Goal: Communication & Community: Answer question/provide support

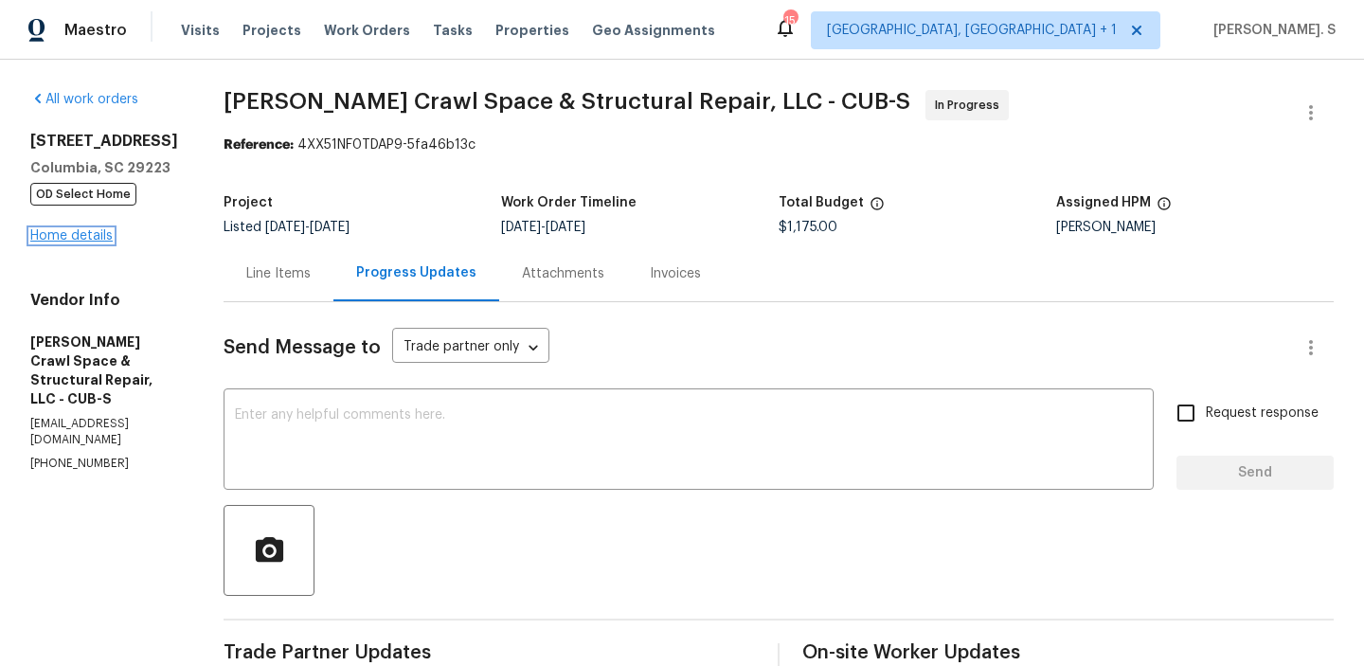
click at [59, 232] on link "Home details" at bounding box center [71, 235] width 82 height 13
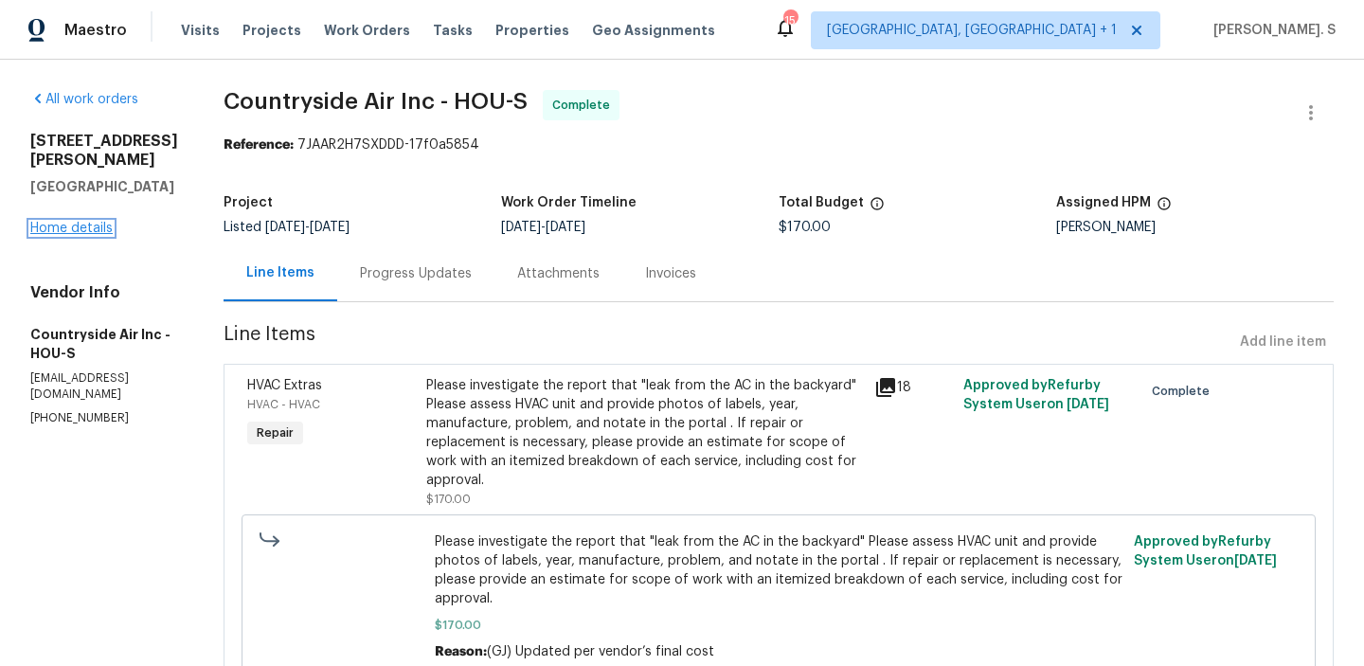
click at [86, 225] on link "Home details" at bounding box center [71, 228] width 82 height 13
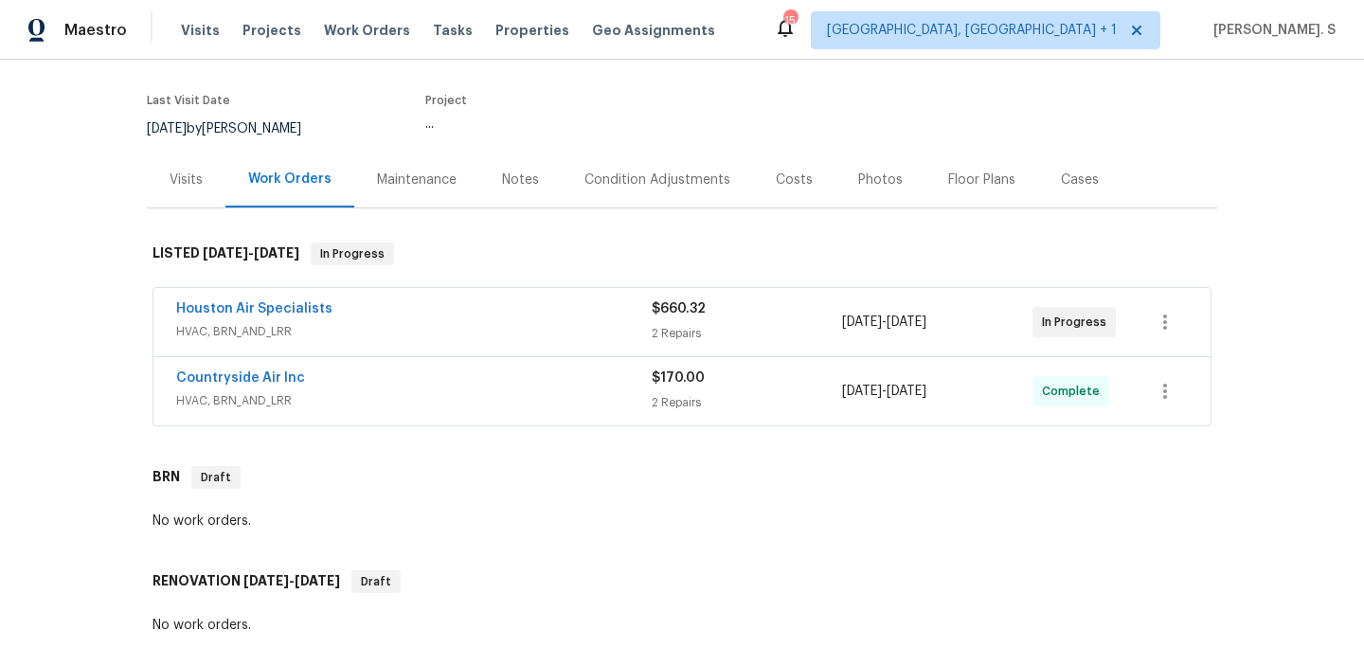
scroll to position [218, 0]
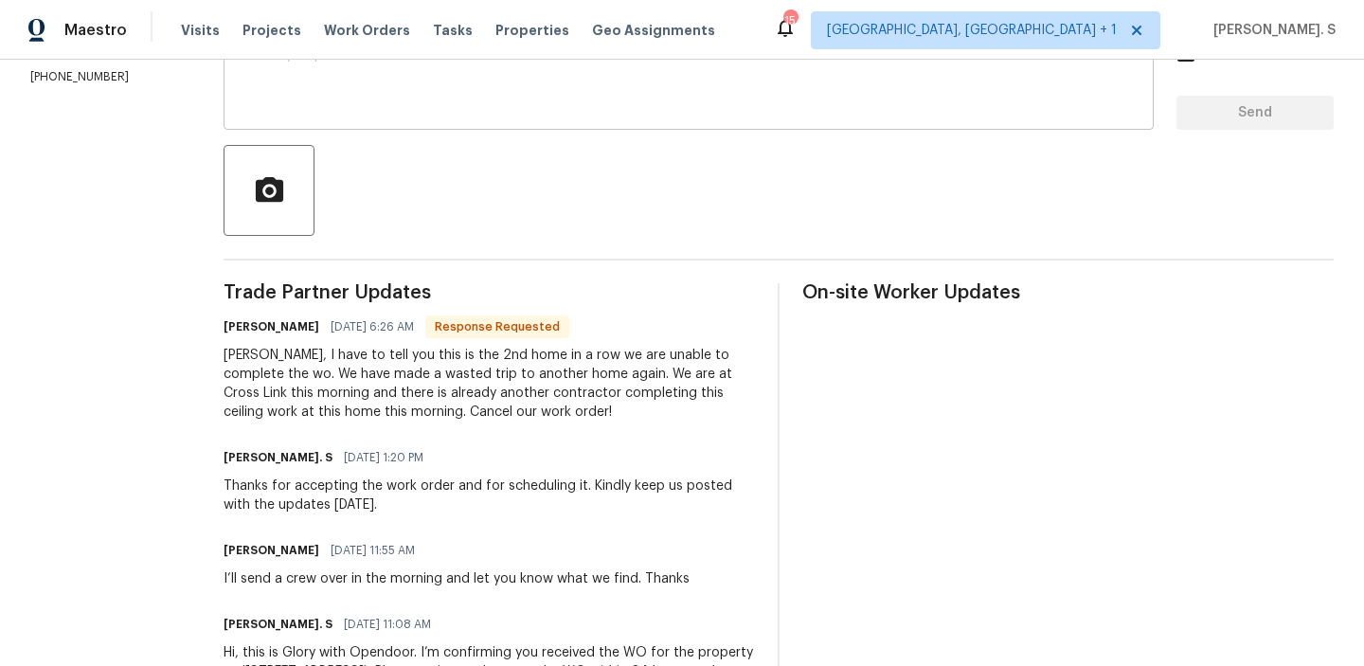
scroll to position [364, 0]
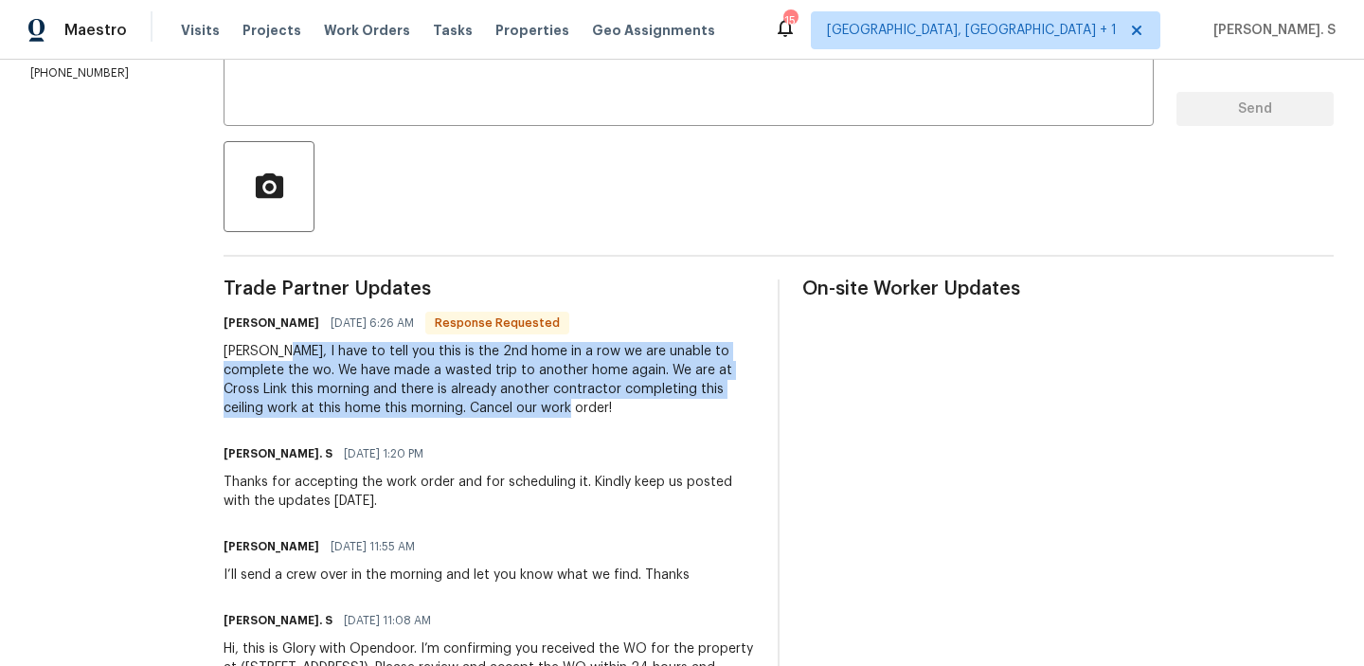
drag, startPoint x: 306, startPoint y: 348, endPoint x: 583, endPoint y: 413, distance: 284.2
click at [583, 413] on div "Gloria, I have to tell you this is the 2nd home in a row we are unable to compl…" at bounding box center [489, 380] width 531 height 76
copy div "have to tell you this is the 2nd home in a row we are unable to complete the wo…"
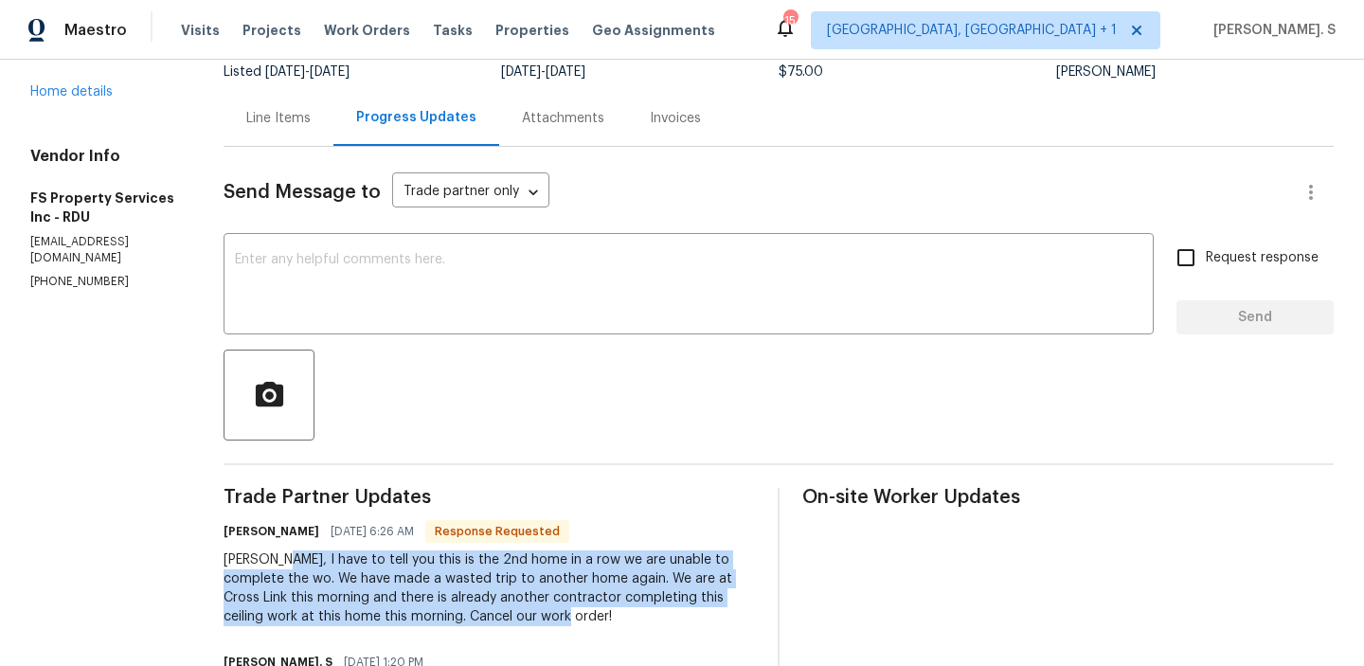
scroll to position [0, 0]
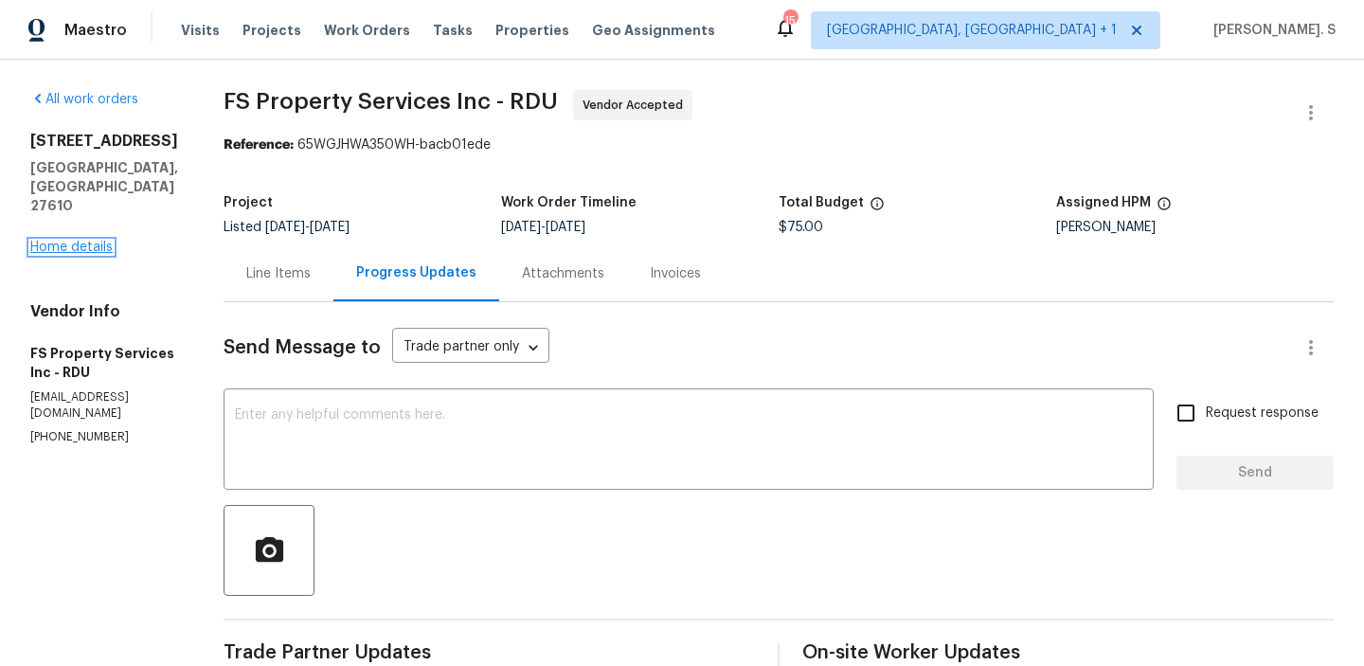
click at [57, 241] on link "Home details" at bounding box center [71, 247] width 82 height 13
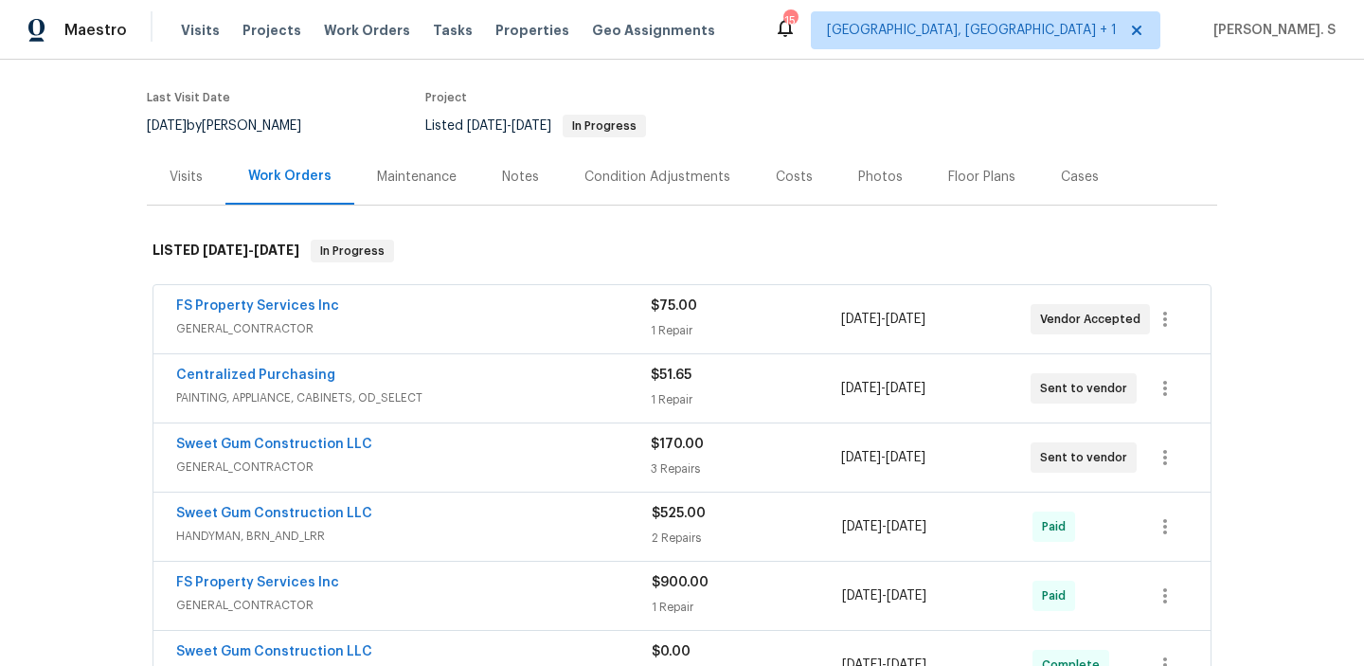
scroll to position [140, 0]
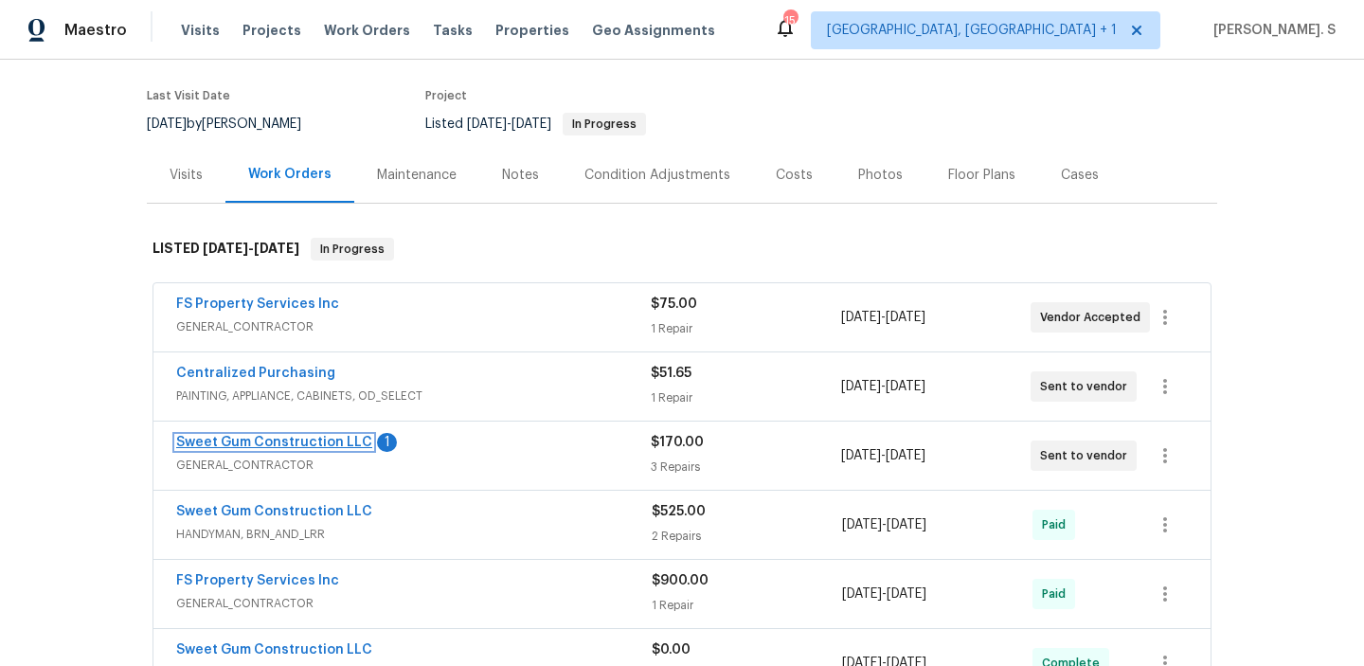
click at [308, 444] on link "Sweet Gum Construction LLC" at bounding box center [274, 442] width 196 height 13
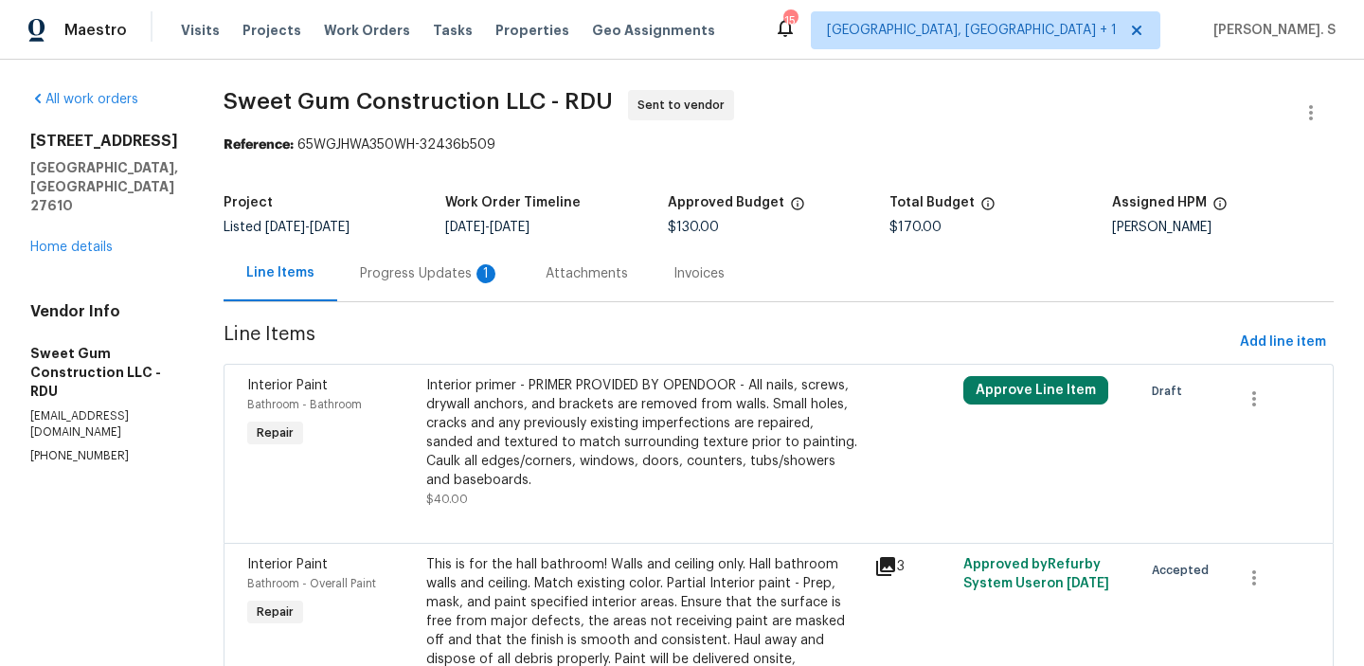
click at [482, 261] on div "Progress Updates 1" at bounding box center [430, 273] width 186 height 56
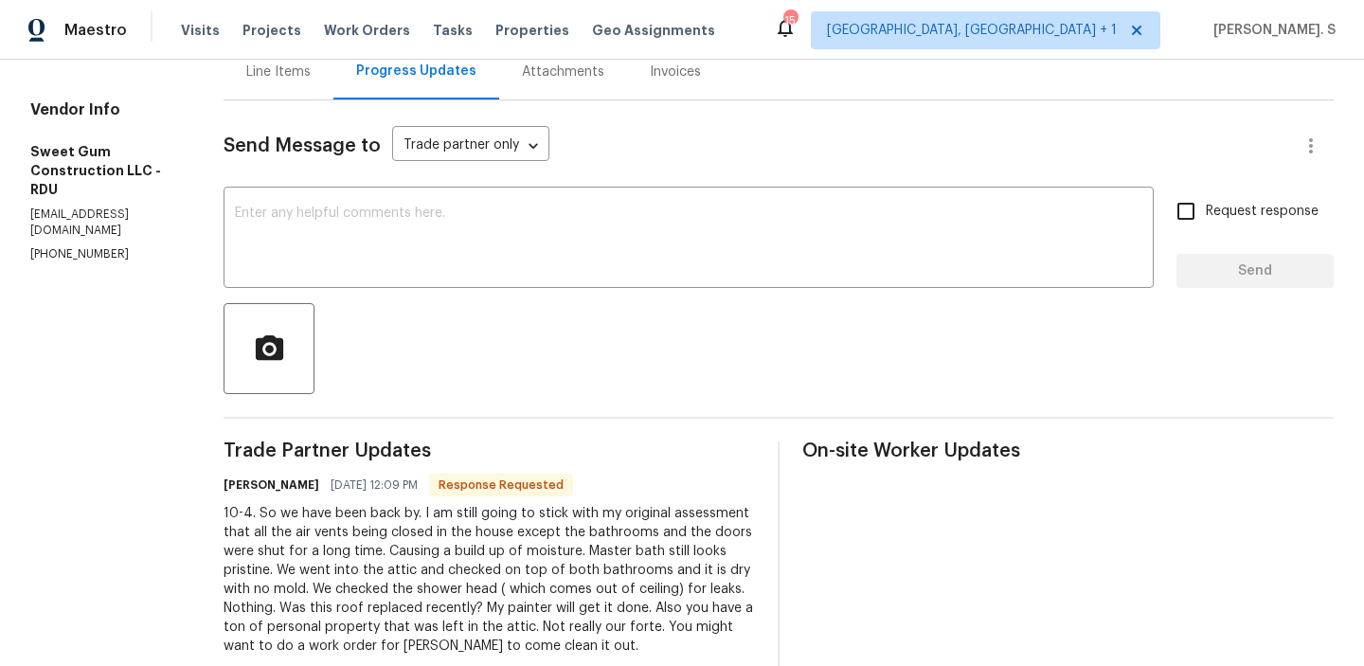
scroll to position [178, 0]
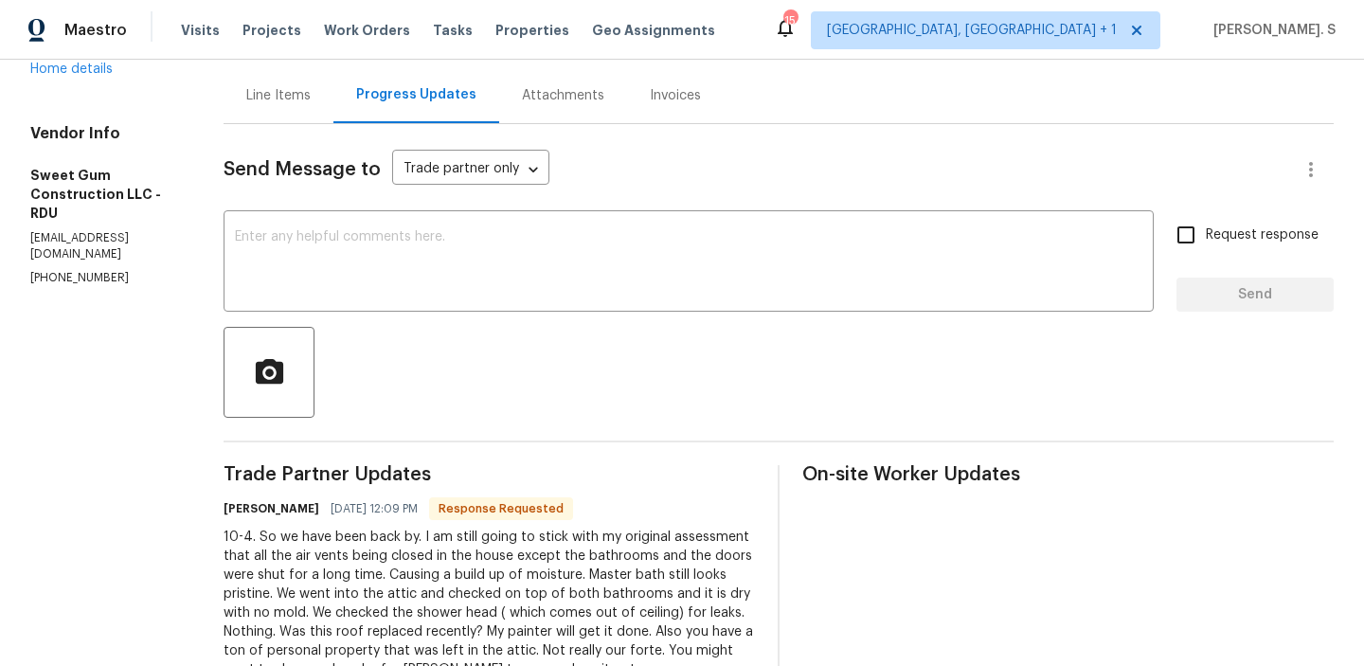
click at [301, 98] on div "Line Items" at bounding box center [278, 95] width 64 height 19
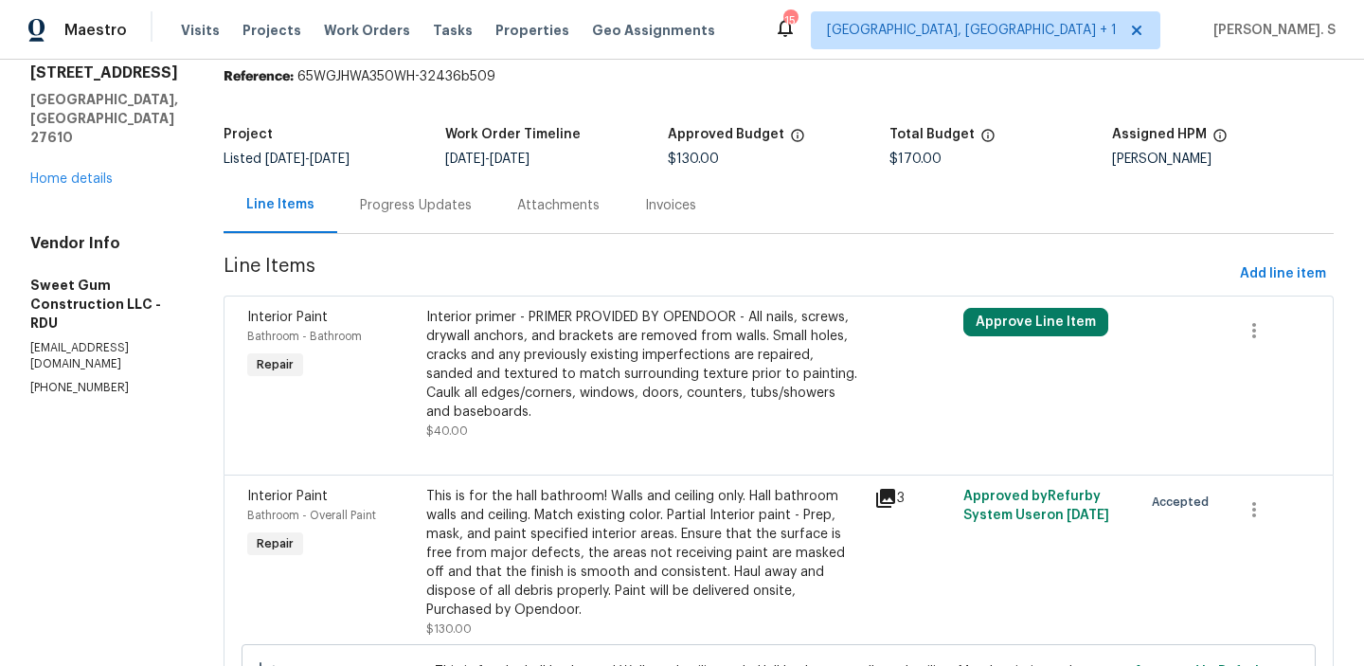
click at [451, 218] on div "Progress Updates" at bounding box center [415, 205] width 157 height 56
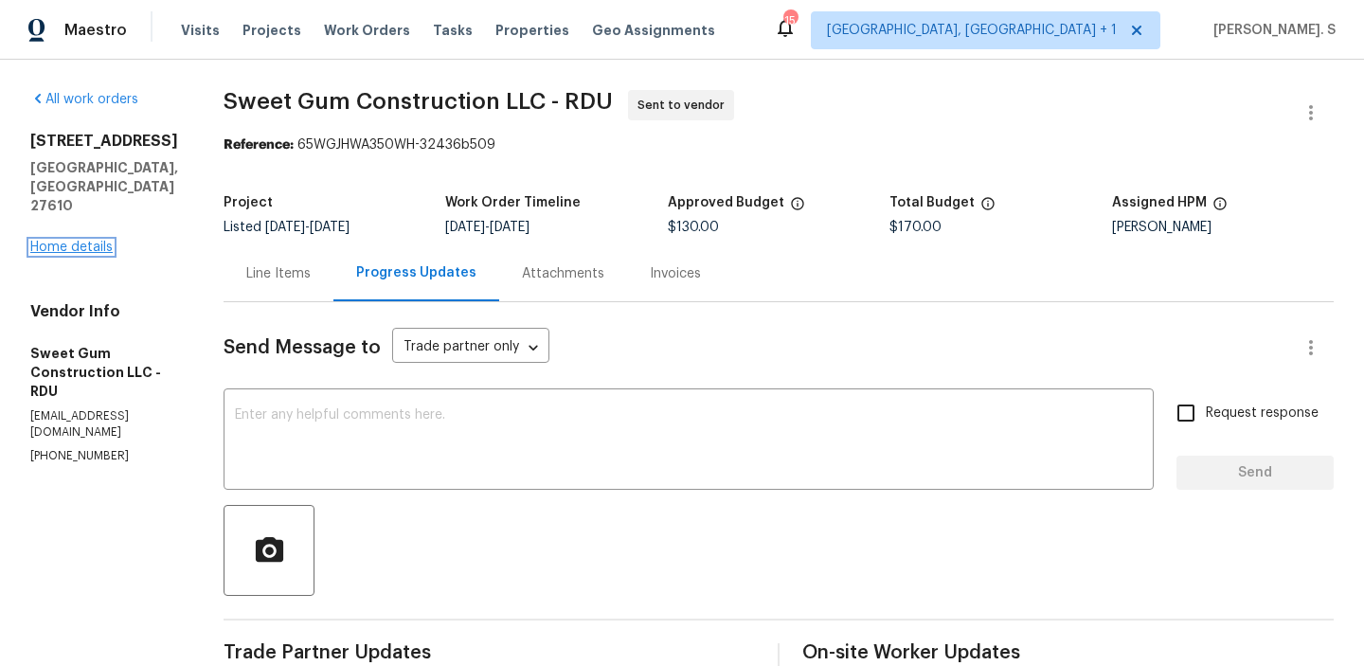
click at [104, 241] on link "Home details" at bounding box center [71, 247] width 82 height 13
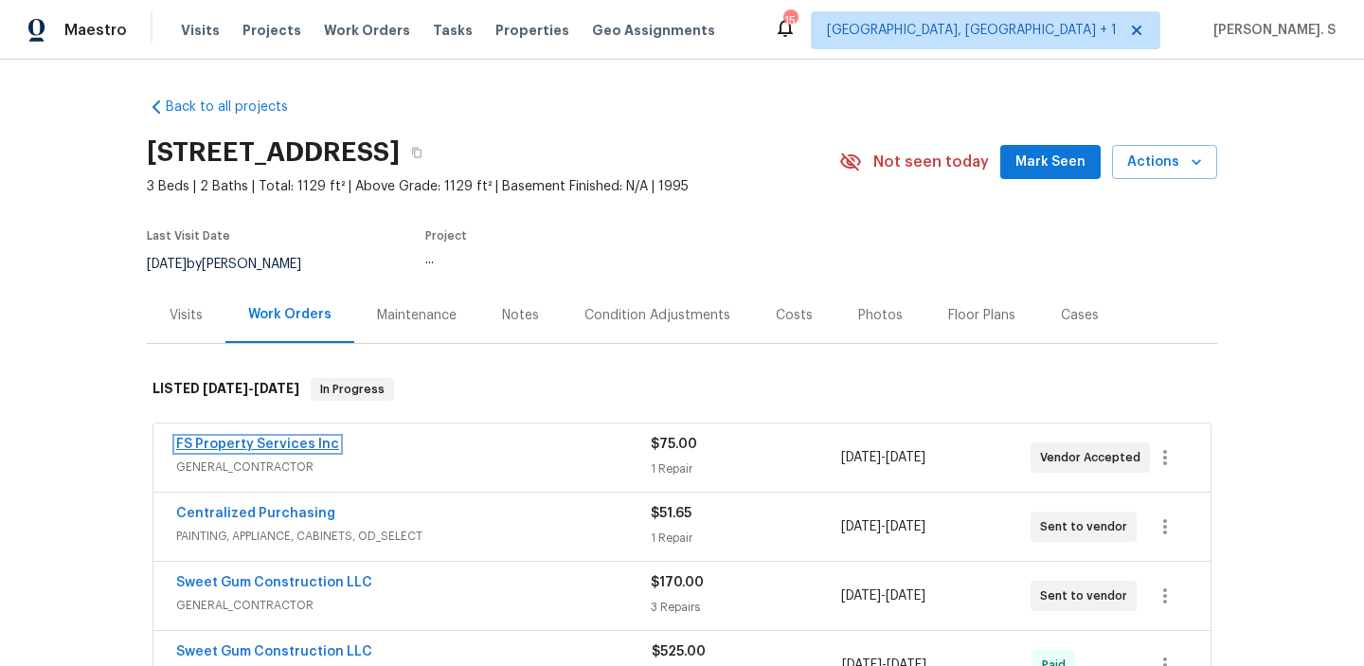
click at [295, 438] on link "FS Property Services Inc" at bounding box center [257, 444] width 163 height 13
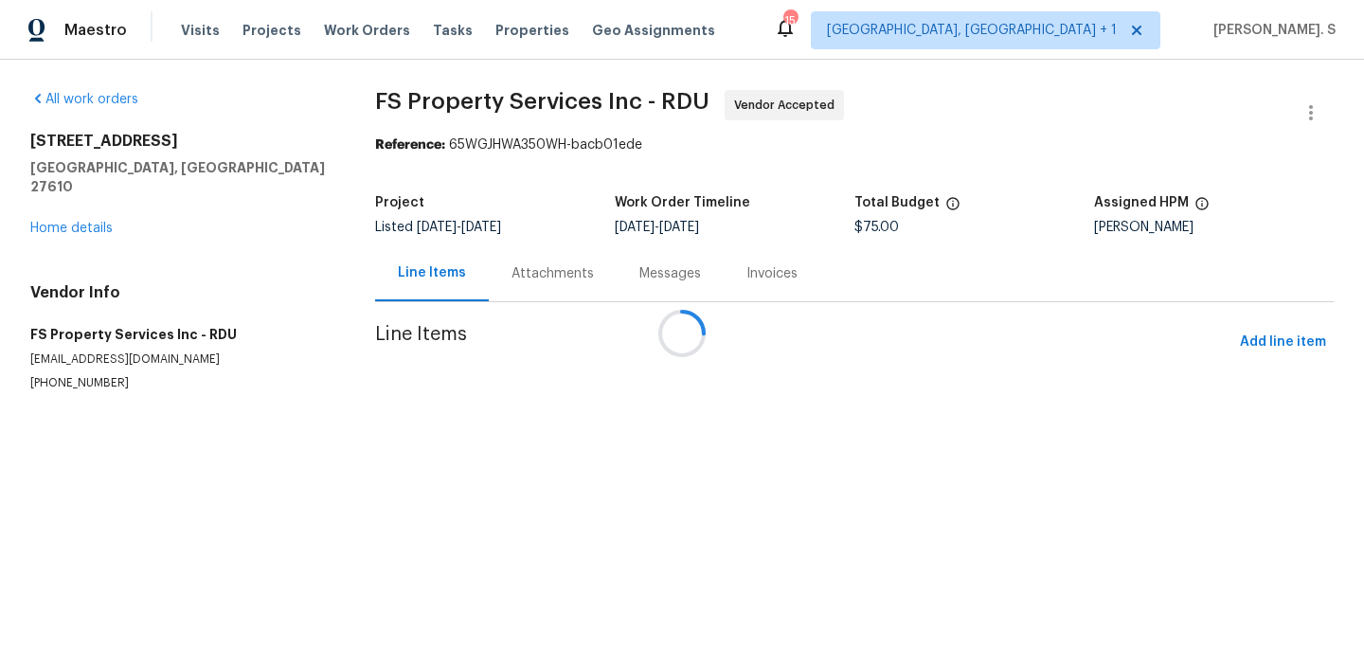
click at [295, 438] on div at bounding box center [682, 333] width 1364 height 666
click at [503, 258] on div at bounding box center [682, 333] width 1364 height 666
click at [510, 277] on div at bounding box center [682, 333] width 1364 height 666
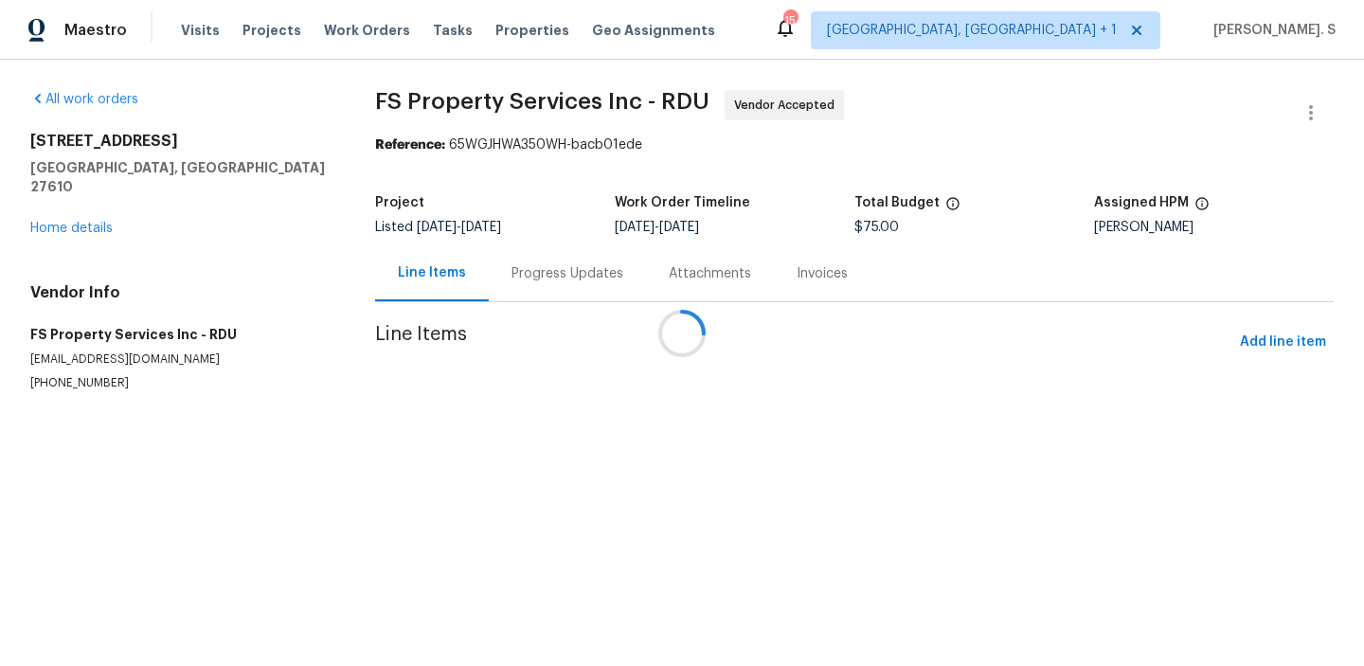
click at [510, 277] on div at bounding box center [682, 333] width 1364 height 666
click at [523, 277] on div at bounding box center [682, 333] width 1364 height 666
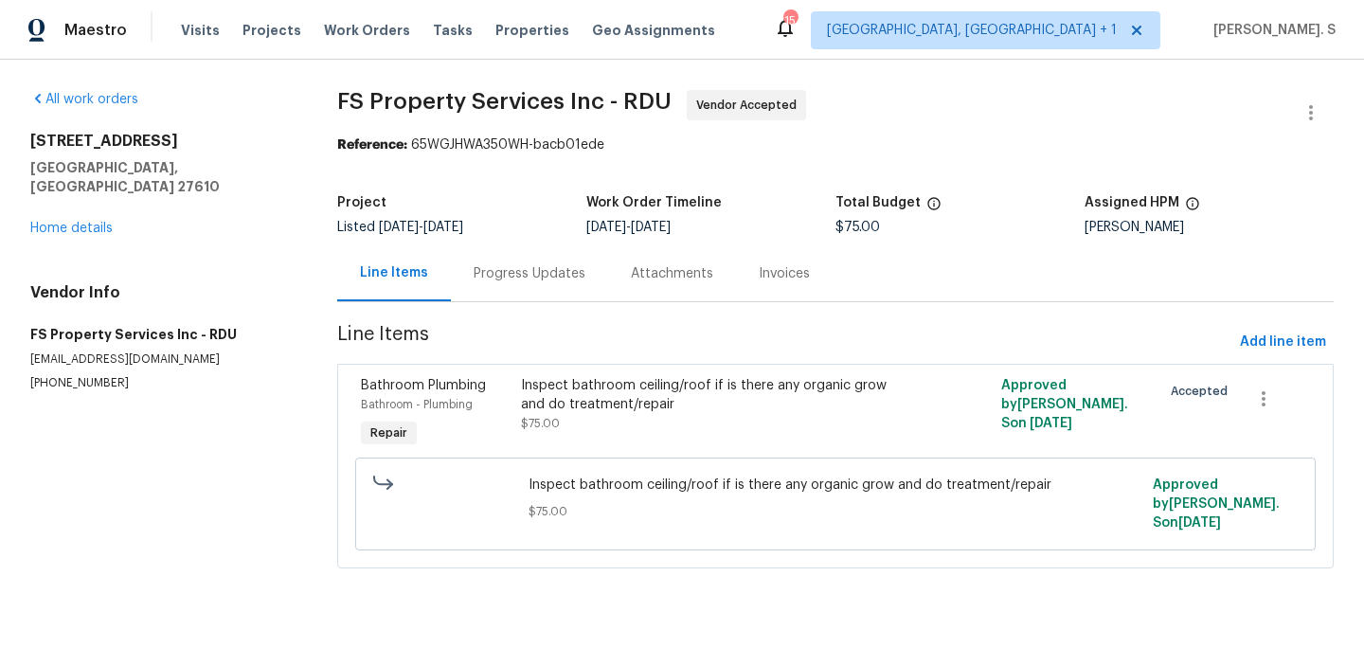
click at [520, 284] on div "Progress Updates" at bounding box center [529, 273] width 157 height 56
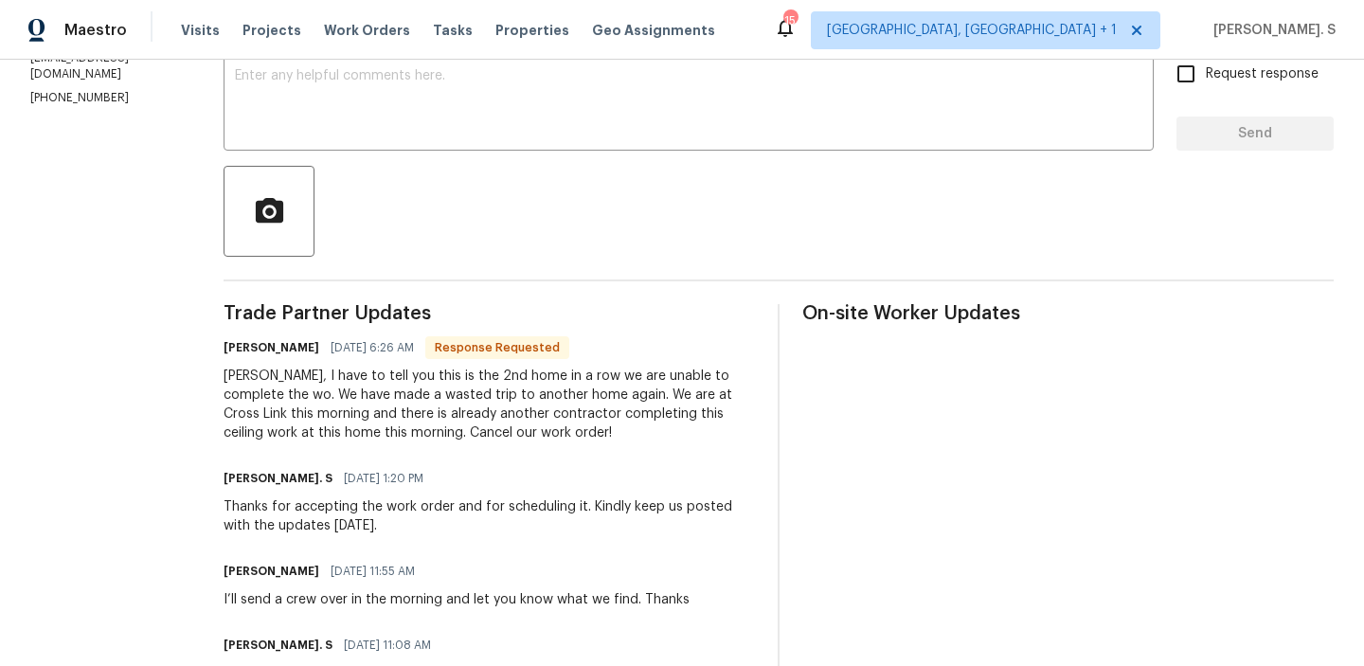
scroll to position [322, 0]
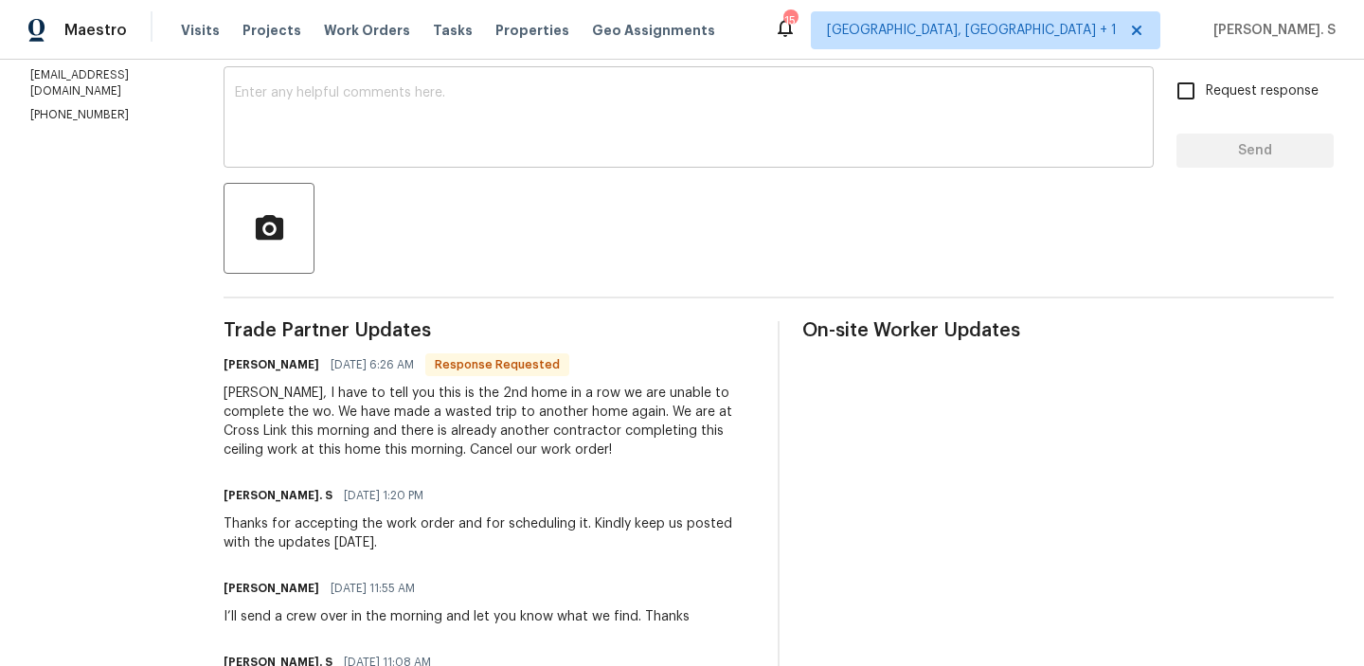
click at [404, 151] on textarea at bounding box center [688, 119] width 907 height 66
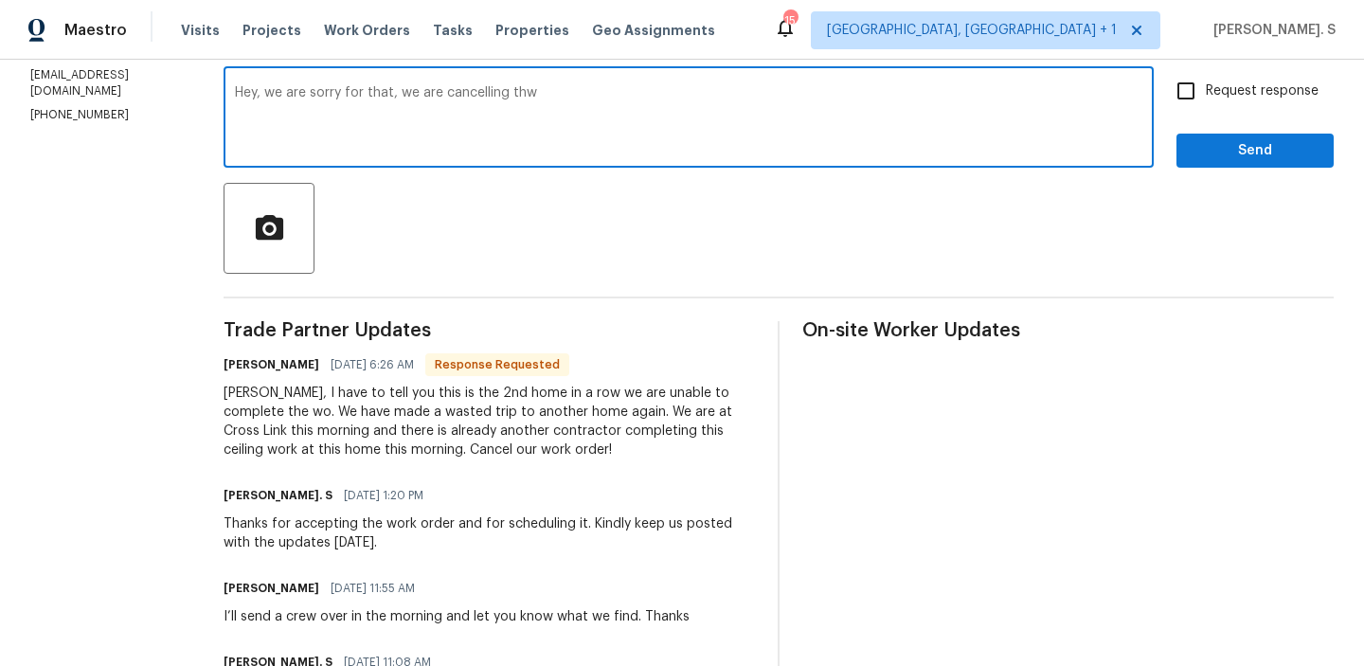
type textarea "Hey, we are sorry for that, we are cancelling th"
click at [404, 151] on textarea "Hey, we are sorry for that, we are cancelling th" at bounding box center [688, 119] width 907 height 66
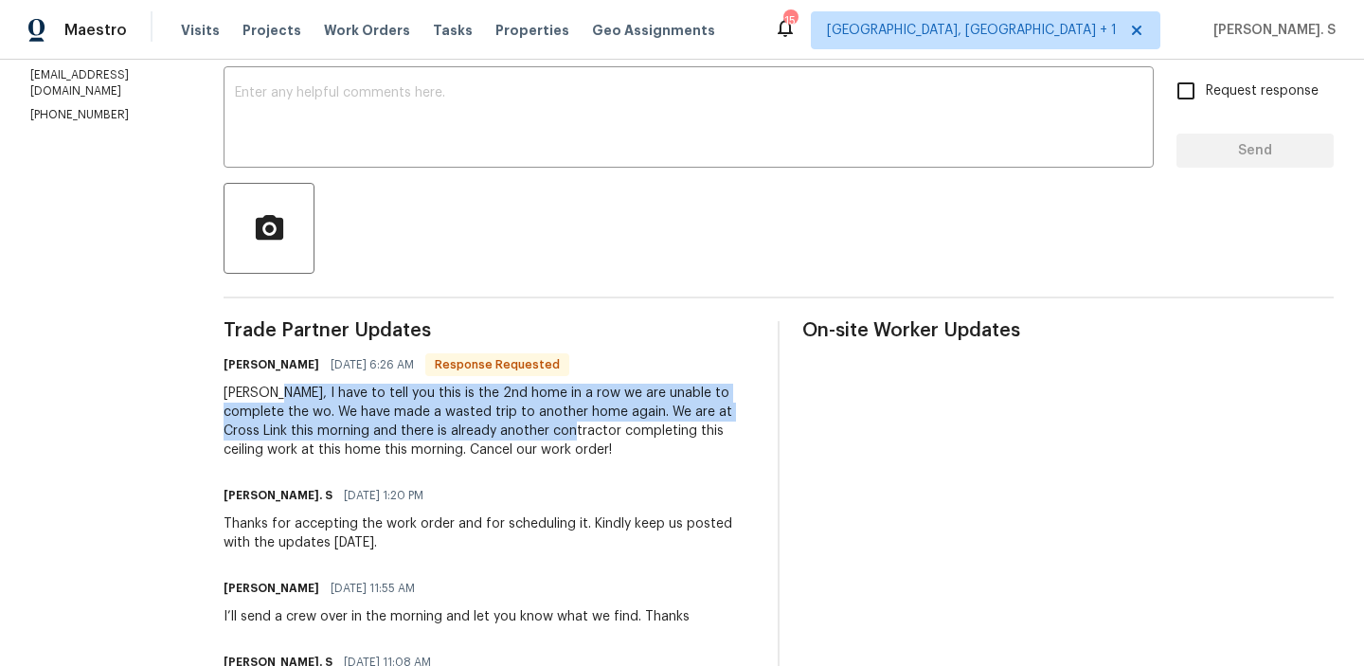
drag, startPoint x: 300, startPoint y: 397, endPoint x: 583, endPoint y: 429, distance: 284.1
click at [583, 429] on div "Gloria, I have to tell you this is the 2nd home in a row we are unable to compl…" at bounding box center [489, 422] width 531 height 76
click at [458, 429] on div "Gloria, I have to tell you this is the 2nd home in a row we are unable to compl…" at bounding box center [489, 422] width 531 height 76
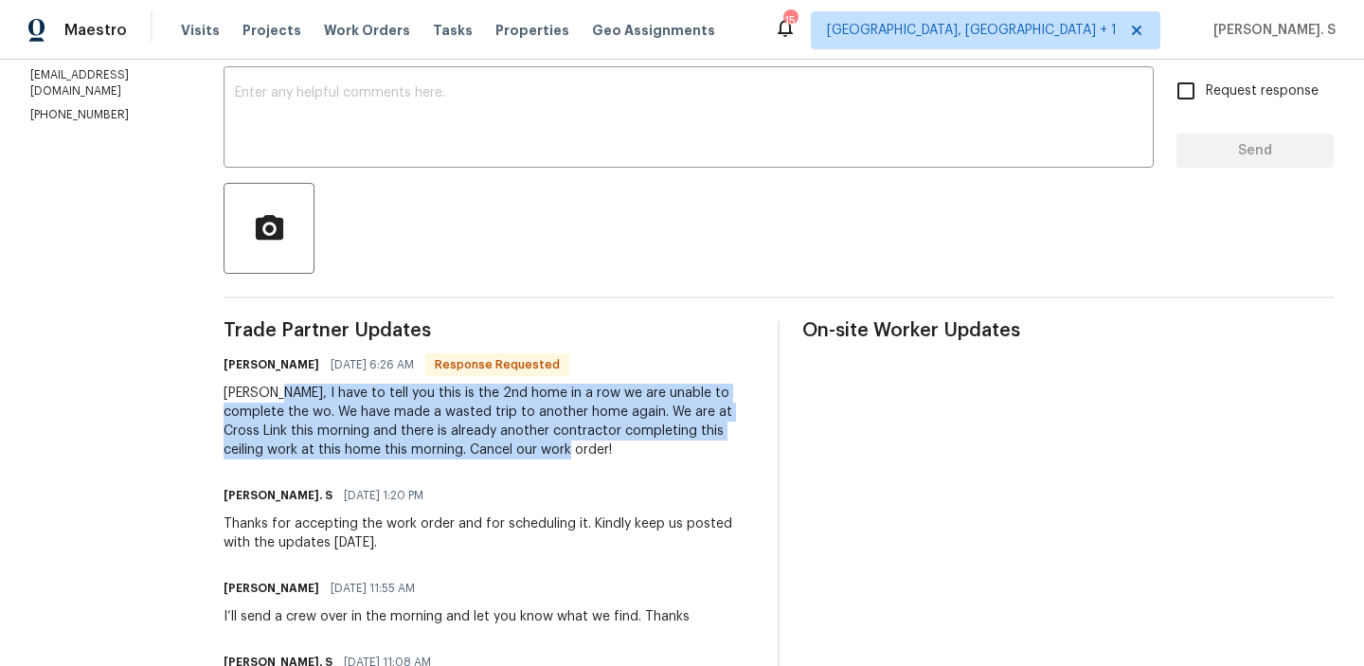
drag, startPoint x: 300, startPoint y: 392, endPoint x: 693, endPoint y: 447, distance: 396.9
click at [693, 447] on div "Gloria, I have to tell you this is the 2nd home in a row we are unable to compl…" at bounding box center [489, 422] width 531 height 76
copy div "I have to tell you this is the 2nd home in a row we are unable to complete the …"
click at [580, 169] on div "Send Message to Trade partner only Trade partner only ​ x ​ Request response Se…" at bounding box center [779, 389] width 1110 height 818
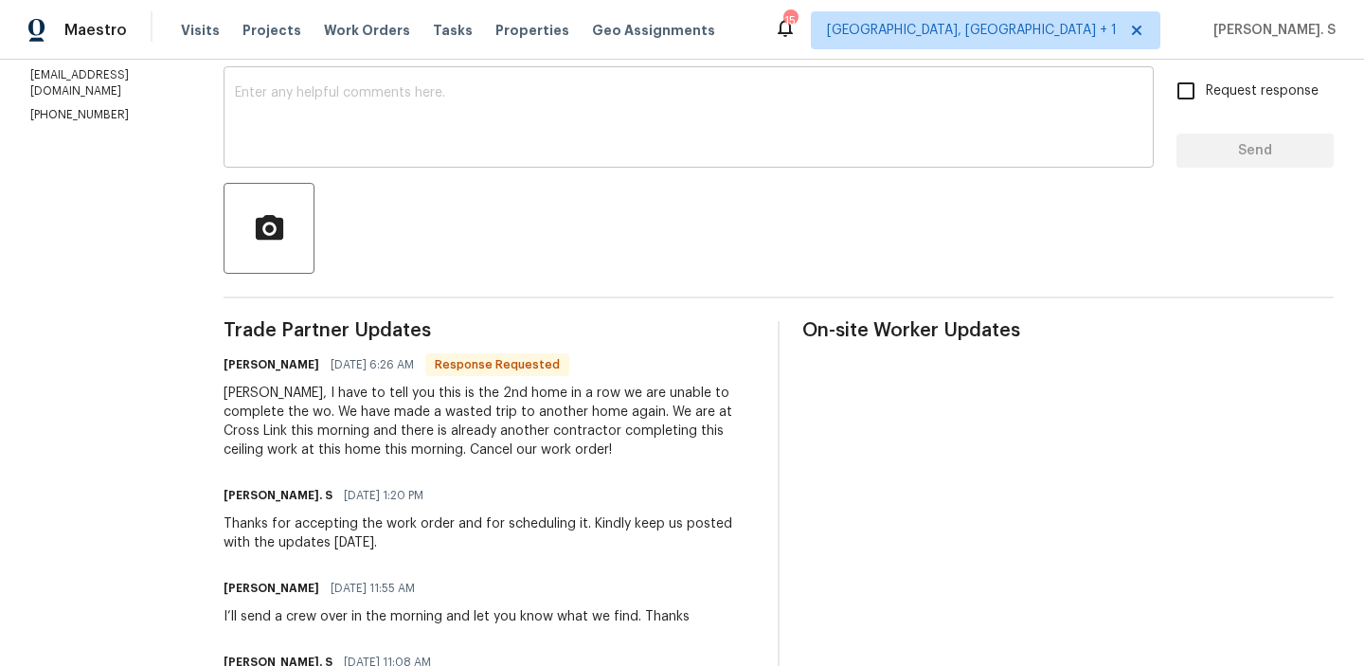
click at [592, 154] on div "x ​" at bounding box center [689, 119] width 930 height 97
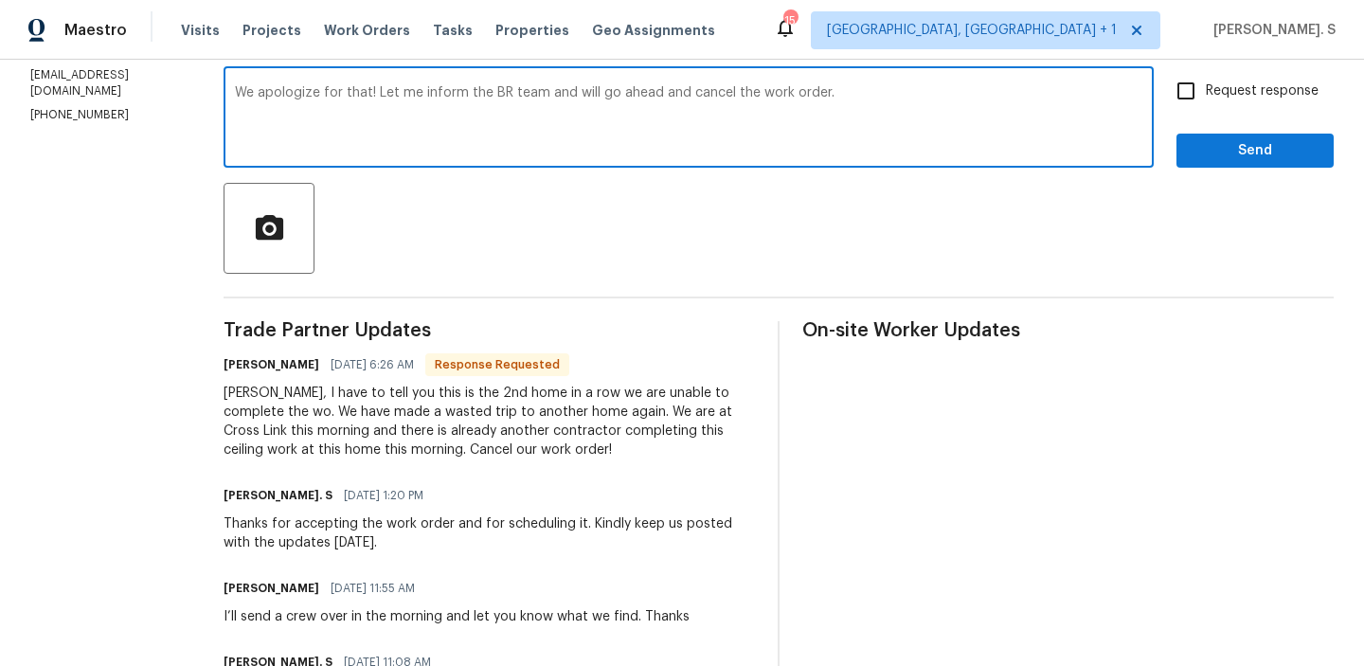
click at [0, 0] on div "apologise" at bounding box center [0, 0] width 0 height 0
type textarea "We apologise for that! Let me inform the BR team and will go ahead and cancel t…"
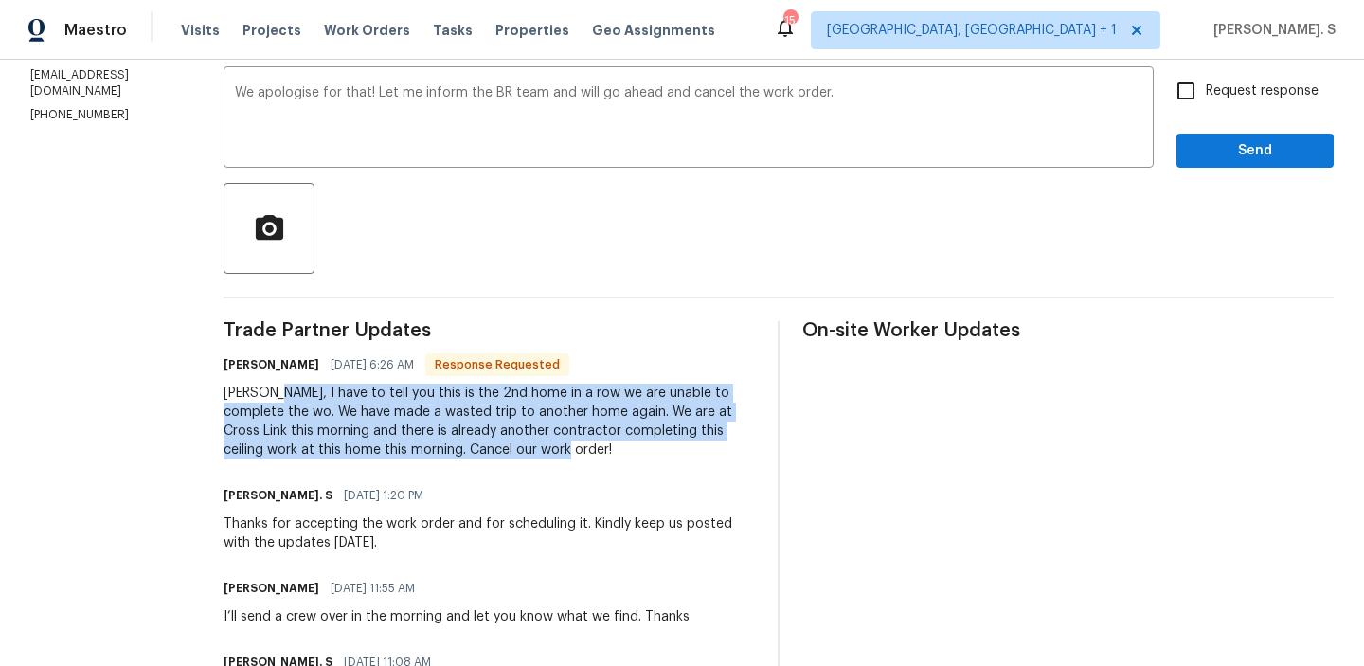
drag, startPoint x: 305, startPoint y: 390, endPoint x: 641, endPoint y: 469, distance: 345.3
click at [641, 469] on div "Trade Partner Updates Kevin Patrick 08/28/2025 6:26 AM Response Requested Glori…" at bounding box center [489, 559] width 531 height 477
copy div "I have to tell you this is the 2nd home in a row we are unable to complete the …"
click at [1217, 99] on span "Request response" at bounding box center [1262, 91] width 113 height 20
click at [1206, 99] on input "Request response" at bounding box center [1186, 91] width 40 height 40
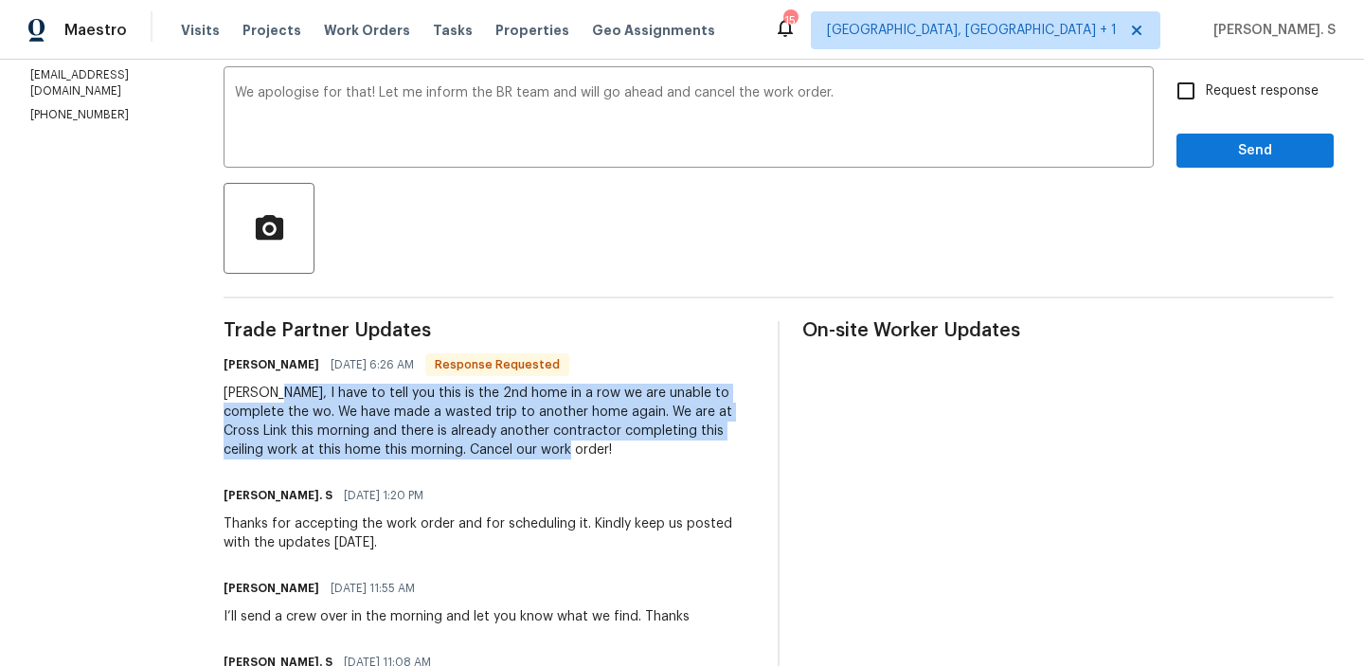
checkbox input "true"
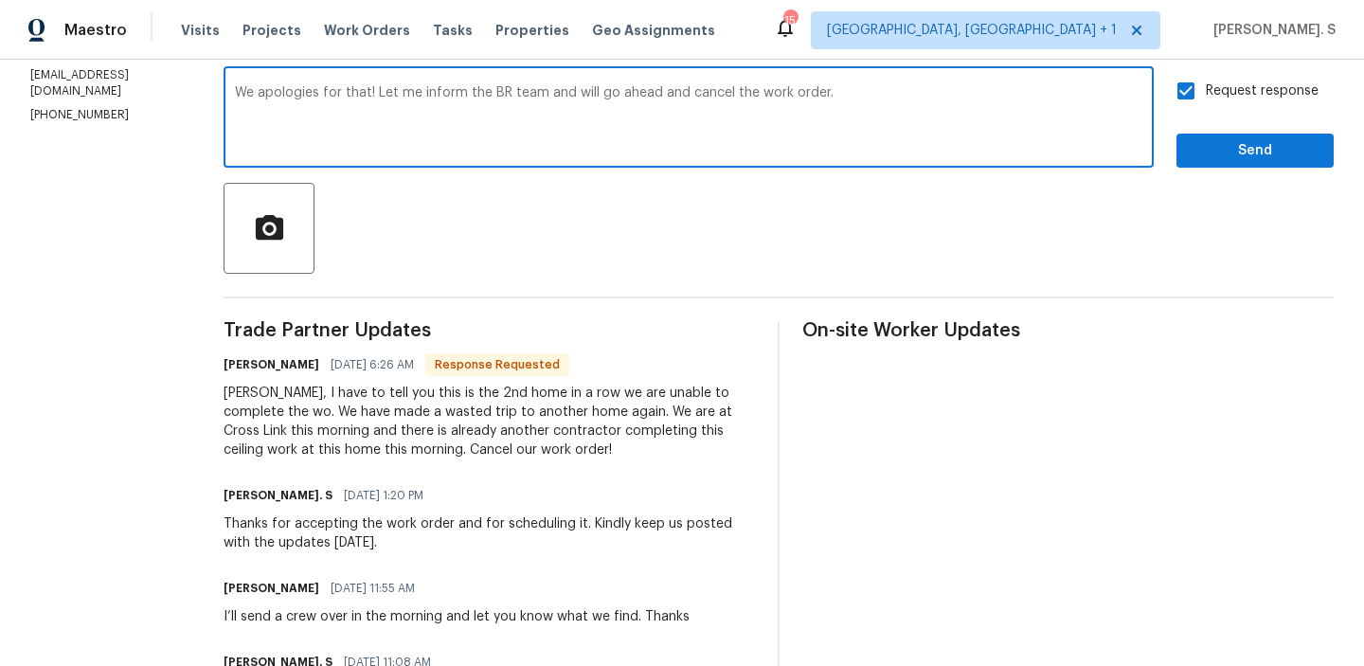
type textarea "We apologies for that! Let me inform the BR team and will go ahead and cancel t…"
click at [1213, 157] on span "Send" at bounding box center [1255, 151] width 127 height 24
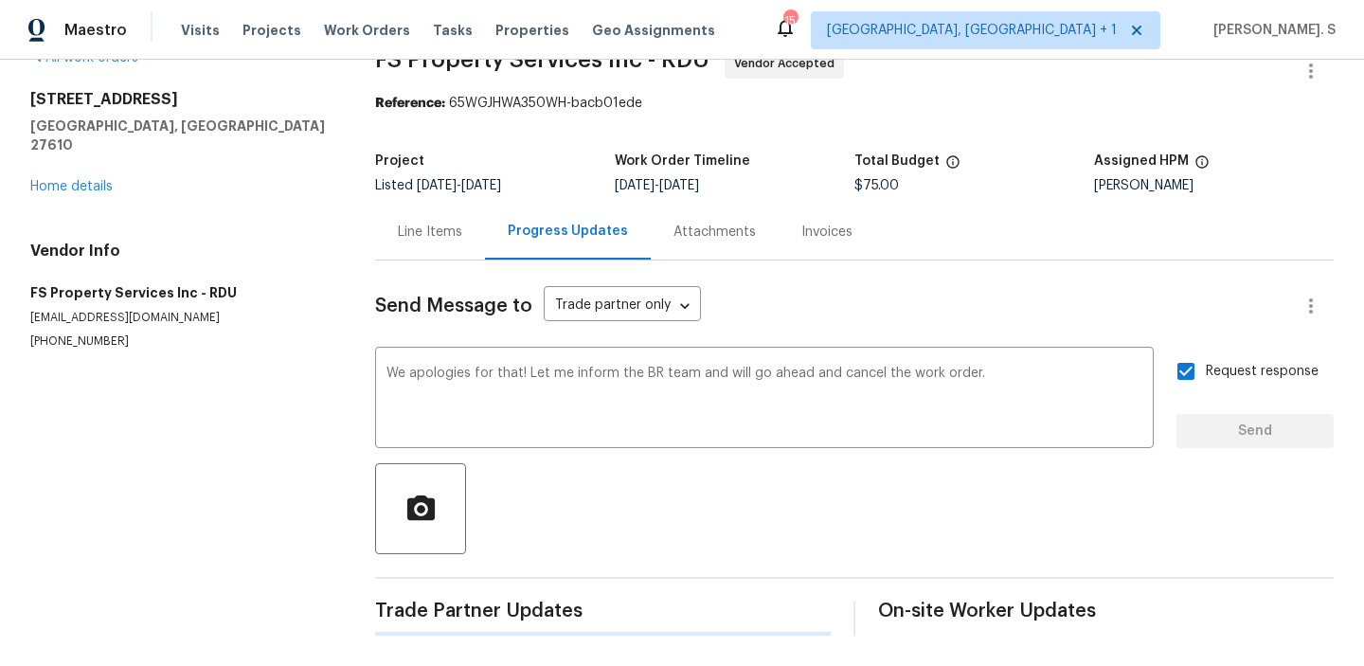
scroll to position [42, 0]
click at [1175, 183] on div "Amanda Horton" at bounding box center [1214, 185] width 240 height 13
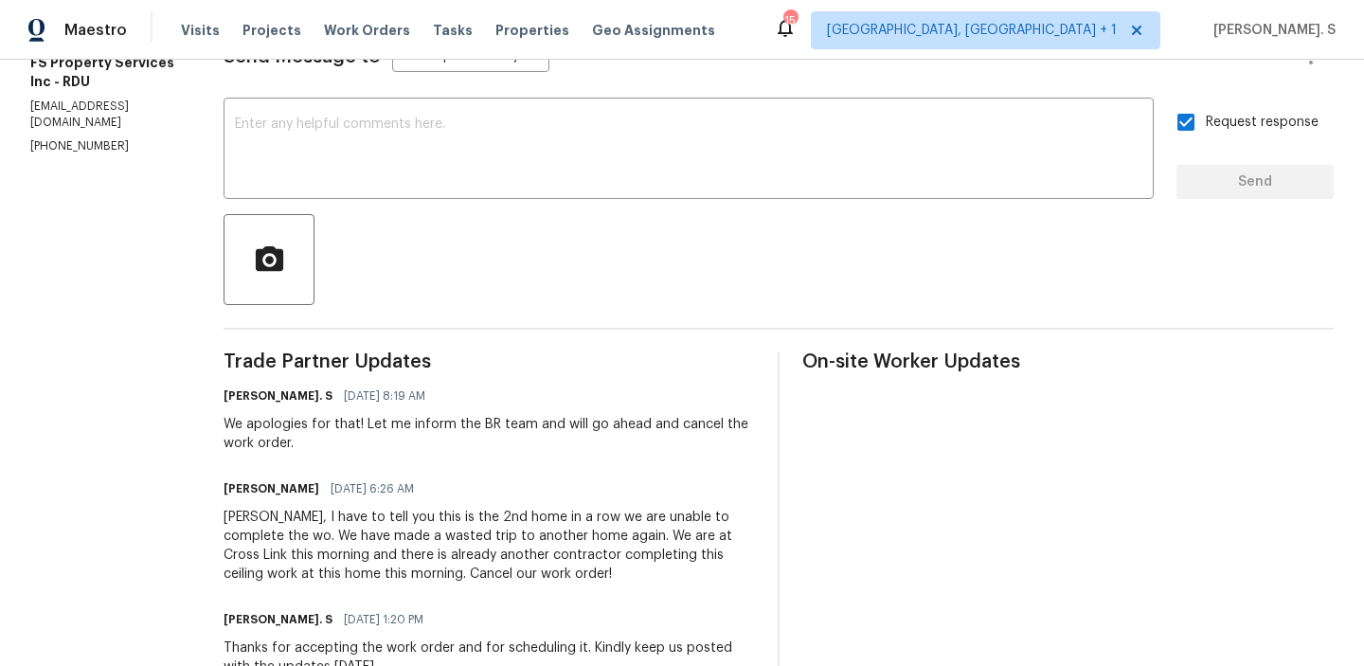
scroll to position [357, 0]
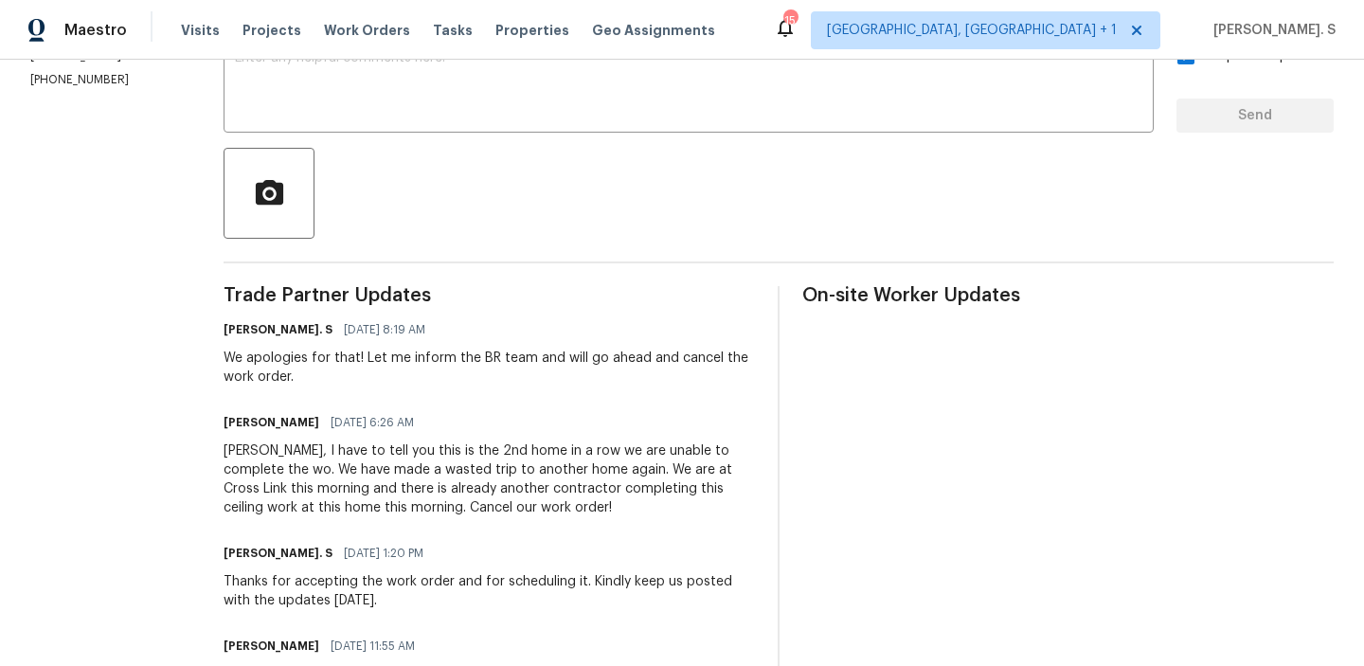
drag, startPoint x: 299, startPoint y: 450, endPoint x: 627, endPoint y: 524, distance: 336.0
click at [627, 524] on div "Trade Partner Updates Glory Joyce. S 08/28/2025 8:19 AM We apologies for that! …" at bounding box center [489, 571] width 531 height 570
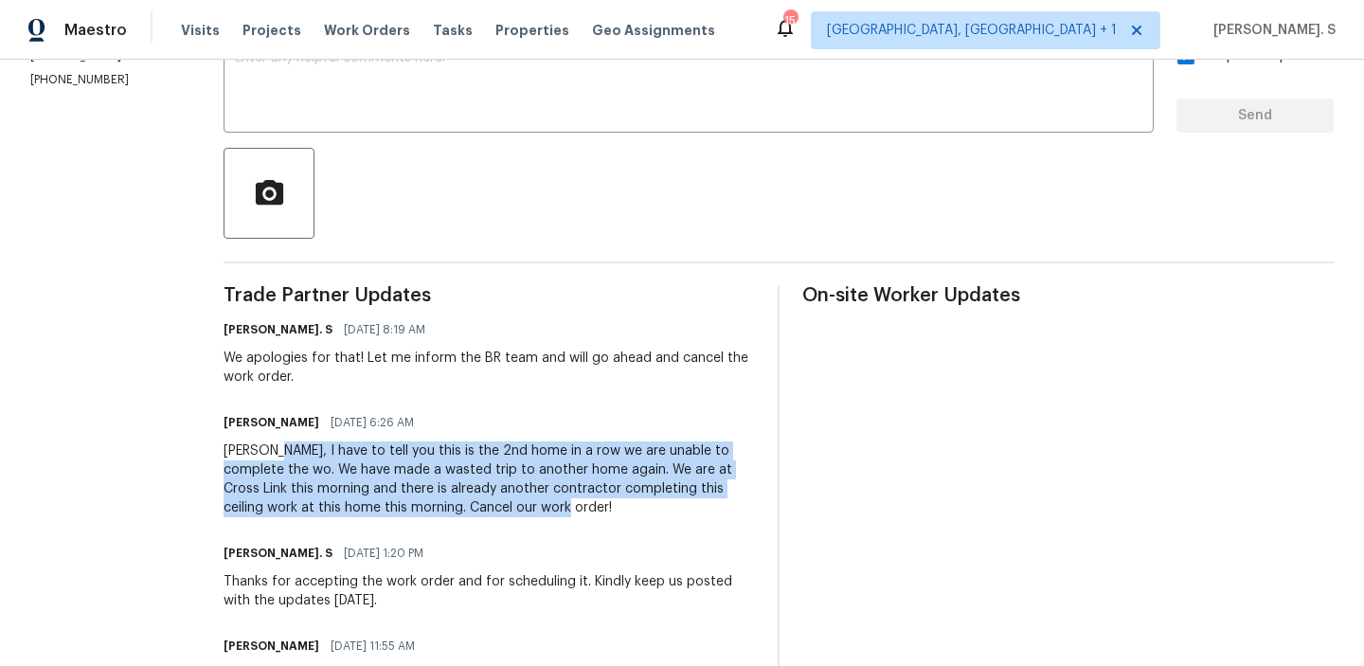
drag, startPoint x: 300, startPoint y: 446, endPoint x: 567, endPoint y: 505, distance: 273.5
click at [567, 505] on div "Gloria, I have to tell you this is the 2nd home in a row we are unable to compl…" at bounding box center [489, 479] width 531 height 76
copy div "I have to tell you this is the 2nd home in a row we are unable to complete the …"
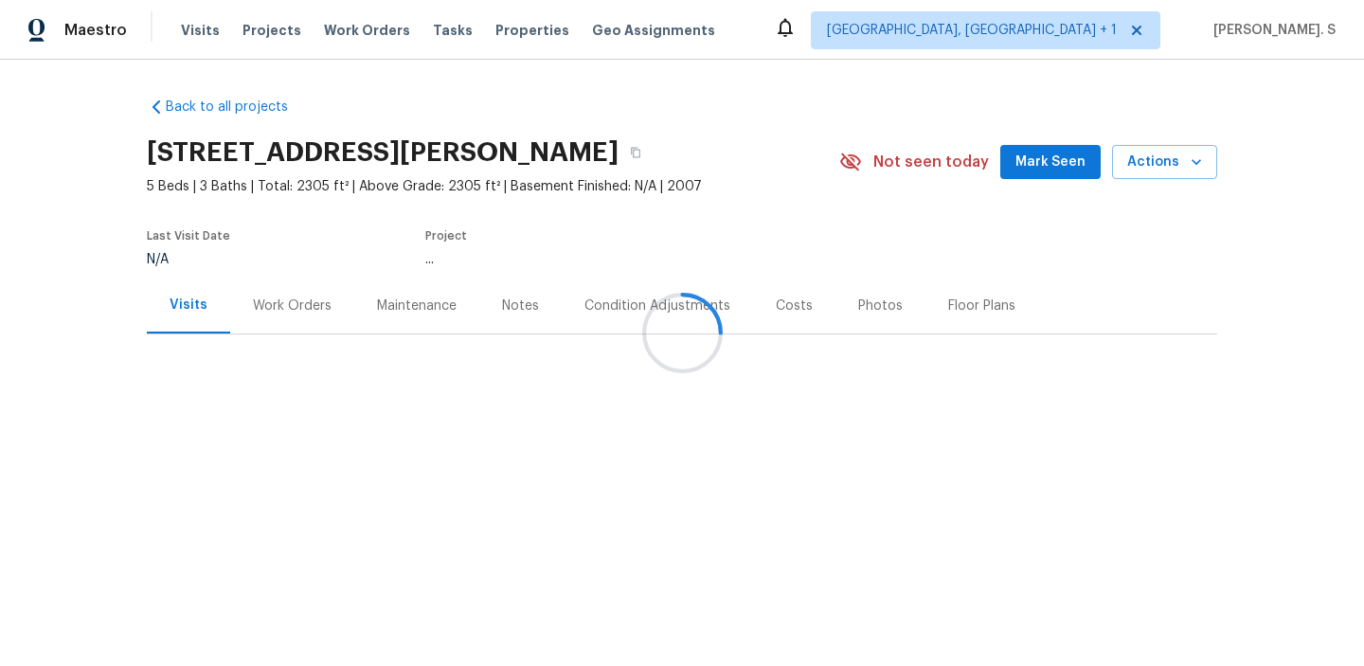
click at [433, 369] on div at bounding box center [682, 333] width 1364 height 666
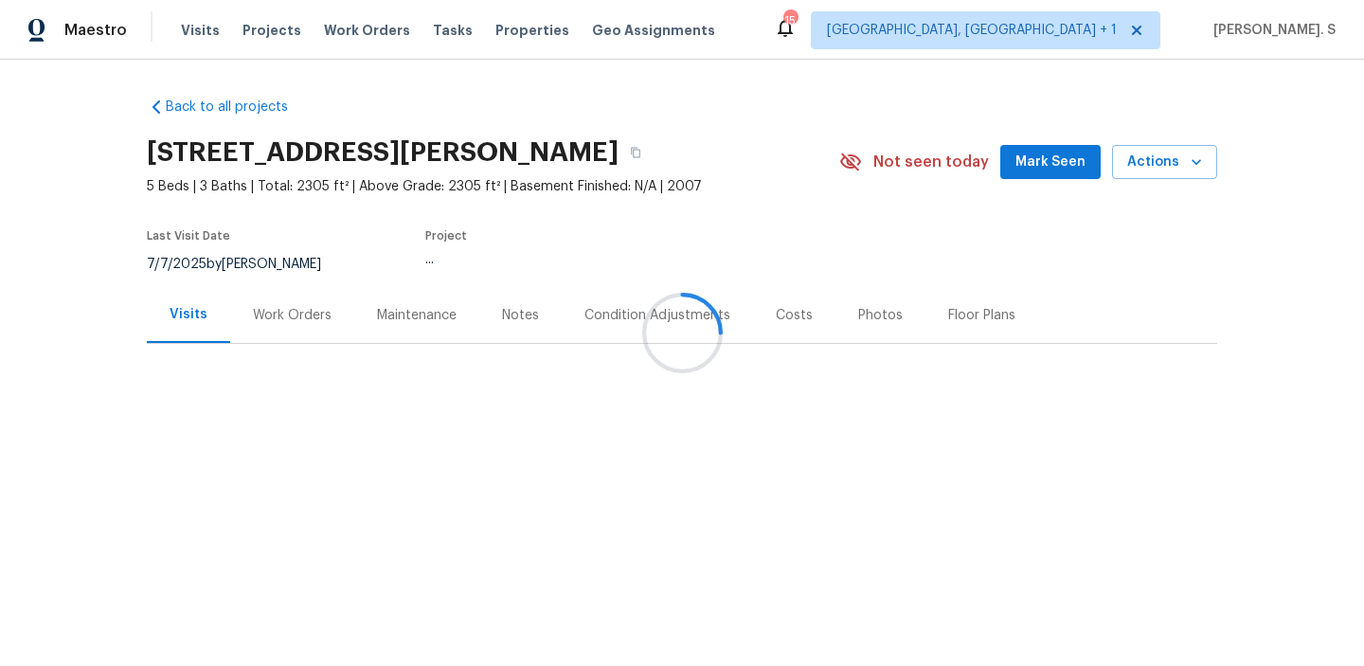
click at [304, 307] on div at bounding box center [682, 333] width 1364 height 666
click at [272, 323] on div at bounding box center [682, 333] width 1364 height 666
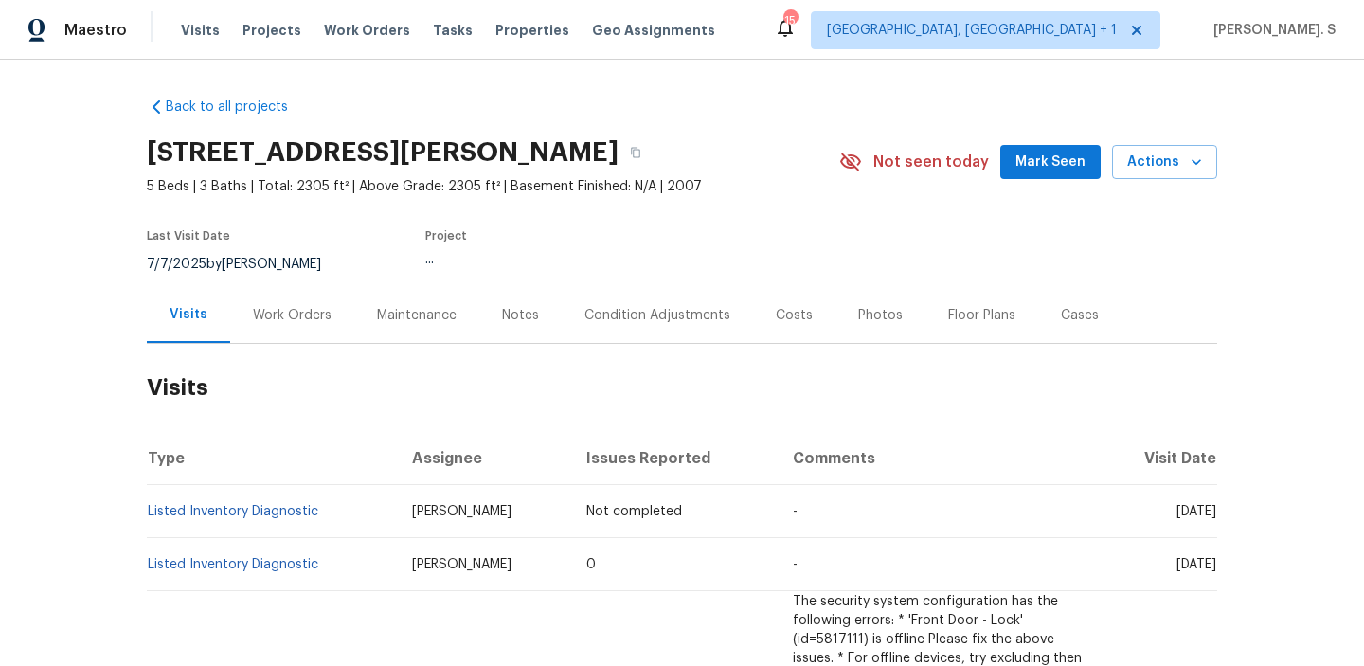
click at [272, 323] on div "Work Orders" at bounding box center [292, 315] width 79 height 19
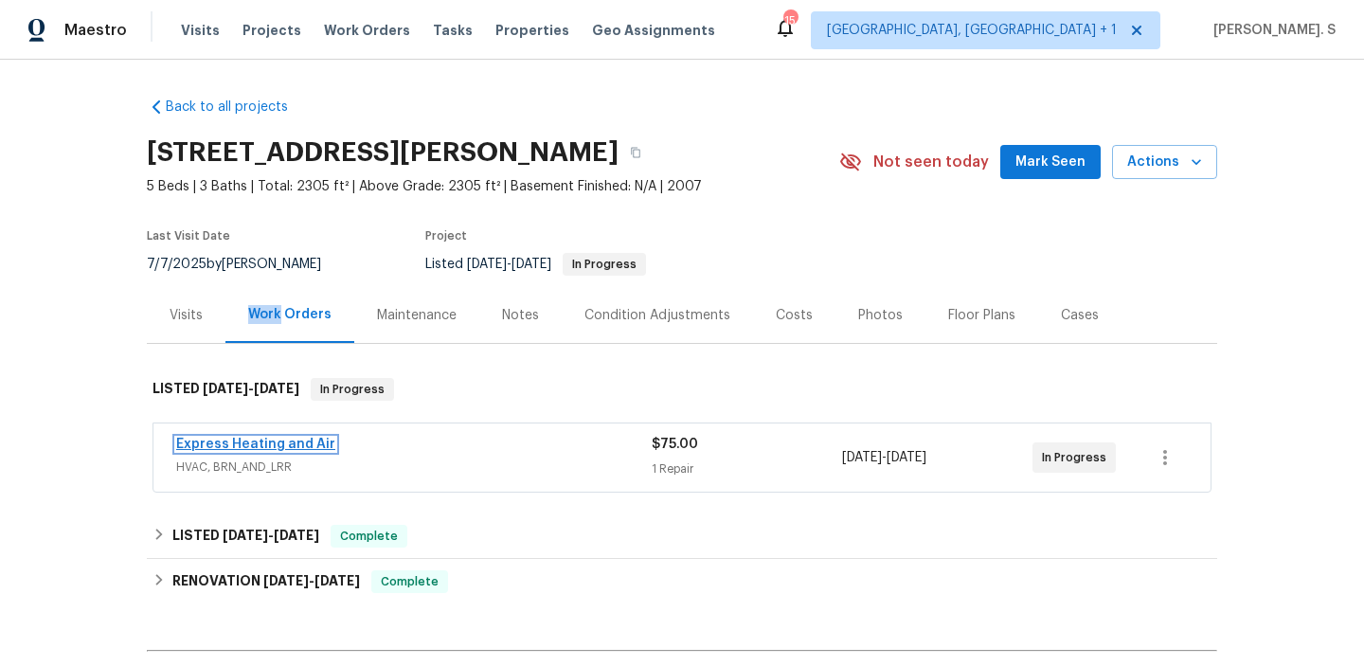
click at [307, 440] on link "Express Heating and Air" at bounding box center [255, 444] width 159 height 13
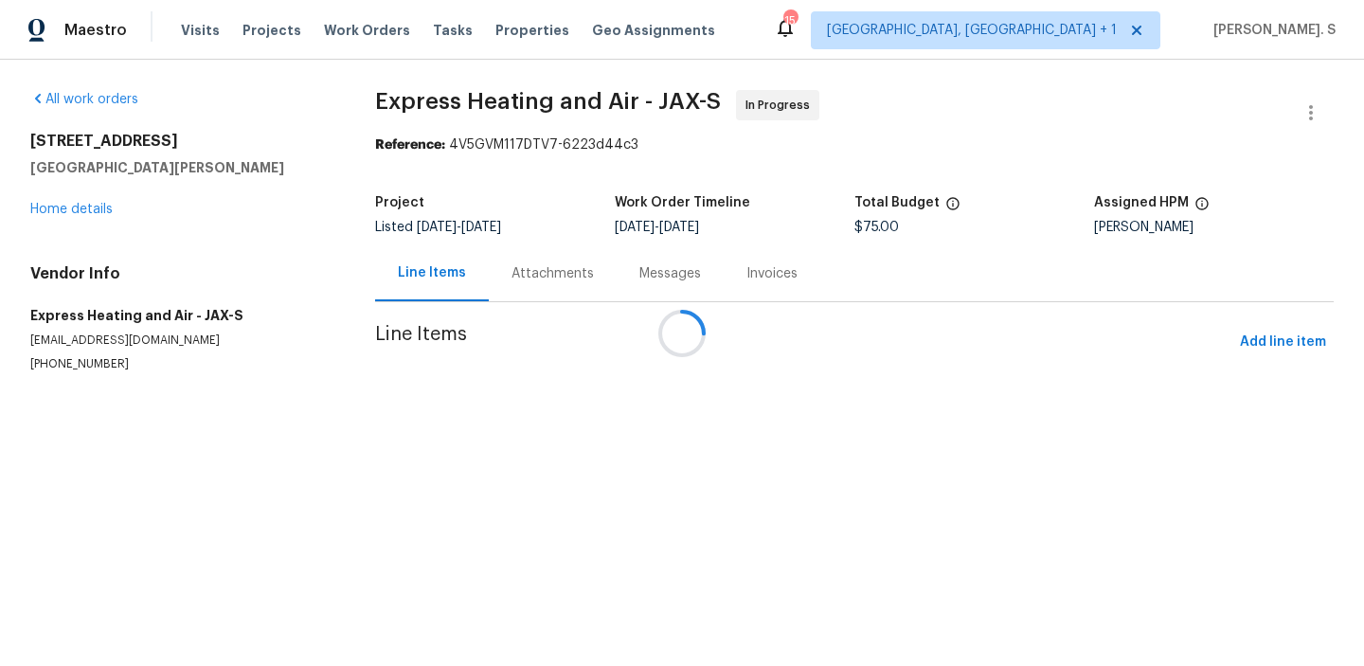
click at [556, 290] on div at bounding box center [682, 333] width 1364 height 666
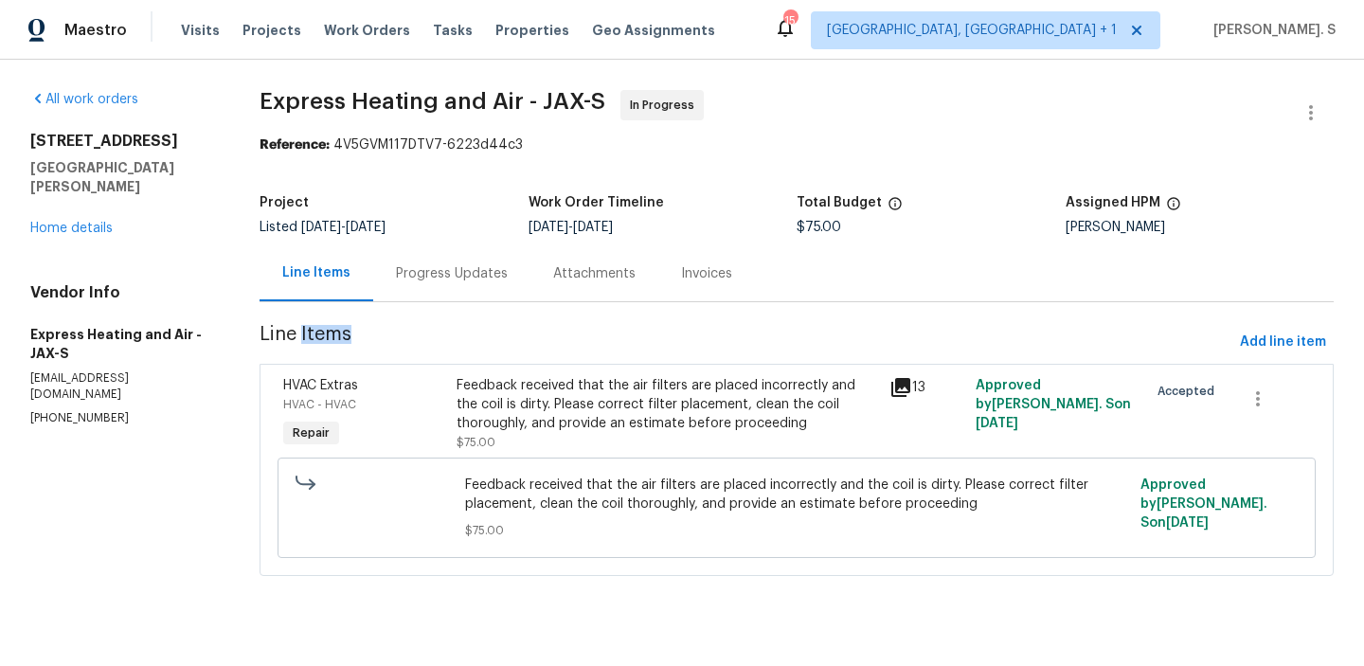
click at [556, 290] on div "Attachments" at bounding box center [594, 273] width 128 height 56
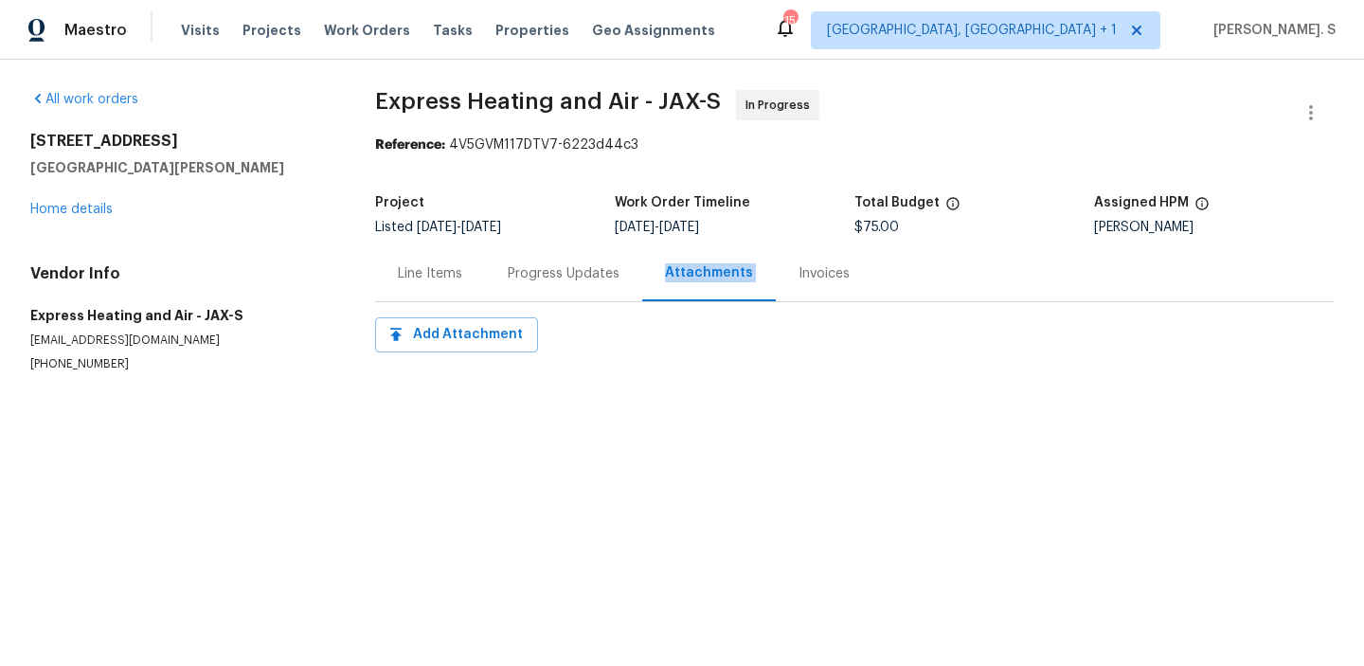
click at [556, 290] on div "Progress Updates" at bounding box center [563, 273] width 157 height 56
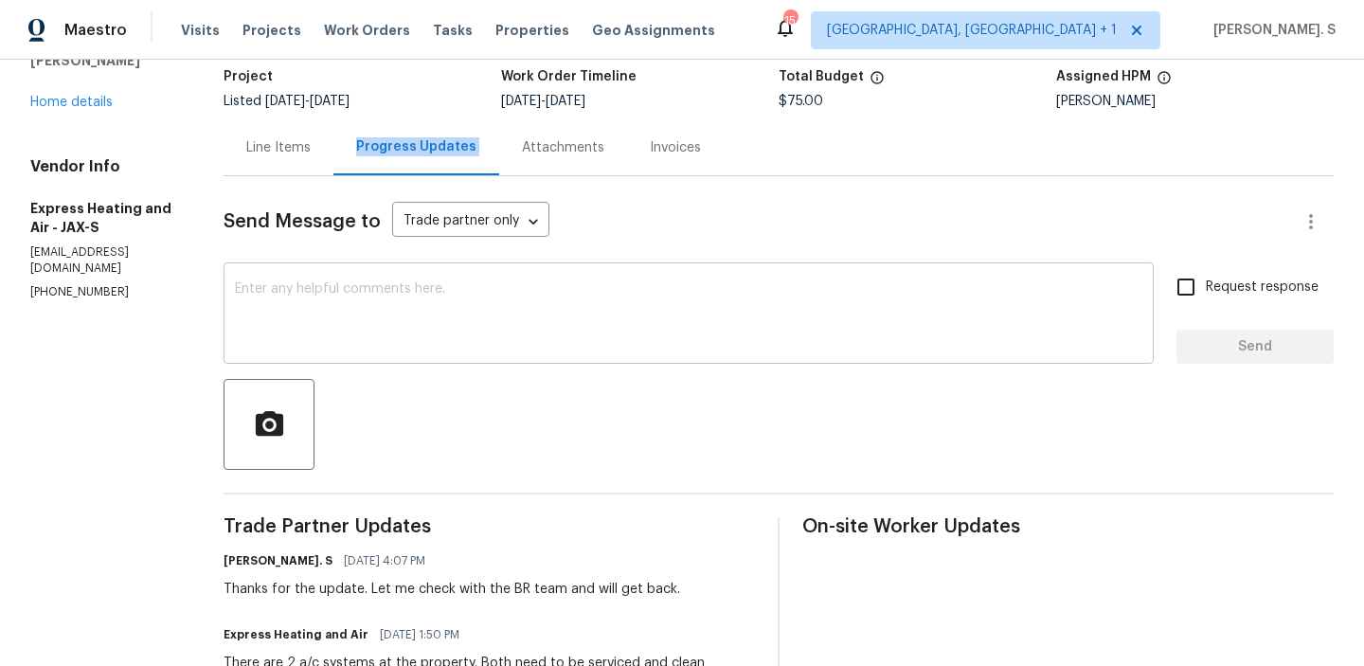
scroll to position [171, 0]
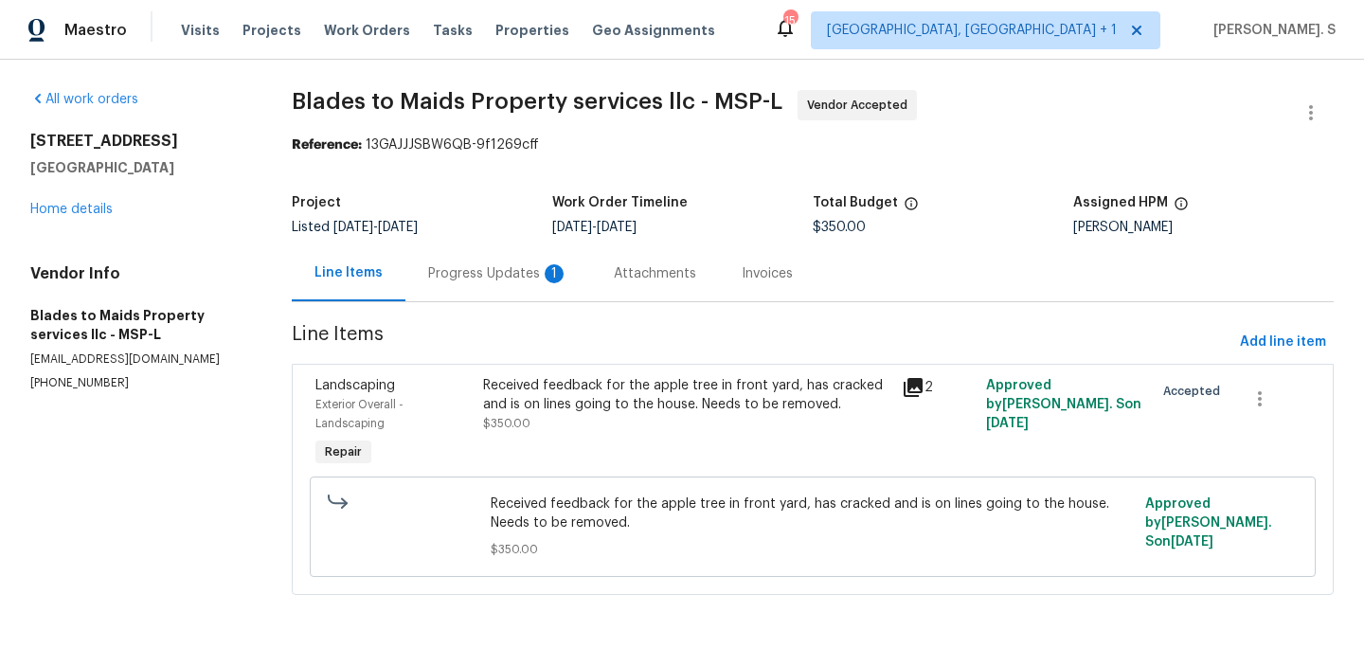
click at [504, 260] on div "Progress Updates 1" at bounding box center [498, 273] width 186 height 56
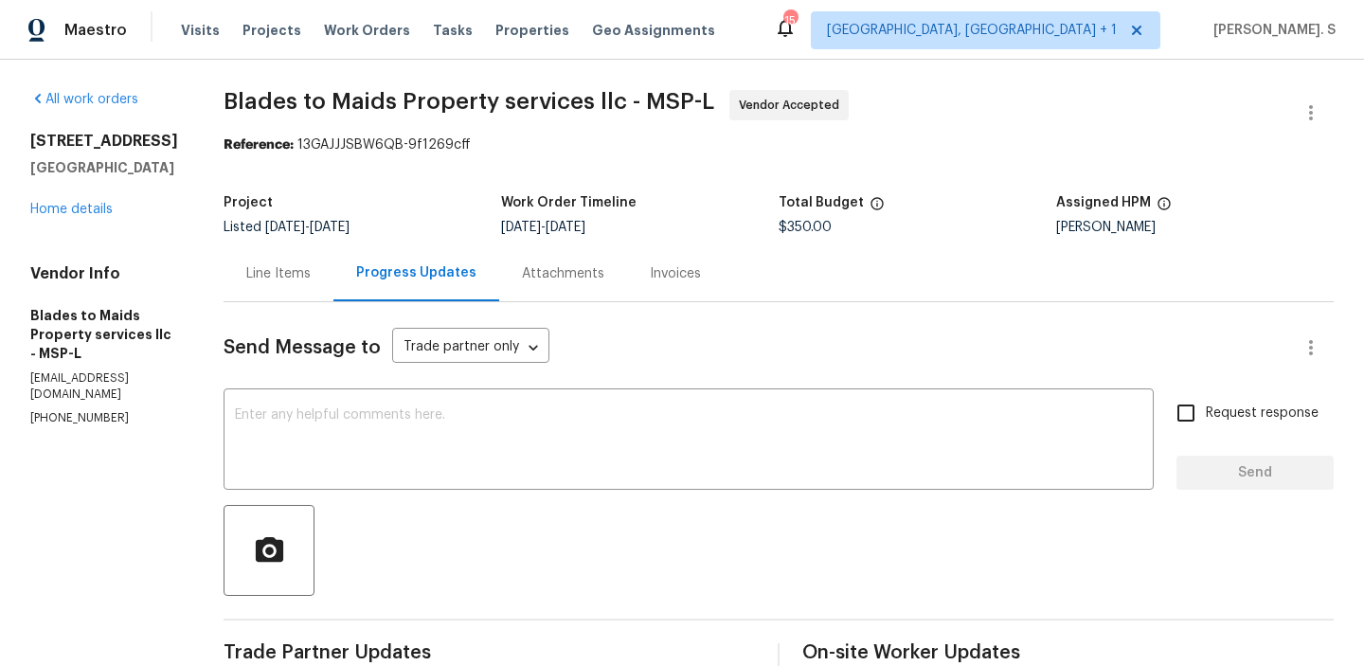
scroll to position [280, 0]
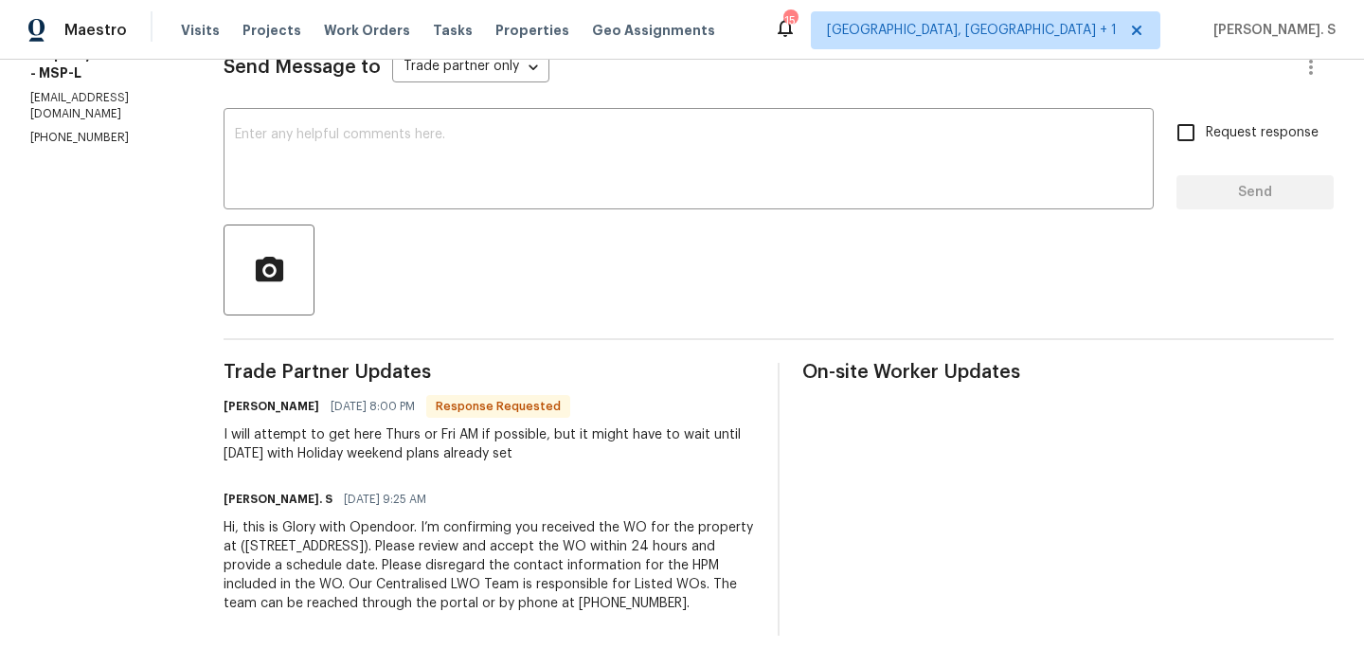
drag, startPoint x: 189, startPoint y: 429, endPoint x: 537, endPoint y: 449, distance: 349.2
click at [537, 449] on div "All work orders [STREET_ADDRESS] Home details Vendor Info Blades to Maids Prope…" at bounding box center [682, 222] width 1364 height 887
copy div "I will attempt to get here Thurs or Fri AM if possible, but it might have to wa…"
click at [602, 251] on div at bounding box center [779, 270] width 1110 height 91
click at [634, 221] on div "Send Message to Trade partner only Trade partner only ​ x ​ Request response Se…" at bounding box center [779, 329] width 1110 height 614
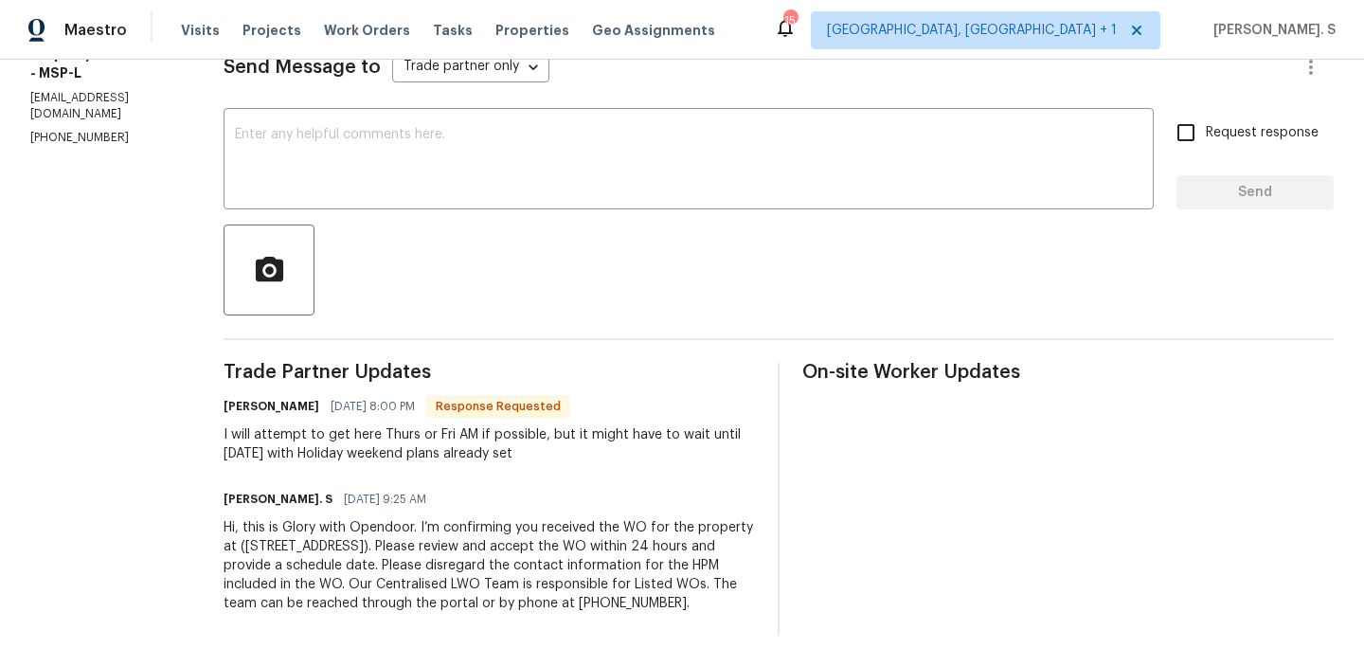
click at [634, 221] on div "Send Message to Trade partner only Trade partner only ​ x ​ Request response Se…" at bounding box center [779, 329] width 1110 height 614
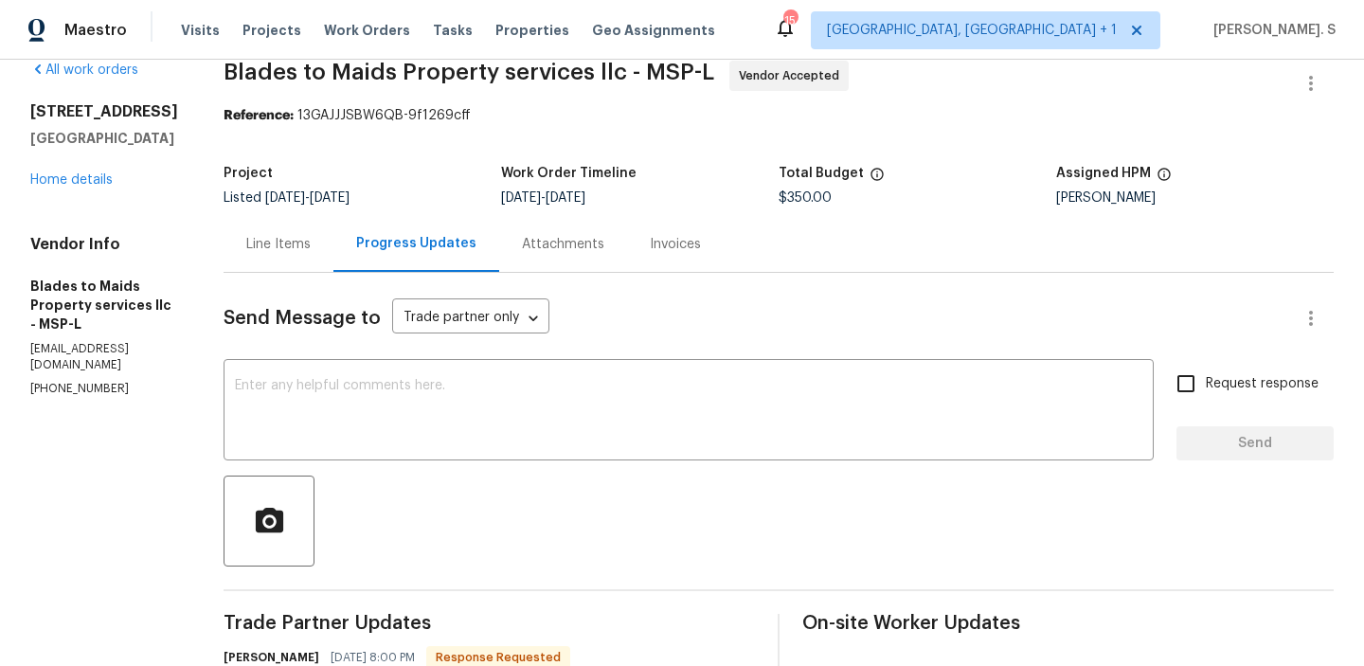
scroll to position [26, 0]
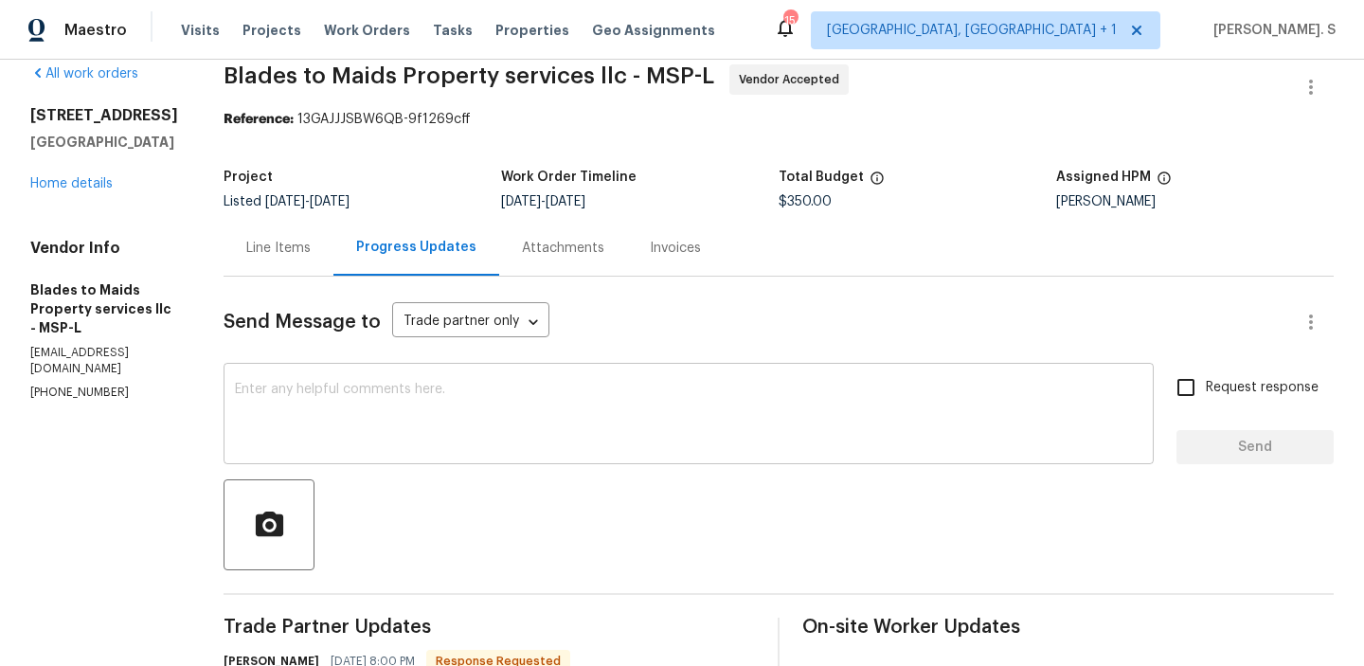
click at [338, 381] on div "x ​" at bounding box center [689, 416] width 930 height 97
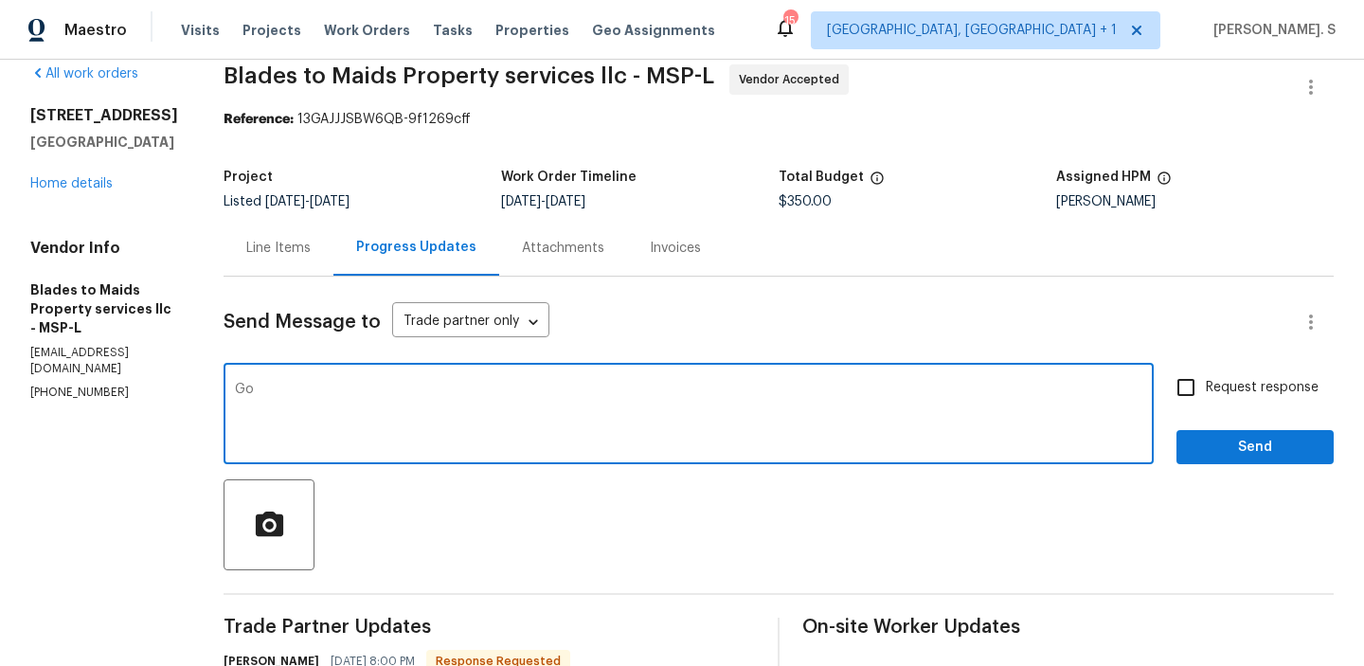
type textarea "G"
click at [0, 0] on div "Replace with" at bounding box center [0, 0] width 0 height 0
click at [0, 0] on div "Correct the article a track" at bounding box center [0, 0] width 0 height 0
type textarea "Thanks for accepting the work order; kindly give us an exact scheduled date so …"
click at [1240, 399] on label "Request response" at bounding box center [1242, 388] width 153 height 40
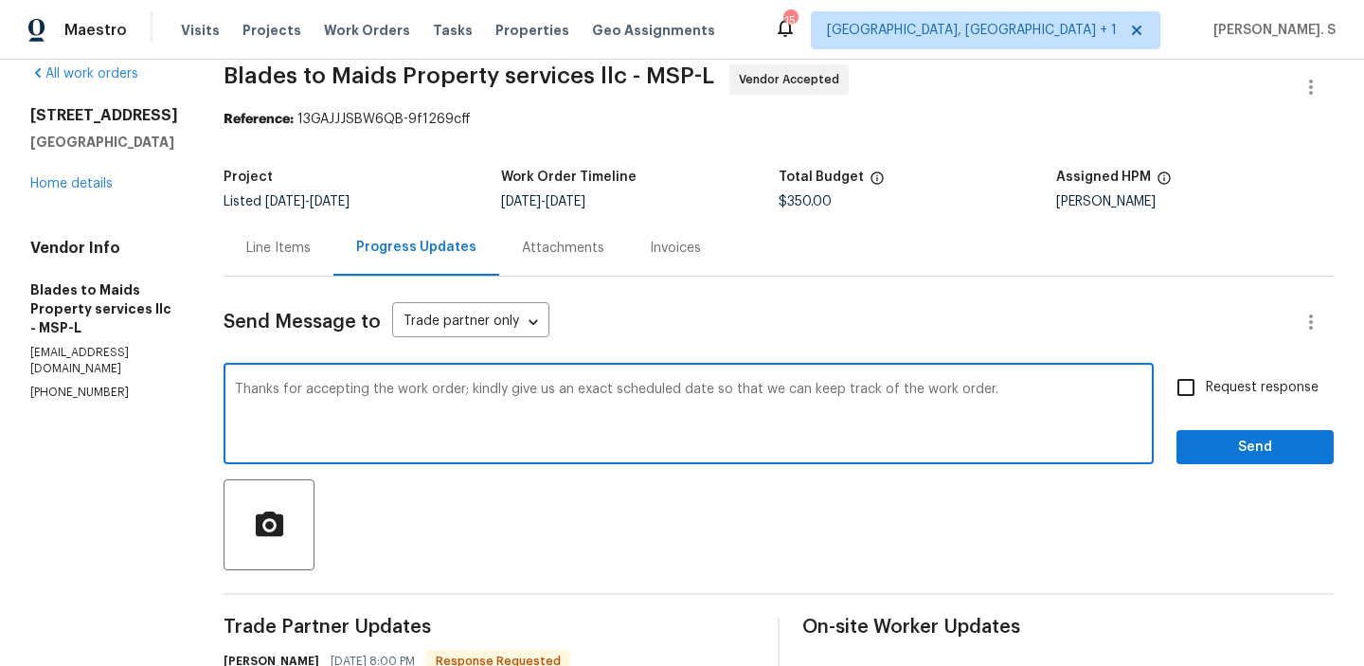
click at [1206, 399] on input "Request response" at bounding box center [1186, 388] width 40 height 40
checkbox input "true"
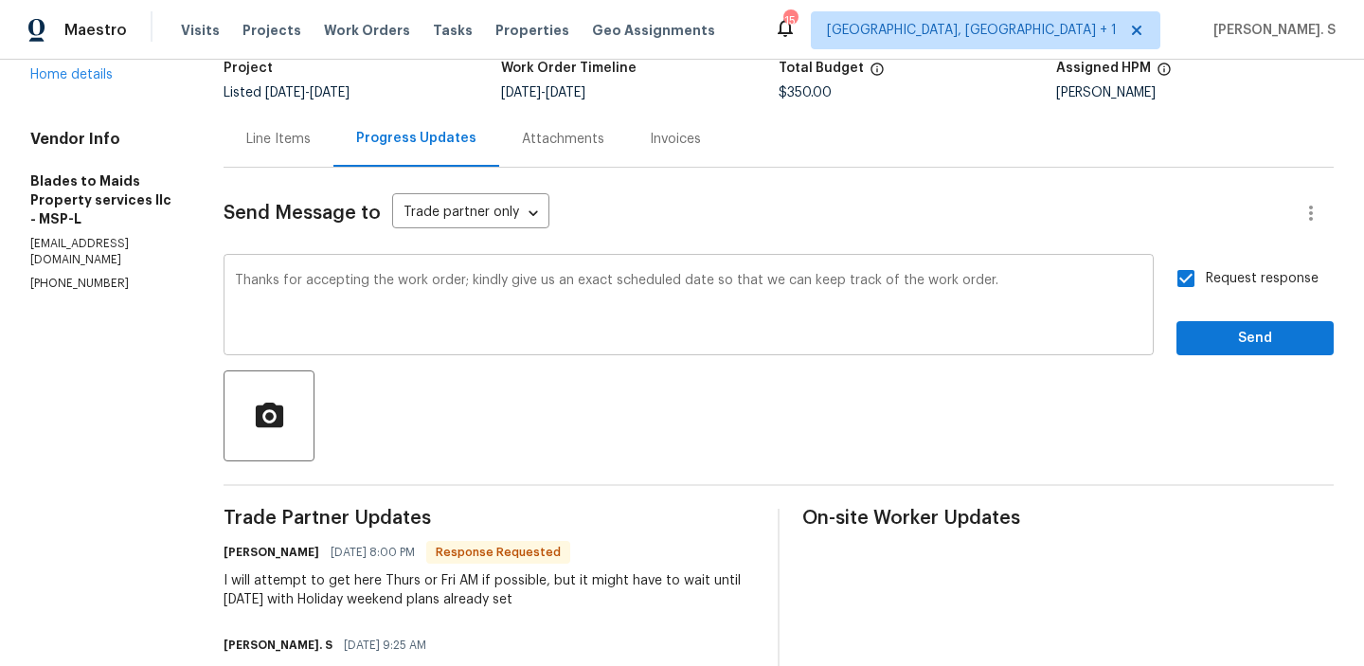
scroll to position [280, 0]
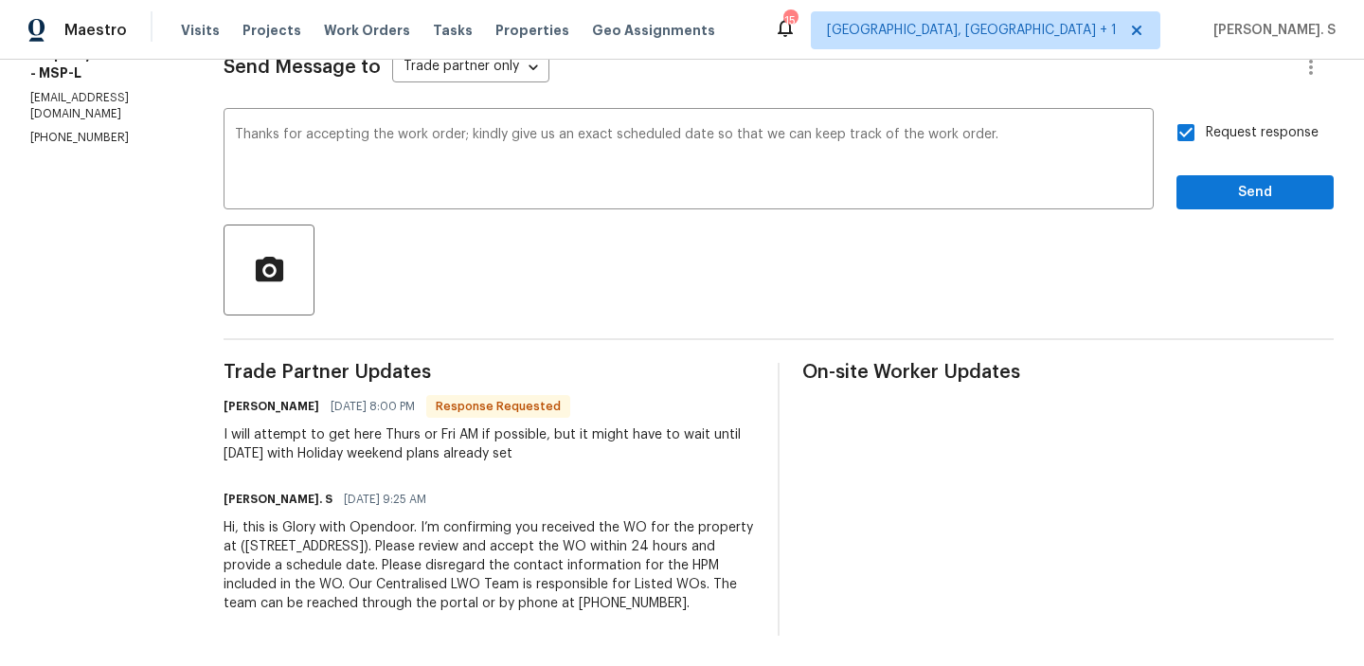
click at [159, 451] on div "All work orders 706 Greenvale Ave W Northfield, MN 55057 Home details Vendor In…" at bounding box center [682, 222] width 1364 height 887
click at [405, 434] on div "I will attempt to get here Thurs or Fri AM if possible, but it might have to wa…" at bounding box center [489, 444] width 531 height 38
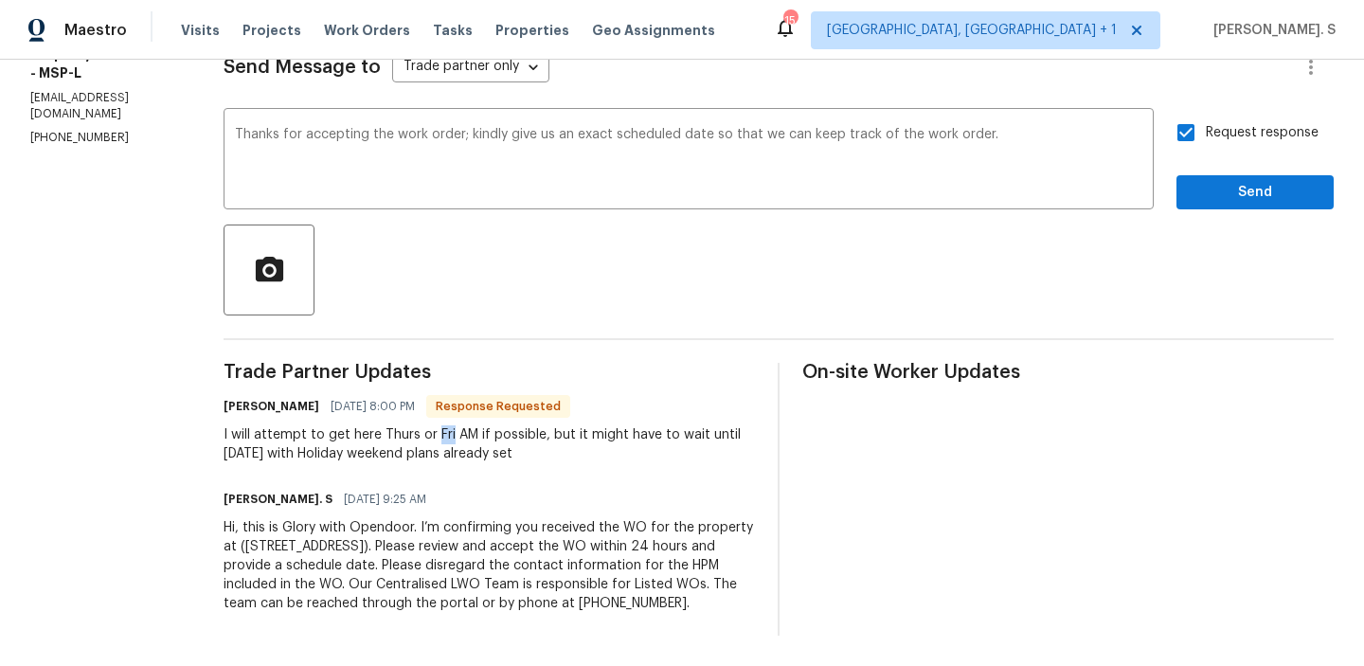
click at [405, 434] on div "I will attempt to get here Thurs or Fri AM if possible, but it might have to wa…" at bounding box center [489, 444] width 531 height 38
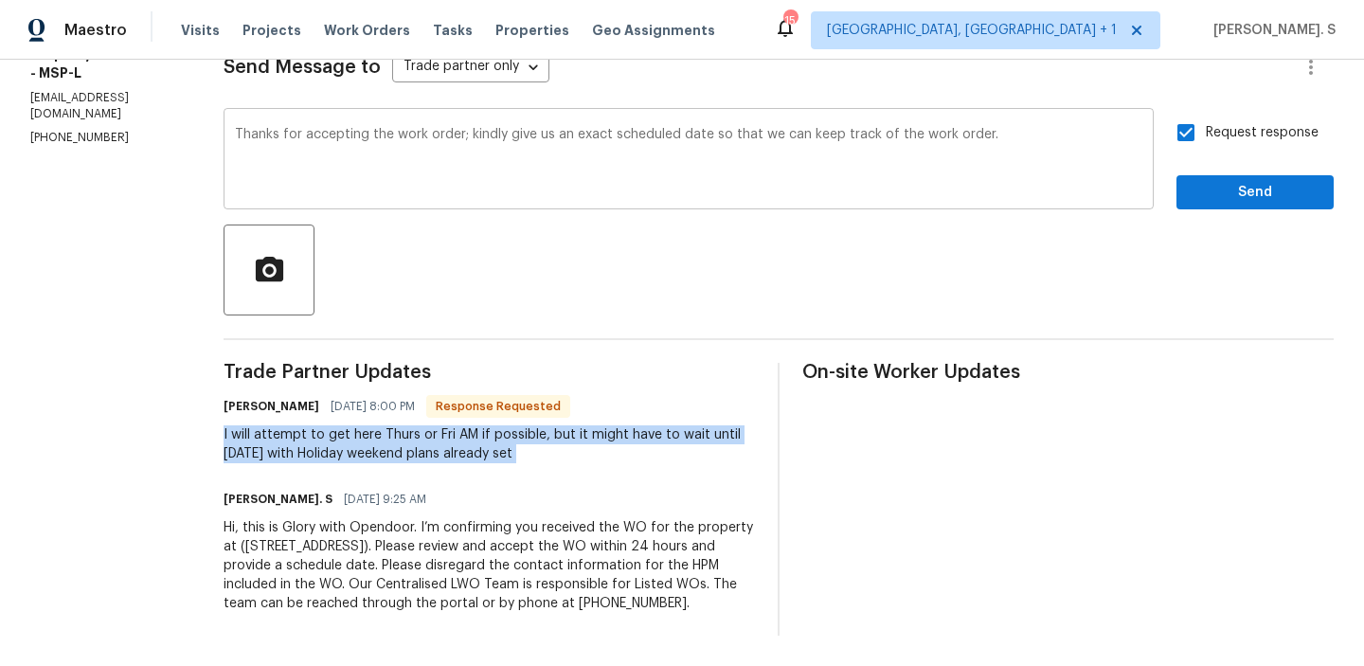
copy div "I will attempt to get here Thurs or Fri AM if possible, but it might have to wa…"
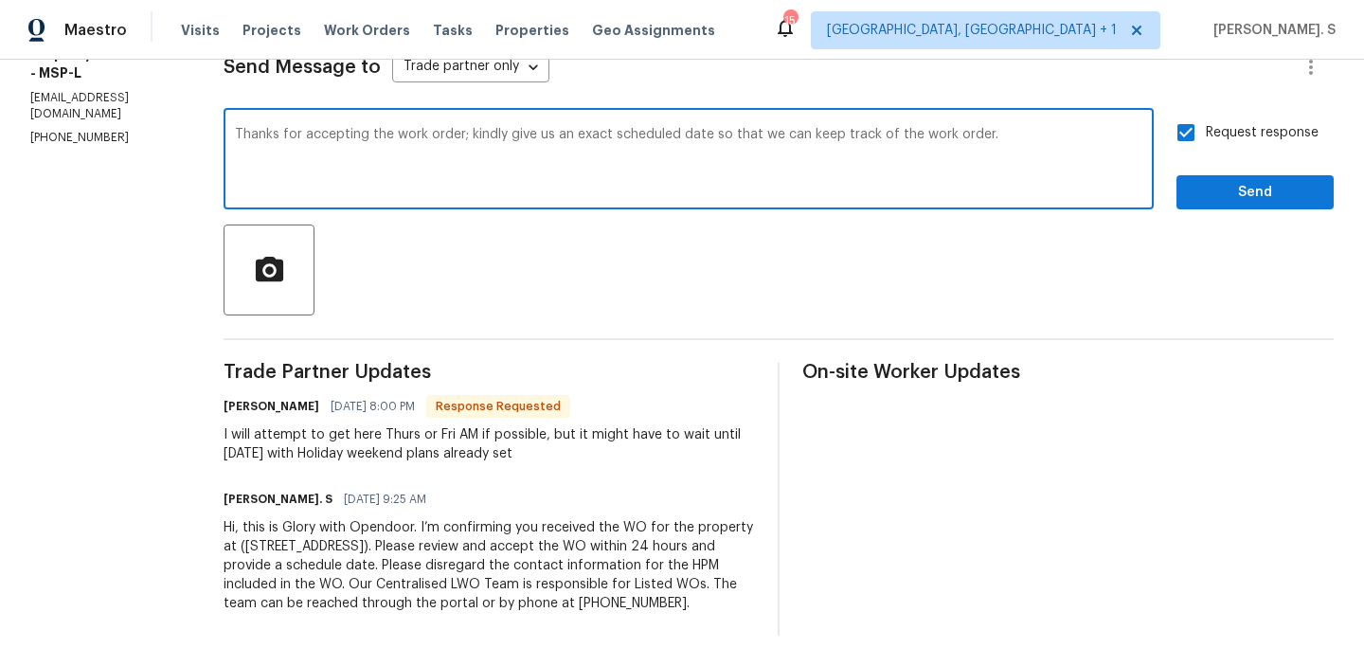
drag, startPoint x: 214, startPoint y: 133, endPoint x: 961, endPoint y: 170, distance: 747.4
click at [961, 170] on textarea "Thanks for accepting the work order; kindly give us an exact scheduled date so …" at bounding box center [688, 161] width 907 height 66
click at [1290, 201] on span "Send" at bounding box center [1255, 193] width 127 height 24
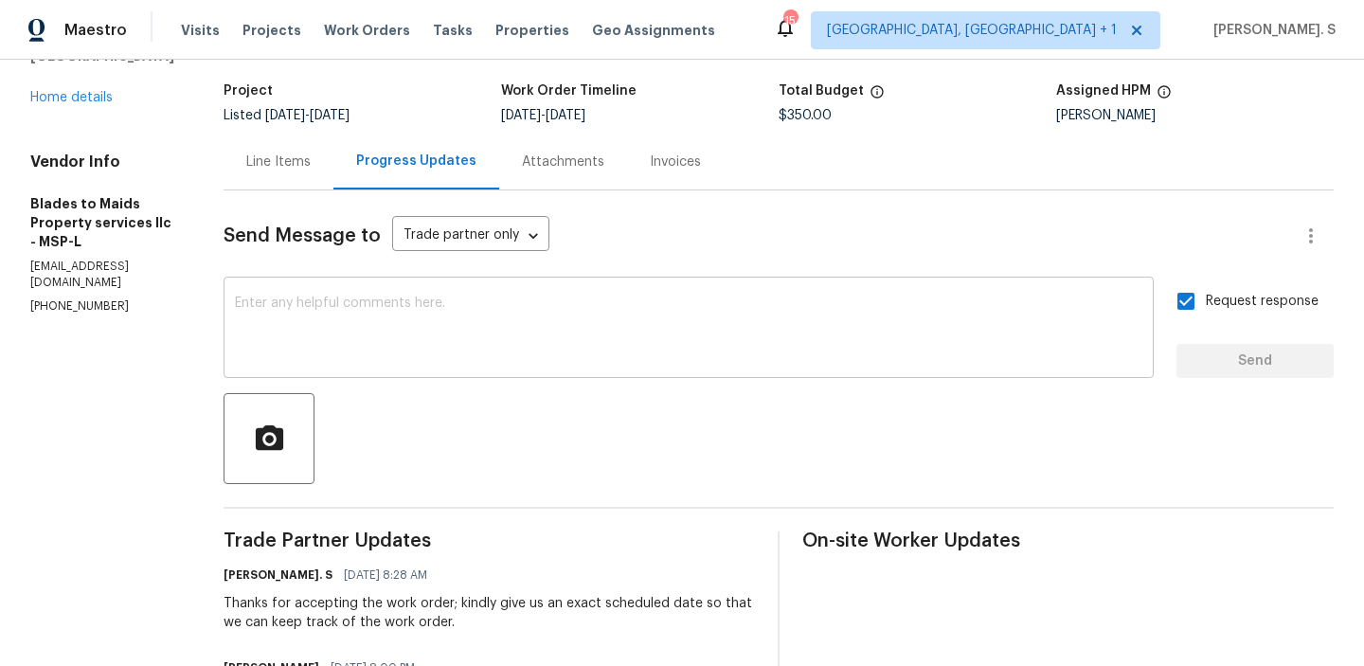
scroll to position [0, 0]
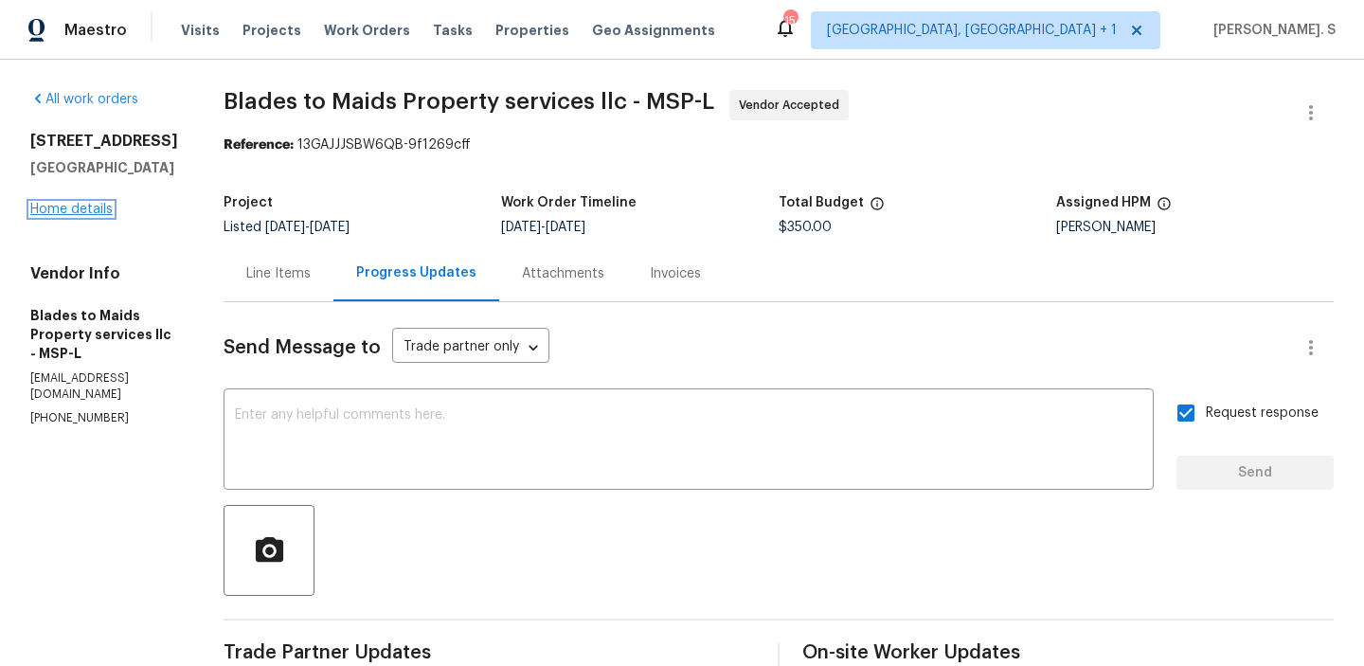
click at [77, 216] on link "Home details" at bounding box center [71, 209] width 82 height 13
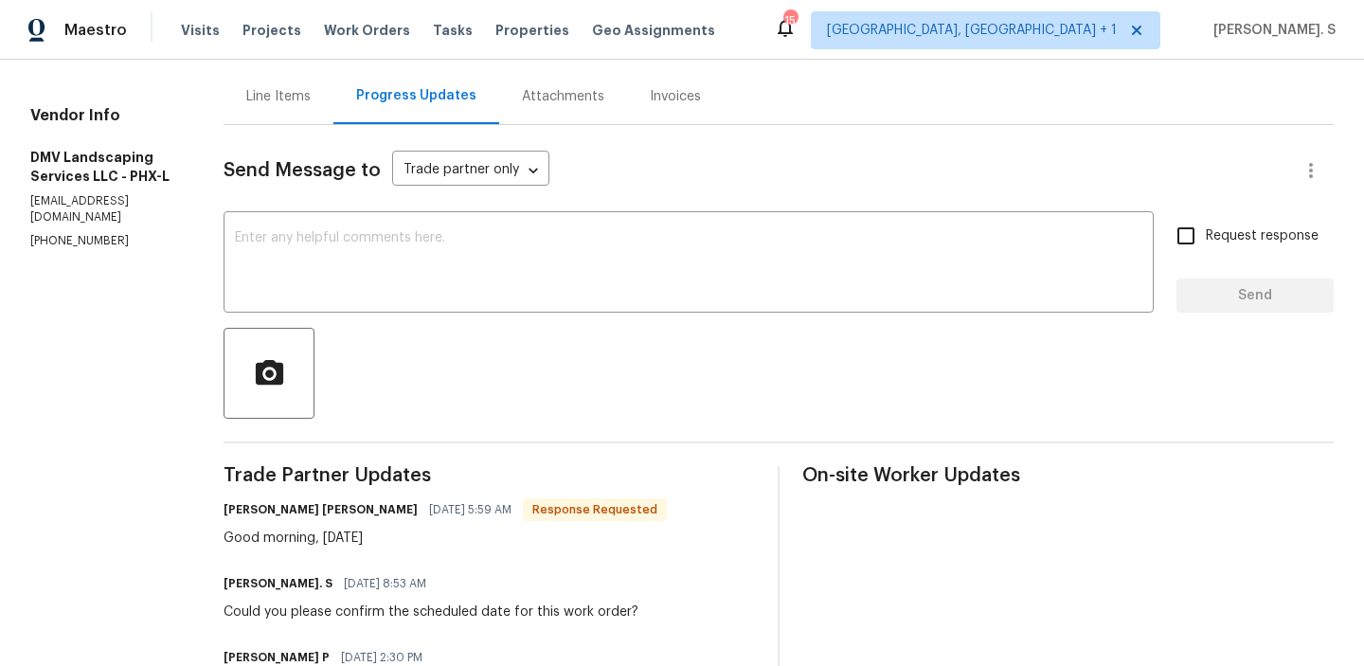
scroll to position [191, 0]
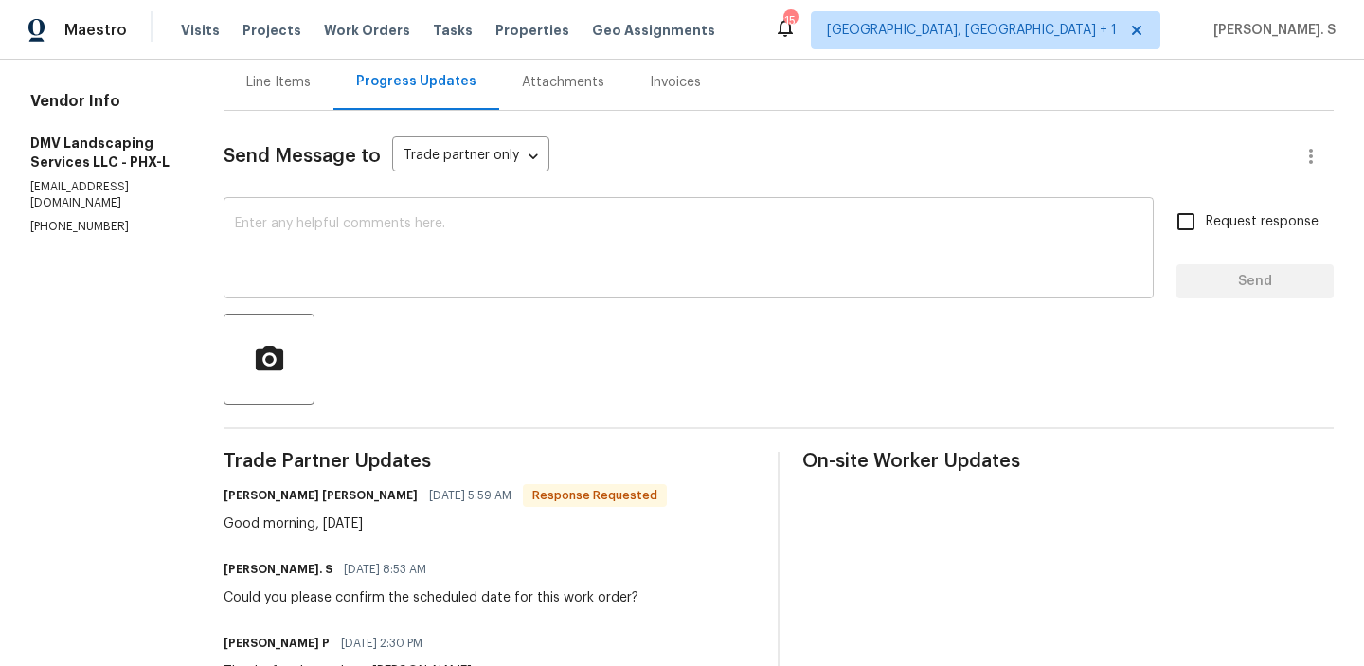
click at [513, 239] on textarea at bounding box center [688, 250] width 907 height 66
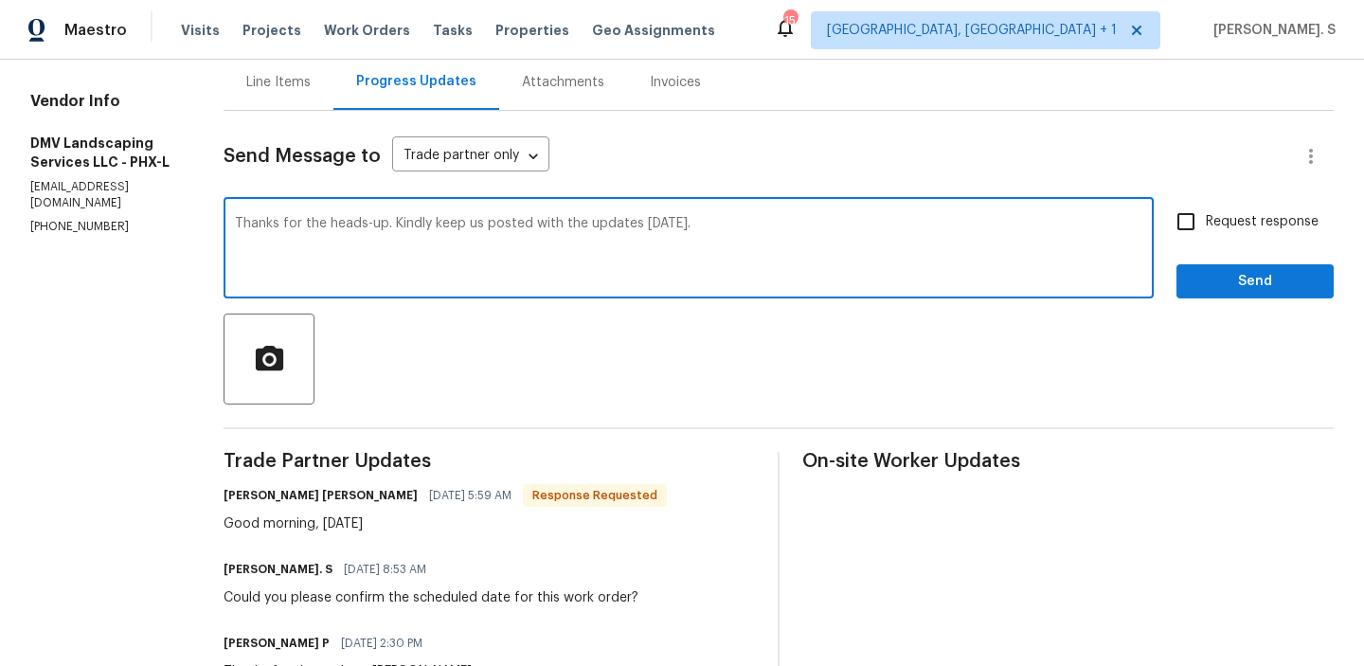
type textarea "Thanks for the heads-up. Kindly keep us posted with the updates today."
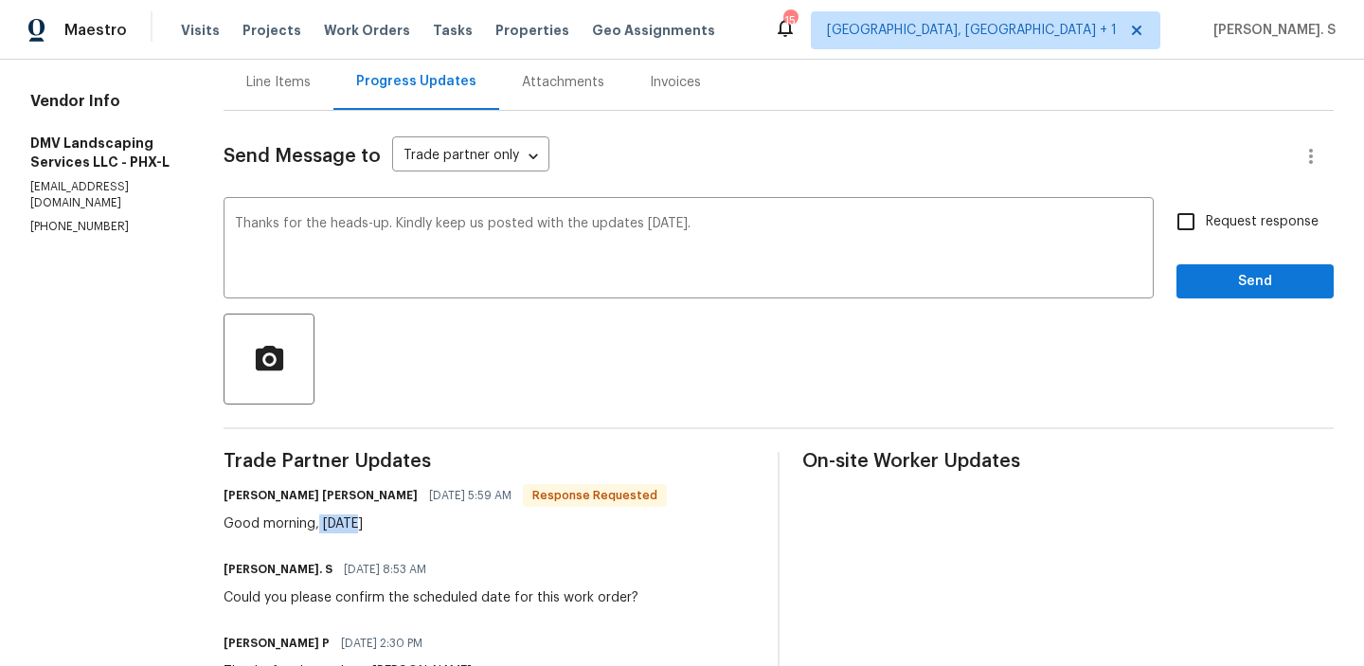
drag, startPoint x: 299, startPoint y: 527, endPoint x: 401, endPoint y: 527, distance: 101.4
click at [401, 527] on div "Good morning, today" at bounding box center [445, 523] width 443 height 19
copy div "today"
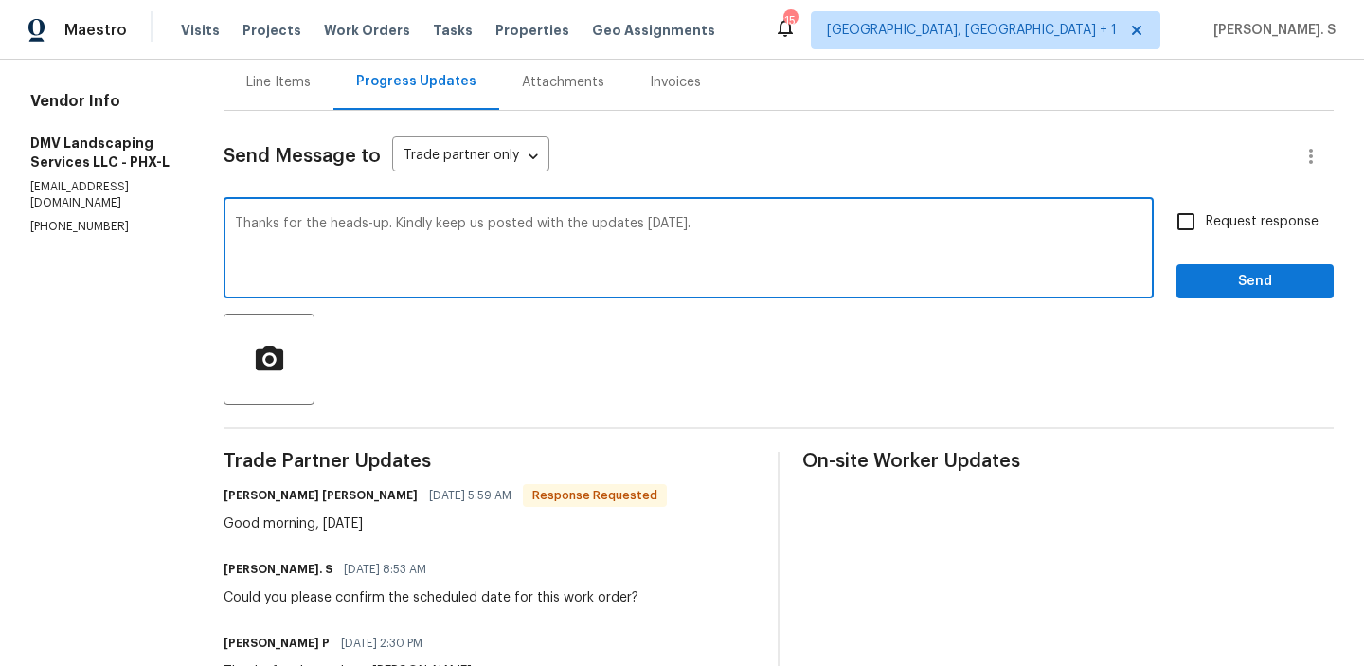
drag, startPoint x: 413, startPoint y: 229, endPoint x: 967, endPoint y: 229, distance: 554.2
click at [965, 229] on textarea "Thanks for the heads-up. Kindly keep us posted with the updates today." at bounding box center [688, 250] width 907 height 66
click at [1237, 228] on span "Request response" at bounding box center [1262, 222] width 113 height 20
click at [1206, 228] on input "Request response" at bounding box center [1186, 222] width 40 height 40
checkbox input "true"
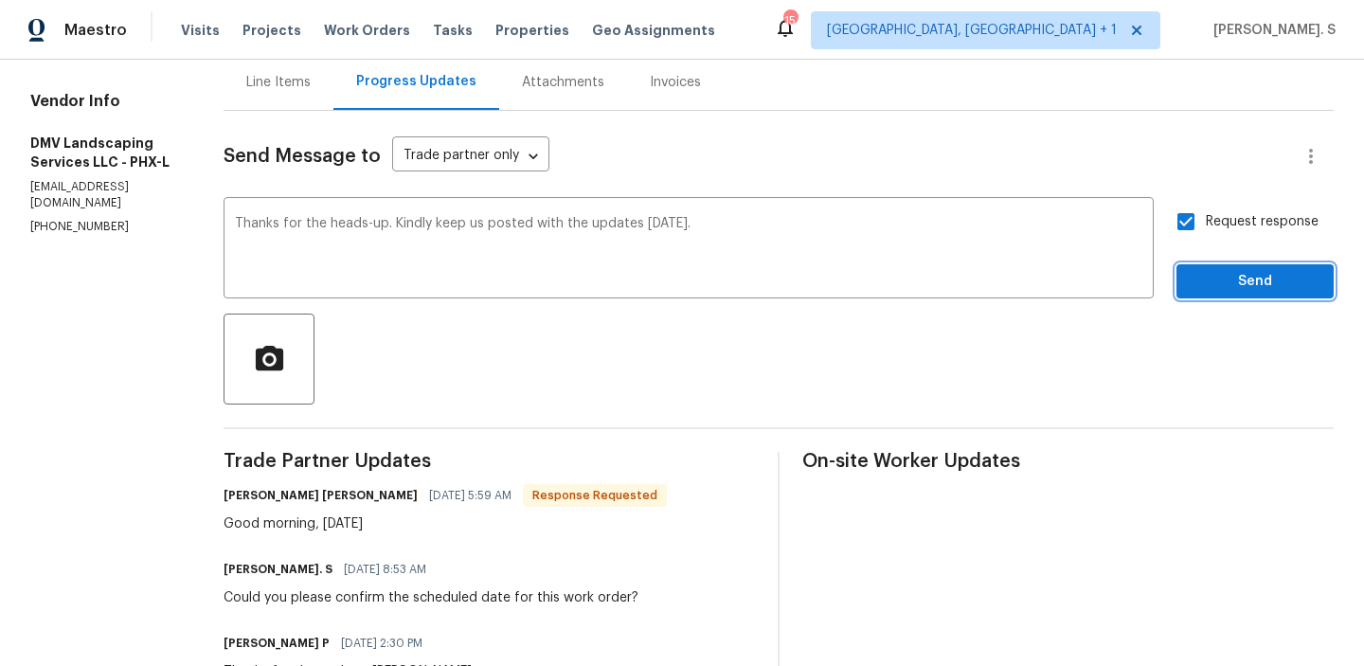
click at [1236, 276] on span "Send" at bounding box center [1255, 282] width 127 height 24
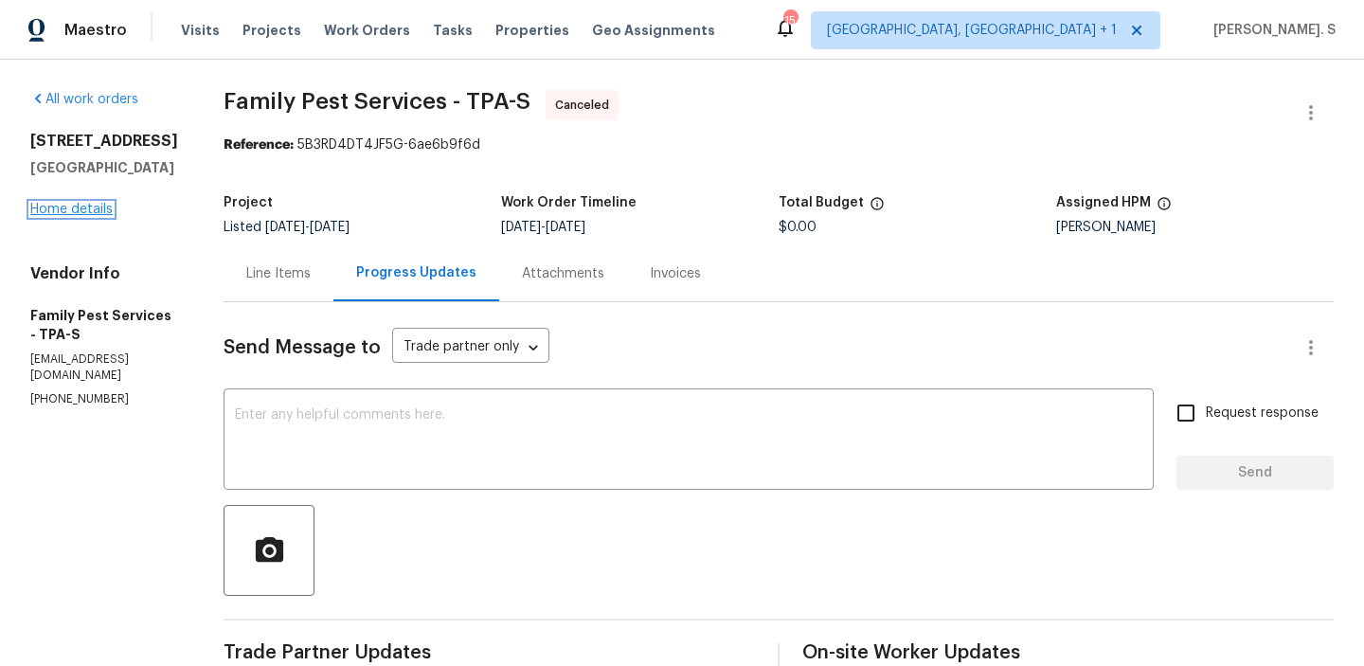
click at [65, 212] on link "Home details" at bounding box center [71, 209] width 82 height 13
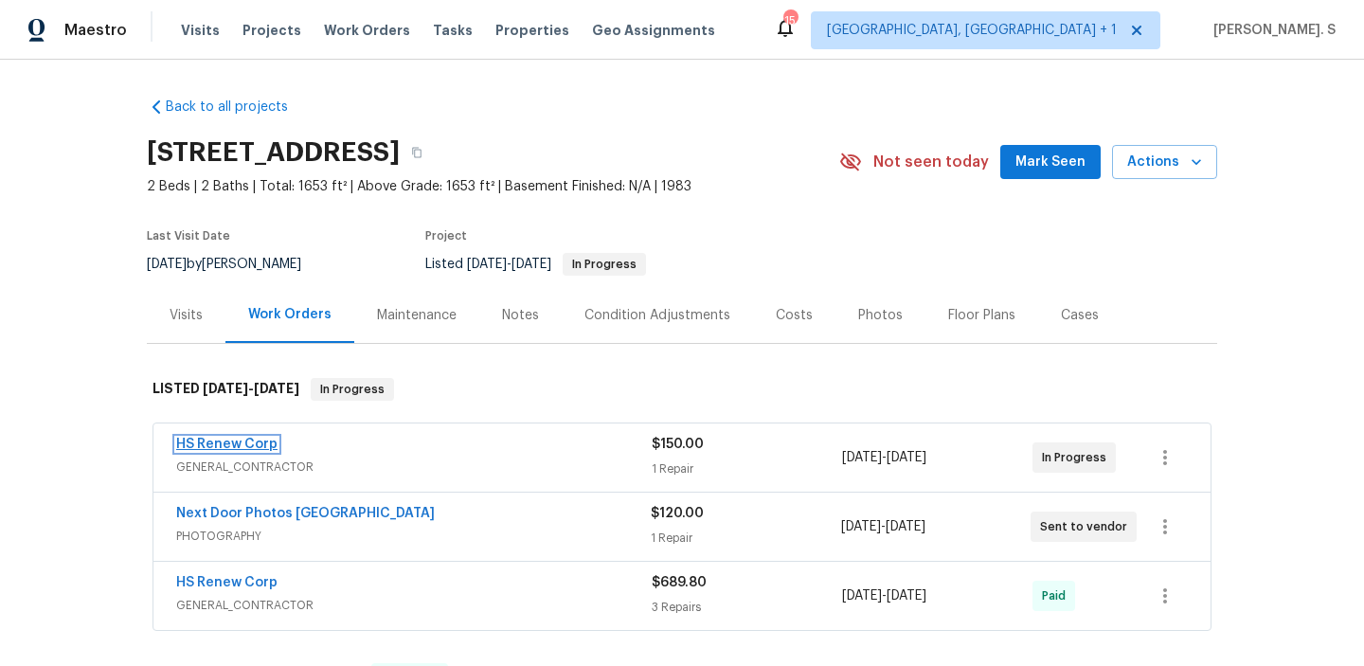
click at [236, 442] on link "HS Renew Corp" at bounding box center [226, 444] width 101 height 13
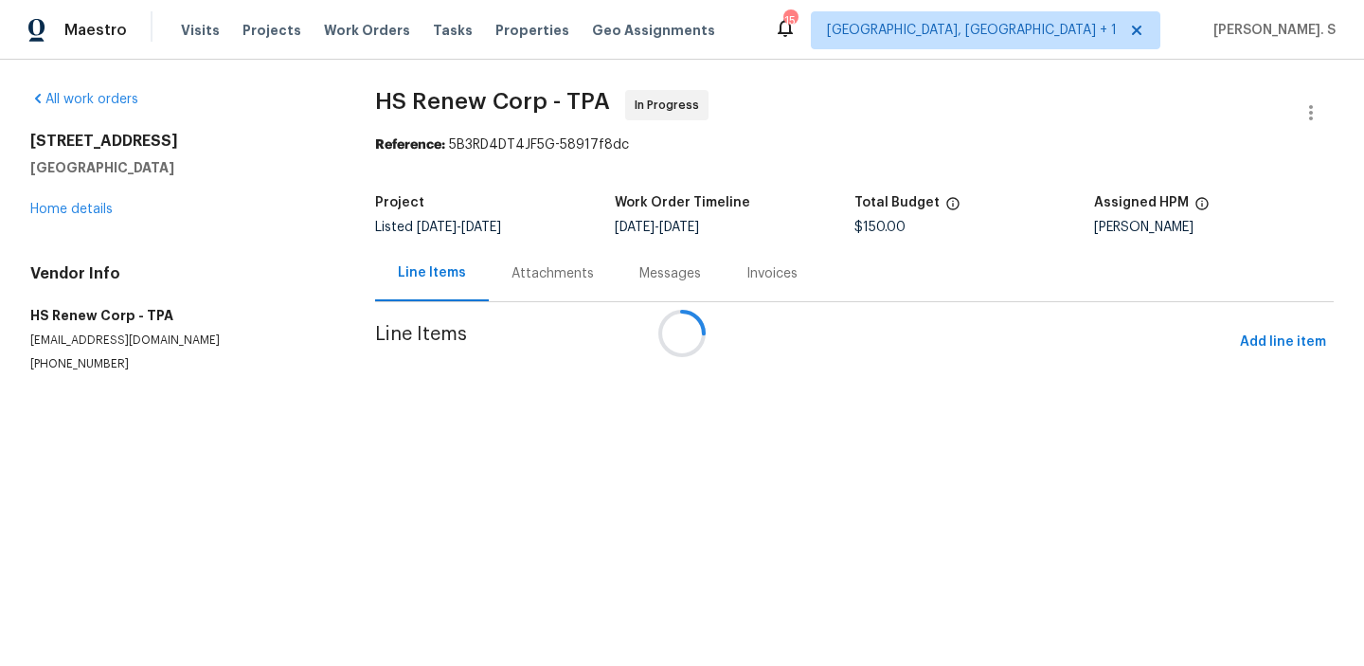
click at [617, 250] on div "Messages" at bounding box center [670, 273] width 107 height 56
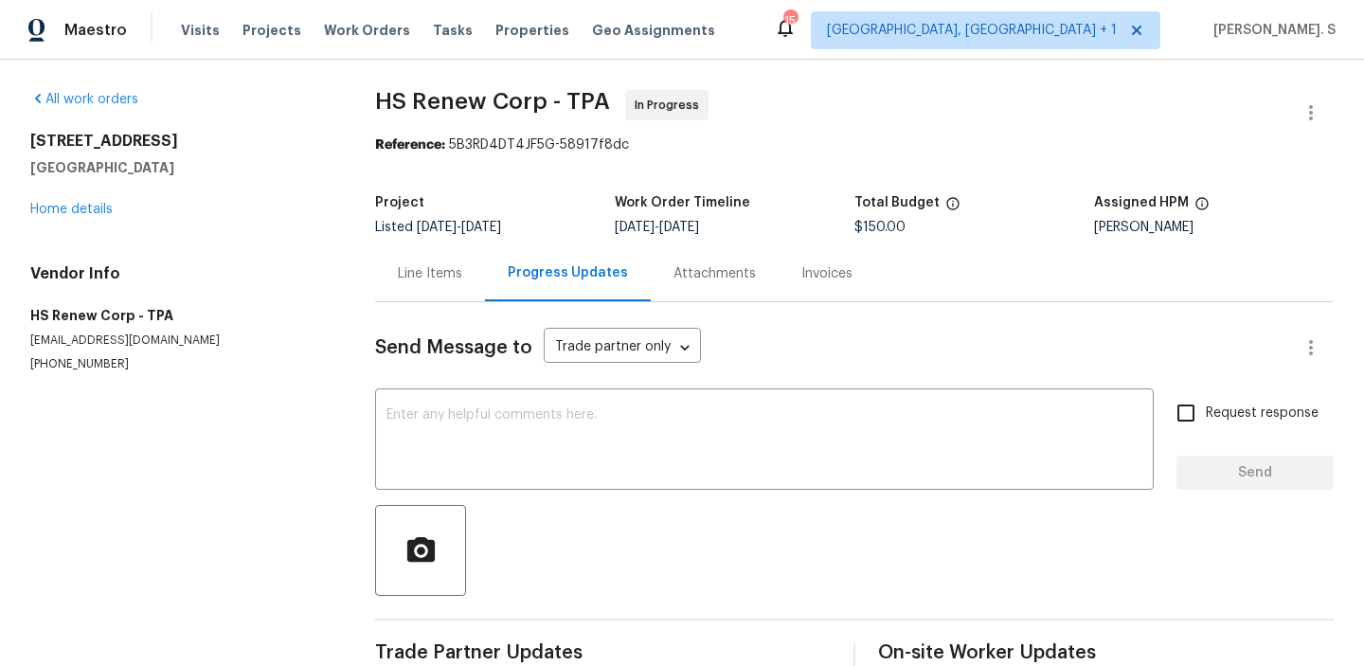
click at [530, 250] on div "Progress Updates" at bounding box center [568, 273] width 166 height 56
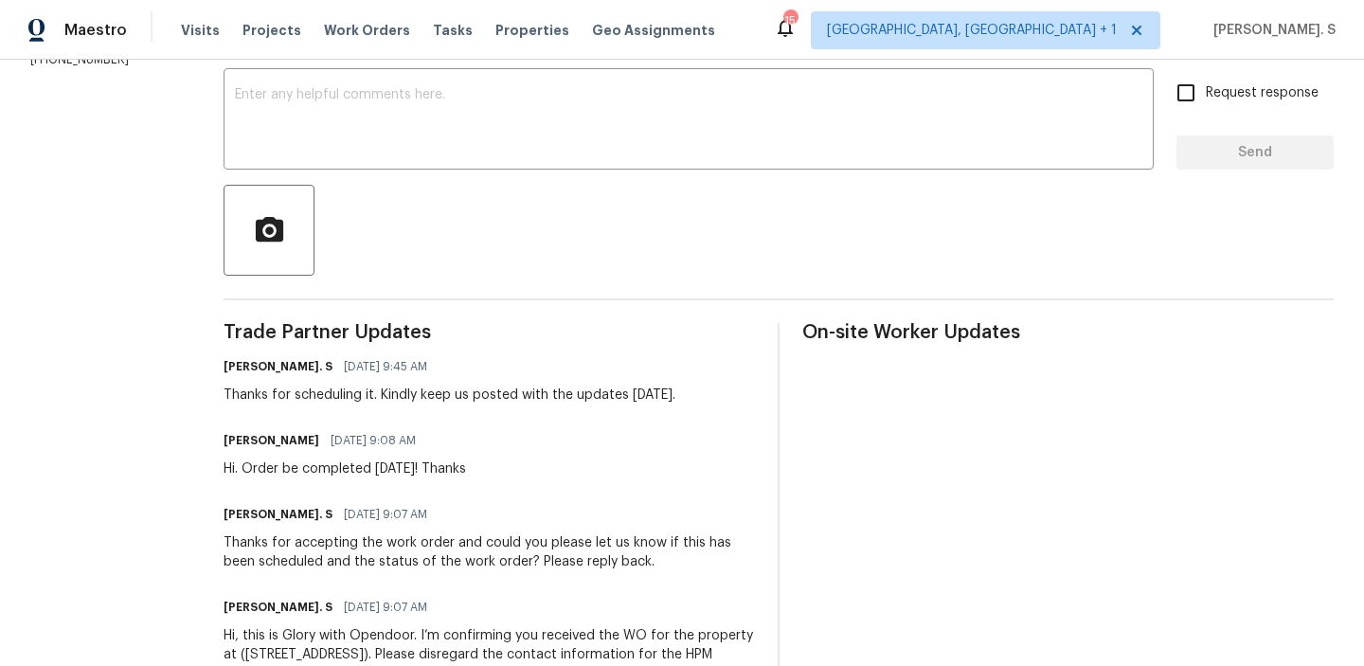
scroll to position [66, 0]
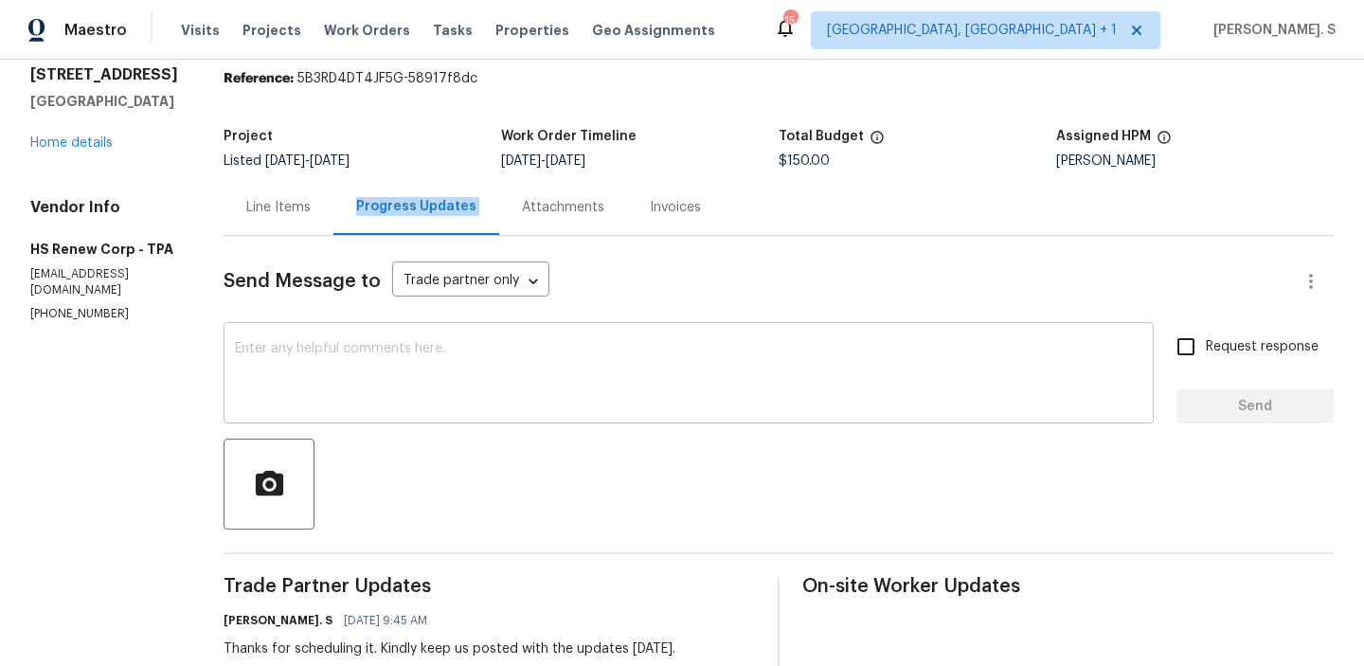
click at [395, 372] on textarea at bounding box center [688, 375] width 907 height 66
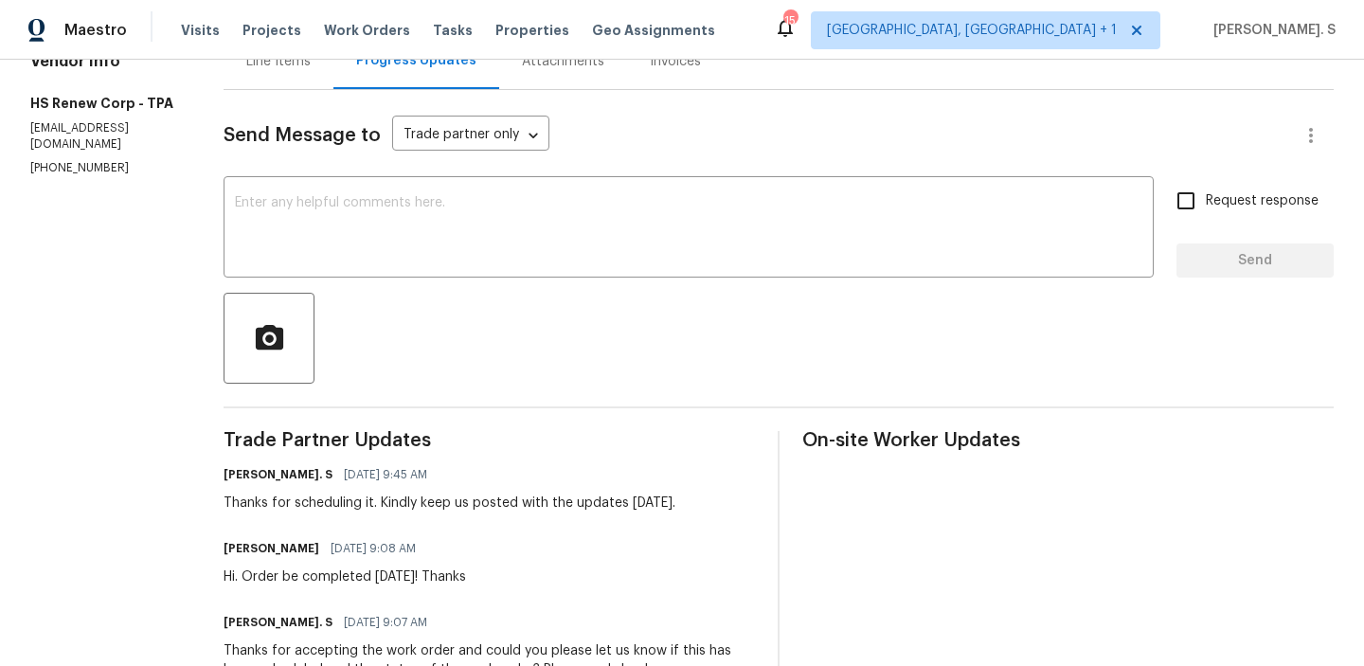
scroll to position [225, 0]
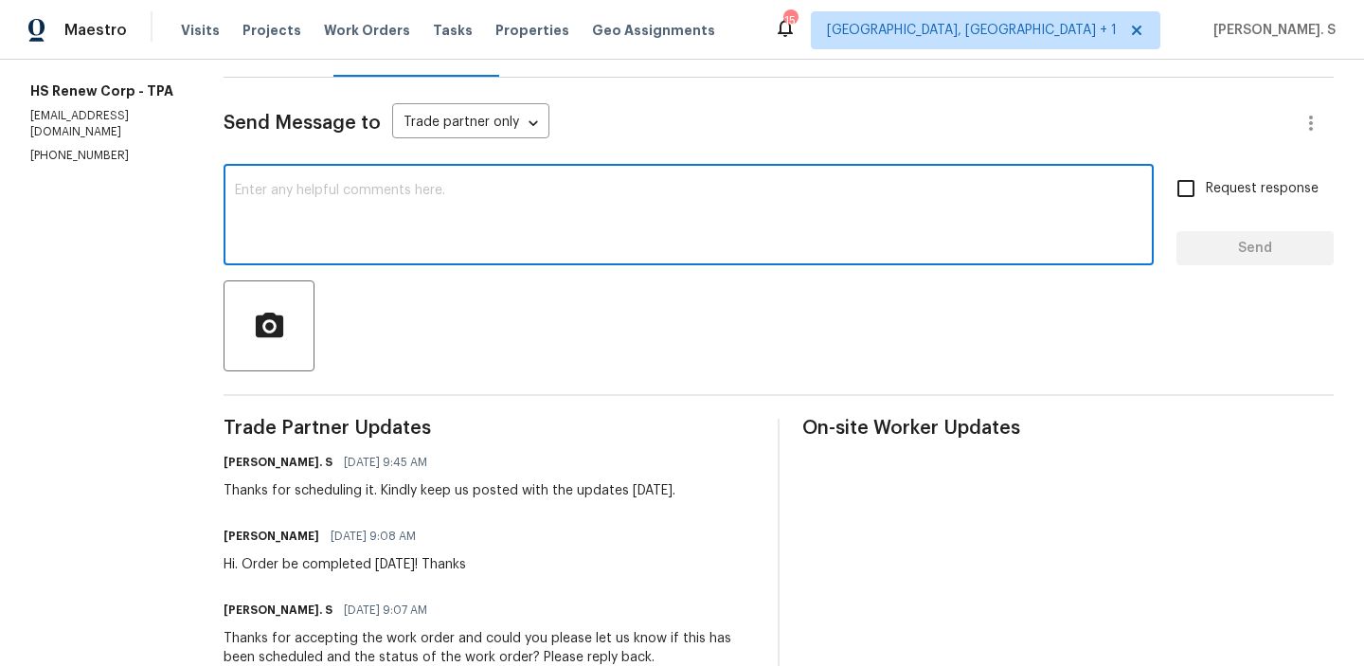
paste textarea "May we have an update on the progress of the work order?"
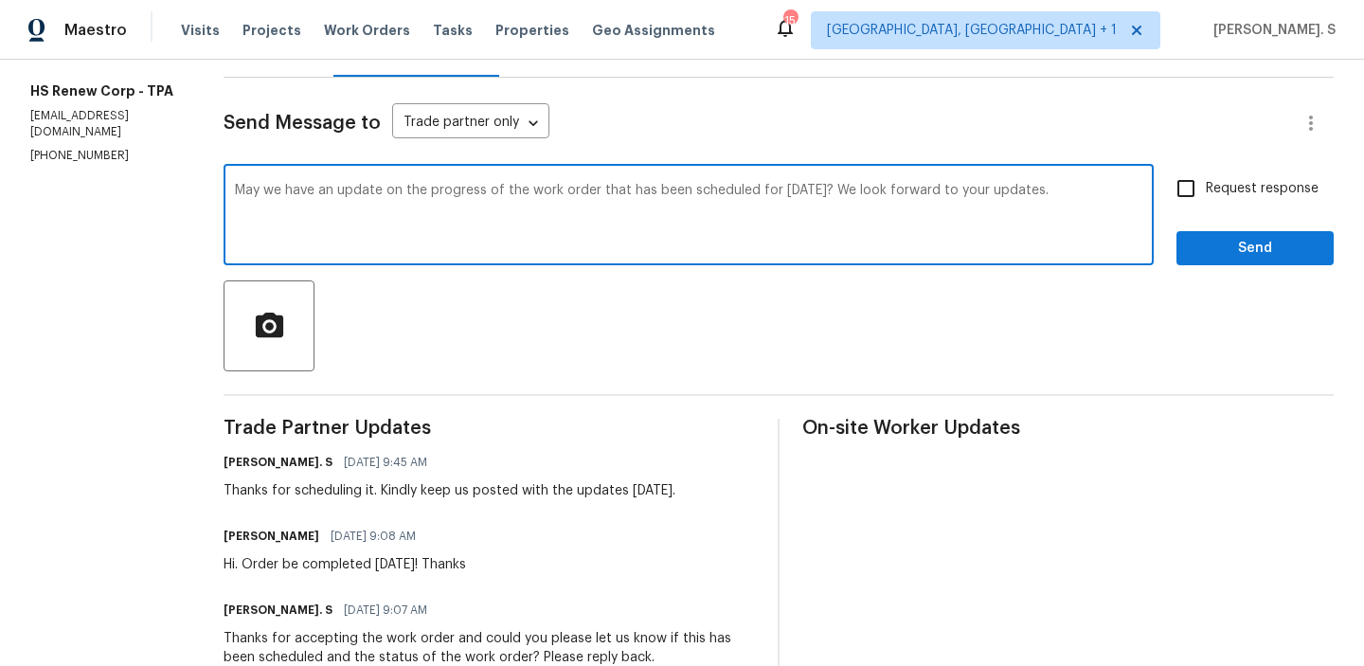
type textarea "May we have an update on the progress of the work order that has been scheduled…"
click at [1250, 168] on div "Send Message to Trade partner only Trade partner only ​ May we have an update o…" at bounding box center [779, 495] width 1110 height 835
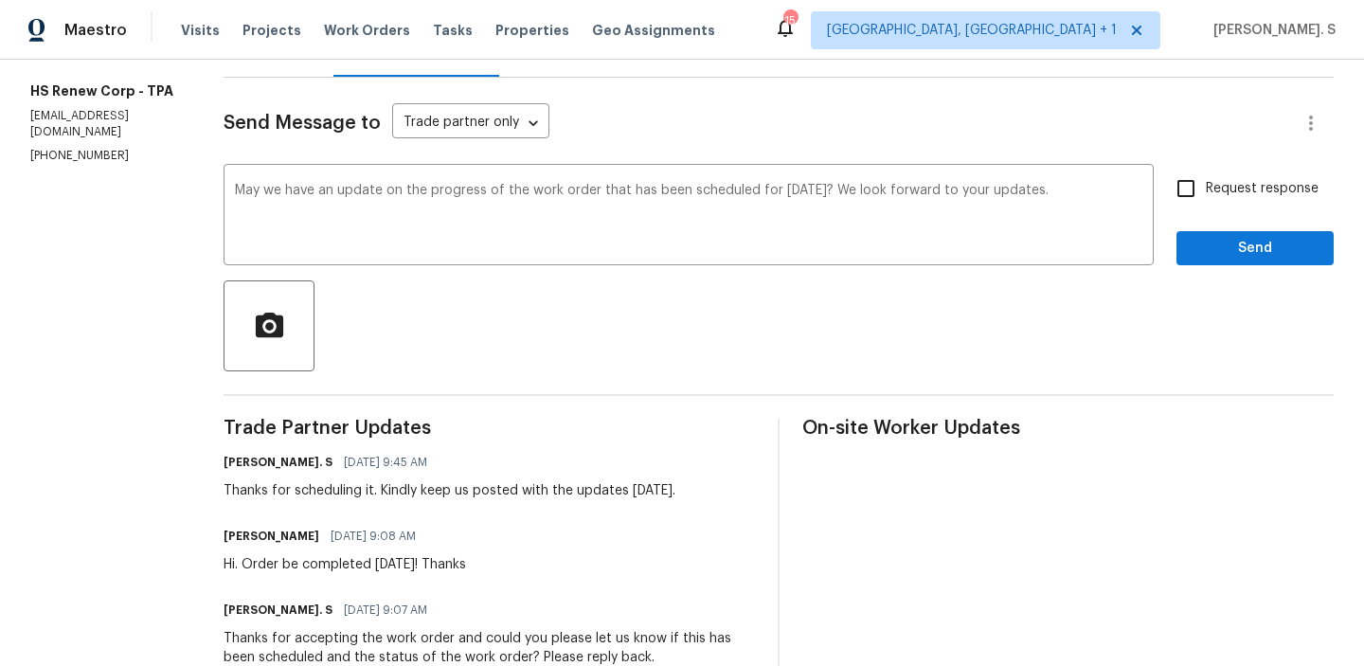
click at [1232, 195] on span "Request response" at bounding box center [1262, 189] width 113 height 20
click at [1206, 195] on input "Request response" at bounding box center [1186, 189] width 40 height 40
checkbox input "true"
click at [1247, 268] on div "Send Message to Trade partner only Trade partner only ​ May we have an update o…" at bounding box center [779, 495] width 1110 height 835
click at [1242, 245] on span "Send" at bounding box center [1255, 249] width 127 height 24
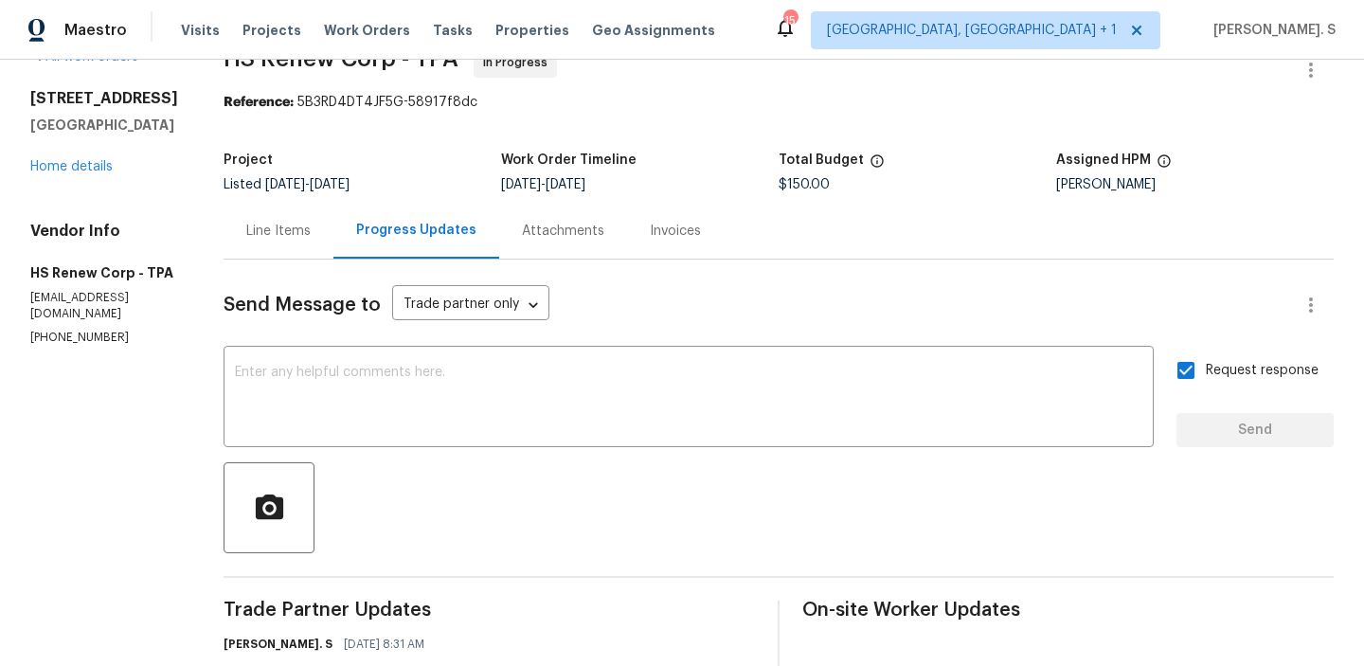
scroll to position [0, 0]
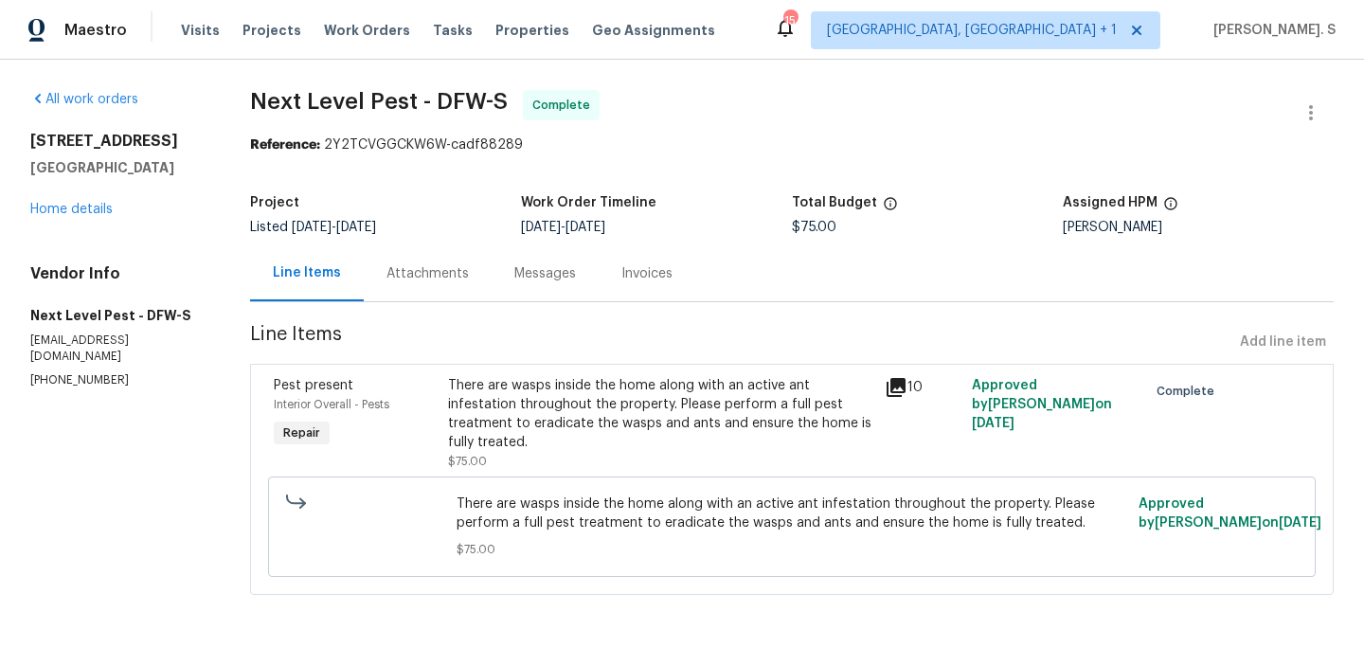
click at [422, 288] on div "Attachments" at bounding box center [428, 273] width 128 height 56
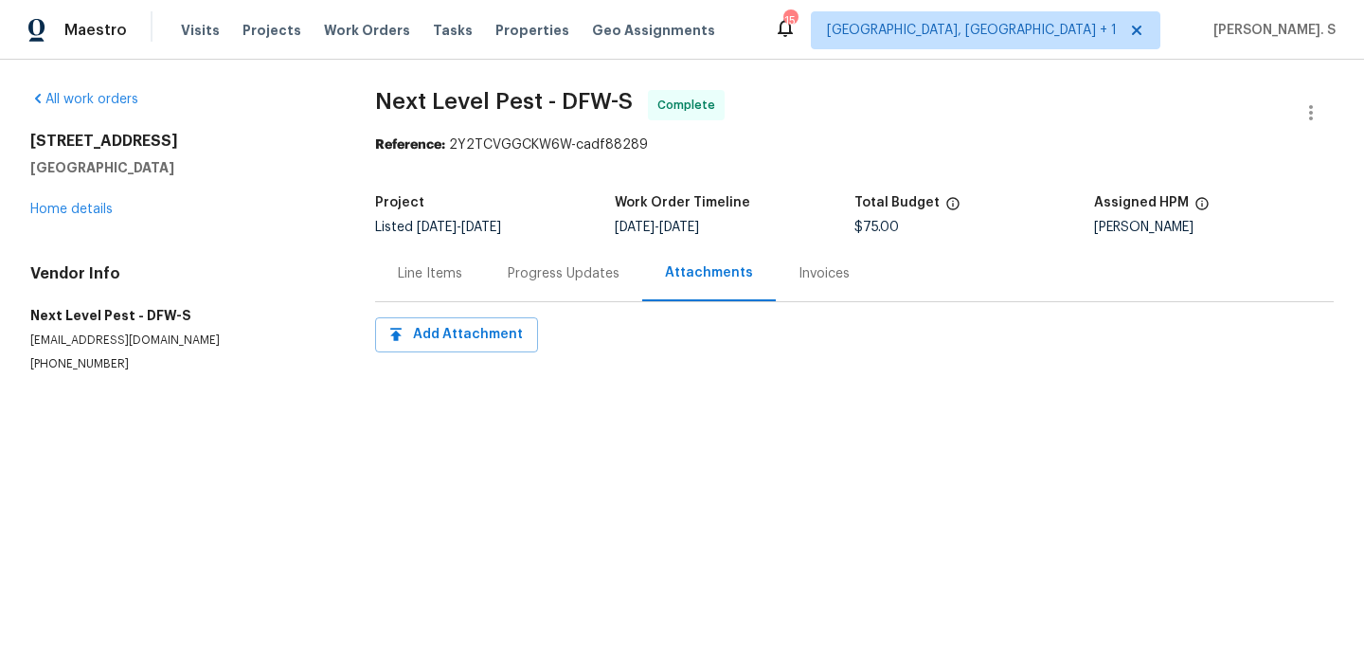
click at [54, 219] on div "All work orders [STREET_ADDRESS][PERSON_NAME] Home details Vendor Info Next Lev…" at bounding box center [179, 231] width 299 height 282
click at [81, 213] on link "Home details" at bounding box center [71, 209] width 82 height 13
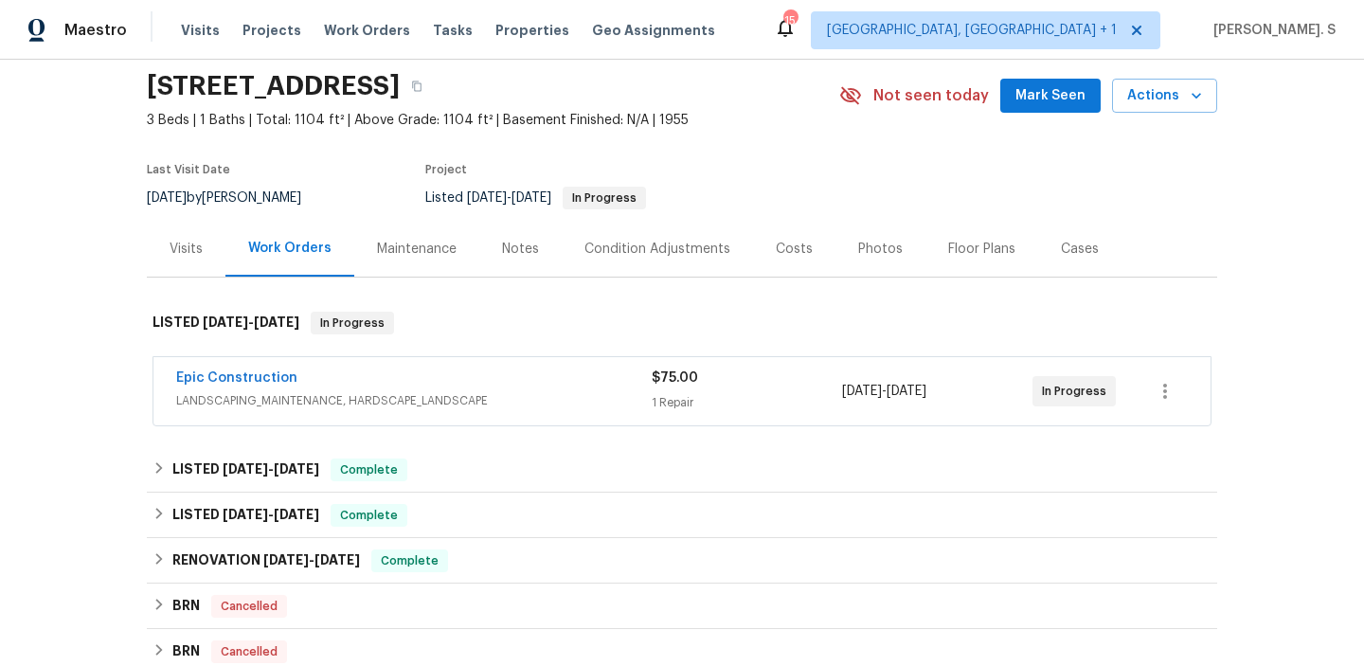
scroll to position [70, 0]
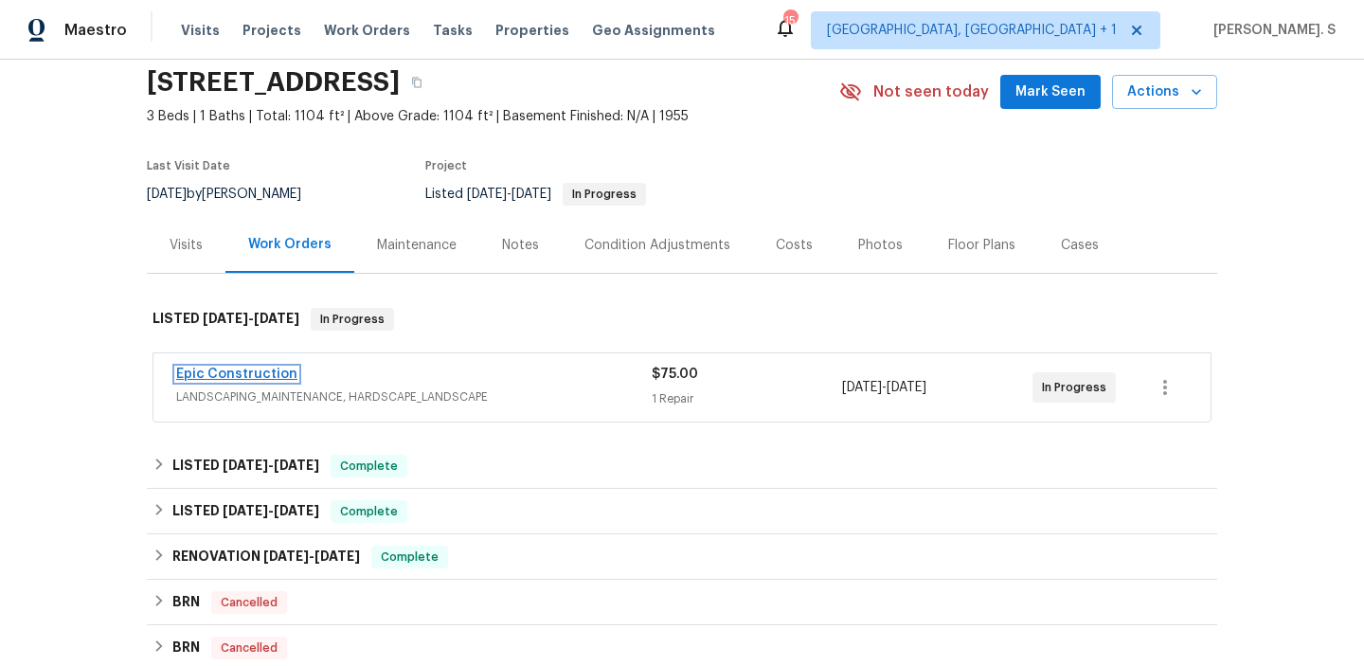
click at [268, 373] on link "Epic Construction" at bounding box center [236, 374] width 121 height 13
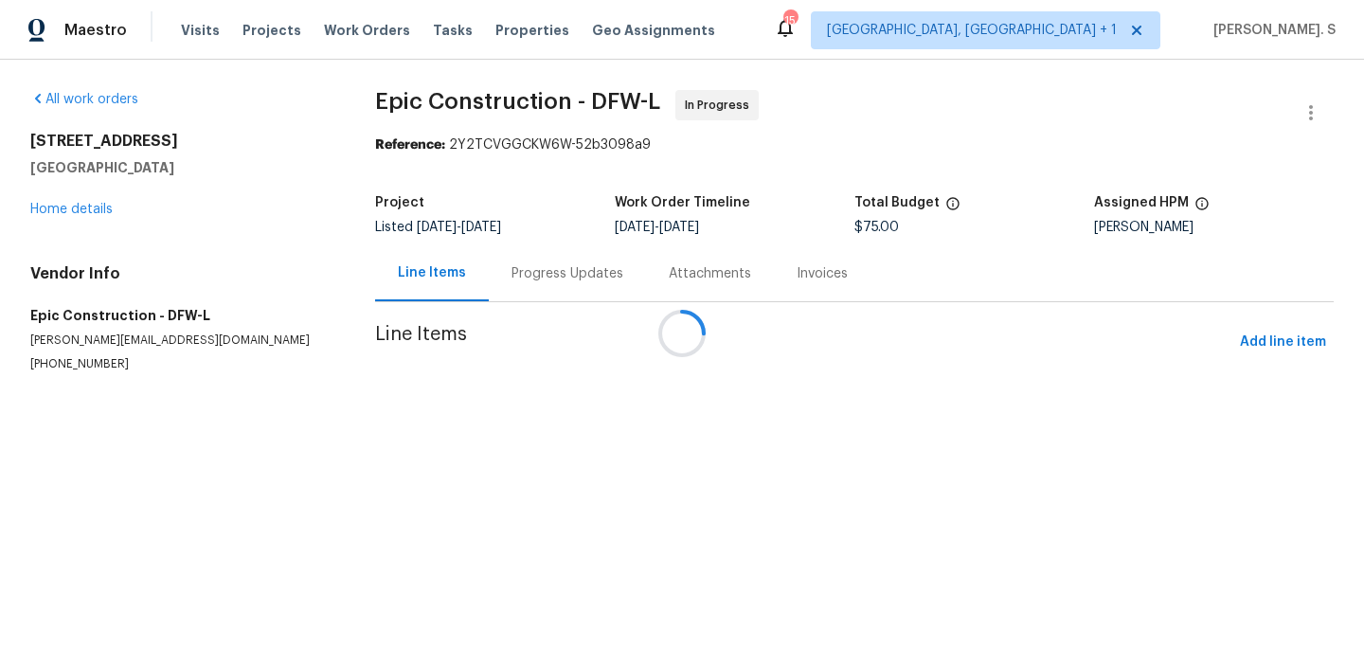
click at [533, 235] on div "Project Listed [DATE] - [DATE] Work Order Timeline [DATE] - [DATE] Total Budget…" at bounding box center [854, 215] width 959 height 61
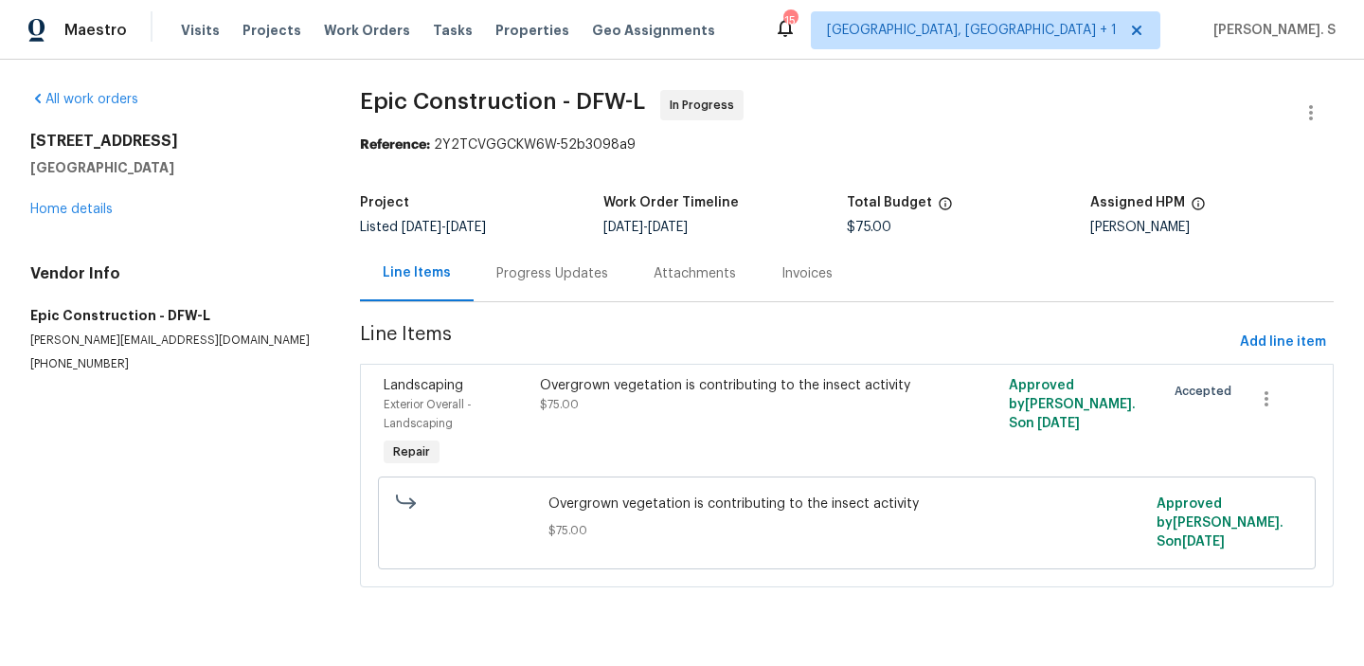
click at [524, 264] on div "Progress Updates" at bounding box center [552, 273] width 112 height 19
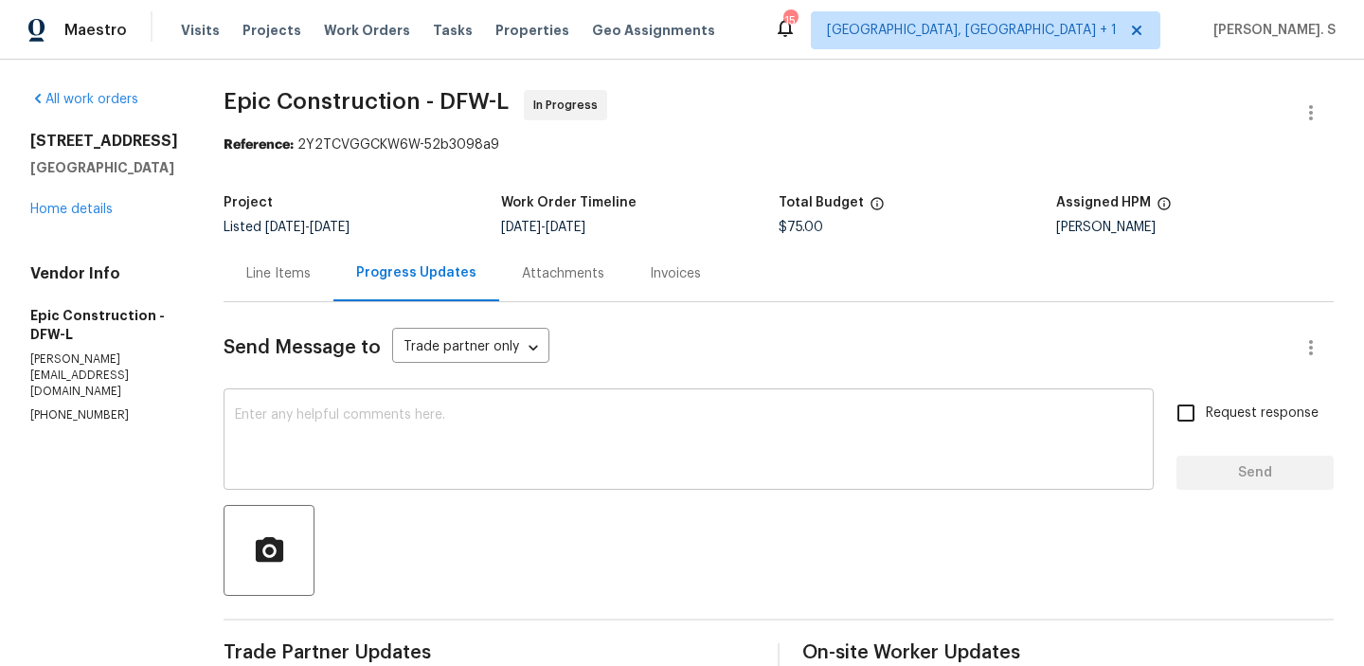
click at [369, 401] on div "x ​" at bounding box center [689, 441] width 930 height 97
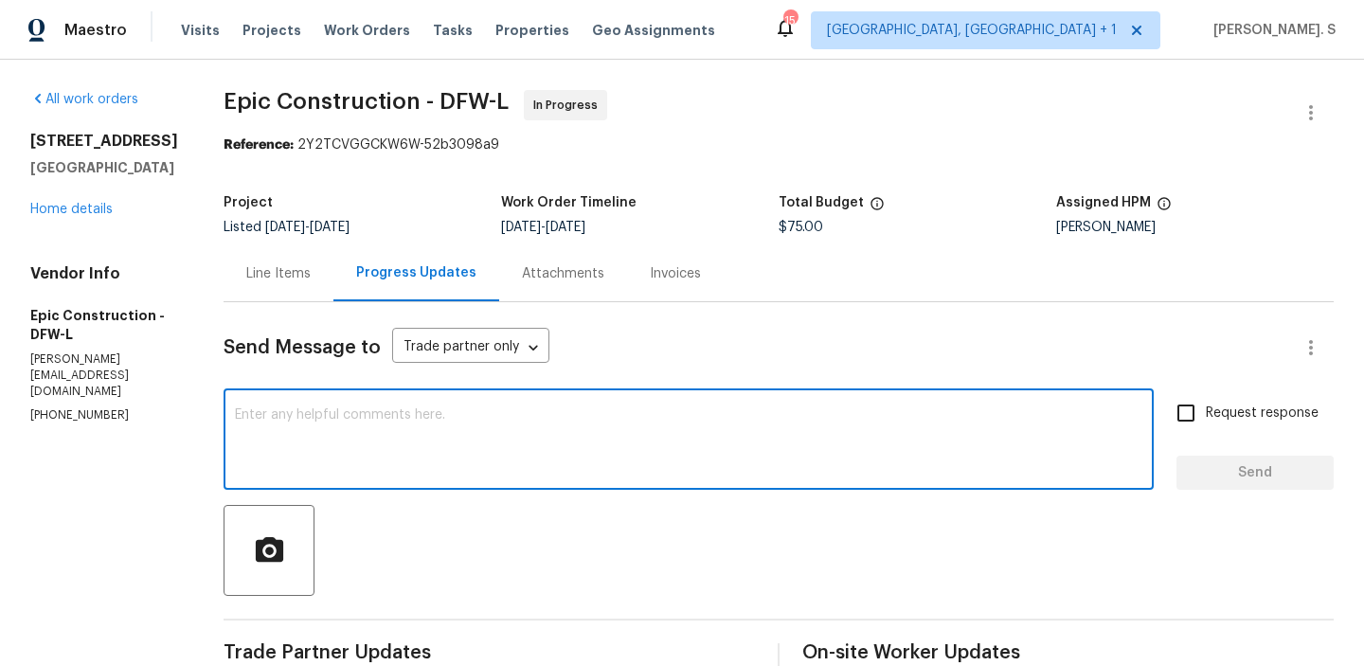
type textarea "Y"
click at [554, 427] on textarea "Thanks for completing" at bounding box center [688, 441] width 907 height 66
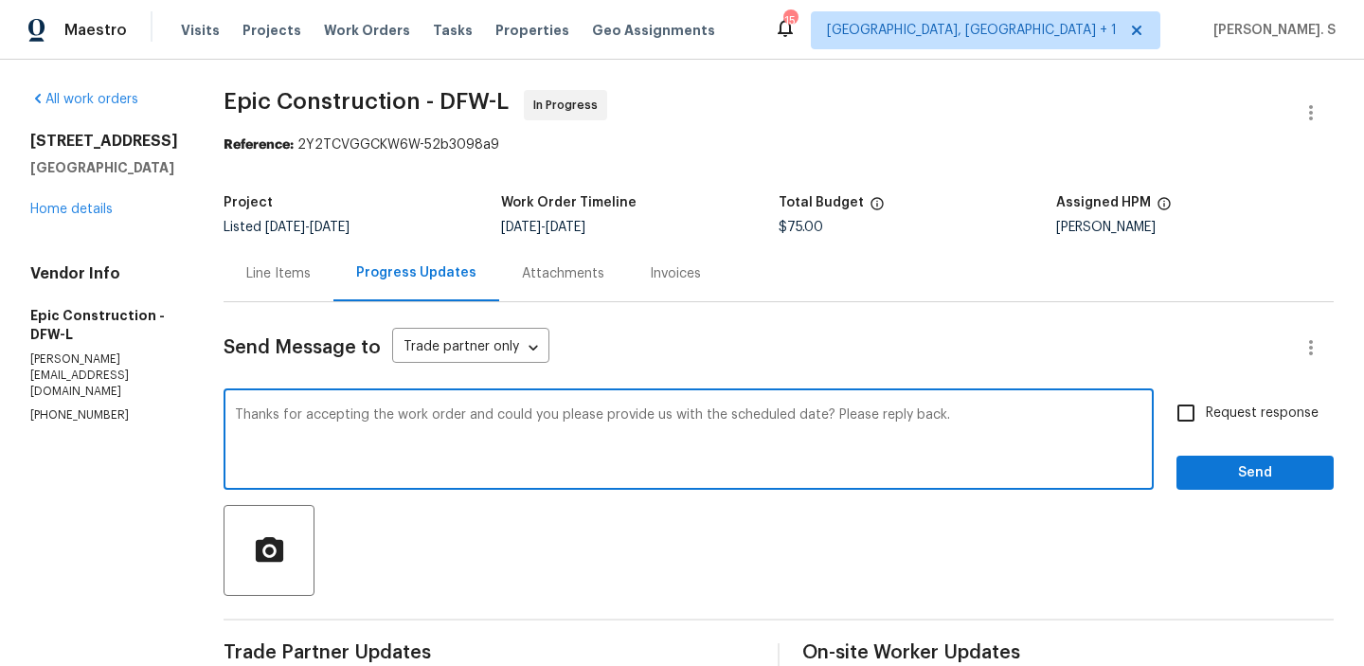
type textarea "Thanks for accepting the work order and could you please provide us with the sc…"
click at [1250, 418] on span "Request response" at bounding box center [1262, 414] width 113 height 20
click at [1206, 418] on input "Request response" at bounding box center [1186, 413] width 40 height 40
checkbox input "true"
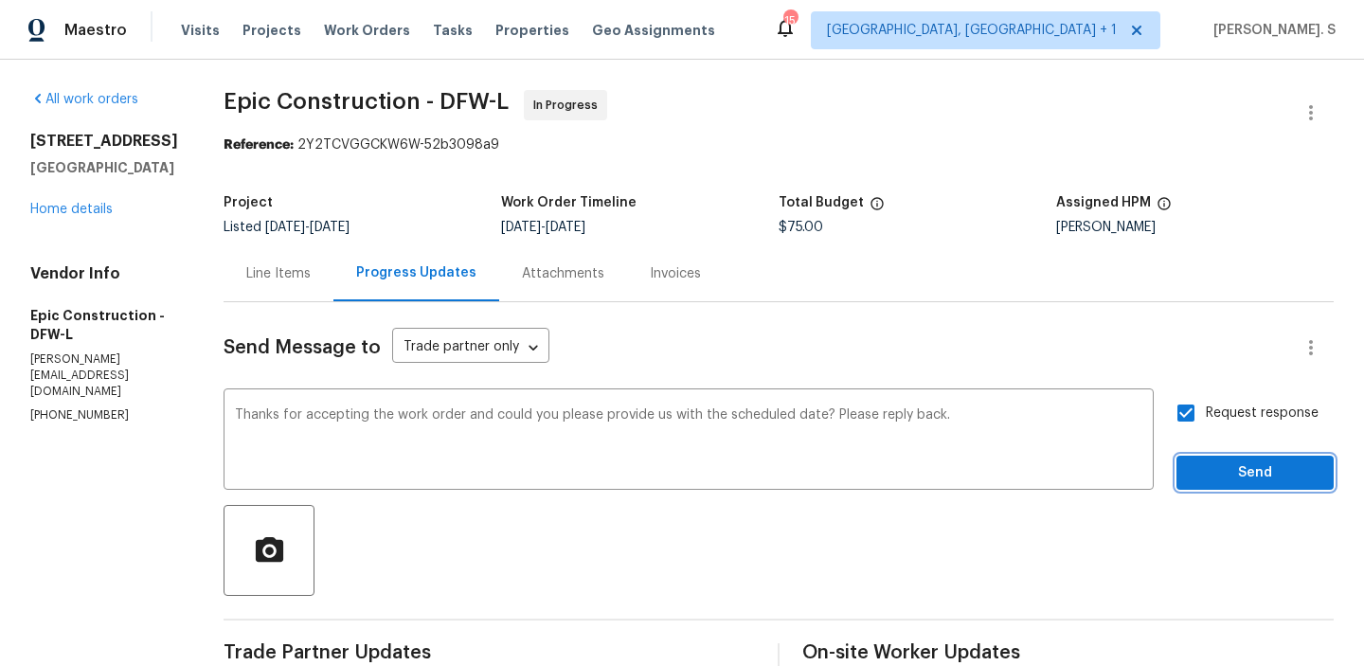
click at [1186, 486] on button "Send" at bounding box center [1255, 473] width 157 height 35
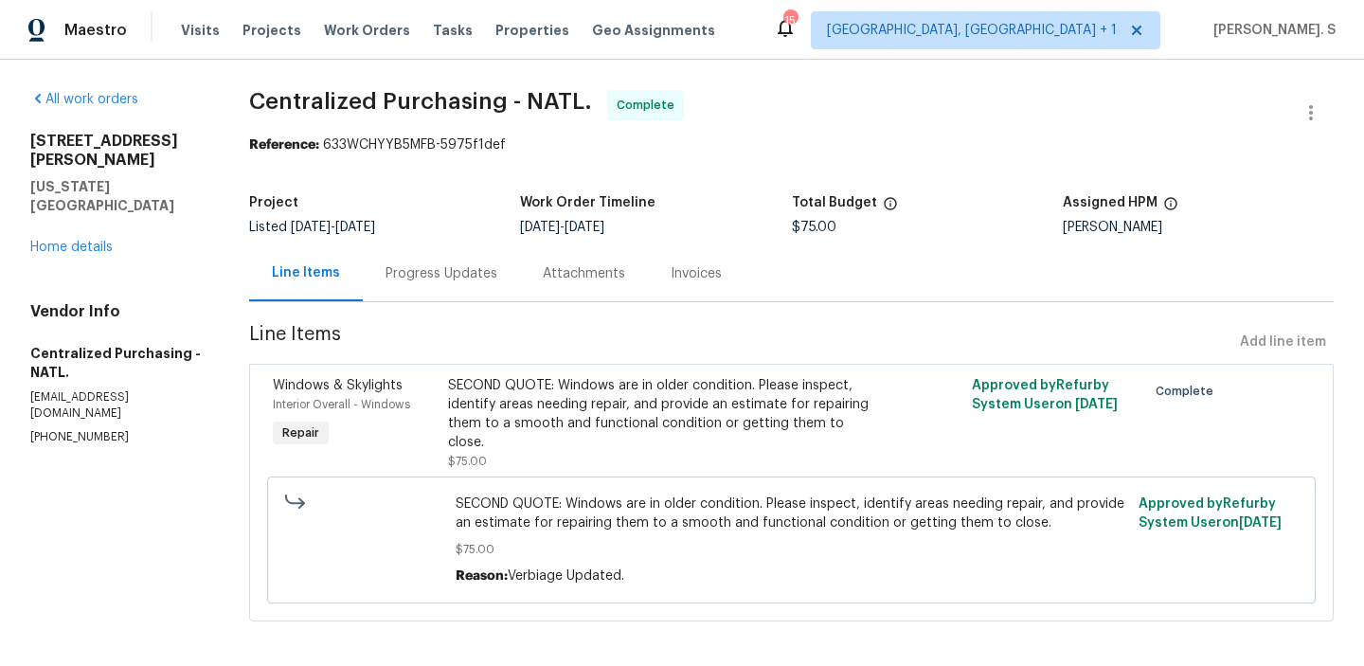
click at [707, 180] on section "Centralized Purchasing - NATL. Complete Reference: 633WCHYYB5MFB-5975f1def Proj…" at bounding box center [791, 367] width 1085 height 554
click at [90, 241] on link "Home details" at bounding box center [71, 247] width 82 height 13
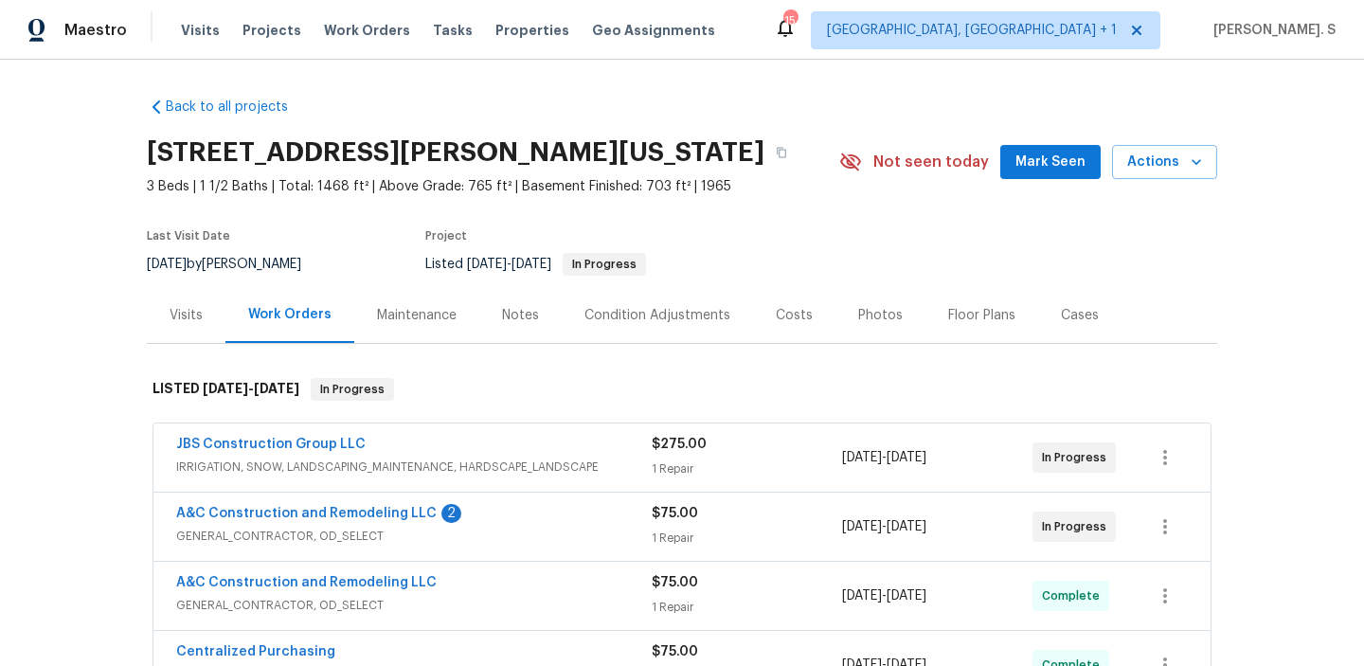
click at [281, 506] on span "A&C Construction and Remodeling LLC" at bounding box center [306, 513] width 260 height 19
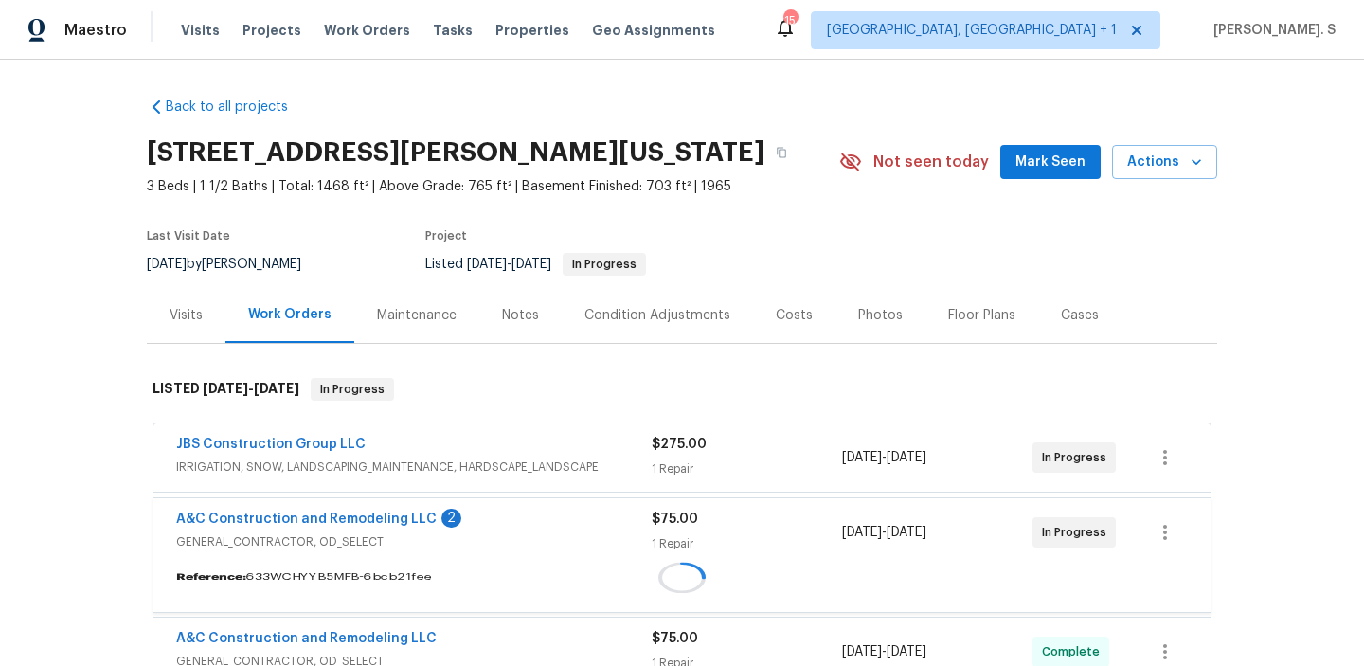
click at [281, 509] on div "A&C Construction and Remodeling LLC 2 GENERAL_CONTRACTOR, OD_SELECT $75.00 1 Re…" at bounding box center [681, 532] width 1057 height 68
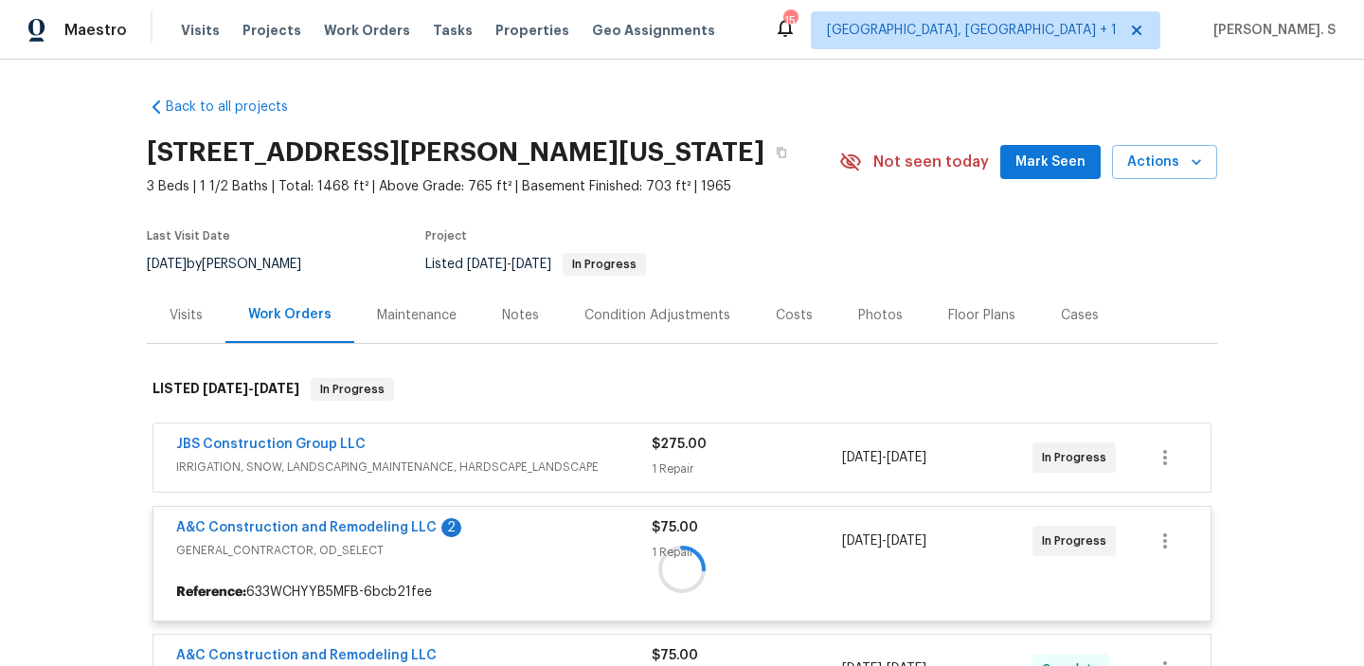
click at [281, 519] on div at bounding box center [682, 569] width 1070 height 420
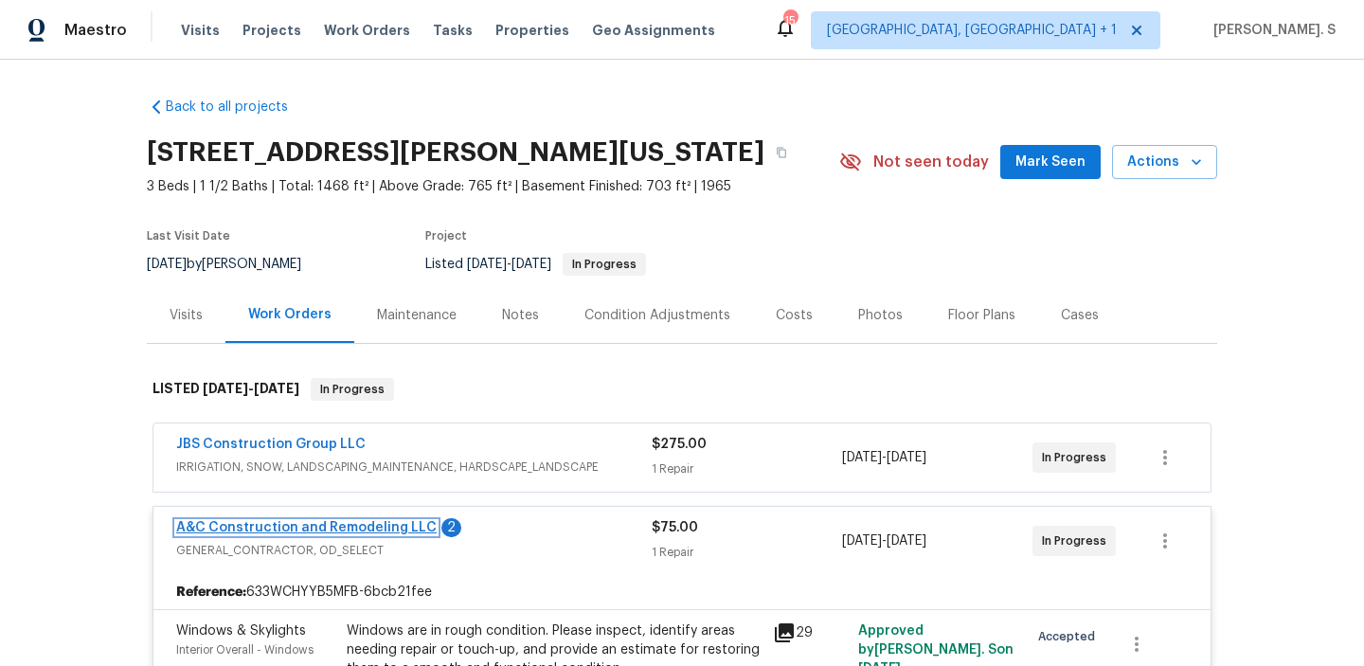
click at [281, 530] on link "A&C Construction and Remodeling LLC" at bounding box center [306, 527] width 260 height 13
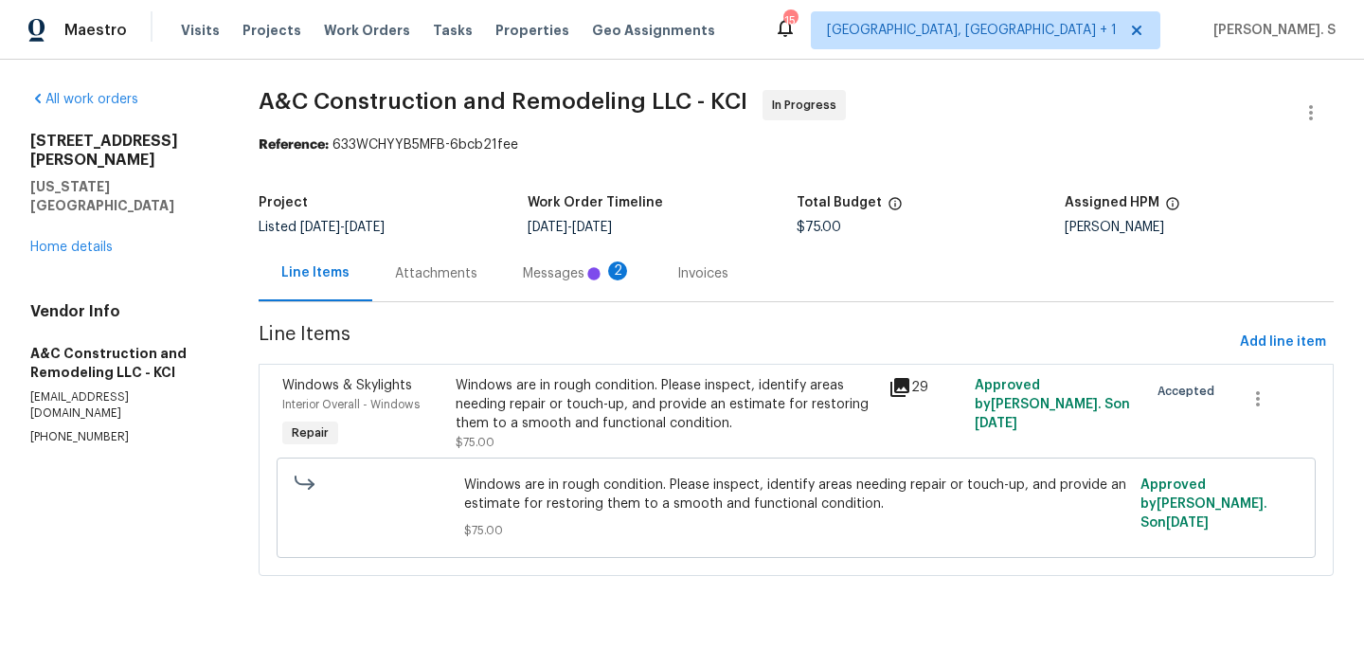
click at [500, 250] on div "Messages 2" at bounding box center [577, 273] width 154 height 56
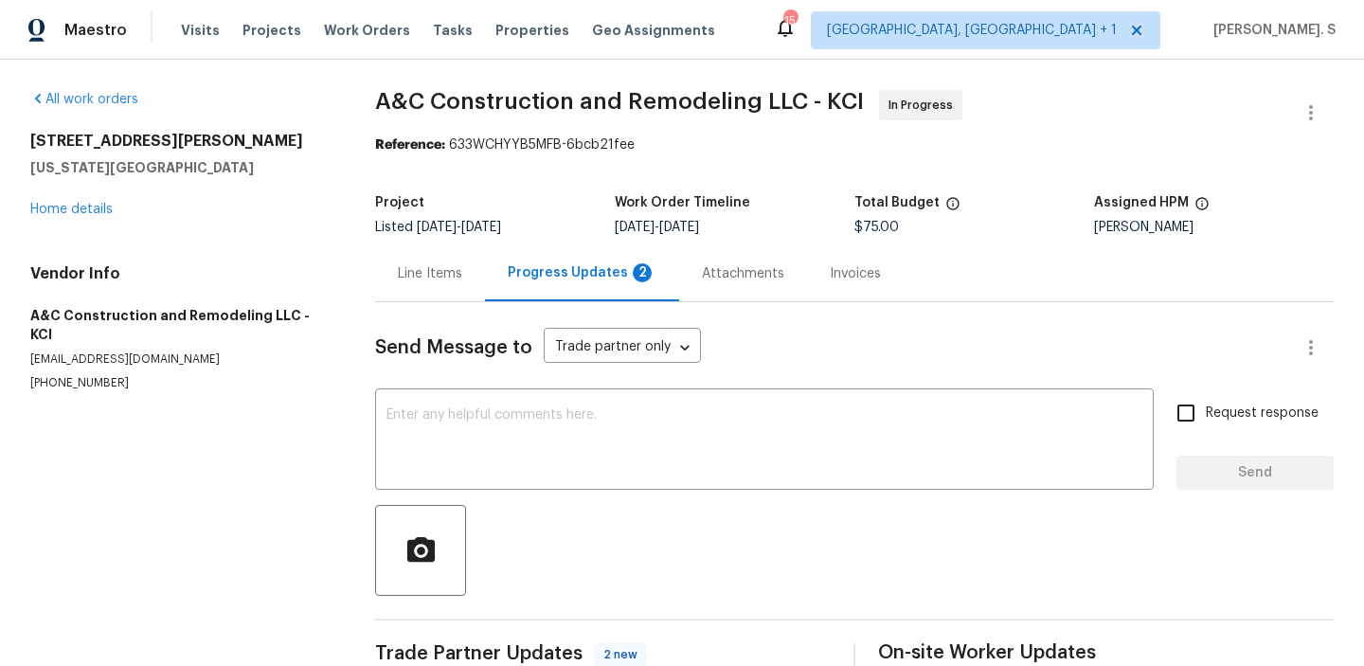
click at [423, 250] on div "Line Items" at bounding box center [430, 273] width 110 height 56
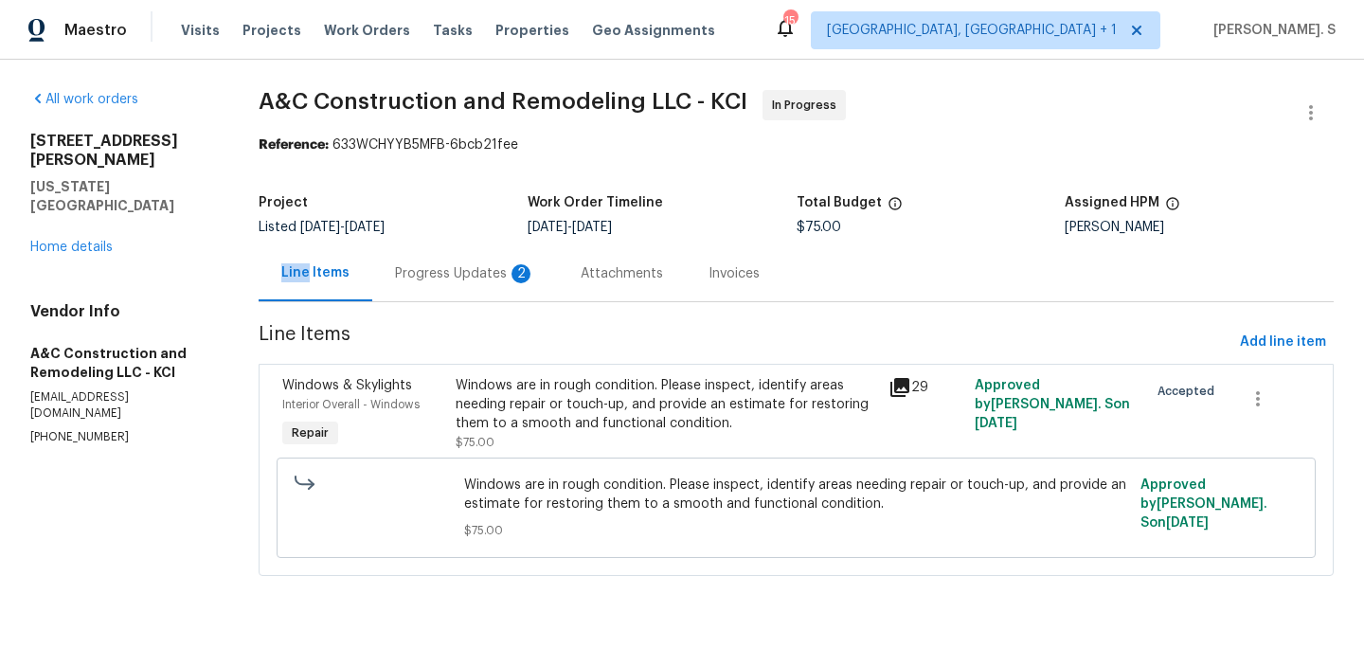
click at [423, 250] on div "Progress Updates 2" at bounding box center [465, 273] width 186 height 56
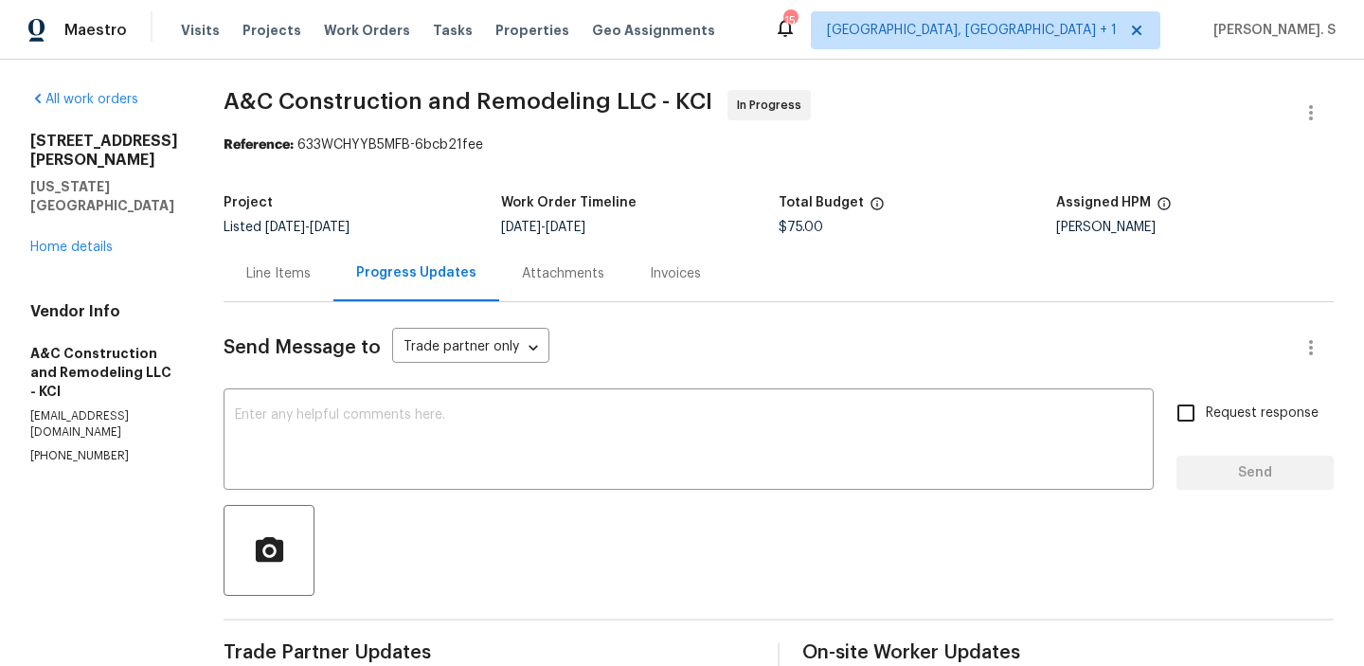
click at [423, 250] on div "Progress Updates" at bounding box center [416, 273] width 166 height 56
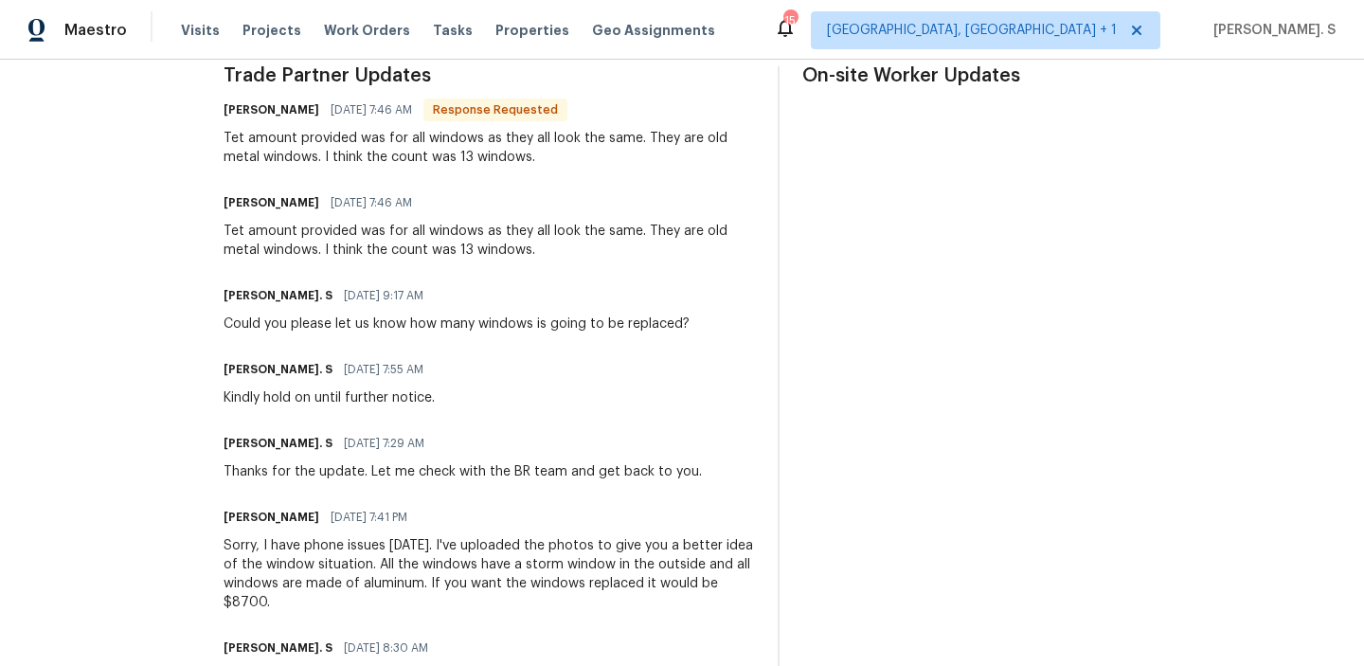
scroll to position [578, 0]
click at [353, 160] on div "Tet amount provided was for all windows as they all look the same. They are old…" at bounding box center [489, 147] width 531 height 38
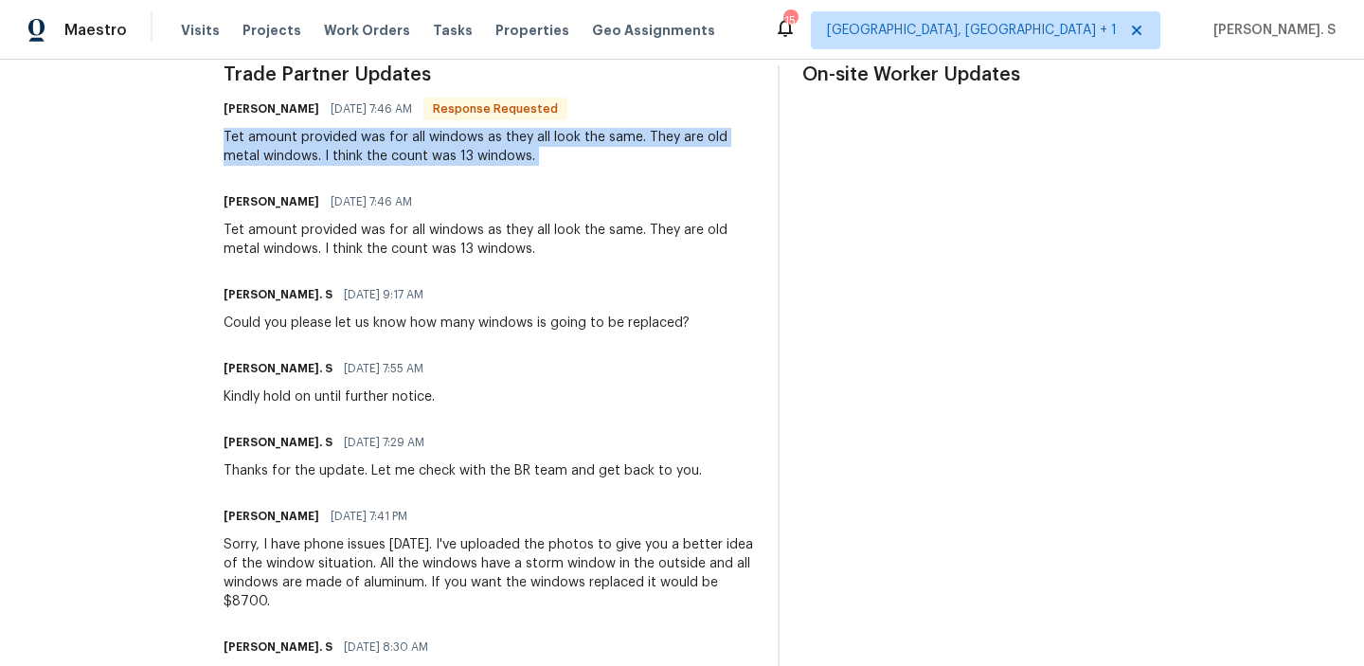
click at [353, 160] on div "Tet amount provided was for all windows as they all look the same. They are old…" at bounding box center [489, 147] width 531 height 38
copy div "Tet amount provided was for all windows as they all look the same. They are old…"
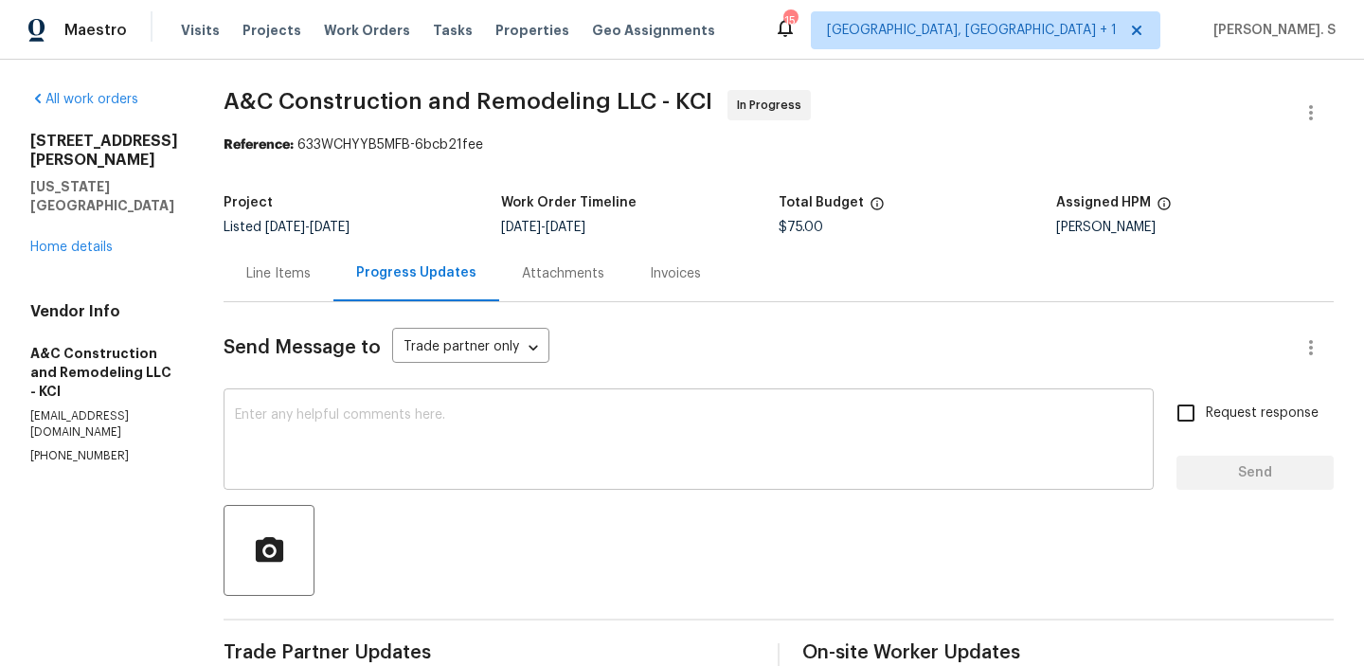
click at [397, 440] on textarea at bounding box center [688, 441] width 907 height 66
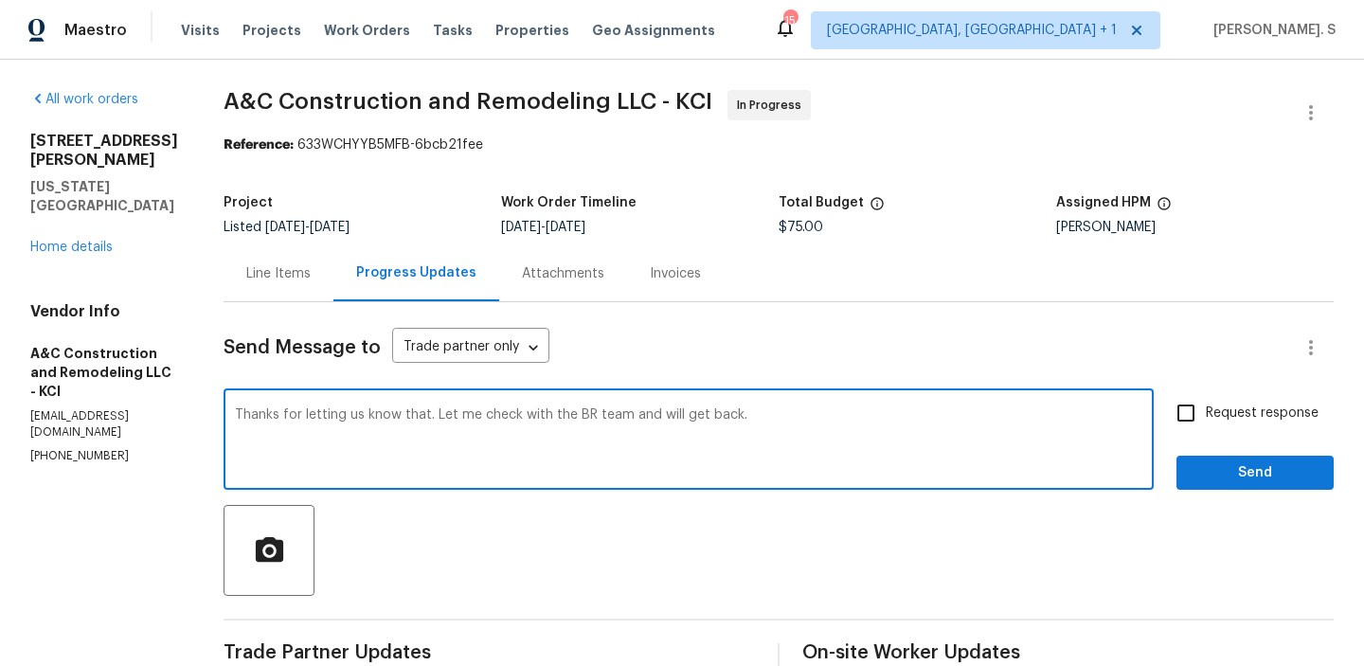
type textarea "Thanks for letting us know that. Let me check with the BR team and will get bac…"
click at [1205, 404] on input "Request response" at bounding box center [1186, 413] width 40 height 40
checkbox input "true"
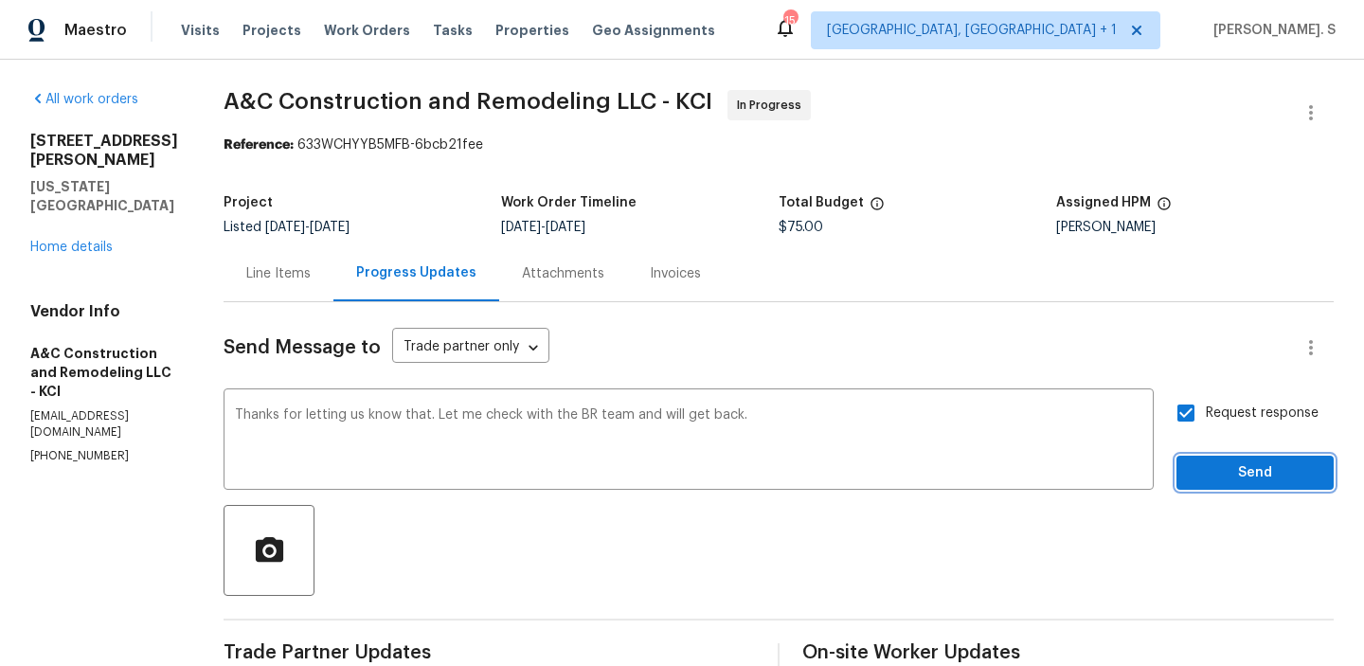
click at [1229, 459] on button "Send" at bounding box center [1255, 473] width 157 height 35
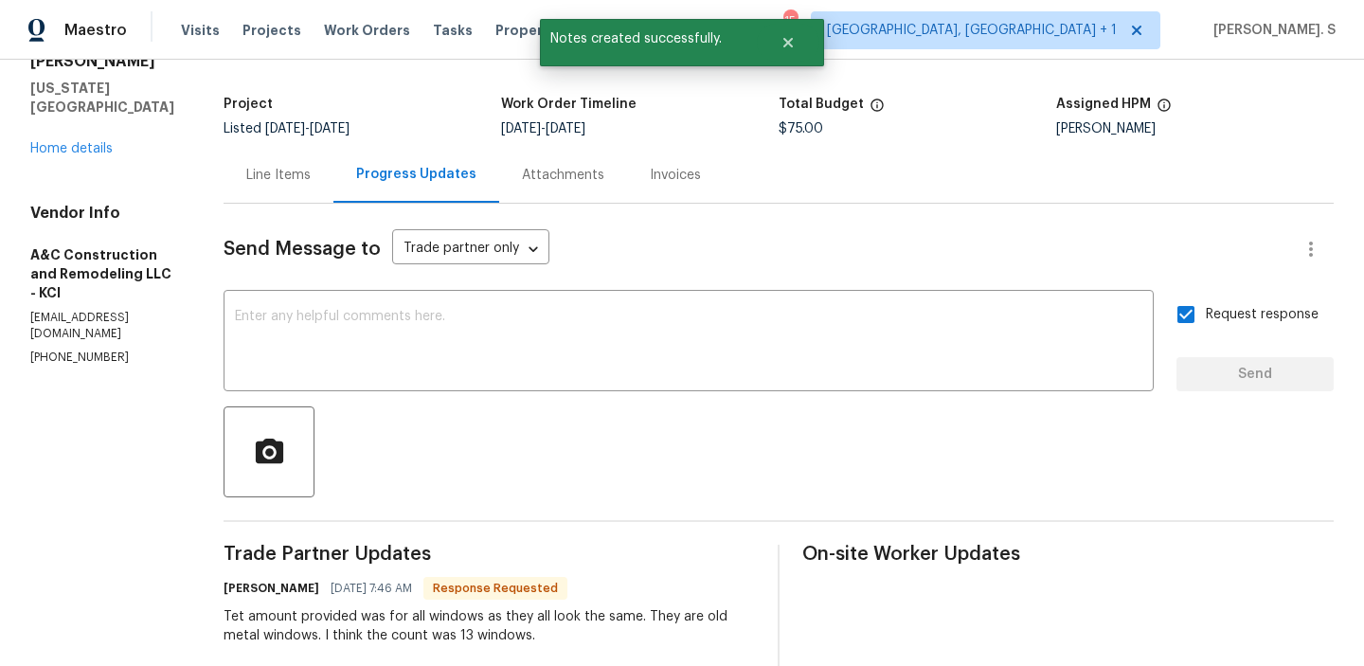
scroll to position [159, 0]
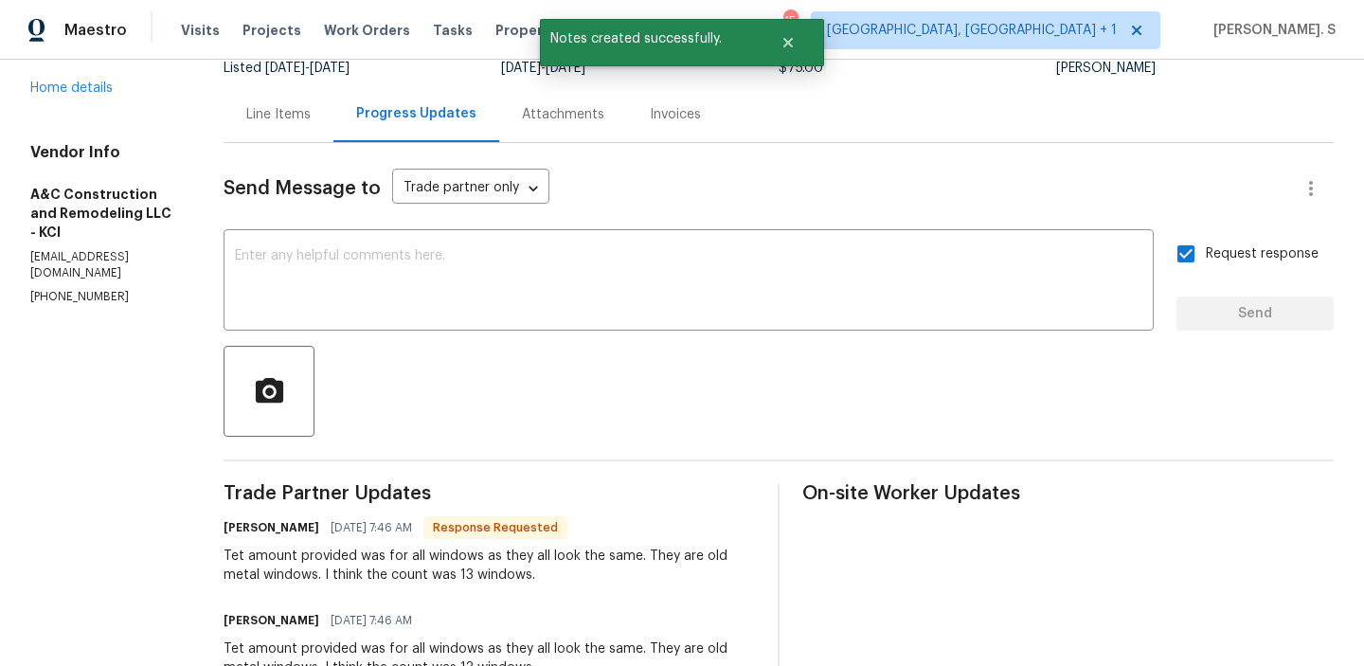
click at [356, 568] on div "Tet amount provided was for all windows as they all look the same. They are old…" at bounding box center [489, 566] width 531 height 38
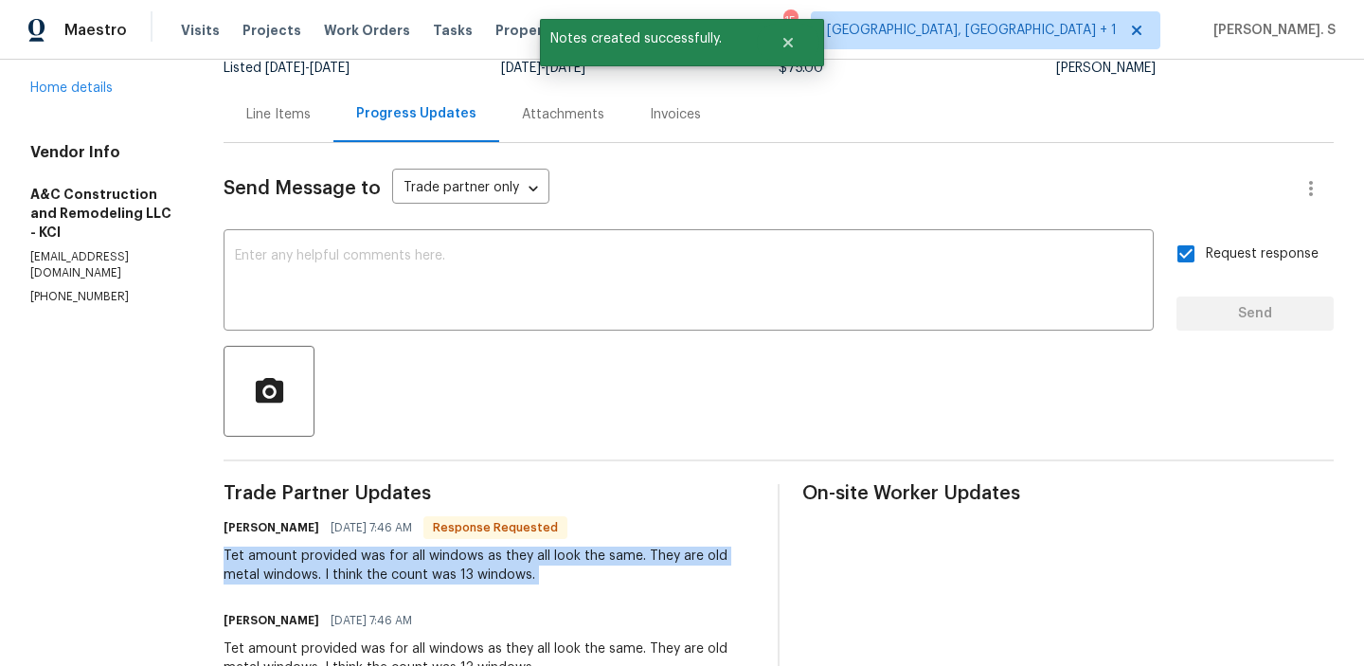
copy div "Tet amount provided was for all windows as they all look the same. They are old…"
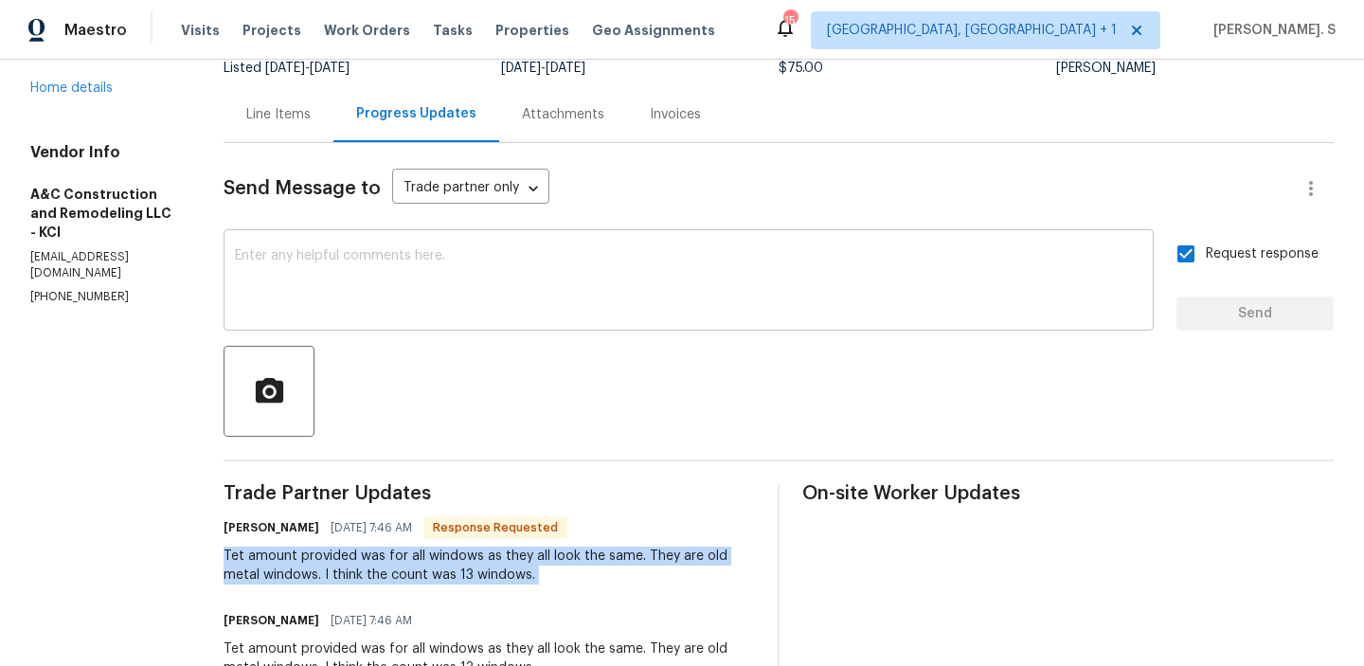
click at [580, 278] on textarea at bounding box center [688, 282] width 907 height 66
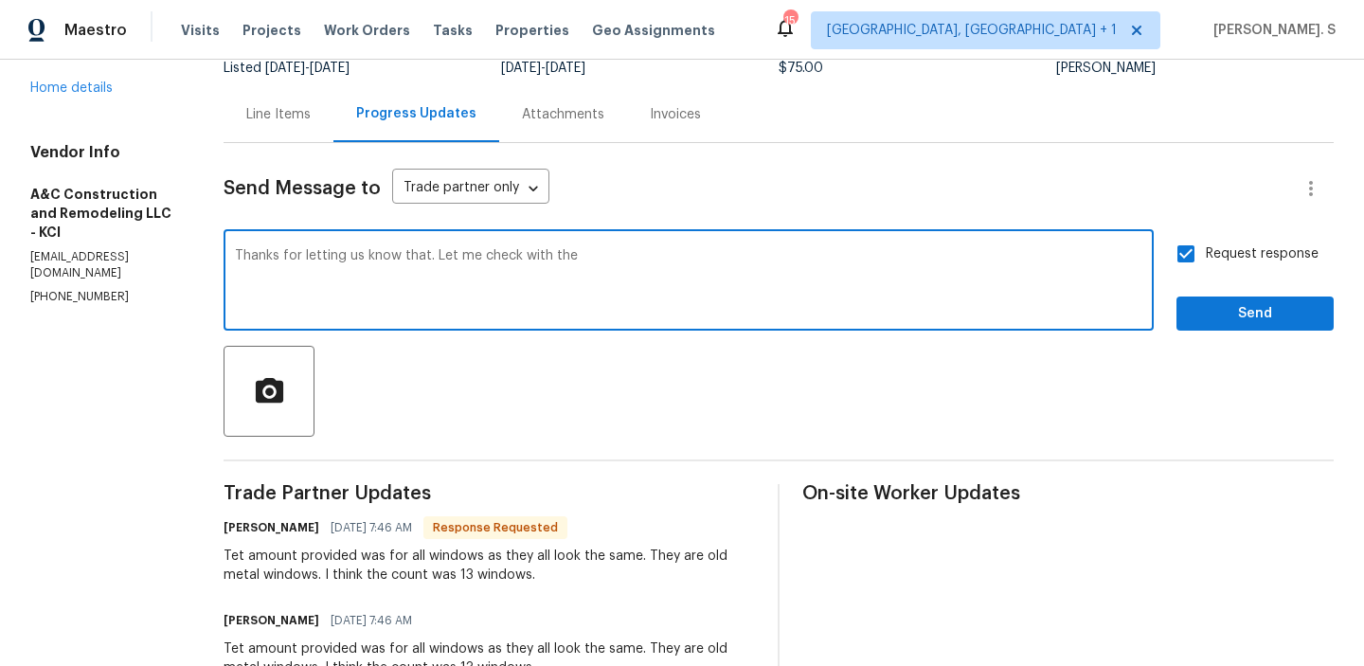
type textarea "Thanks for letting us know that. Let me check with the"
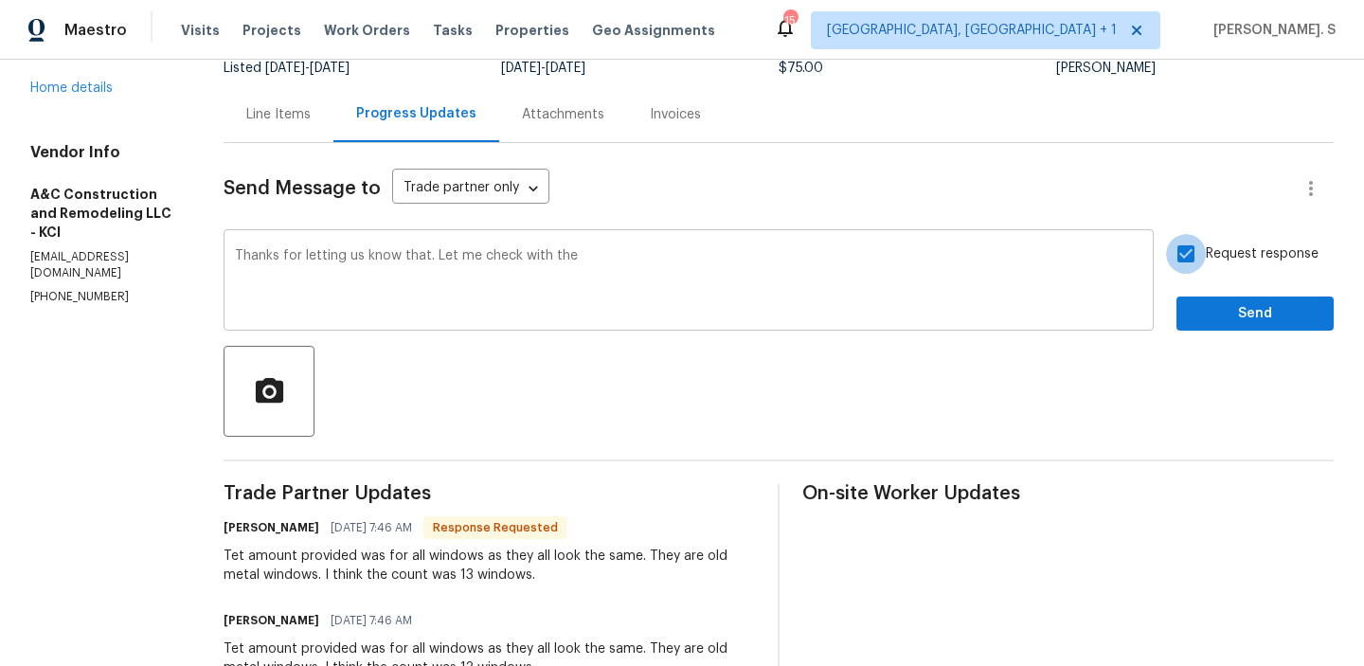
click at [1166, 234] on input "Request response" at bounding box center [1186, 254] width 40 height 40
checkbox input "false"
click at [679, 255] on textarea "Thanks for letting us know that. Let me check with the" at bounding box center [688, 282] width 907 height 66
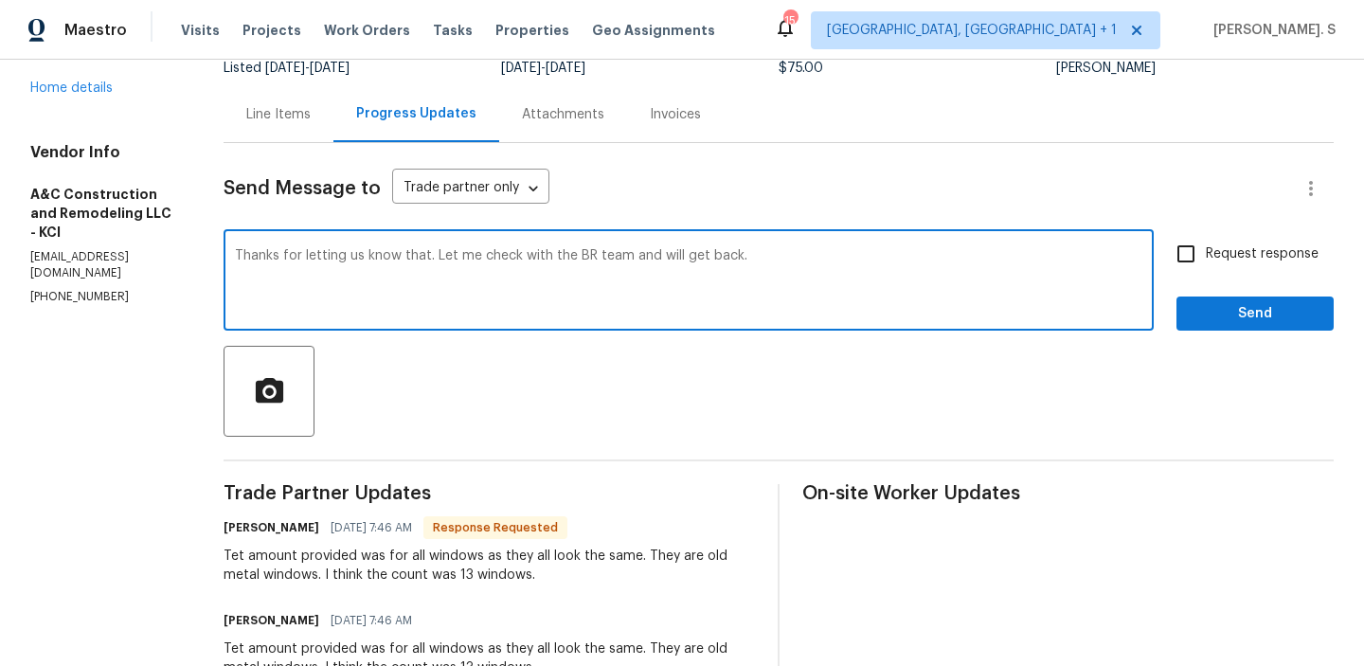
type textarea "Thanks for letting us know that. Let me check with the BR team and will get bac…"
click at [1211, 255] on span "Request response" at bounding box center [1262, 254] width 113 height 20
click at [1206, 255] on input "Request response" at bounding box center [1186, 254] width 40 height 40
checkbox input "true"
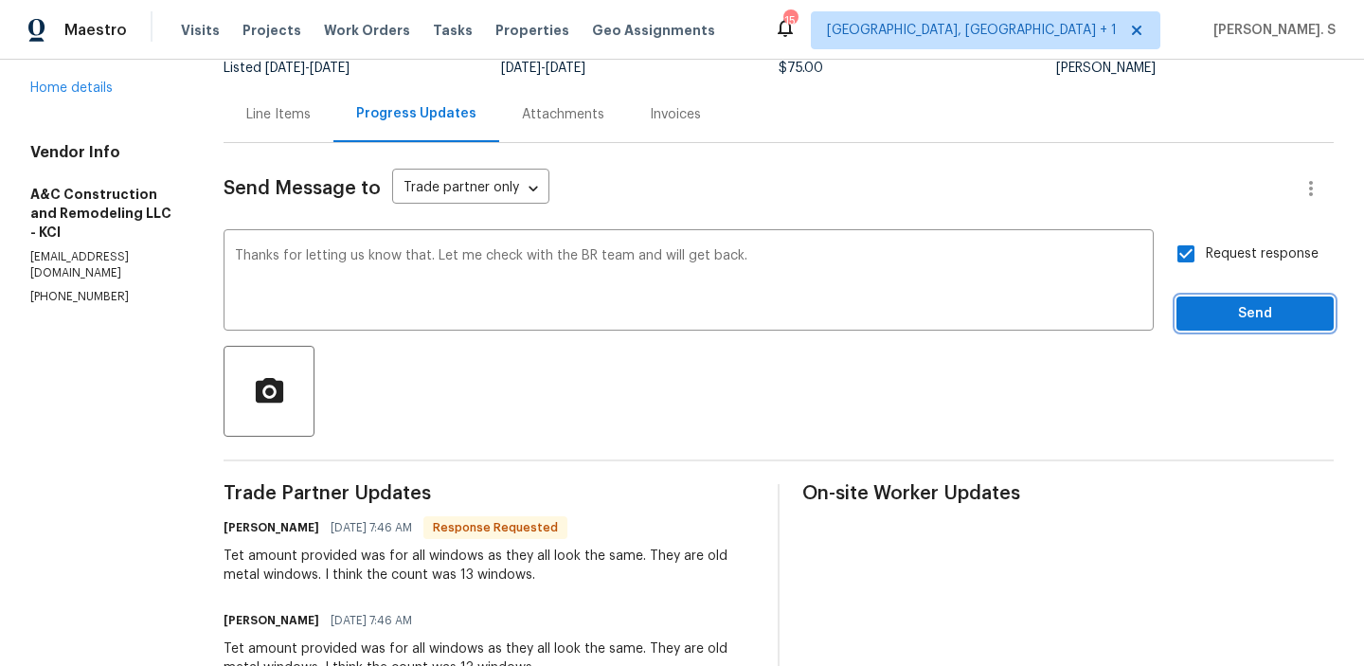
click at [1213, 302] on span "Send" at bounding box center [1255, 314] width 127 height 24
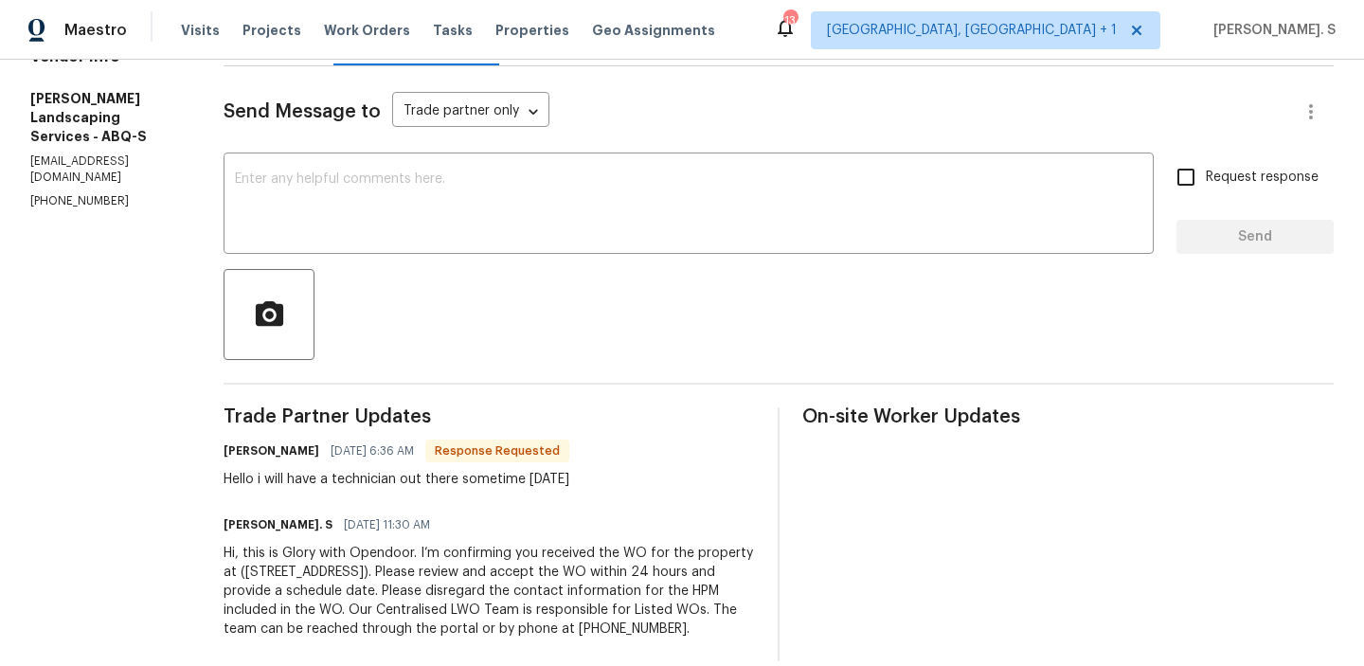
scroll to position [280, 0]
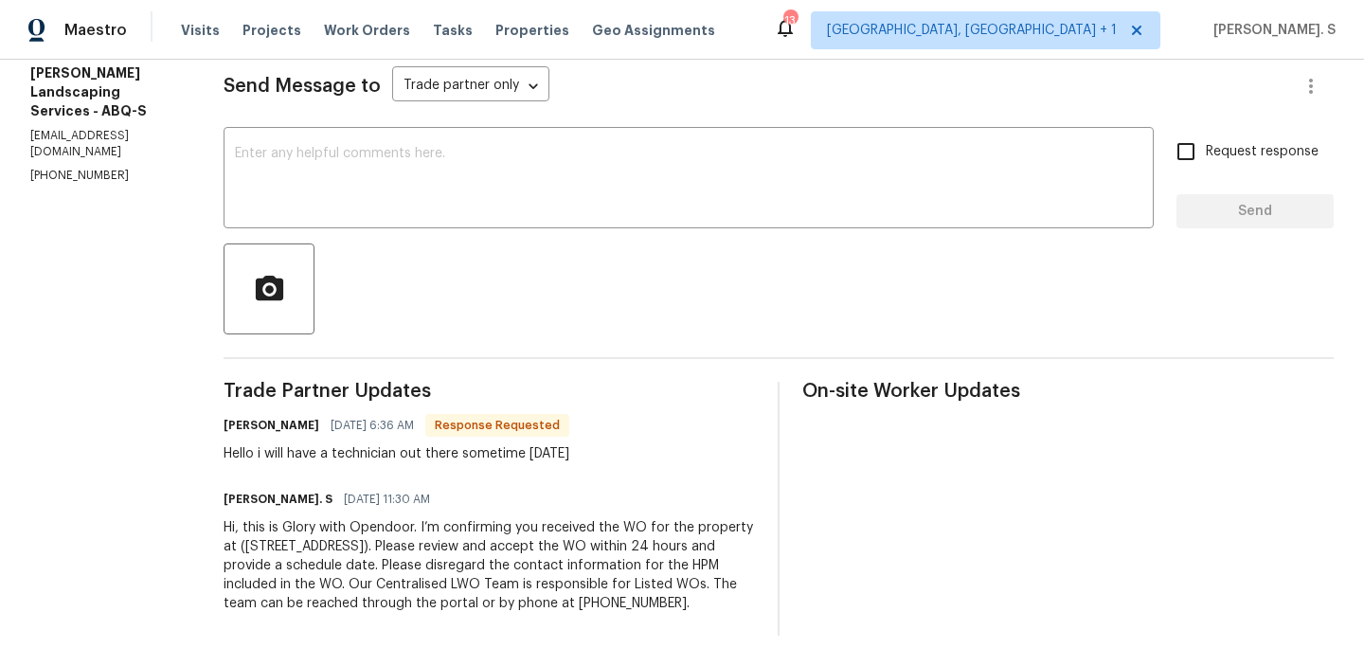
click at [447, 392] on div "Trade Partner Updates [PERSON_NAME] [DATE] 6:36 AM Response Requested Hello i w…" at bounding box center [489, 509] width 531 height 254
click at [427, 444] on div "Hello i will have a technician out there sometime [DATE]" at bounding box center [397, 453] width 346 height 19
click at [427, 444] on div "Hello i will have a technician out there sometime today" at bounding box center [397, 453] width 346 height 19
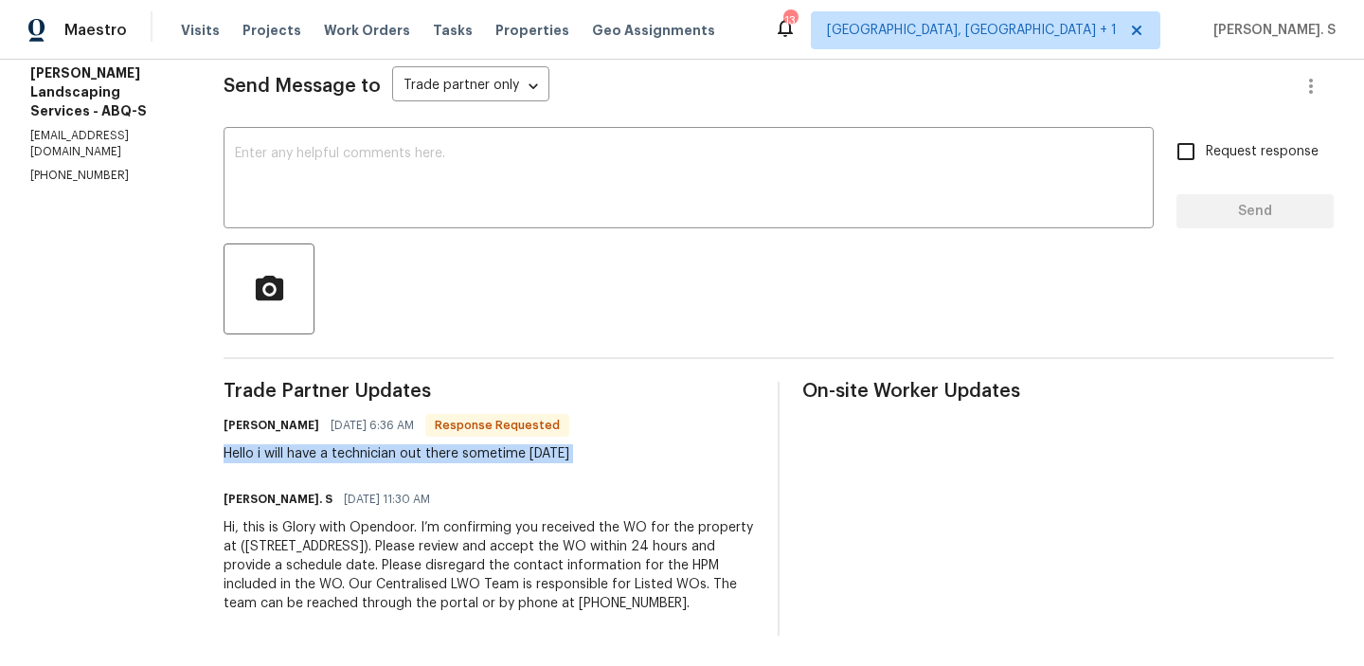
copy div "Hello i will have a technician out there sometime today"
click at [417, 104] on div "Send Message to Trade partner only Trade partner only ​ x ​ Request response Se…" at bounding box center [779, 338] width 1110 height 595
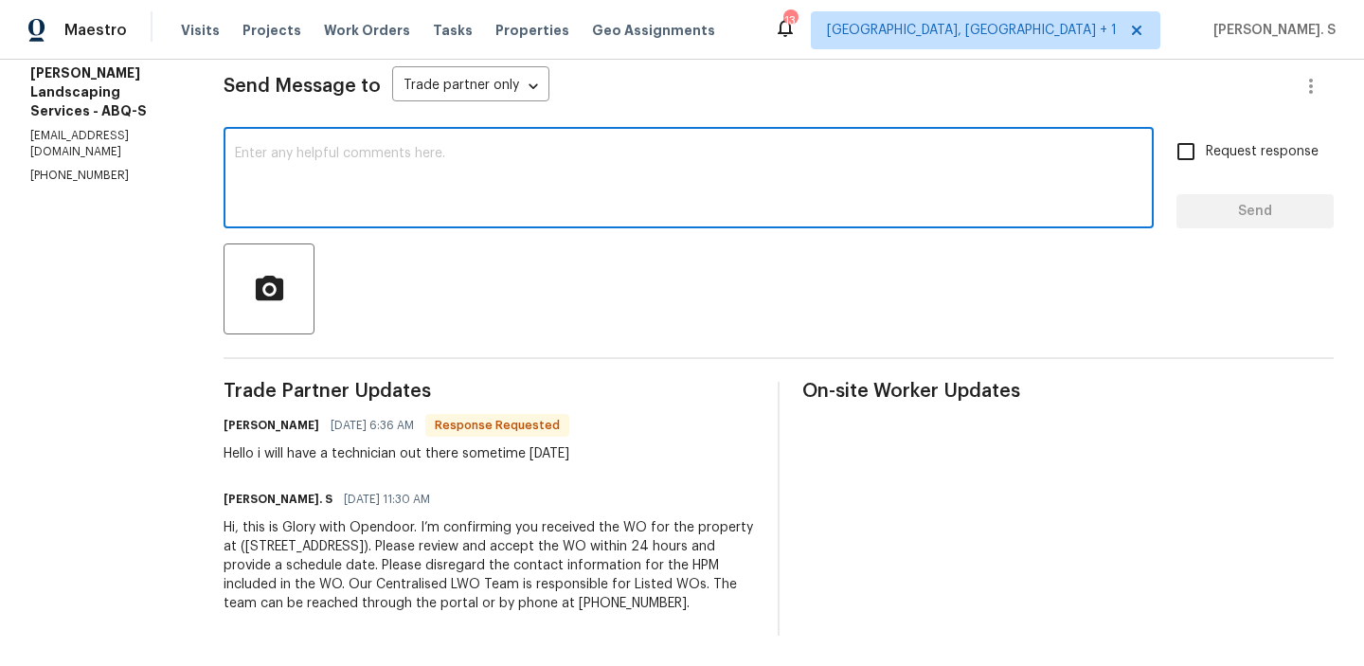
click at [411, 147] on textarea at bounding box center [688, 180] width 907 height 66
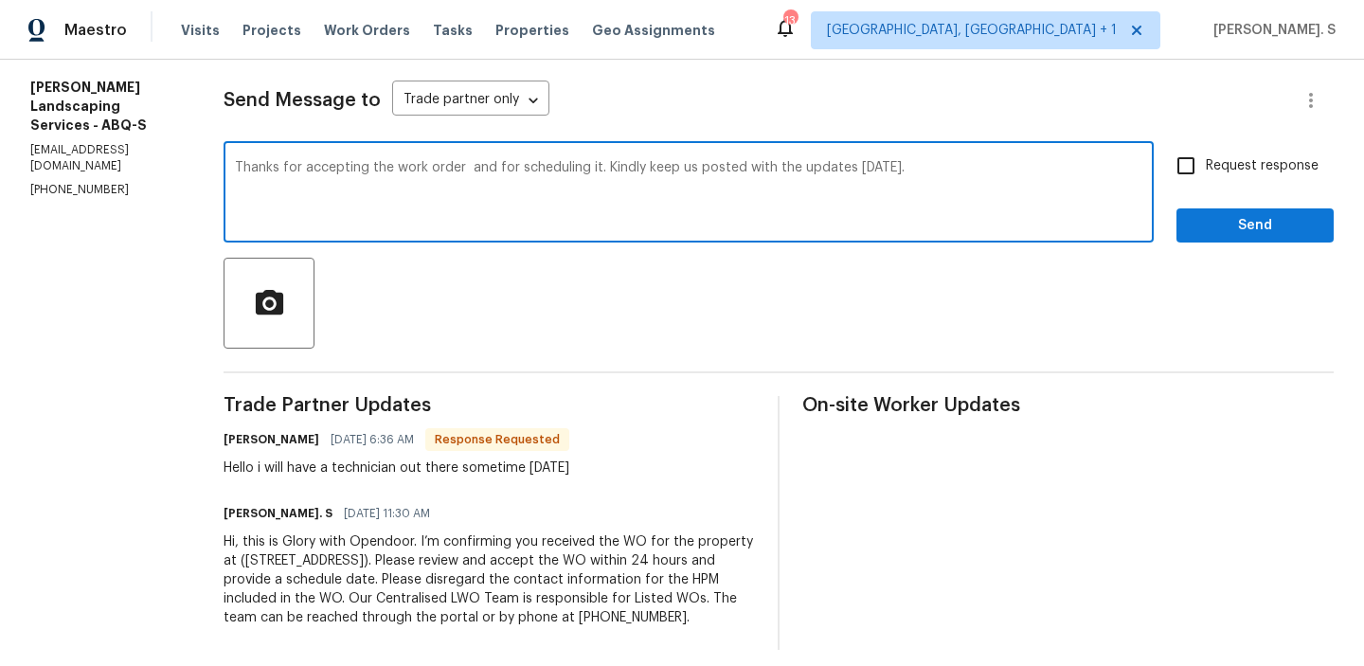
type textarea "Thanks for accepting the work order and for scheduling it. Kindly keep us poste…"
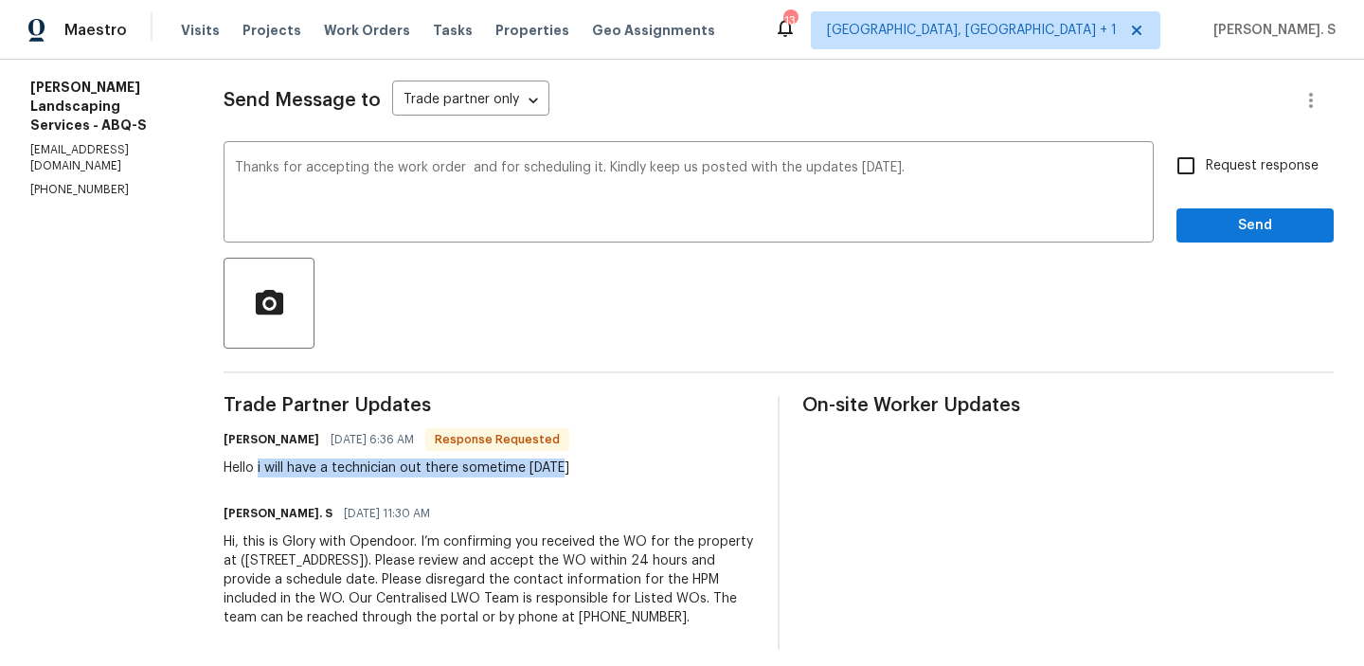
drag, startPoint x: 303, startPoint y: 467, endPoint x: 681, endPoint y: 467, distance: 378.0
click at [681, 467] on div "Josue Rodriguez 08/28/2025 6:36 AM Response Requested Hello i will have a techn…" at bounding box center [489, 451] width 531 height 51
copy div "i will have a technician out there sometime today"
click at [1253, 181] on label "Request response" at bounding box center [1242, 166] width 153 height 40
click at [1206, 181] on input "Request response" at bounding box center [1186, 166] width 40 height 40
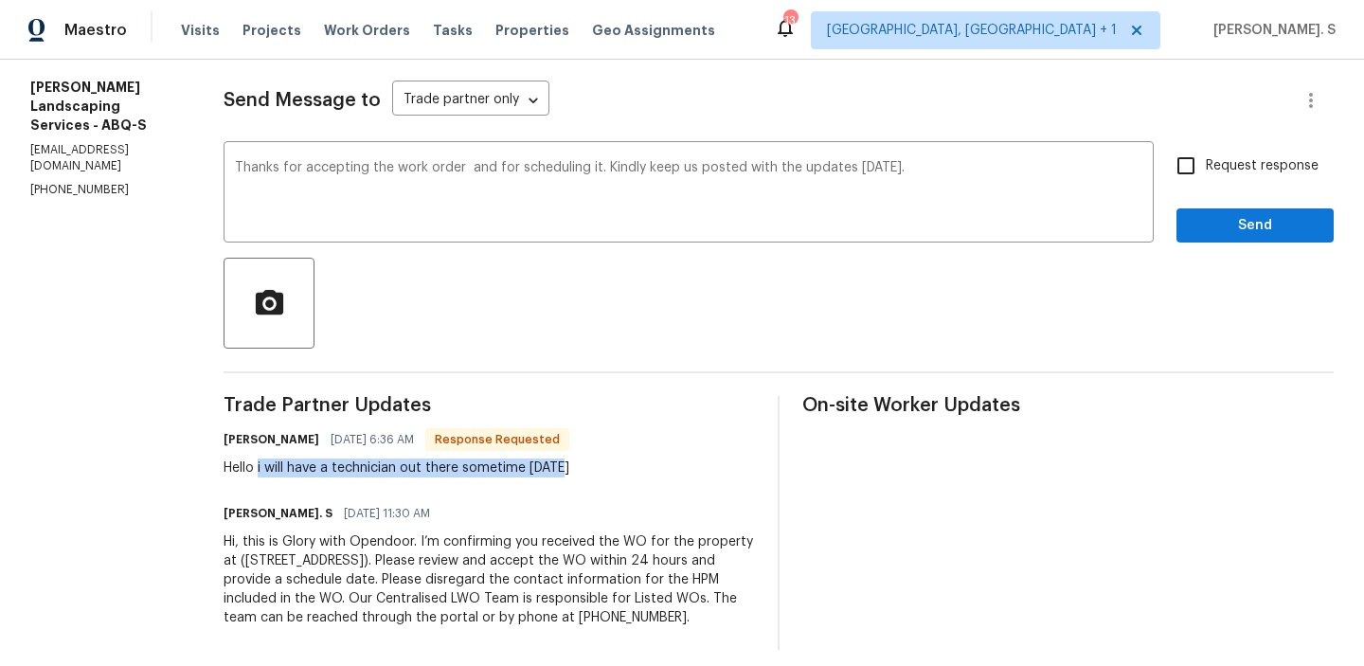
checkbox input "true"
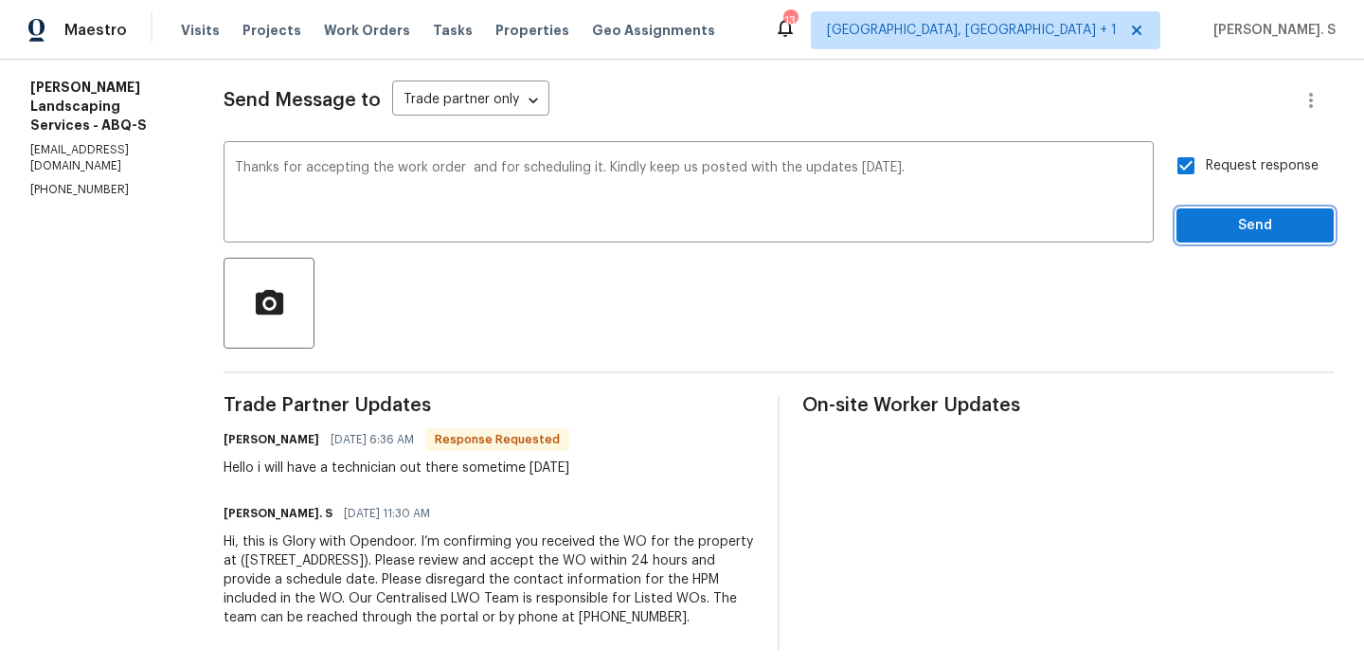
click at [1235, 220] on span "Send" at bounding box center [1255, 226] width 127 height 24
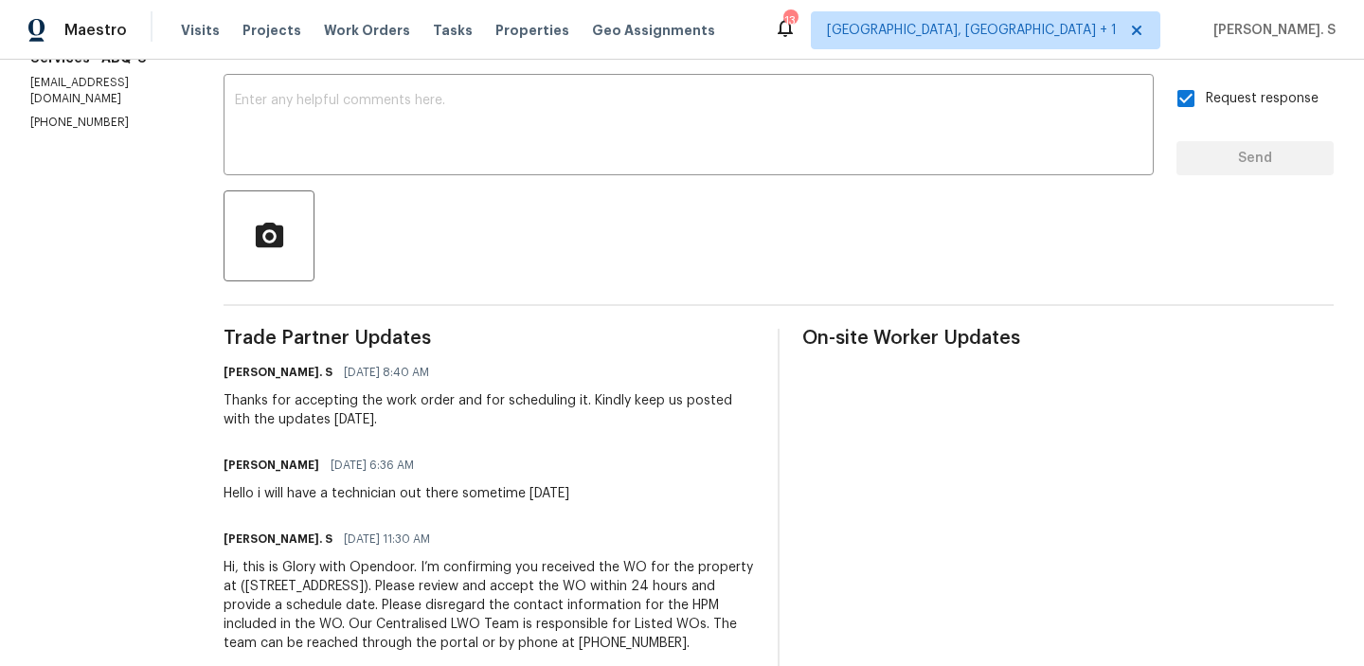
scroll to position [334, 0]
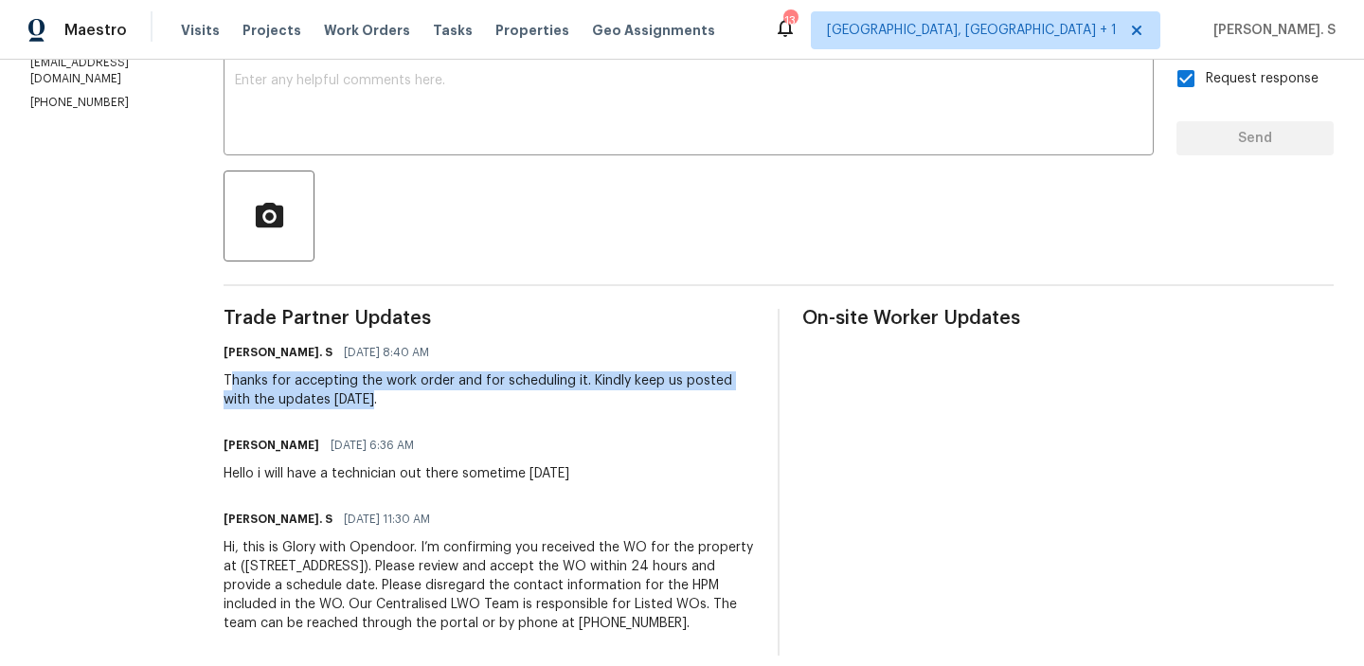
drag, startPoint x: 276, startPoint y: 379, endPoint x: 509, endPoint y: 414, distance: 235.6
click at [509, 414] on div "Trade Partner Updates Glory Joyce. S 08/28/2025 8:40 AM Thanks for accepting th…" at bounding box center [489, 482] width 531 height 347
copy div "hanks for accepting the work order and for scheduling it. Kindly keep us posted…"
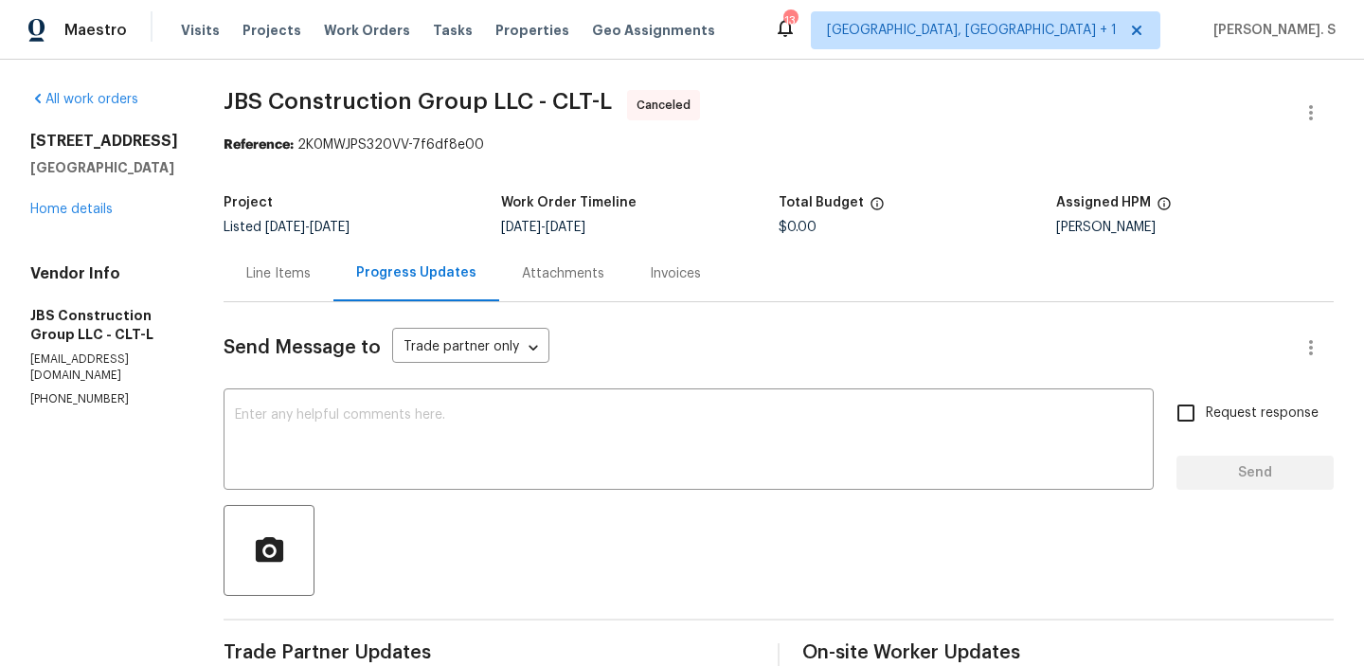
click at [54, 216] on div "[STREET_ADDRESS][PERSON_NAME] Home details" at bounding box center [104, 175] width 148 height 87
click at [98, 216] on div "[STREET_ADDRESS][PERSON_NAME] Home details" at bounding box center [104, 175] width 148 height 87
click at [69, 213] on link "Home details" at bounding box center [71, 209] width 82 height 13
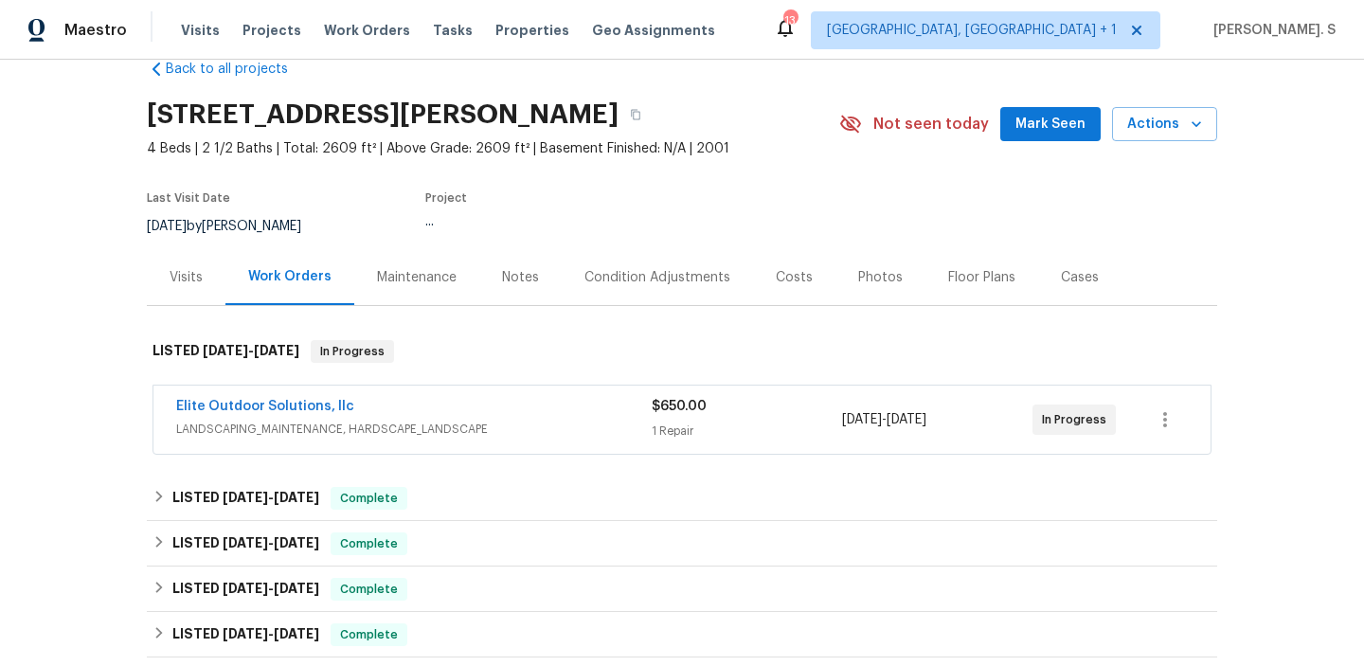
scroll to position [70, 0]
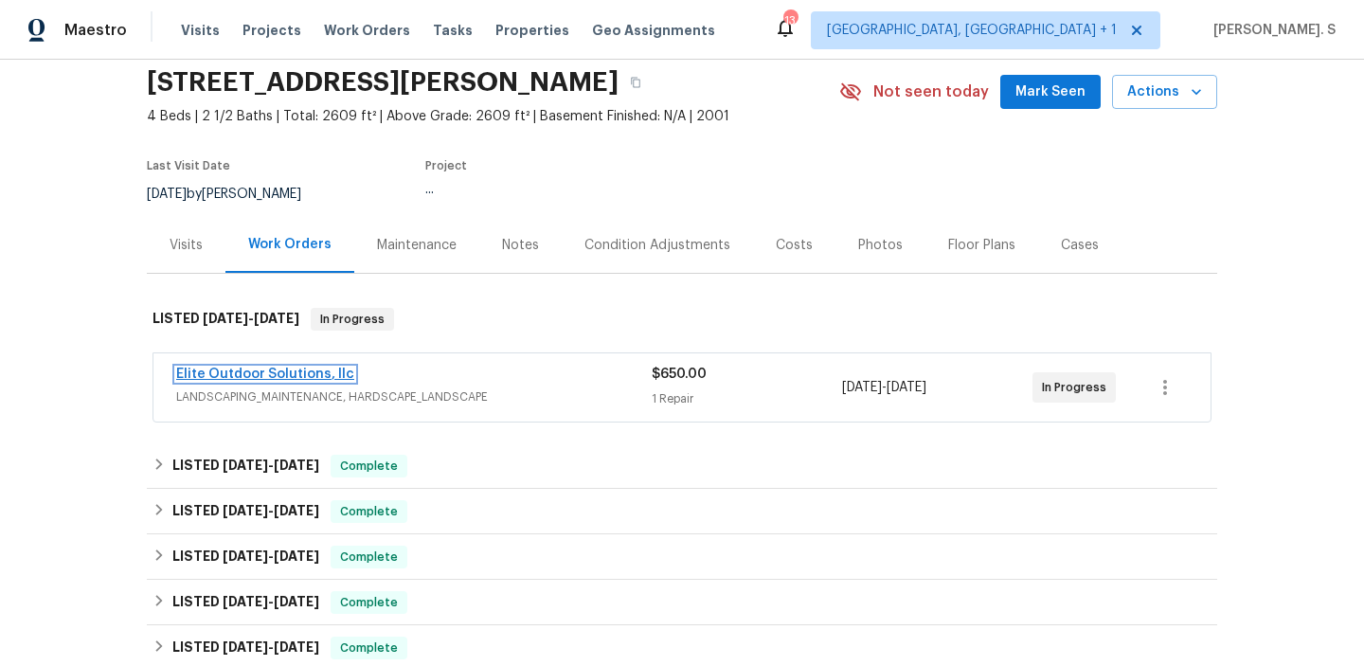
click at [263, 377] on link "Elite Outdoor Solutions, llc" at bounding box center [265, 374] width 178 height 13
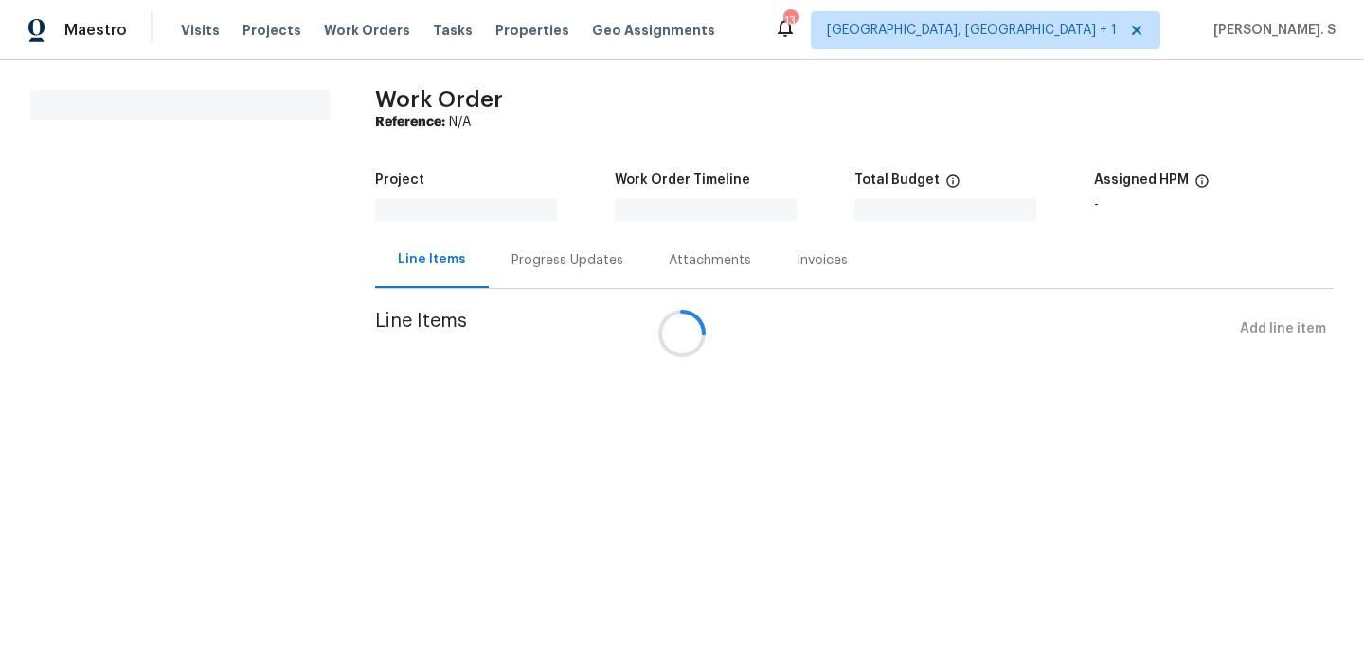
click at [553, 221] on div "Project Work Order Timeline Total Budget $0.00 Assigned HPM -" at bounding box center [854, 197] width 959 height 70
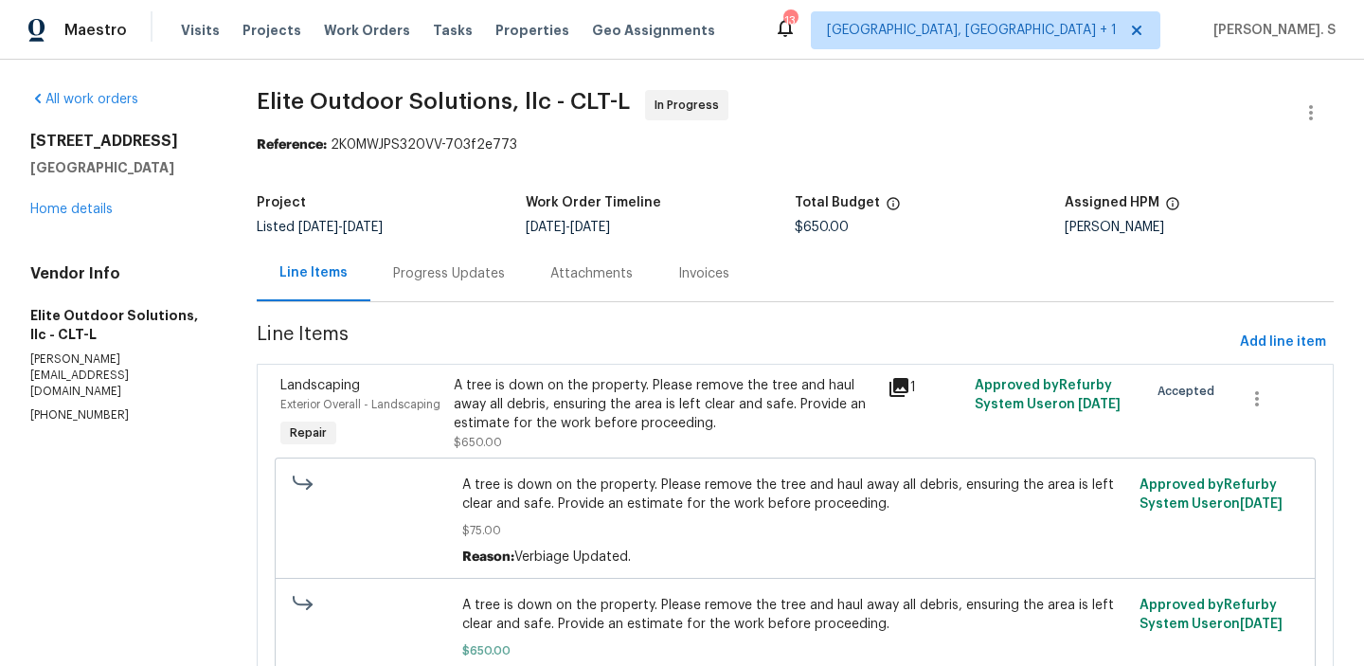
click at [460, 279] on div "Progress Updates" at bounding box center [449, 273] width 112 height 19
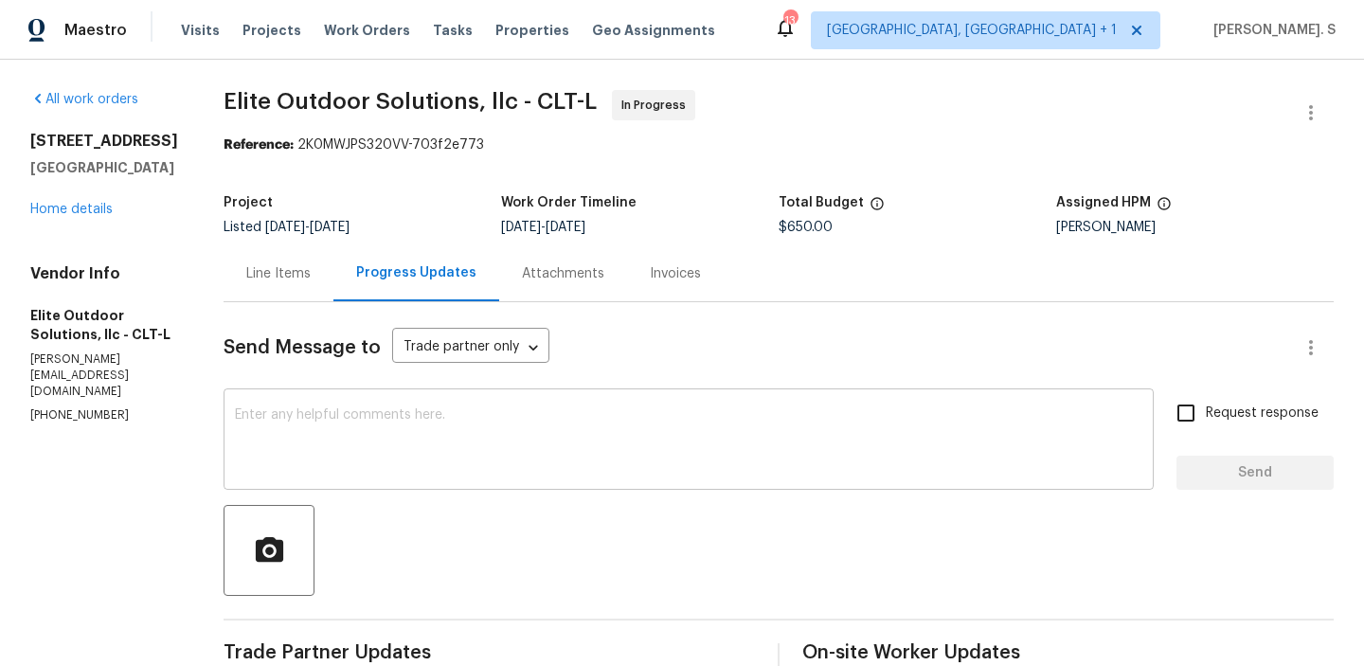
click at [367, 453] on textarea at bounding box center [688, 441] width 907 height 66
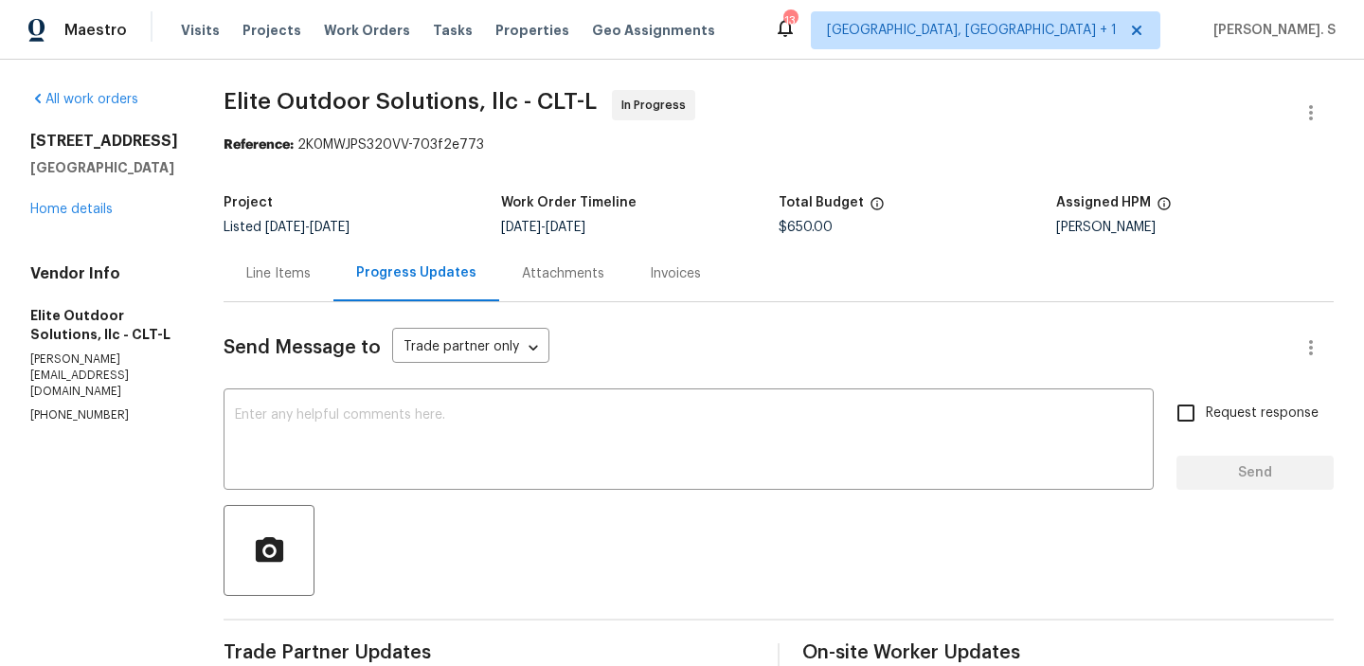
click at [350, 461] on textarea at bounding box center [688, 441] width 907 height 66
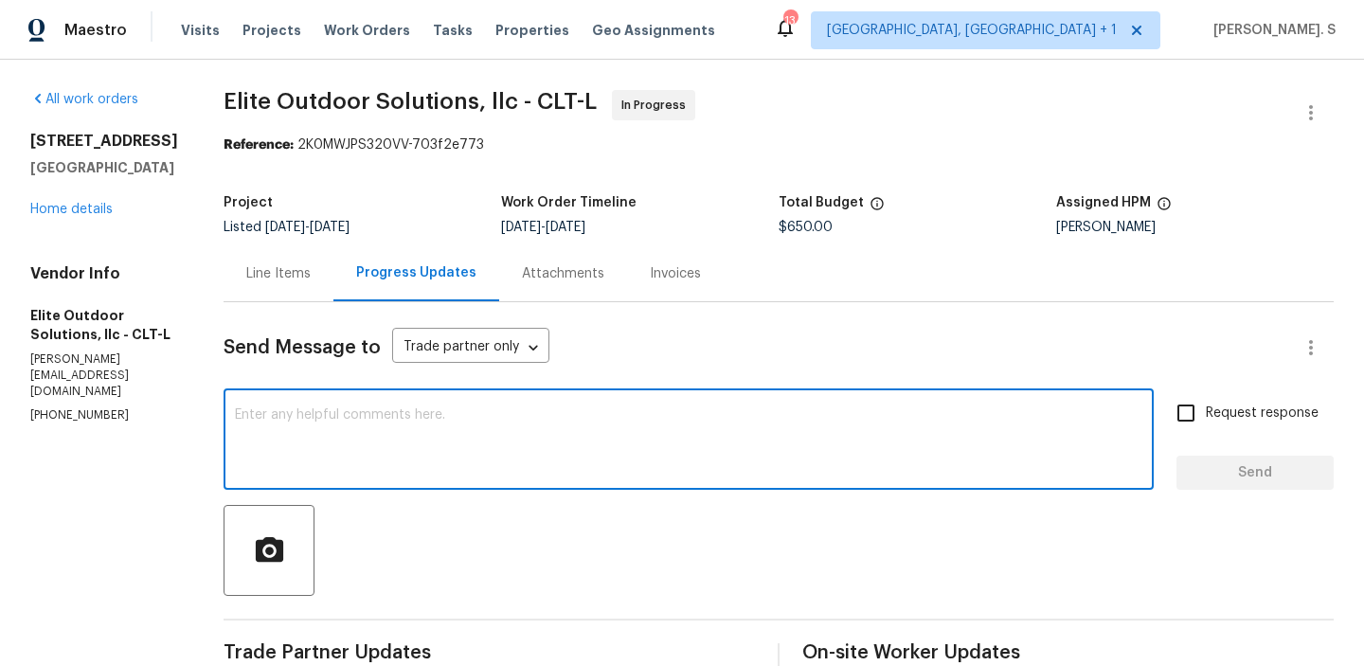
paste textarea "805 Malachite Dr SW, Albuquerque, NM 87121"
type textarea "805 Malachite Dr SW, Albuquerque, NM 87121"
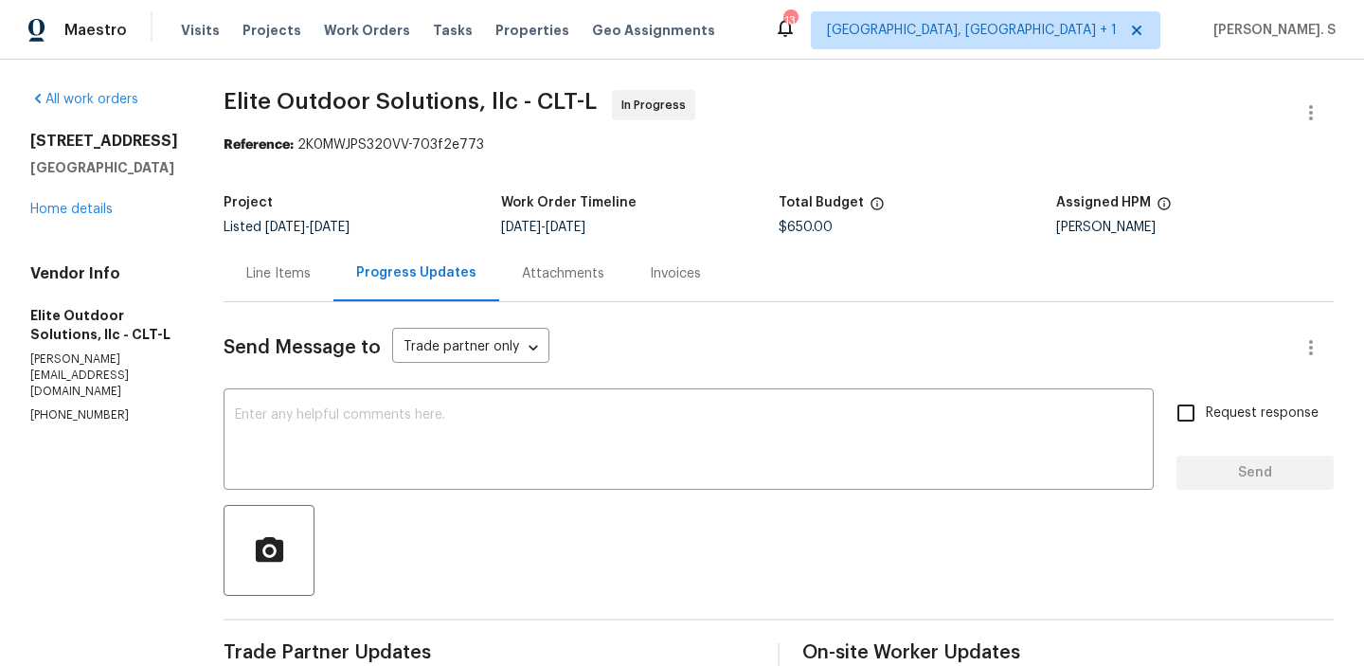
click at [270, 409] on textarea at bounding box center [688, 441] width 907 height 66
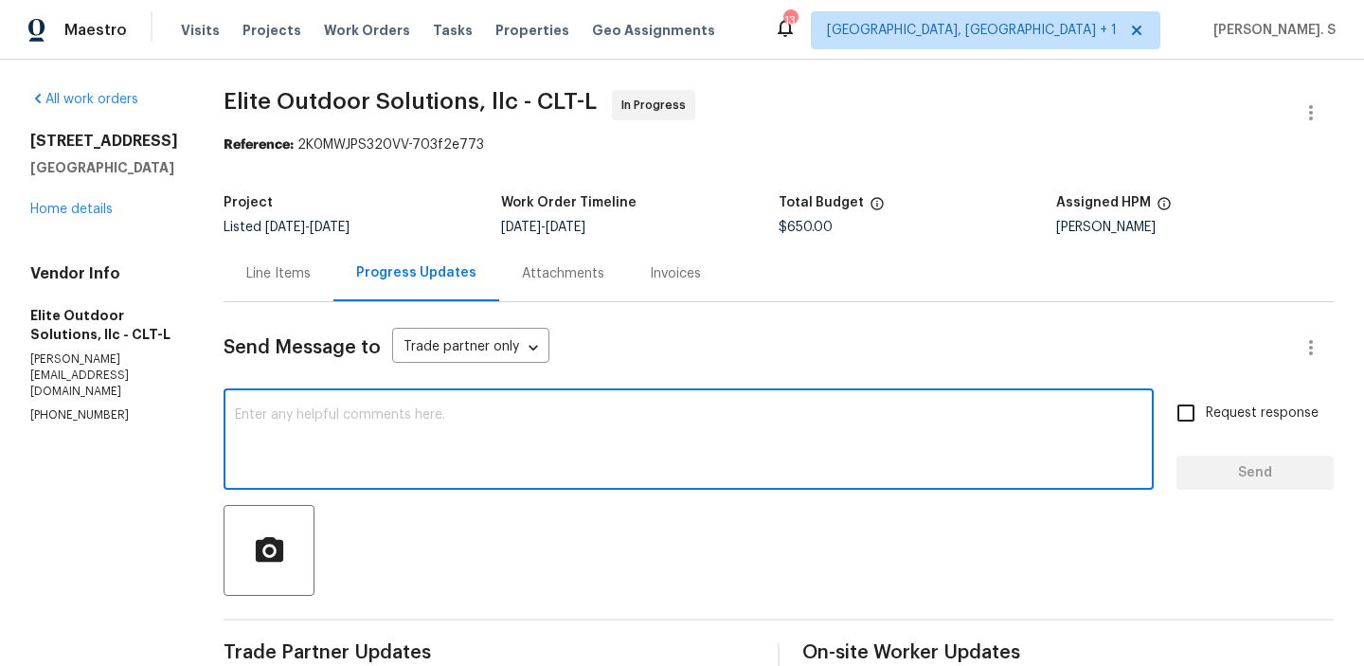
paste textarea "May we have an update on the progress of the work order?"
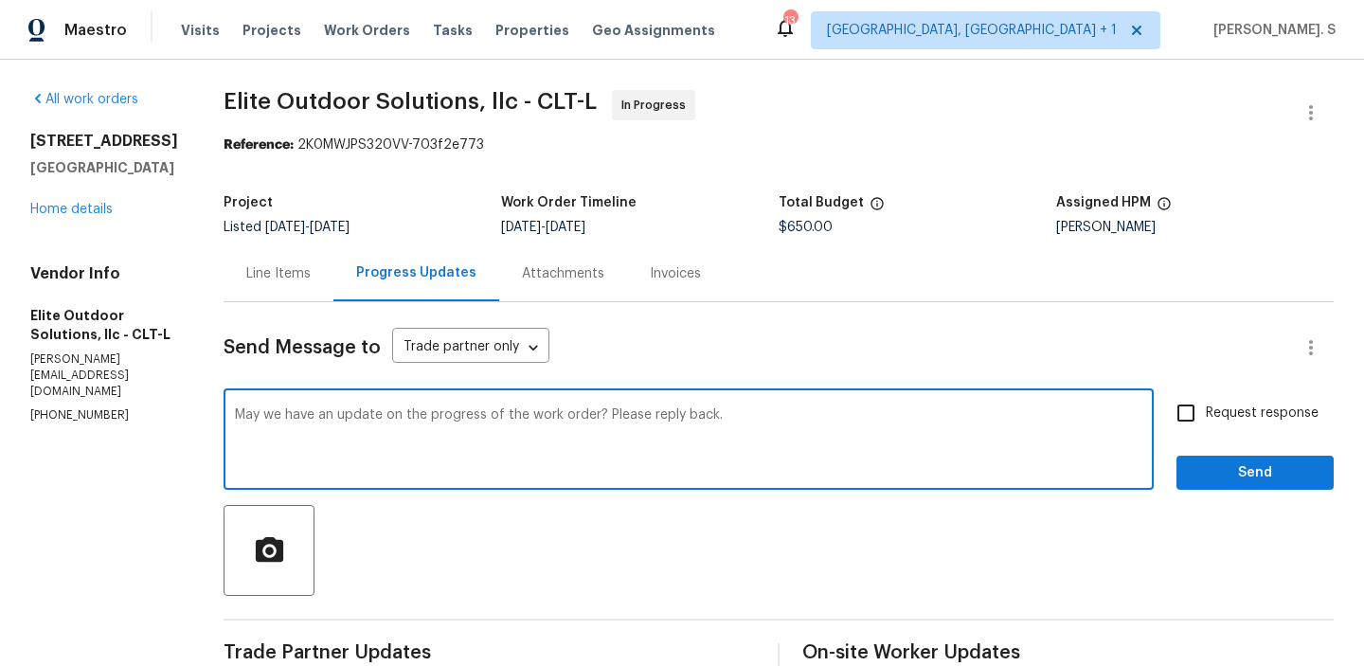
type textarea "May we have an update on the progress of the work order? Please reply back."
click at [1187, 403] on input "Request response" at bounding box center [1186, 413] width 40 height 40
checkbox input "true"
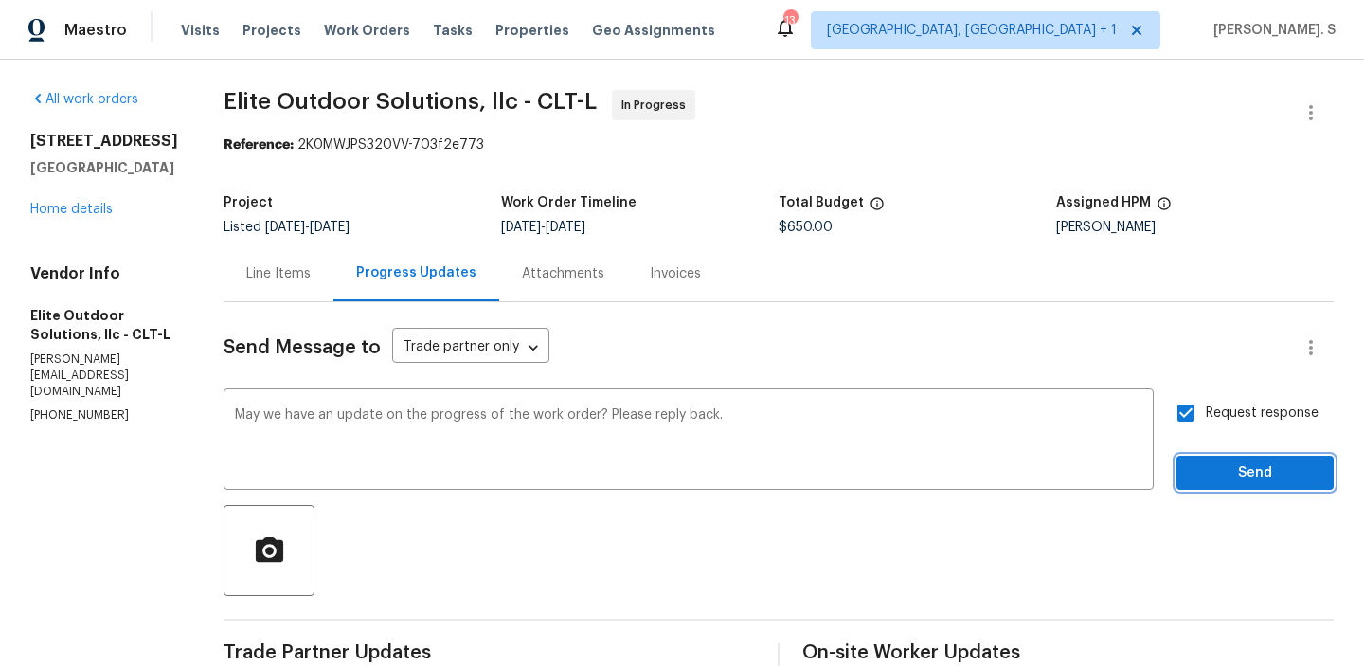
click at [1196, 467] on span "Send" at bounding box center [1255, 473] width 127 height 24
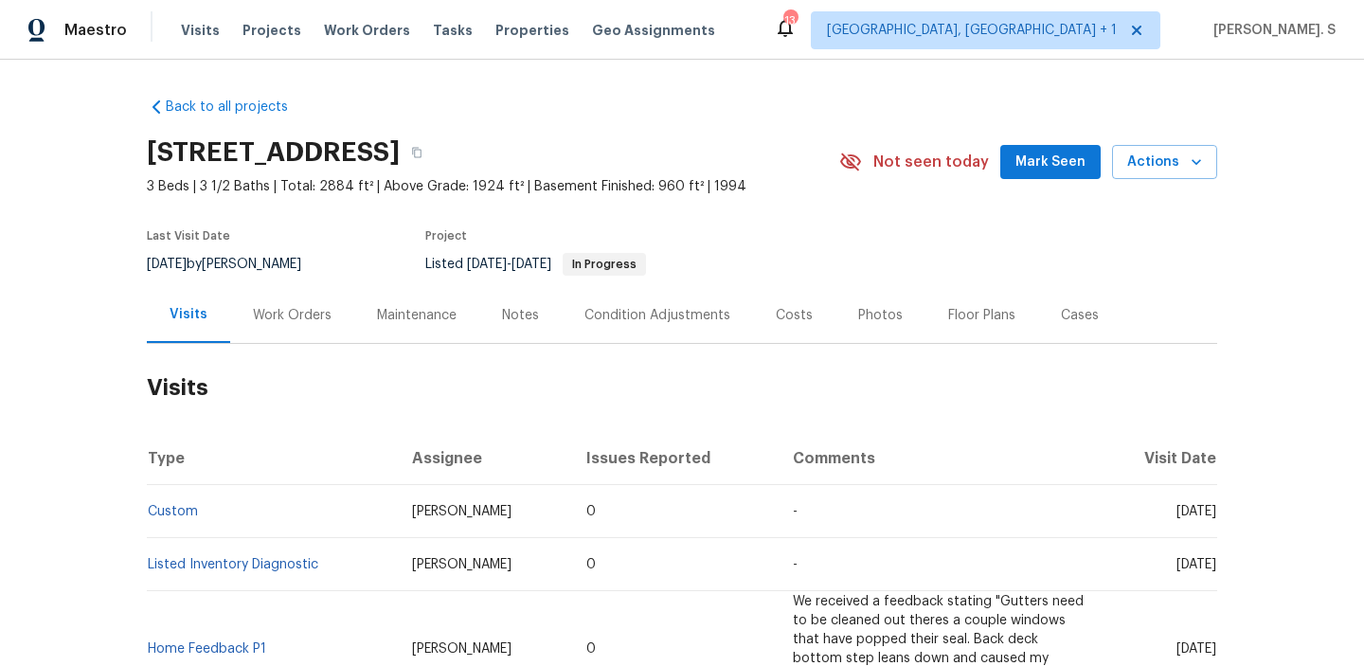
click at [272, 326] on div "Work Orders" at bounding box center [292, 315] width 124 height 56
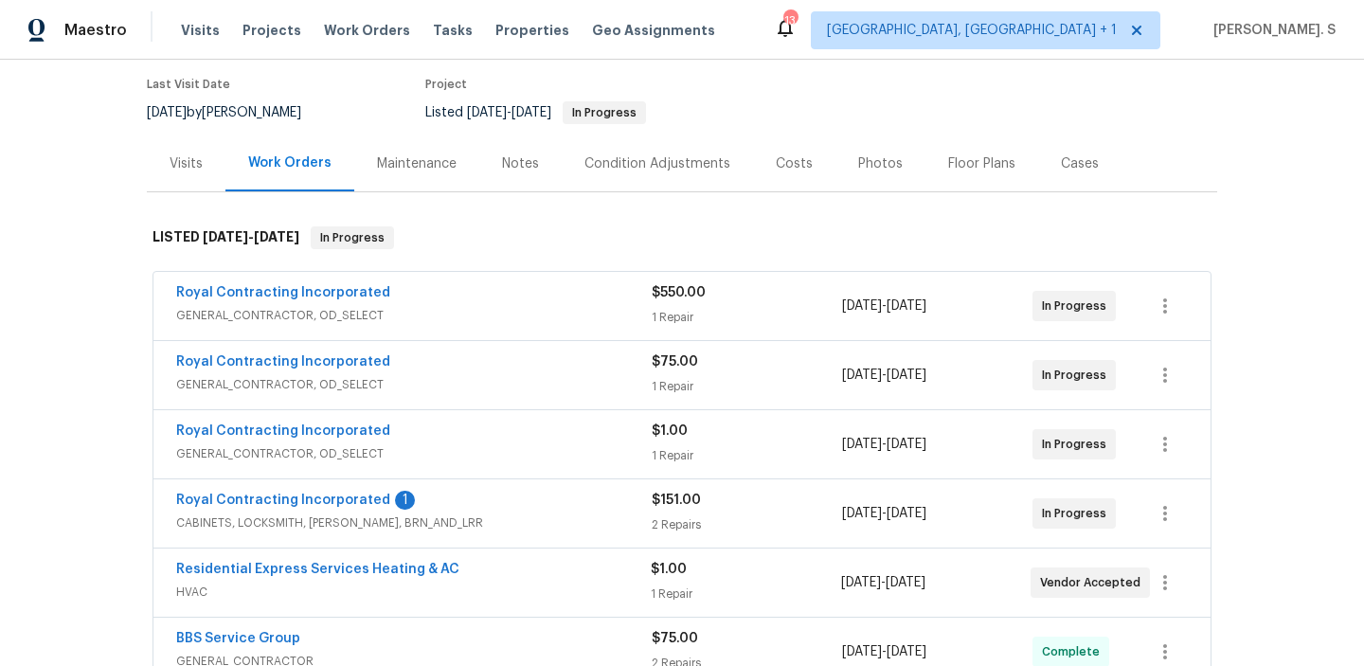
scroll to position [178, 0]
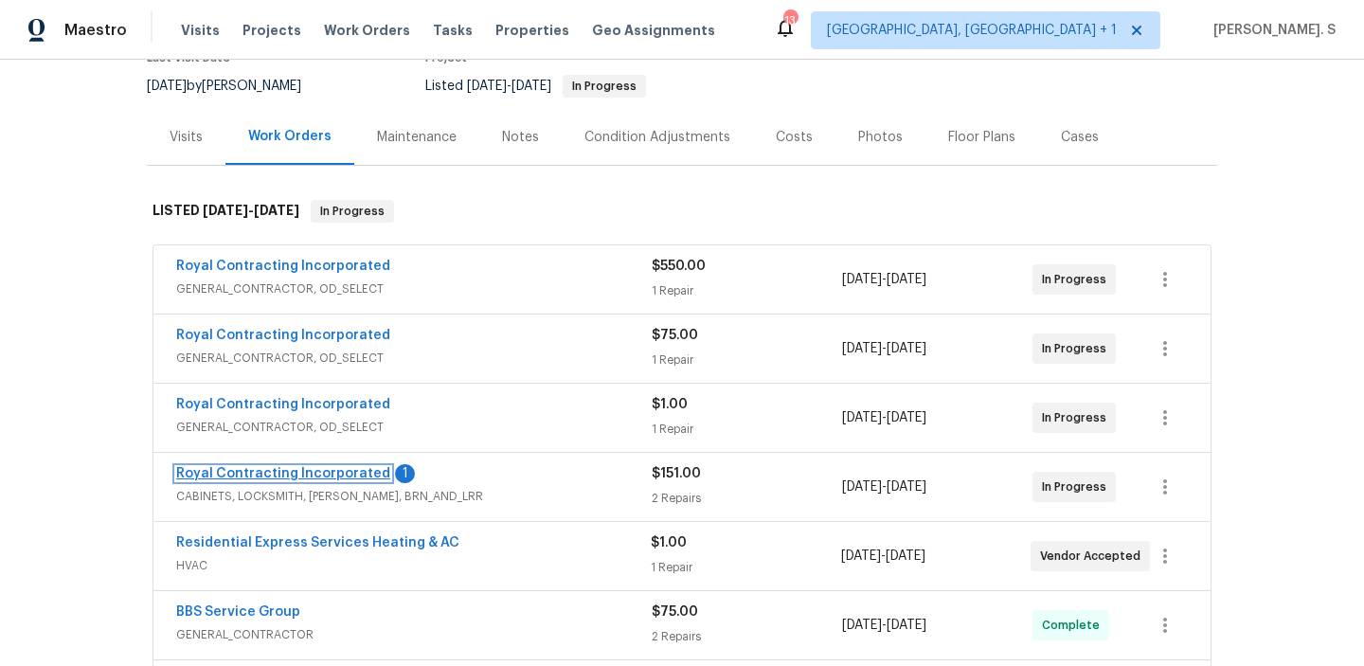
click at [258, 471] on link "Royal Contracting Incorporated" at bounding box center [283, 473] width 214 height 13
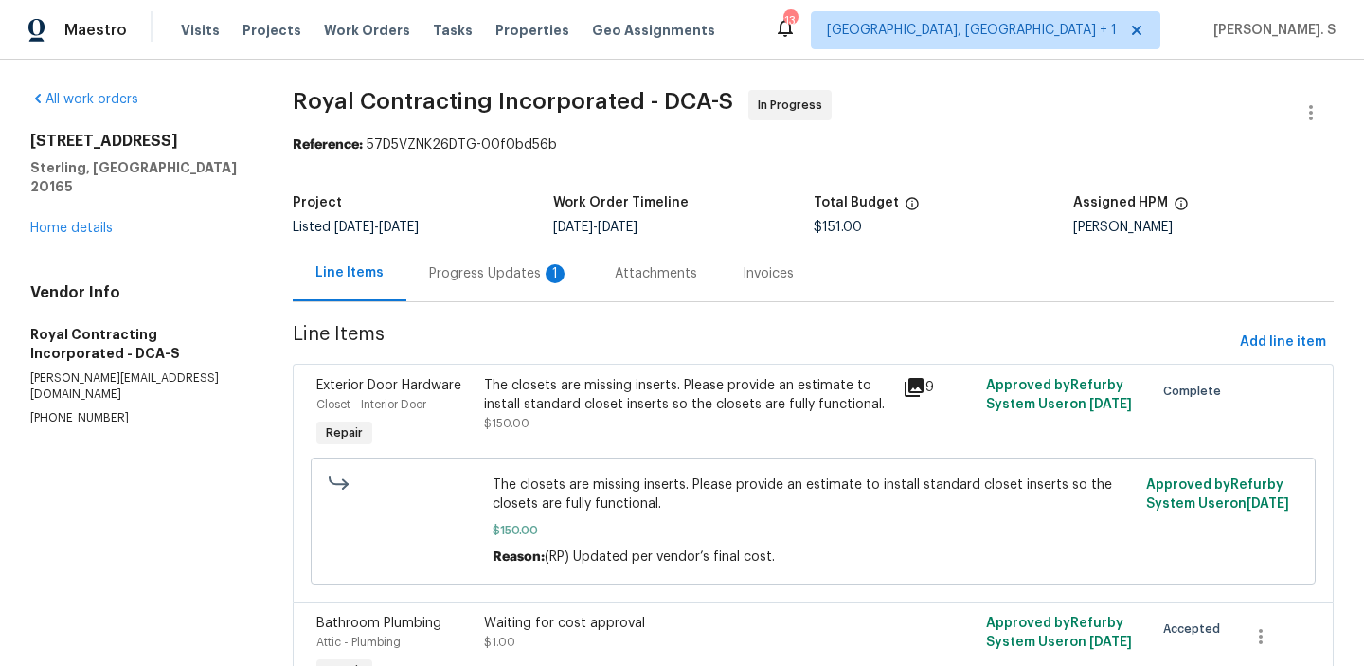
click at [97, 216] on div "[STREET_ADDRESS] Home details" at bounding box center [138, 185] width 217 height 106
click at [103, 222] on link "Home details" at bounding box center [71, 228] width 82 height 13
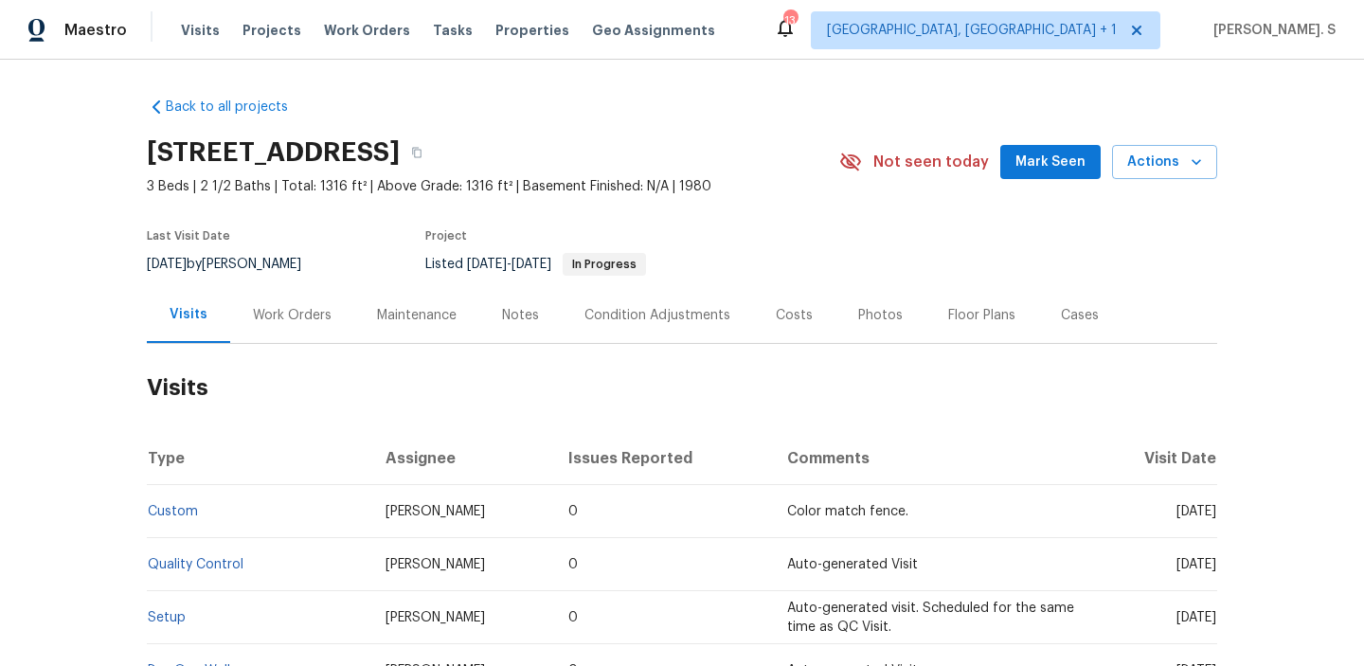
click at [269, 313] on div "Work Orders" at bounding box center [292, 315] width 79 height 19
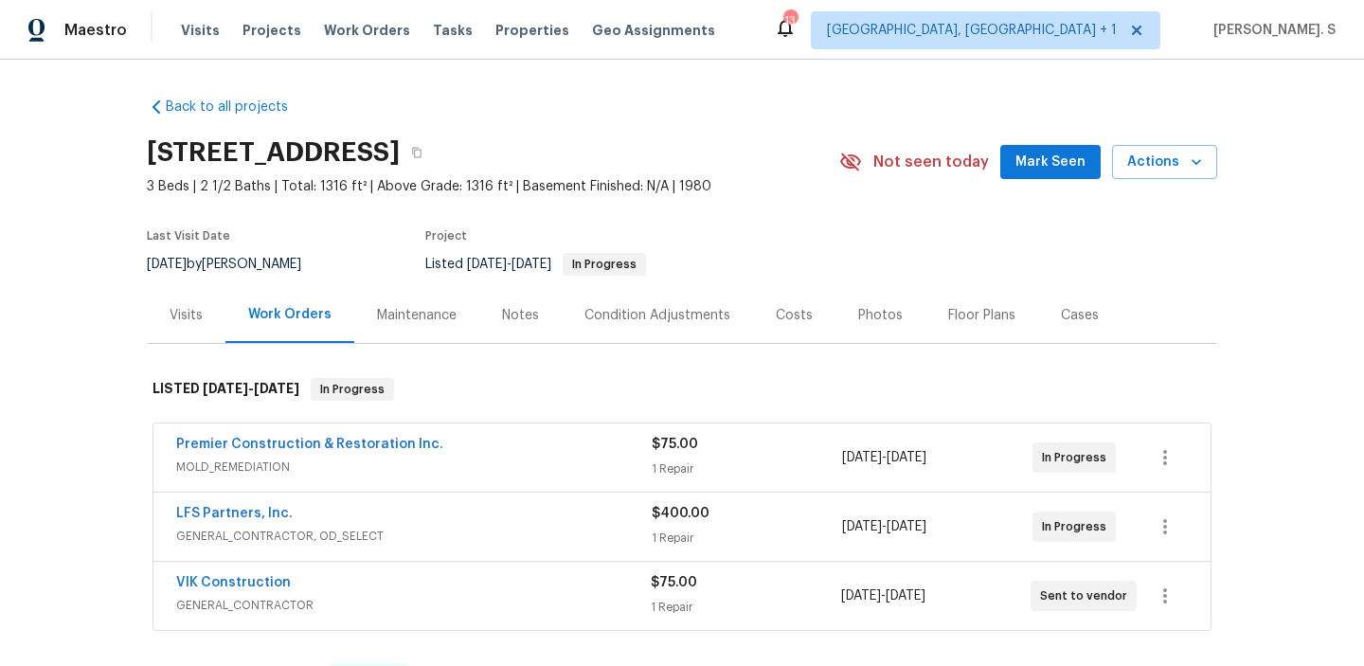
click at [237, 589] on span "VIK Construction" at bounding box center [233, 582] width 115 height 19
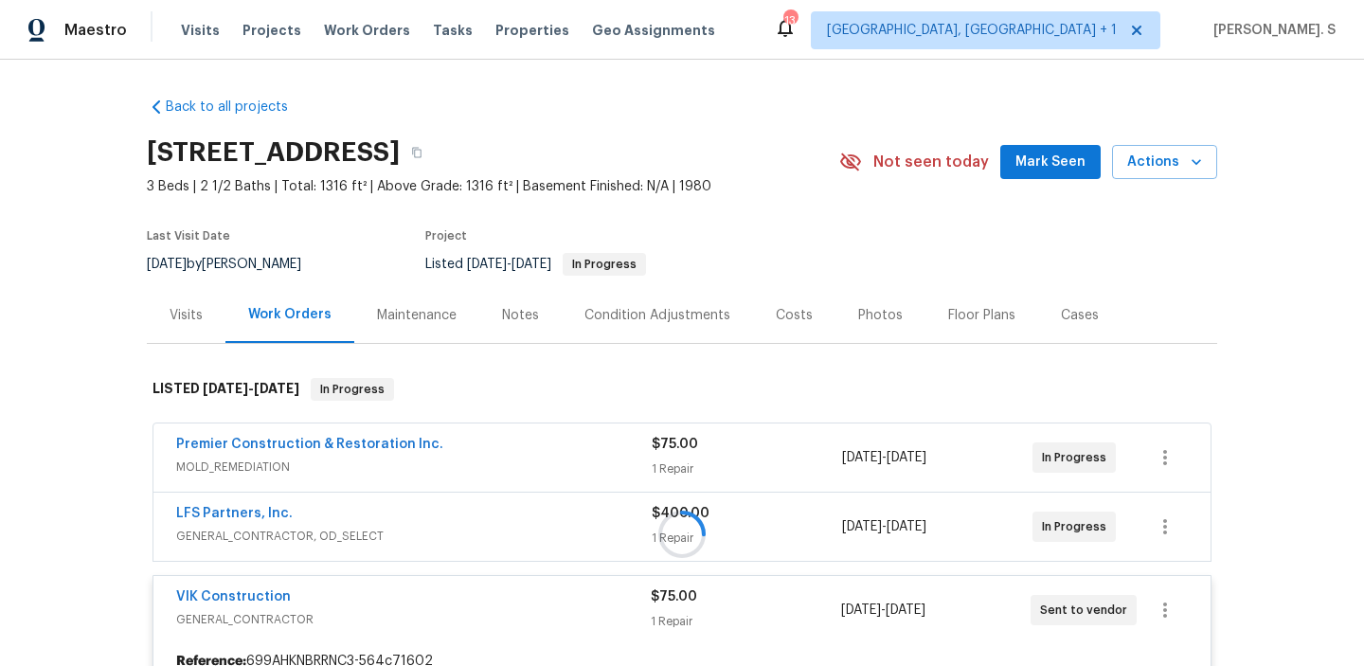
click at [225, 602] on div at bounding box center [682, 534] width 1070 height 350
click at [243, 595] on link "VIK Construction" at bounding box center [233, 596] width 115 height 13
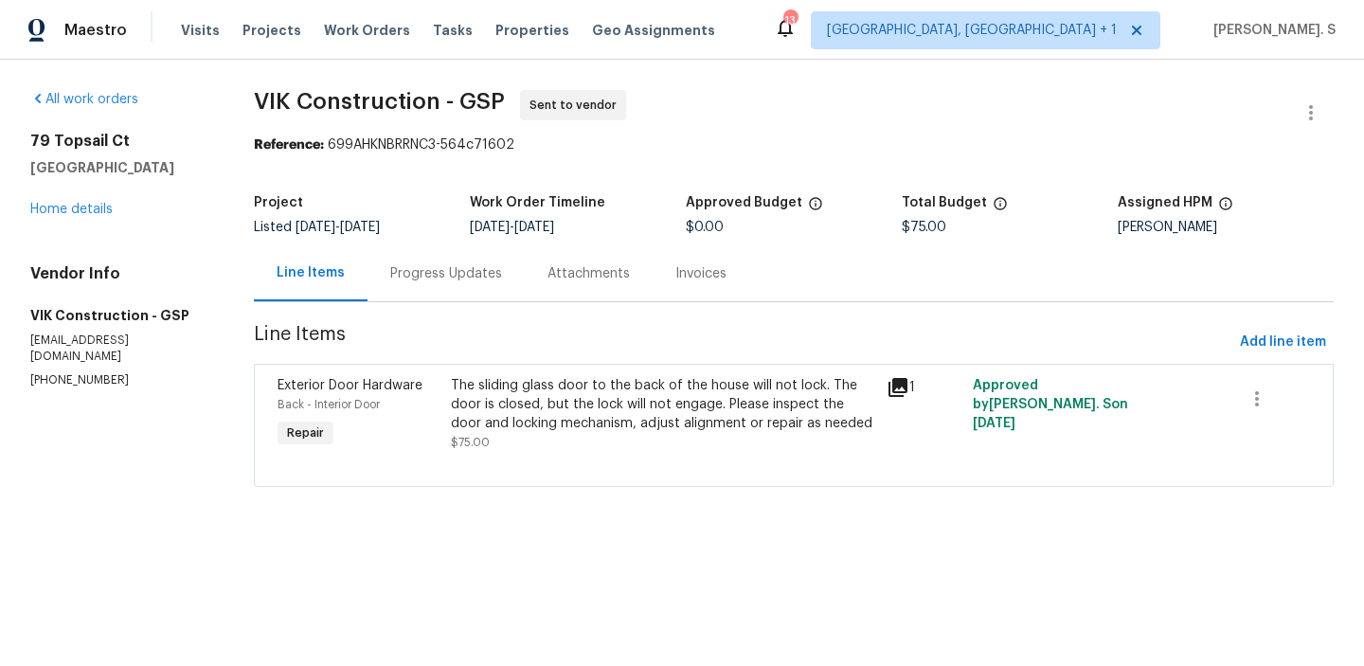
click at [62, 375] on section "All work orders [STREET_ADDRESS] Home details Vendor Info VIK Construction - GS…" at bounding box center [119, 300] width 178 height 420
copy p "[PHONE_NUMBER]"
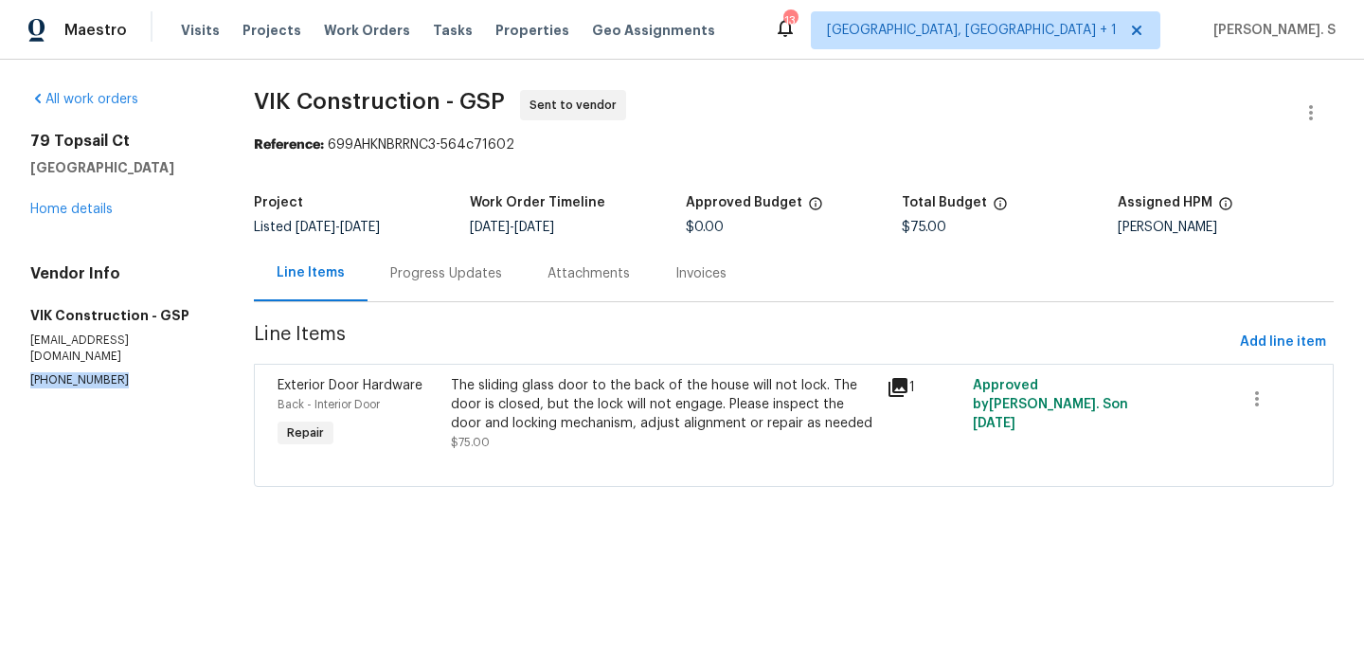
click at [449, 300] on div "Progress Updates" at bounding box center [446, 273] width 157 height 56
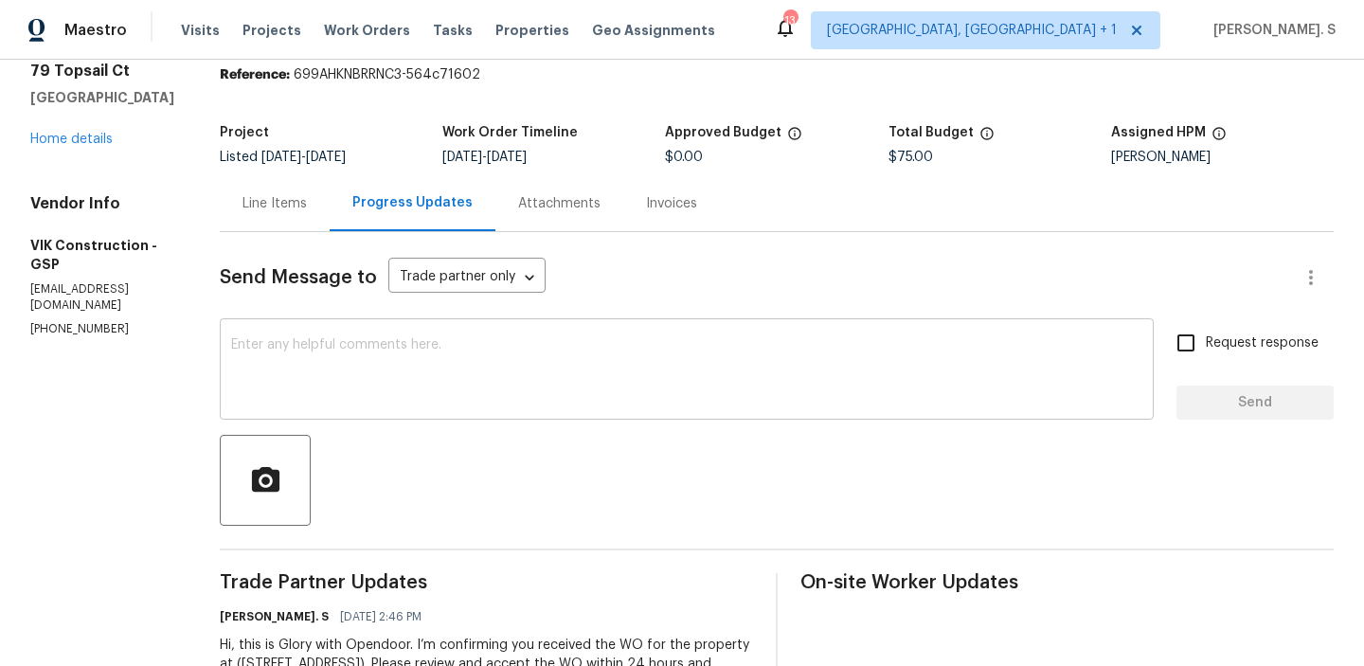
scroll to position [72, 0]
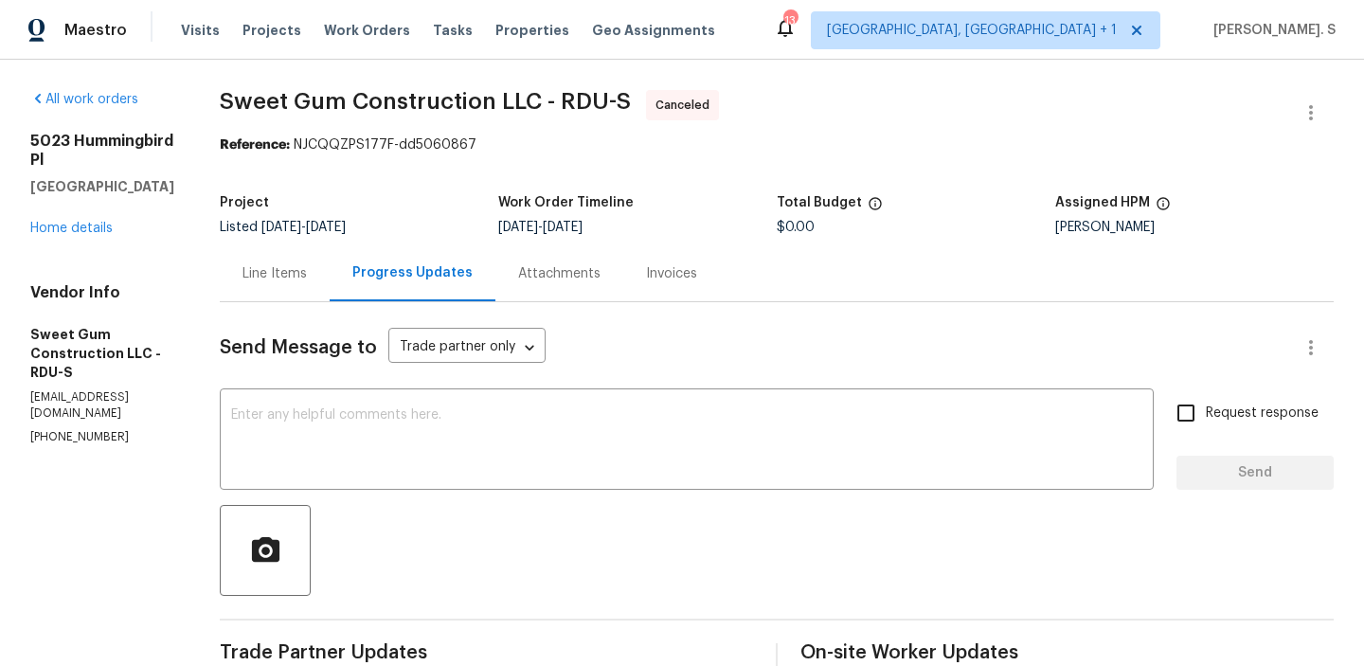
click at [70, 198] on div "[STREET_ADDRESS] Home details" at bounding box center [102, 185] width 144 height 106
click at [74, 222] on link "Home details" at bounding box center [71, 228] width 82 height 13
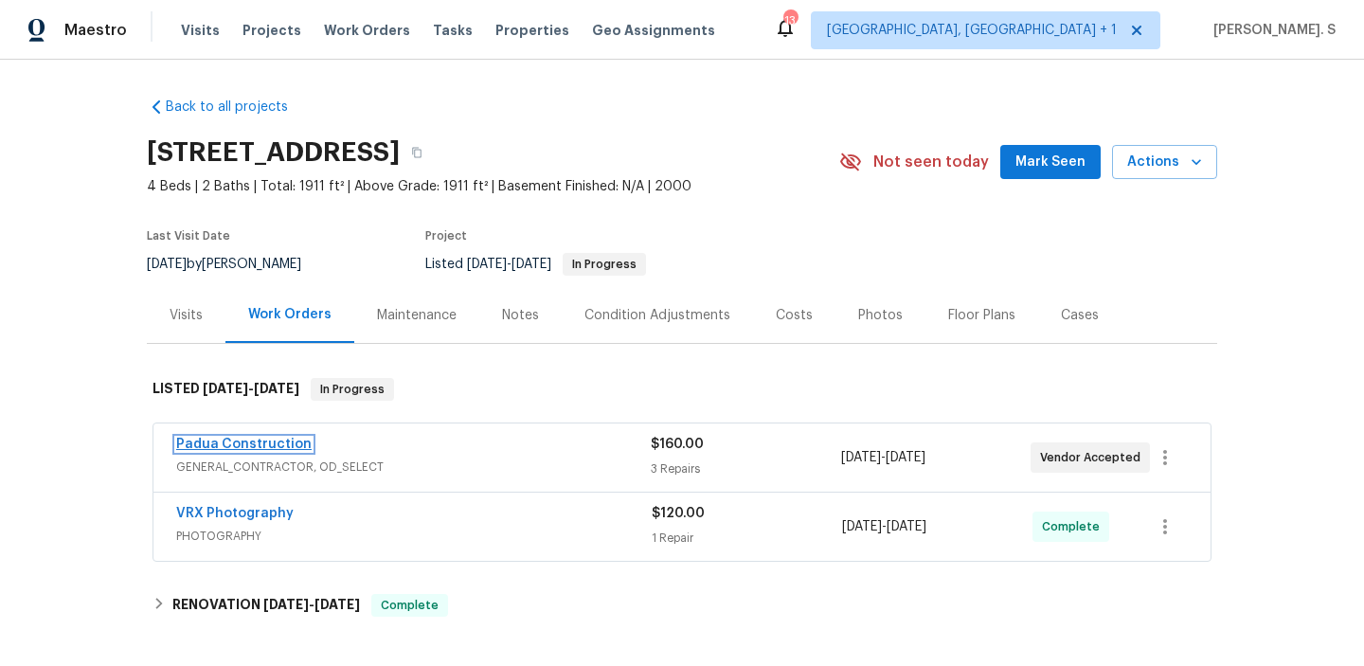
click at [269, 441] on link "Padua Construction" at bounding box center [243, 444] width 135 height 13
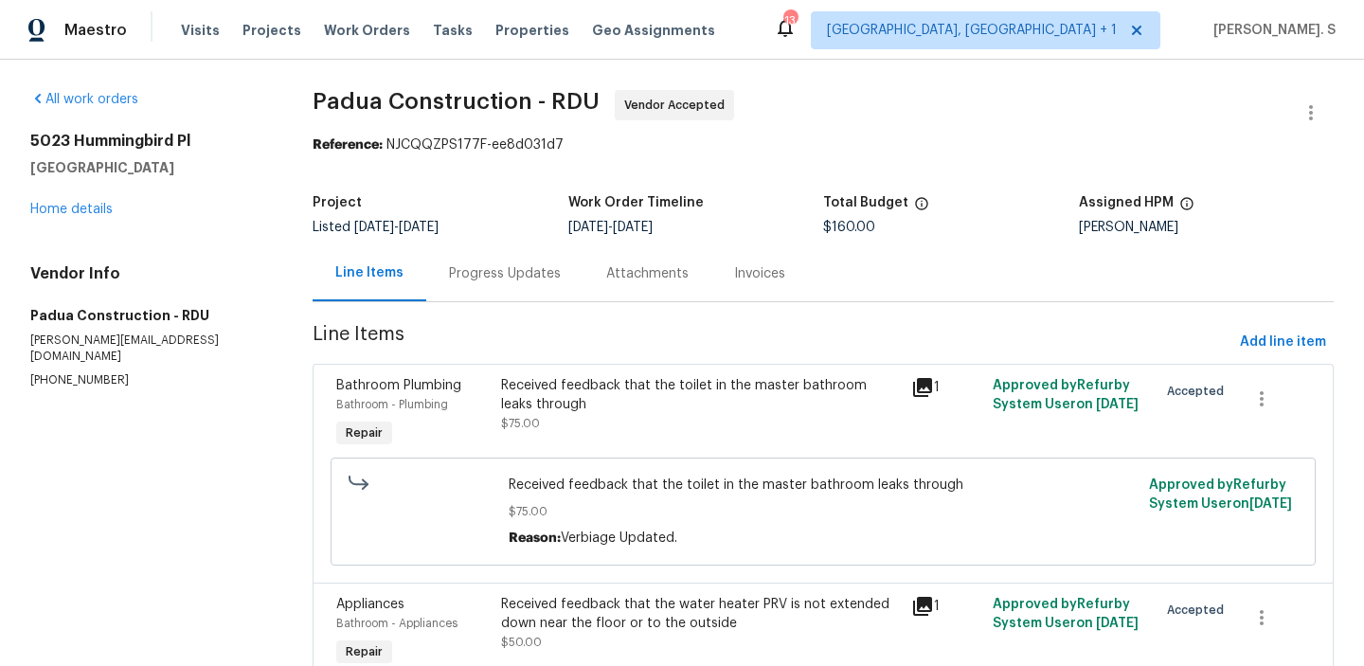
click at [552, 285] on div "Progress Updates" at bounding box center [504, 273] width 157 height 56
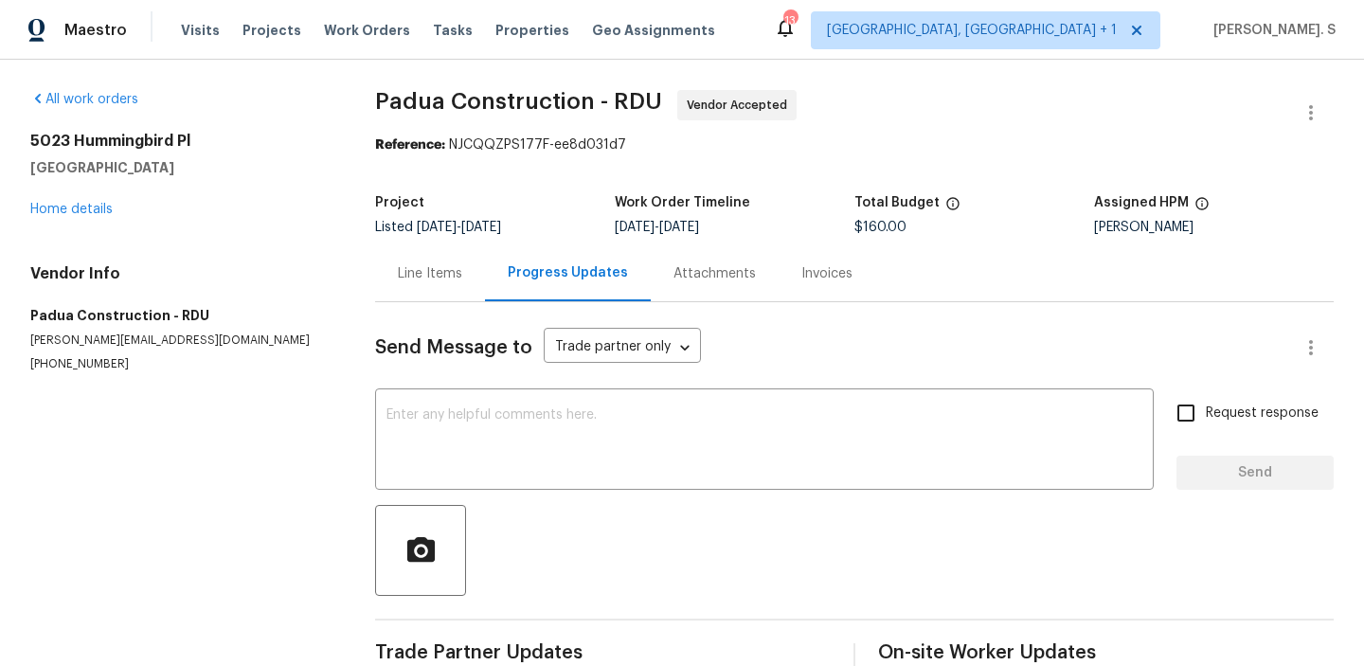
click at [552, 285] on div "Progress Updates" at bounding box center [568, 273] width 166 height 56
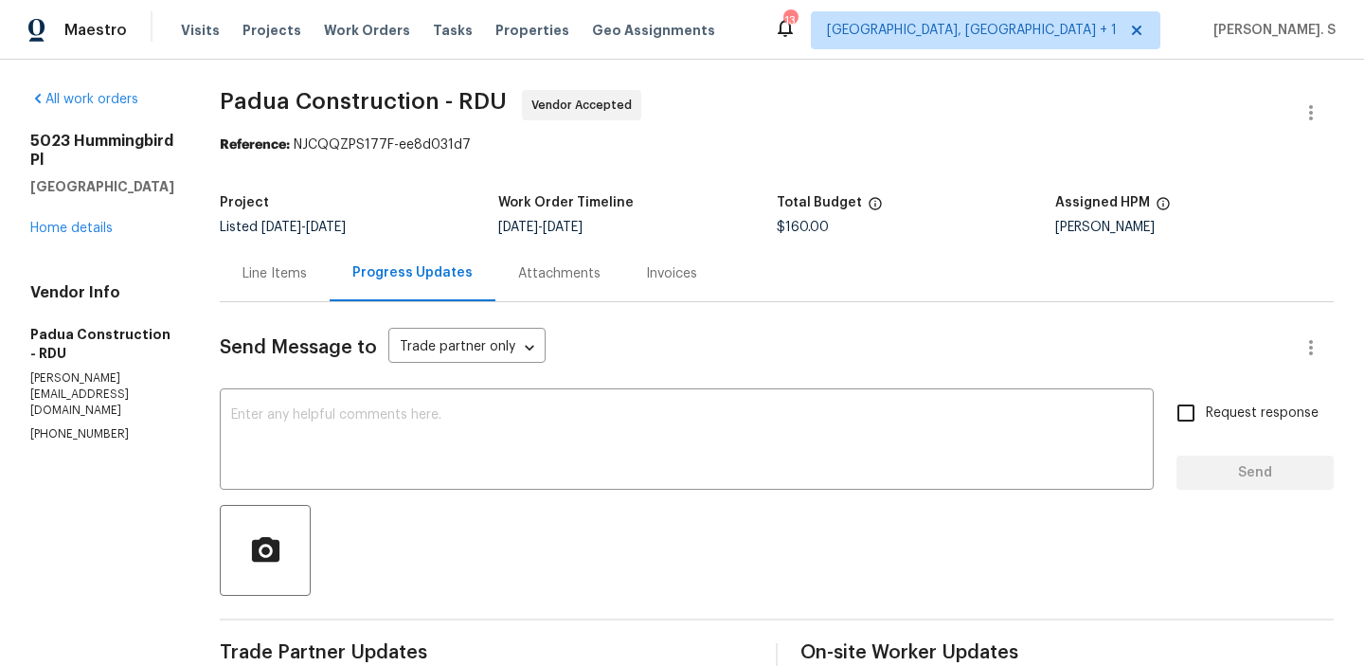
scroll to position [278, 0]
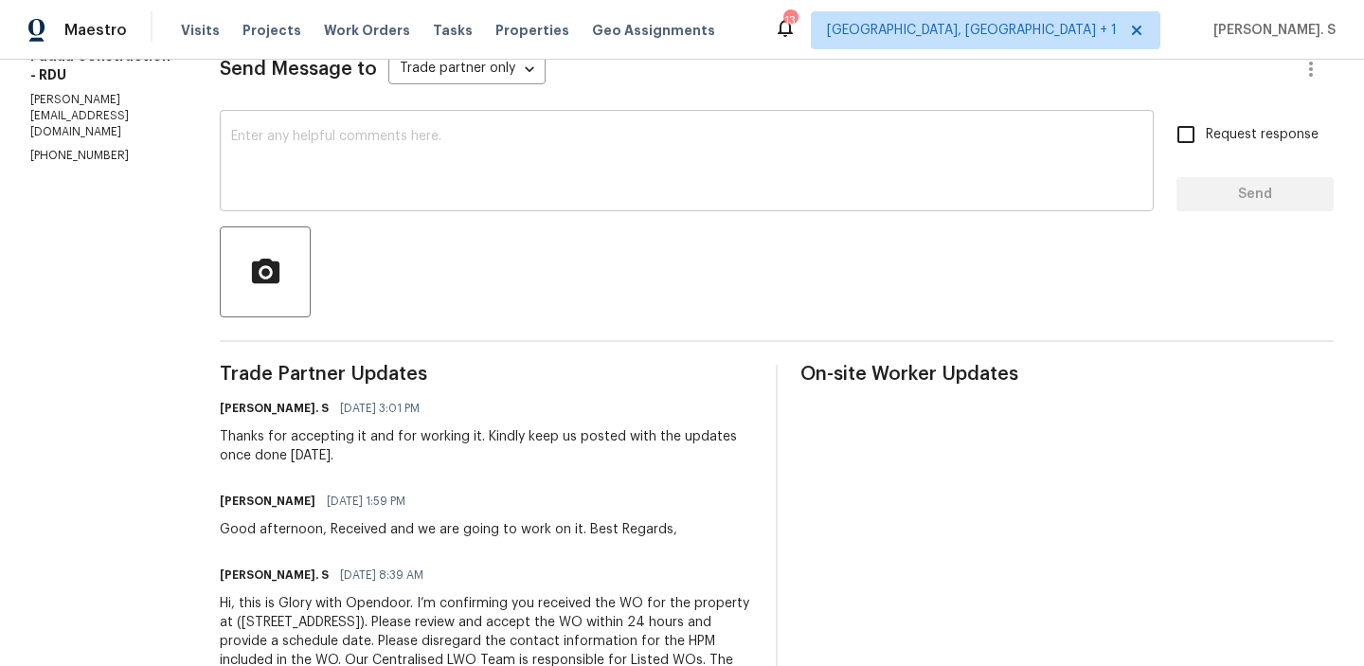
click at [433, 155] on textarea at bounding box center [686, 163] width 911 height 66
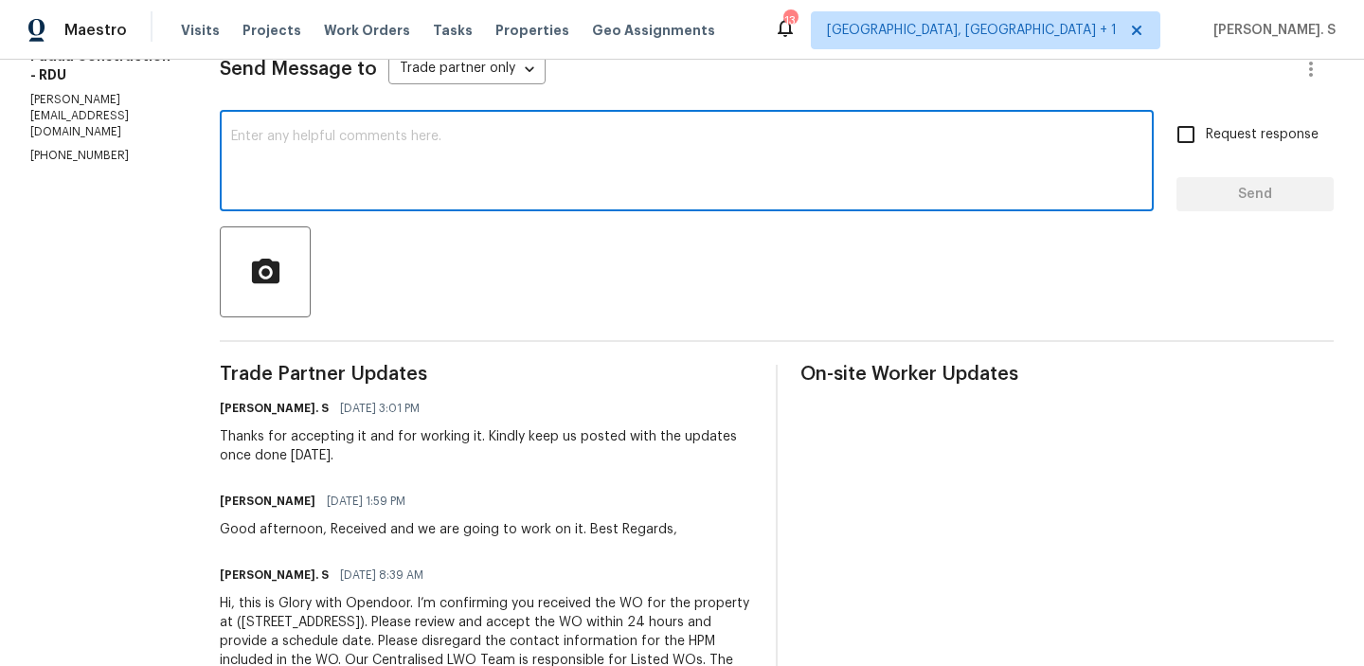
click at [379, 151] on textarea at bounding box center [686, 163] width 911 height 66
paste textarea "May we have an update on the progress of the work order?"
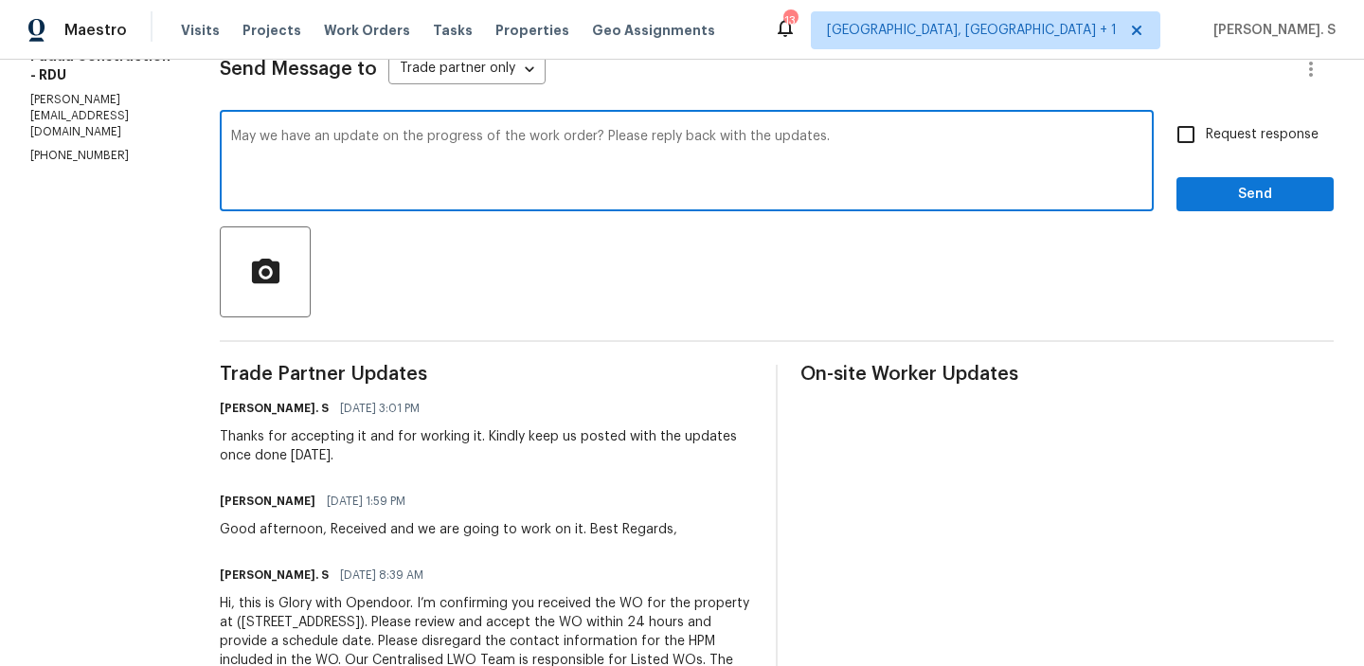
type textarea "May we have an update on the progress of the work order? Please reply back with…"
click at [1166, 153] on div "May we have an update on the progress of the work order? Please reply back with…" at bounding box center [777, 163] width 1114 height 97
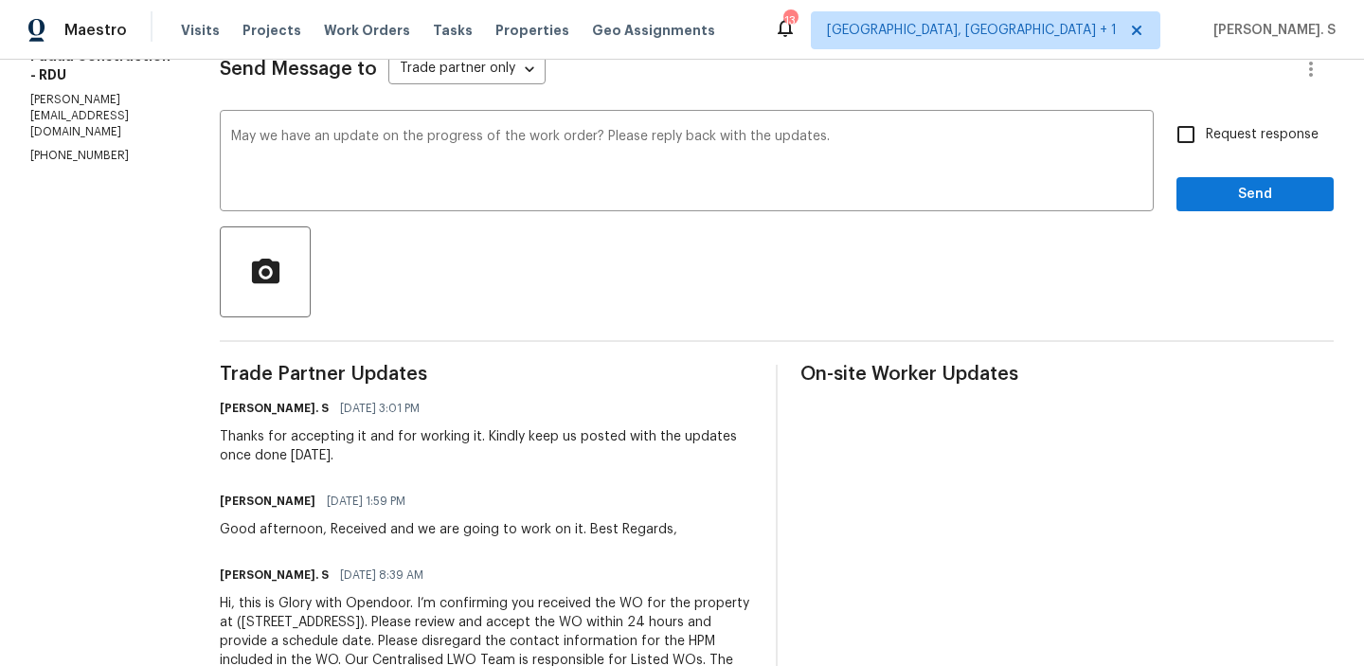
click at [1210, 152] on label "Request response" at bounding box center [1242, 135] width 153 height 40
click at [1206, 152] on input "Request response" at bounding box center [1186, 135] width 40 height 40
checkbox input "true"
click at [1209, 210] on button "Send" at bounding box center [1255, 194] width 157 height 35
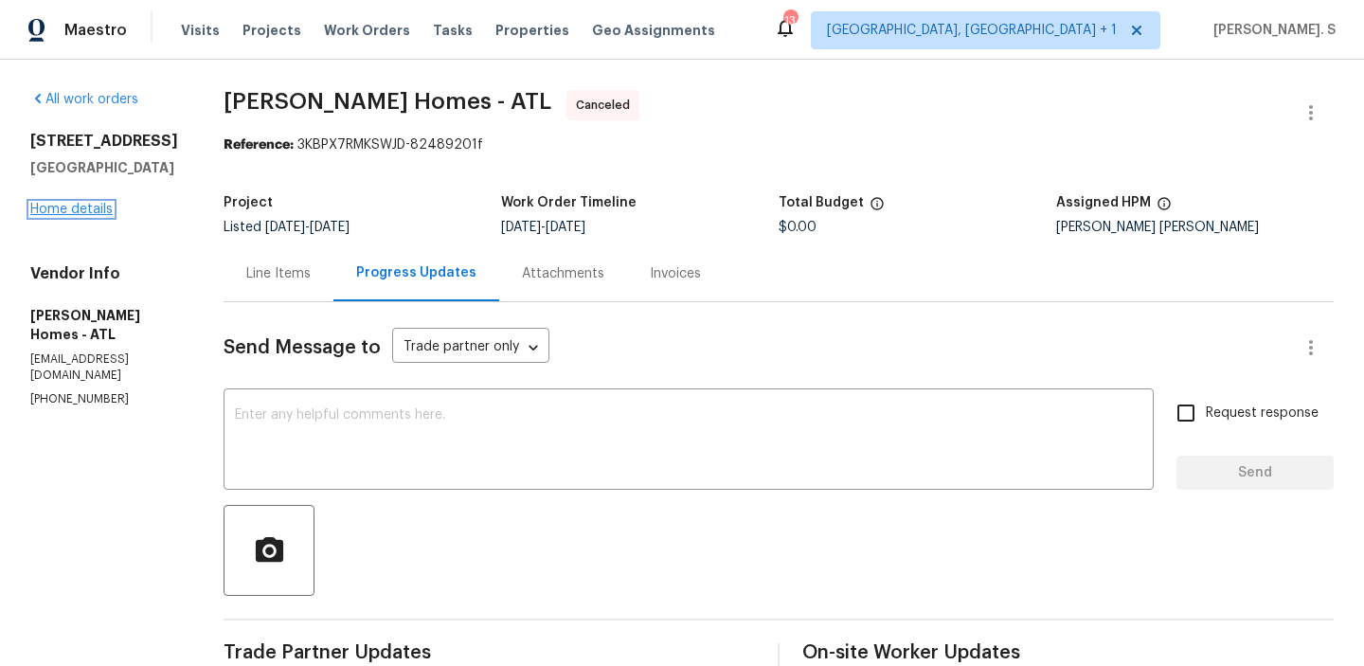
click at [90, 216] on link "Home details" at bounding box center [71, 209] width 82 height 13
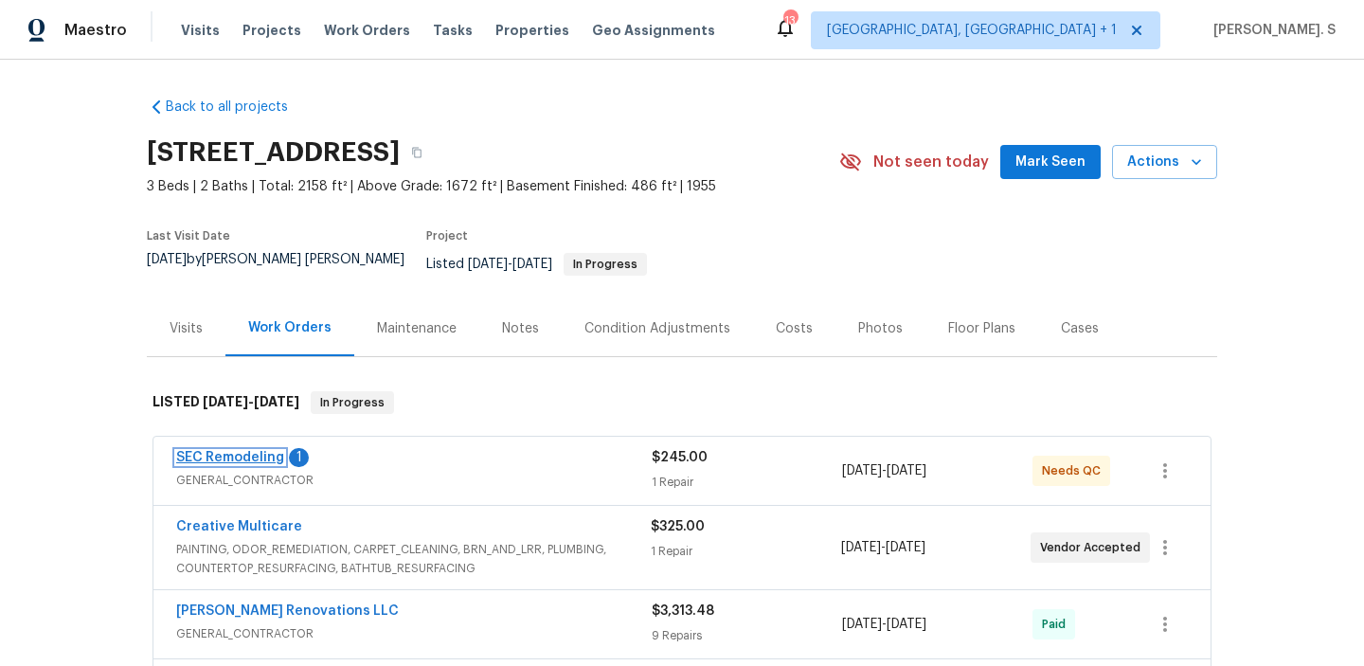
click at [262, 451] on link "SEC Remodeling" at bounding box center [230, 457] width 108 height 13
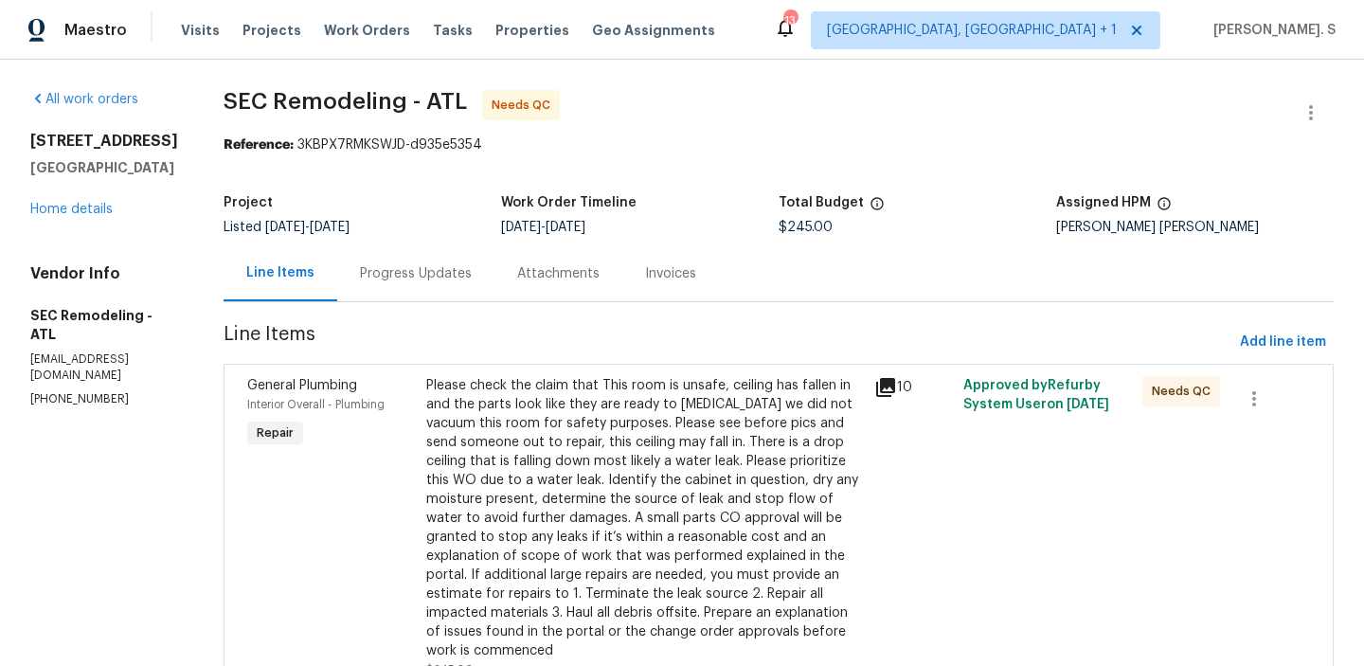
click at [406, 275] on div "Progress Updates" at bounding box center [416, 273] width 112 height 19
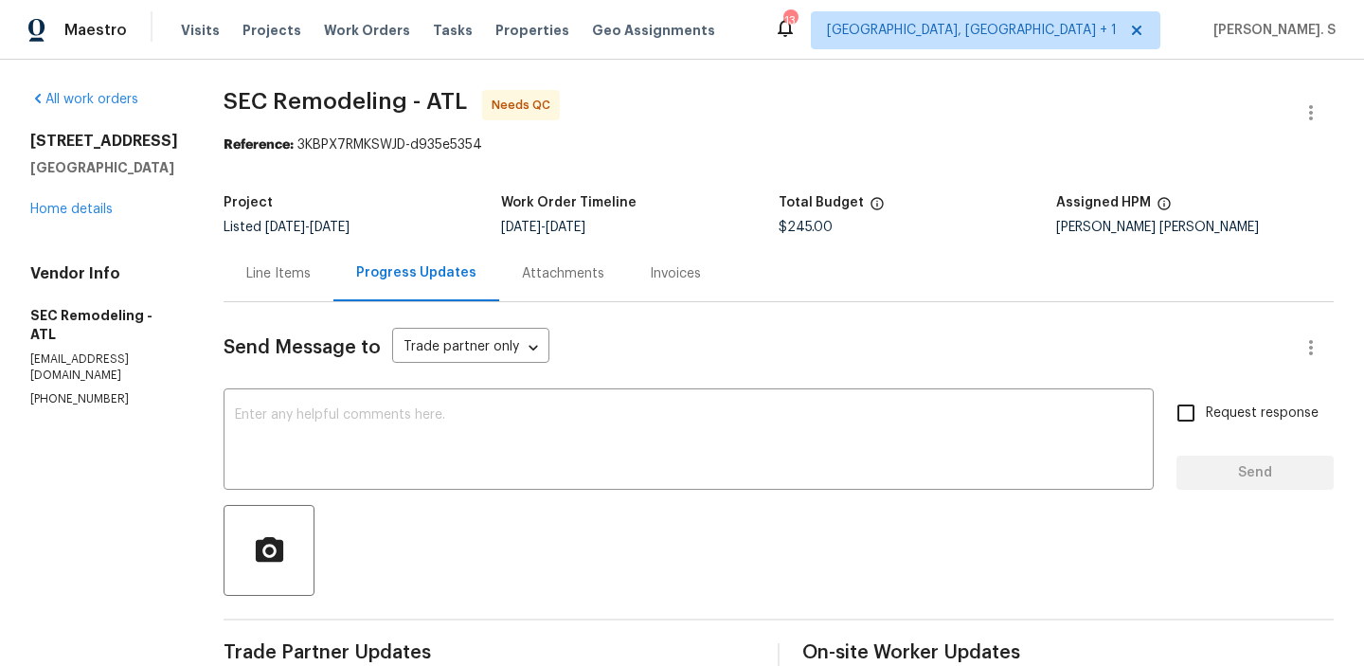
click at [281, 276] on div "Line Items" at bounding box center [278, 273] width 64 height 19
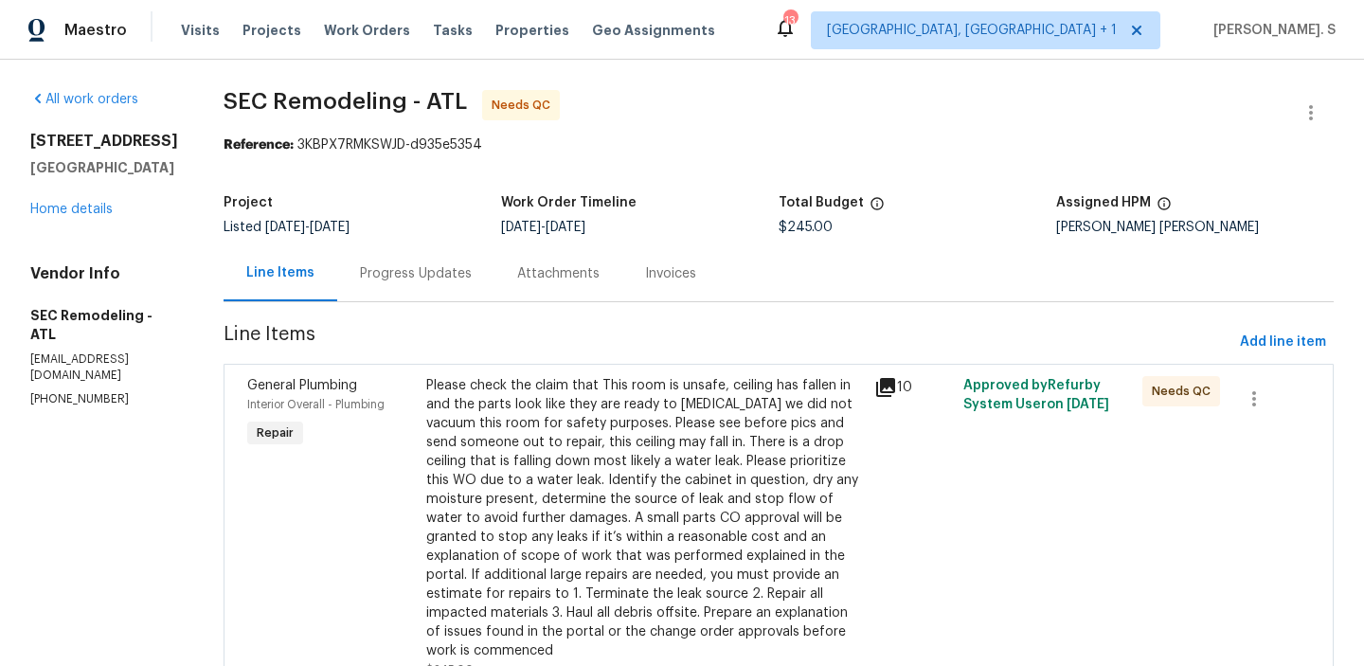
click at [673, 468] on div "Please check the claim that This room is unsafe, ceiling has fallen in and the …" at bounding box center [644, 518] width 437 height 284
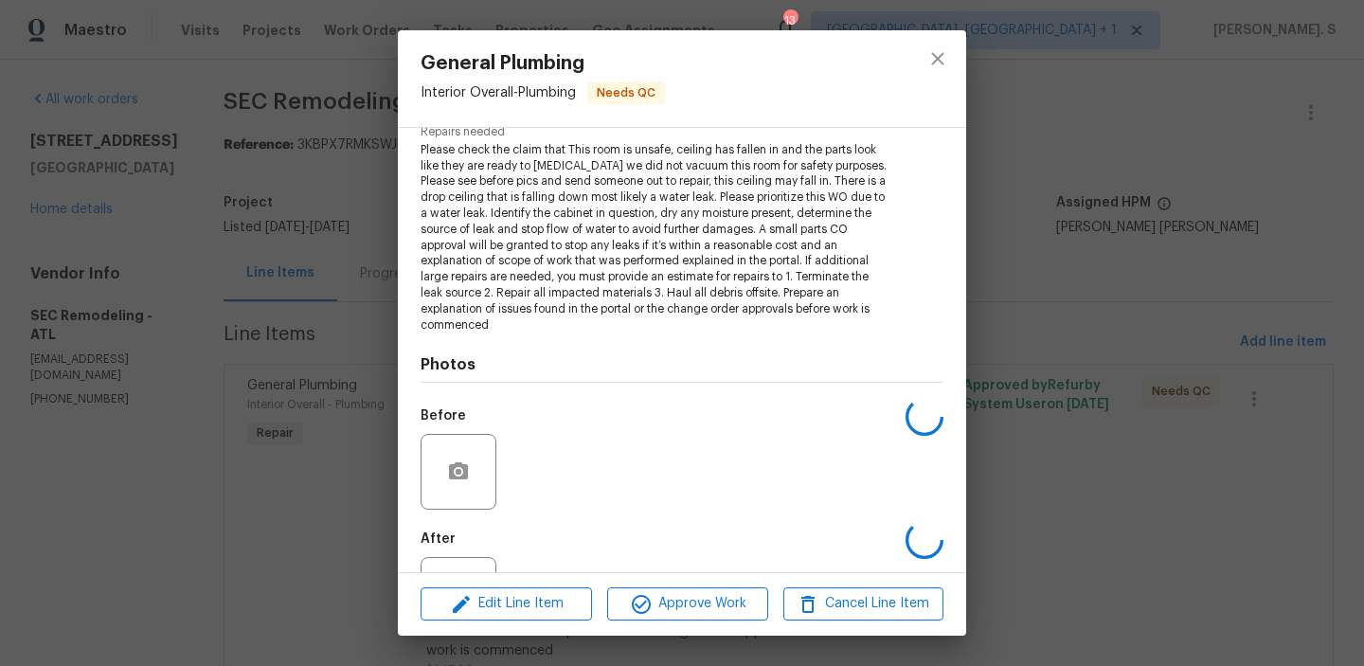
scroll to position [286, 0]
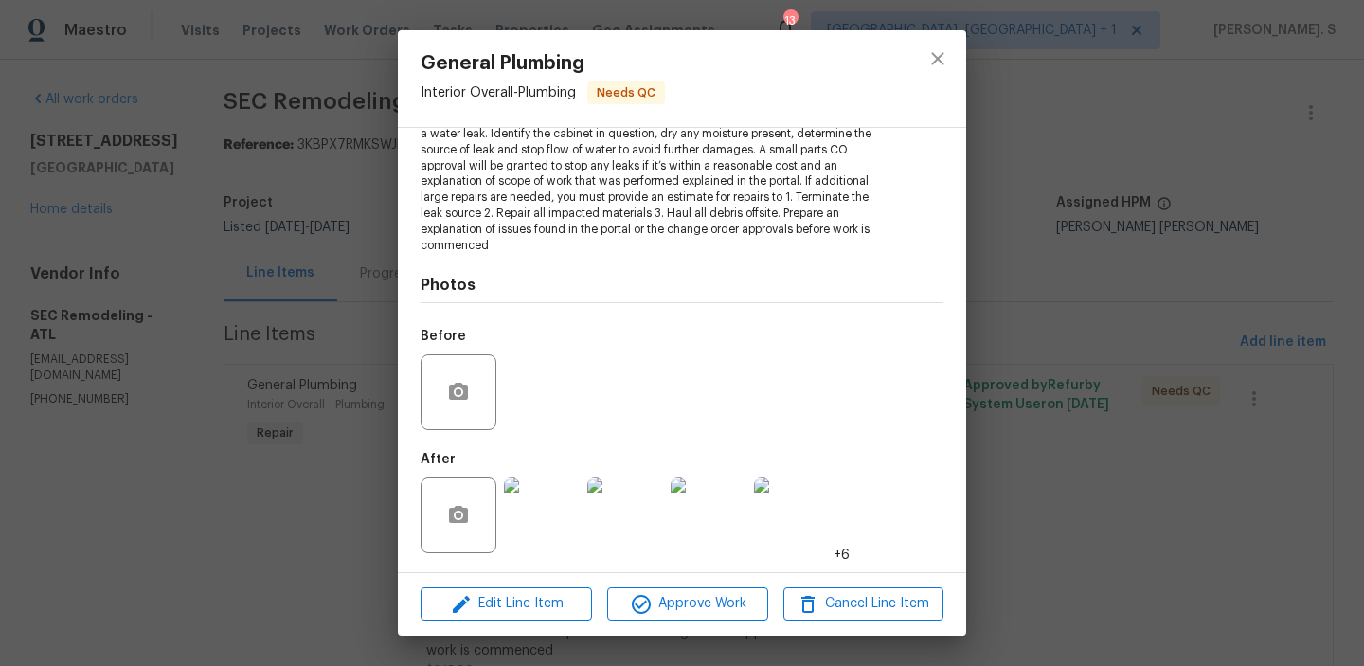
click at [575, 513] on img at bounding box center [542, 515] width 76 height 76
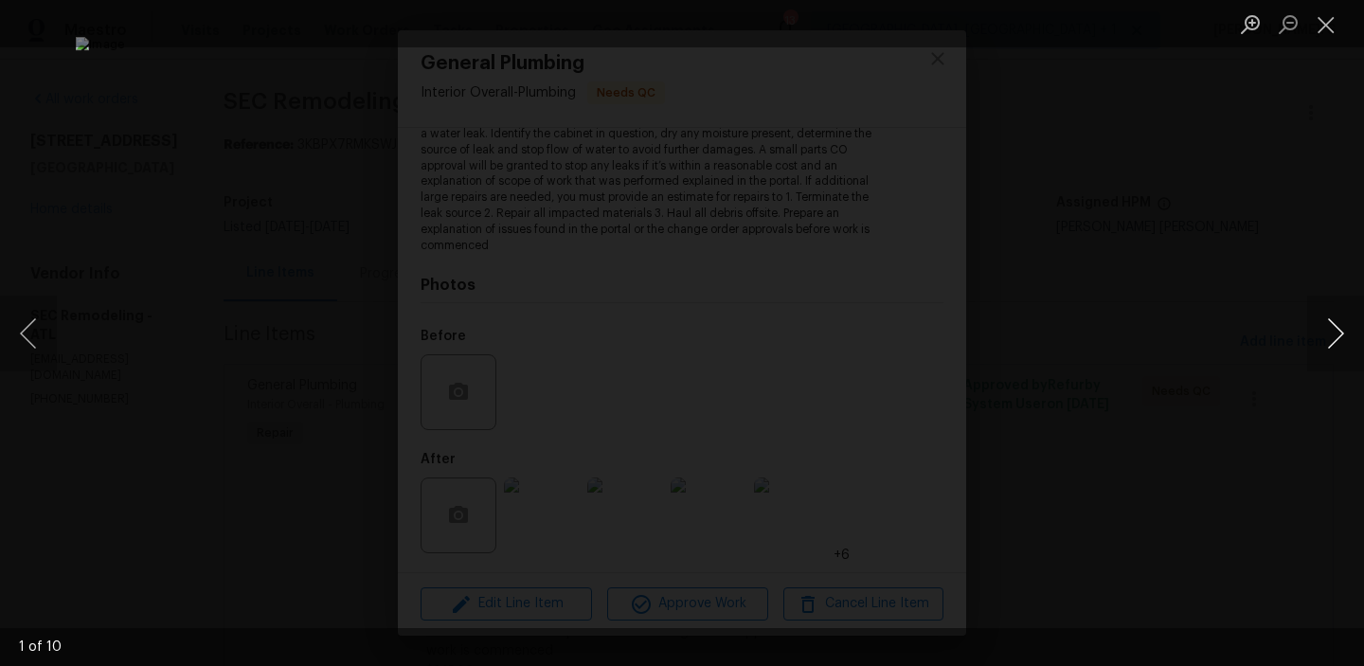
click at [1337, 347] on button "Next image" at bounding box center [1335, 334] width 57 height 76
click at [1326, 29] on button "Close lightbox" at bounding box center [1326, 24] width 38 height 33
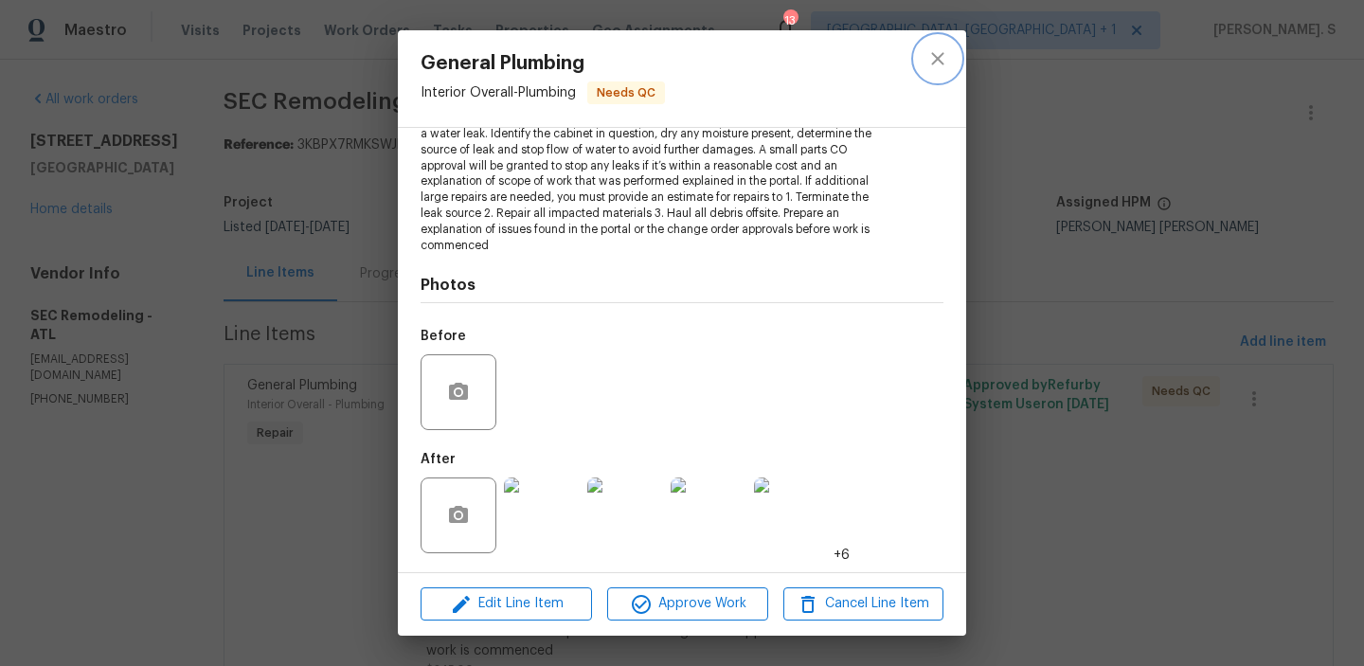
click at [942, 80] on button "close" at bounding box center [937, 58] width 45 height 45
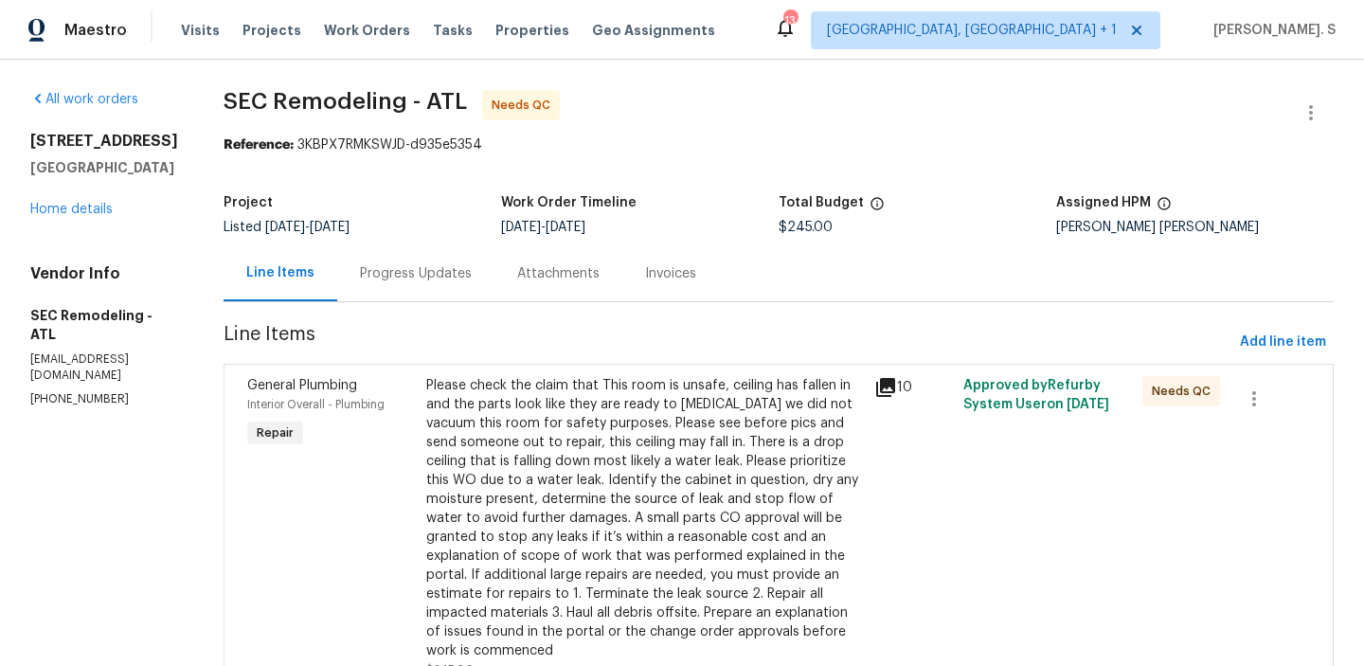
click at [378, 312] on section "SEC Remodeling - ATL Needs QC Reference: 3KBPX7RMKSWJD-d935e5354 Project Listed…" at bounding box center [779, 664] width 1110 height 1148
click at [365, 249] on div "Progress Updates" at bounding box center [415, 273] width 157 height 56
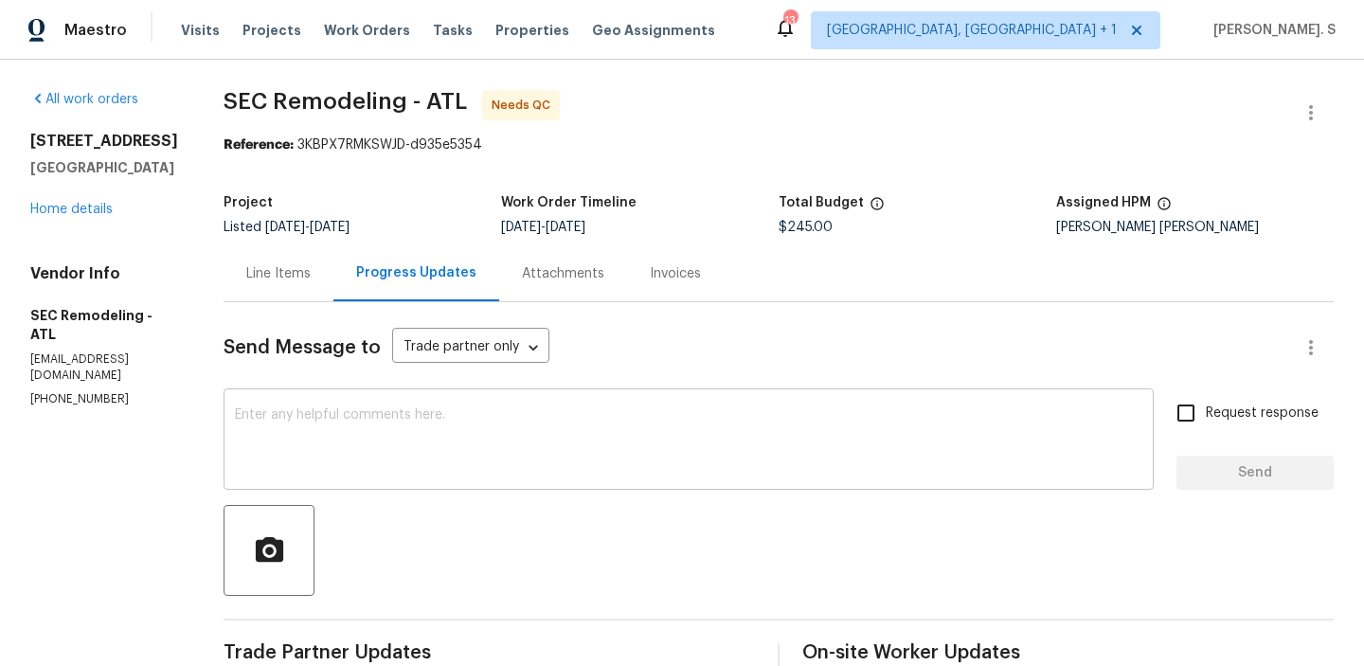
click at [479, 461] on textarea at bounding box center [688, 441] width 907 height 66
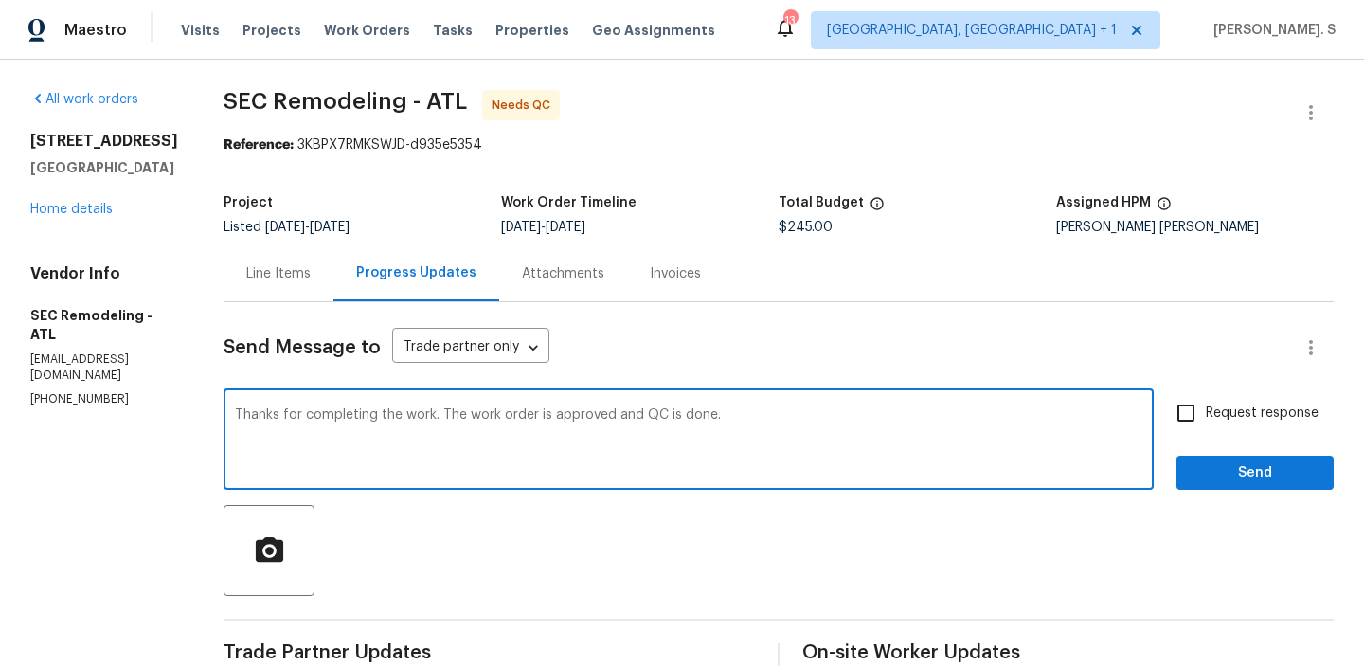
type textarea "Thanks for completing the work. The work order is approved and QC is done."
click at [475, 539] on div at bounding box center [779, 550] width 1110 height 91
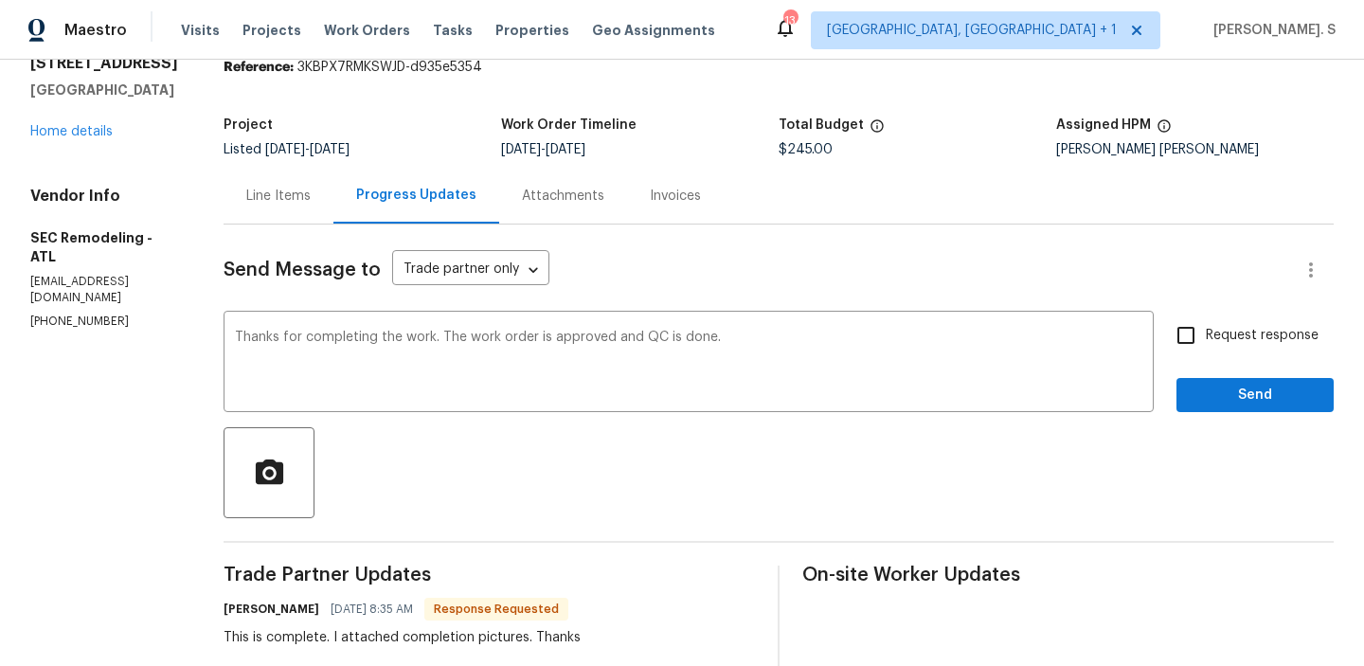
scroll to position [184, 0]
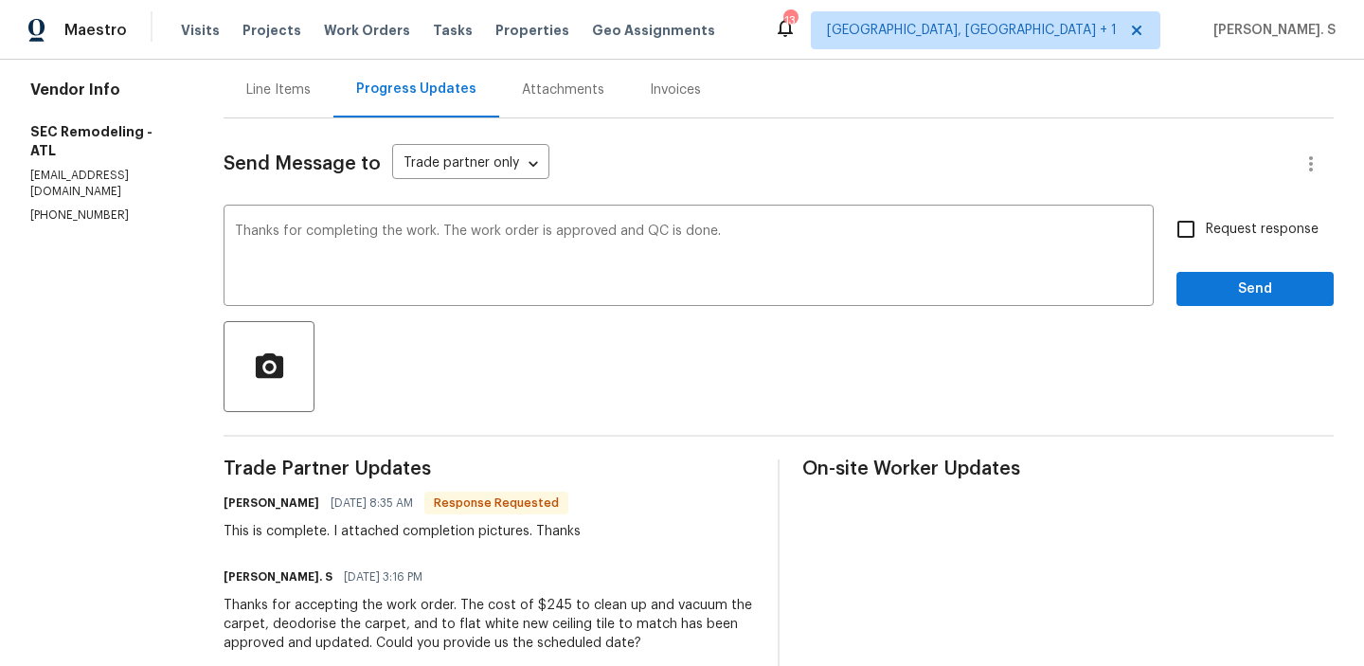
copy span "08/27/2025 3:16 PM"
click at [471, 537] on div "This is complete. I attached completion pictures. Thanks" at bounding box center [402, 531] width 357 height 19
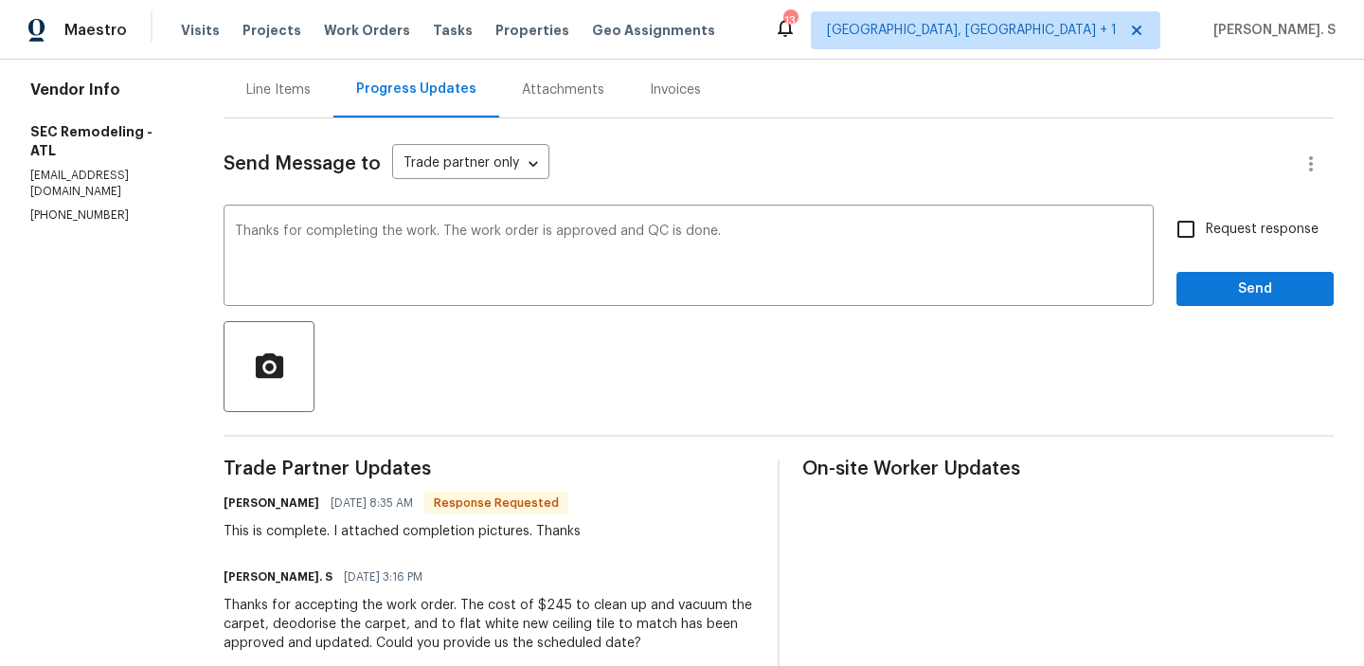
click at [471, 537] on div "This is complete. I attached completion pictures. Thanks" at bounding box center [402, 531] width 357 height 19
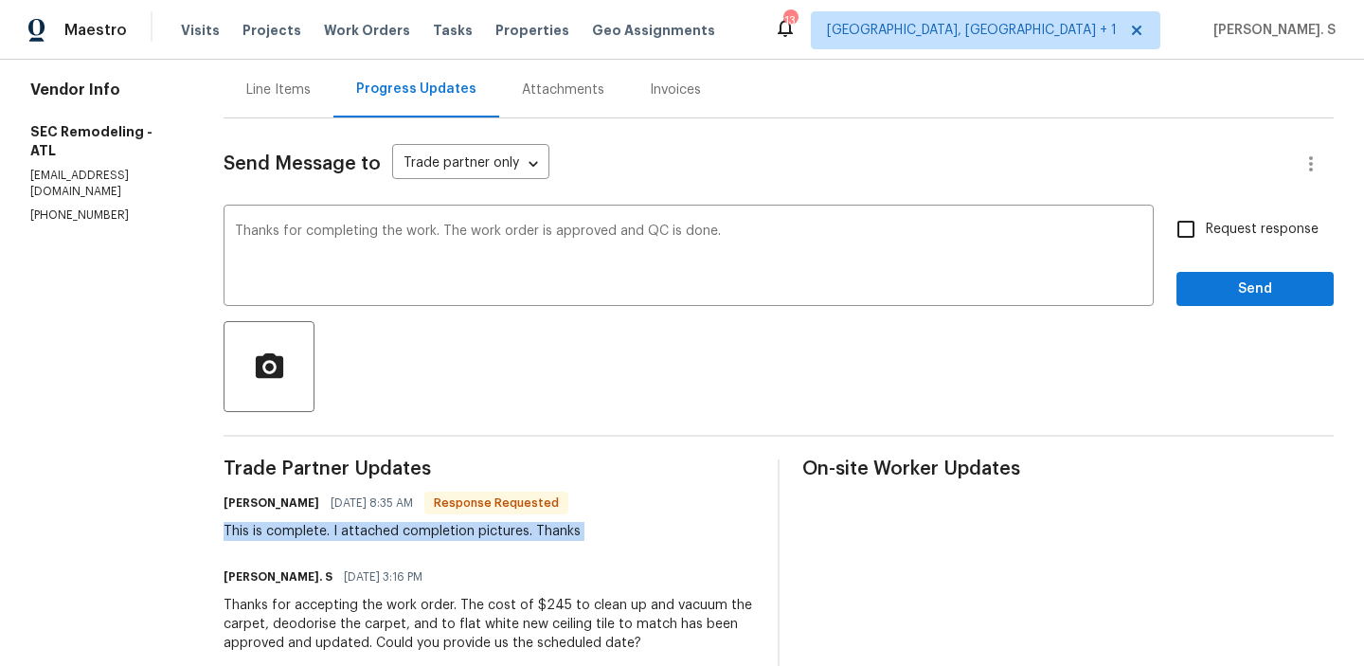
copy div "This is complete. I attached completion pictures. Thanks"
click at [1262, 216] on label "Request response" at bounding box center [1242, 229] width 153 height 40
click at [1206, 216] on input "Request response" at bounding box center [1186, 229] width 40 height 40
checkbox input "true"
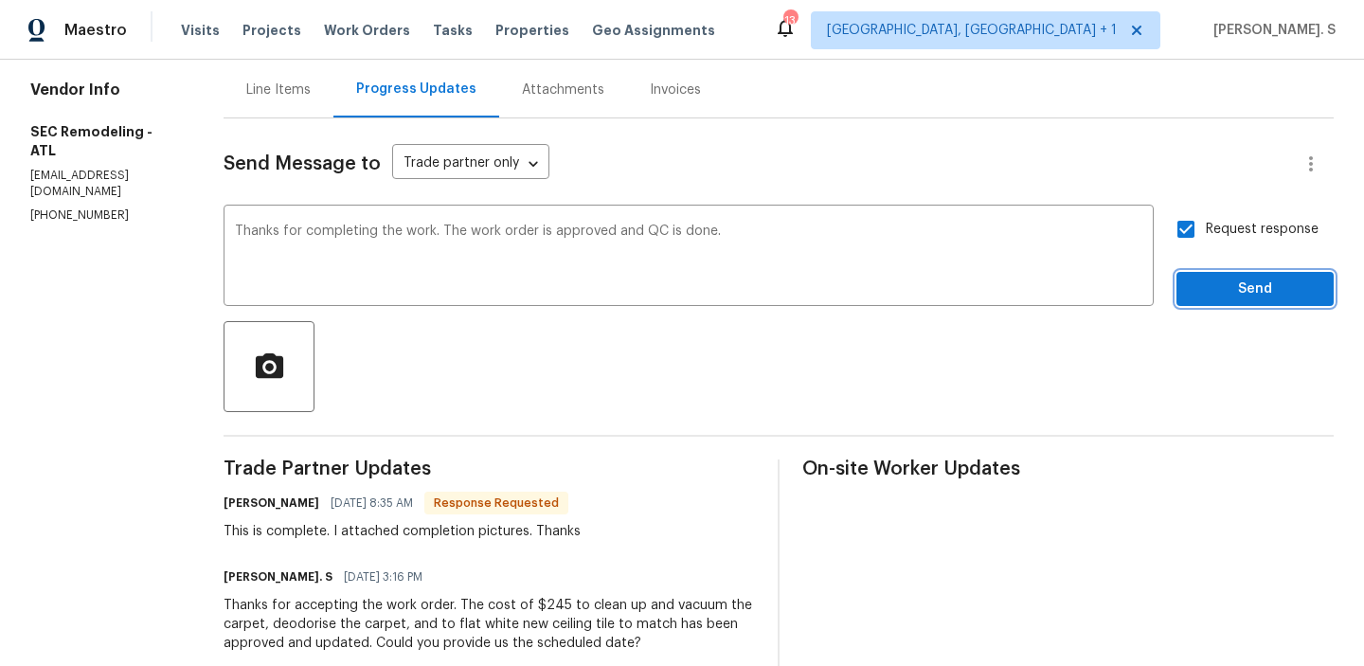
click at [1213, 302] on button "Send" at bounding box center [1255, 289] width 157 height 35
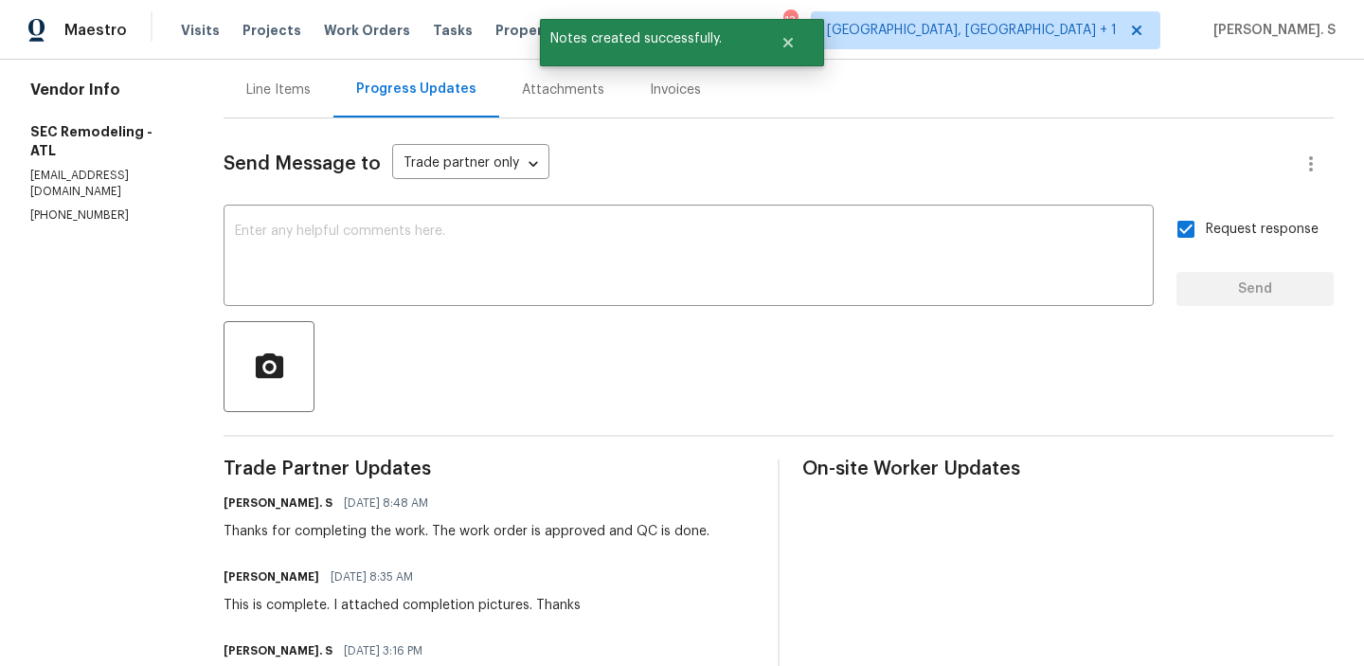
scroll to position [0, 0]
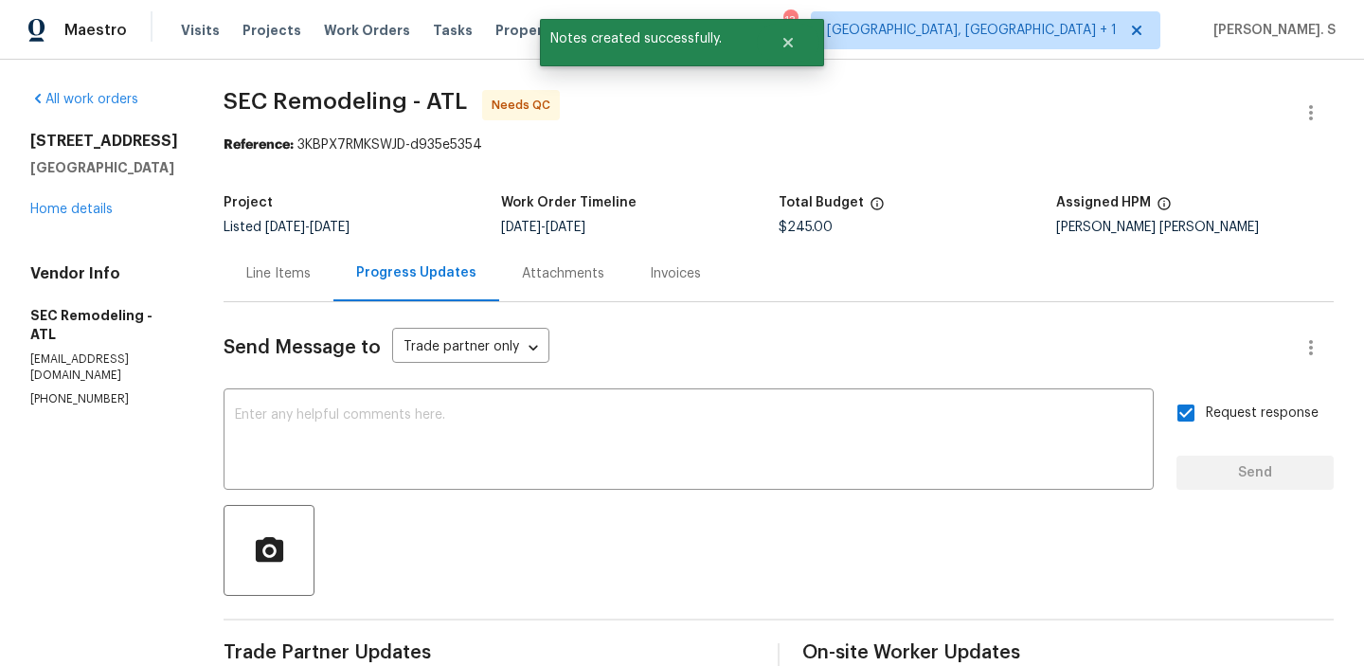
click at [261, 261] on div "Line Items" at bounding box center [279, 273] width 110 height 56
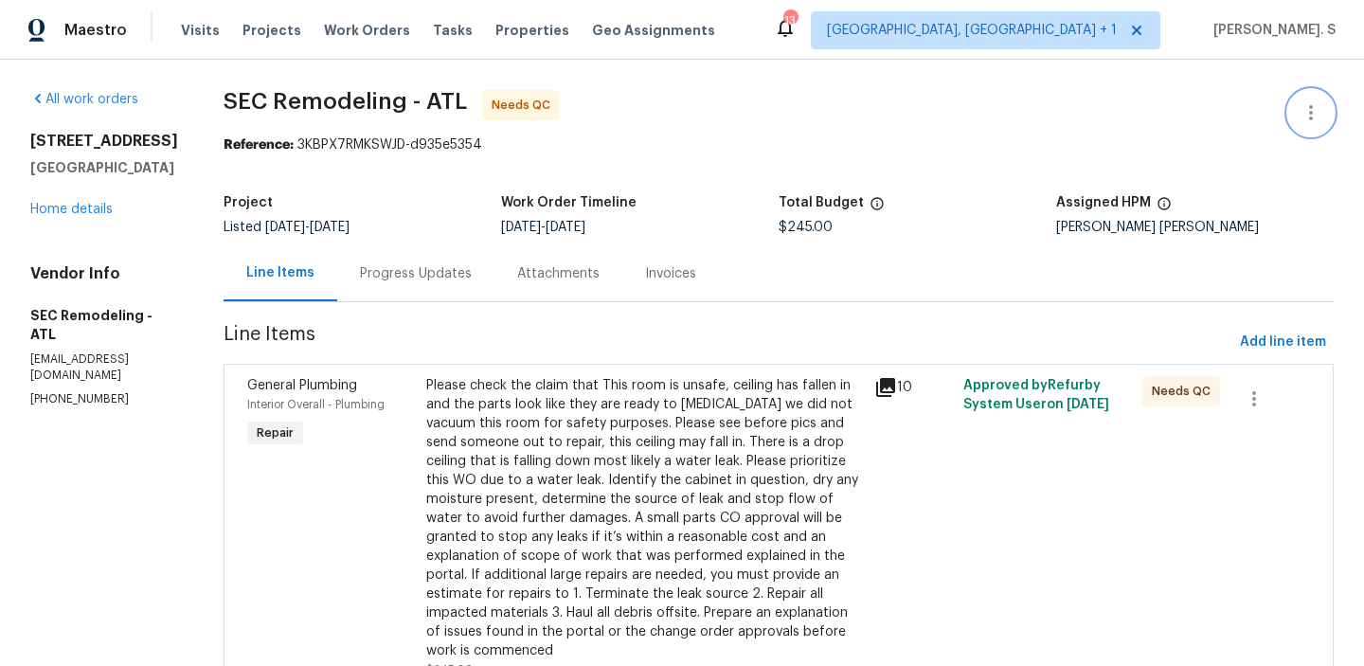
click at [1298, 111] on button "button" at bounding box center [1310, 112] width 45 height 45
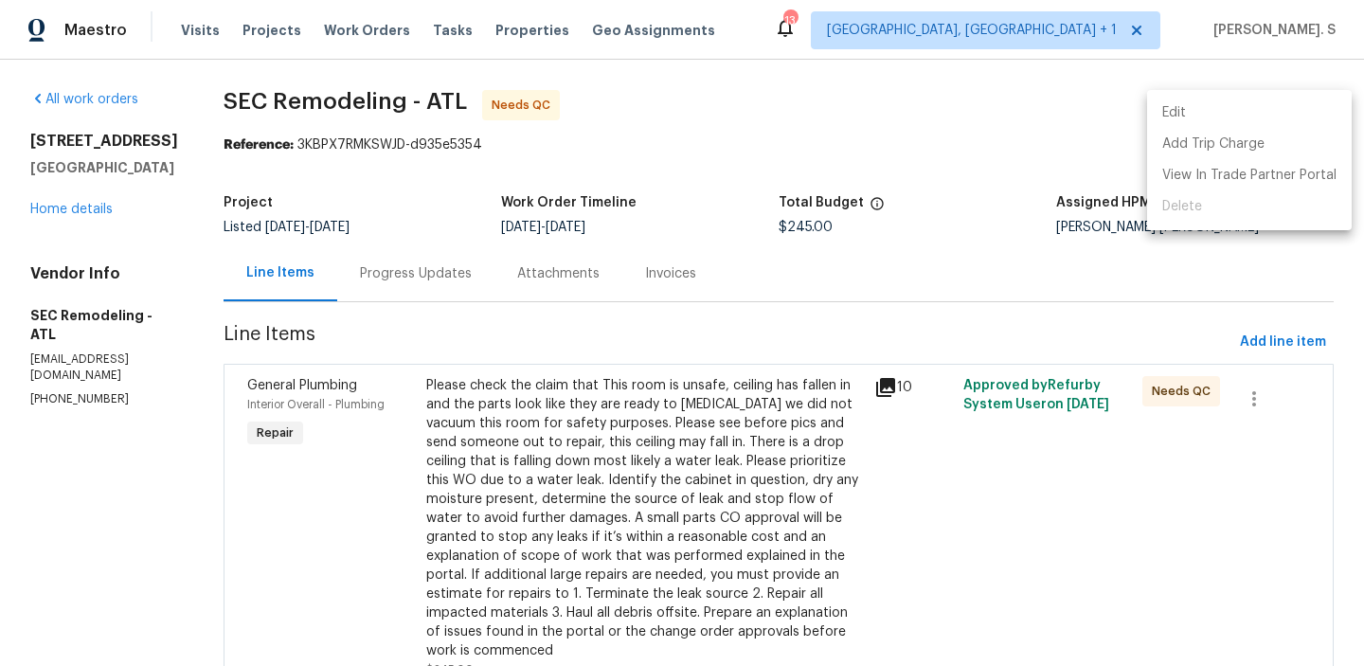
click at [1236, 105] on li "Edit" at bounding box center [1249, 113] width 205 height 31
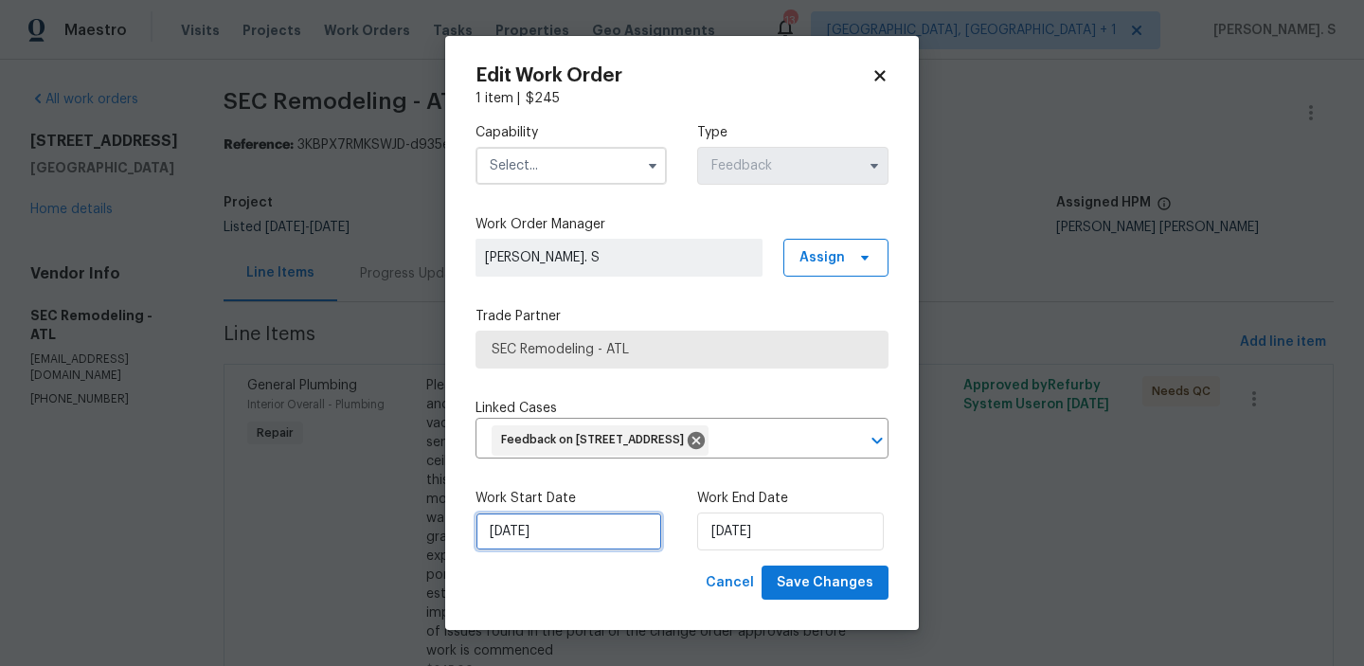
click at [576, 544] on input "8/27/2025" at bounding box center [569, 531] width 187 height 38
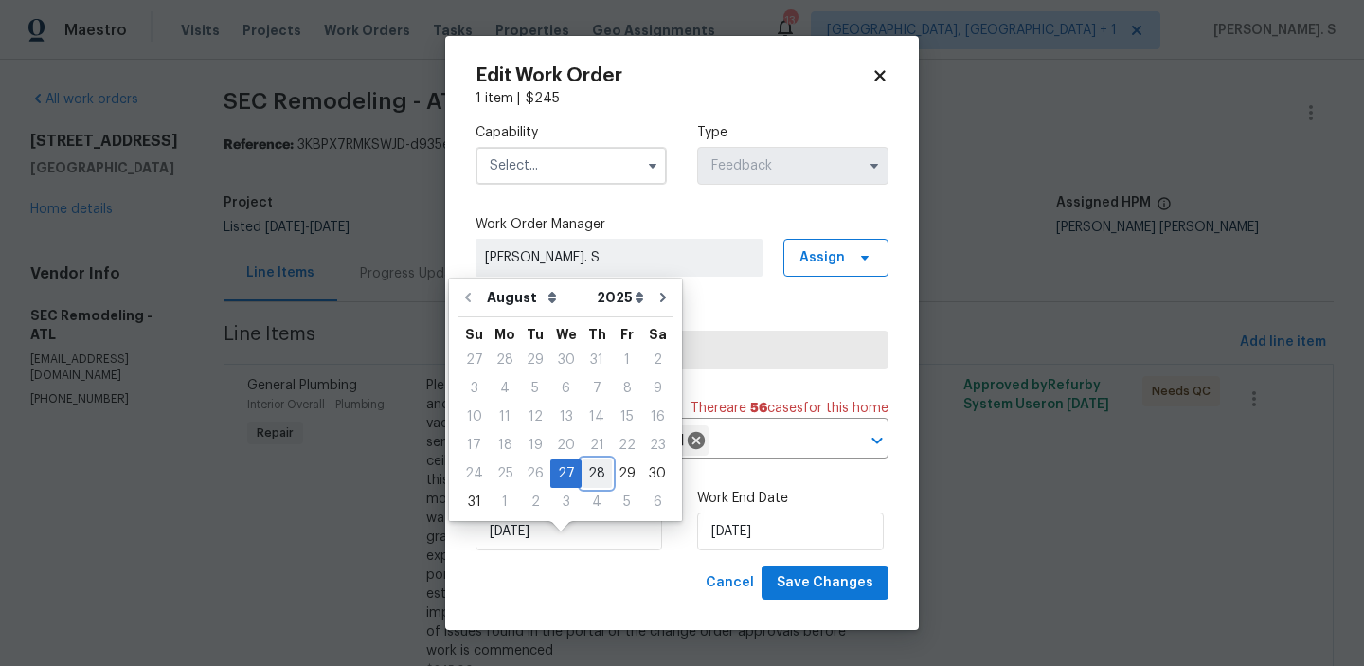
click at [586, 485] on div "28" at bounding box center [597, 473] width 30 height 27
type input "[DATE]"
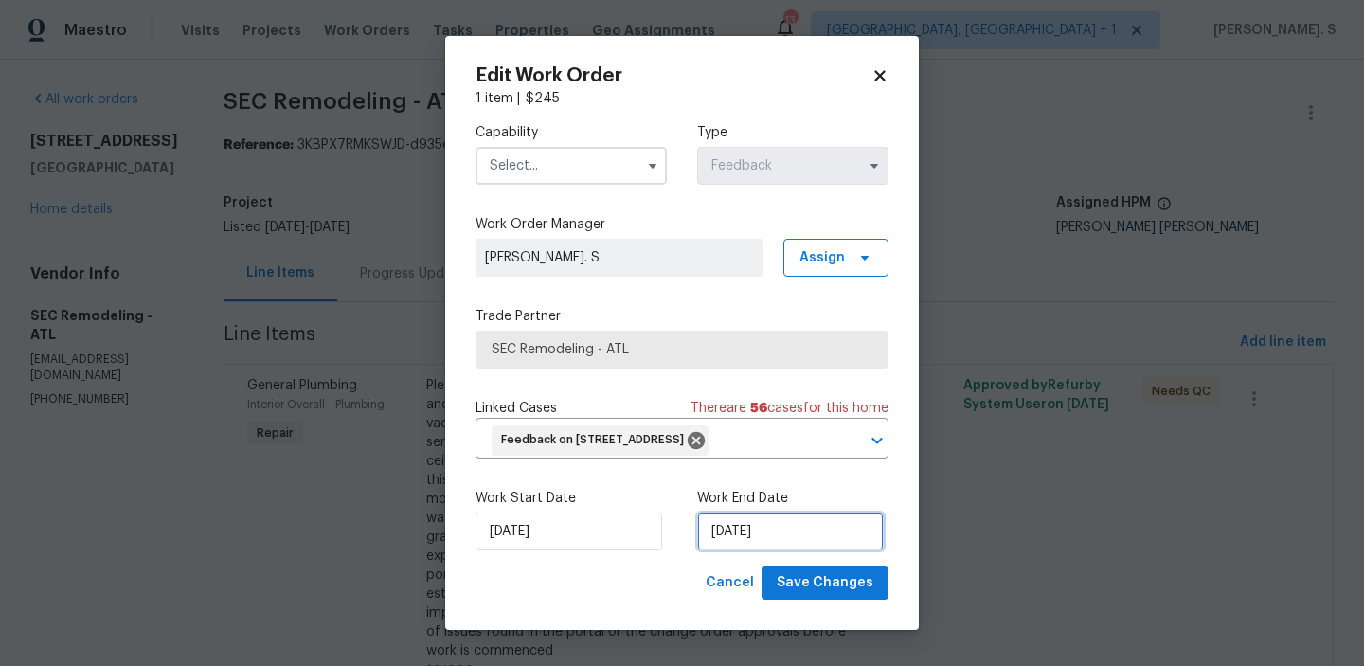
click at [737, 550] on input "8/29/2025" at bounding box center [790, 531] width 187 height 38
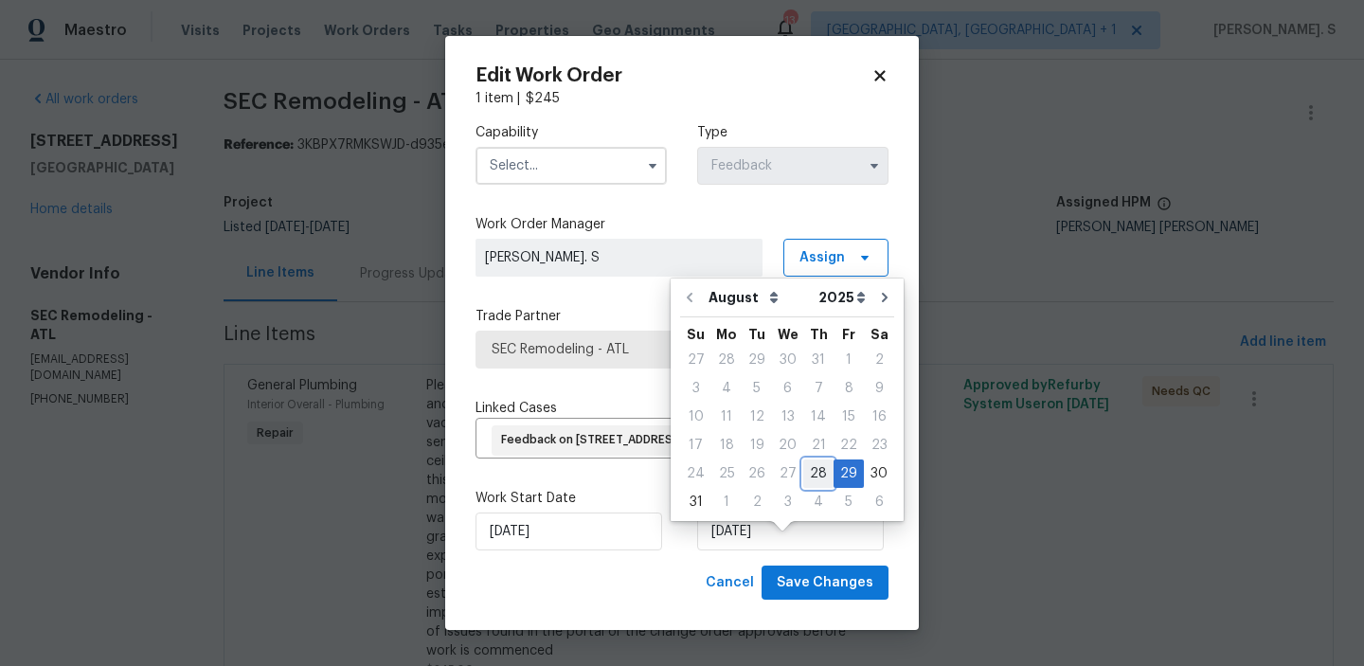
click at [816, 471] on div "28" at bounding box center [818, 473] width 30 height 27
type input "[DATE]"
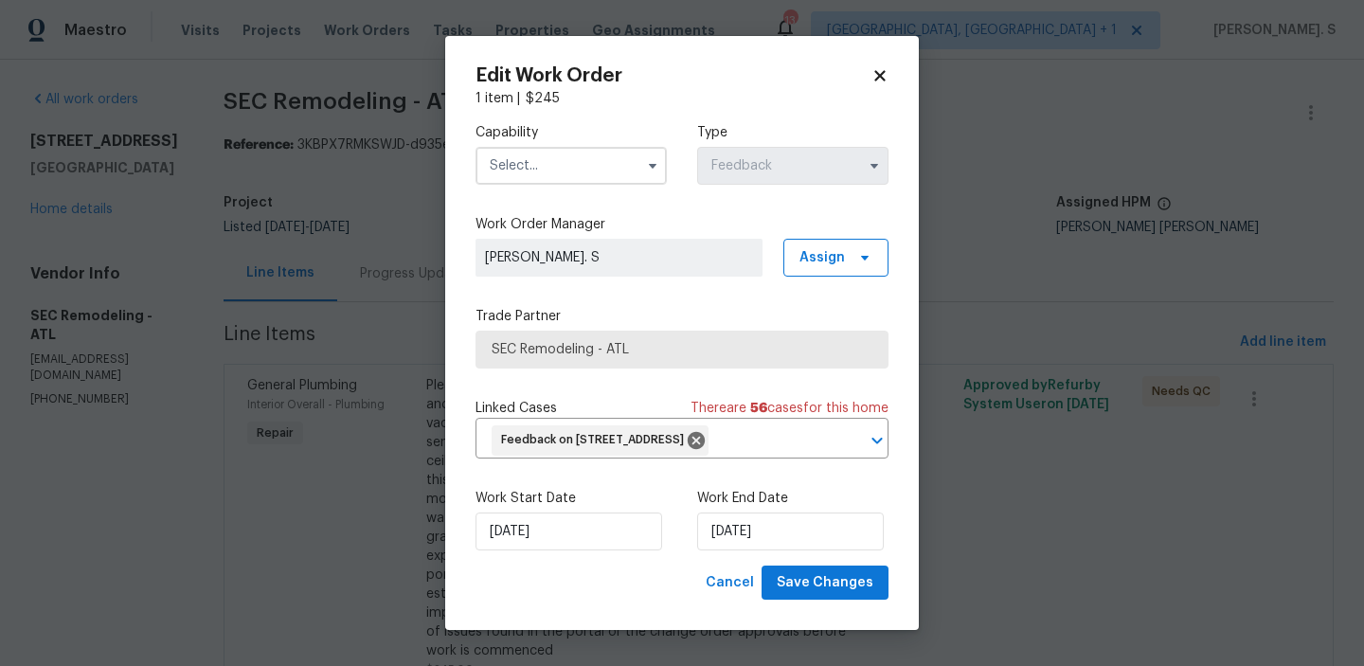
click at [618, 166] on input "text" at bounding box center [571, 166] width 191 height 38
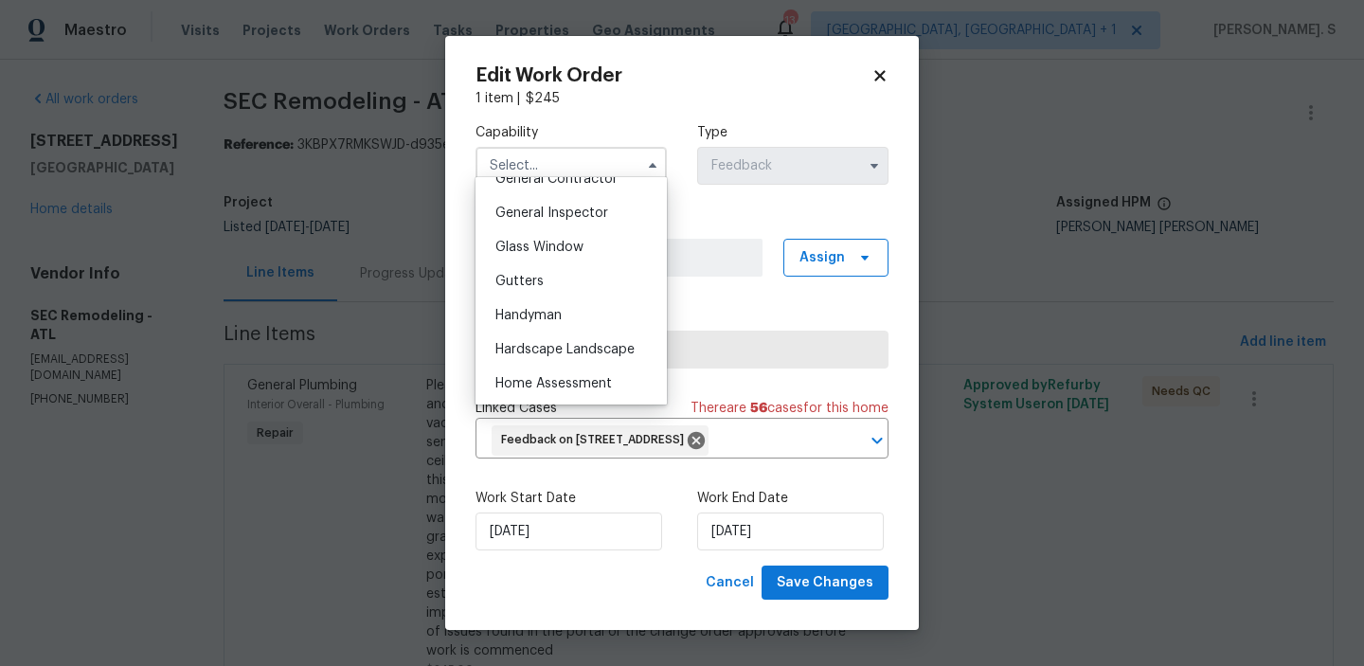
scroll to position [979, 0]
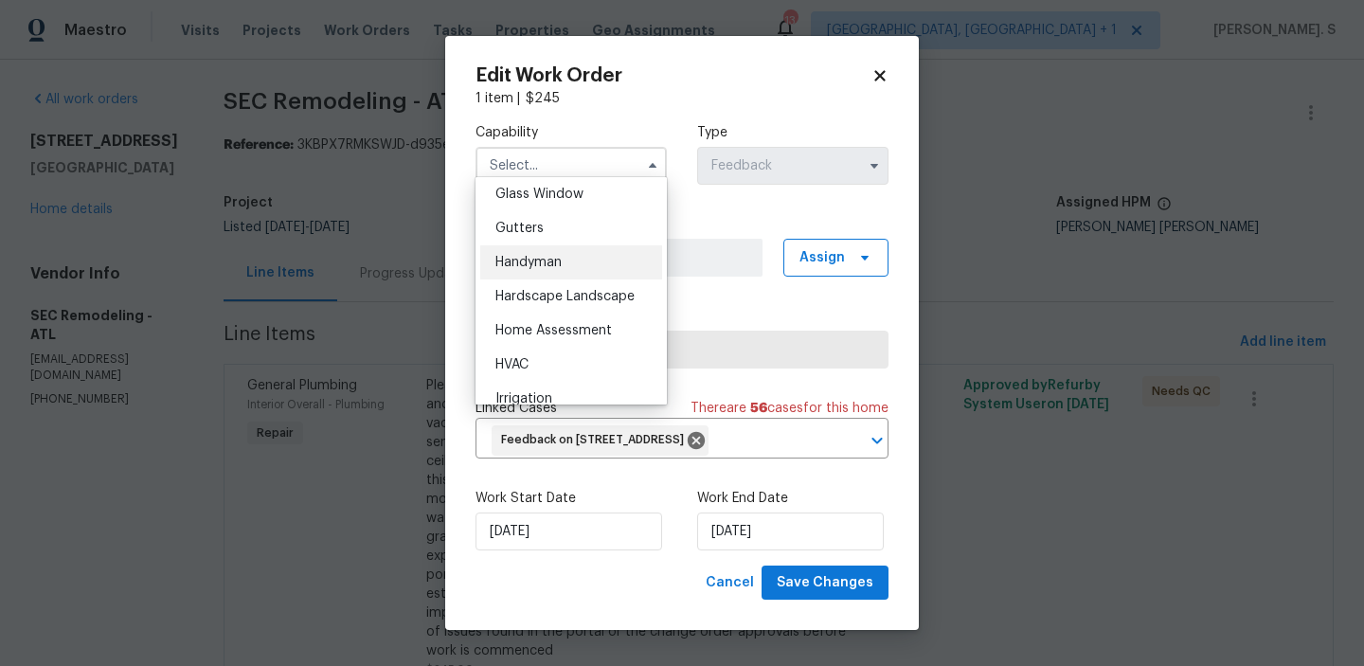
click at [587, 249] on div "Handyman" at bounding box center [571, 262] width 182 height 34
type input "Handyman"
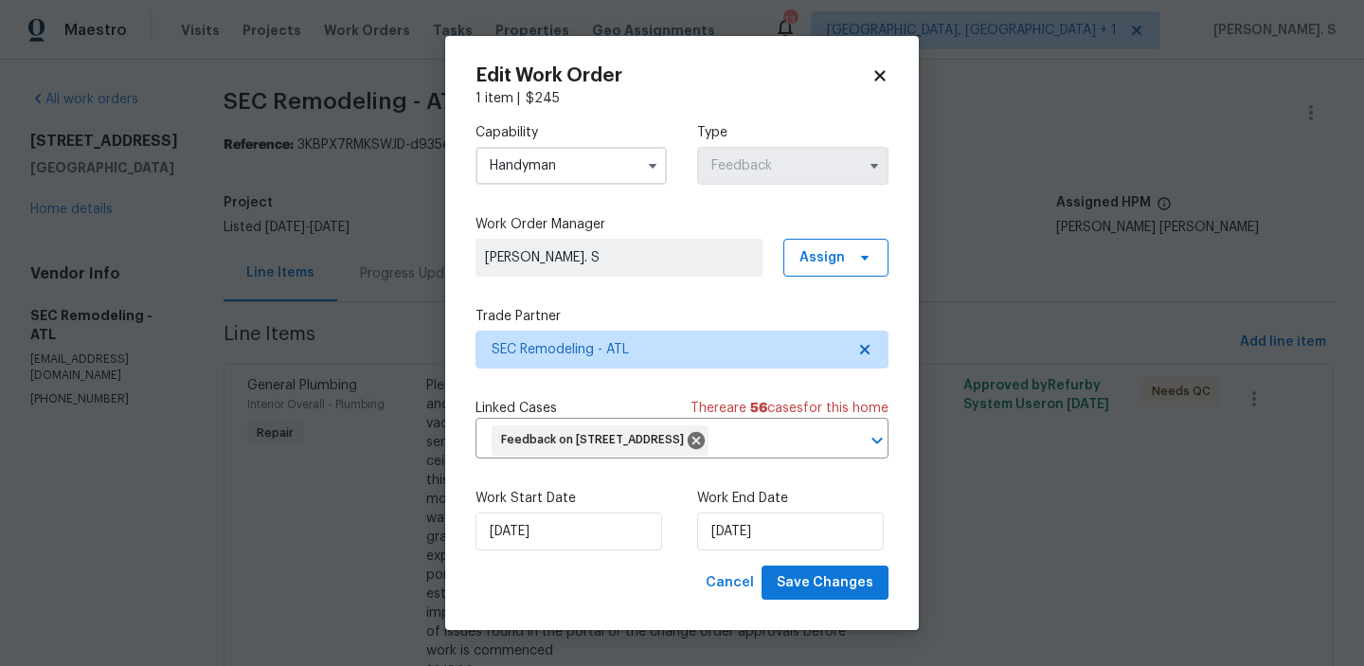
click at [829, 628] on div "Edit Work Order 1 item | $ 245 Capability Handyman Type Feedback Work Order Man…" at bounding box center [682, 333] width 474 height 595
click at [837, 595] on span "Save Changes" at bounding box center [825, 583] width 97 height 24
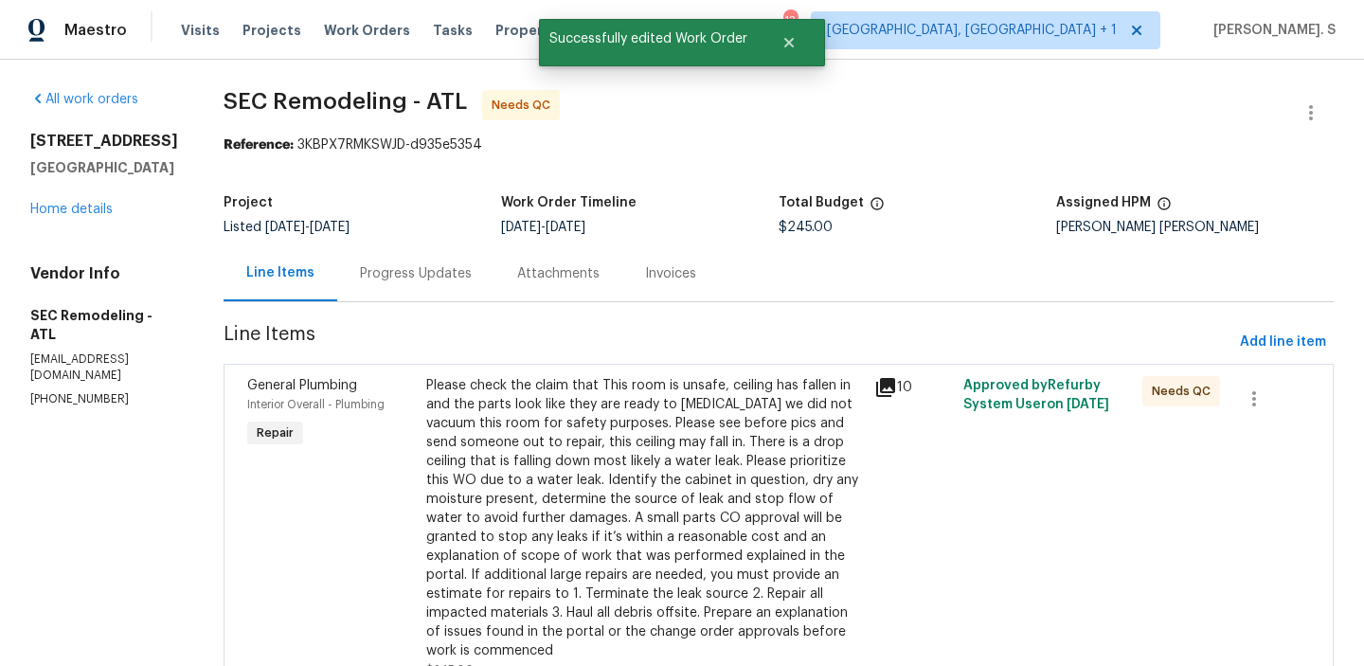
click at [464, 508] on div "Please check the claim that This room is unsafe, ceiling has fallen in and the …" at bounding box center [644, 518] width 437 height 284
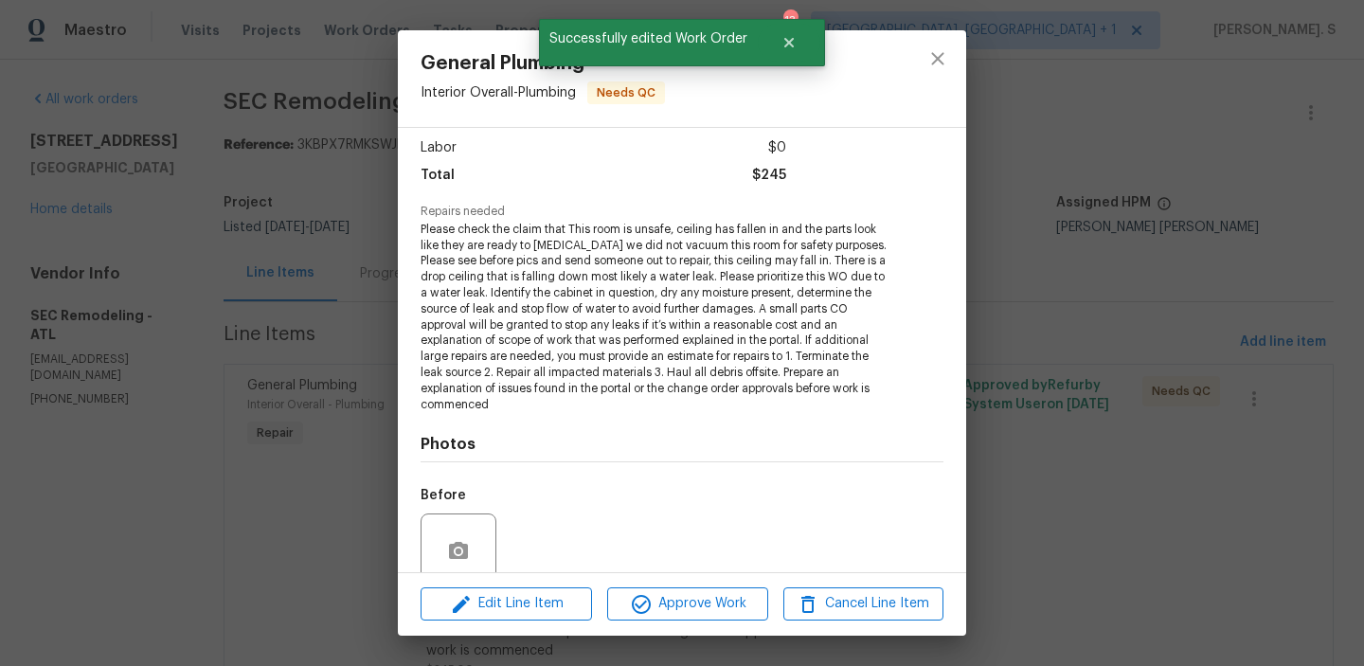
scroll to position [286, 0]
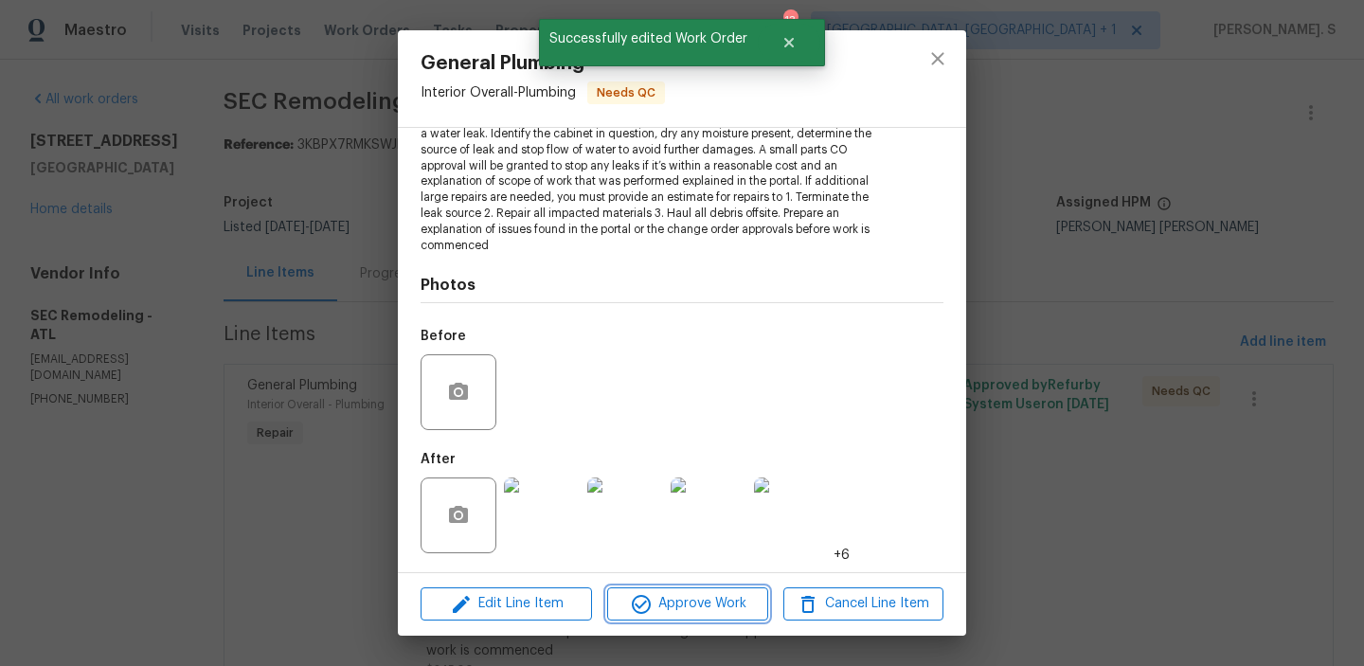
click at [642, 615] on icon "button" at bounding box center [641, 604] width 23 height 23
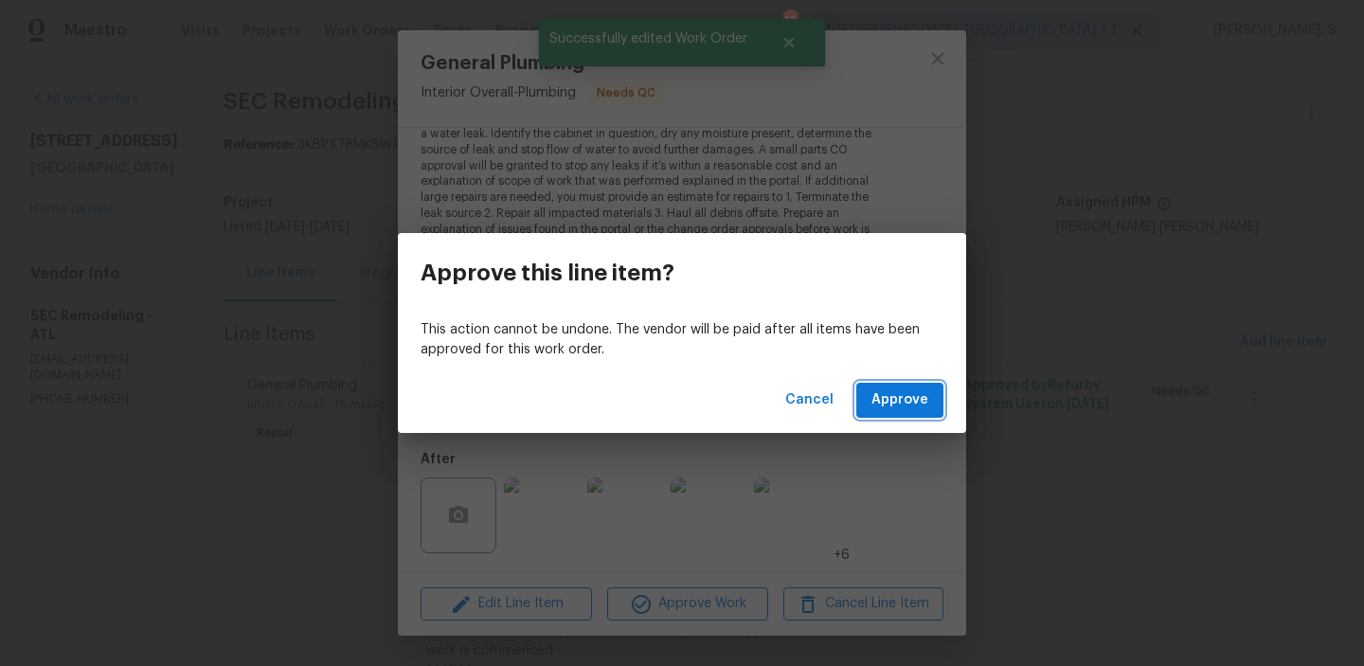
click at [924, 412] on button "Approve" at bounding box center [899, 400] width 87 height 35
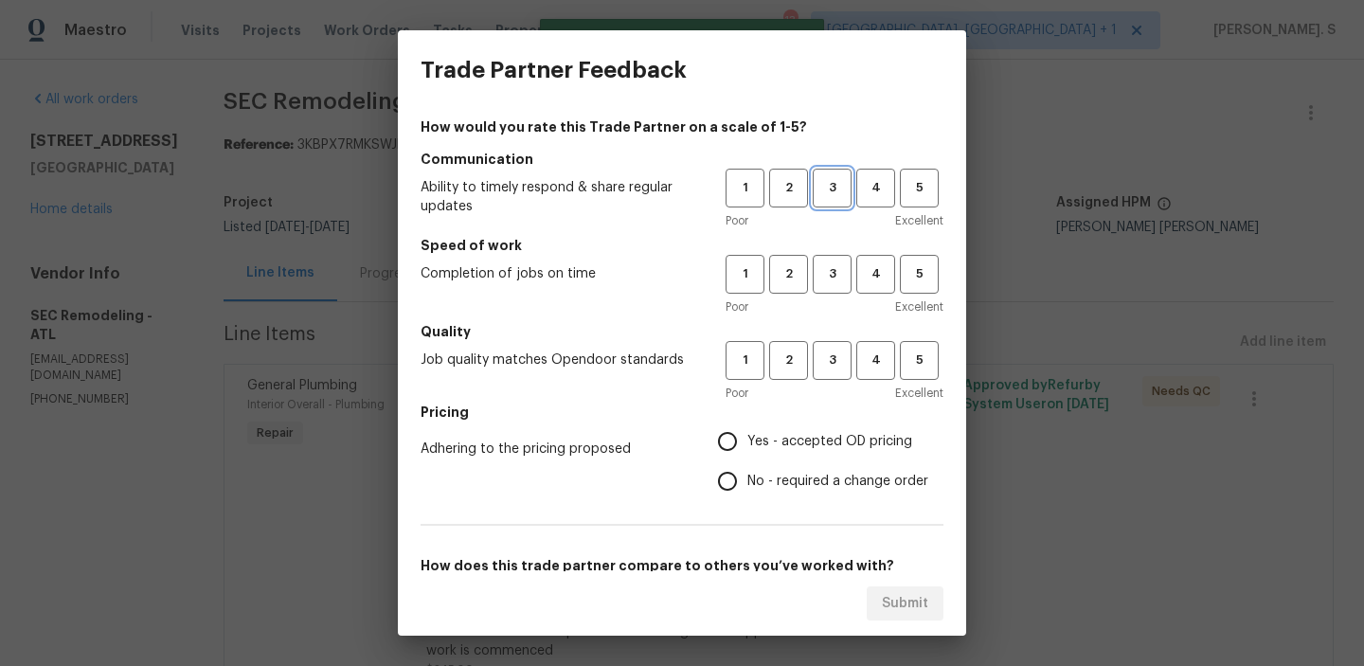
click at [825, 194] on span "3" at bounding box center [832, 188] width 35 height 22
click at [831, 259] on button "3" at bounding box center [832, 274] width 39 height 39
click at [835, 370] on span "3" at bounding box center [832, 361] width 35 height 22
click at [827, 454] on label "Yes - accepted OD pricing" at bounding box center [818, 442] width 221 height 40
click at [747, 454] on input "Yes - accepted OD pricing" at bounding box center [728, 442] width 40 height 40
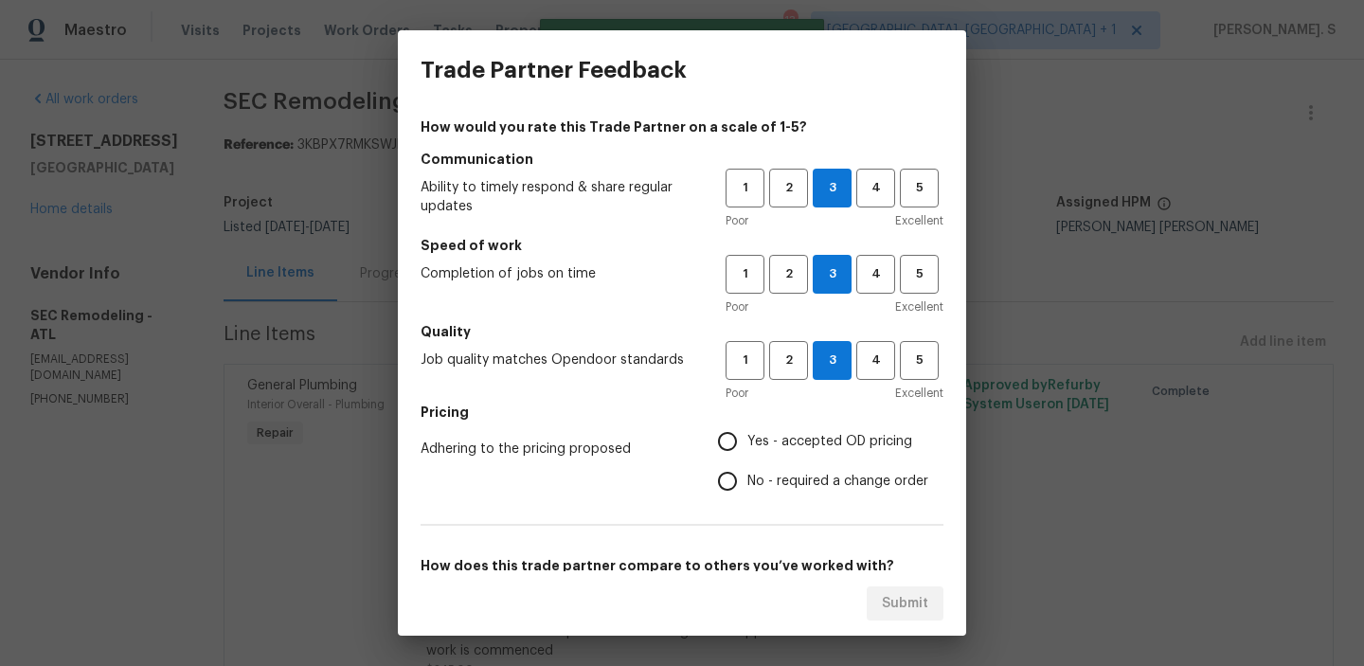
radio input "true"
click at [823, 475] on span "No - required a change order" at bounding box center [837, 482] width 181 height 20
click at [747, 475] on input "No - required a change order" at bounding box center [728, 481] width 40 height 40
radio input "true"
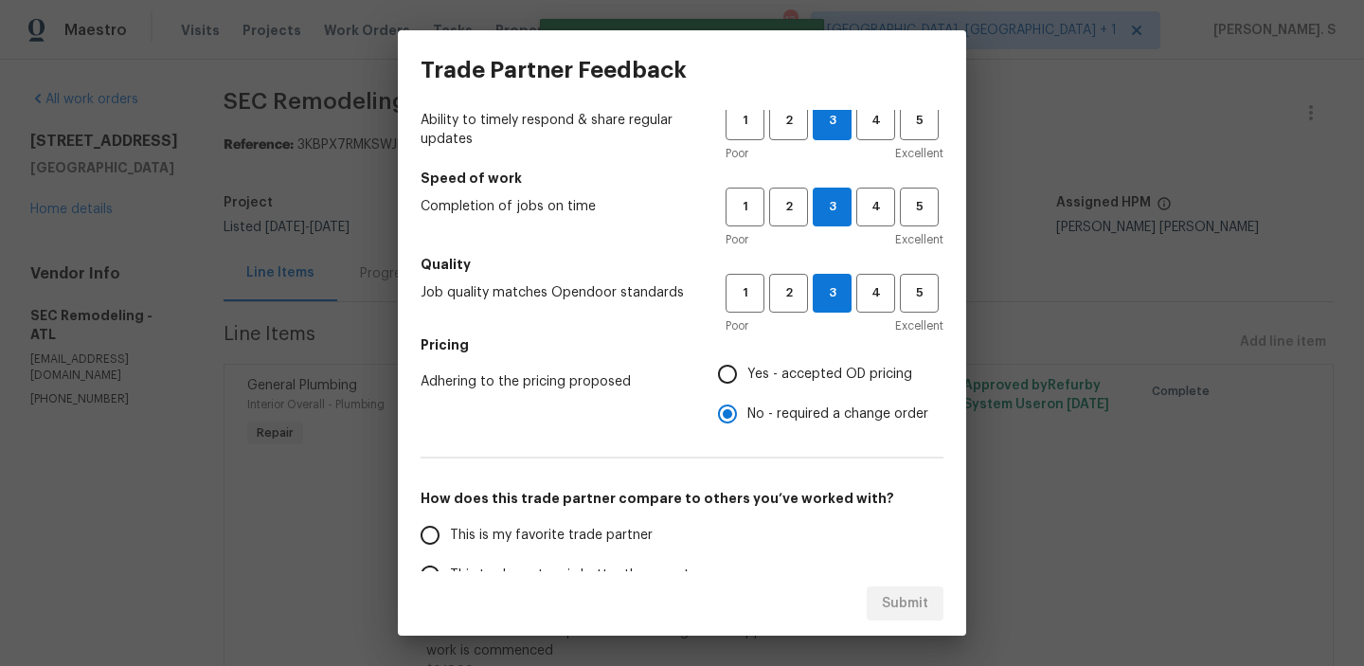
scroll to position [204, 0]
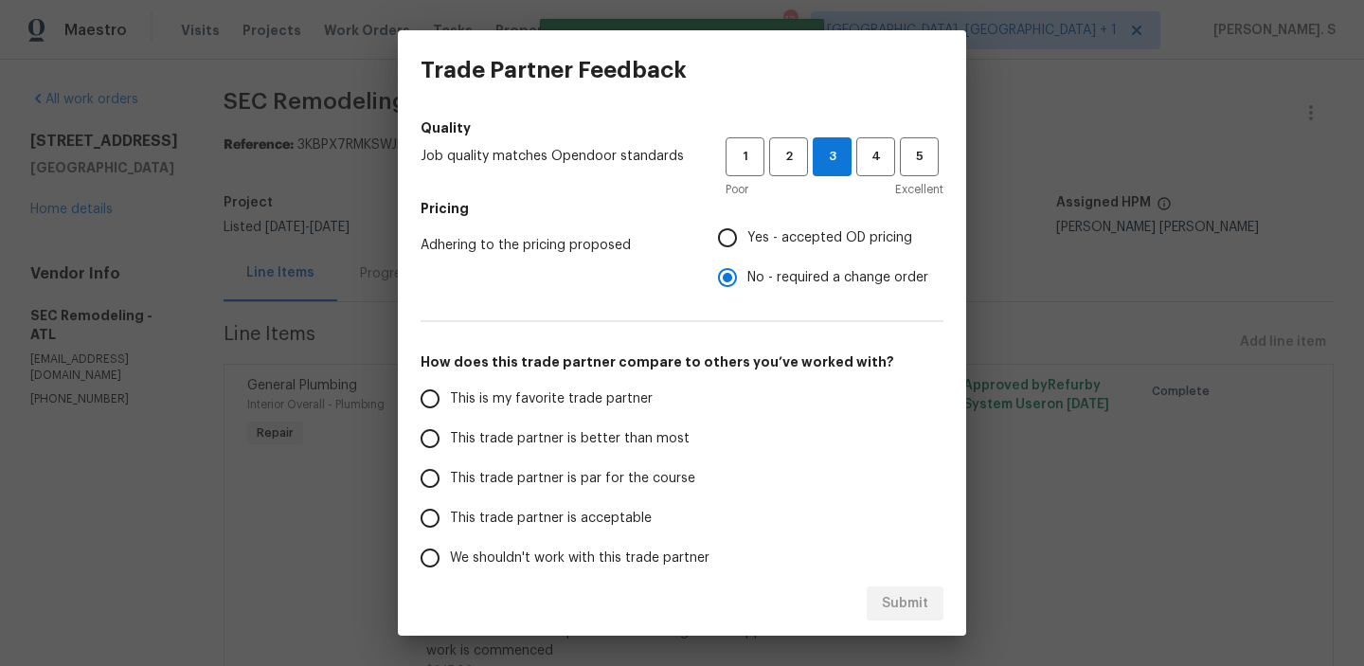
click at [583, 460] on label "This trade partner is par for the course" at bounding box center [559, 478] width 299 height 40
click at [450, 460] on input "This trade partner is par for the course" at bounding box center [430, 478] width 40 height 40
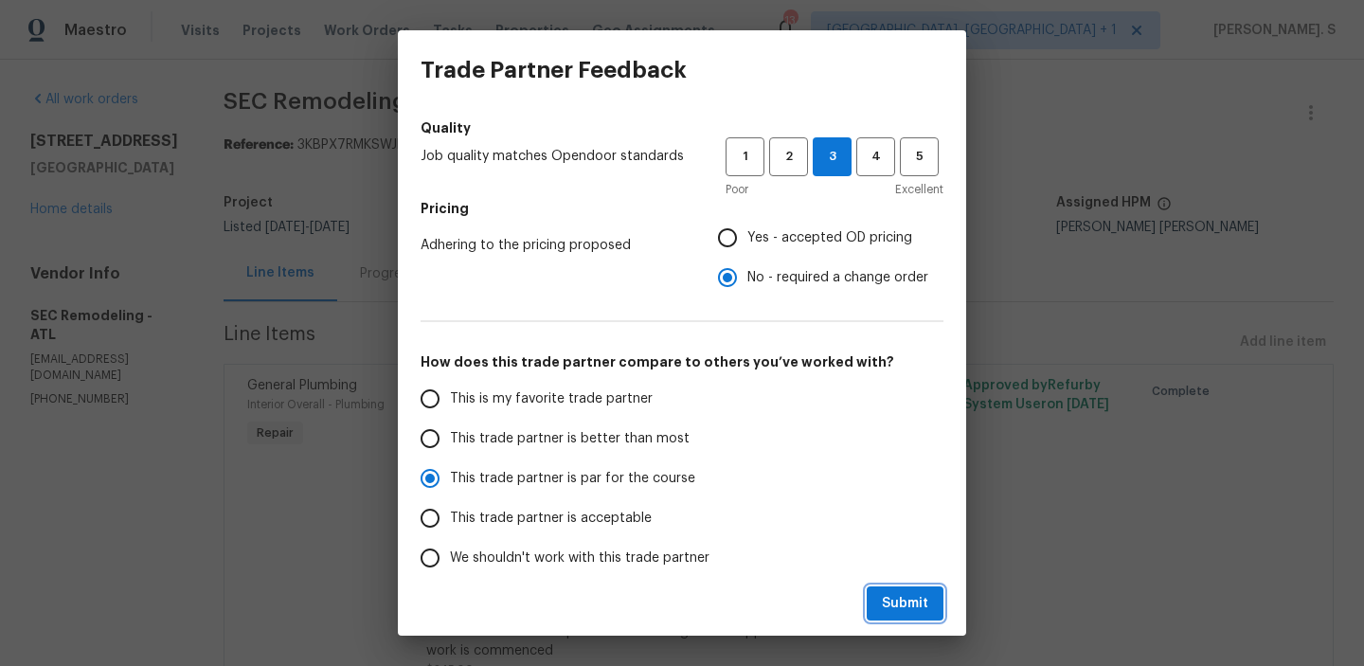
click at [894, 602] on span "Submit" at bounding box center [905, 604] width 46 height 24
radio input "true"
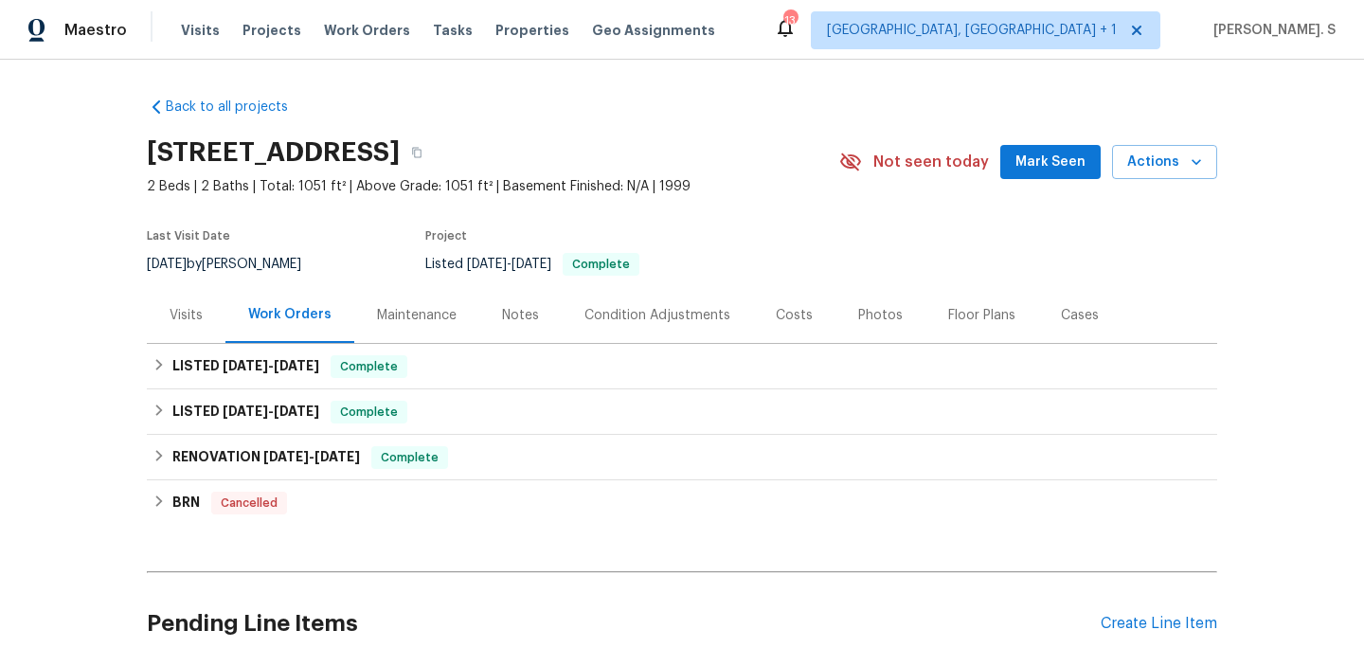
scroll to position [150, 0]
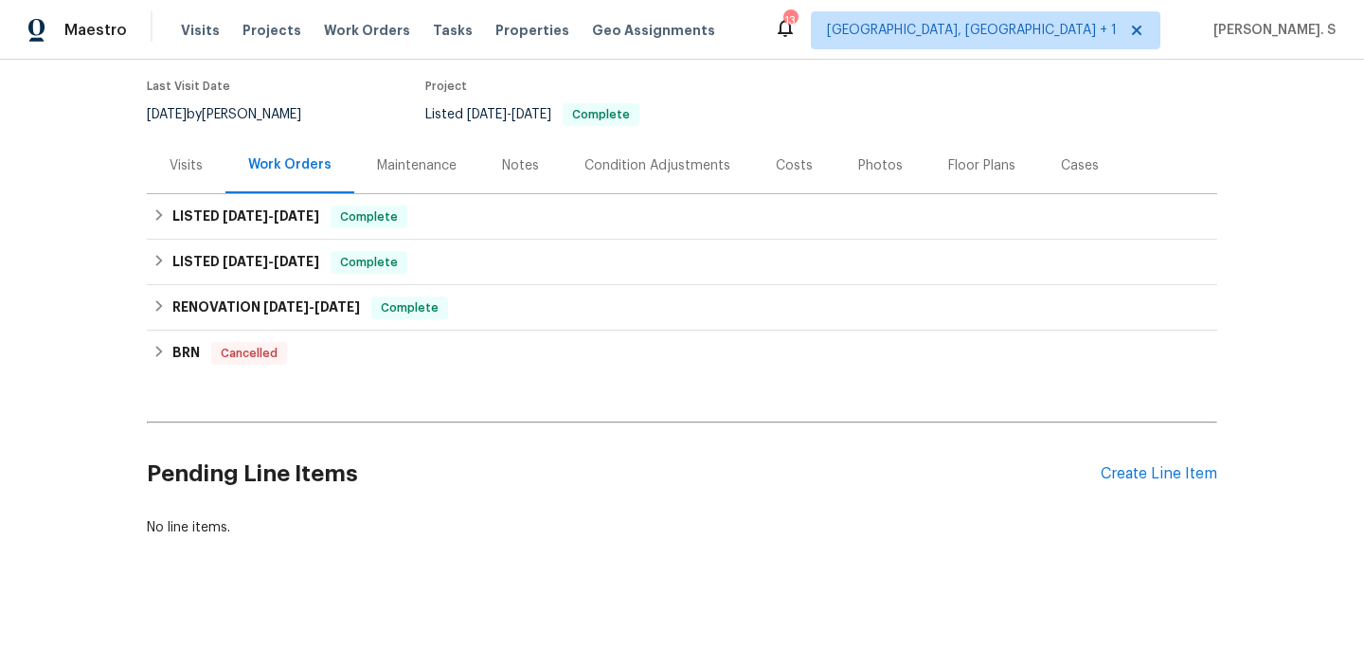
click at [1141, 484] on div "Pending Line Items Create Line Item" at bounding box center [682, 474] width 1070 height 88
click at [1133, 465] on div "Create Line Item" at bounding box center [1159, 474] width 117 height 18
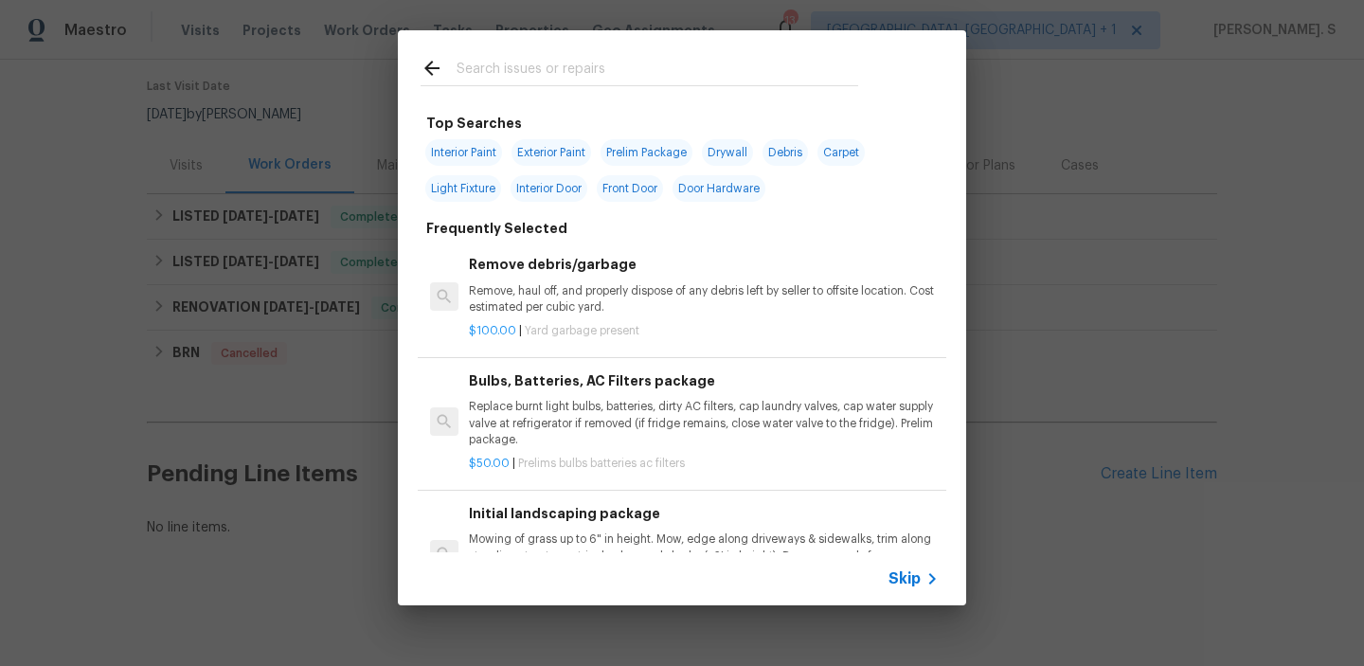
click at [511, 300] on p "Remove, haul off, and properly dispose of any debris left by seller to offsite …" at bounding box center [704, 299] width 470 height 32
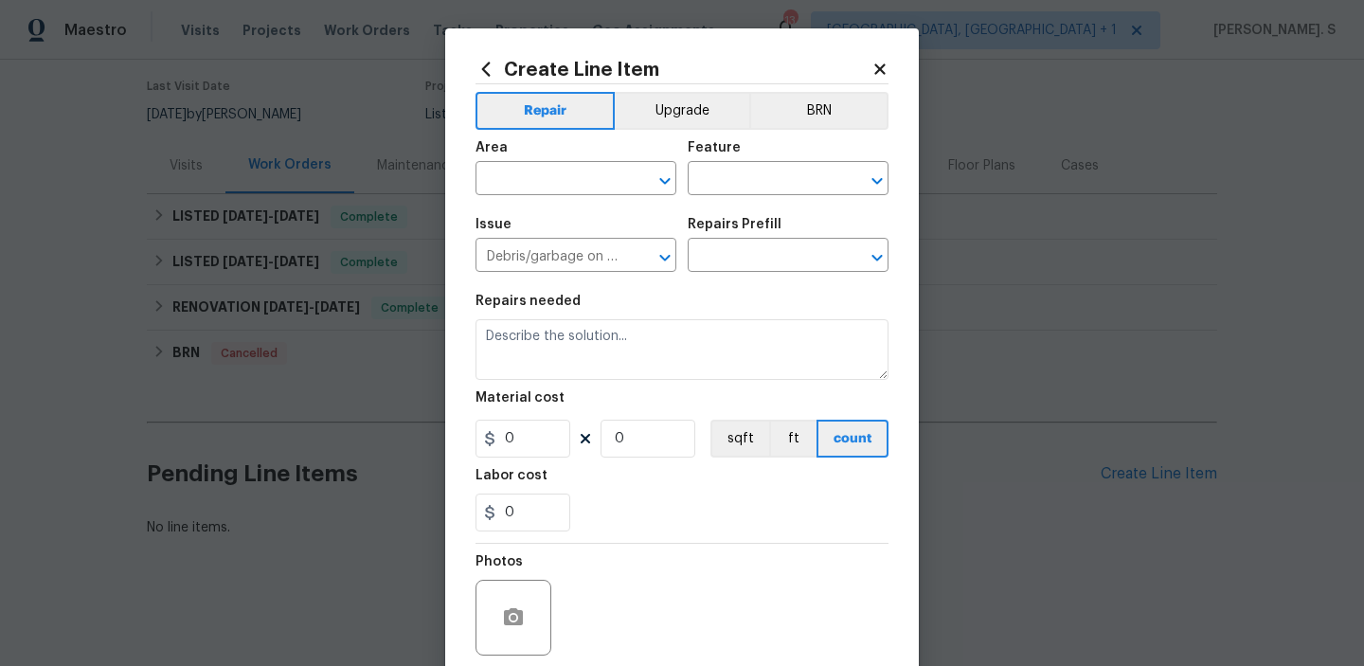
type input "Remove debris/garbage $100.00"
type textarea "Remove, haul off, and properly dispose of any debris left by seller to offsite …"
type input "100"
type input "1"
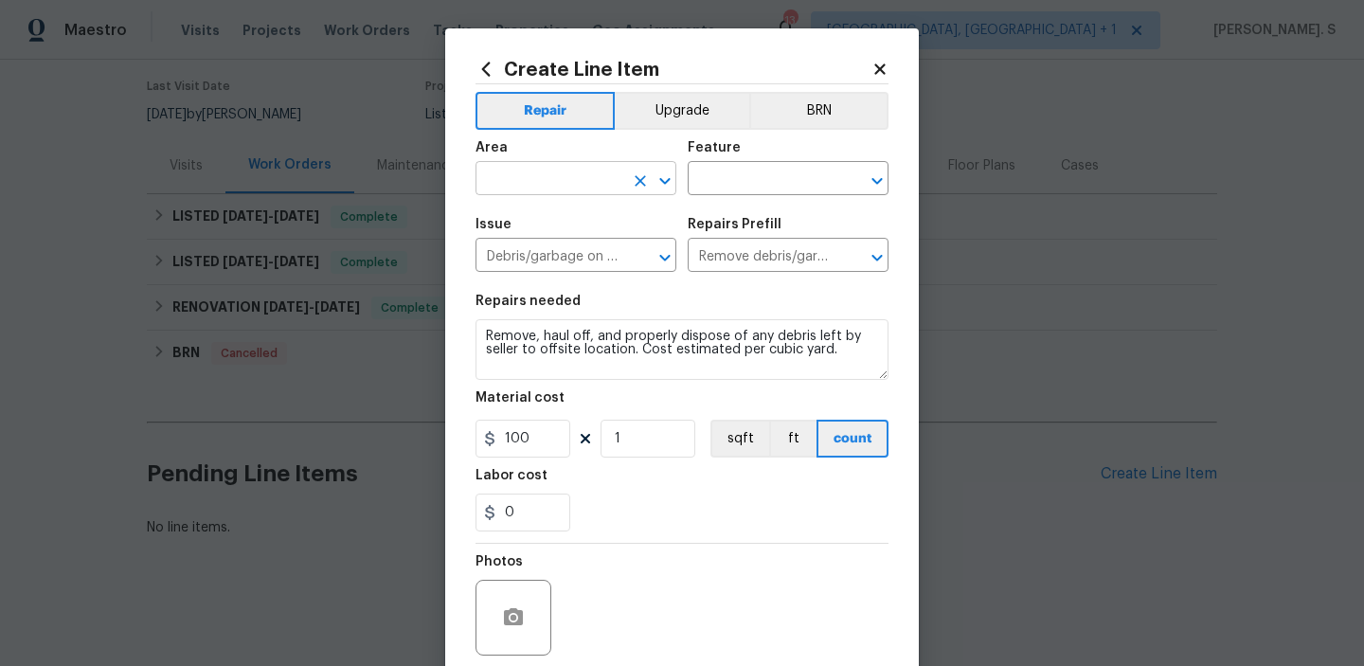
click at [656, 180] on icon "Open" at bounding box center [665, 181] width 23 height 23
click at [596, 223] on li "Kitchen" at bounding box center [576, 222] width 201 height 31
click at [870, 166] on div "​" at bounding box center [788, 180] width 201 height 29
type input "Kitchen"
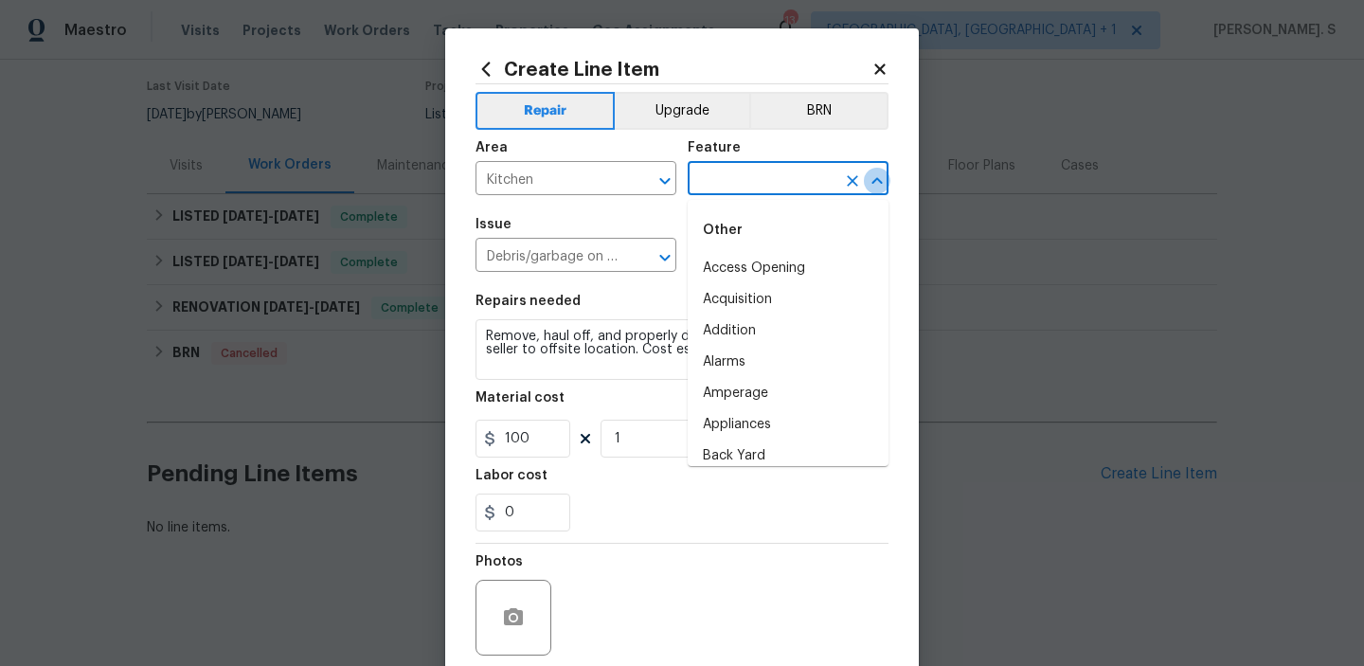
click at [871, 171] on icon "Close" at bounding box center [877, 181] width 23 height 23
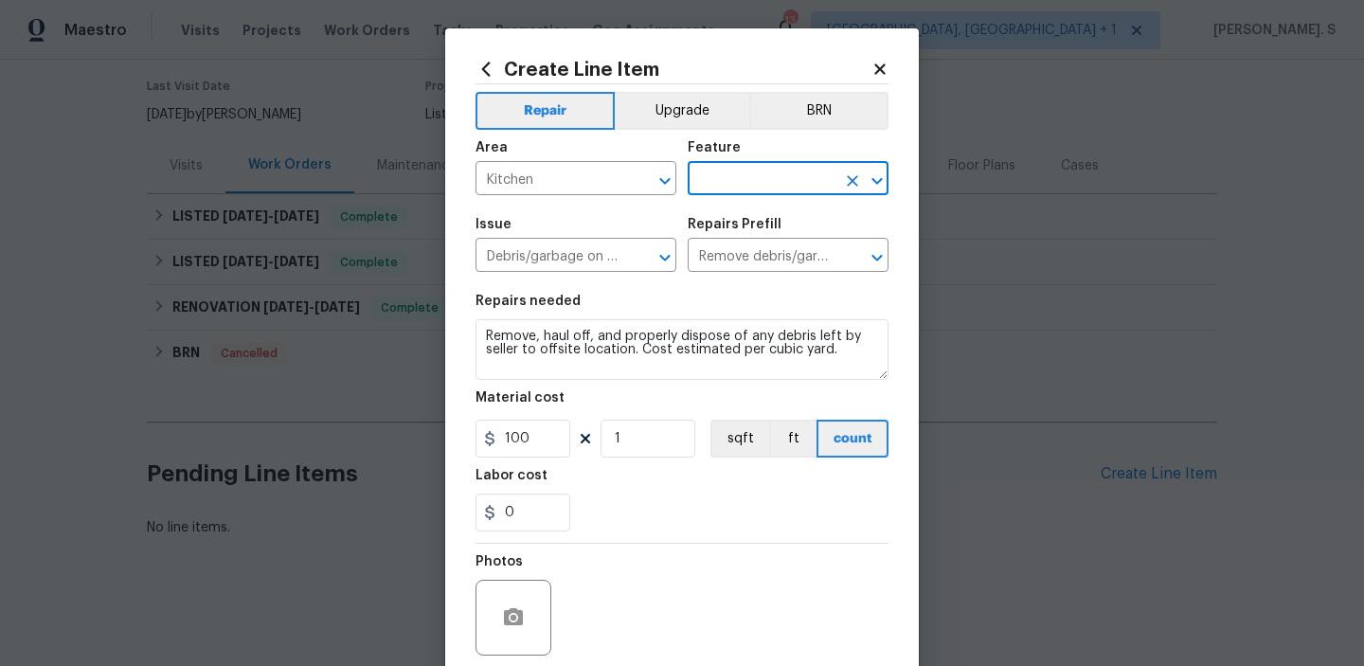
click at [871, 171] on icon "Open" at bounding box center [877, 181] width 23 height 23
click at [802, 283] on li "Cabinets" at bounding box center [788, 268] width 201 height 31
click at [673, 259] on icon "Open" at bounding box center [665, 257] width 23 height 23
type input "Cabinets"
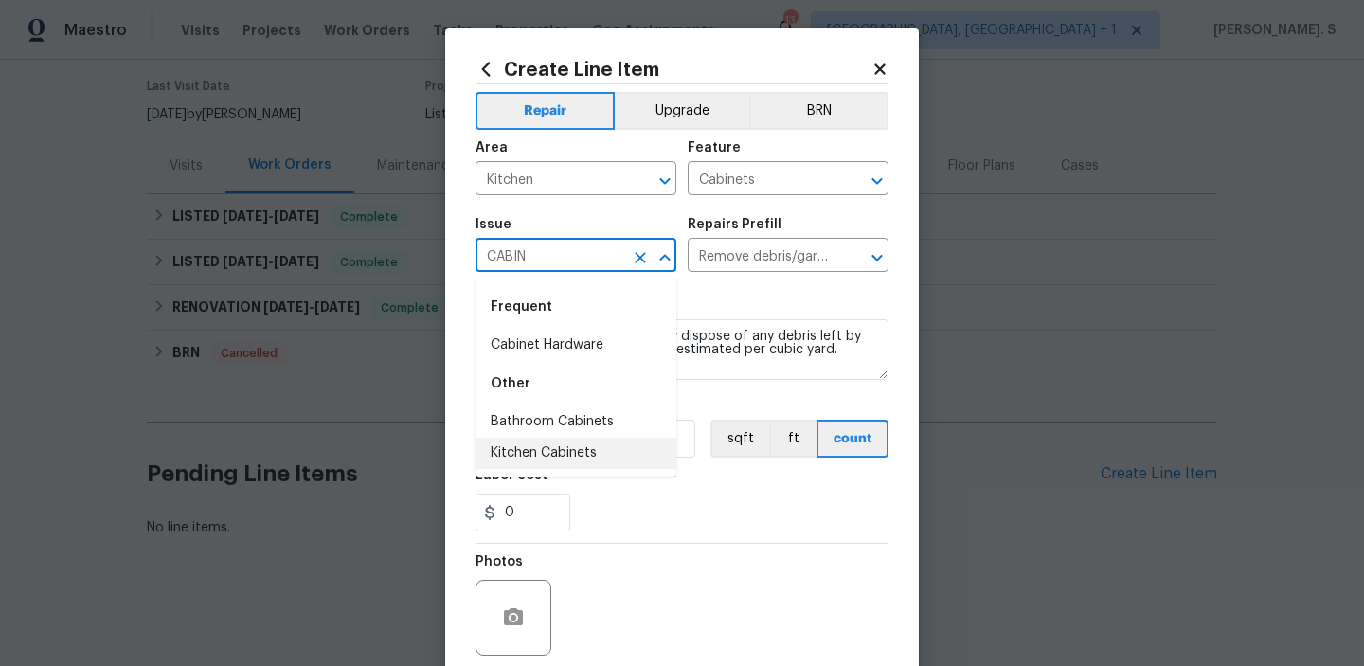
click at [585, 456] on li "Kitchen Cabinets" at bounding box center [576, 453] width 201 height 31
type input "Kitchen Cabinets"
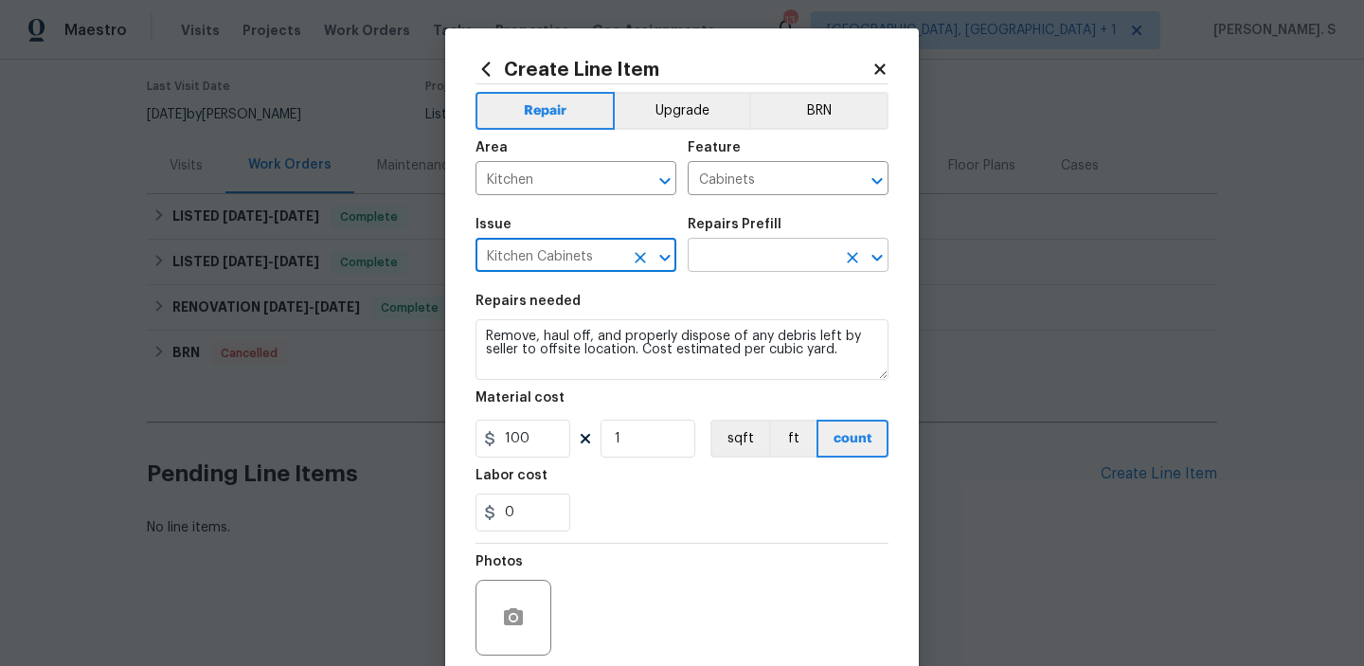
click at [880, 255] on icon "Open" at bounding box center [876, 257] width 10 height 7
type input "Kitchen Cabinets"
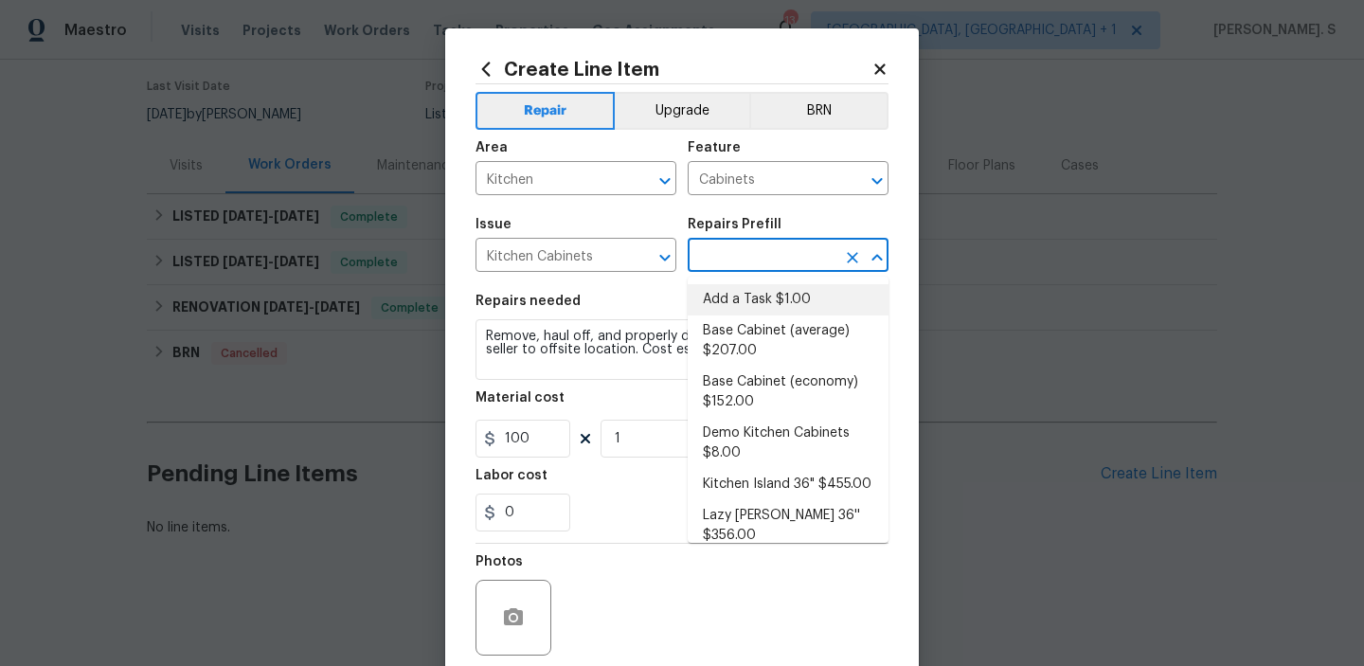
click at [768, 310] on li "Add a Task $1.00" at bounding box center [788, 299] width 201 height 31
click at [600, 345] on textarea "Remove, haul off, and properly dispose of any debris left by seller to offsite …" at bounding box center [682, 349] width 413 height 61
type input "Add a Task $1.00"
type textarea "HPM to detail"
type input "1"
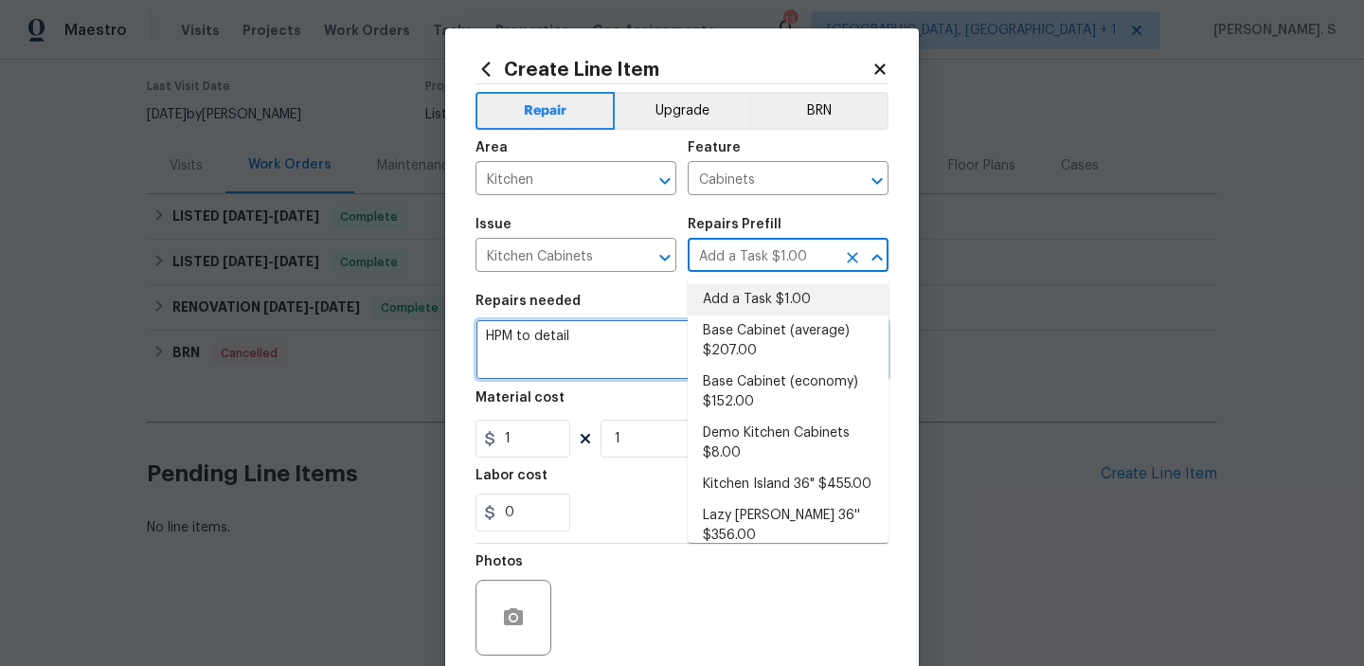
click at [600, 345] on textarea "Remove, haul off, and properly dispose of any debris left by seller to offsite …" at bounding box center [682, 349] width 413 height 61
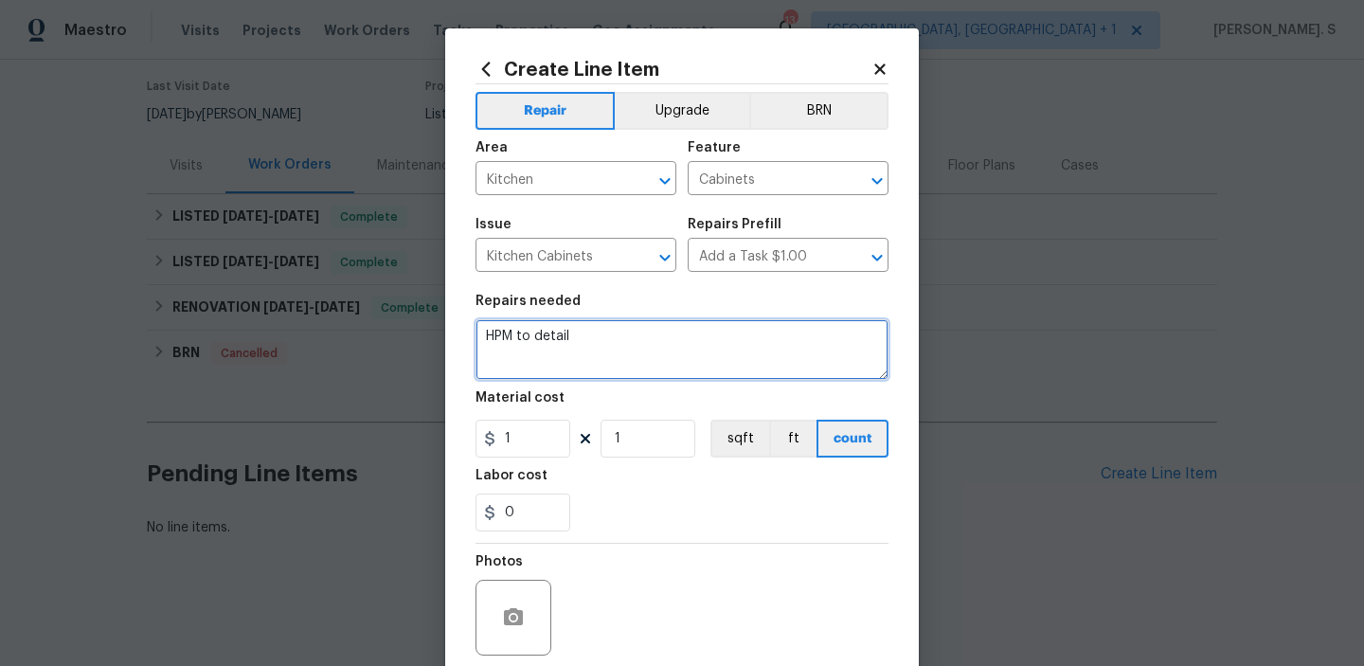
click at [600, 345] on textarea "HPM to detail" at bounding box center [682, 349] width 413 height 61
paste textarea "repair damaged drawer in kitchen"
type textarea "repair damaged drawer in kitchen"
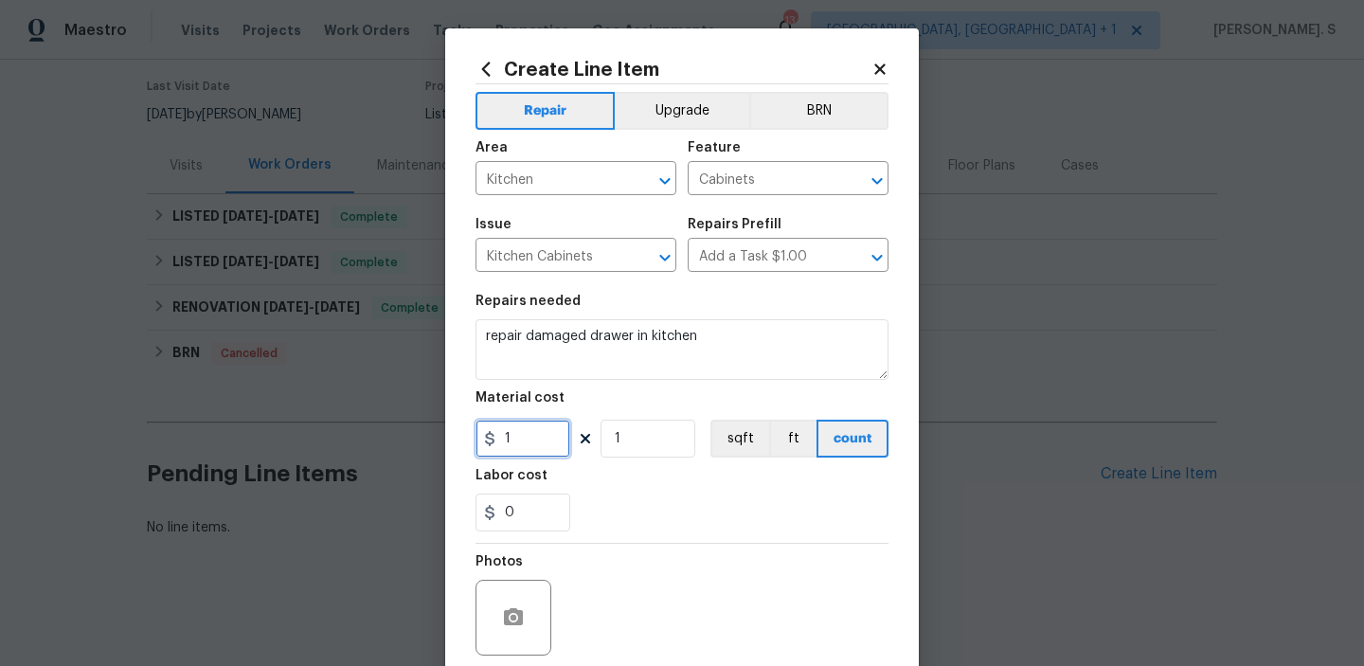
click at [528, 426] on input "1" at bounding box center [523, 439] width 95 height 38
type input "75"
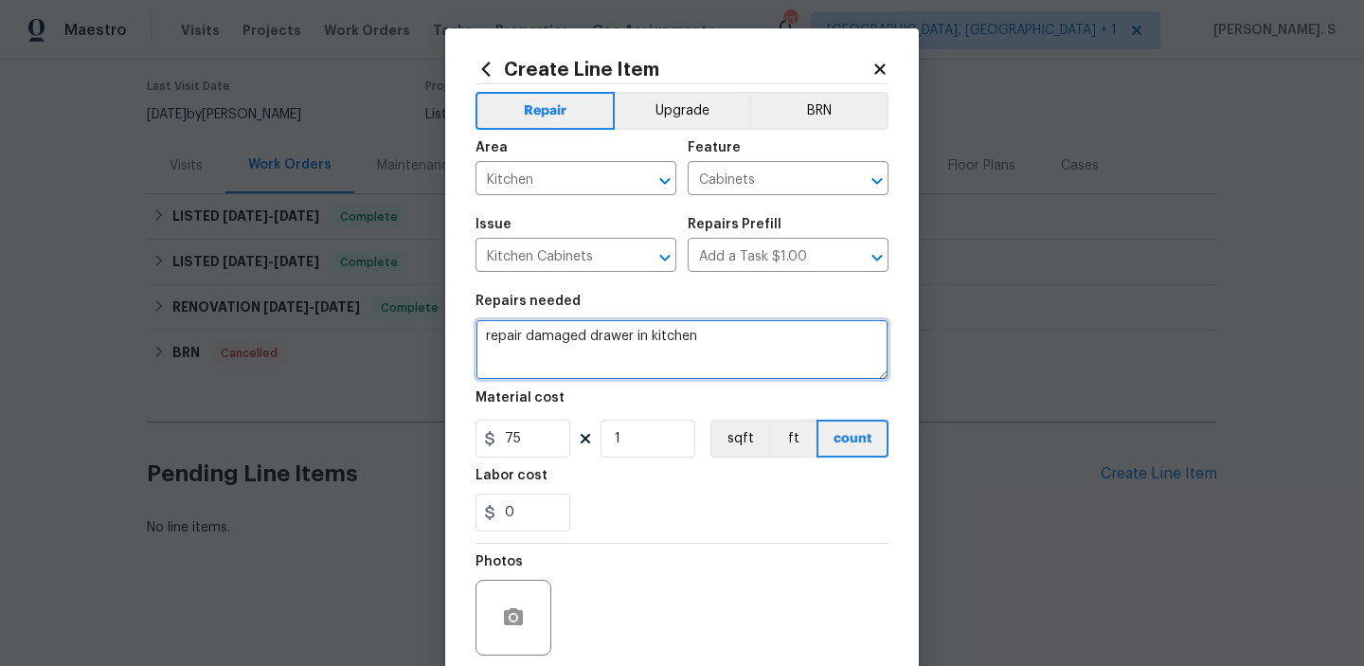
click at [493, 334] on textarea "repair damaged drawer in kitchen" at bounding box center [682, 349] width 413 height 61
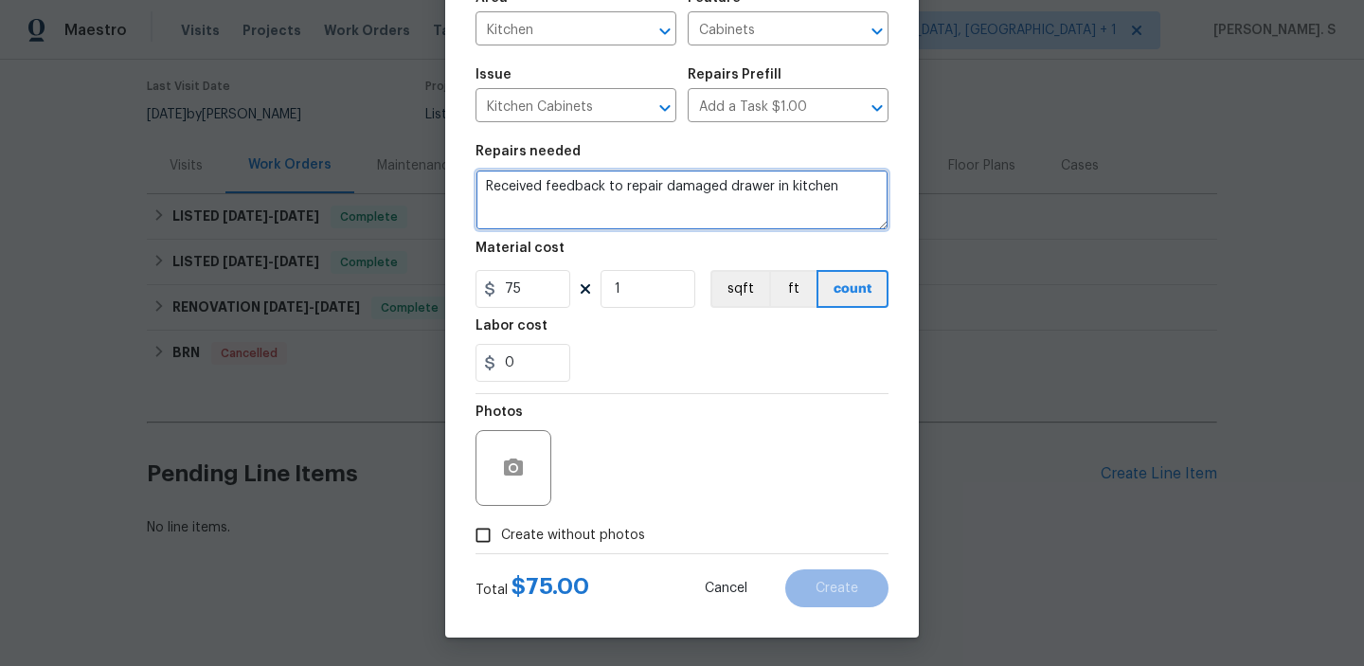
type textarea "Received feedback to repair damaged drawer in kitchen"
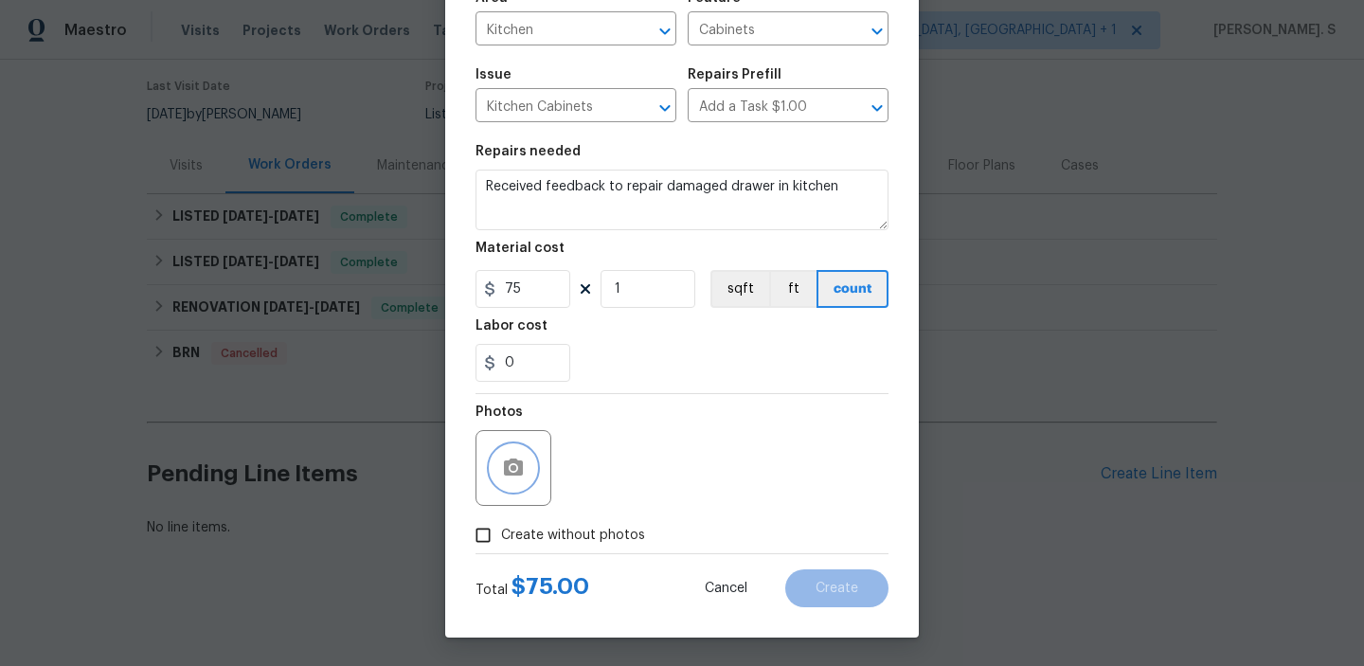
click at [513, 474] on icon "button" at bounding box center [513, 466] width 19 height 17
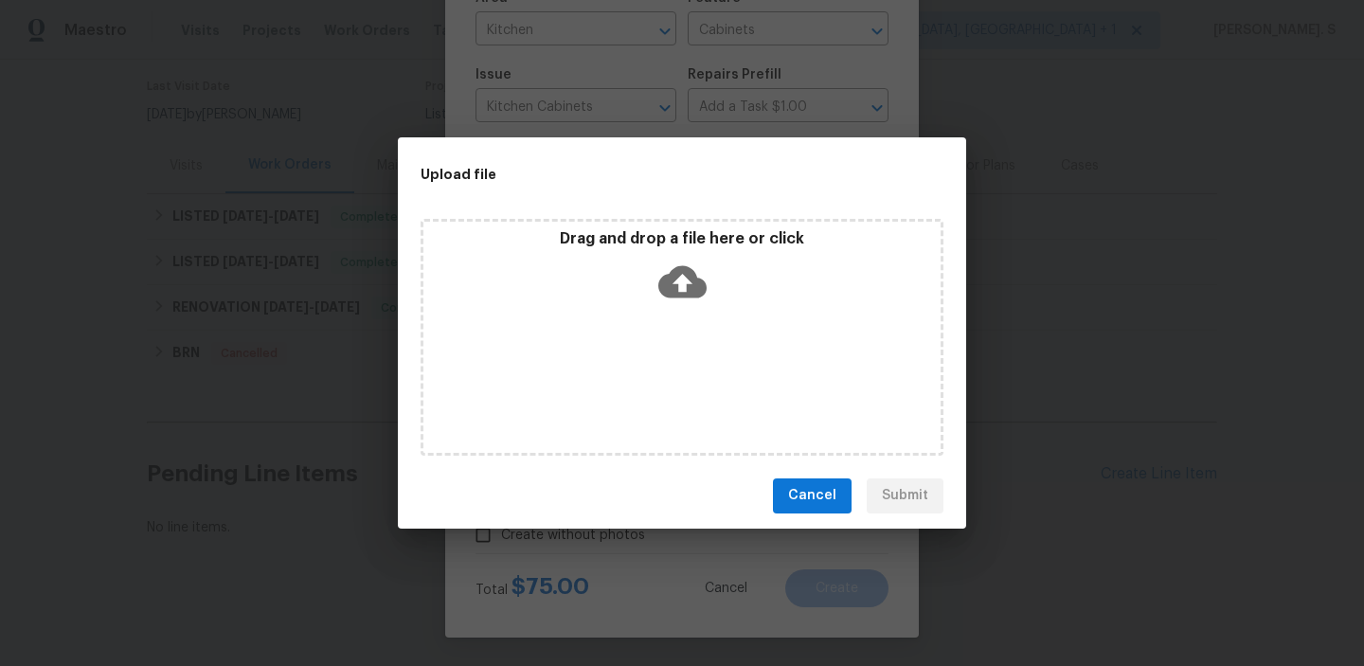
click at [677, 284] on icon at bounding box center [682, 281] width 48 height 32
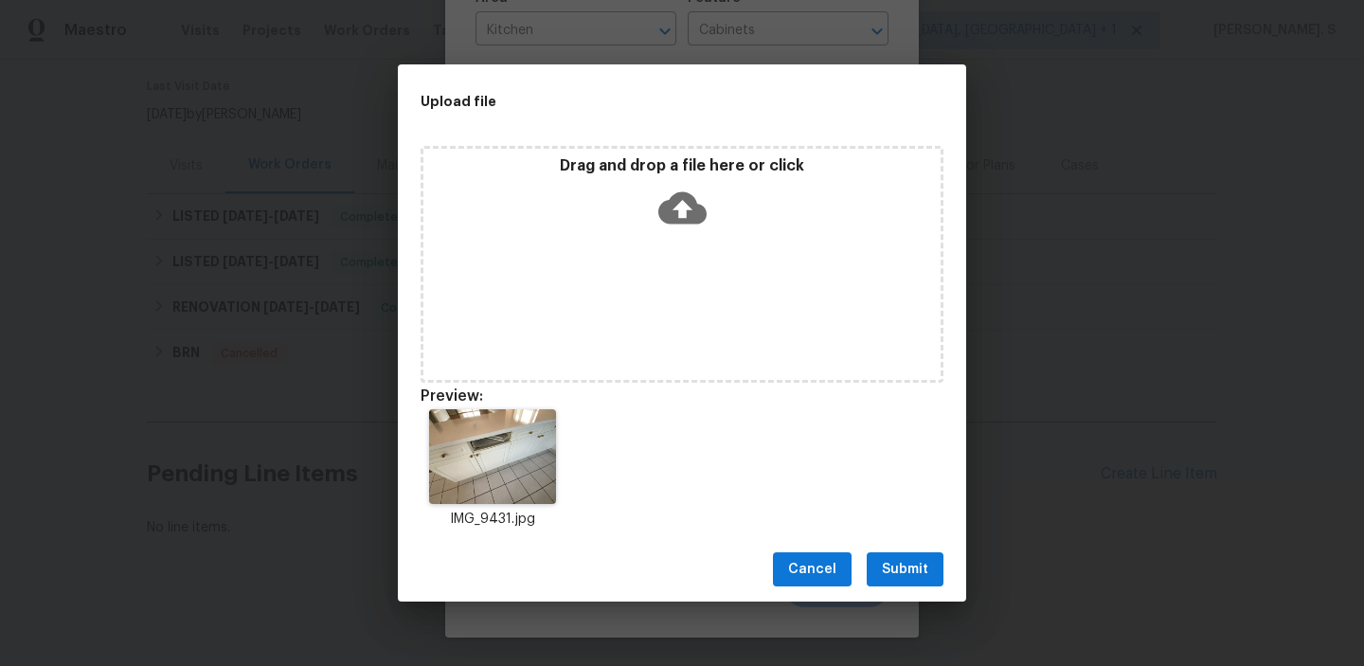
click at [918, 555] on button "Submit" at bounding box center [905, 569] width 77 height 35
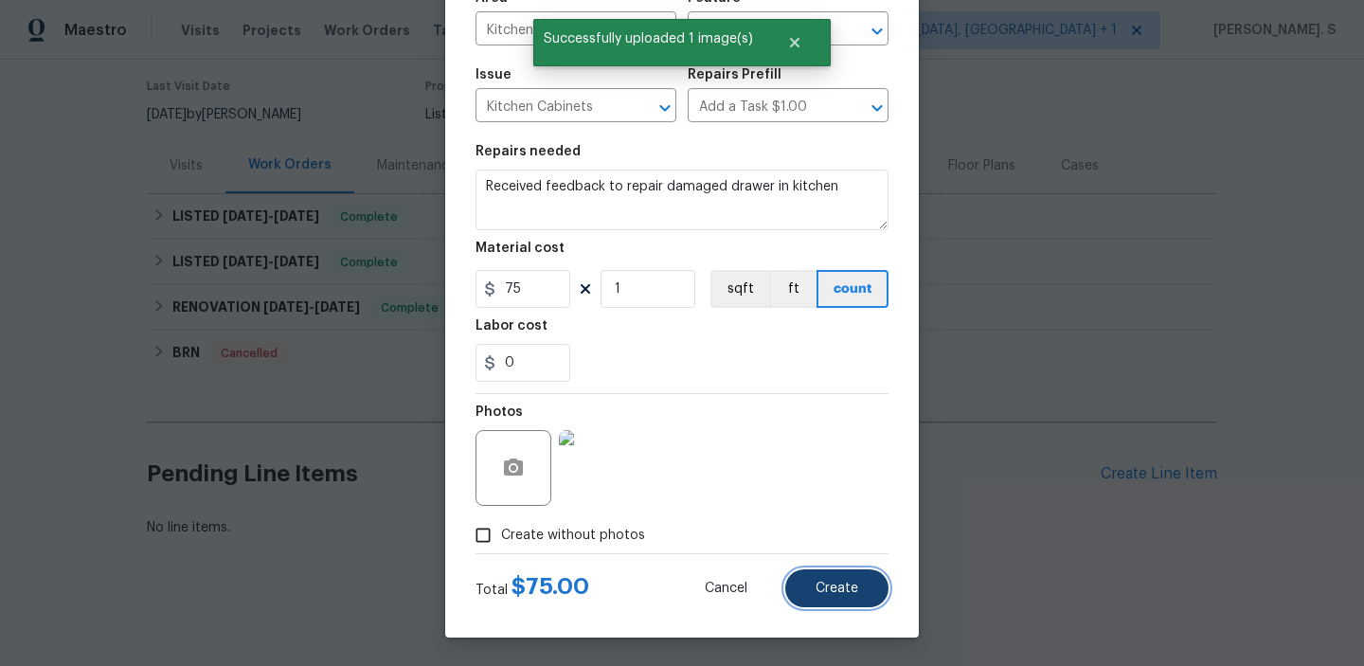
click at [829, 584] on span "Create" at bounding box center [837, 589] width 43 height 14
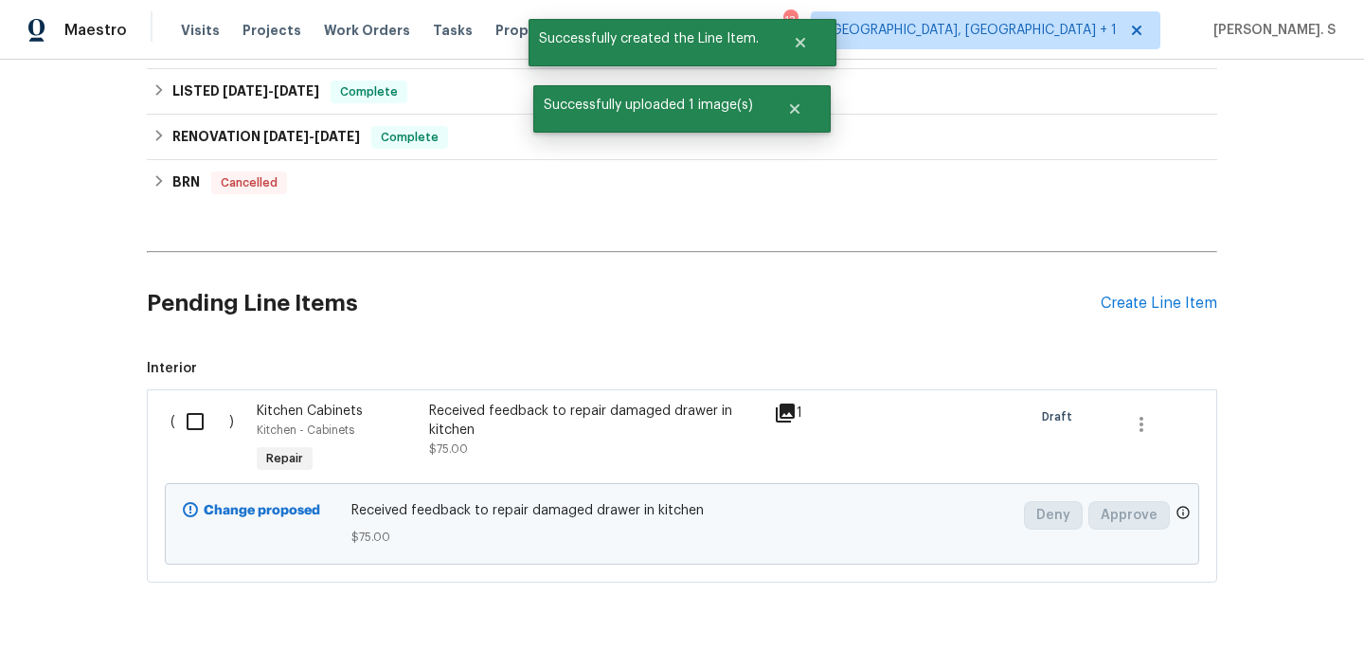
scroll to position [350, 0]
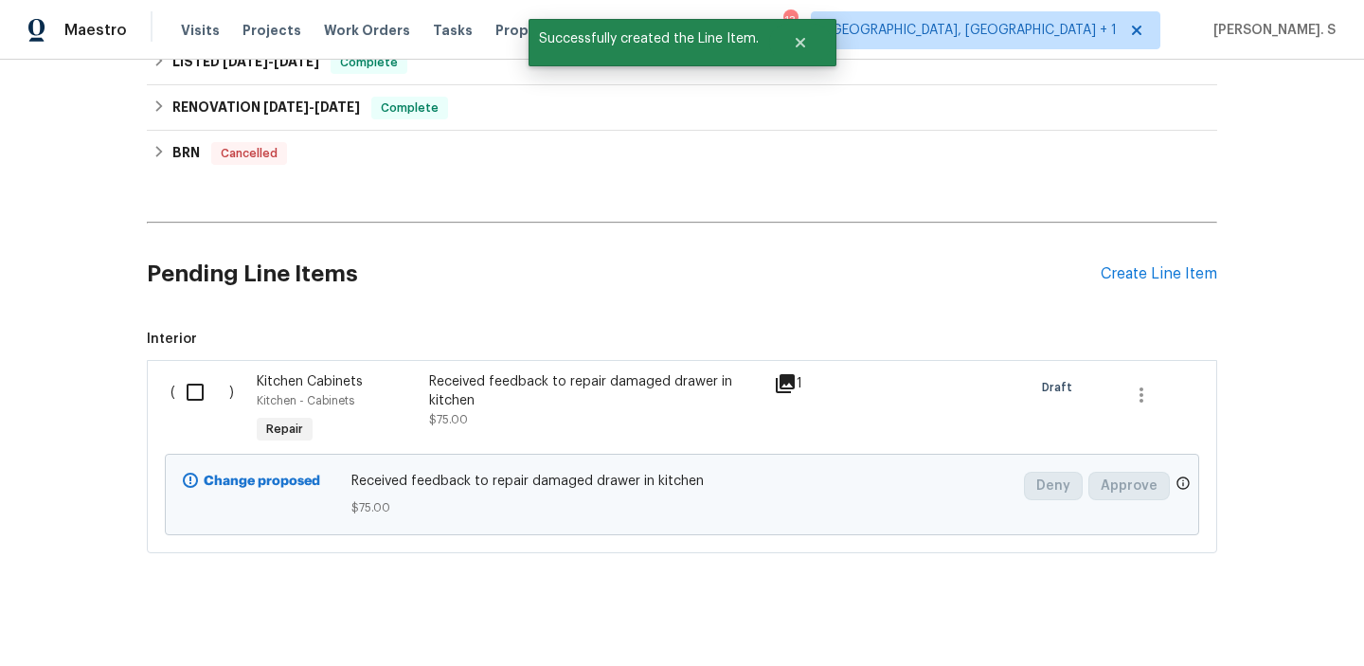
click at [199, 396] on input "checkbox" at bounding box center [202, 392] width 54 height 40
checkbox input "true"
click at [1249, 619] on span "Create Work Order" at bounding box center [1256, 619] width 126 height 24
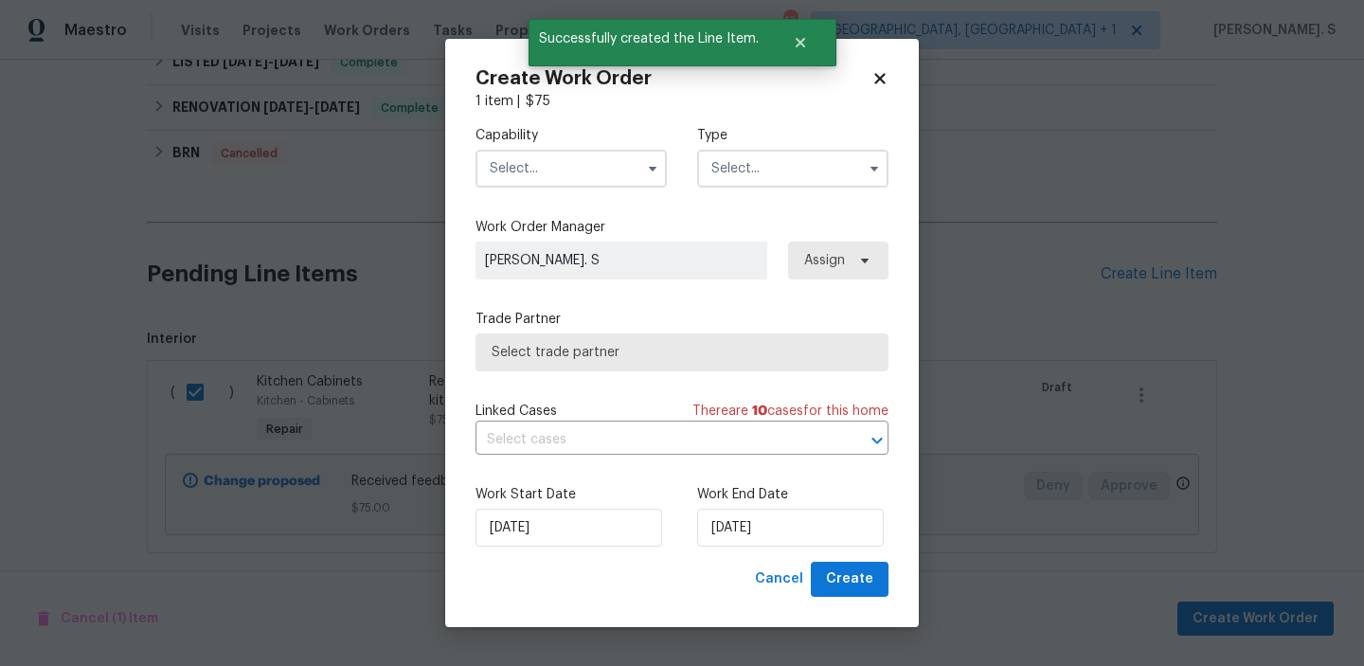
click at [536, 167] on input "text" at bounding box center [571, 169] width 191 height 38
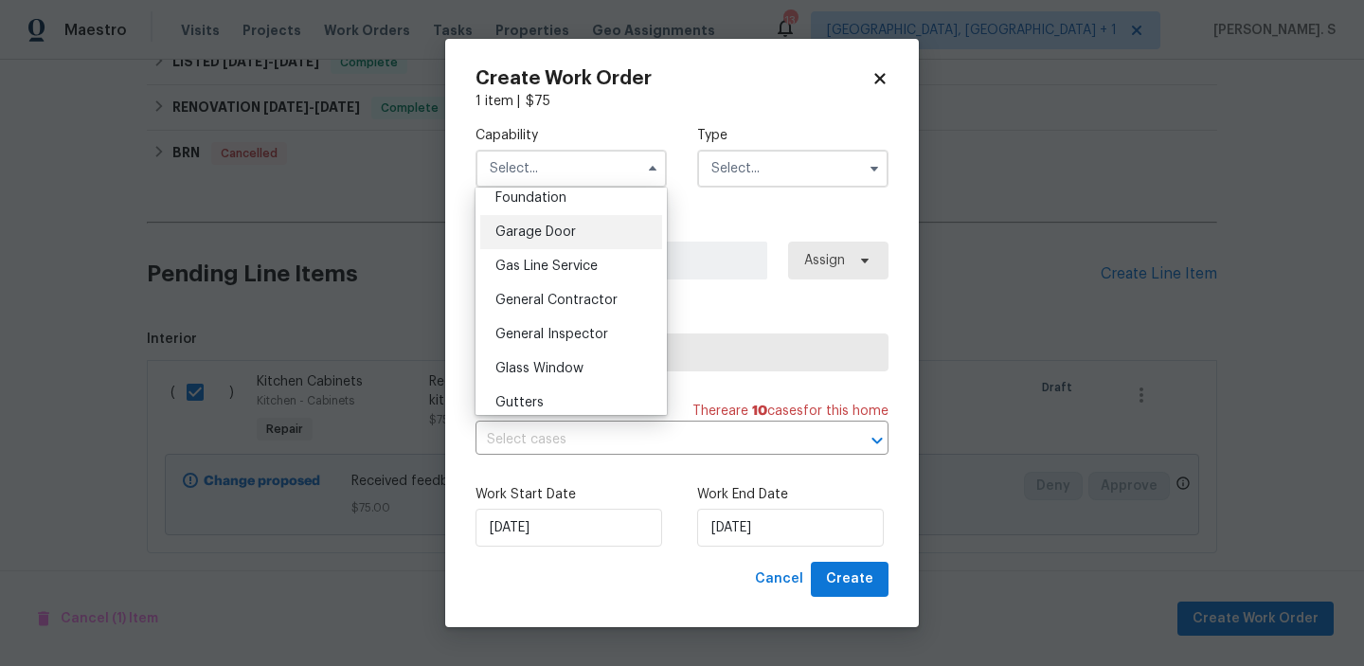
scroll to position [888, 0]
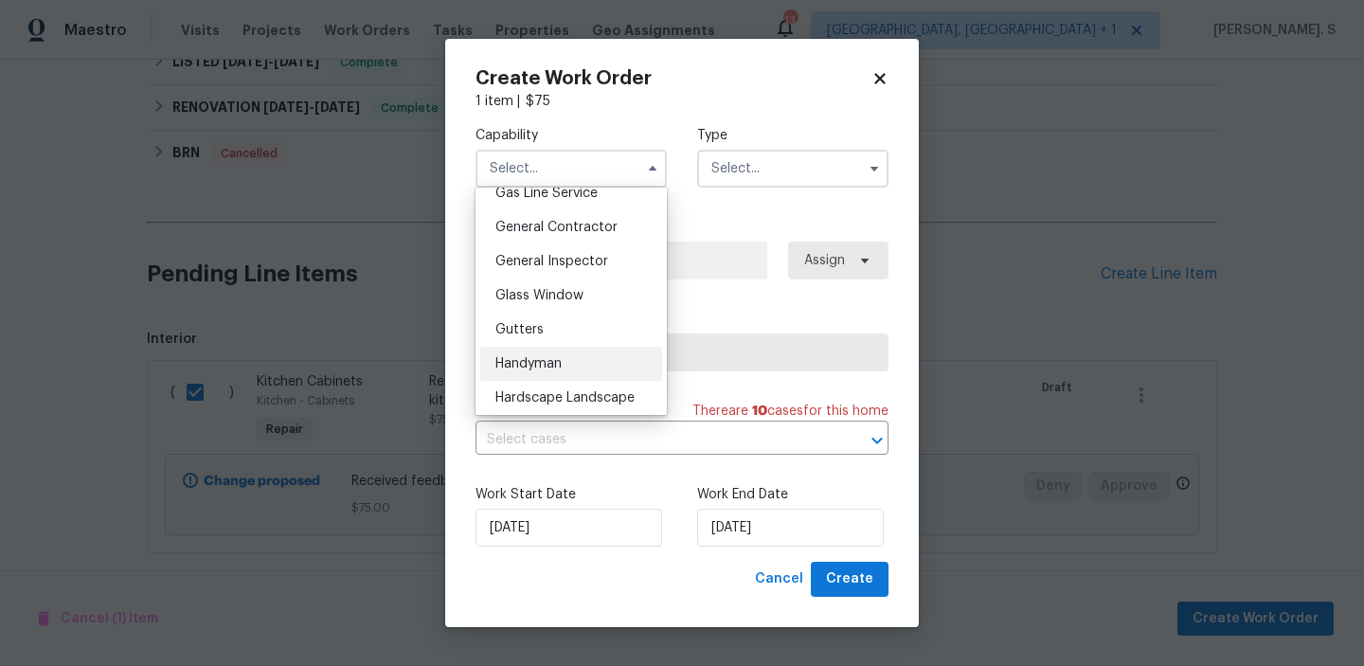
click at [544, 377] on div "Handyman" at bounding box center [571, 364] width 182 height 34
type input "Handyman"
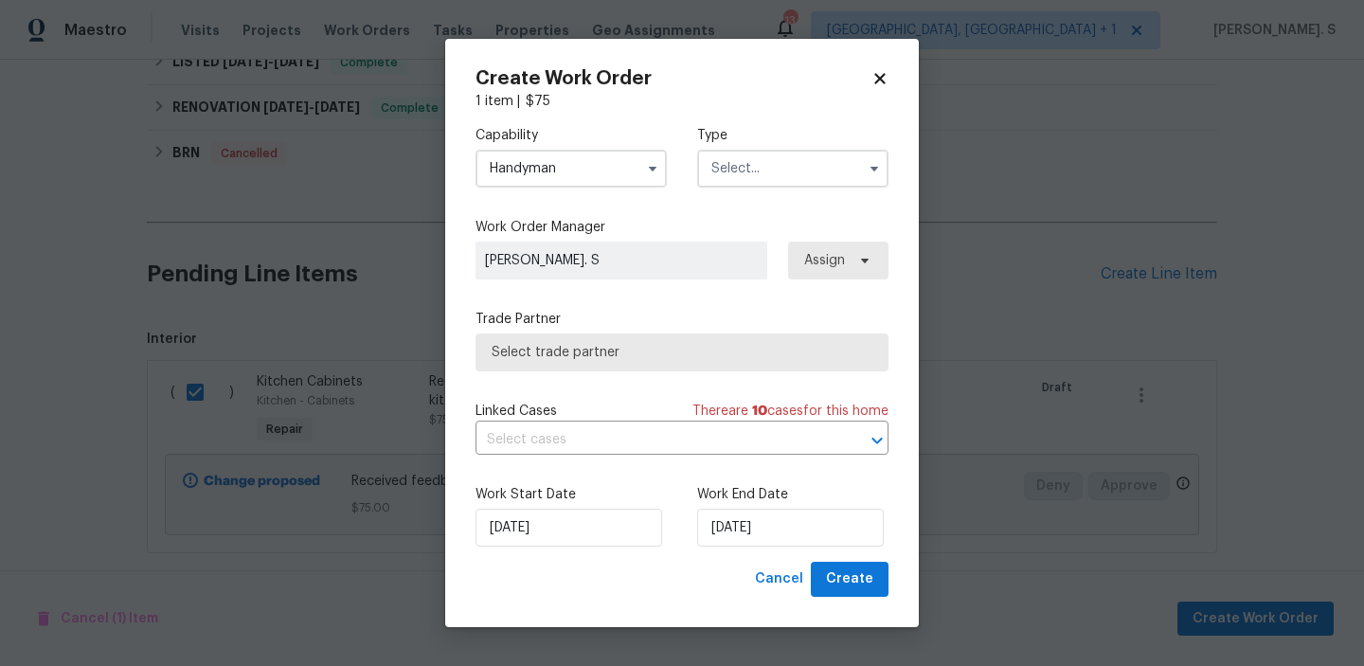
click at [777, 175] on input "text" at bounding box center [792, 169] width 191 height 38
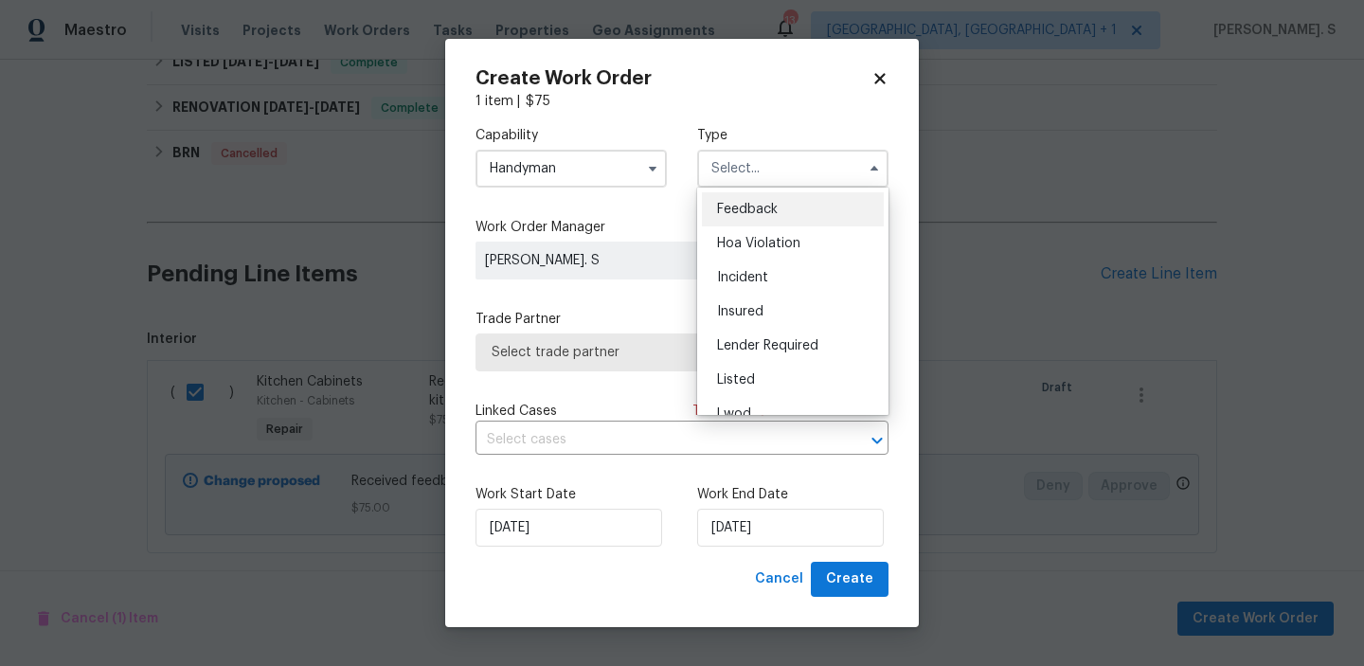
click at [777, 203] on div "Feedback" at bounding box center [793, 209] width 182 height 34
type input "Feedback"
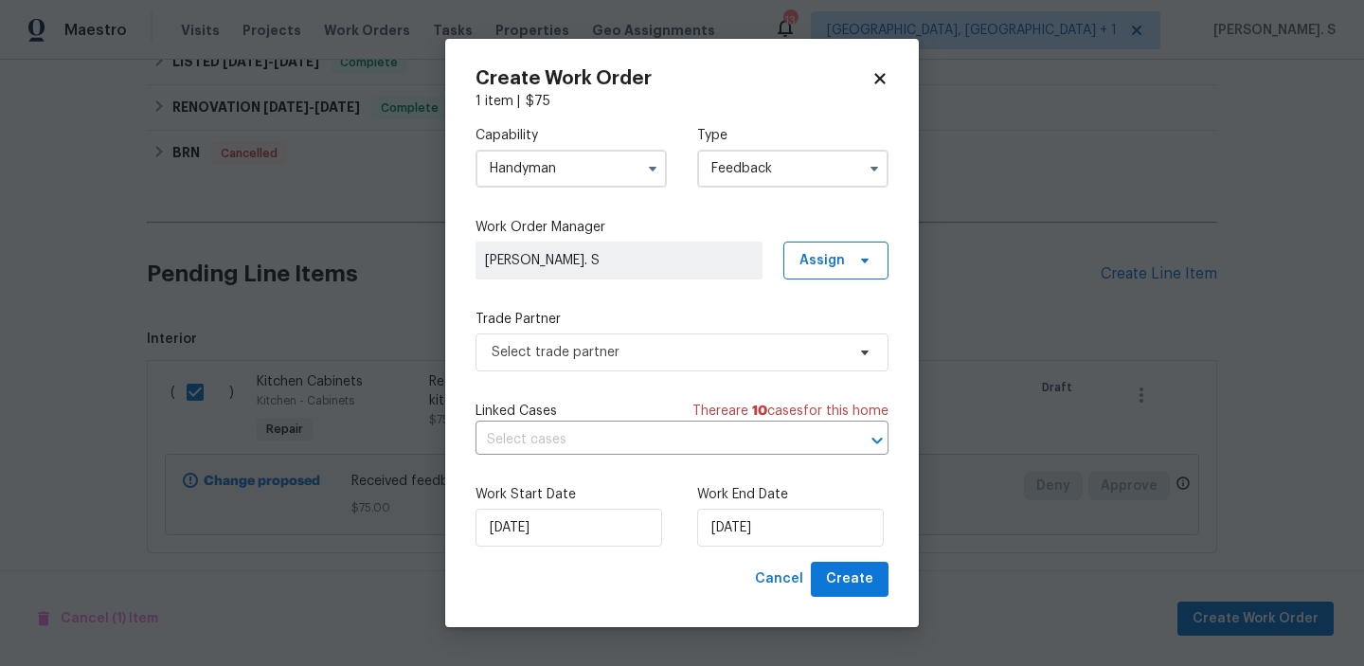
click at [714, 372] on div "Capability Handyman Type Feedback Work Order Manager Glory Joyce. S Assign Trad…" at bounding box center [682, 336] width 413 height 451
click at [719, 345] on span "Select trade partner" at bounding box center [668, 352] width 353 height 19
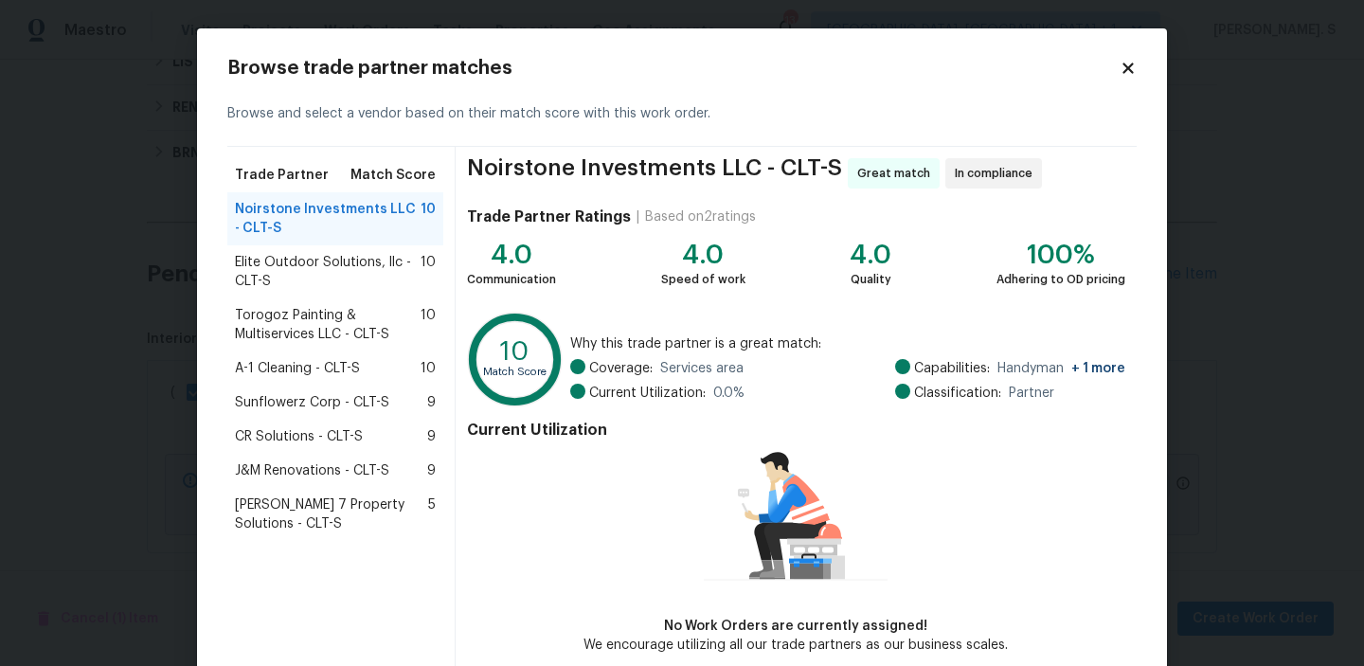
scroll to position [92, 0]
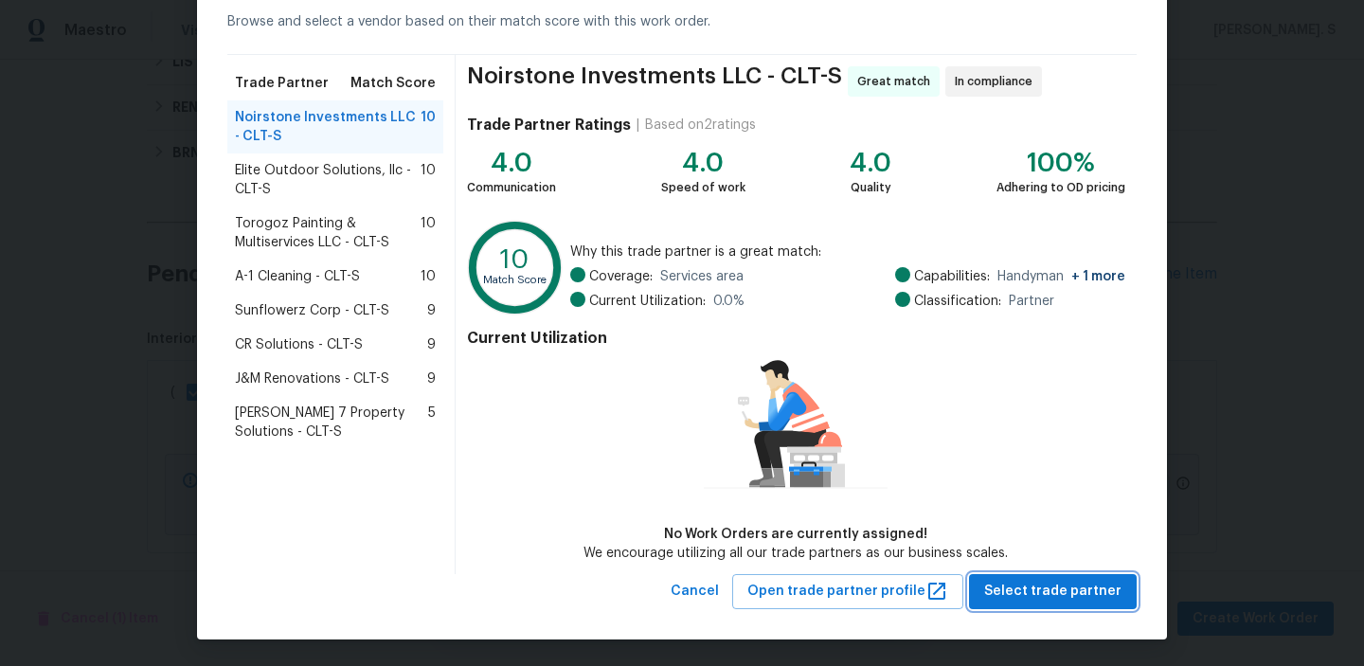
click at [1051, 574] on button "Select trade partner" at bounding box center [1053, 591] width 168 height 35
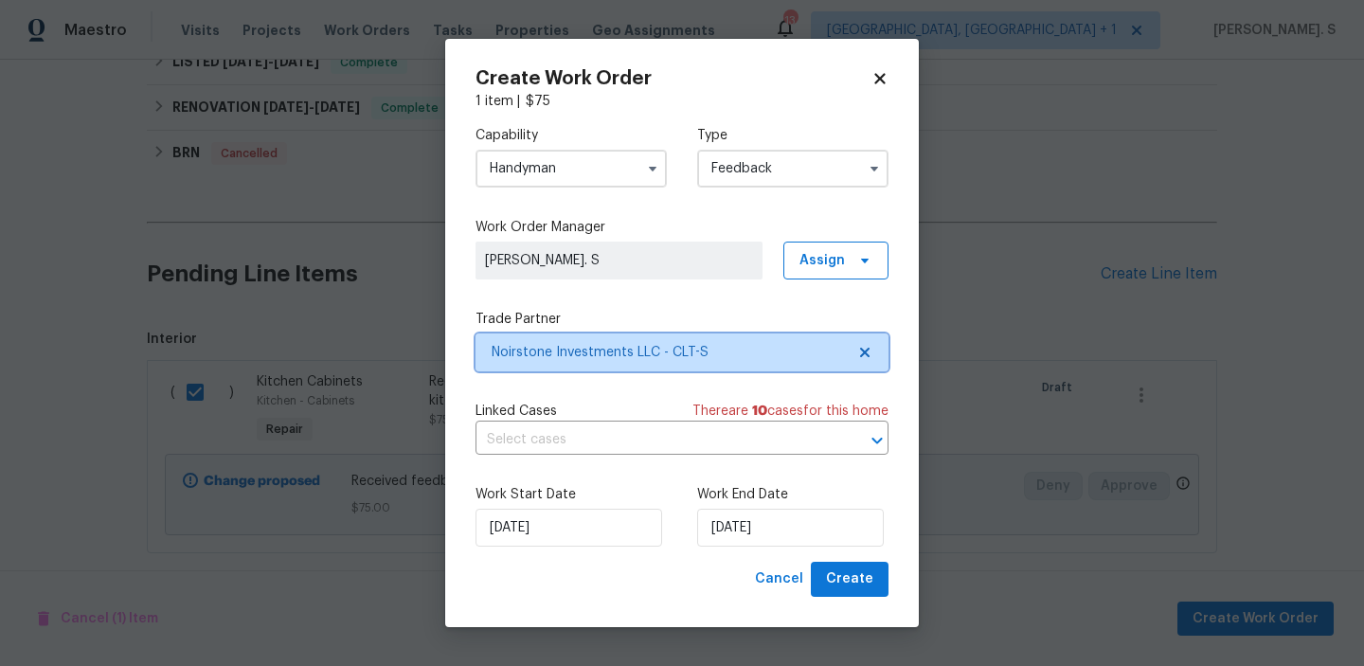
scroll to position [0, 0]
click at [692, 435] on input "text" at bounding box center [656, 439] width 360 height 29
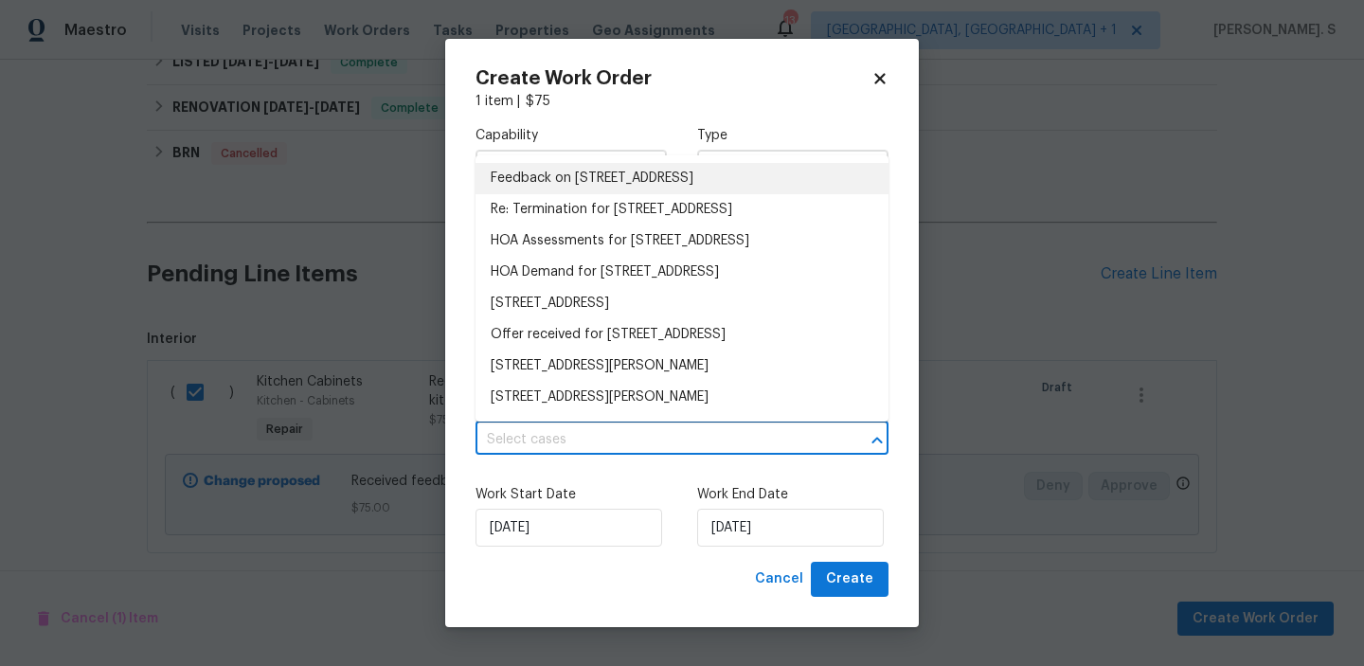
click at [608, 169] on li "Feedback on 8929 Meadow Vista Rd, Charlotte, NC 28213" at bounding box center [682, 178] width 413 height 31
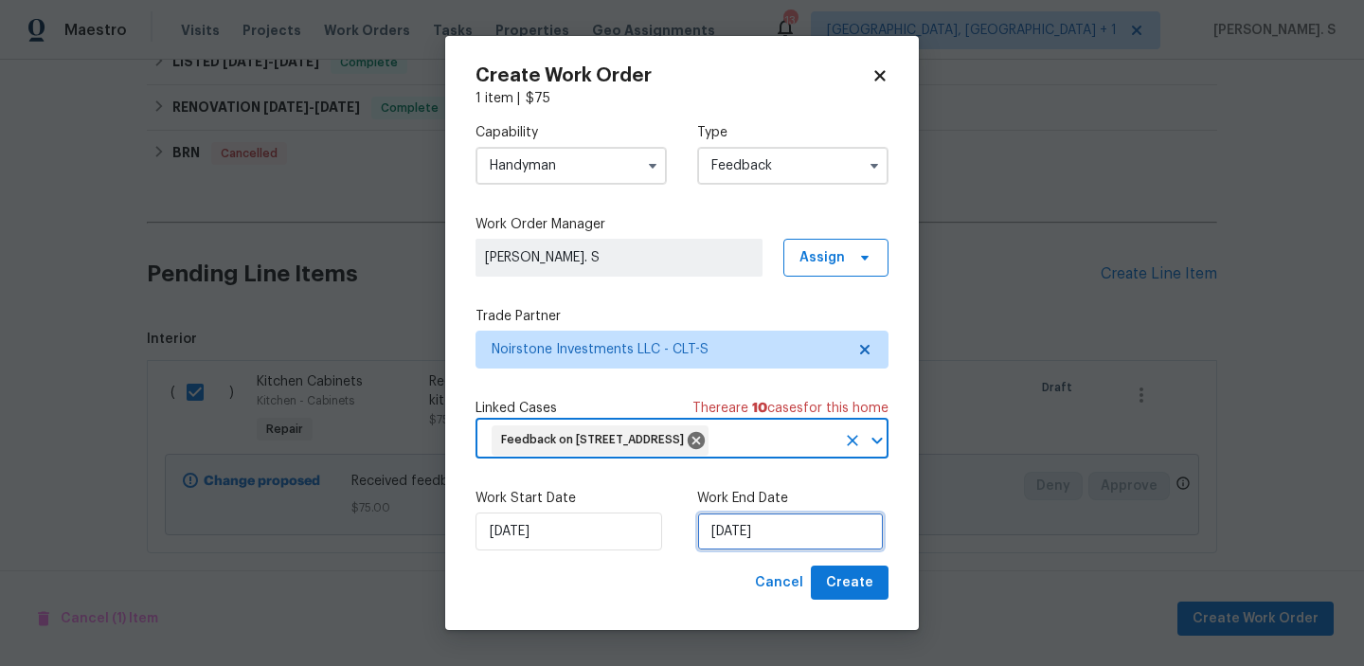
click at [717, 550] on input "8/28/2025" at bounding box center [790, 531] width 187 height 38
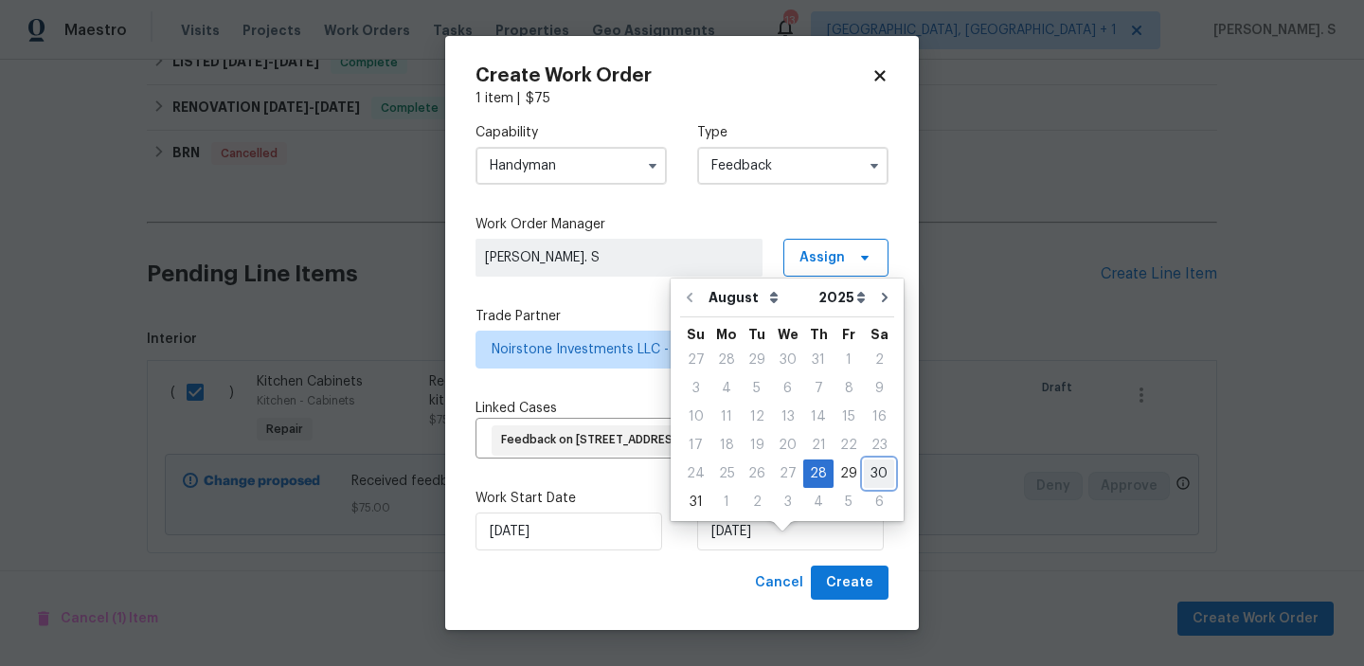
click at [868, 476] on div "30" at bounding box center [879, 473] width 30 height 27
type input "8/30/2025"
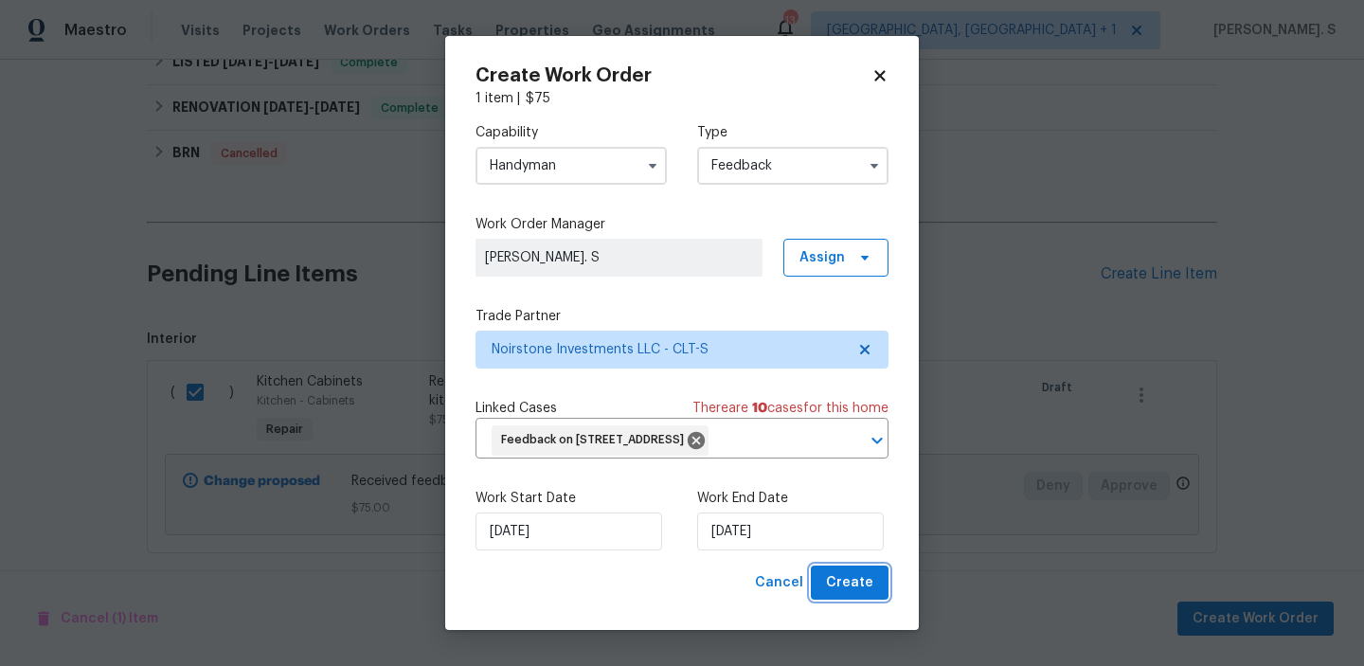
click at [856, 595] on span "Create" at bounding box center [849, 583] width 47 height 24
checkbox input "false"
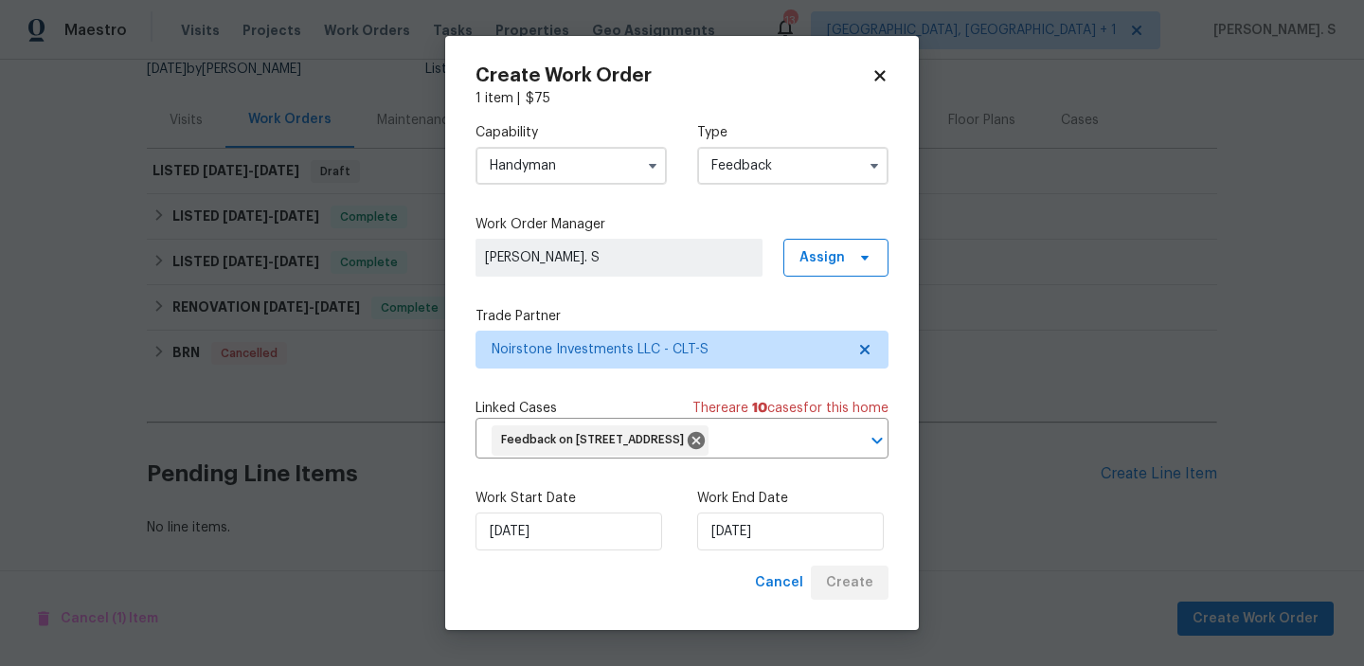
scroll to position [195, 0]
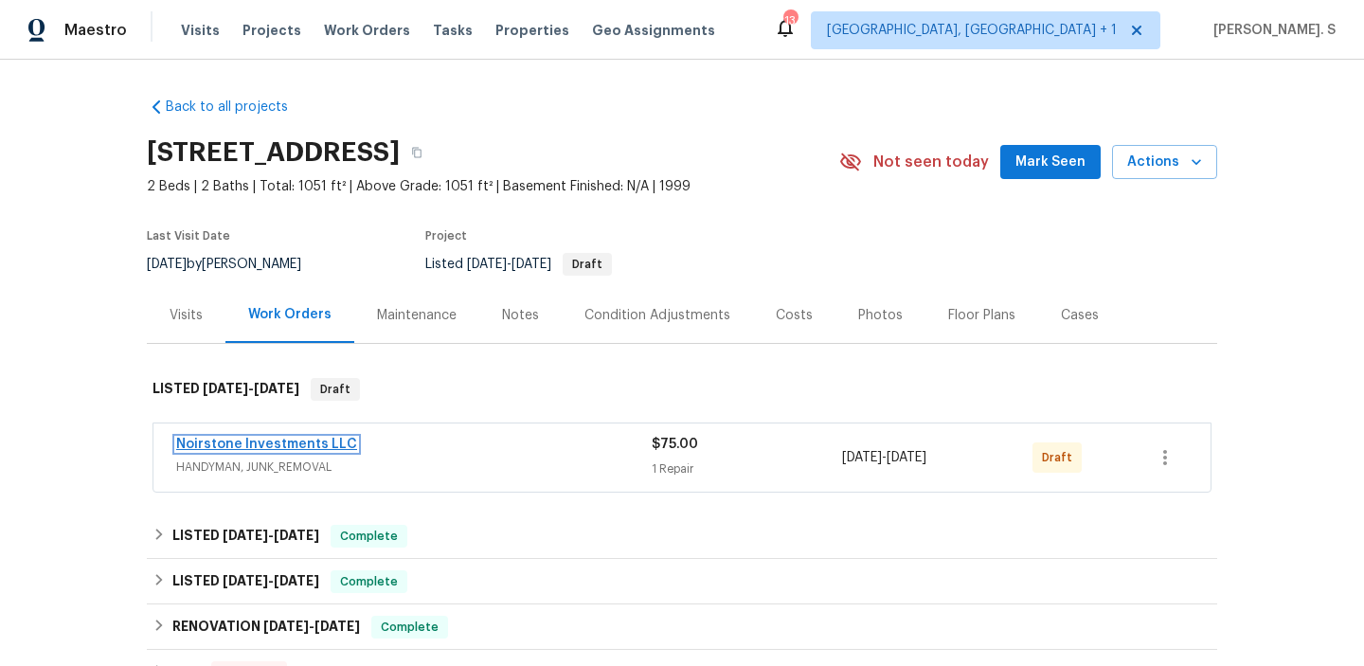
click at [321, 440] on link "Noirstone Investments LLC" at bounding box center [266, 444] width 181 height 13
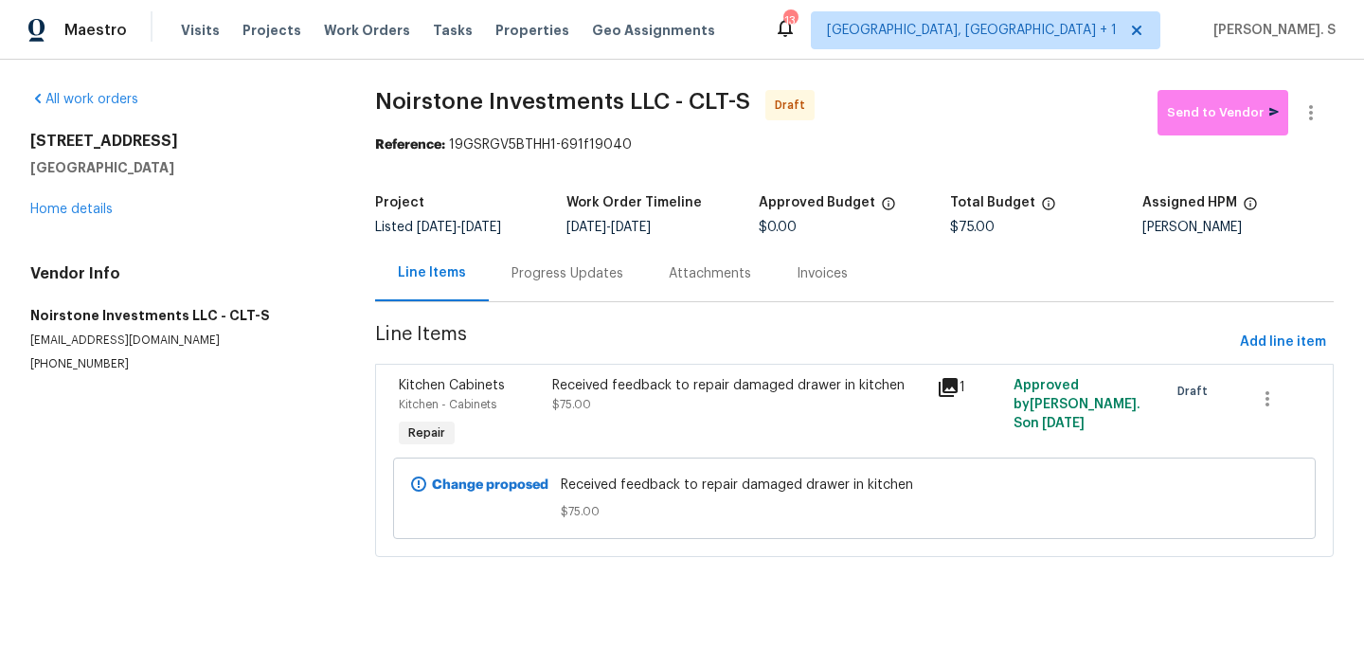
click at [582, 275] on div "Progress Updates" at bounding box center [568, 273] width 112 height 19
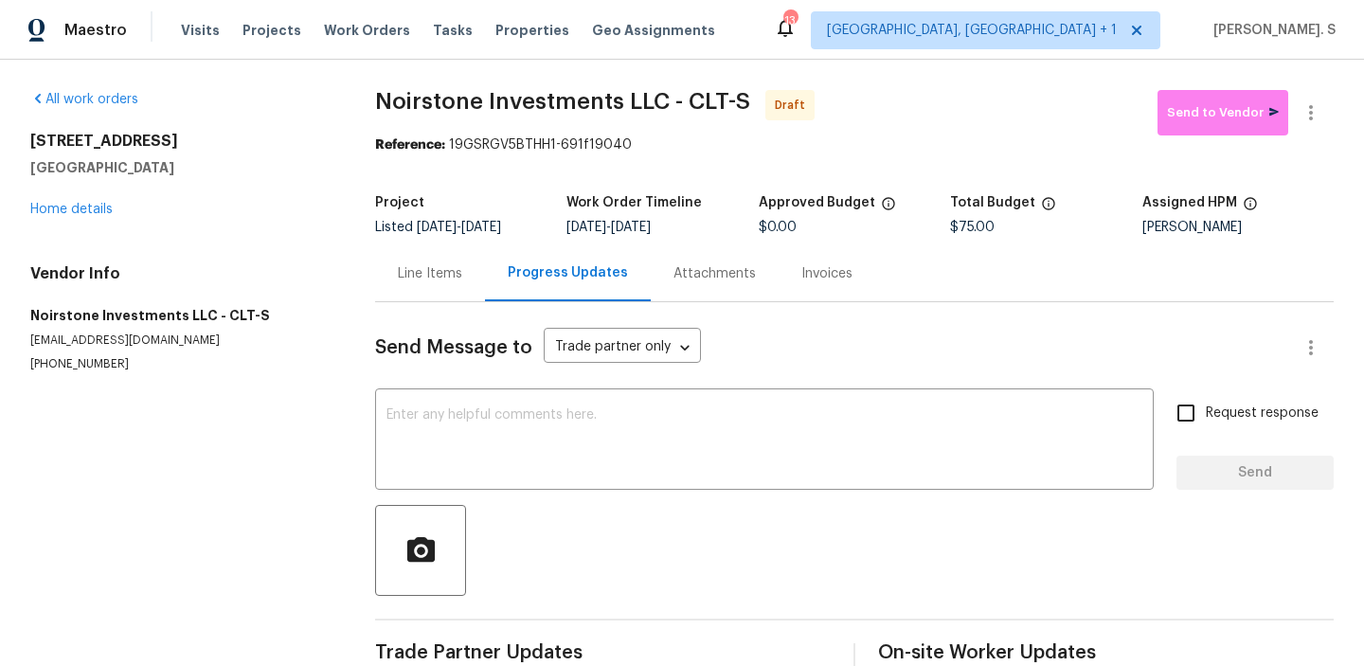
click at [421, 262] on div "Line Items" at bounding box center [430, 273] width 110 height 56
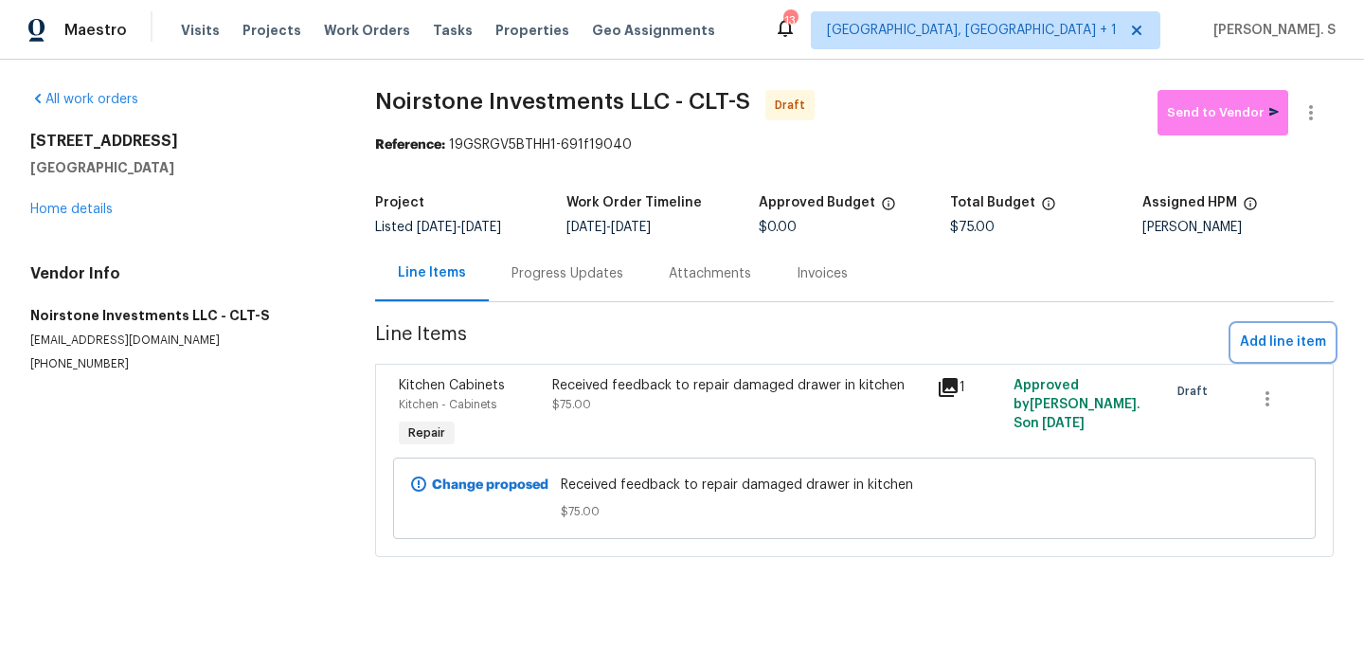
click at [1310, 338] on span "Add line item" at bounding box center [1283, 343] width 86 height 24
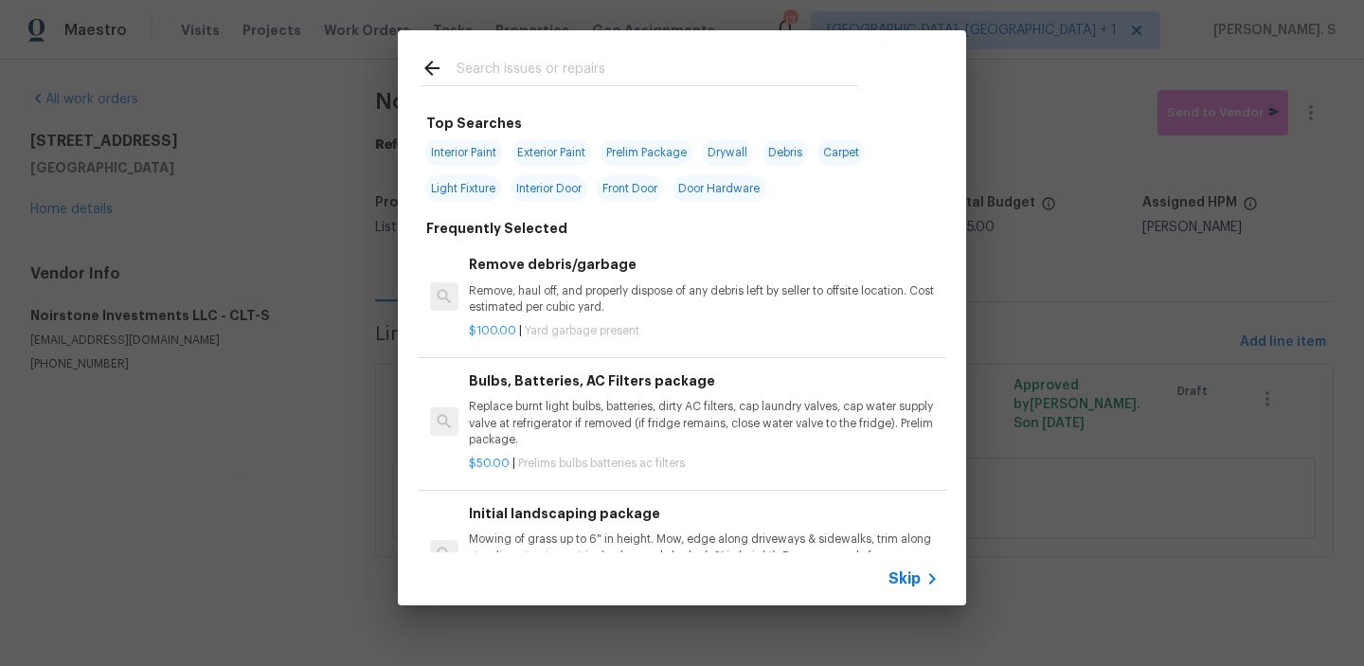
click at [661, 296] on p "Remove, haul off, and properly dispose of any debris left by seller to offsite …" at bounding box center [704, 299] width 470 height 32
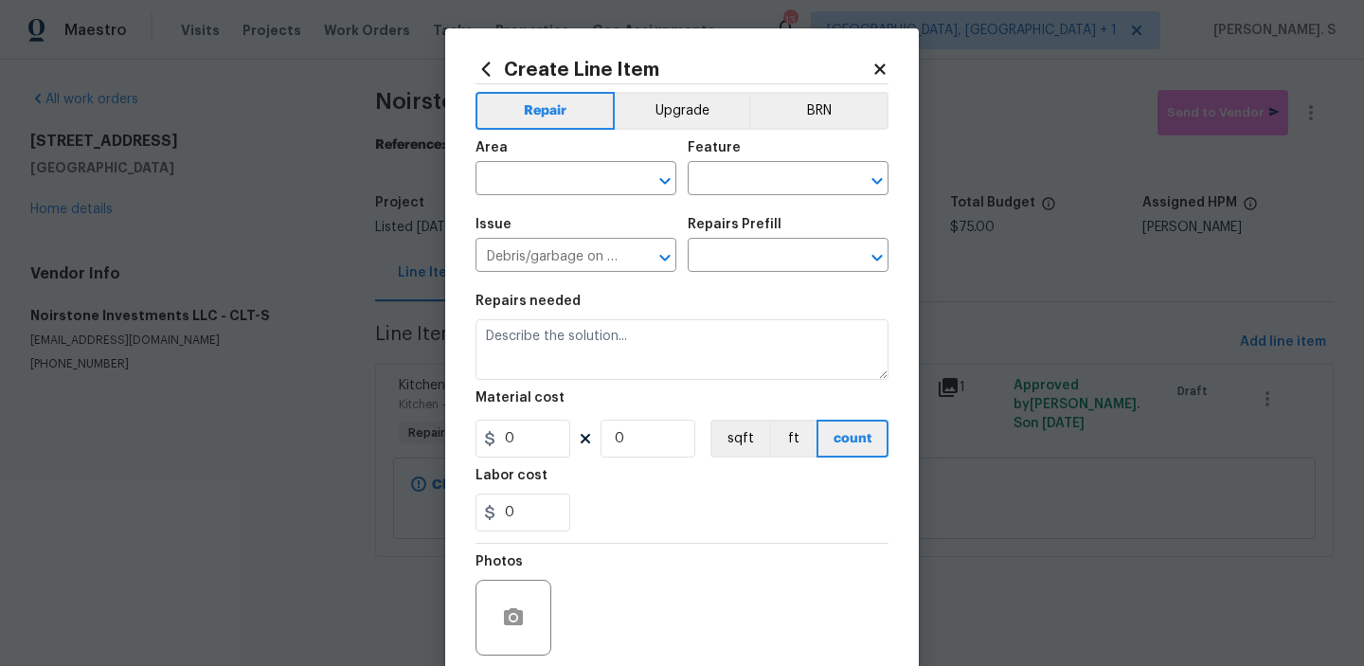
type input "Remove debris/garbage $100.00"
type textarea "Remove, haul off, and properly dispose of any debris left by seller to offsite …"
type input "100"
type input "1"
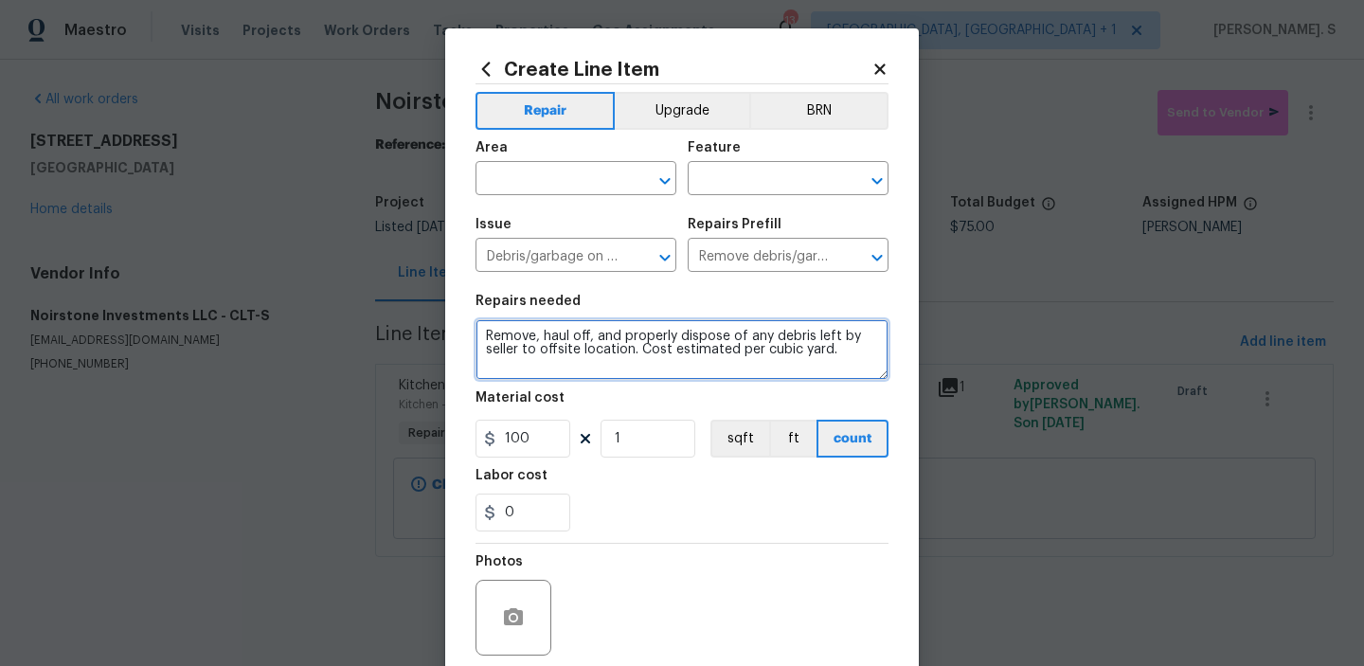
click at [587, 328] on textarea "Remove, haul off, and properly dispose of any debris left by seller to offsite …" at bounding box center [682, 349] width 413 height 61
paste textarea "replace missing battery in rear bedroom smoke detector"
click at [483, 332] on textarea "replace missing battery in rear bedroom smoke detector" at bounding box center [682, 349] width 413 height 61
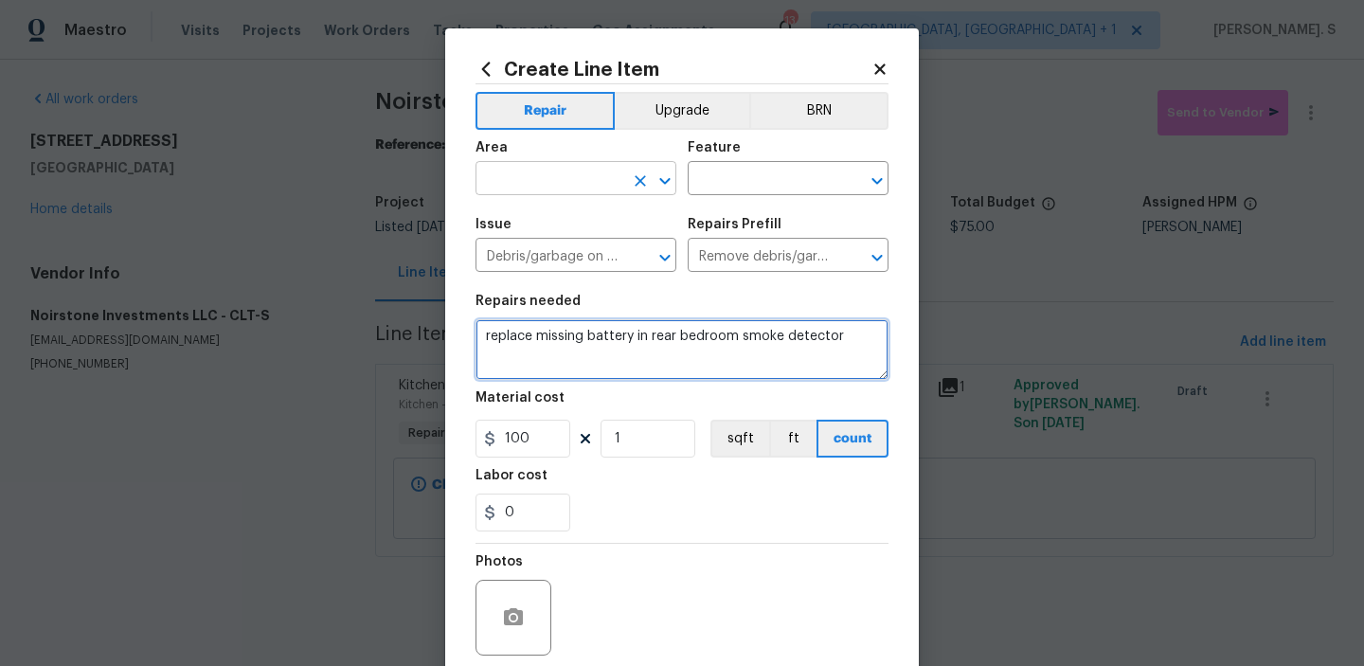
click at [662, 183] on icon "Open" at bounding box center [665, 181] width 23 height 23
type textarea "replace missing battery in rear bedroom smoke detector"
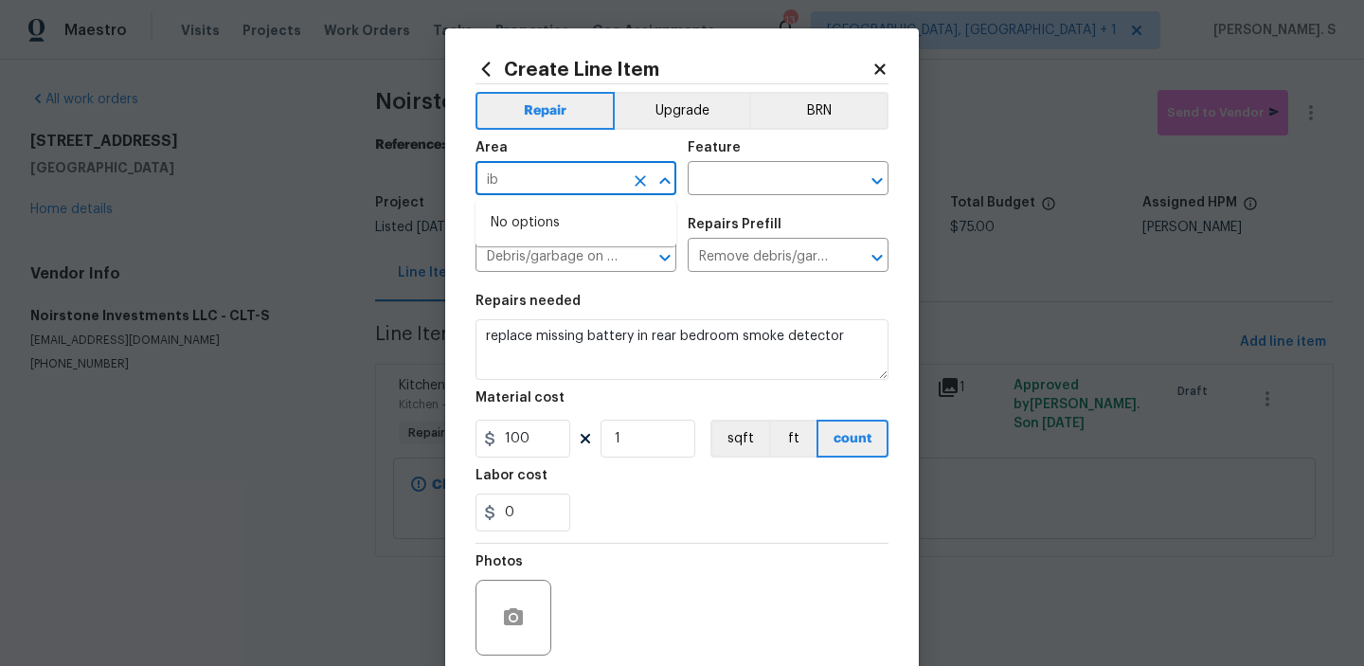
type input "i"
click at [554, 225] on li "Bedroom" at bounding box center [576, 222] width 201 height 31
click at [873, 180] on icon "Open" at bounding box center [876, 180] width 10 height 7
type input "Bedroom"
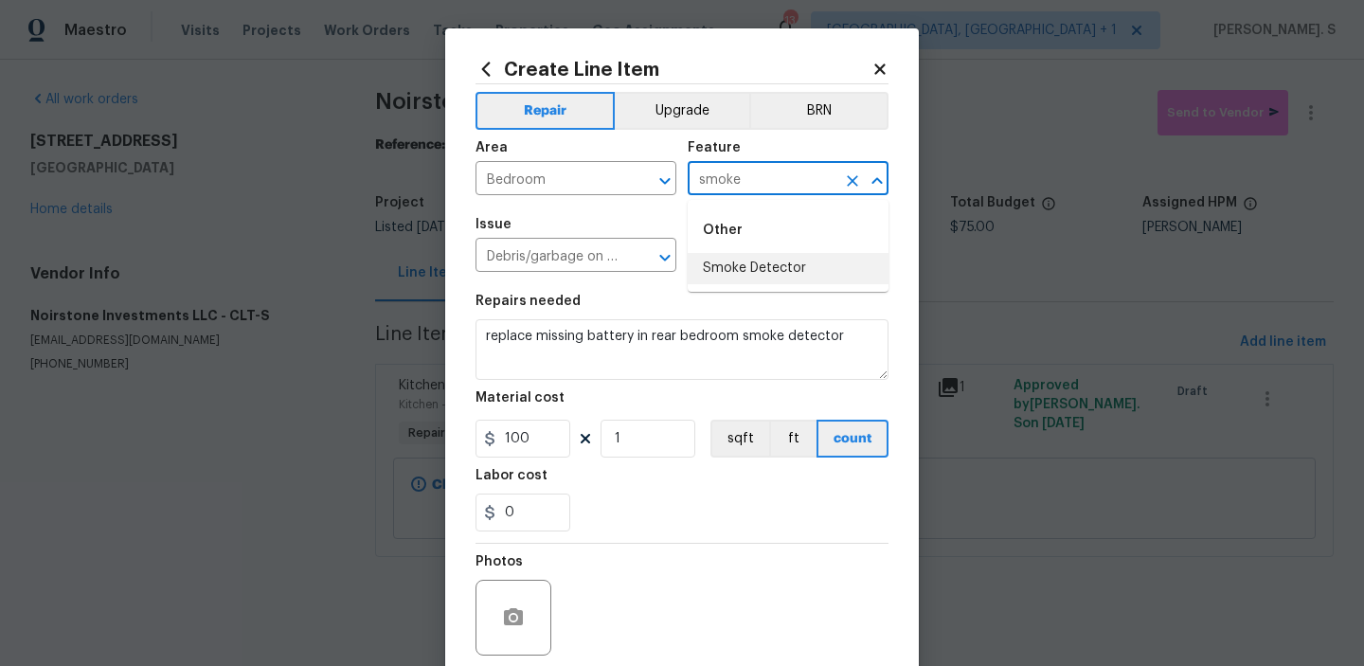
click at [827, 263] on li "Smoke Detector" at bounding box center [788, 268] width 201 height 31
click at [668, 260] on icon "Open" at bounding box center [665, 257] width 23 height 23
type input "Smoke Detector"
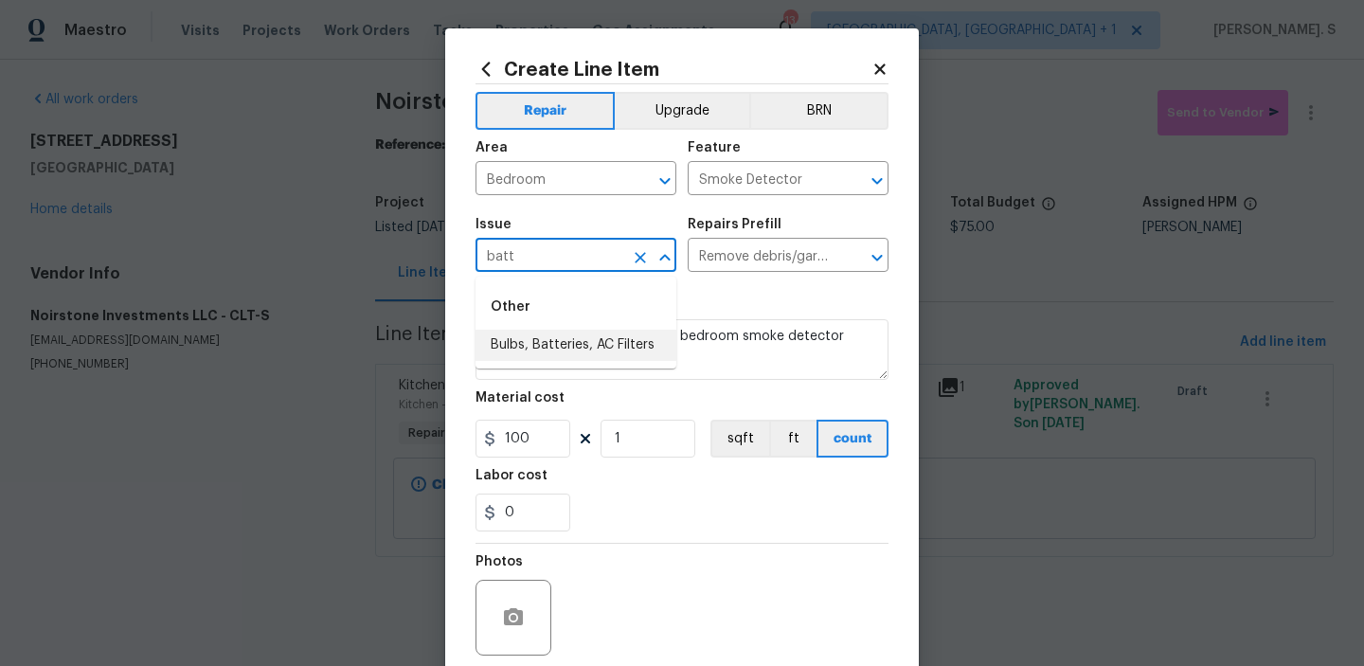
click at [606, 350] on li "Bulbs, Batteries, AC Filters" at bounding box center [576, 345] width 201 height 31
type input "Bulbs, Batteries, AC Filters"
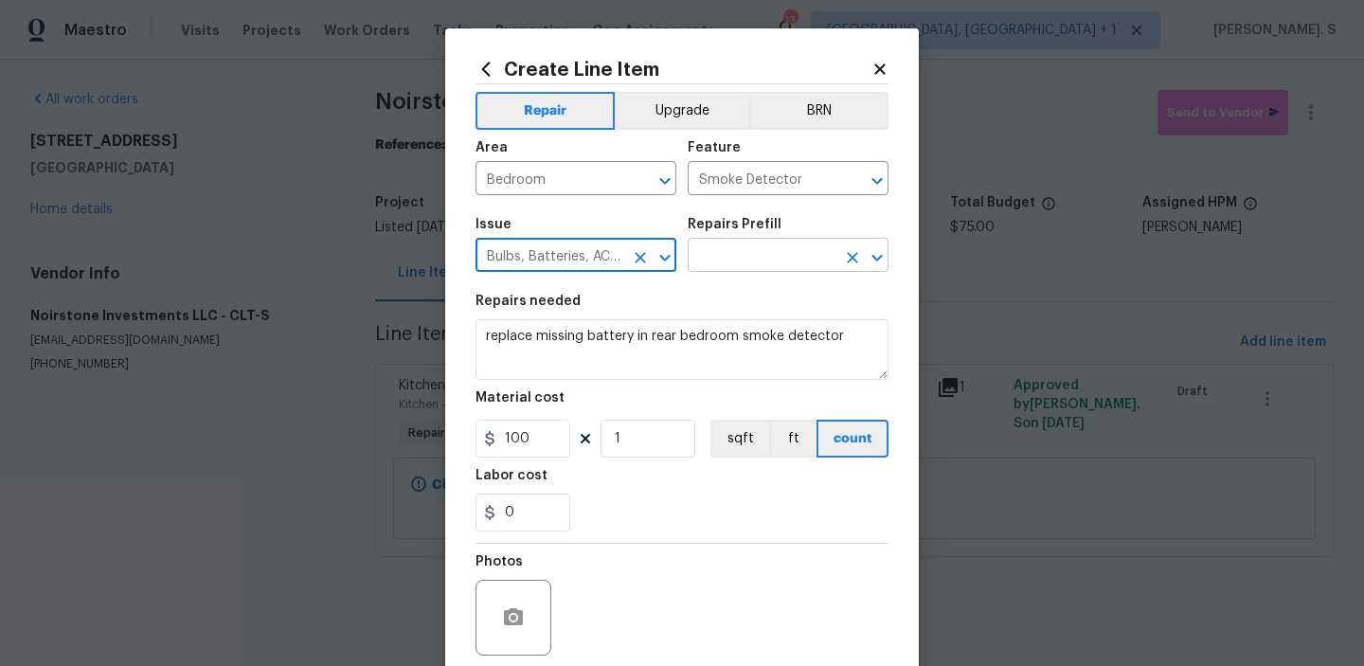
click at [882, 258] on icon "Open" at bounding box center [877, 257] width 23 height 23
type input "Bulbs, Batteries, AC Filters"
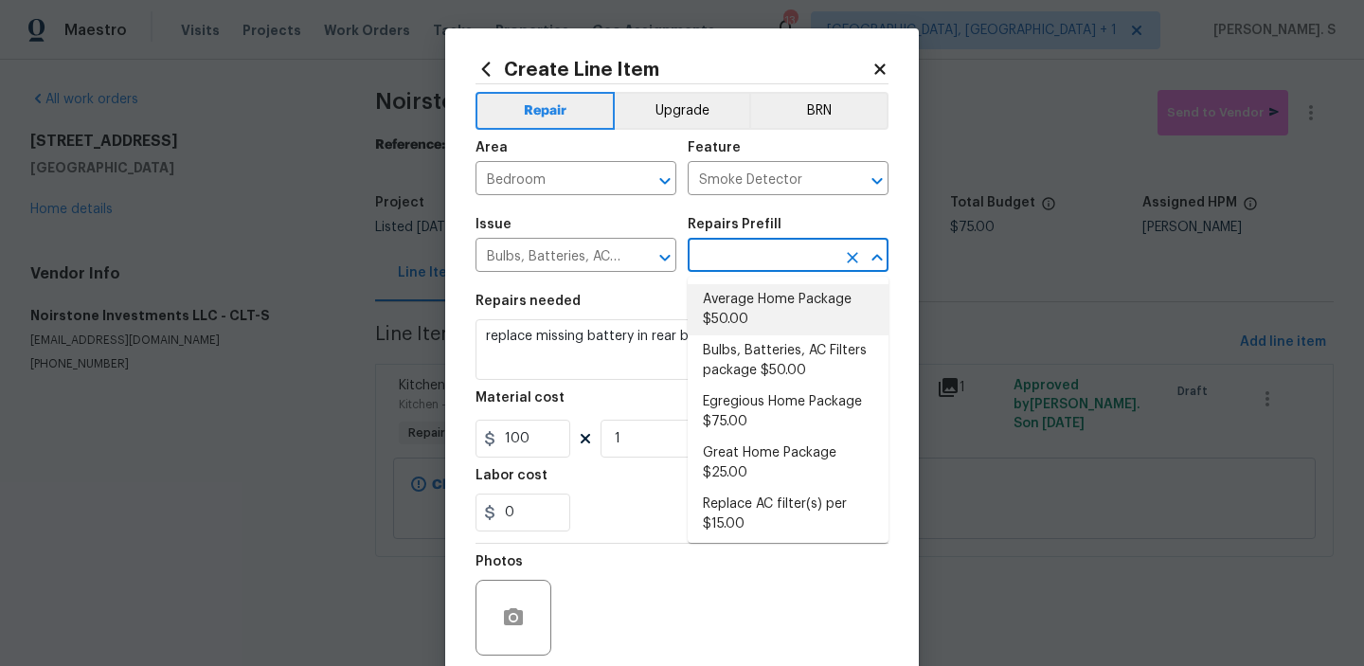
click at [783, 314] on li "Average Home Package $50.00" at bounding box center [788, 309] width 201 height 51
type input "Home Readiness Packages"
type input "Average Home Package $50.00"
type textarea "1. Replace all missing and/or damaged door stops and strike plates. 2. Remove a…"
type input "50"
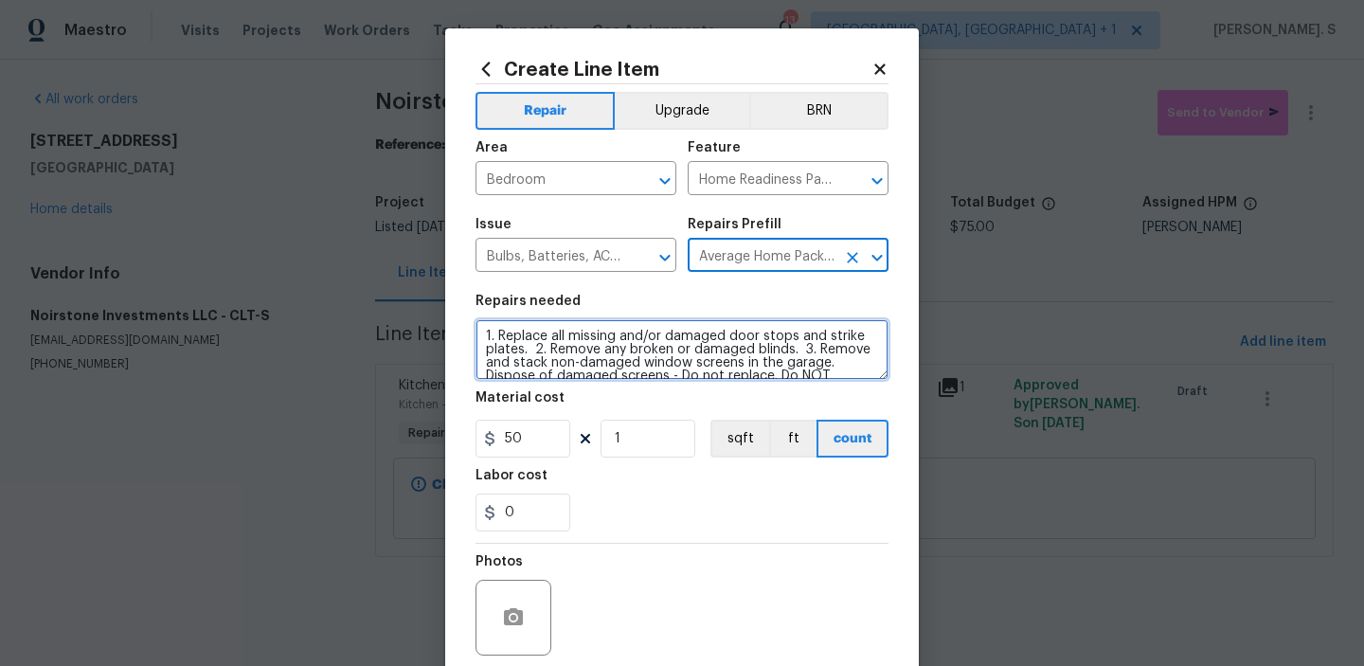
click at [641, 335] on textarea "1. Replace all missing and/or damaged door stops and strike plates. 2. Remove a…" at bounding box center [682, 349] width 413 height 61
paste textarea "replace missing battery in rear bedroom smoke detector"
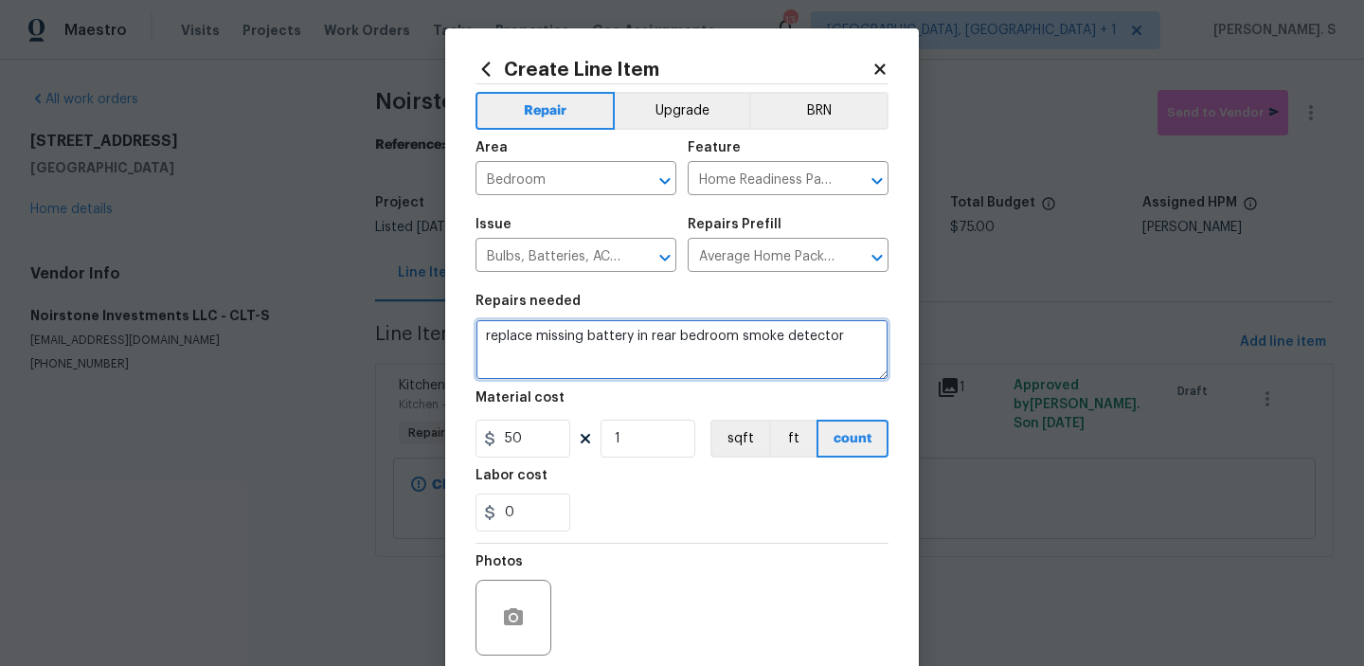
click at [490, 332] on textarea "replace missing battery in rear bedroom smoke detector" at bounding box center [682, 349] width 413 height 61
type textarea "Received feedback to replace missing battery in rear bedroom smoke detector"
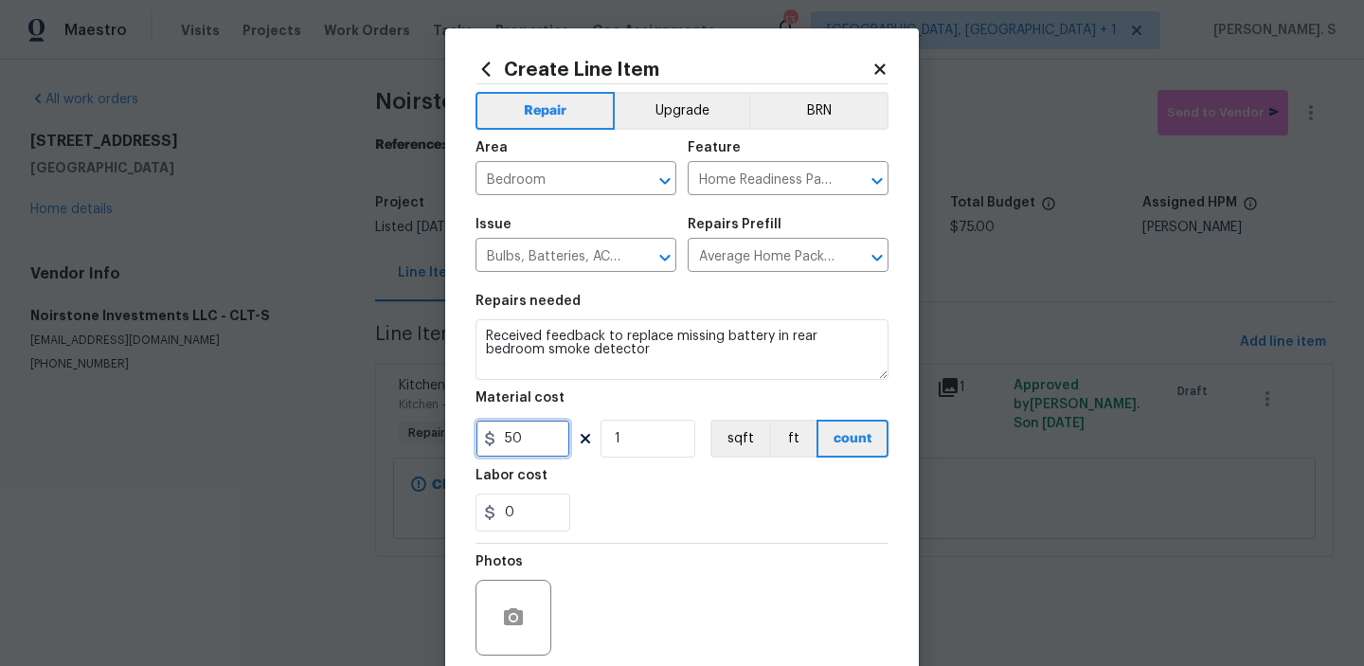
click at [523, 436] on input "50" at bounding box center [523, 439] width 95 height 38
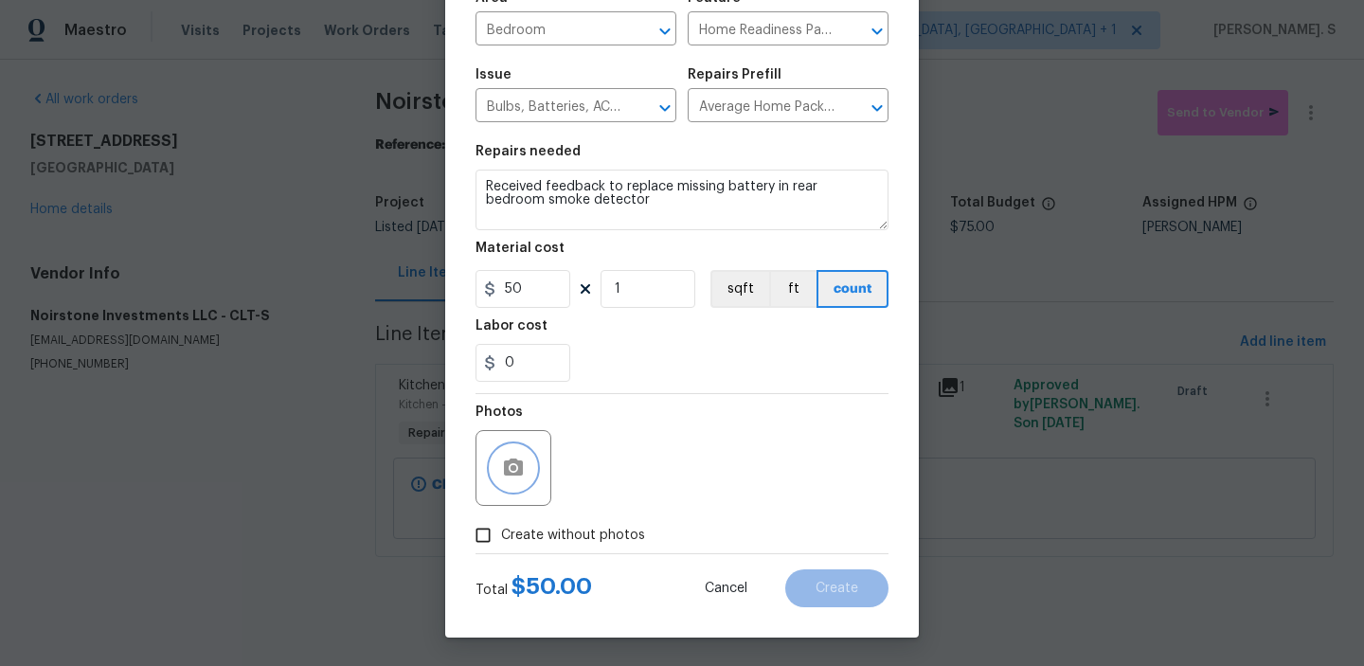
click at [516, 466] on icon "button" at bounding box center [513, 468] width 23 height 23
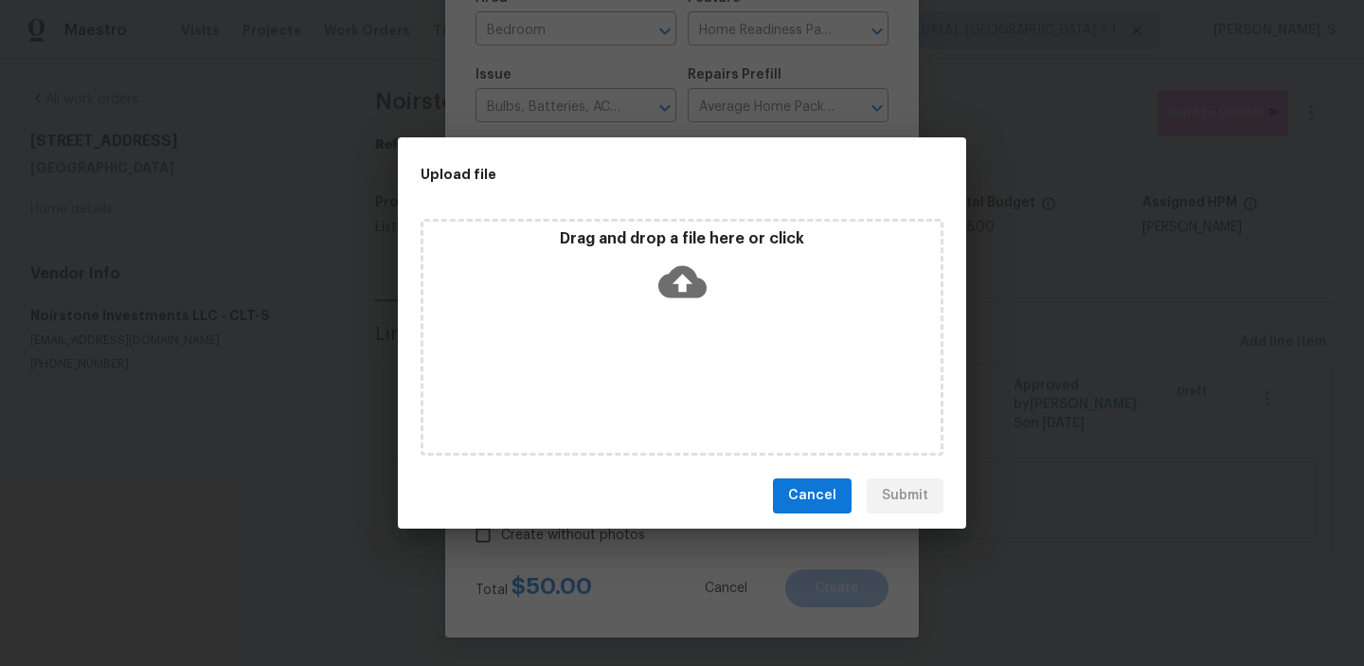
click at [673, 285] on icon at bounding box center [682, 281] width 48 height 32
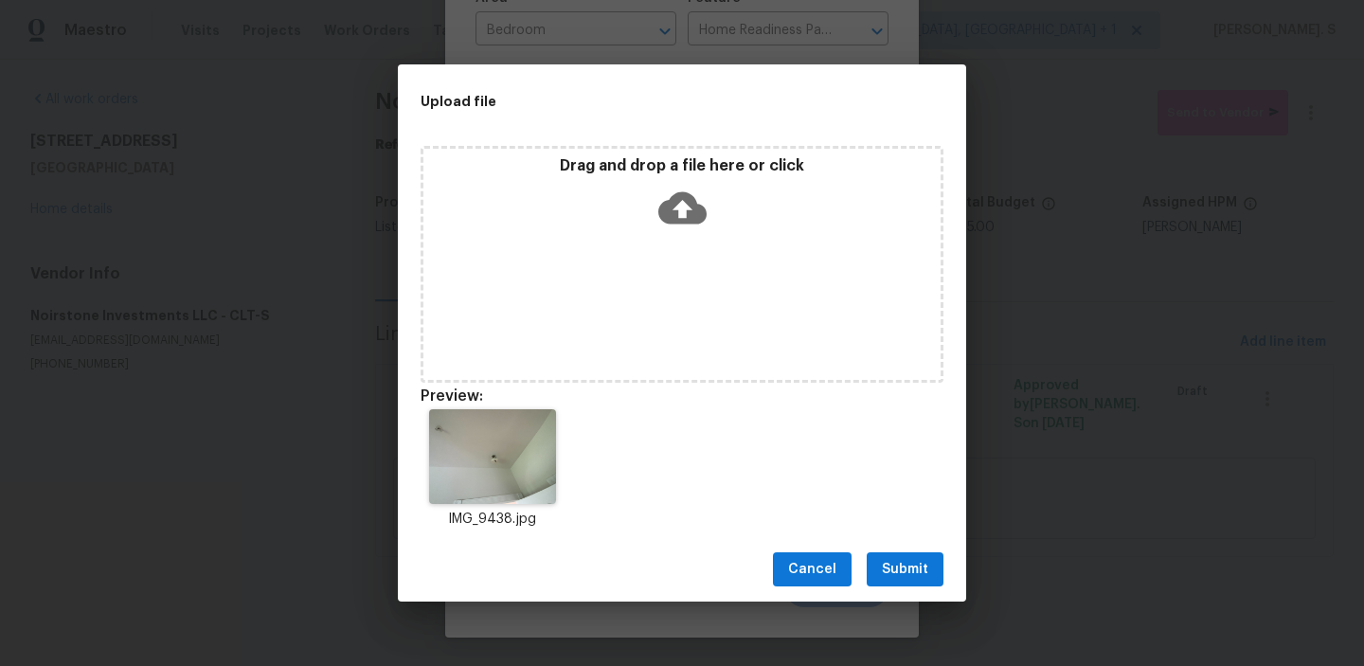
click at [892, 566] on span "Submit" at bounding box center [905, 570] width 46 height 24
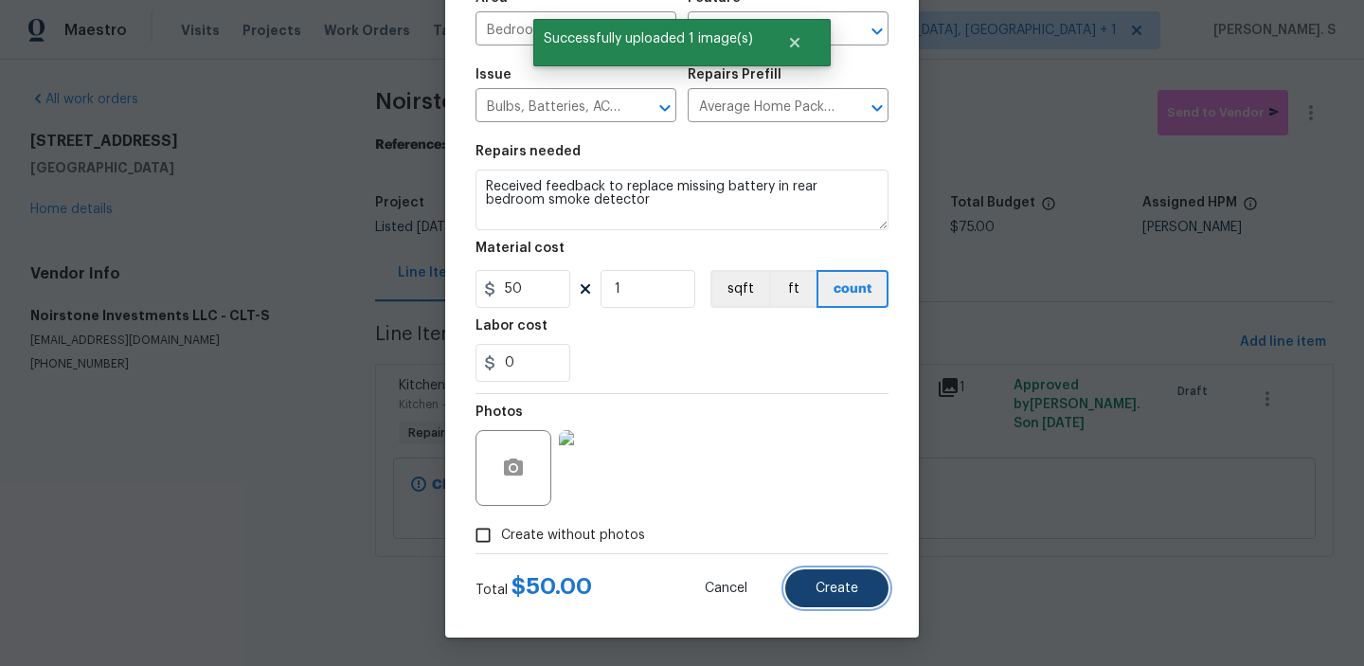
click at [817, 584] on span "Create" at bounding box center [837, 589] width 43 height 14
type input "0"
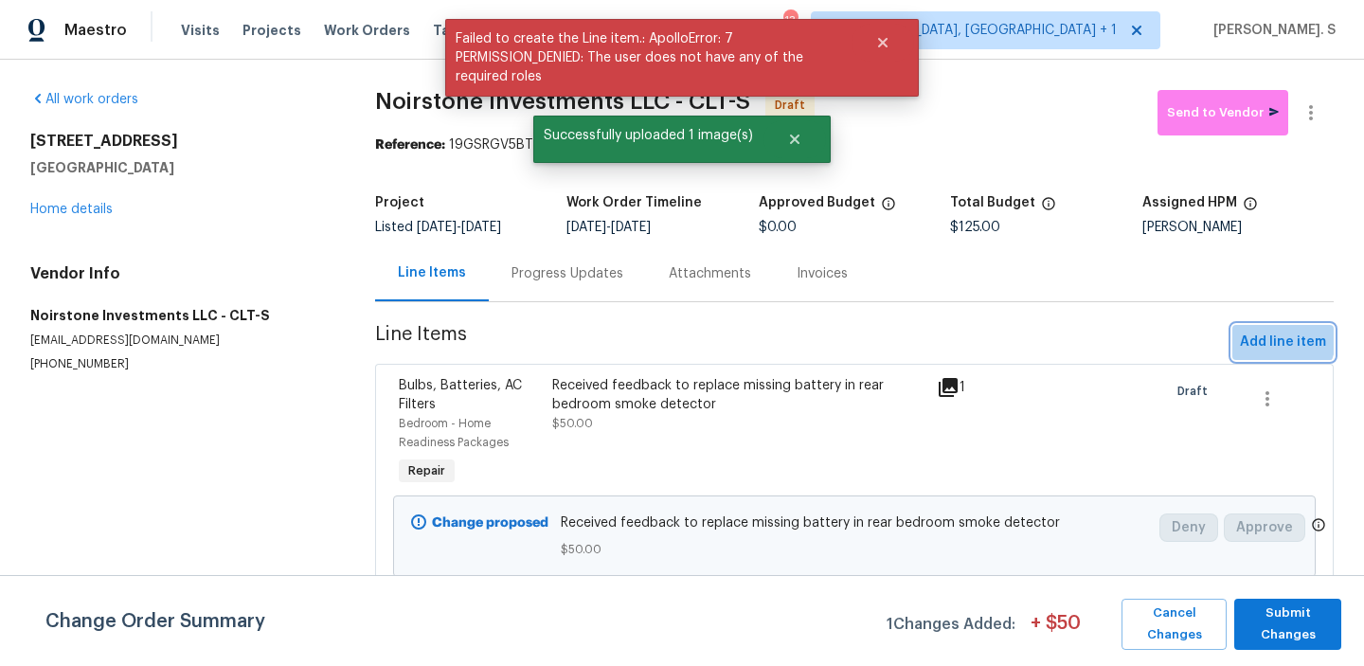
click at [1262, 333] on span "Add line item" at bounding box center [1283, 343] width 86 height 24
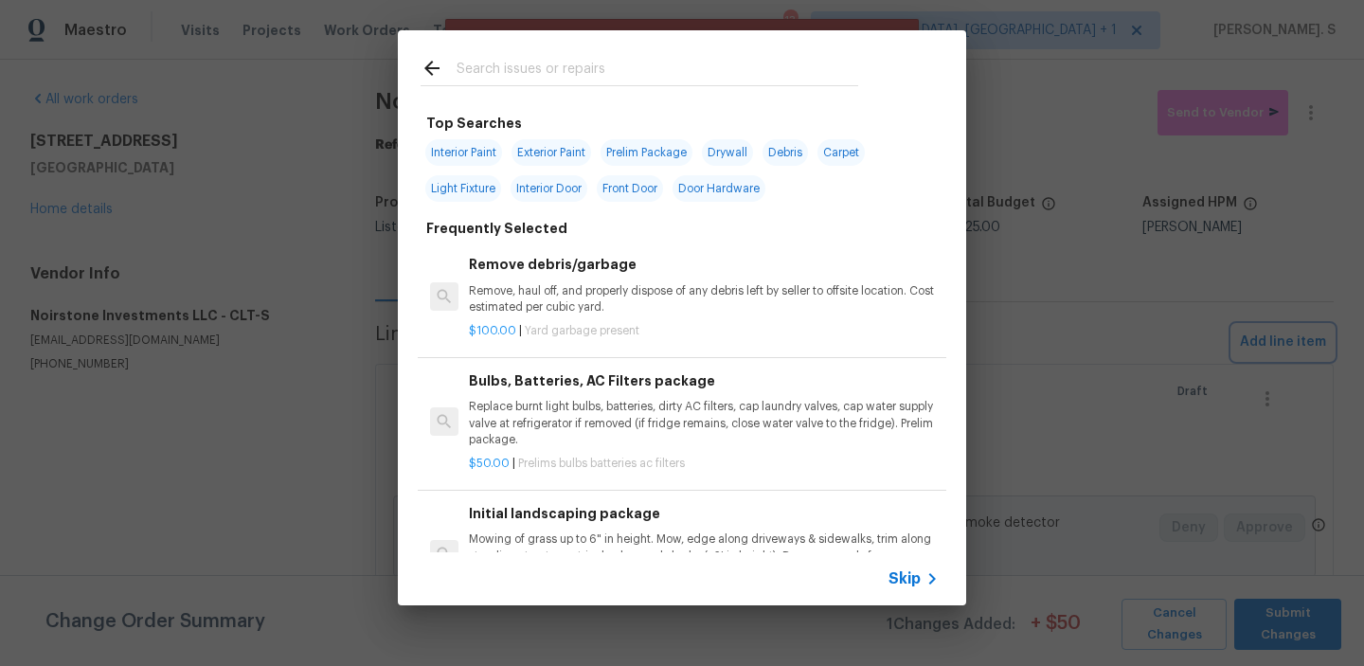
click at [1262, 333] on div "Top Searches Interior Paint Exterior Paint Prelim Package Drywall Debris Carpet…" at bounding box center [682, 318] width 1364 height 636
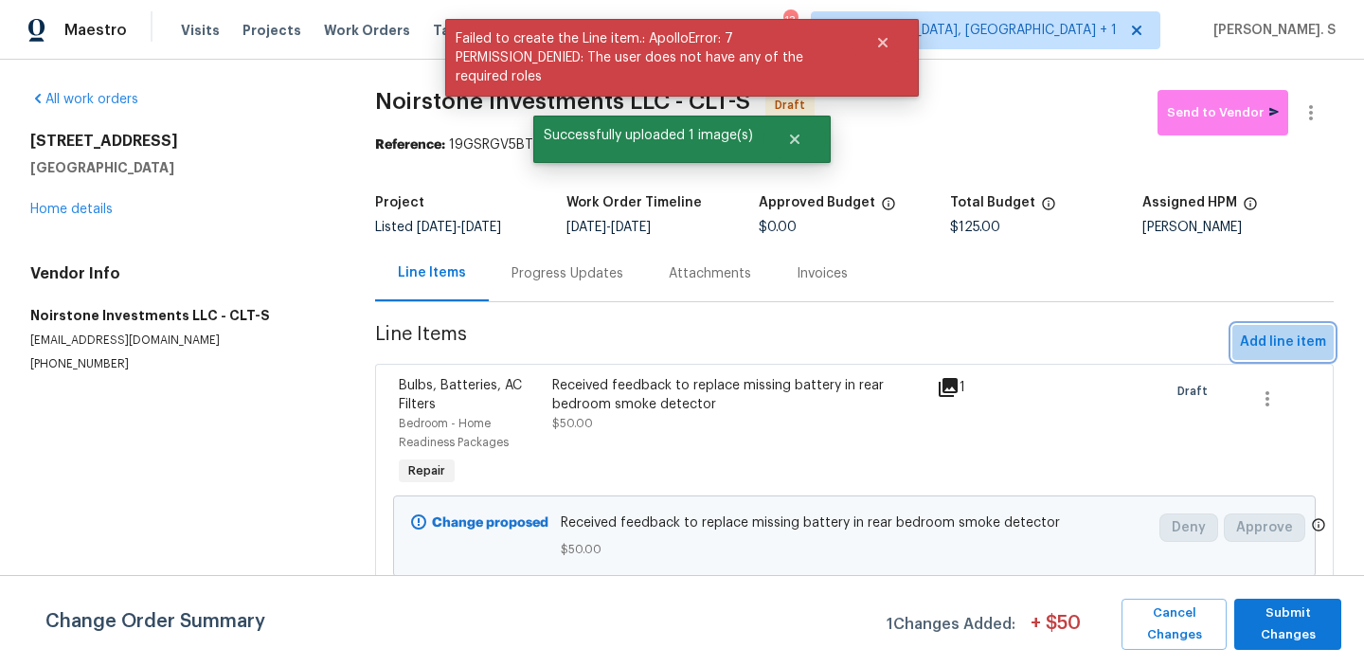
click at [1299, 342] on span "Add line item" at bounding box center [1283, 343] width 86 height 24
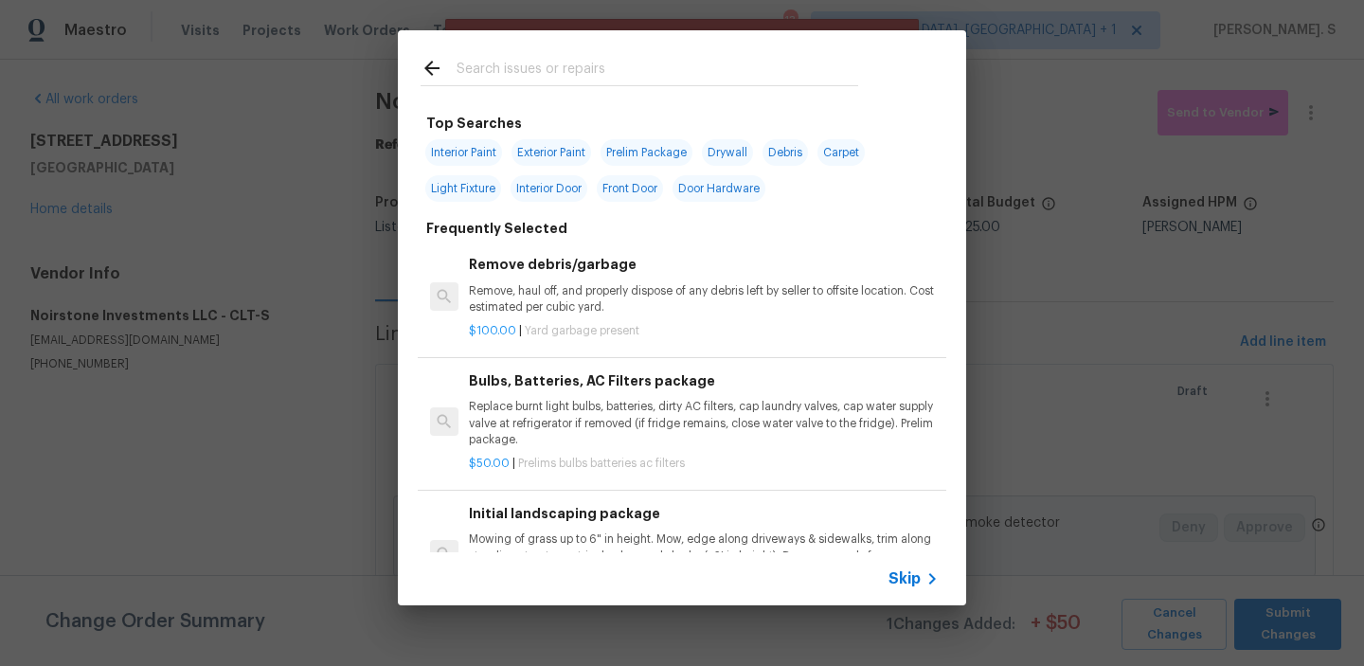
click at [689, 279] on div "Remove debris/garbage Remove, haul off, and properly dispose of any debris left…" at bounding box center [704, 285] width 470 height 62
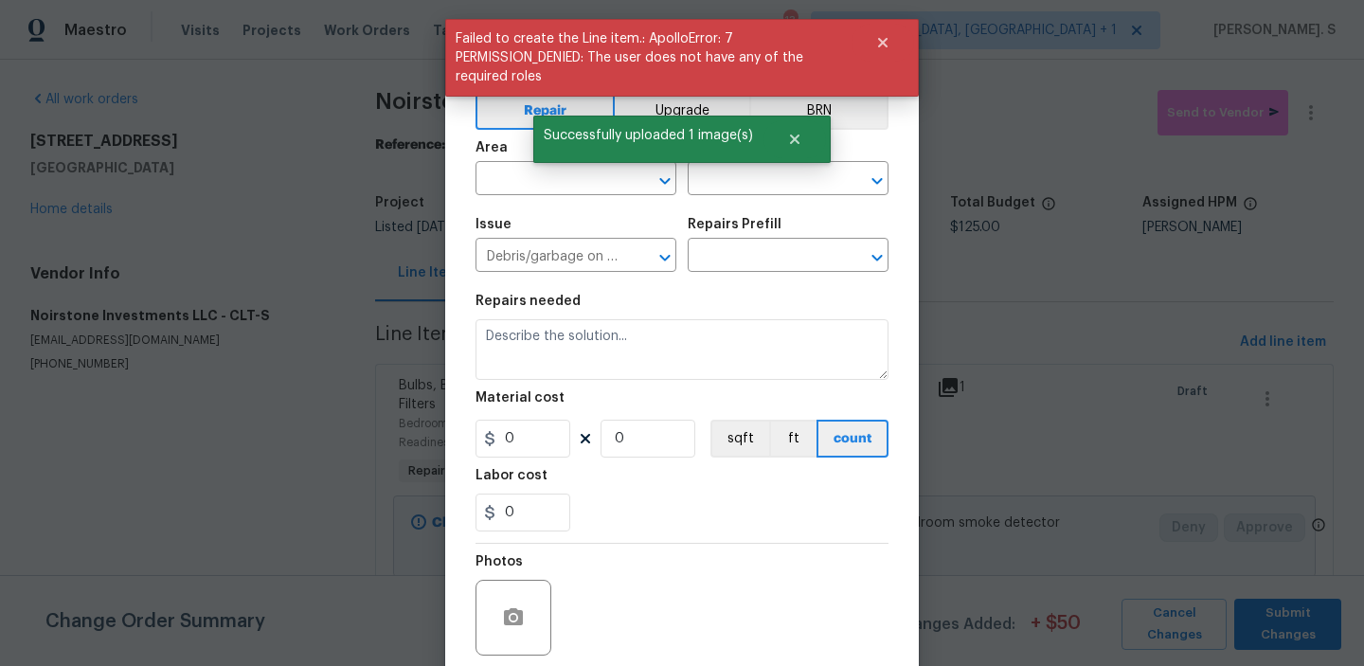
type input "Remove debris/garbage $100.00"
type textarea "Remove, haul off, and properly dispose of any debris left by seller to offsite …"
type input "100"
type input "1"
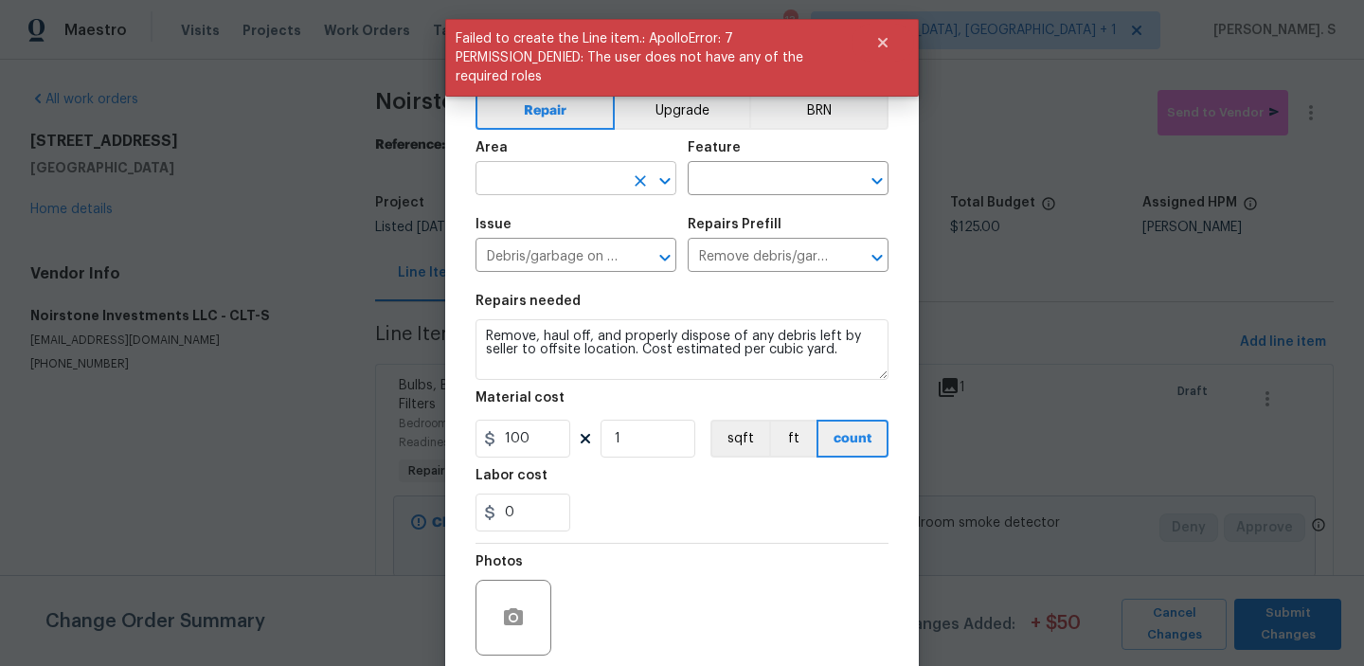
click at [664, 186] on icon "Open" at bounding box center [665, 181] width 23 height 23
click at [587, 227] on li "Kitchen" at bounding box center [576, 222] width 201 height 31
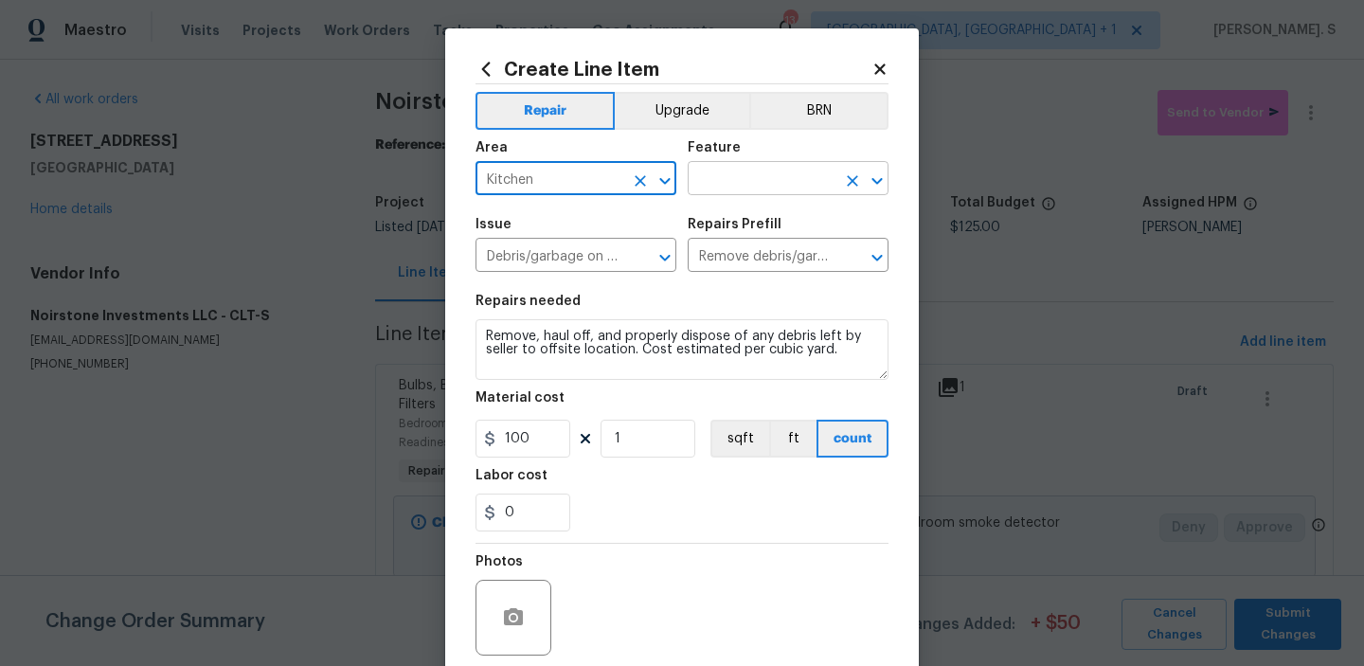
click at [884, 176] on icon "Open" at bounding box center [877, 181] width 23 height 23
type input "Kitchen"
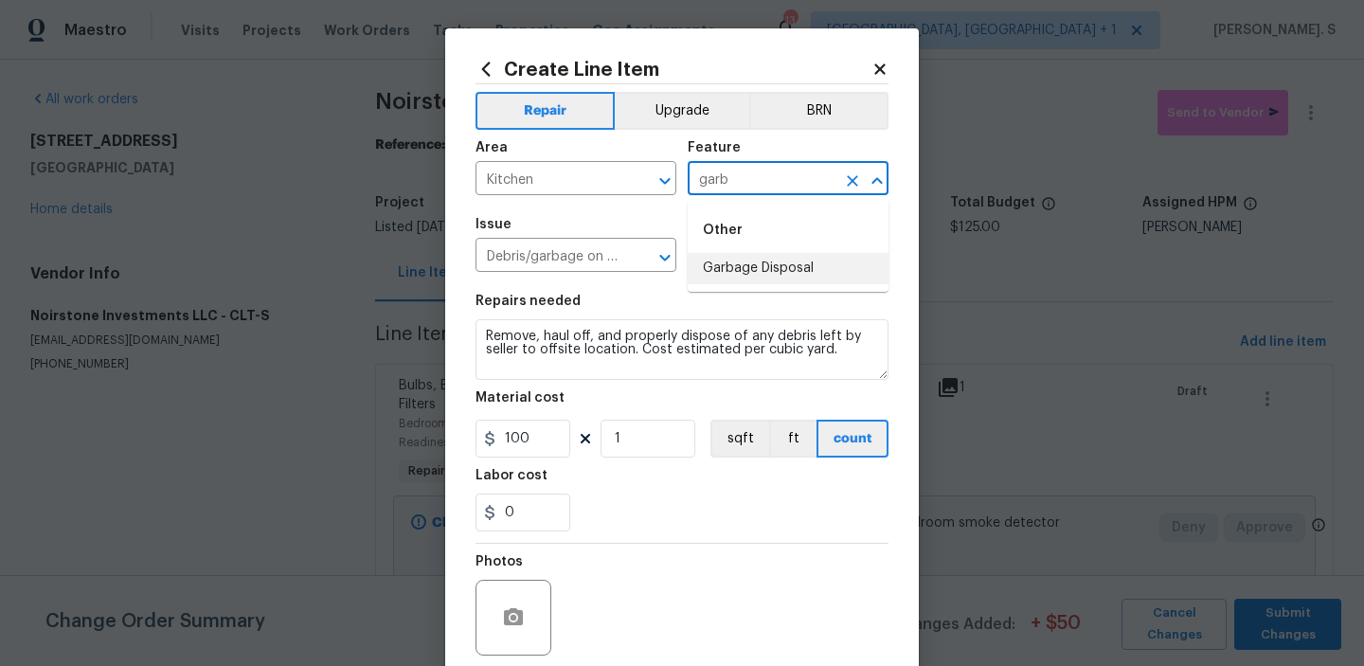
click at [838, 271] on li "Garbage Disposal" at bounding box center [788, 268] width 201 height 31
click at [665, 264] on icon "Open" at bounding box center [665, 257] width 23 height 23
type input "Garbage Disposal"
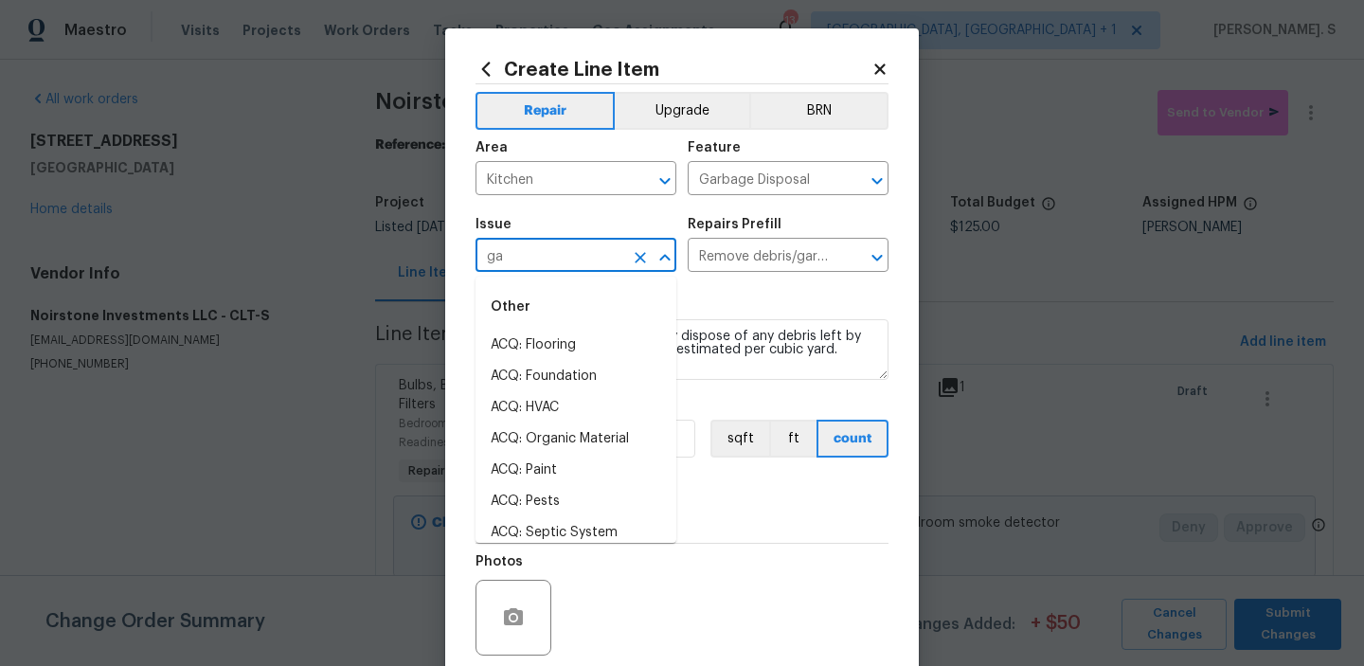
scroll to position [0, 0]
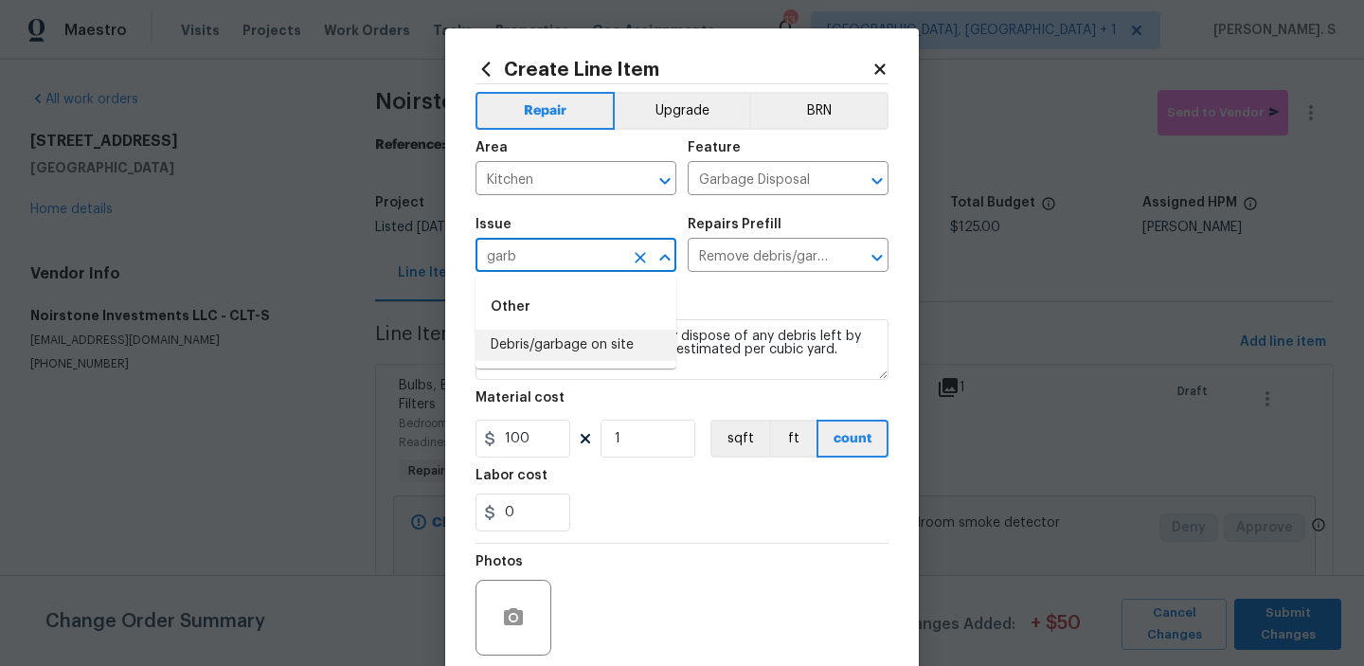
click at [556, 359] on li "Debris/garbage on site" at bounding box center [576, 345] width 201 height 31
type input "Debris/garbage on site"
click at [877, 257] on icon "Open" at bounding box center [877, 257] width 23 height 23
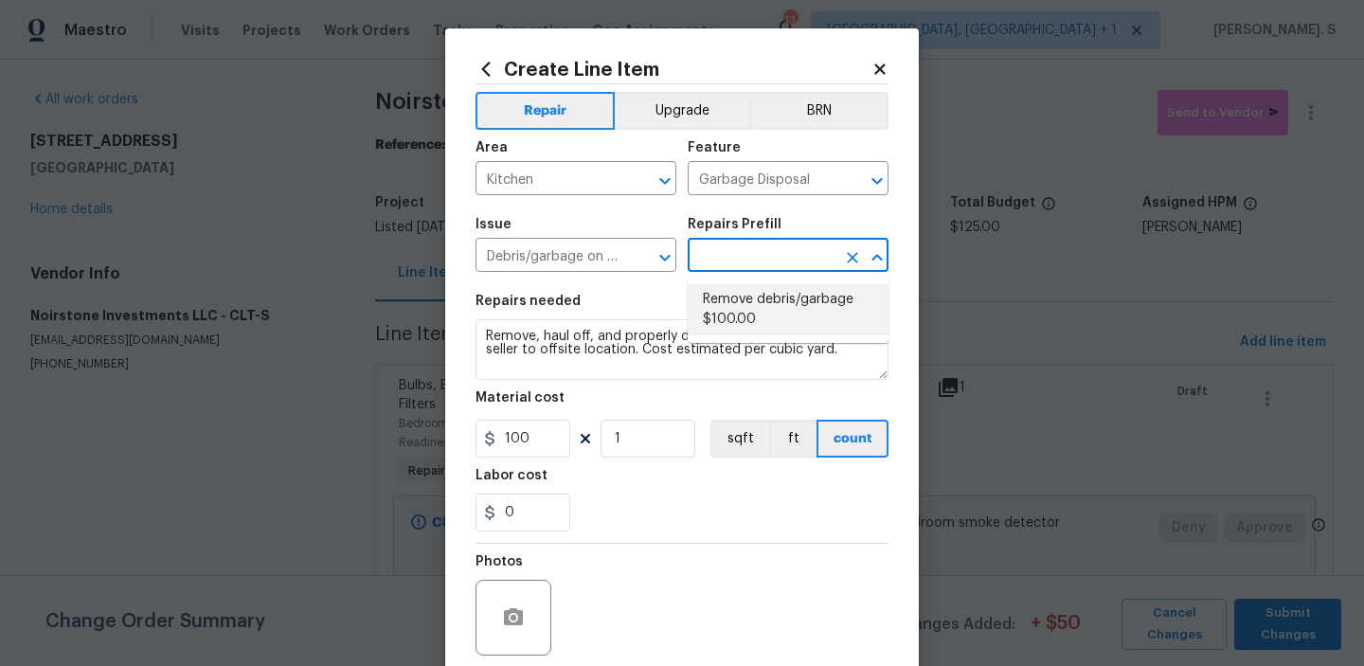
click at [804, 291] on li "Remove debris/garbage $100.00" at bounding box center [788, 309] width 201 height 51
type input "Remove debris/garbage $100.00"
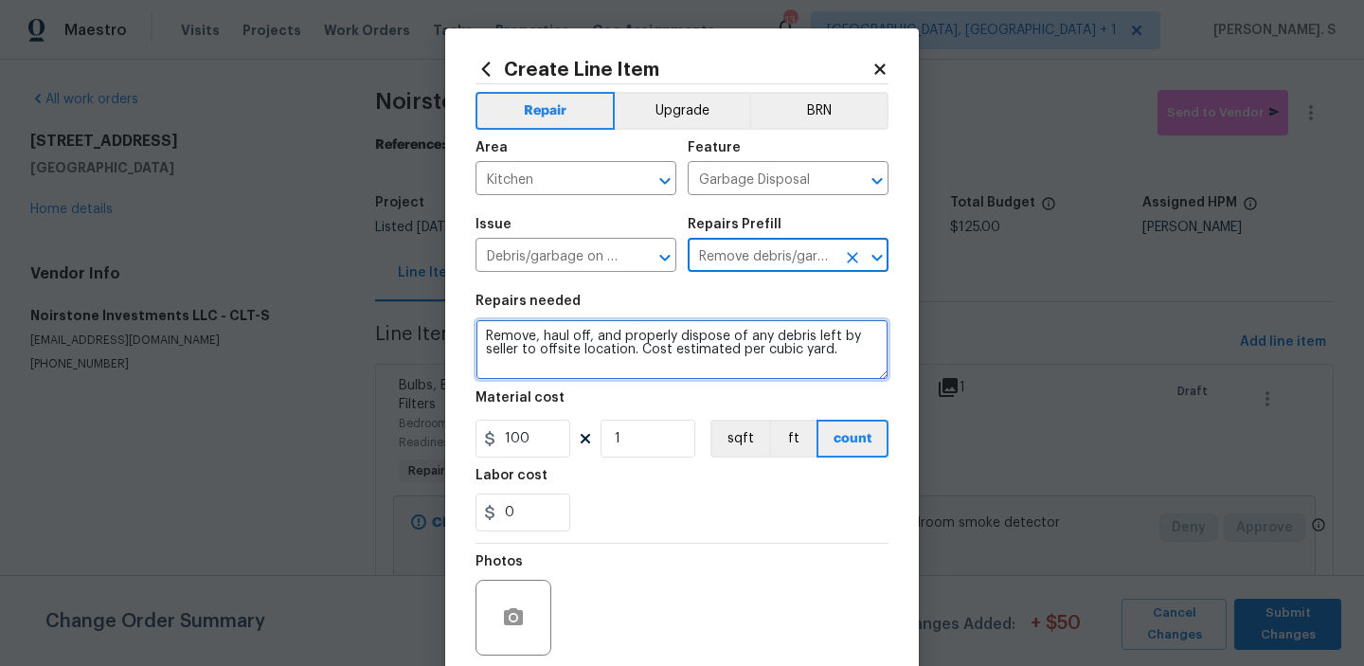
click at [651, 363] on textarea "Remove, haul off, and properly dispose of any debris left by seller to offsite …" at bounding box center [682, 349] width 413 height 61
paste textarea "replace garbage disposal extremely loud"
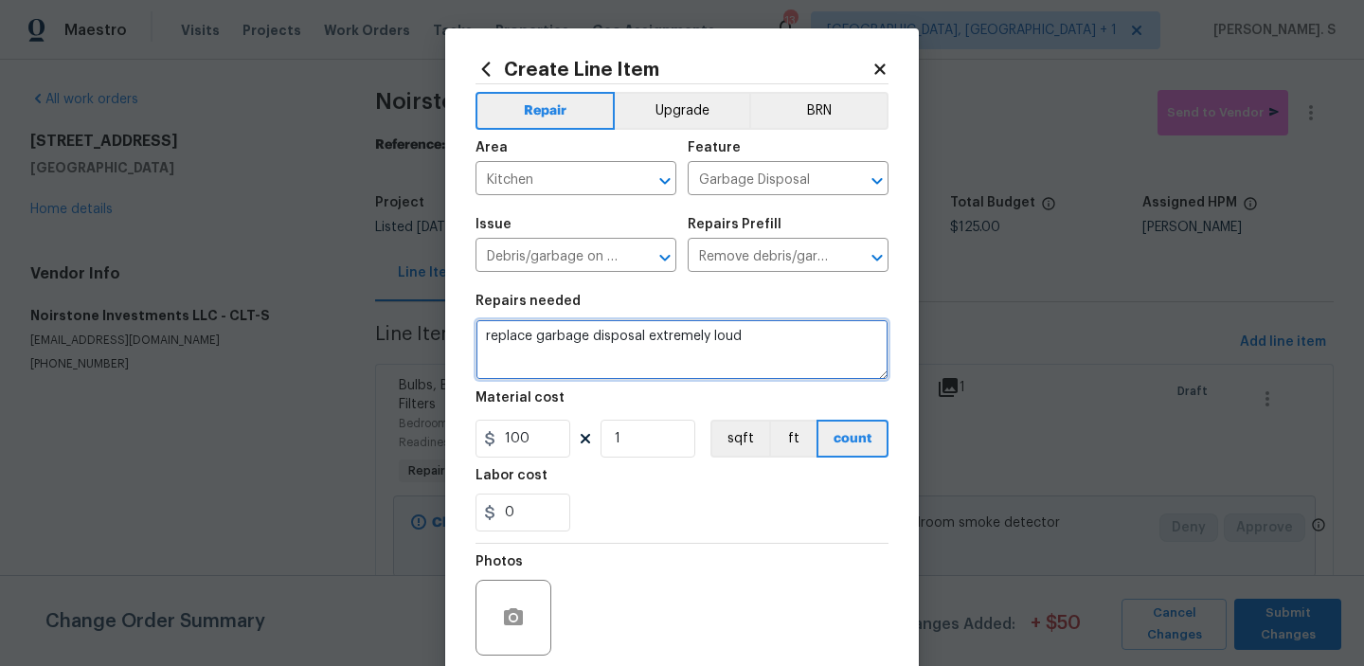
click at [494, 338] on textarea "replace garbage disposal extremely loud" at bounding box center [682, 349] width 413 height 61
type textarea "Received feedback to replace garbage disposal extremely loud"
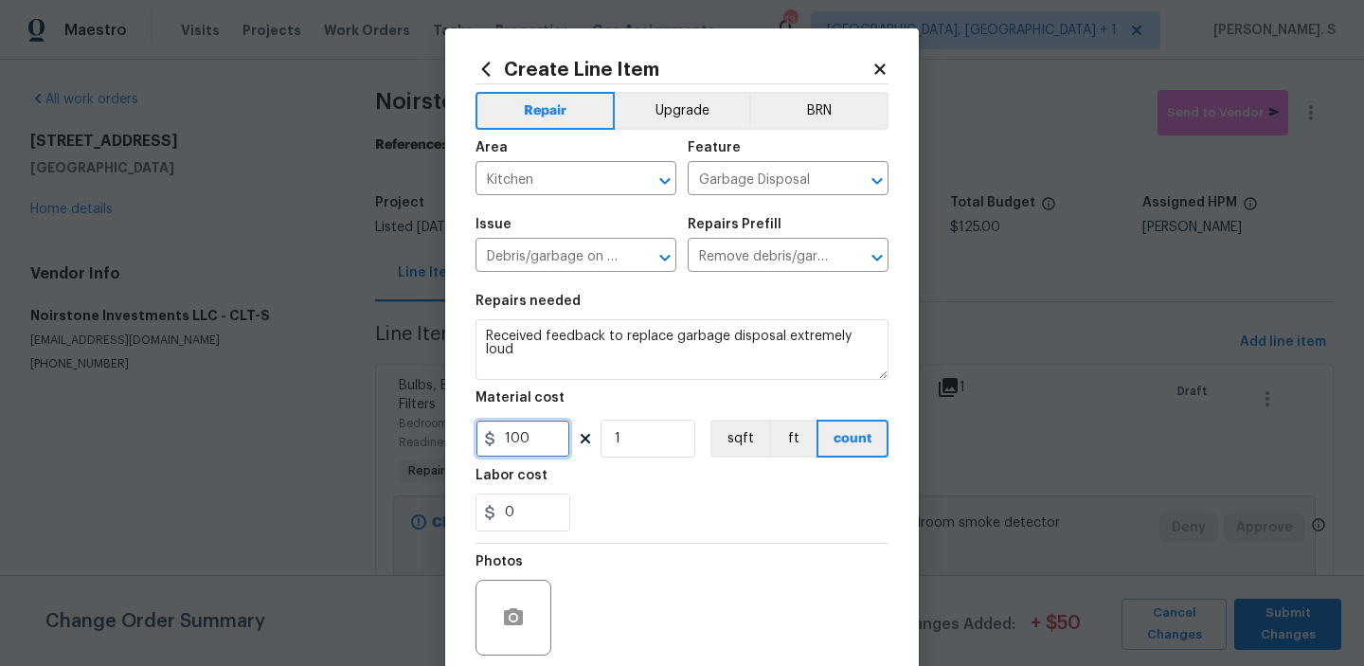
click at [532, 435] on input "100" at bounding box center [523, 439] width 95 height 38
type input "50"
click at [508, 601] on button "button" at bounding box center [513, 617] width 45 height 45
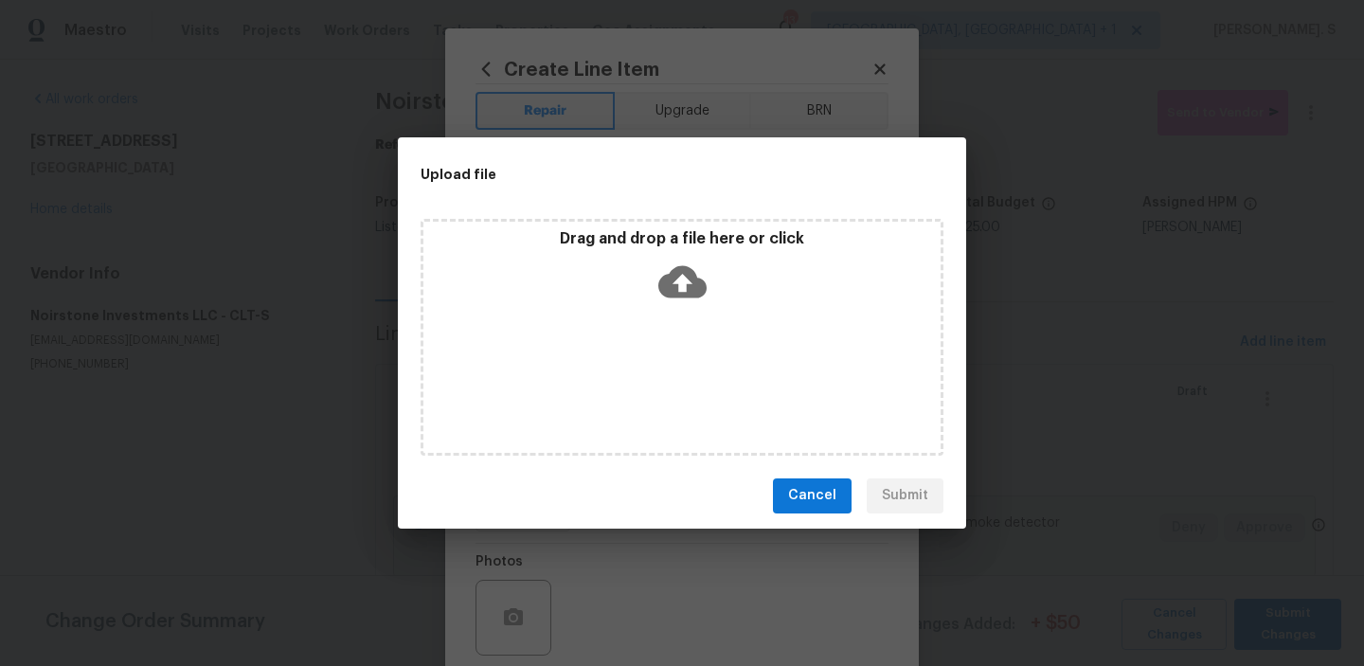
click at [685, 284] on icon at bounding box center [682, 282] width 48 height 48
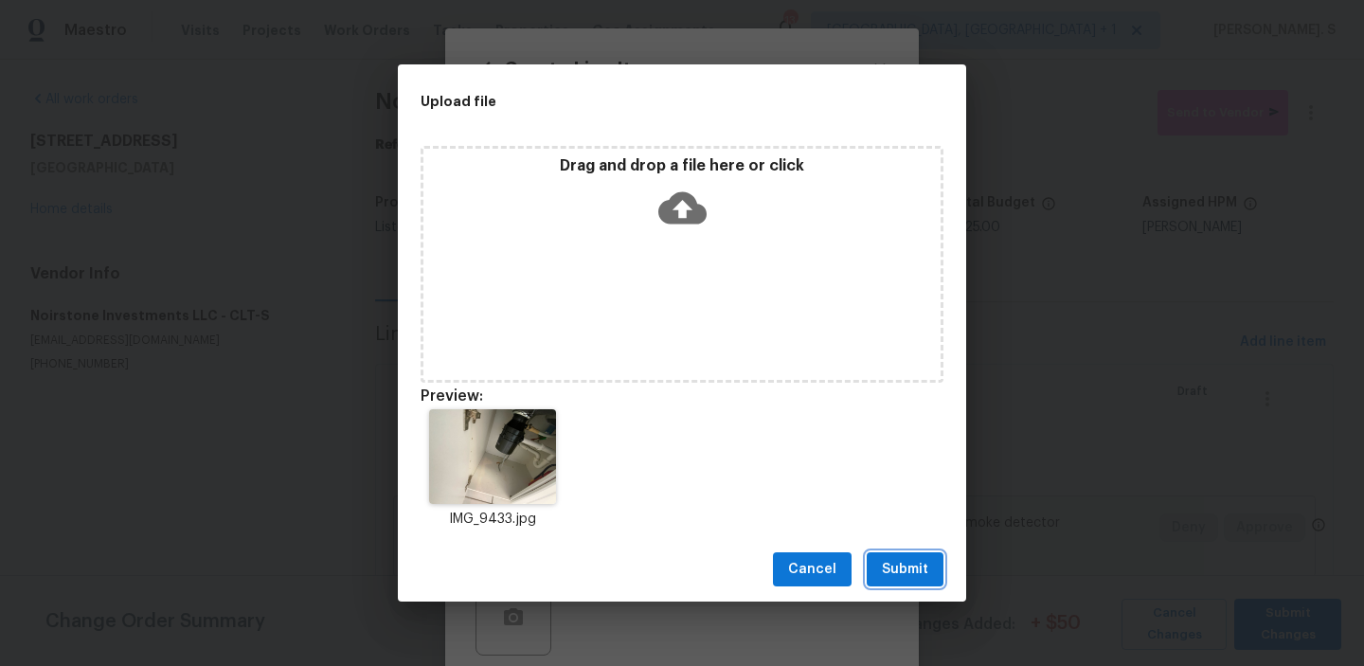
click at [889, 582] on button "Submit" at bounding box center [905, 569] width 77 height 35
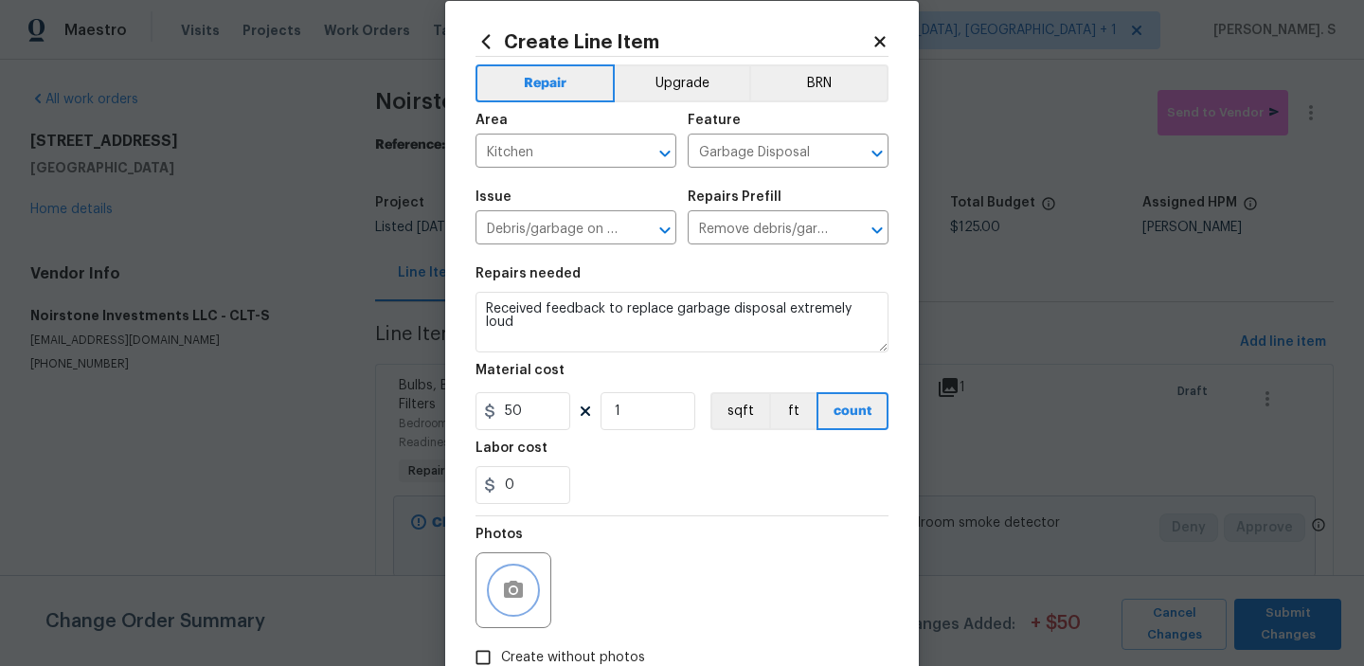
scroll to position [151, 0]
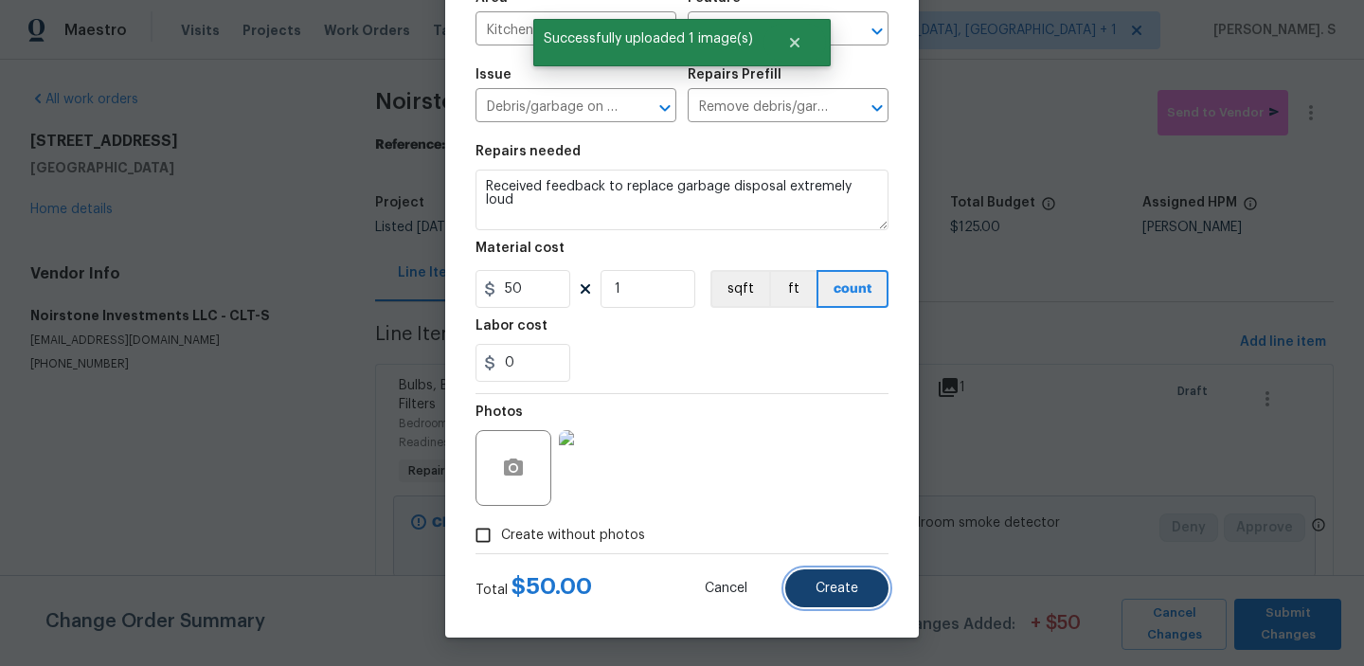
click at [847, 592] on span "Create" at bounding box center [837, 589] width 43 height 14
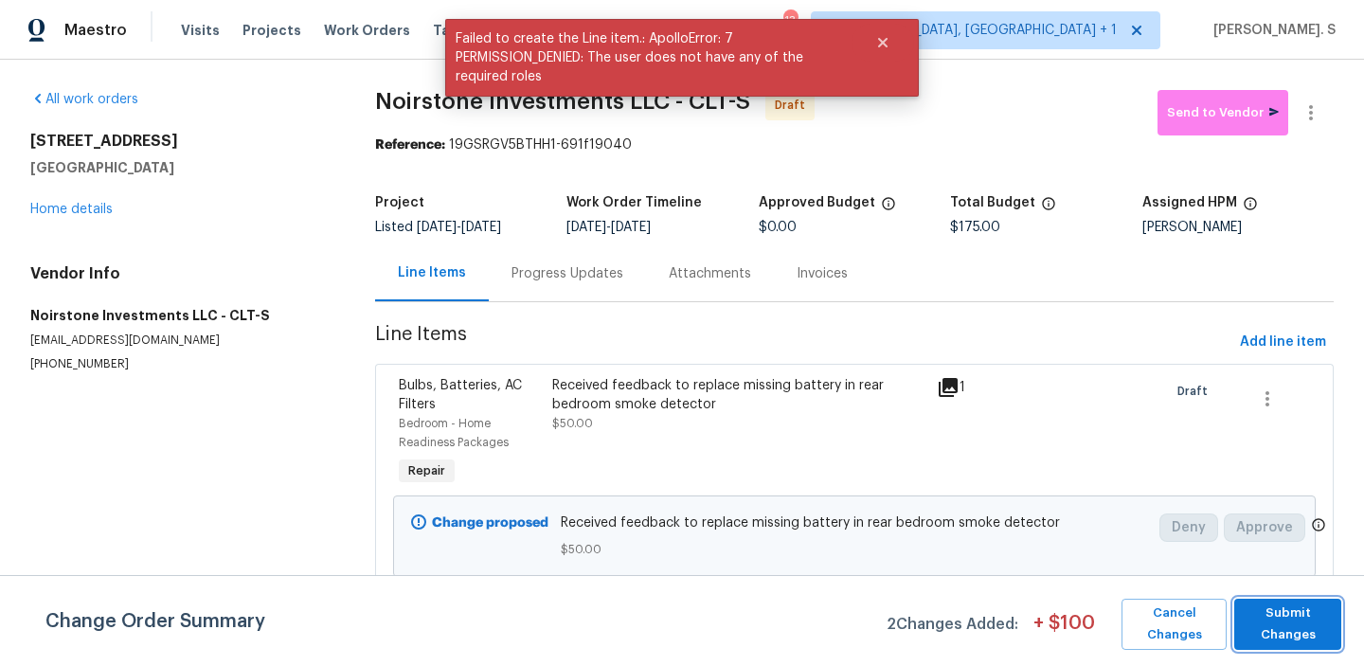
click at [1256, 610] on span "Submit Changes" at bounding box center [1288, 624] width 88 height 44
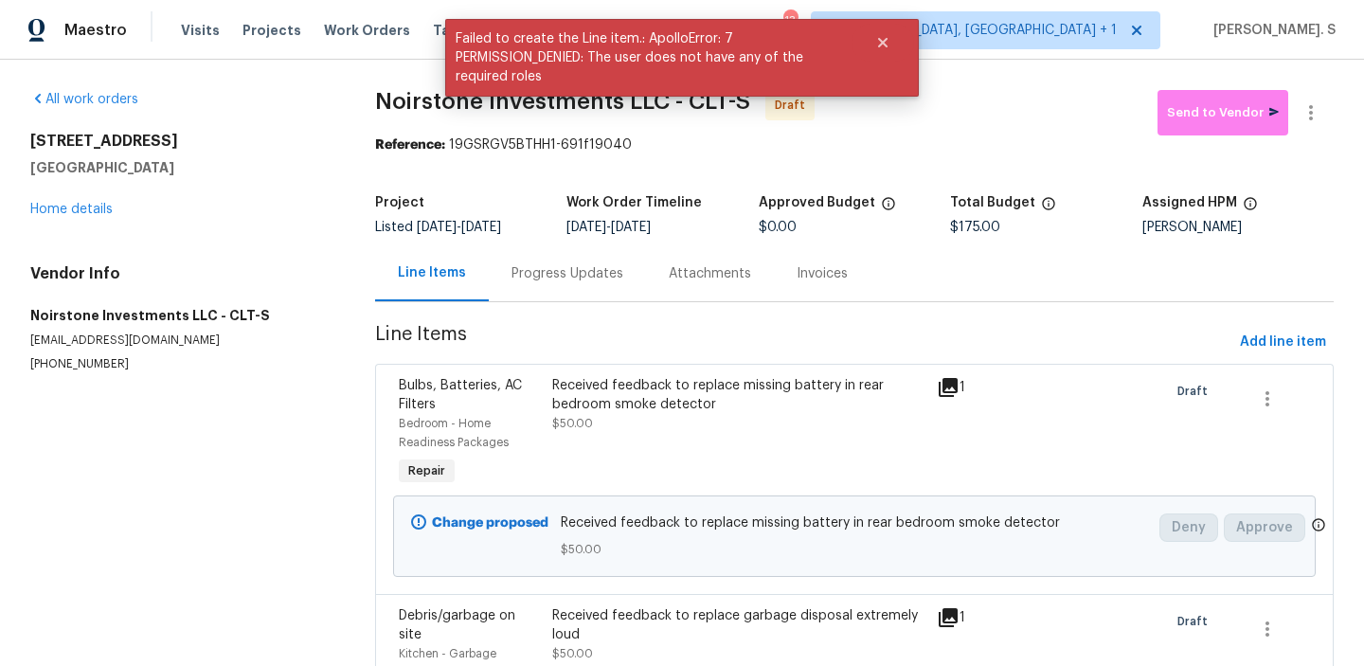
click at [585, 296] on div "Progress Updates" at bounding box center [567, 273] width 157 height 56
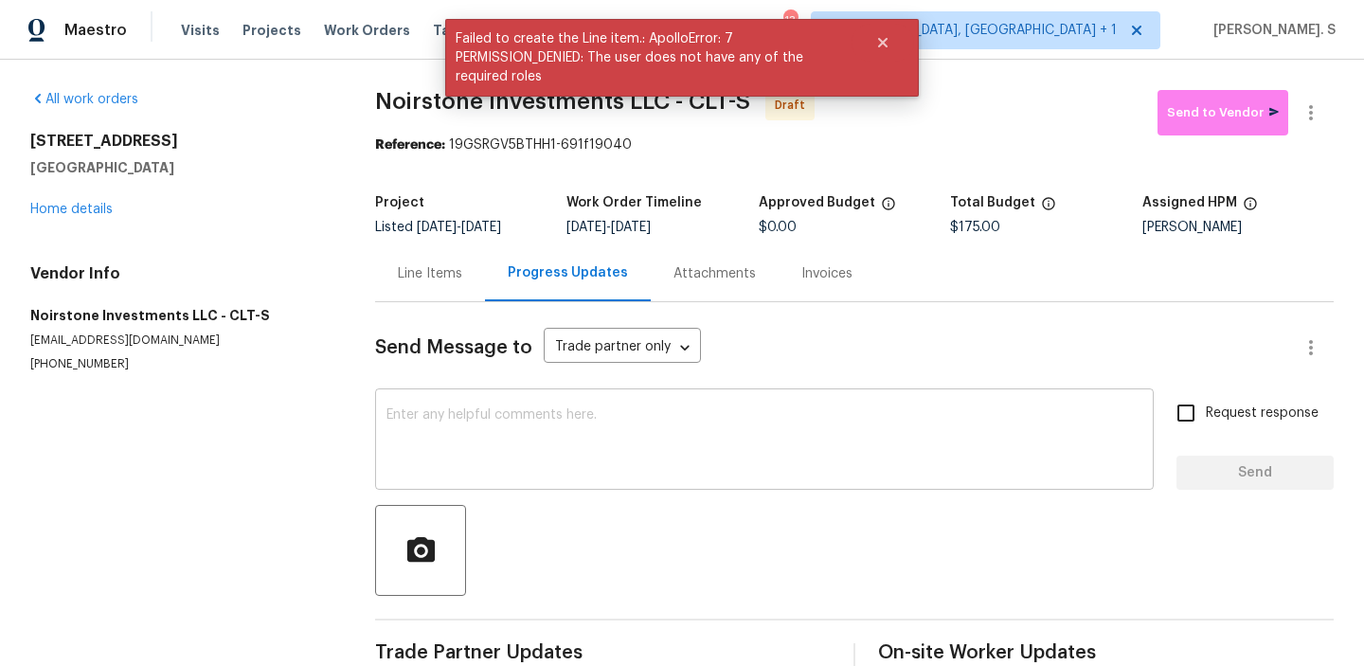
click at [585, 443] on textarea at bounding box center [764, 441] width 756 height 66
paste textarea "Hi, this is Glory with Opendoor. I’m confirming you received the WO for the pro…"
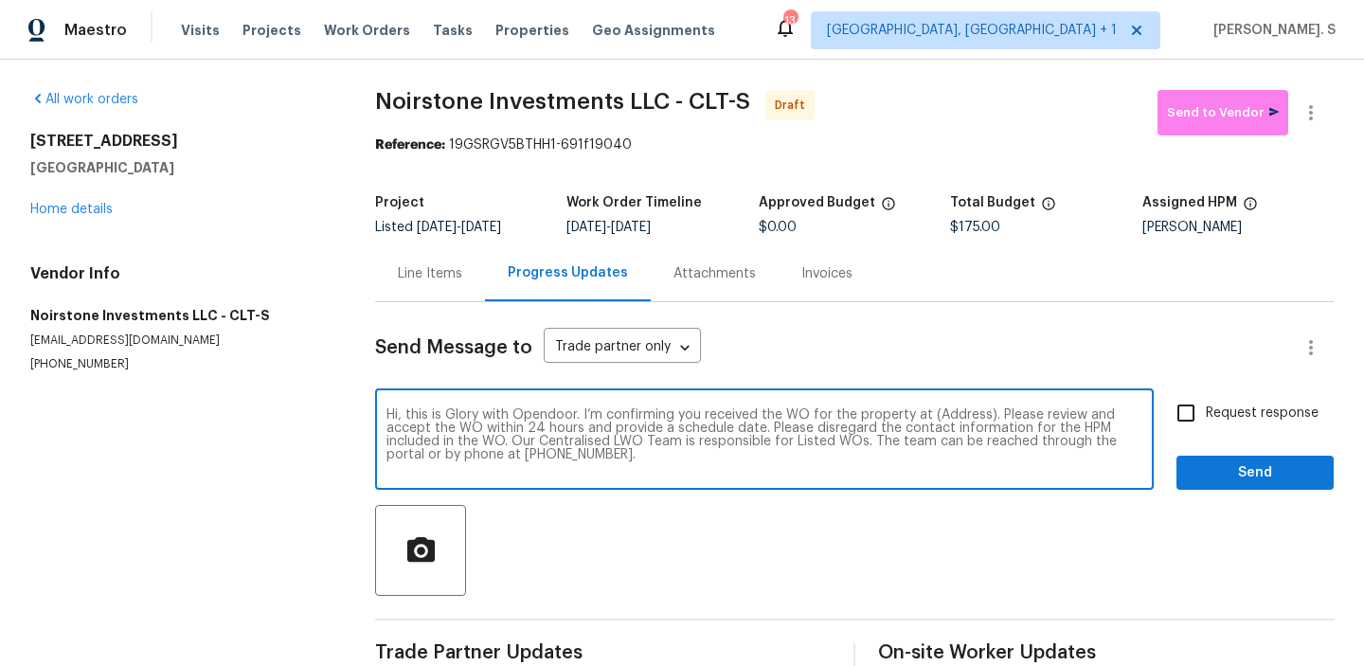
click at [954, 416] on textarea "Hi, this is Glory with Opendoor. I’m confirming you received the WO for the pro…" at bounding box center [764, 441] width 756 height 66
paste textarea "8929 Meadow Vista Rd, Charlotte, NC 28213"
type textarea "Hi, this is Glory with Opendoor. I’m confirming you received the WO for the pro…"
click at [1325, 132] on div at bounding box center [1310, 112] width 45 height 45
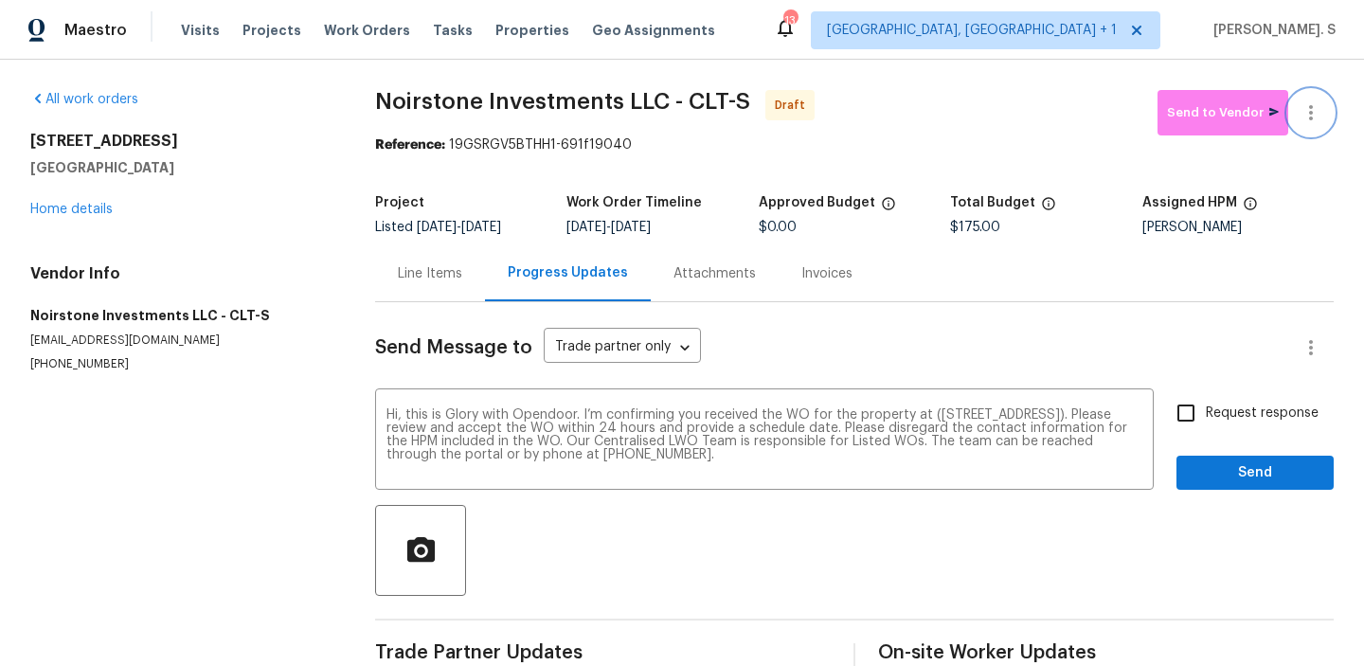
click at [1320, 124] on button "button" at bounding box center [1310, 112] width 45 height 45
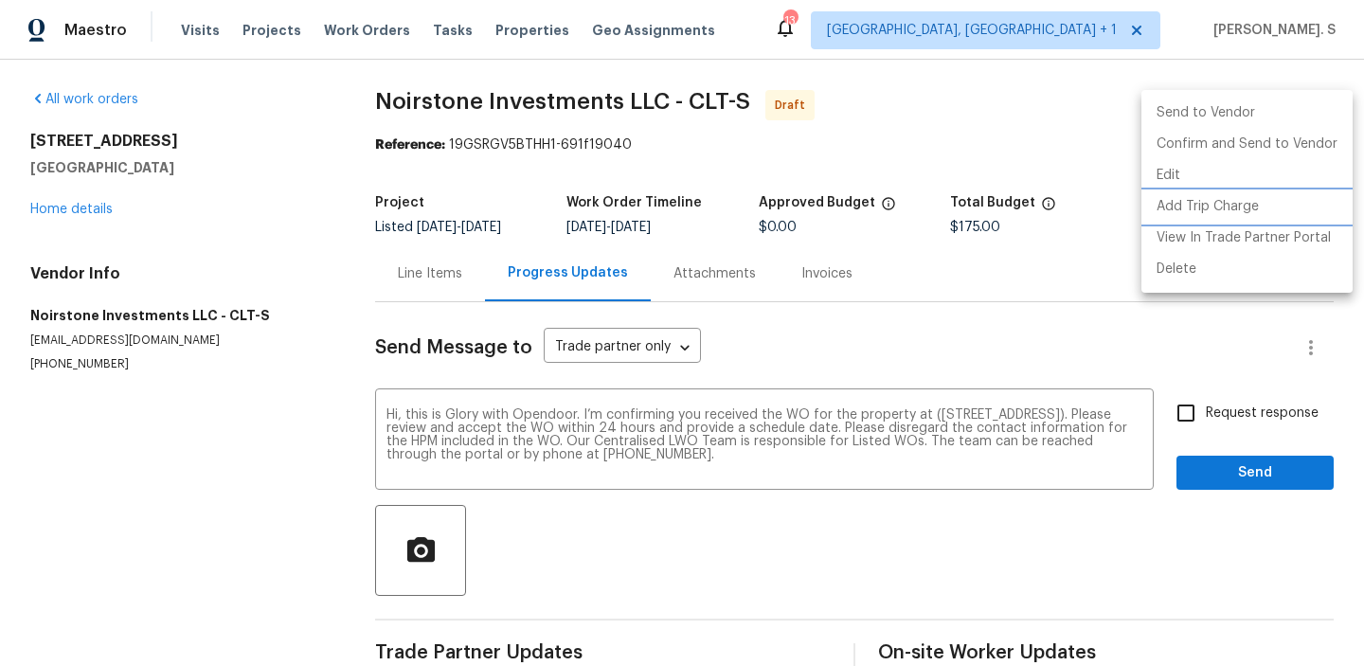
click at [1196, 191] on li "Add Trip Charge" at bounding box center [1246, 206] width 211 height 31
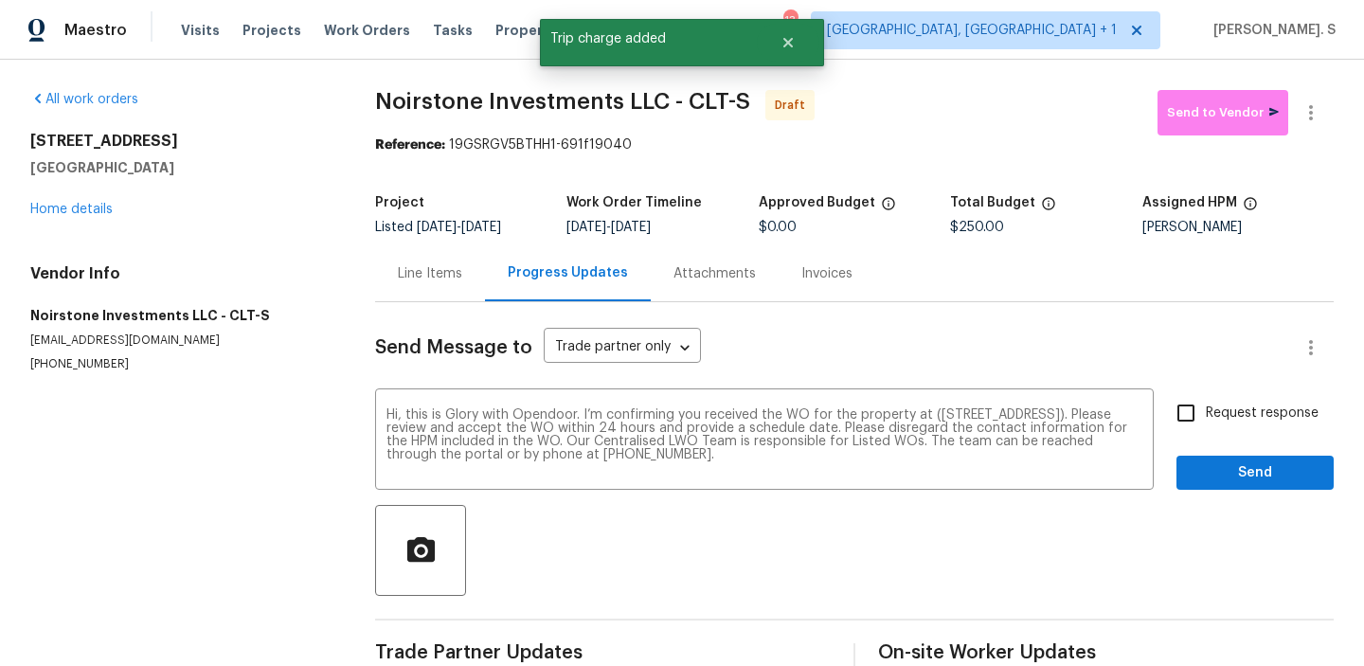
click at [462, 287] on div "Line Items" at bounding box center [430, 273] width 110 height 56
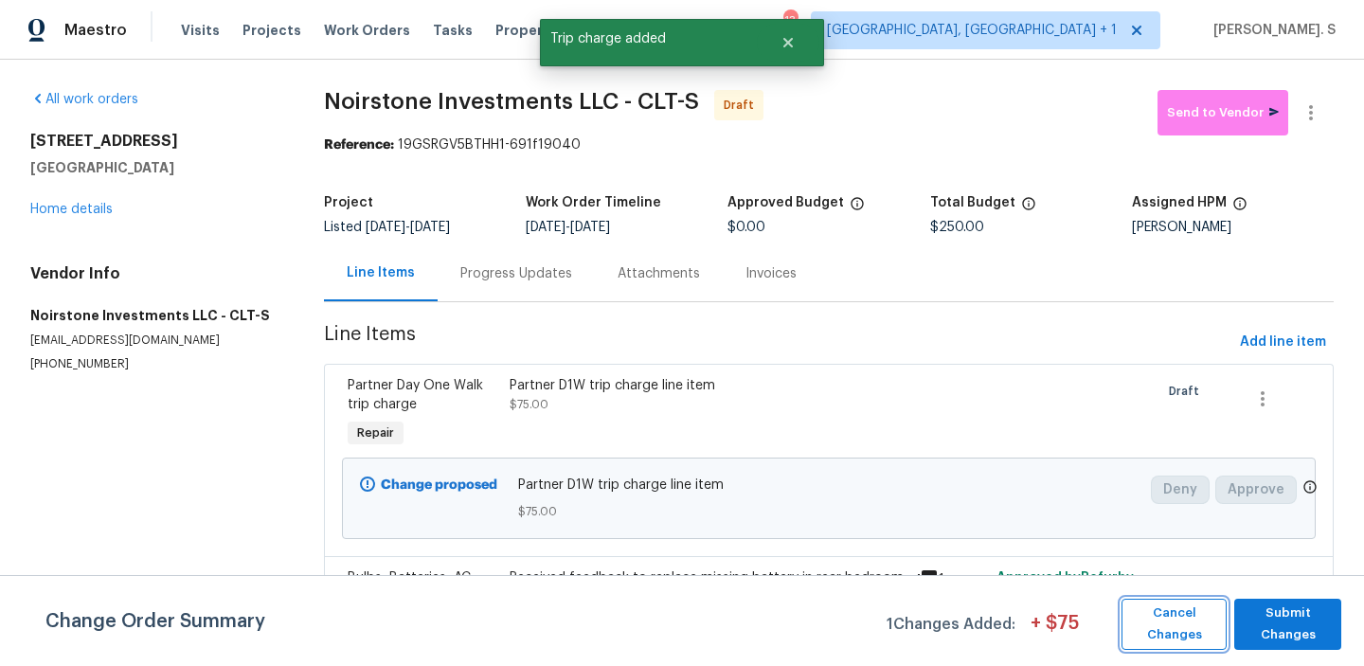
click at [1195, 623] on span "Cancel Changes" at bounding box center [1174, 624] width 86 height 44
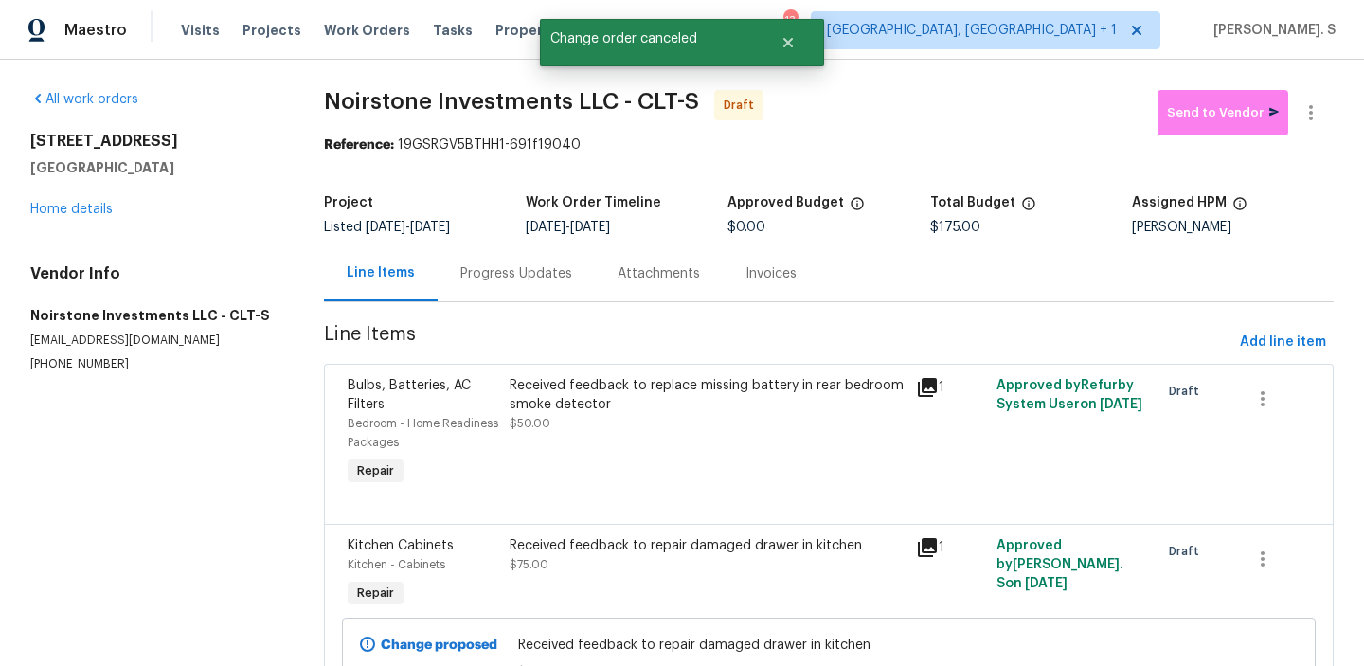
click at [545, 278] on div "Progress Updates" at bounding box center [516, 273] width 112 height 19
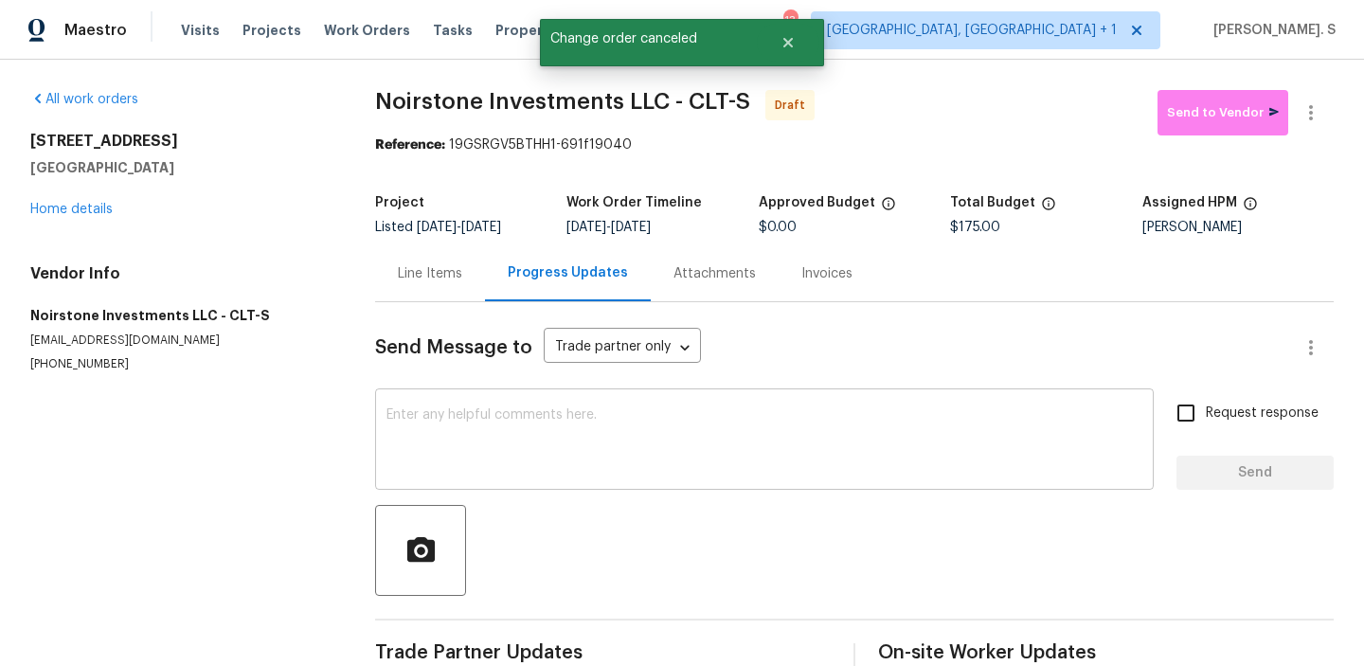
click at [620, 430] on textarea at bounding box center [764, 441] width 756 height 66
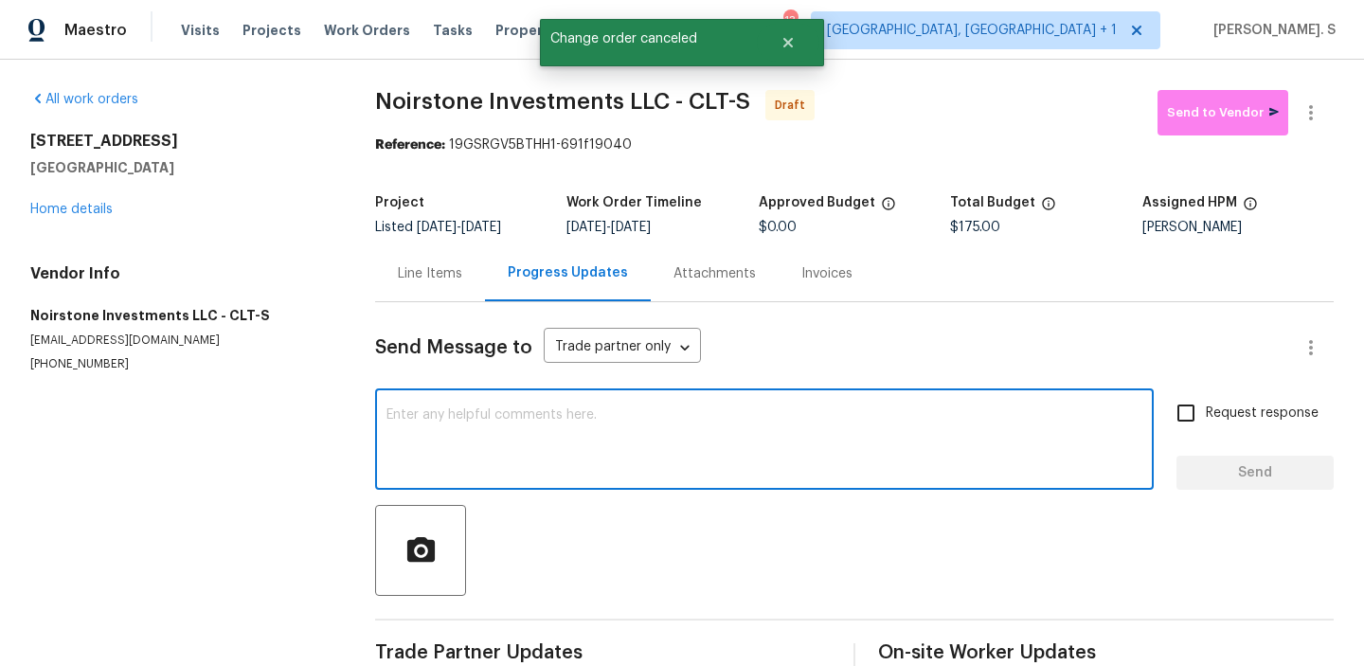
paste textarea "Hi, this is Glory with Opendoor. I’m confirming you received the WO for the pro…"
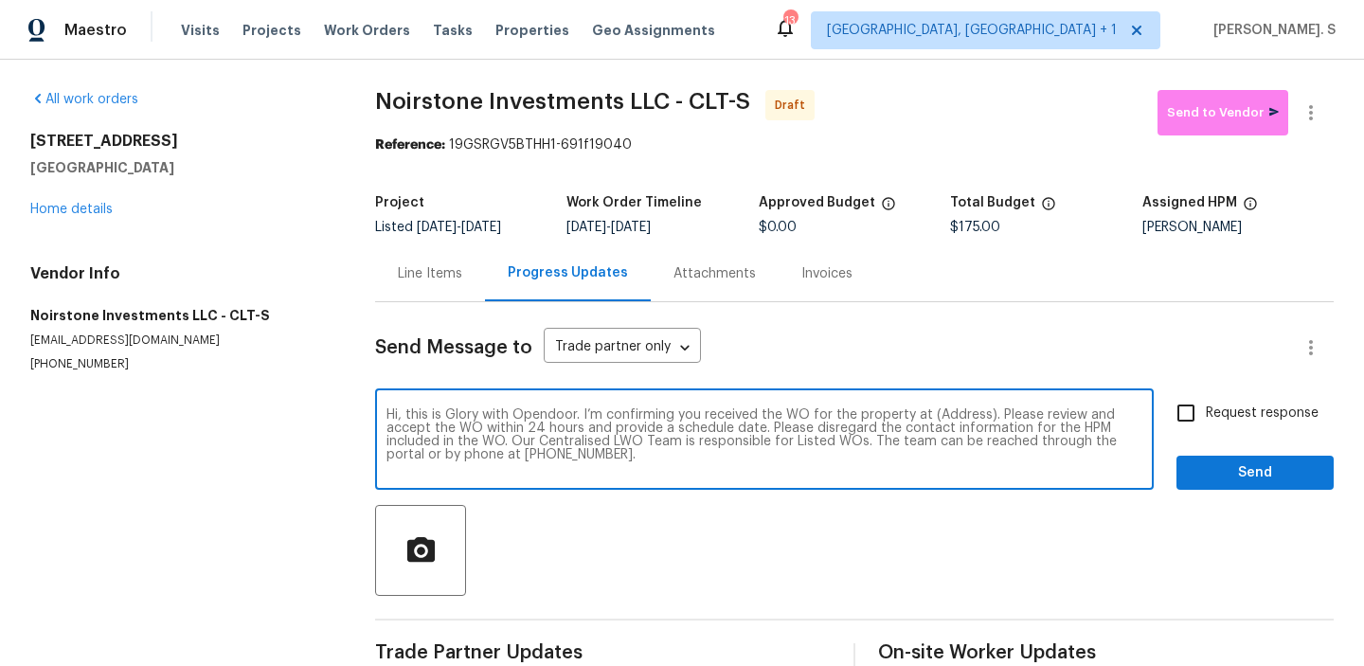
click at [957, 418] on textarea "Hi, this is Glory with Opendoor. I’m confirming you received the WO for the pro…" at bounding box center [764, 441] width 756 height 66
paste textarea "8929 Meadow Vista Rd, Charlotte, NC 28213"
type textarea "Hi, this is Glory with Opendoor. I’m confirming you received the WO for the pro…"
click at [1314, 125] on button "button" at bounding box center [1310, 112] width 45 height 45
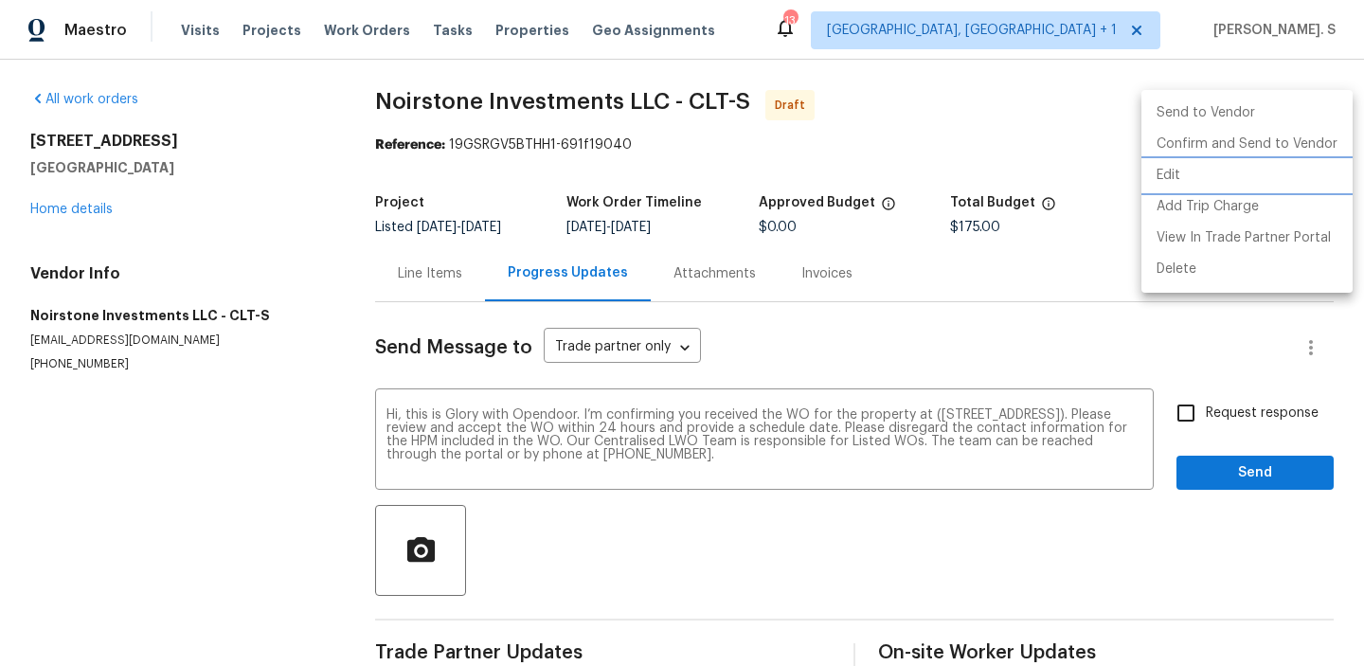
click at [1240, 171] on li "Edit" at bounding box center [1246, 175] width 211 height 31
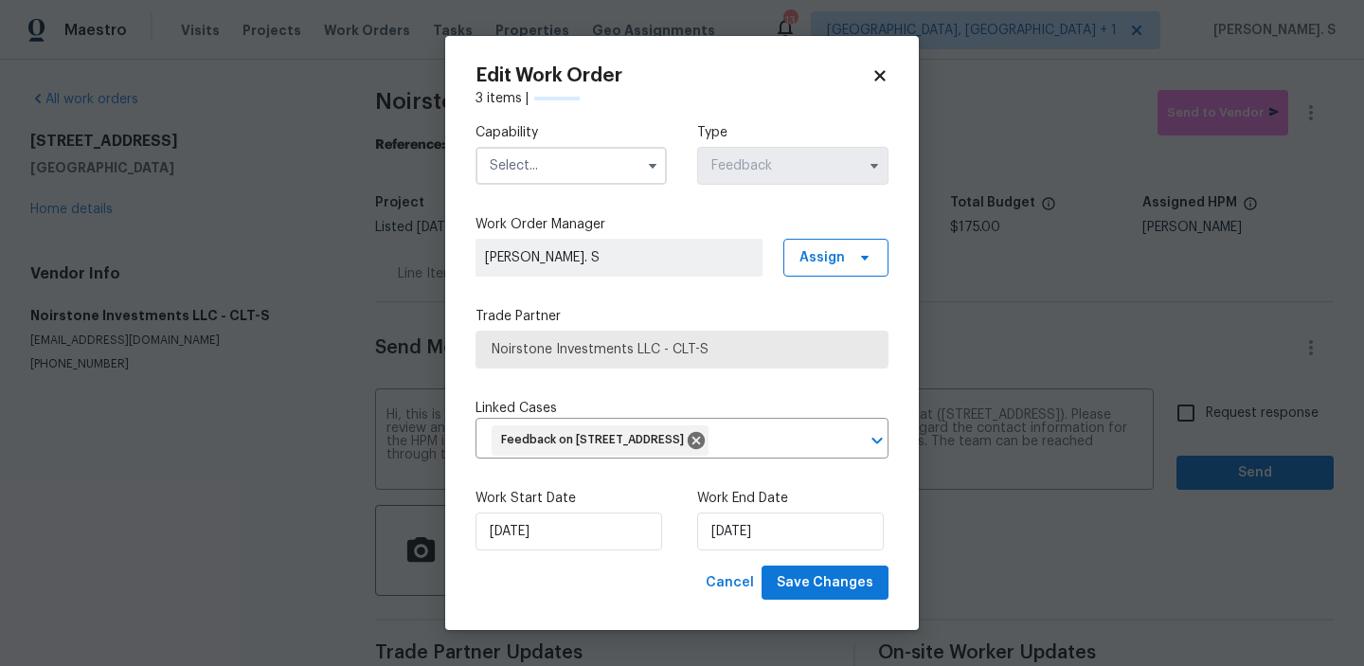
click at [499, 89] on div "3 items |" at bounding box center [682, 98] width 413 height 19
click at [527, 147] on input "text" at bounding box center [571, 166] width 191 height 38
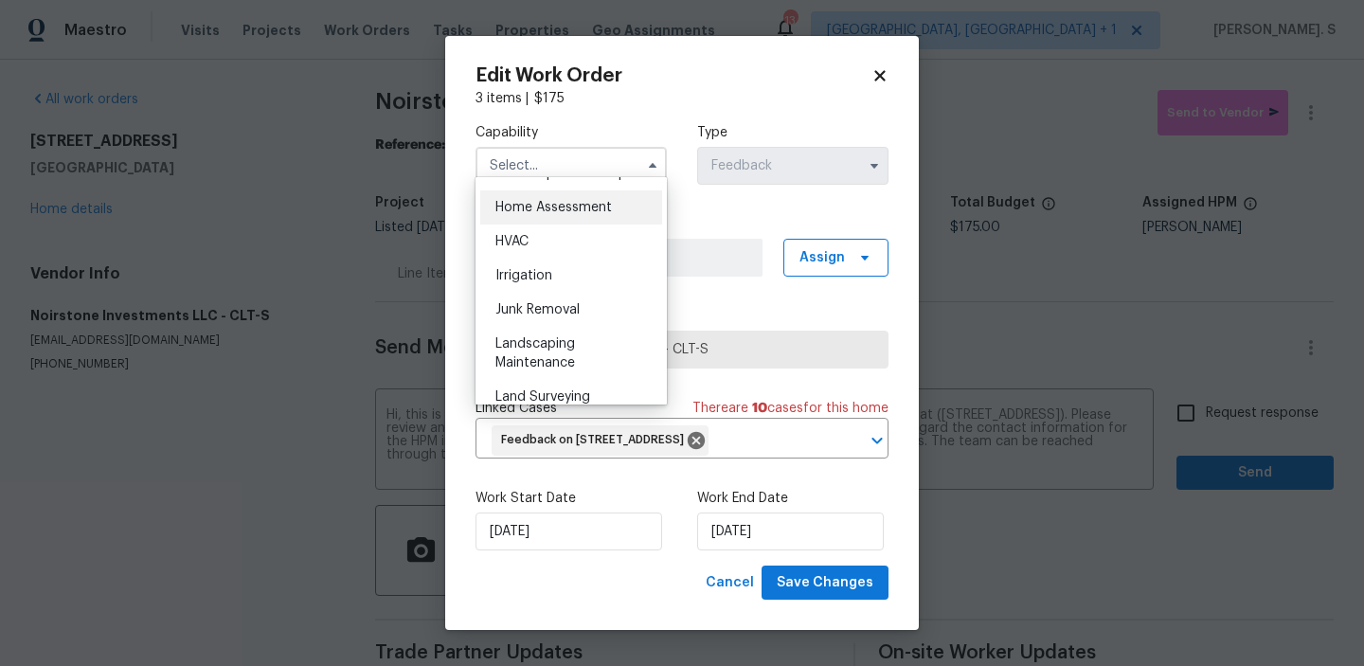
scroll to position [1017, 0]
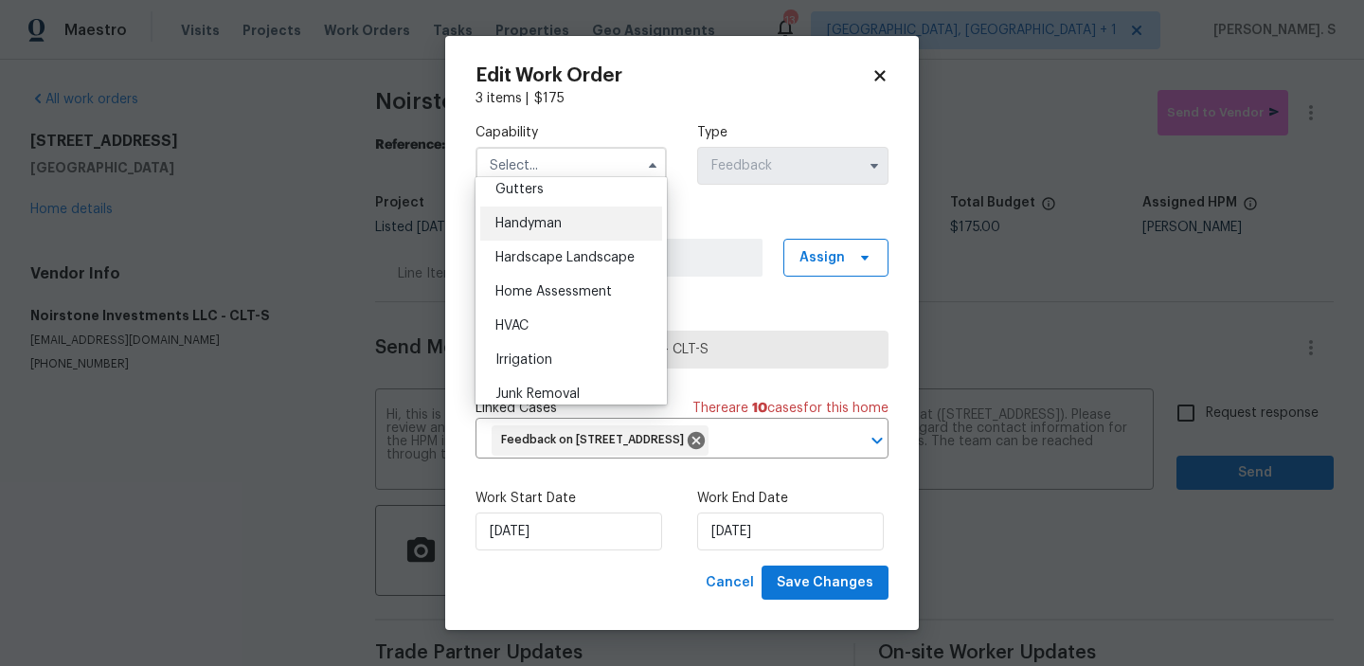
click at [540, 217] on span "Handyman" at bounding box center [528, 223] width 66 height 13
type input "Handyman"
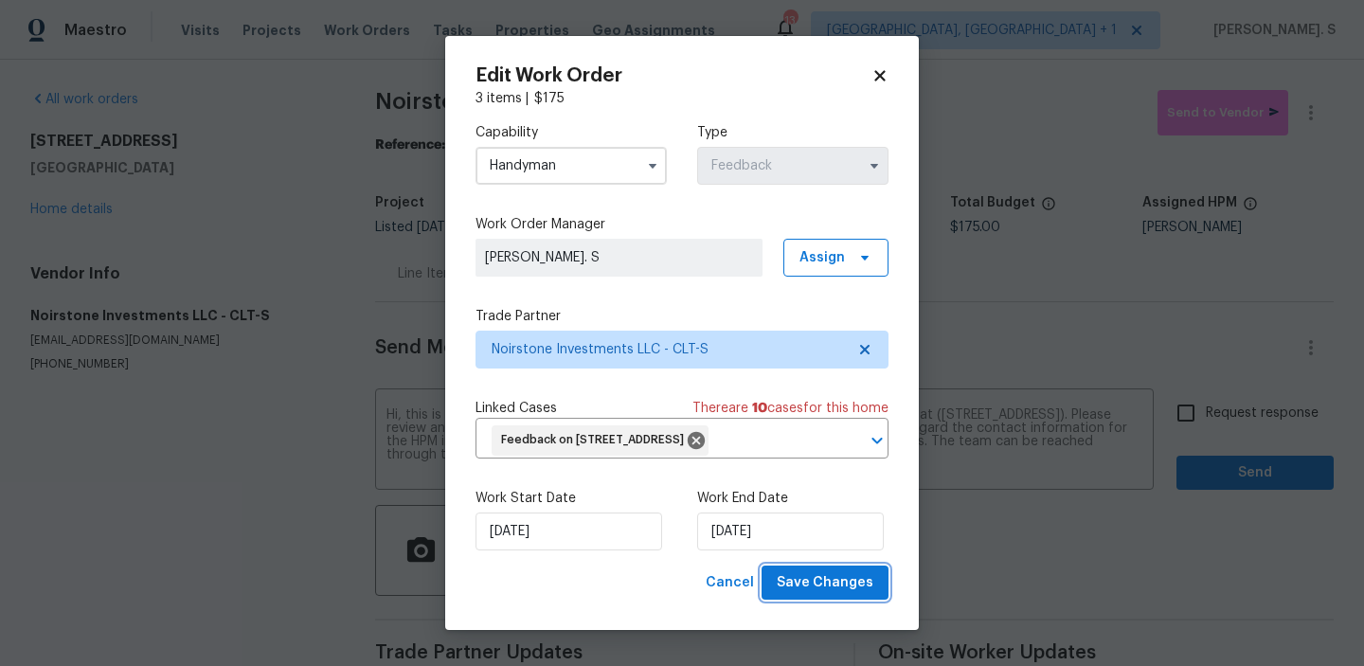
click at [836, 595] on span "Save Changes" at bounding box center [825, 583] width 97 height 24
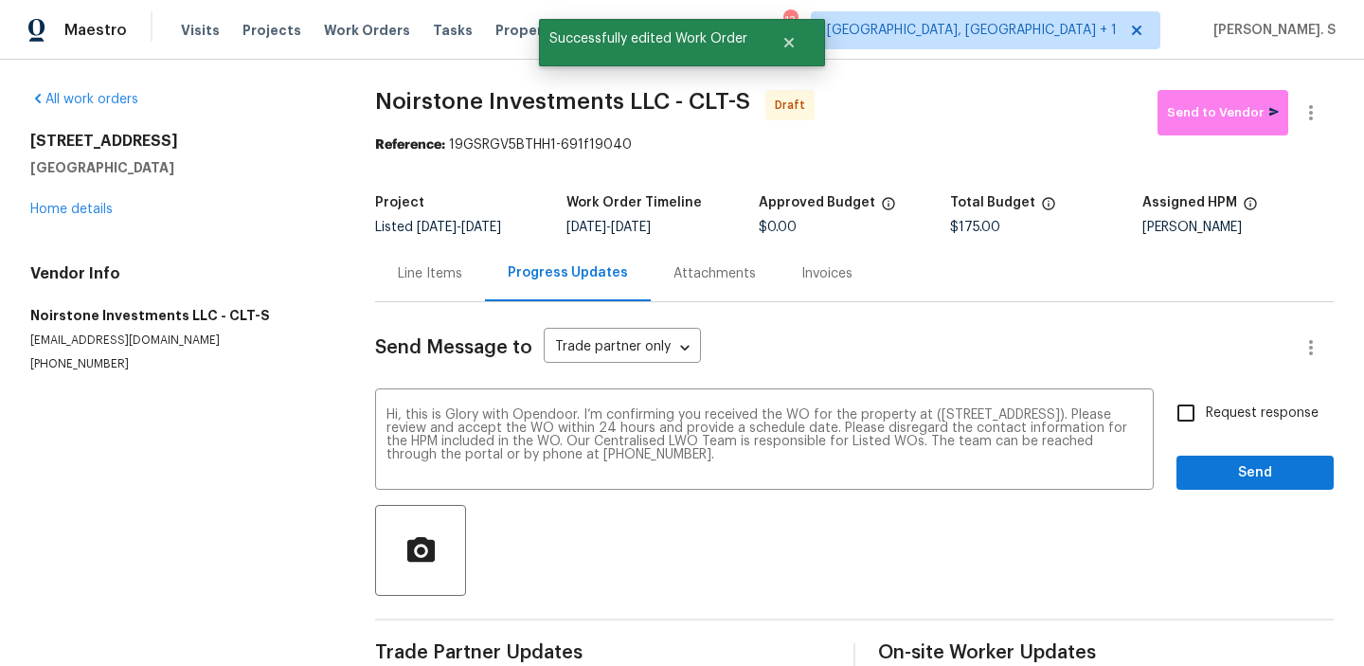
click at [1198, 417] on input "Request response" at bounding box center [1186, 413] width 40 height 40
checkbox input "true"
click at [1210, 474] on span "Send" at bounding box center [1255, 473] width 127 height 24
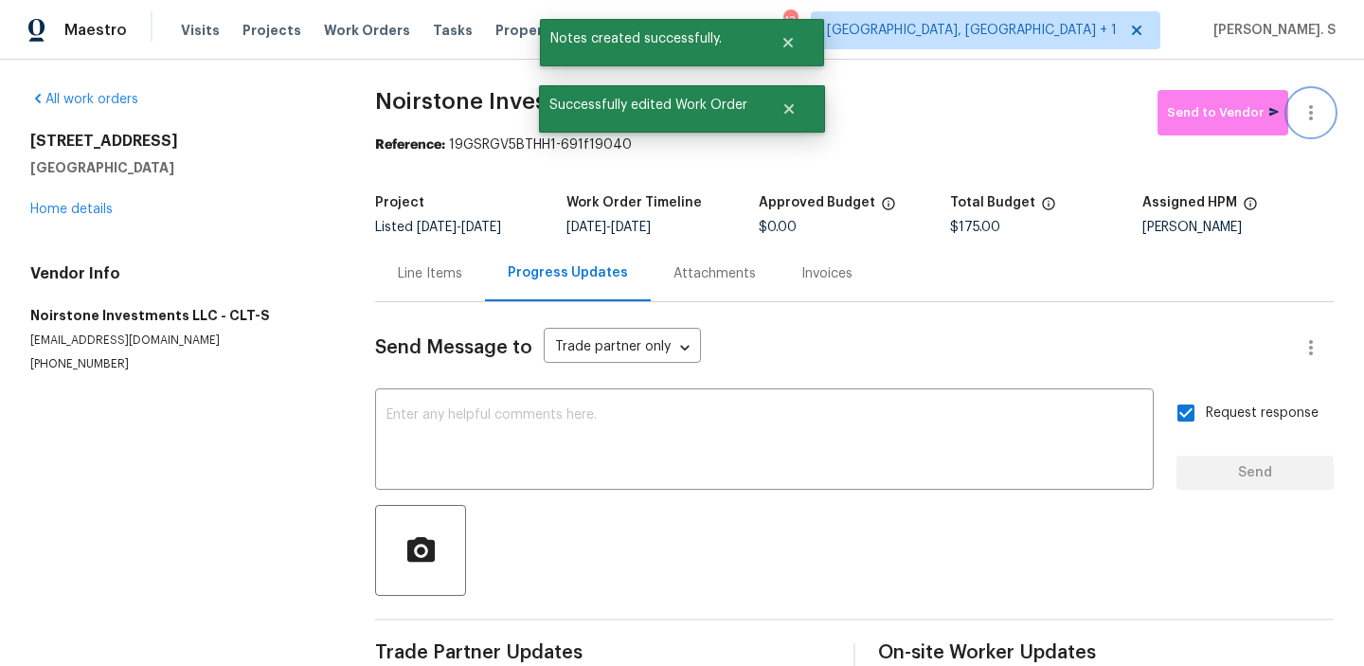
click at [1306, 103] on icon "button" at bounding box center [1311, 112] width 23 height 23
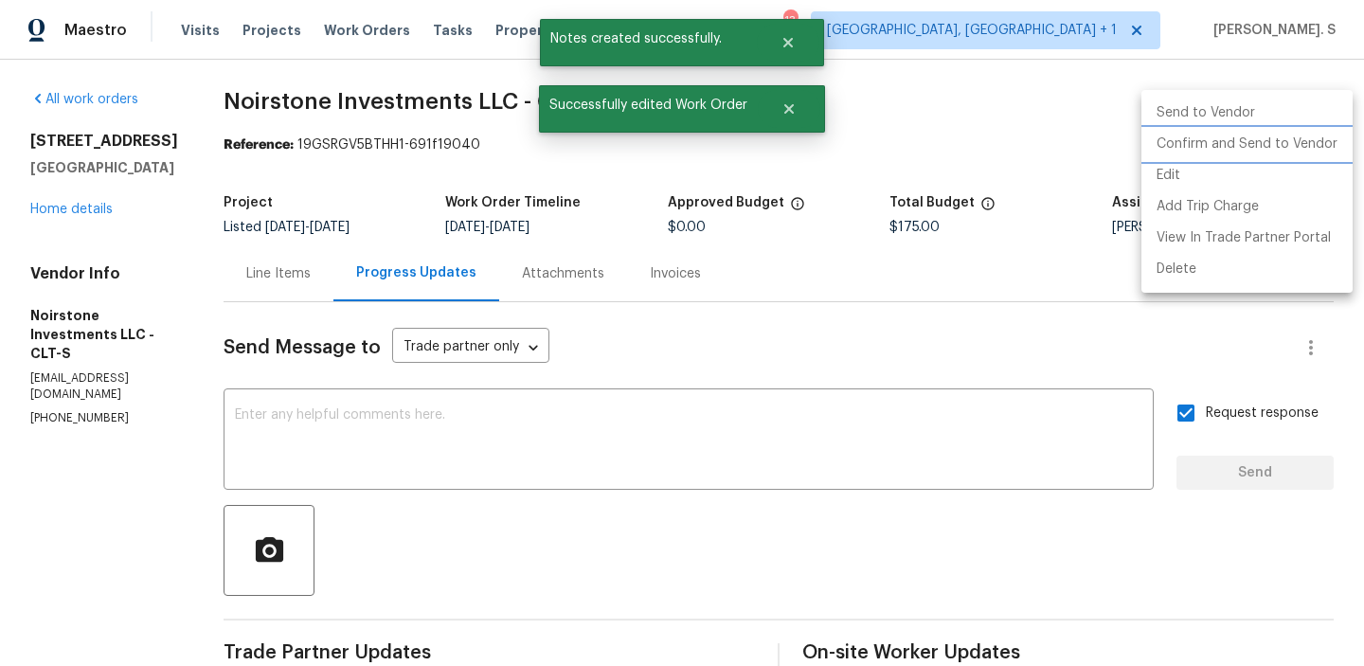
click at [1303, 135] on li "Confirm and Send to Vendor" at bounding box center [1246, 144] width 211 height 31
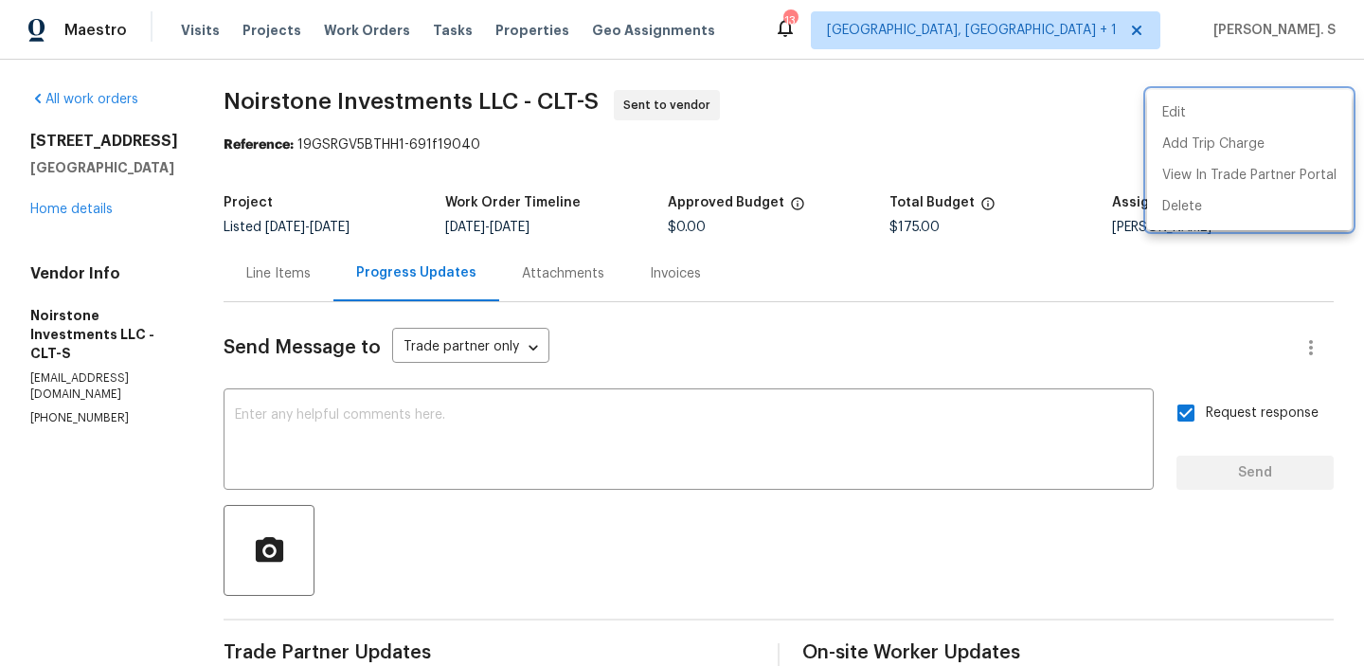
click at [345, 67] on div at bounding box center [682, 333] width 1364 height 666
click at [345, 67] on div "Edit Add Trip Charge View In Trade Partner Portal Delete" at bounding box center [682, 333] width 1364 height 666
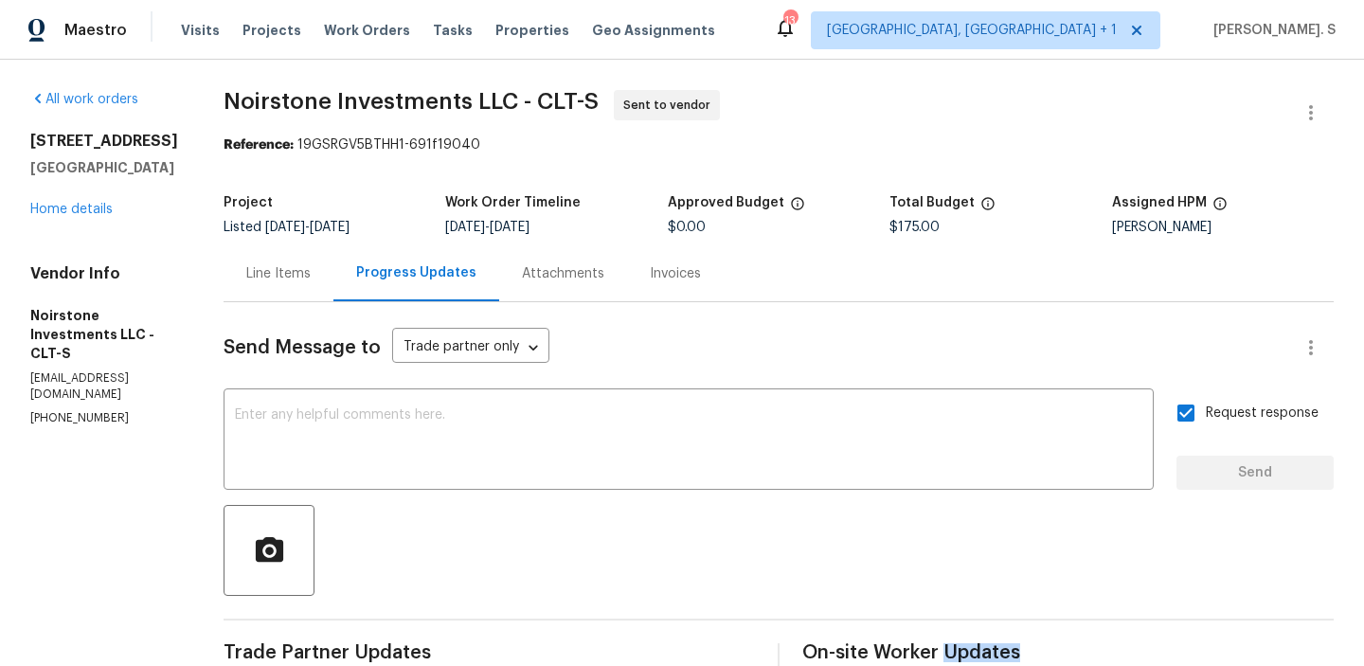
click at [345, 67] on div "All work orders 8929 Meadow Vista Rd Charlotte, NC 28213 Home details Vendor In…" at bounding box center [682, 457] width 1364 height 794
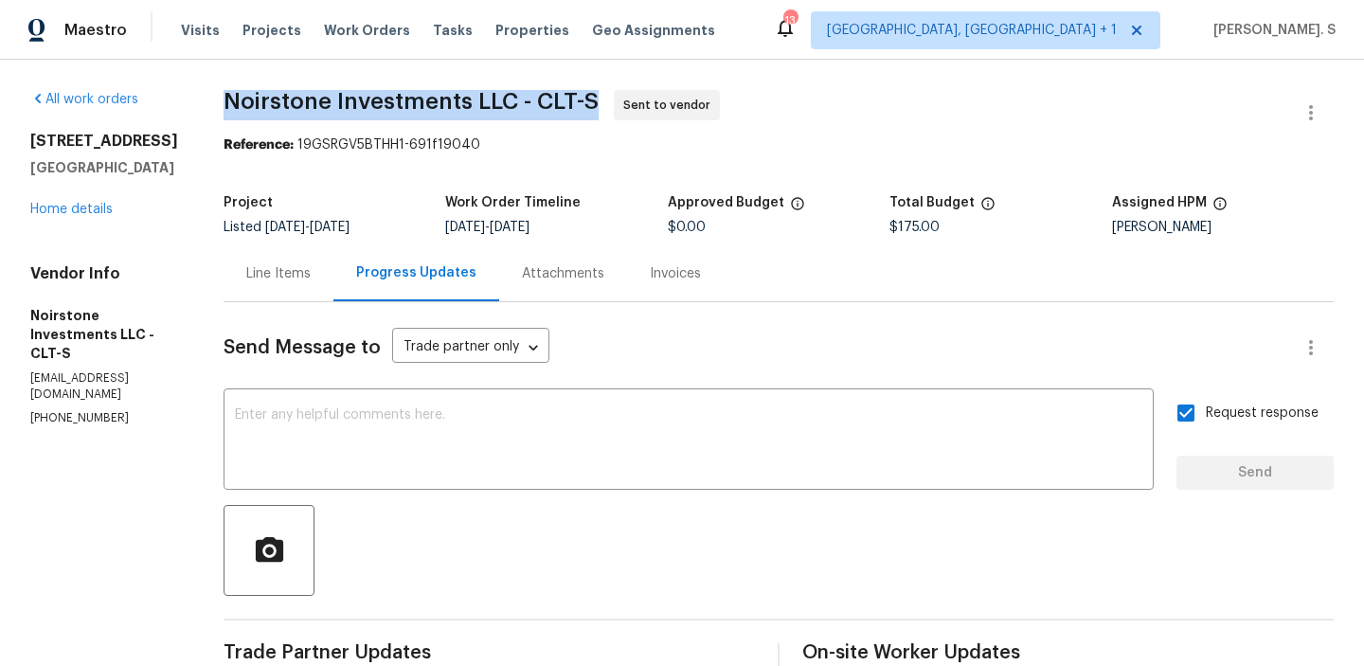
copy span "Noirstone Investments LLC - CLT-S"
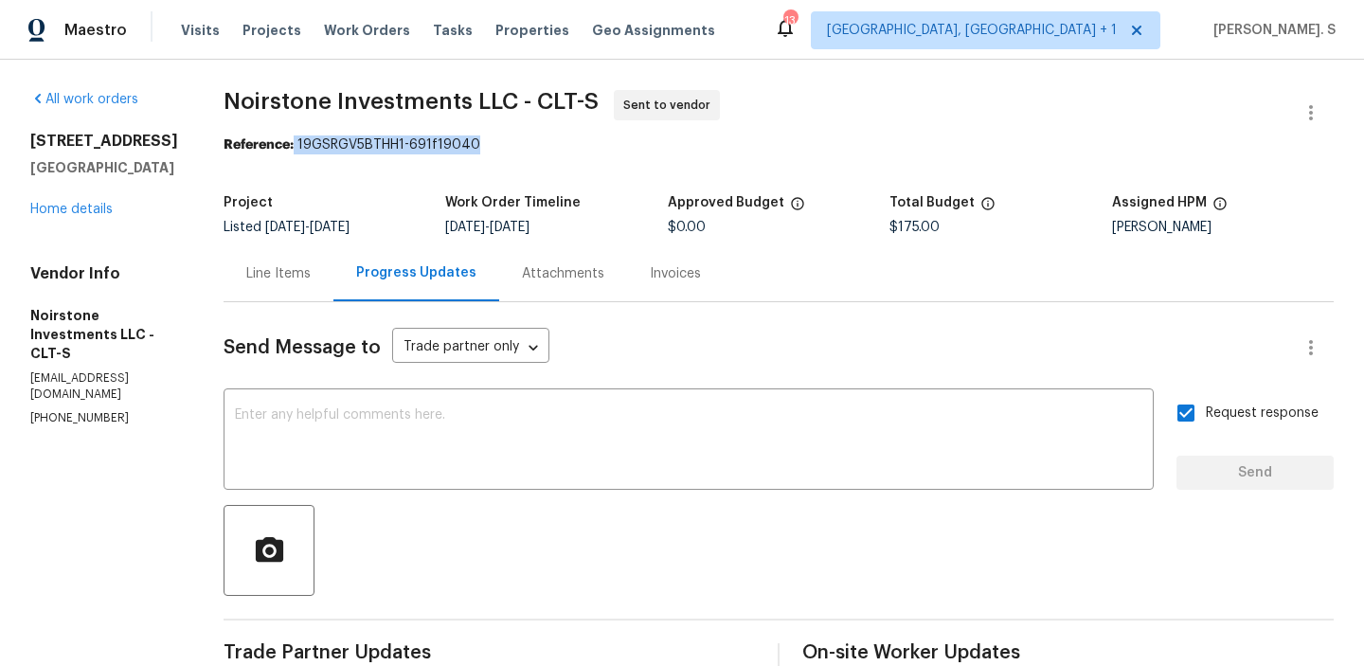
drag, startPoint x: 295, startPoint y: 140, endPoint x: 633, endPoint y: 140, distance: 338.2
click at [634, 140] on div "Reference: 19GSRGV5BTHH1-691f19040" at bounding box center [779, 144] width 1110 height 19
click at [633, 140] on div "Reference: 19GSRGV5BTHH1-691f19040" at bounding box center [779, 144] width 1110 height 19
drag, startPoint x: 300, startPoint y: 140, endPoint x: 580, endPoint y: 140, distance: 279.4
click at [580, 140] on div "Reference: 19GSRGV5BTHH1-691f19040" at bounding box center [779, 144] width 1110 height 19
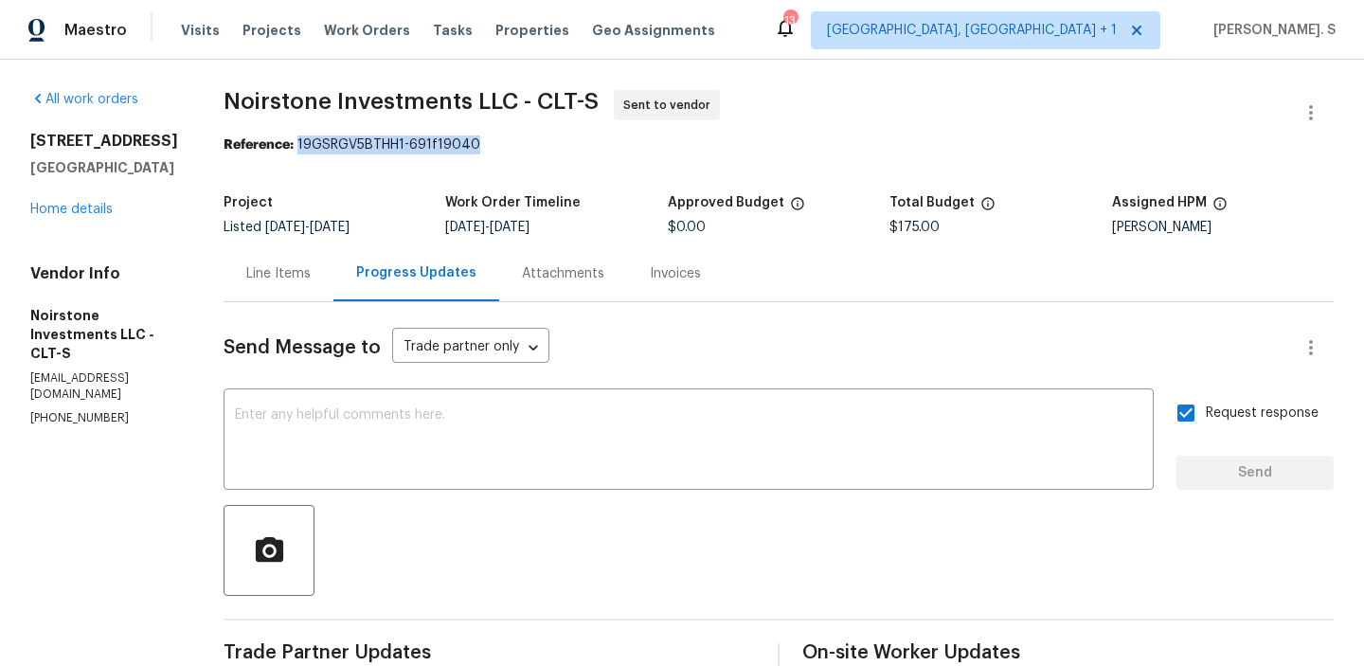
copy div "19GSRGV5BTHH1-691f19040"
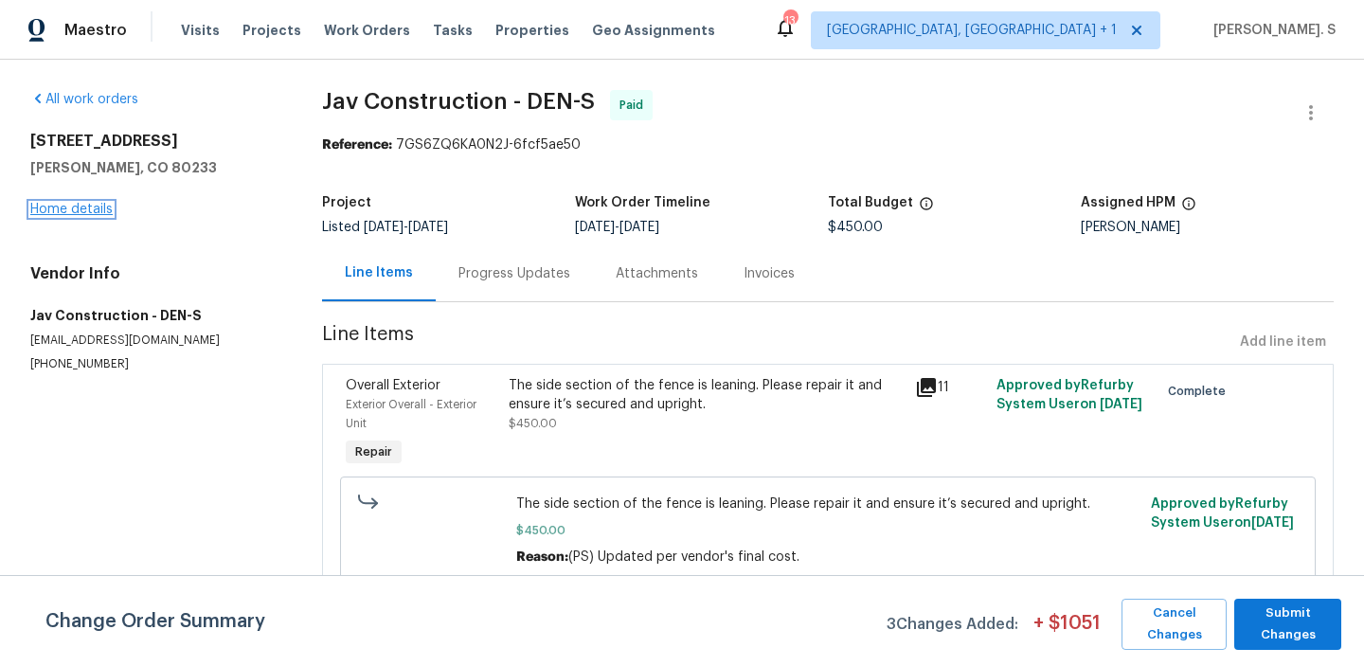
click at [74, 203] on link "Home details" at bounding box center [71, 209] width 82 height 13
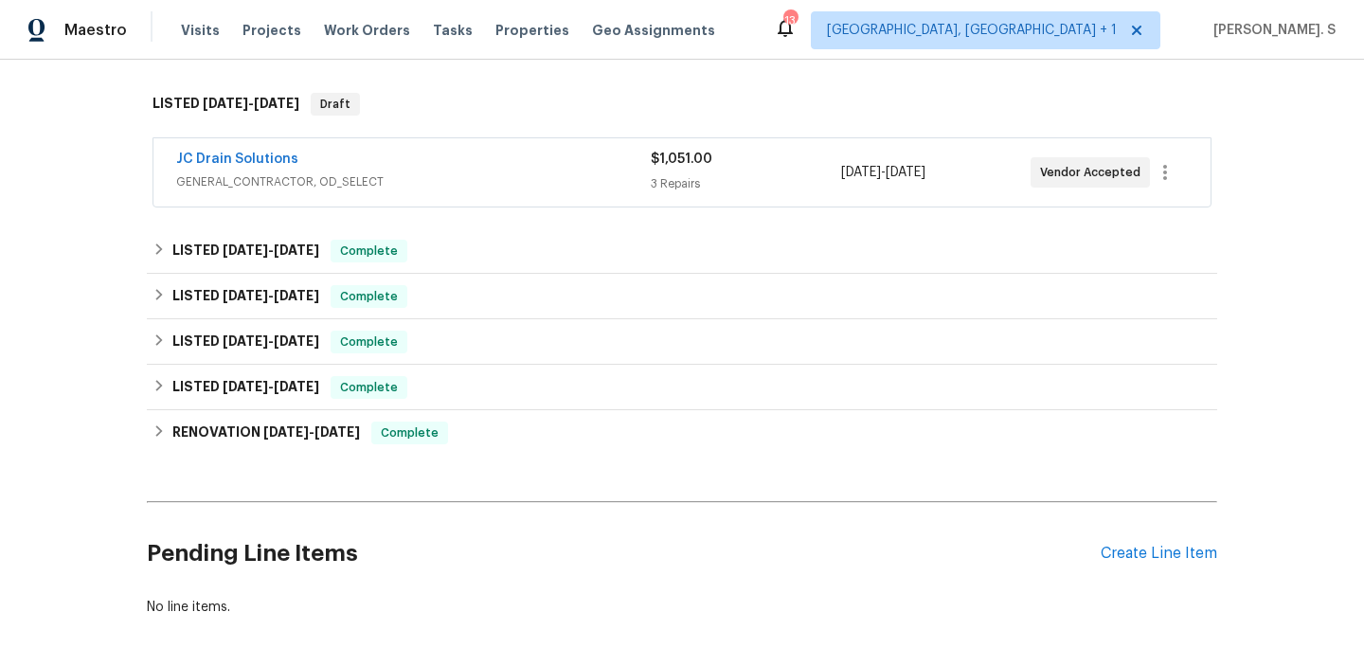
scroll to position [354, 0]
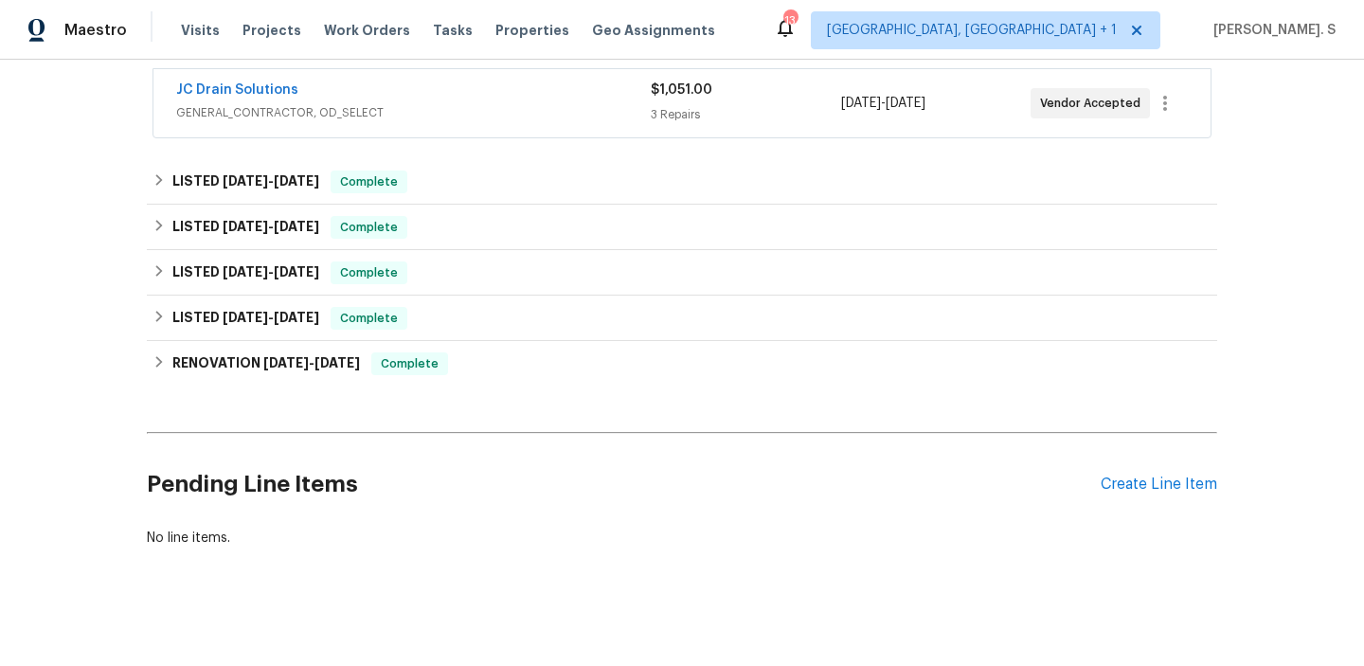
click at [264, 120] on span "GENERAL_CONTRACTOR, OD_SELECT" at bounding box center [413, 112] width 475 height 19
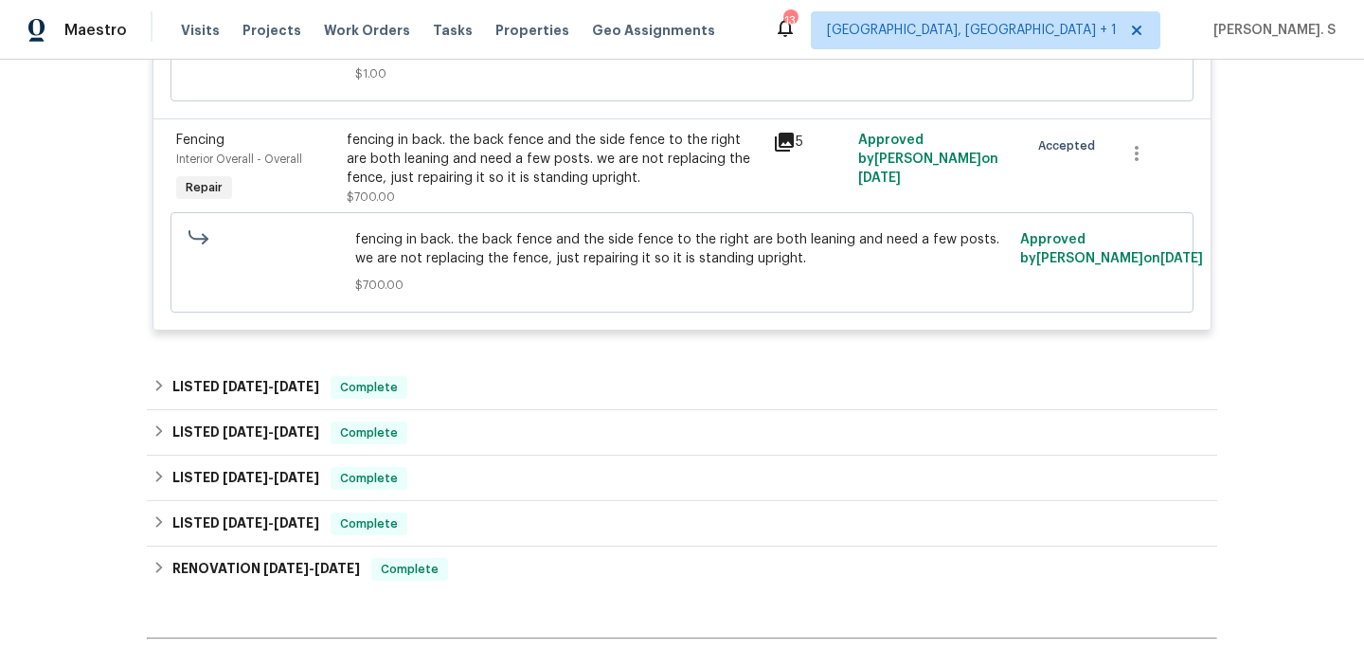
scroll to position [976, 0]
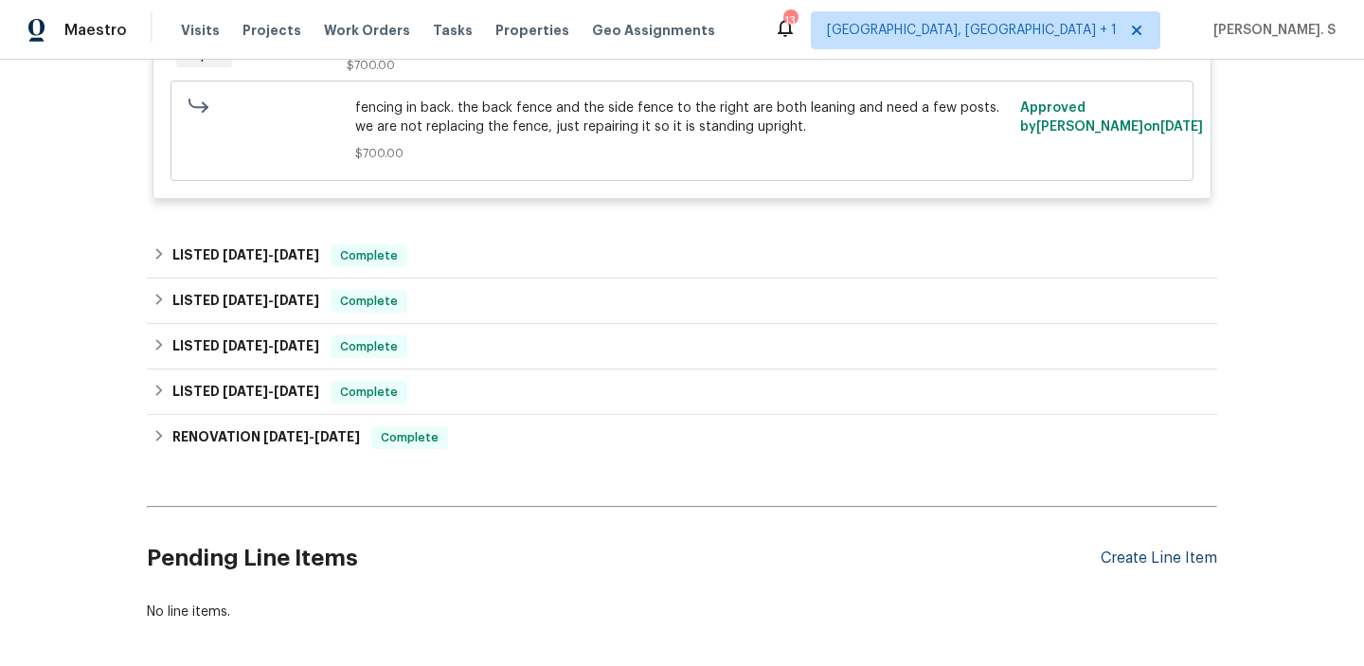
click at [1139, 549] on div "Create Line Item" at bounding box center [1159, 558] width 117 height 18
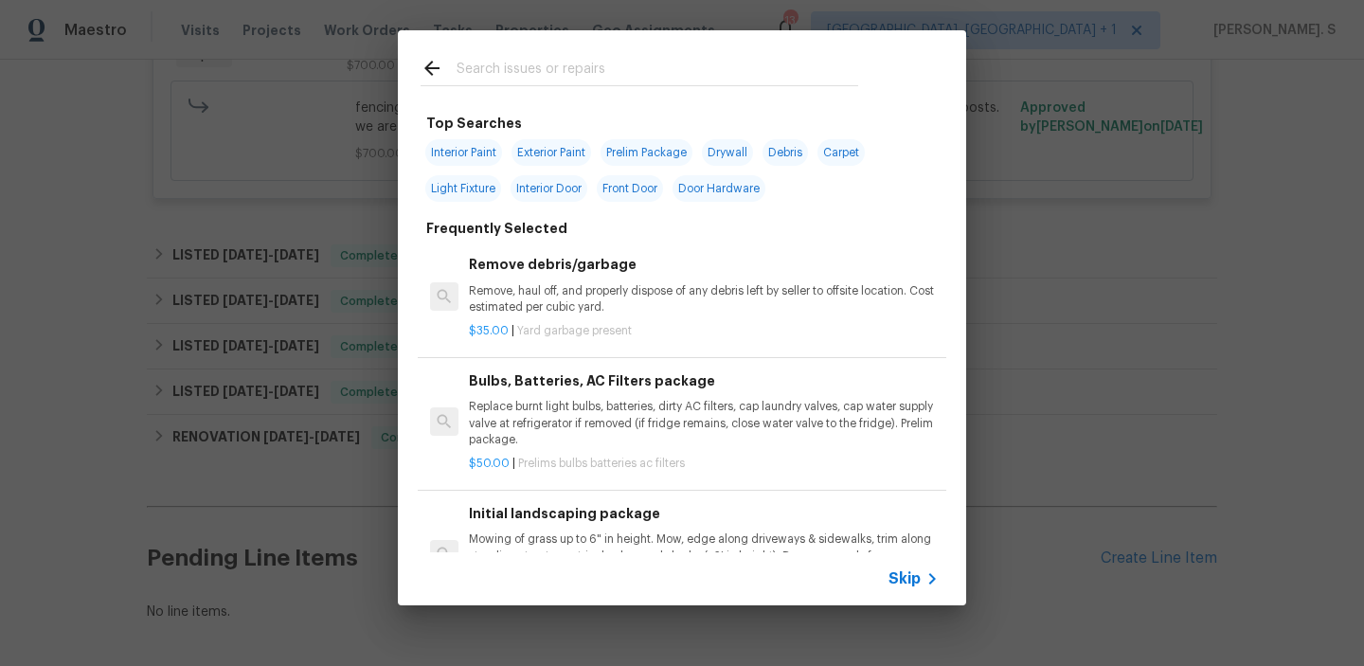
click at [520, 253] on div "Remove debris/garbage Remove, haul off, and properly dispose of any debris left…" at bounding box center [704, 296] width 476 height 91
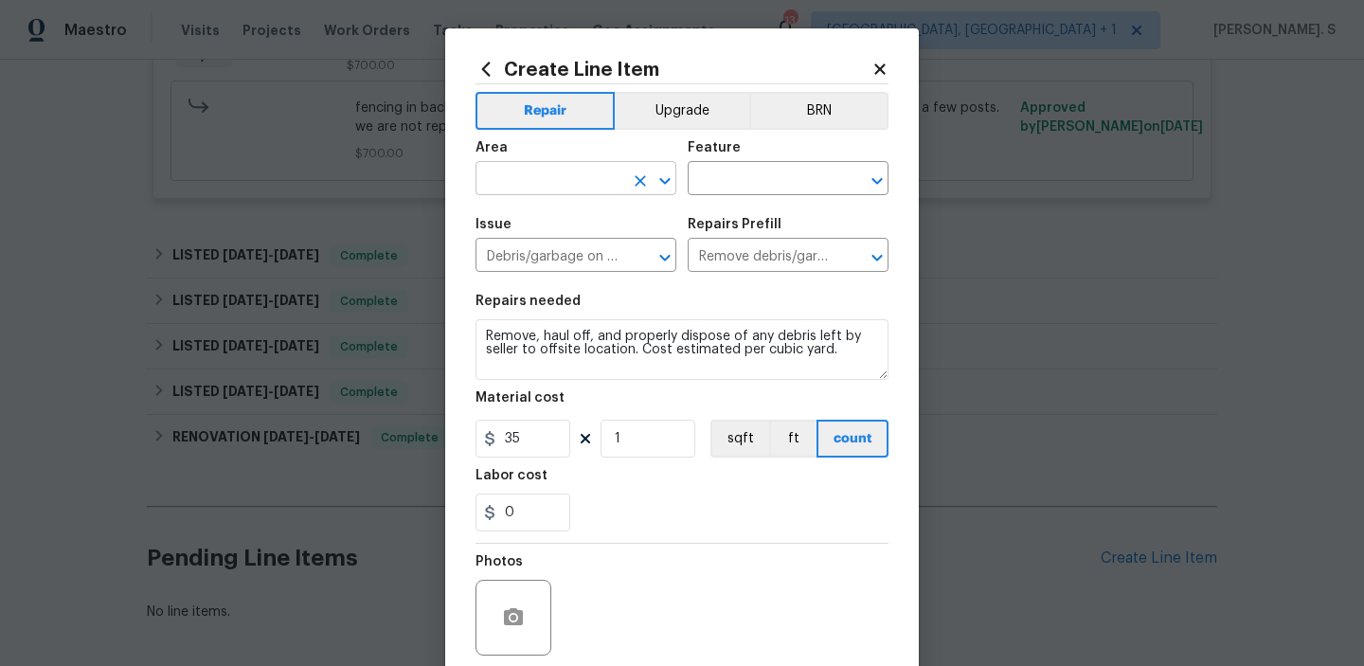
click at [674, 187] on icon "Open" at bounding box center [665, 181] width 23 height 23
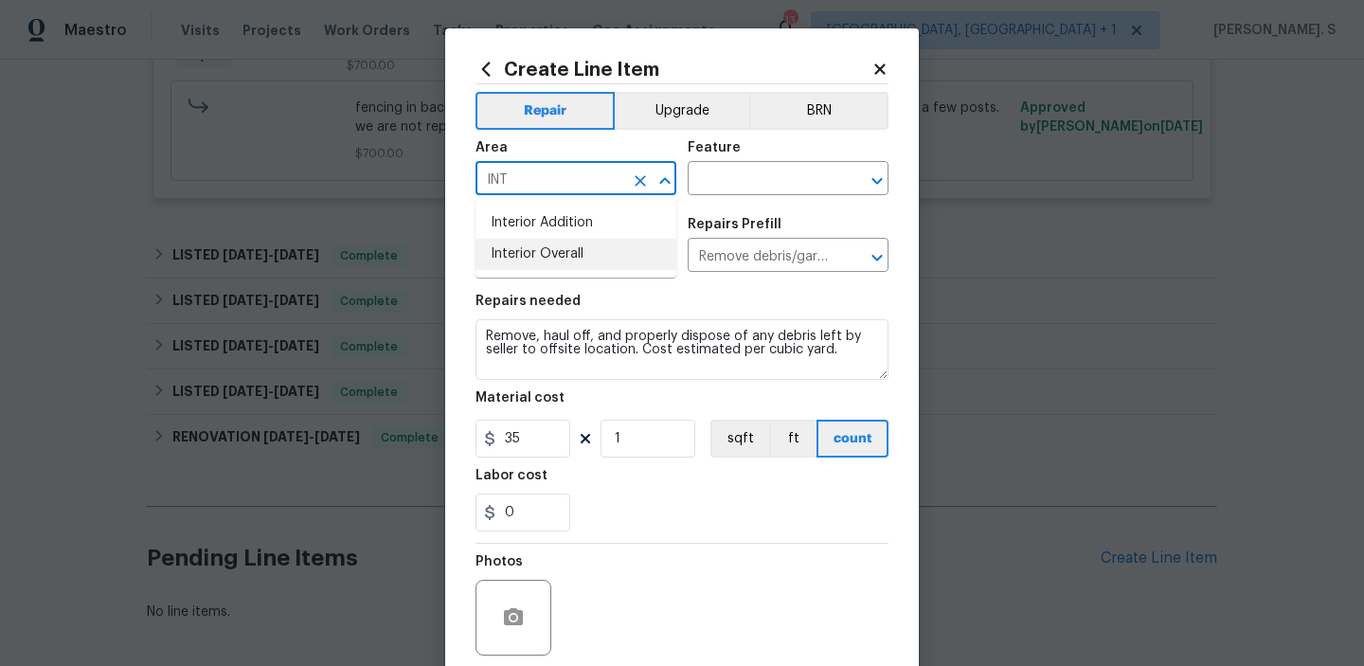
click at [625, 259] on li "Interior Overall" at bounding box center [576, 254] width 201 height 31
click at [878, 180] on icon "Open" at bounding box center [876, 180] width 10 height 7
type input "Interior Overall"
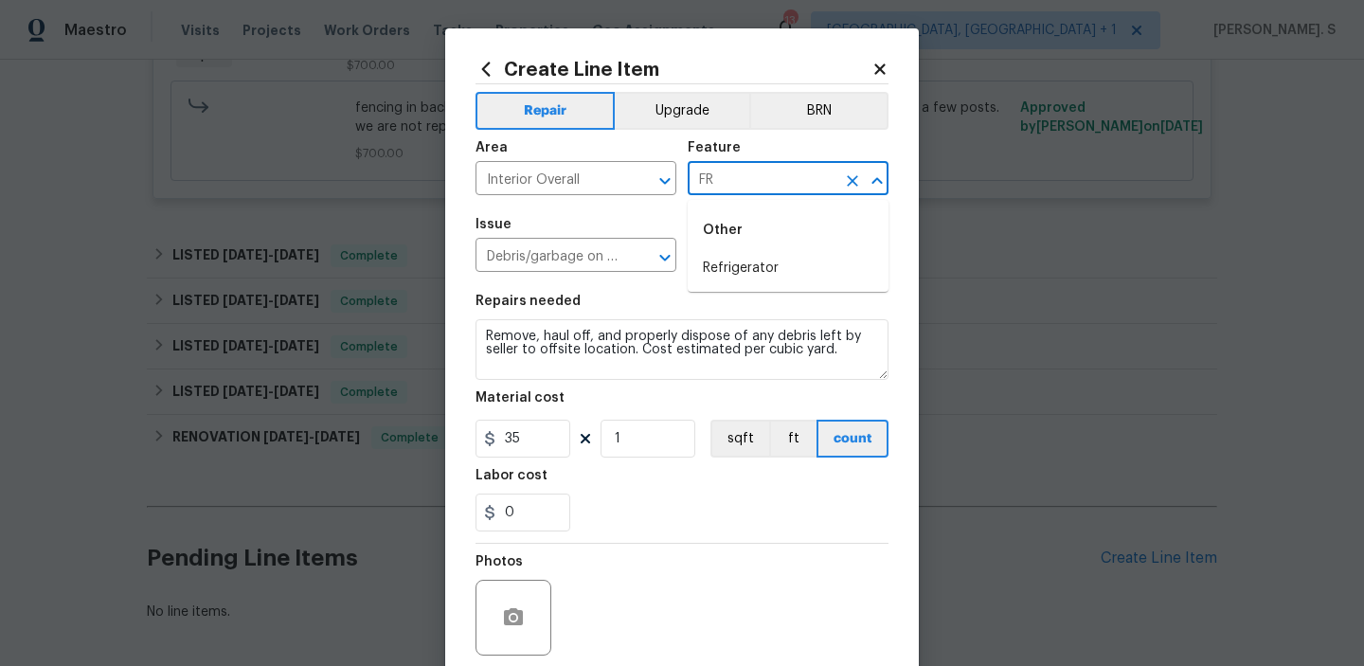
type input "F"
click at [817, 272] on li "Alarms" at bounding box center [788, 268] width 201 height 31
click at [664, 259] on icon "Open" at bounding box center [664, 257] width 10 height 7
type input "Alarms"
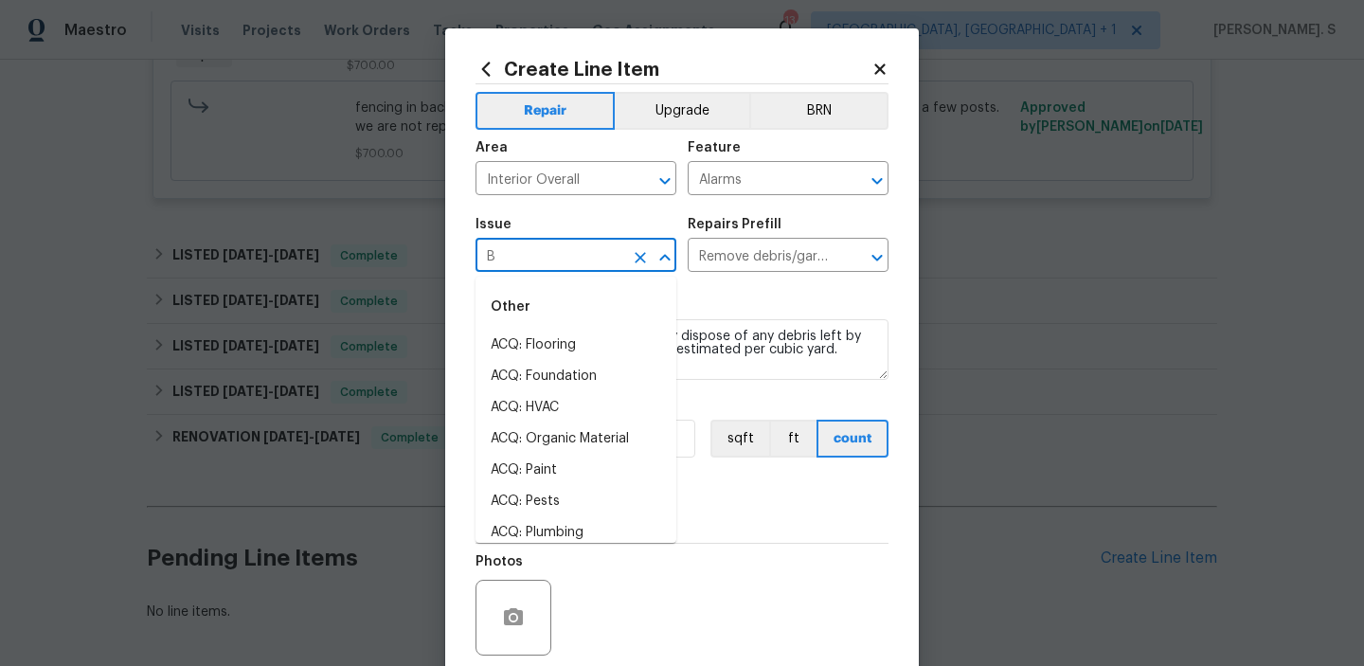
scroll to position [0, 0]
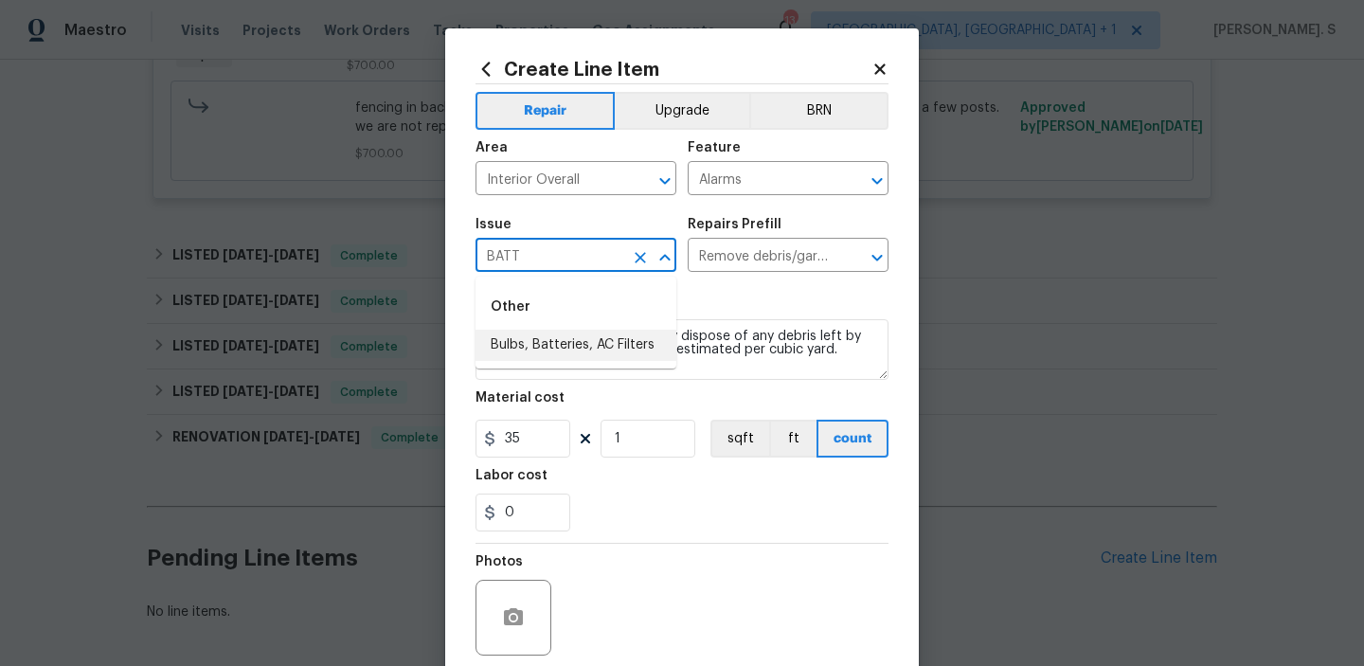
click at [635, 343] on li "Bulbs, Batteries, AC Filters" at bounding box center [576, 345] width 201 height 31
type input "Bulbs, Batteries, AC Filters"
click at [874, 253] on icon "Open" at bounding box center [877, 257] width 23 height 23
type input "Bulbs, Batteries, AC Filters"
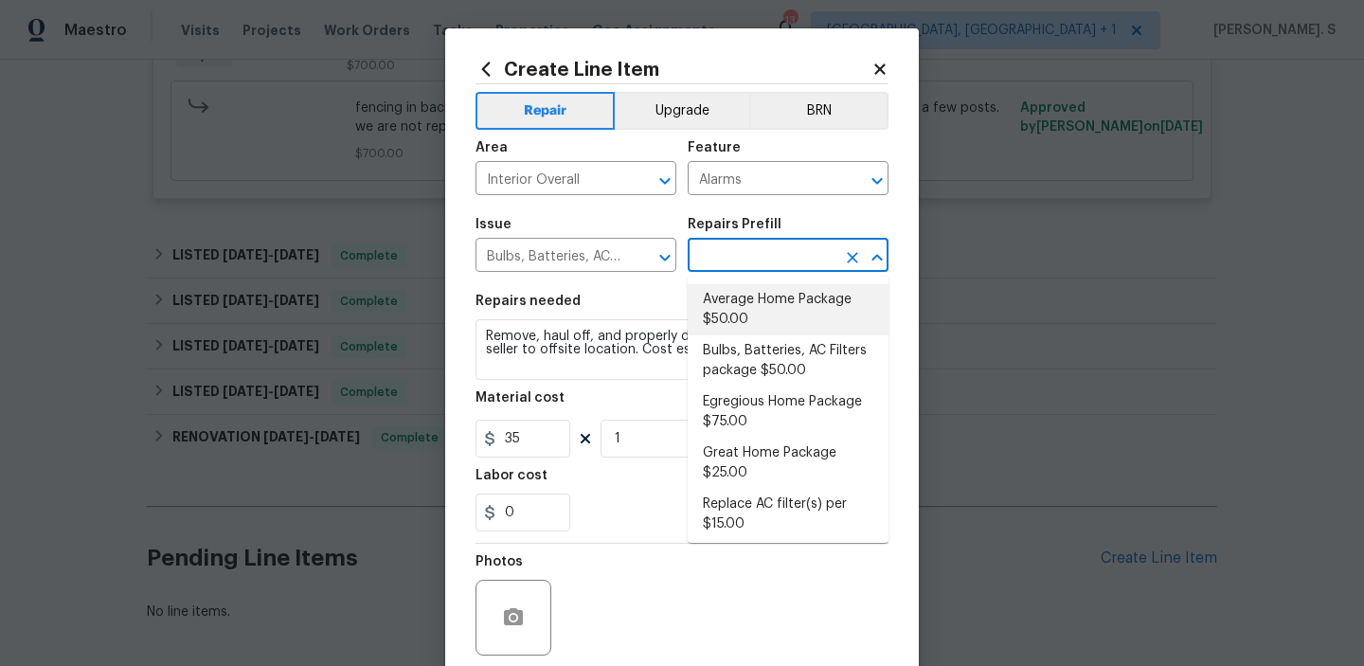
click at [741, 312] on li "Average Home Package $50.00" at bounding box center [788, 309] width 201 height 51
type input "Home Readiness Packages"
type input "Average Home Package $50.00"
type textarea "1. Replace all missing and/or damaged door stops and strike plates. 2. Remove a…"
type input "50"
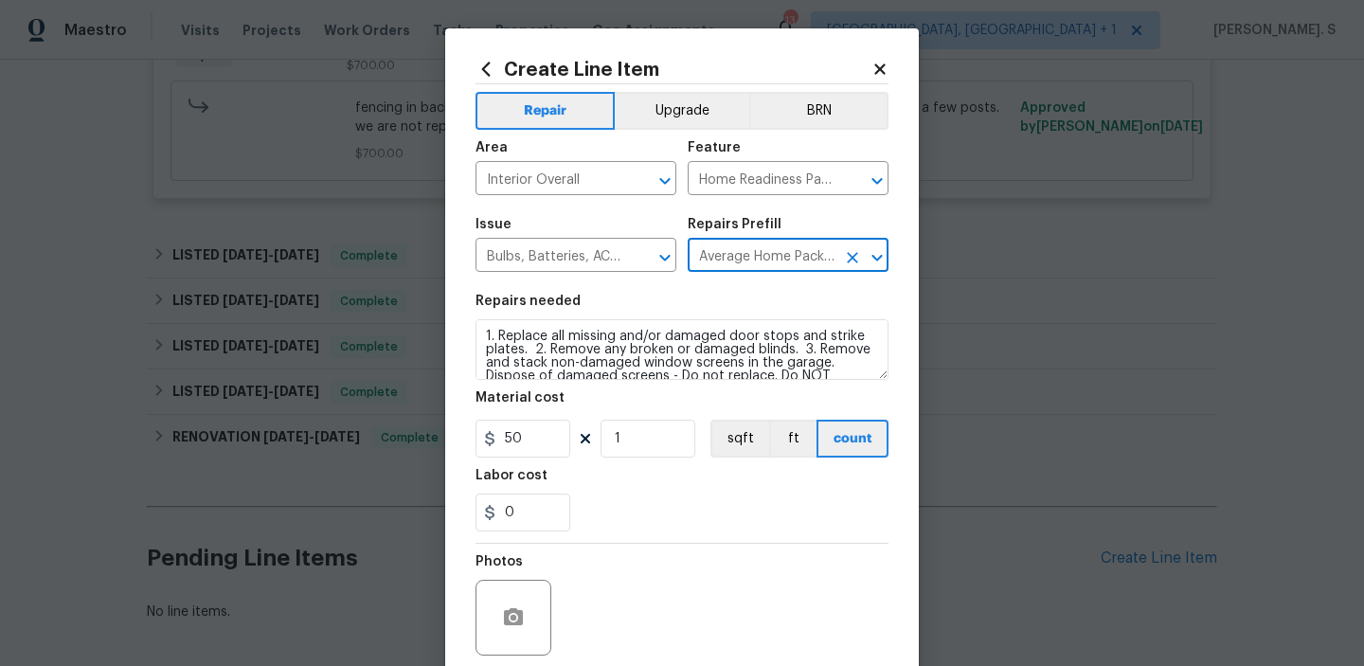
click at [562, 383] on section "Repairs needed 1. Replace all missing and/or damaged door stops and strike plat…" at bounding box center [682, 413] width 413 height 260
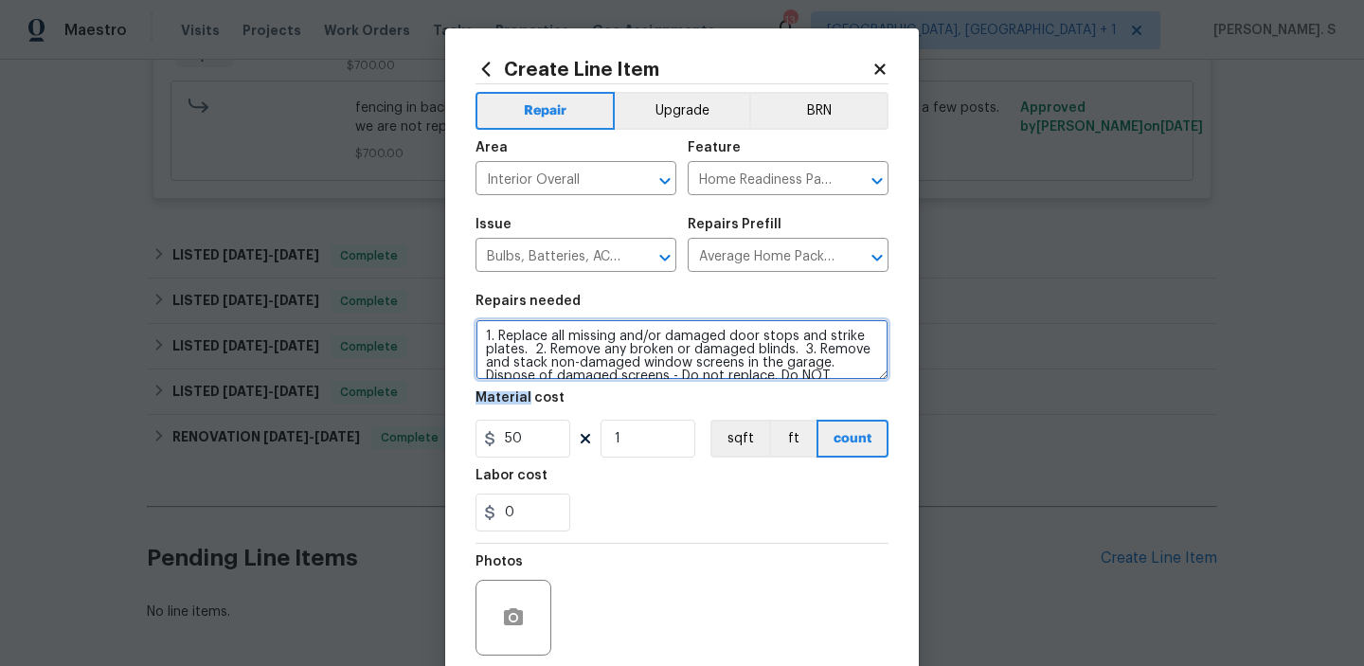
click at [574, 366] on textarea "1. Replace all missing and/or damaged door stops and strike plates. 2. Remove a…" at bounding box center [682, 349] width 413 height 61
paste textarea "The home’s fire alarm is going off. Please inspect the fire alarm system, ident…"
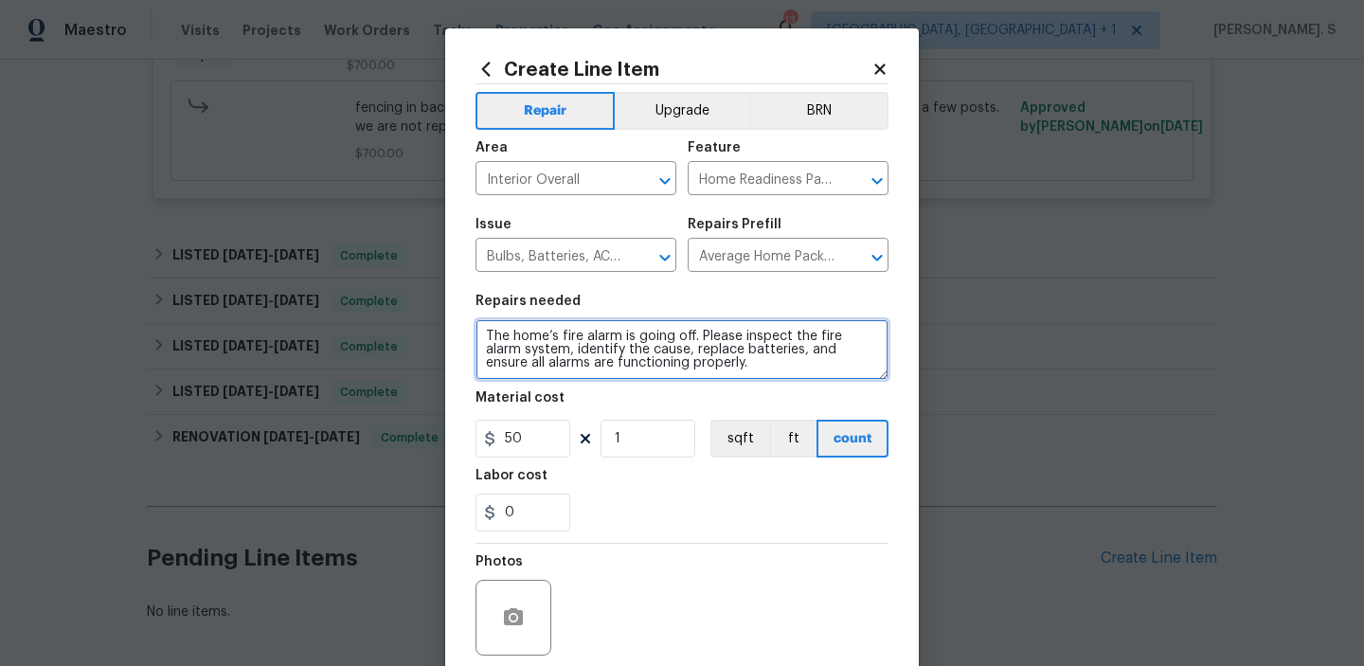
type textarea "The home’s fire alarm is going off. Please inspect the fire alarm system, ident…"
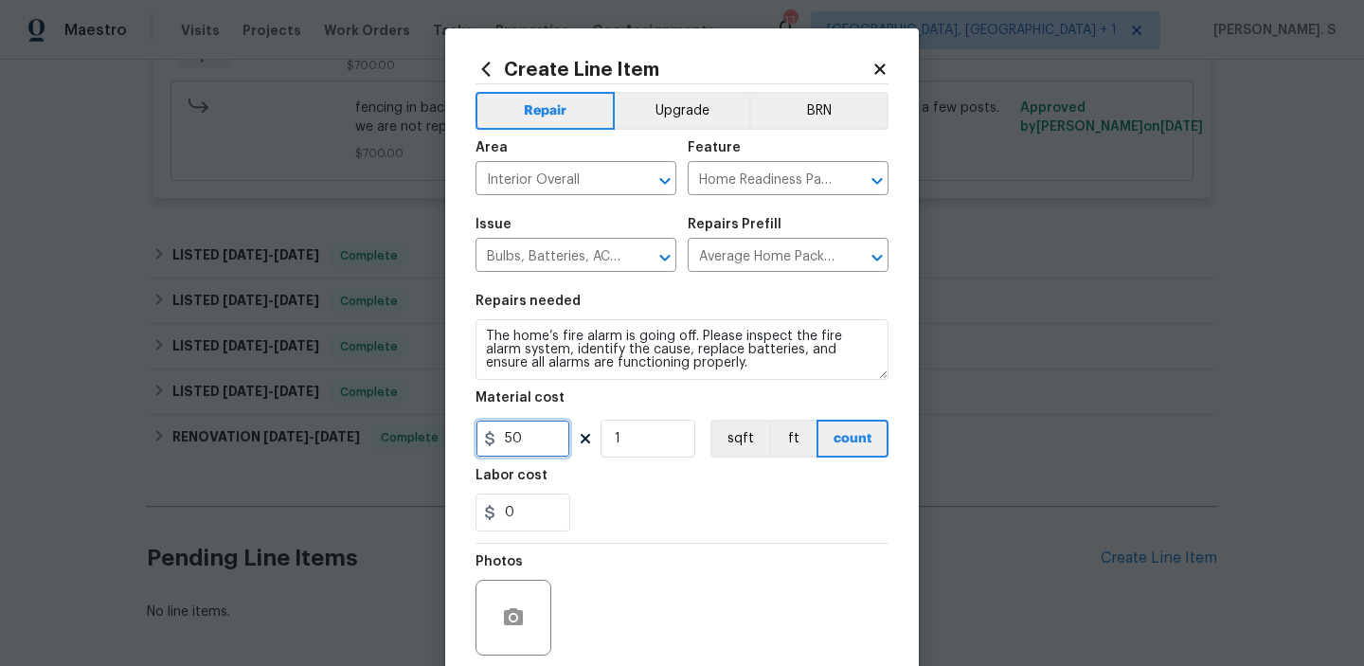
click at [525, 437] on input "50" at bounding box center [523, 439] width 95 height 38
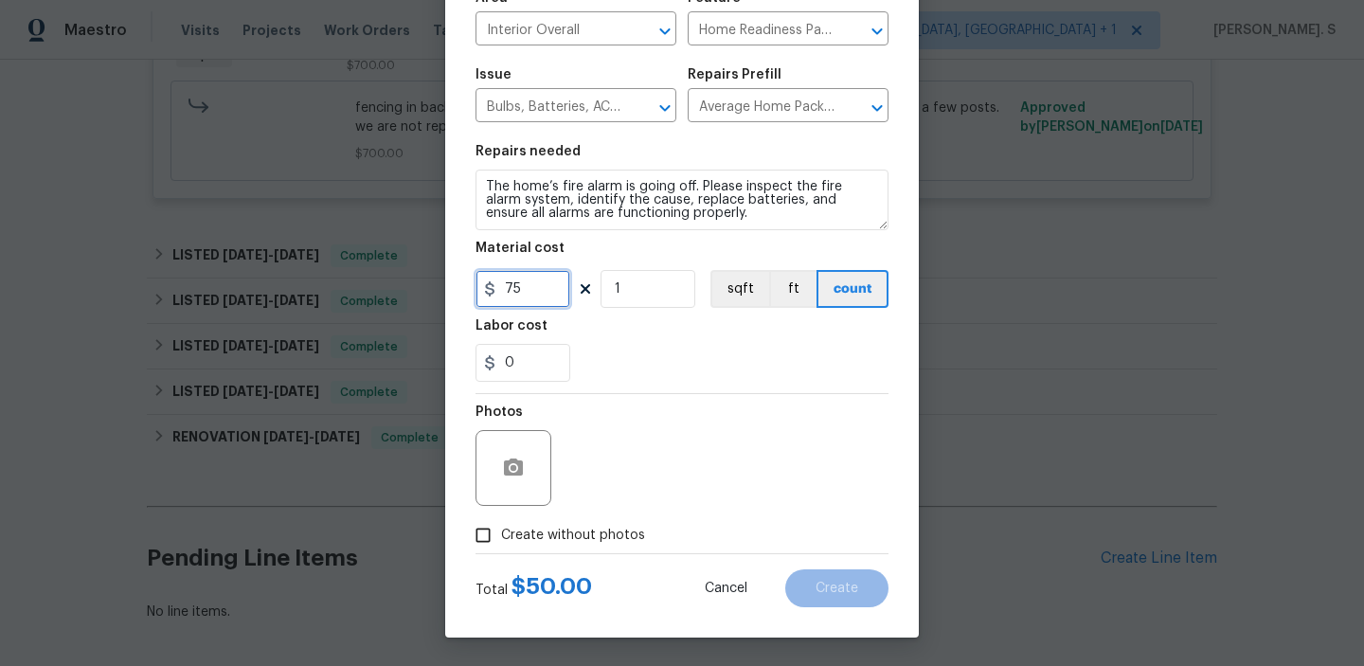
type input "75"
click at [525, 536] on span "Create without photos" at bounding box center [573, 536] width 144 height 20
click at [501, 536] on input "Create without photos" at bounding box center [483, 535] width 36 height 36
click at [587, 531] on span "Create without photos" at bounding box center [573, 536] width 144 height 20
click at [501, 531] on input "Create without photos" at bounding box center [483, 535] width 36 height 36
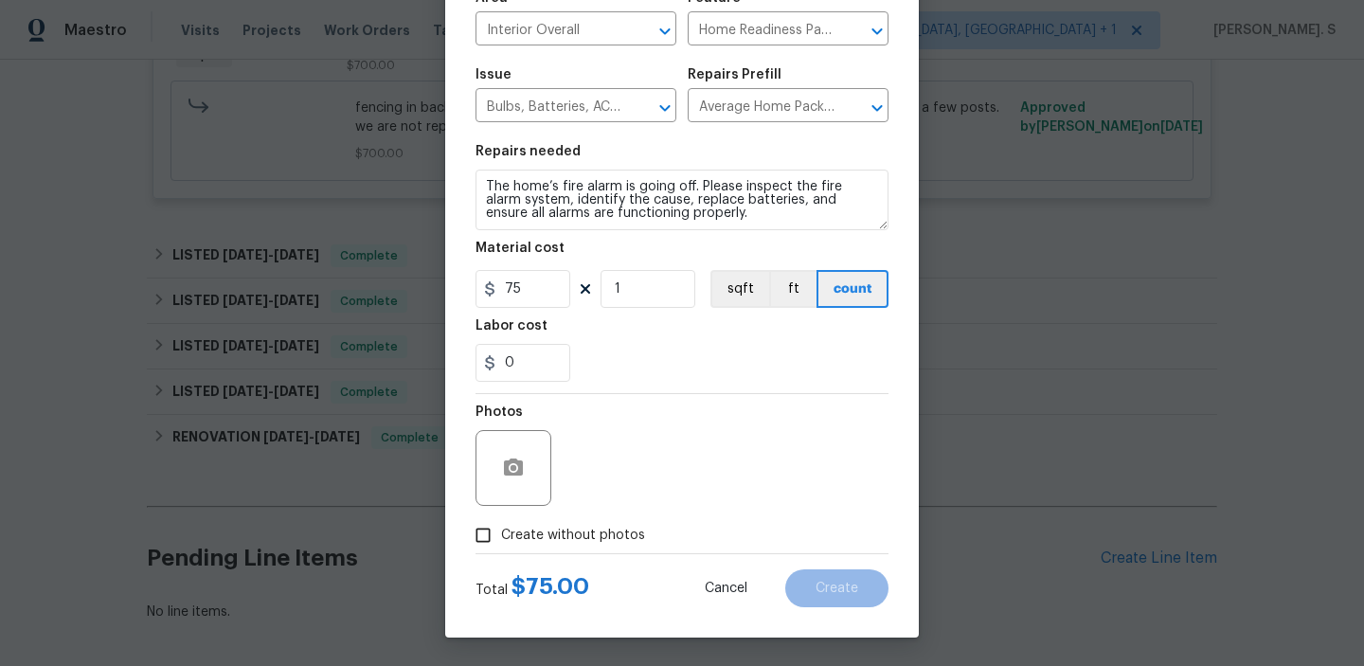
click at [587, 531] on span "Create without photos" at bounding box center [573, 536] width 144 height 20
click at [501, 531] on input "Create without photos" at bounding box center [483, 535] width 36 height 36
checkbox input "true"
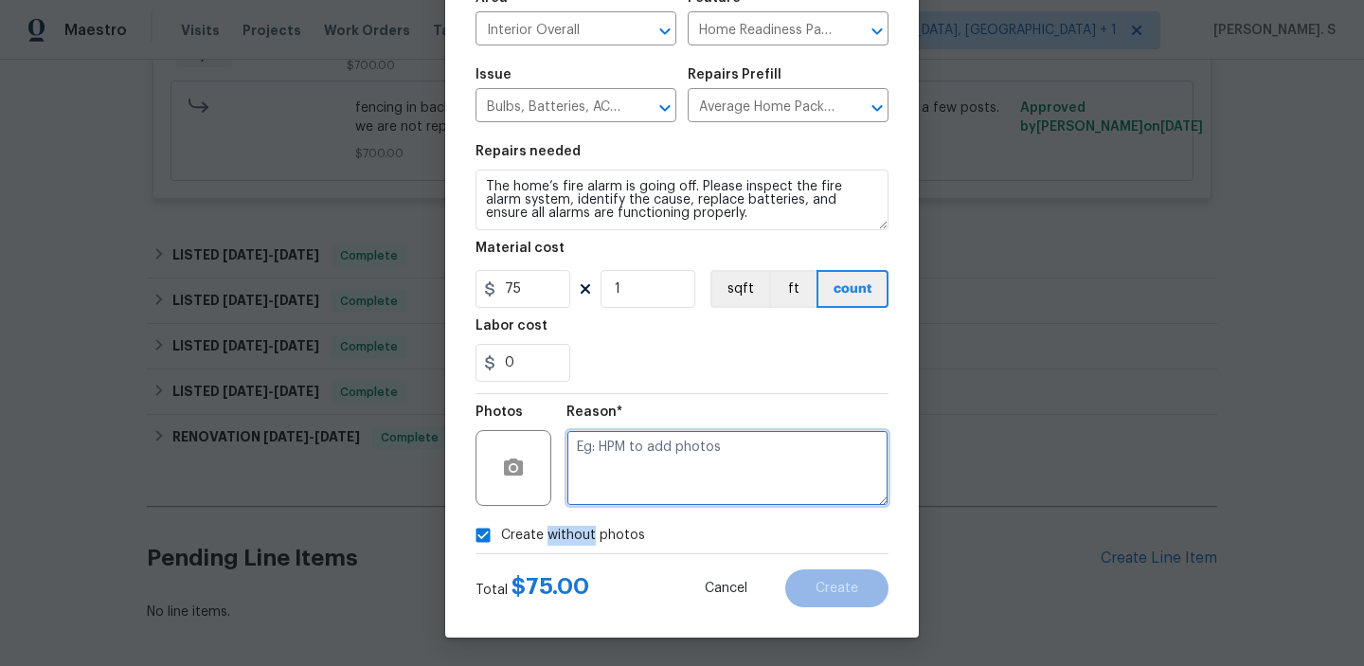
click at [668, 431] on textarea at bounding box center [727, 468] width 322 height 76
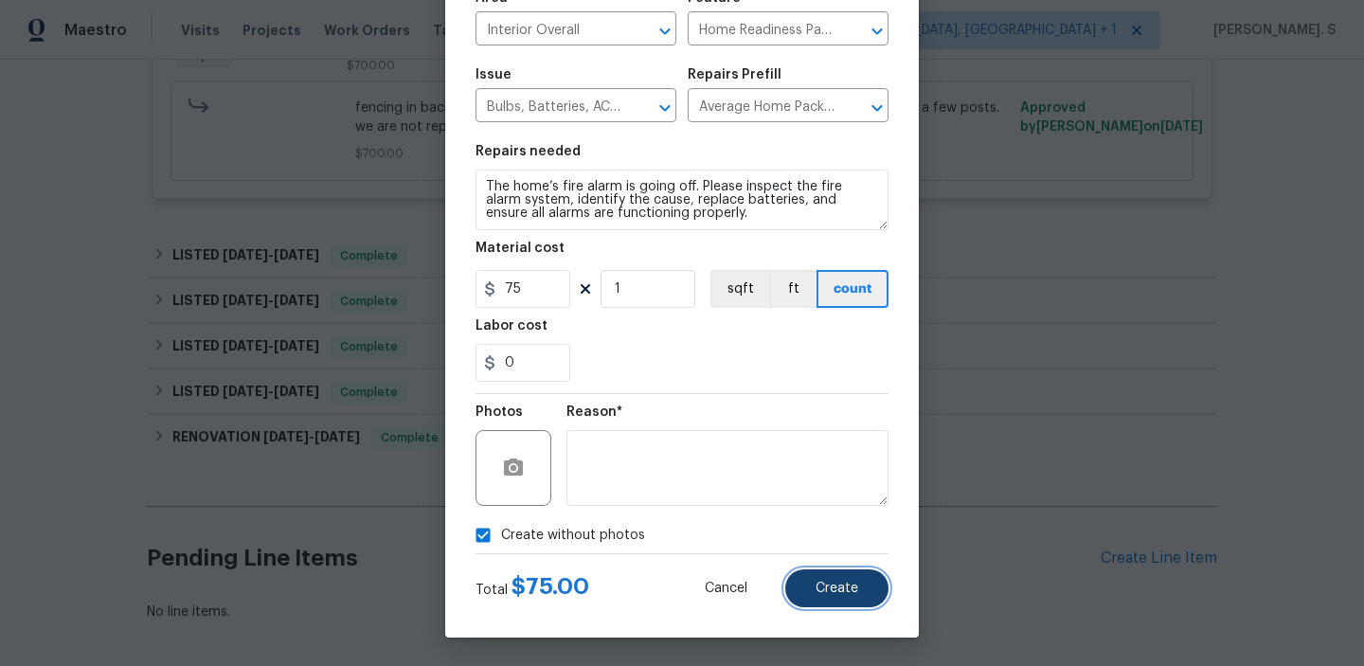
click at [857, 584] on span "Create" at bounding box center [837, 589] width 43 height 14
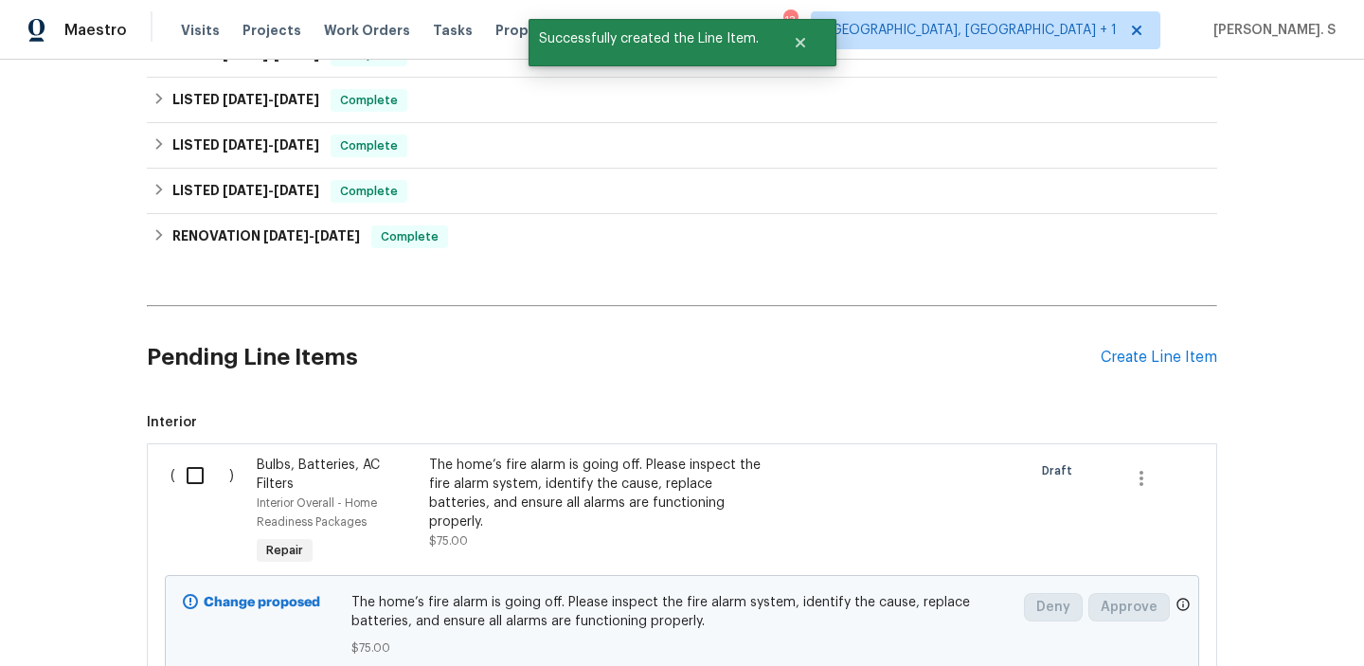
scroll to position [1197, 0]
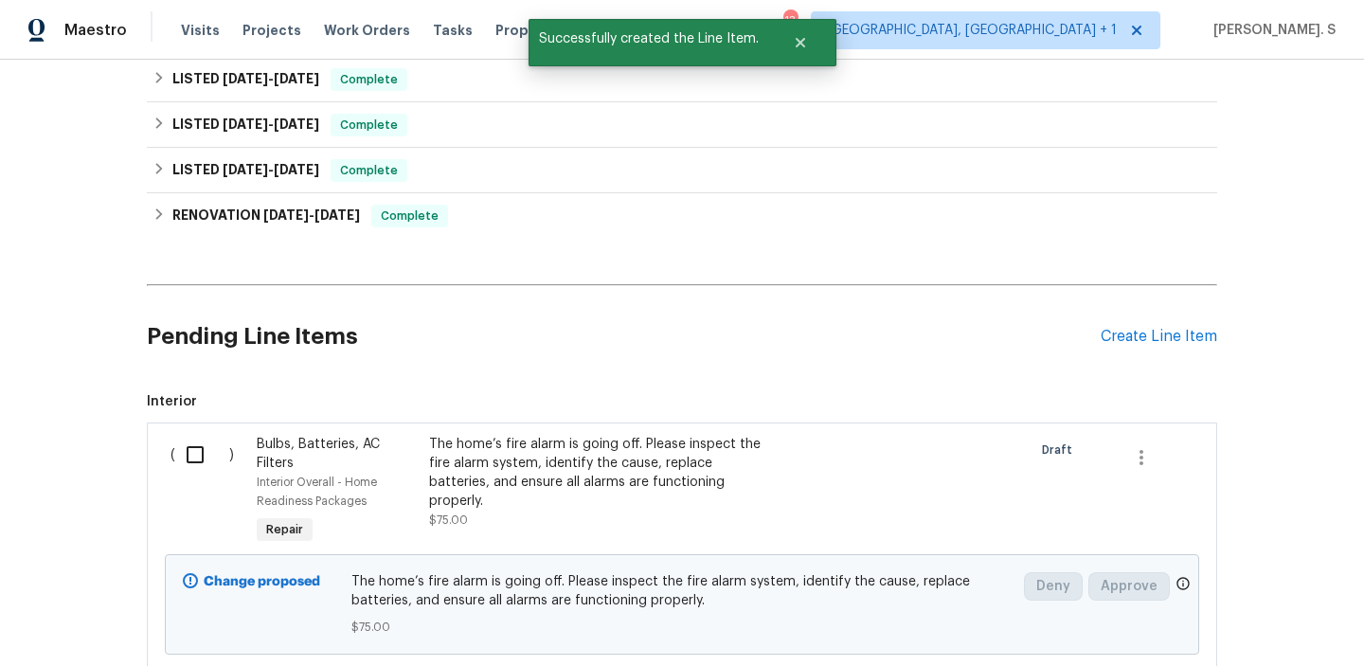
click at [220, 436] on input "checkbox" at bounding box center [202, 455] width 54 height 40
checkbox input "true"
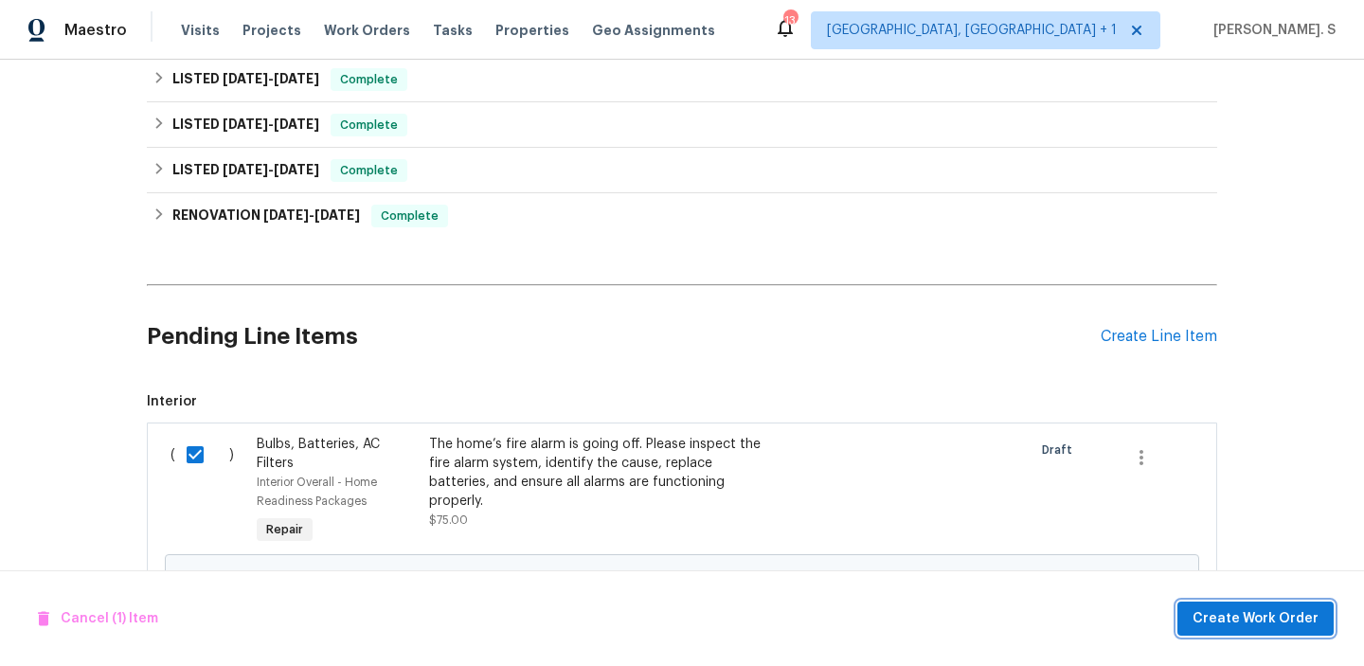
click at [1237, 610] on span "Create Work Order" at bounding box center [1256, 619] width 126 height 24
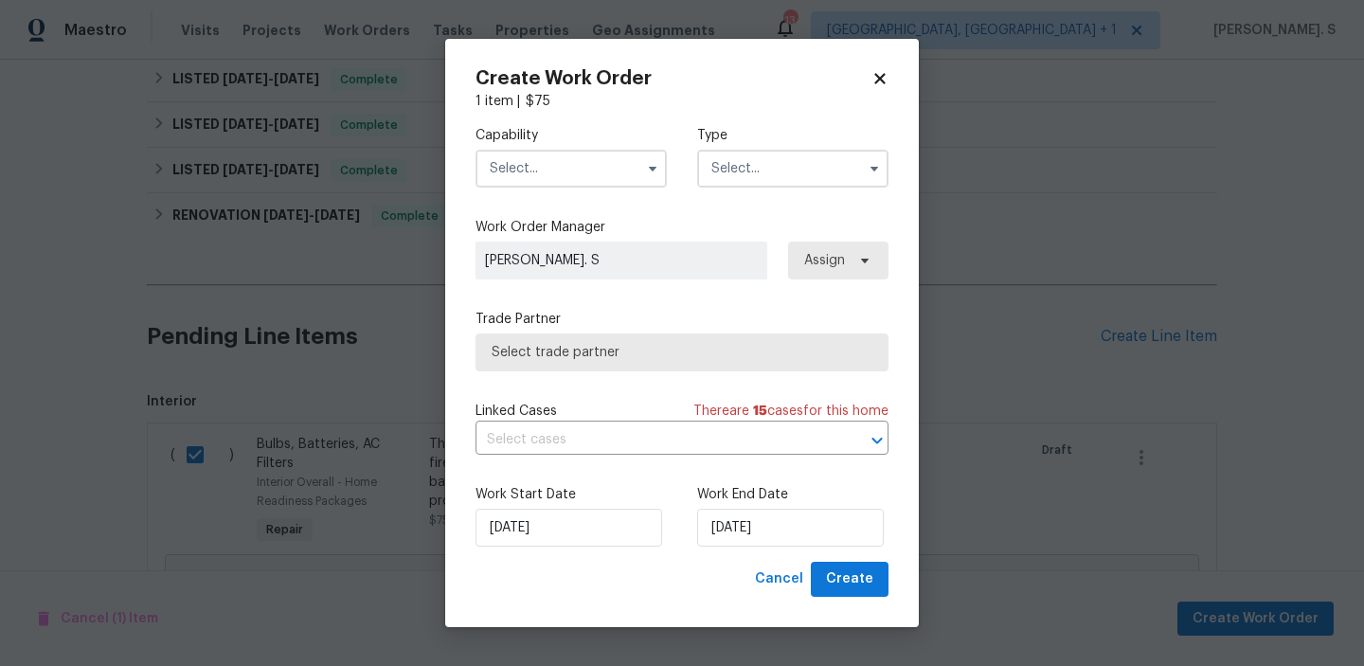
click at [636, 168] on input "text" at bounding box center [571, 169] width 191 height 38
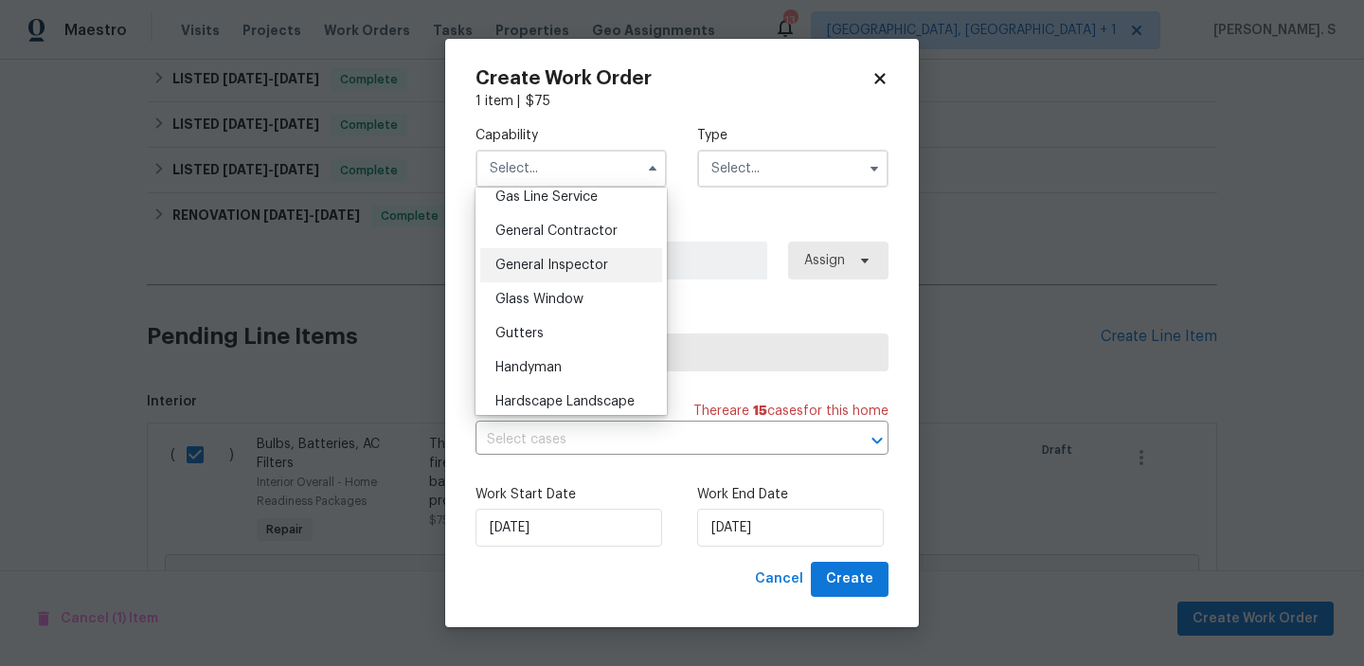
scroll to position [872, 0]
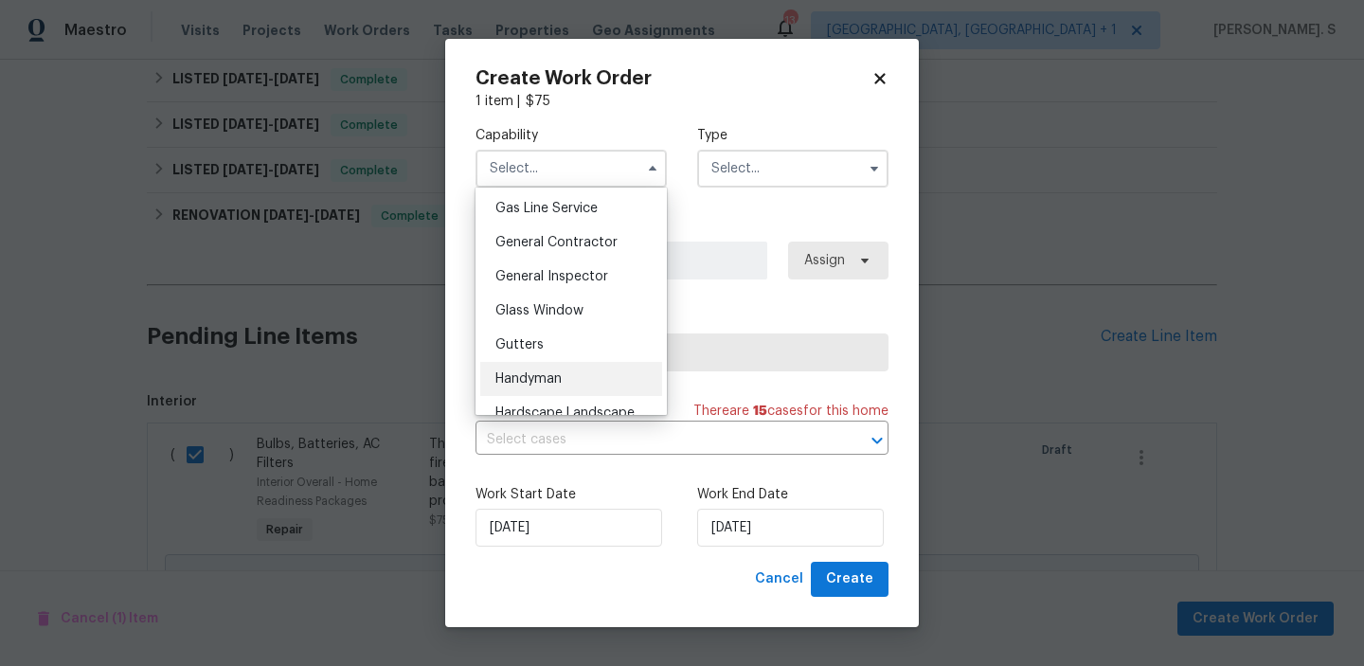
click at [561, 370] on div "Handyman" at bounding box center [571, 379] width 182 height 34
type input "Handyman"
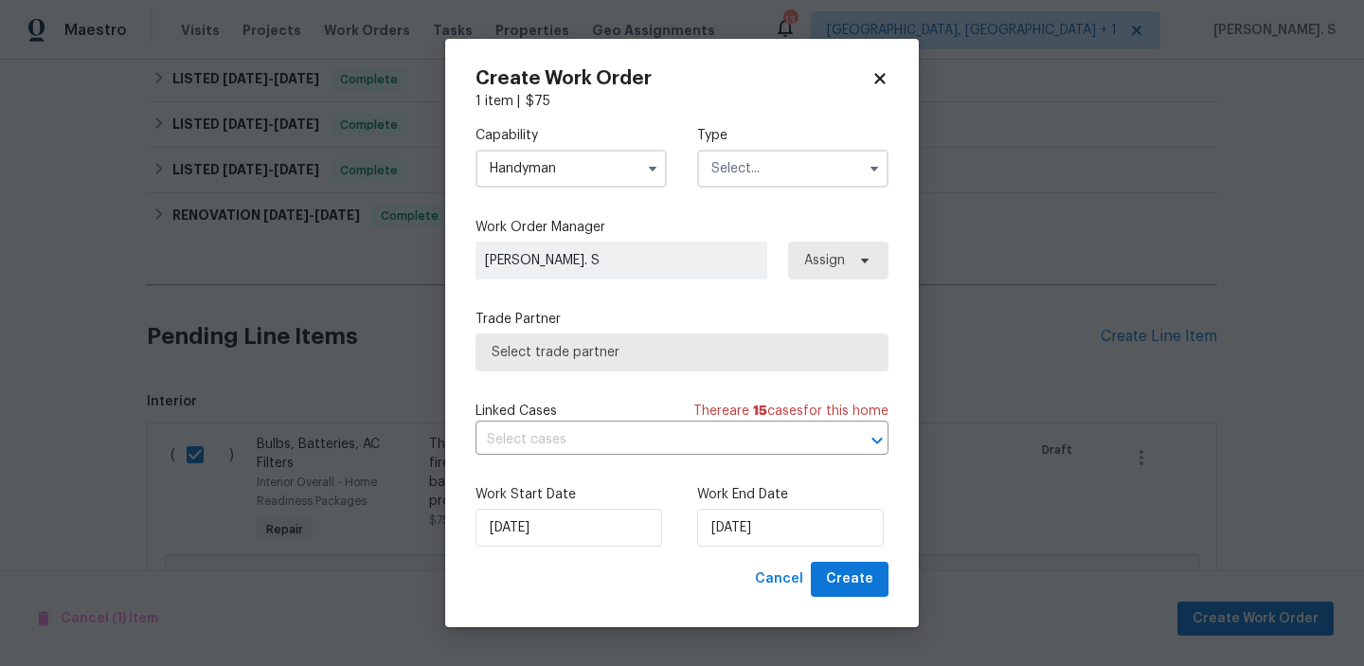
click at [859, 176] on input "text" at bounding box center [792, 169] width 191 height 38
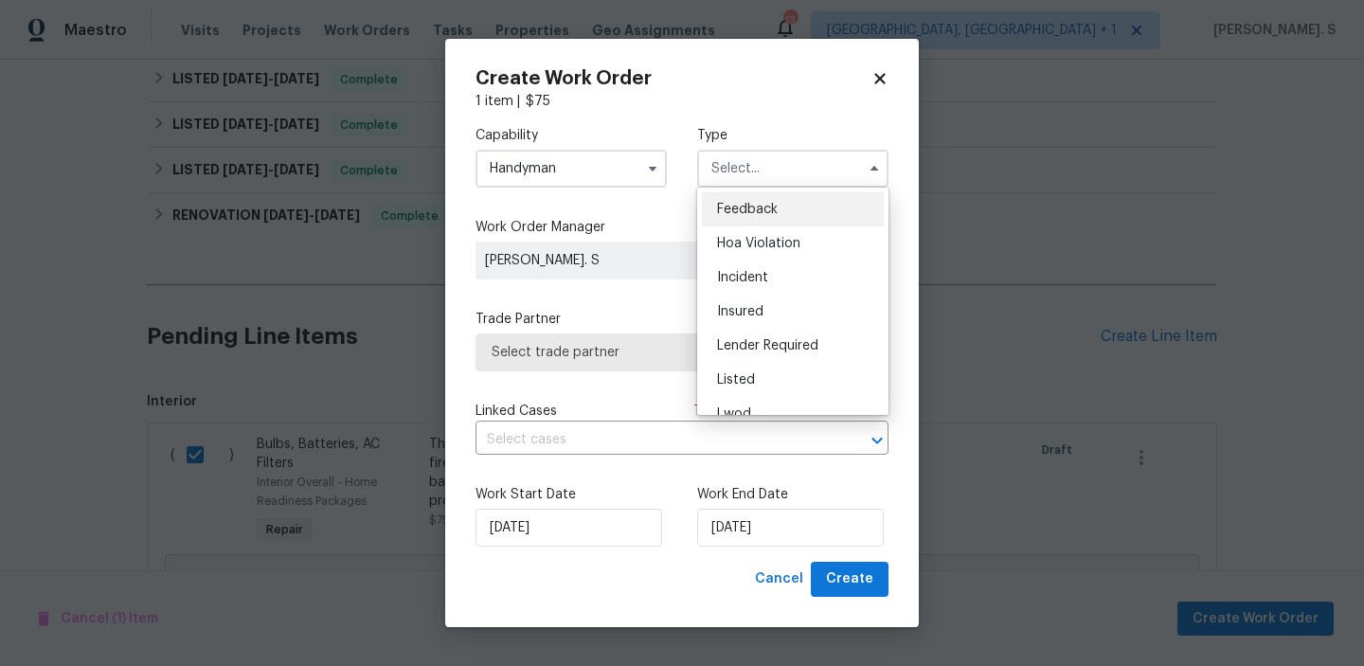
click at [813, 220] on div "Feedback" at bounding box center [793, 209] width 182 height 34
type input "Feedback"
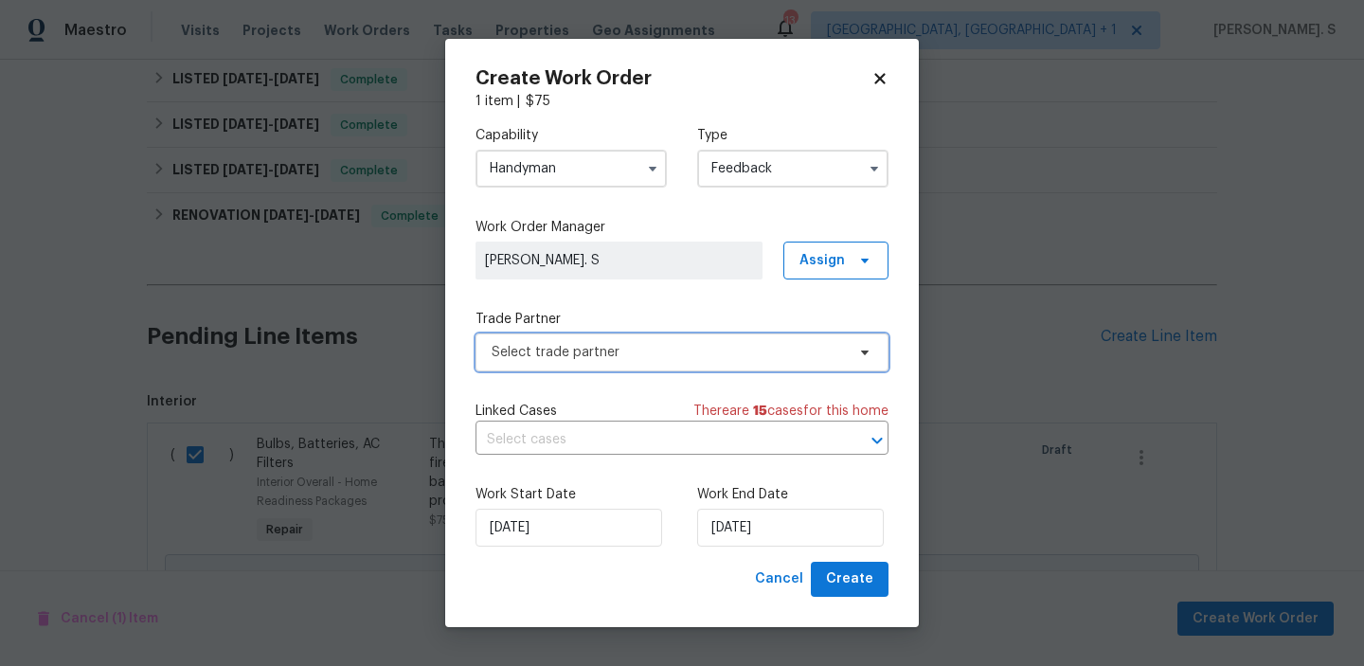
click at [661, 346] on span "Select trade partner" at bounding box center [668, 352] width 353 height 19
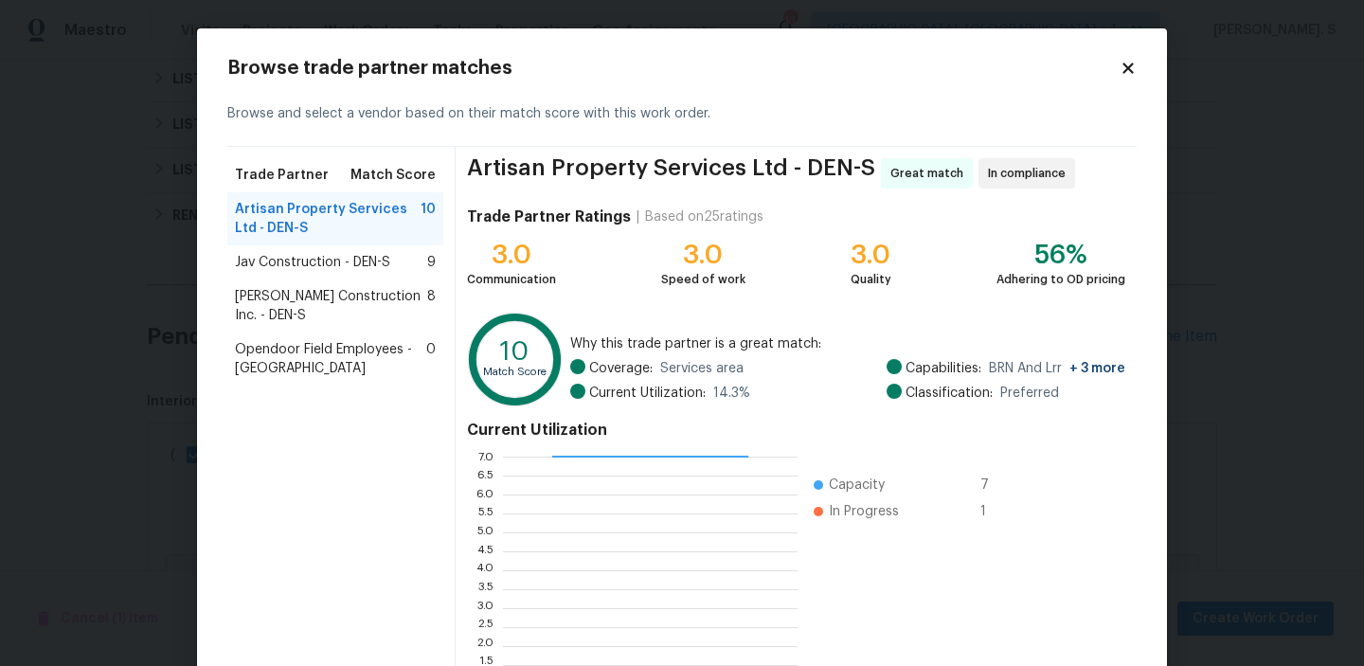
scroll to position [170, 0]
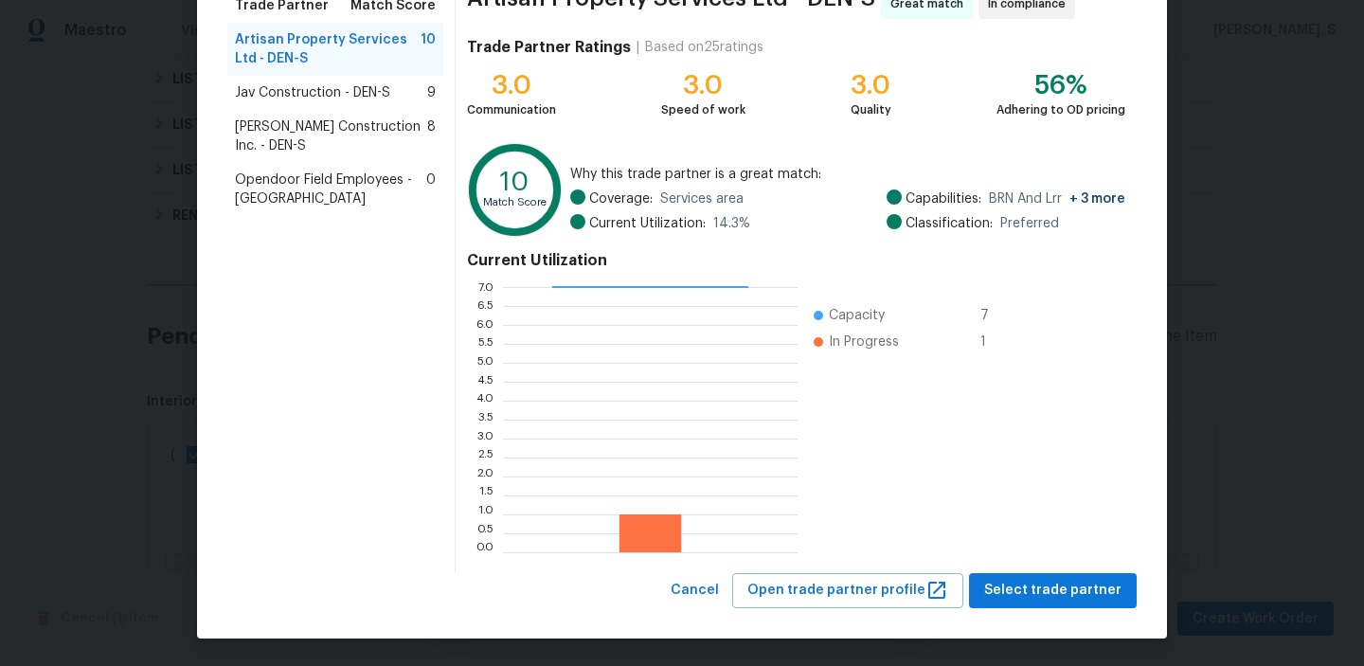
click at [374, 99] on span "Jav Construction - DEN-S" at bounding box center [312, 92] width 155 height 19
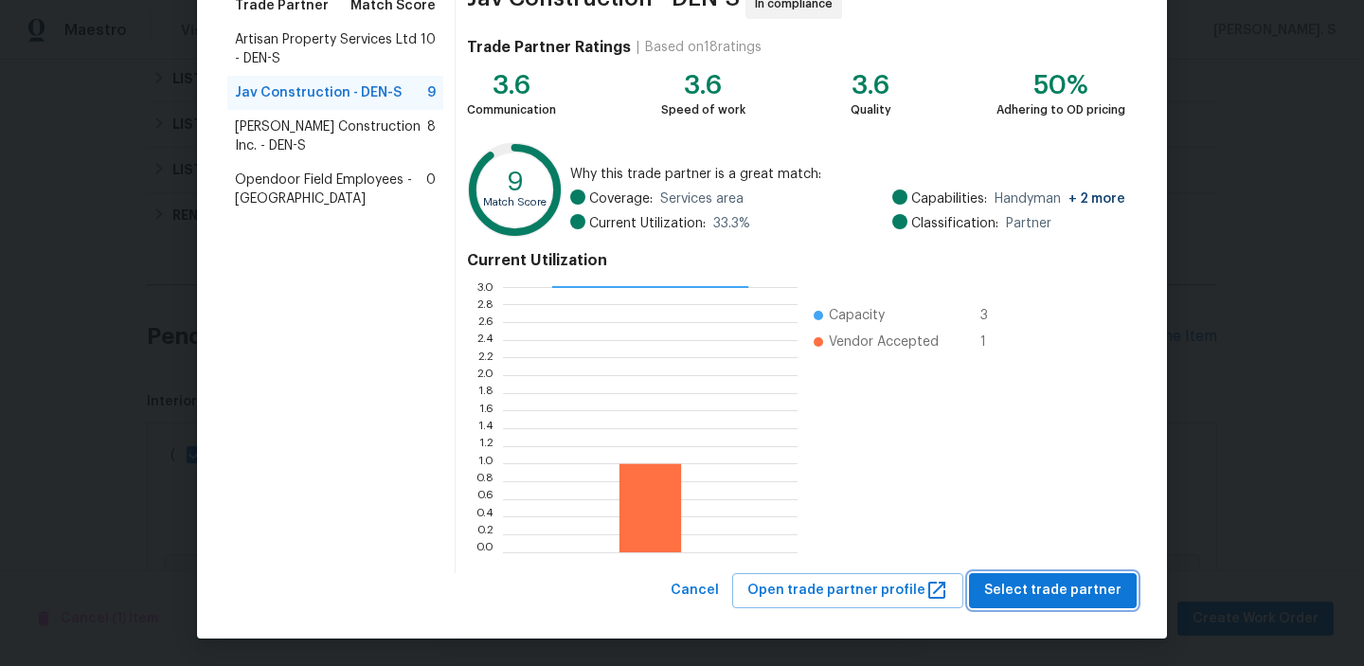
click at [1081, 590] on span "Select trade partner" at bounding box center [1052, 591] width 137 height 24
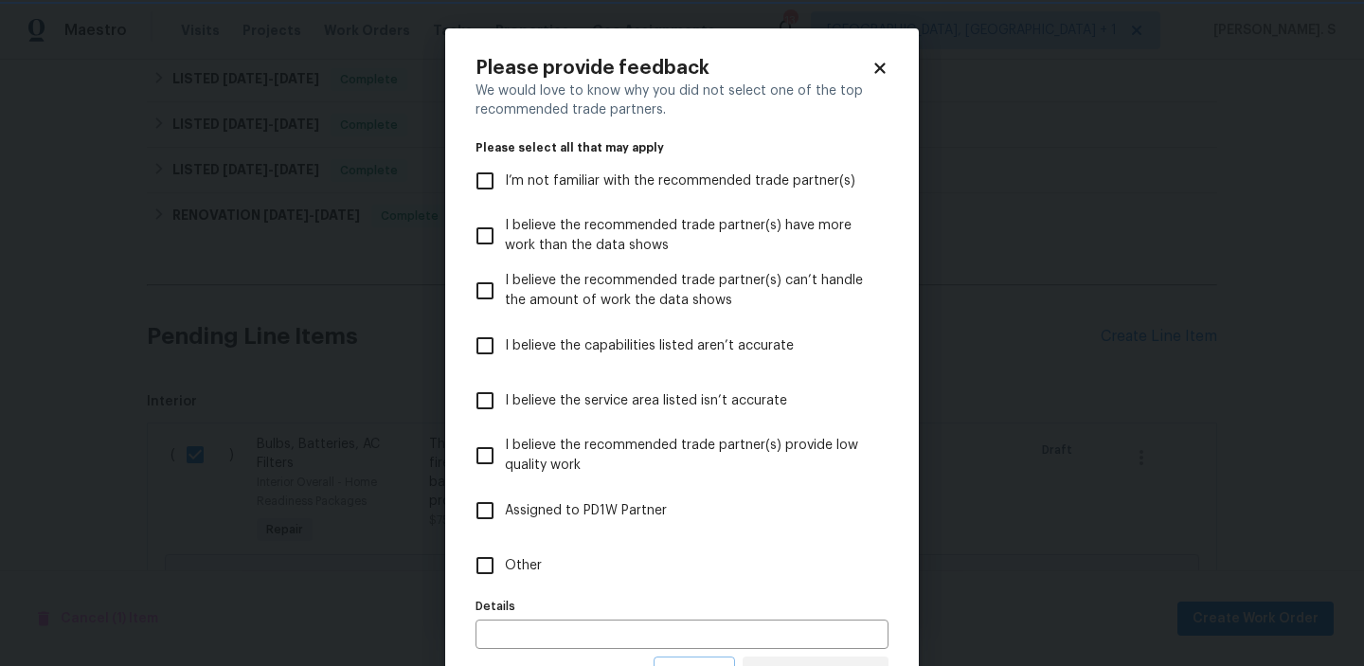
scroll to position [0, 0]
click at [548, 557] on label "Other" at bounding box center [669, 565] width 408 height 55
click at [505, 557] on input "Other" at bounding box center [485, 566] width 40 height 40
checkbox input "true"
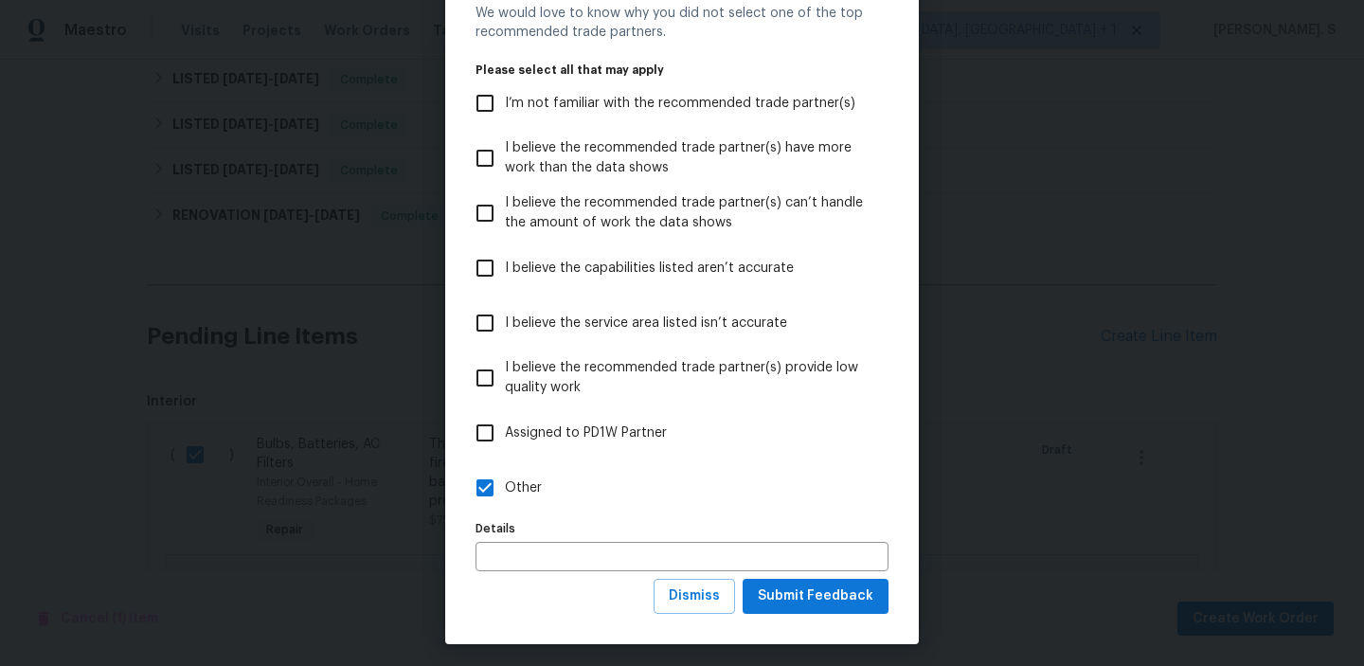
scroll to position [84, 0]
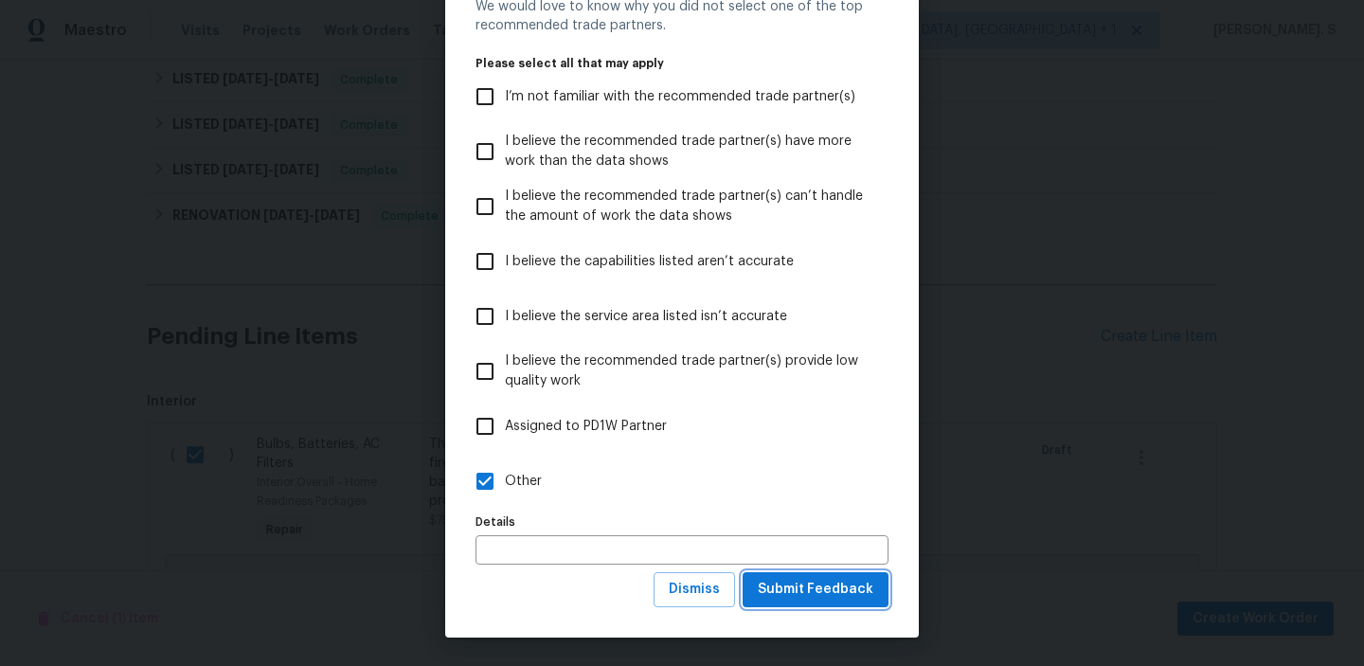
click at [825, 588] on span "Submit Feedback" at bounding box center [816, 590] width 116 height 24
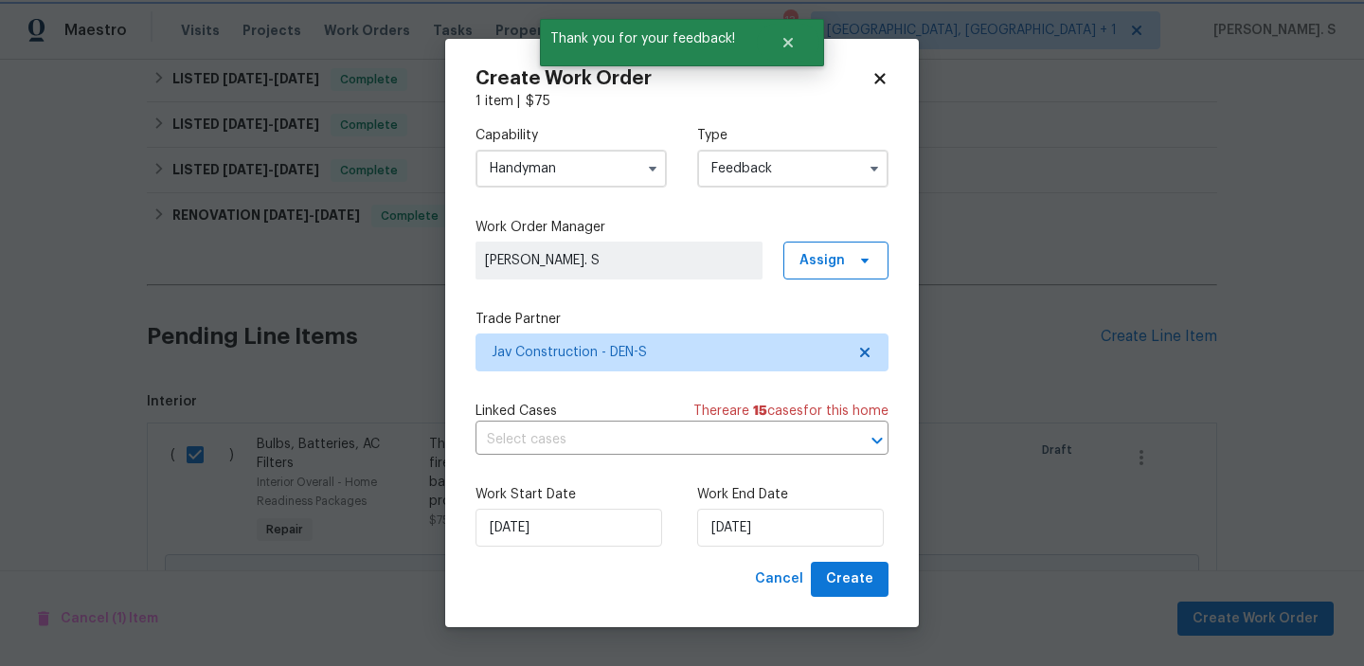
scroll to position [0, 0]
click at [598, 437] on input "text" at bounding box center [656, 439] width 360 height 29
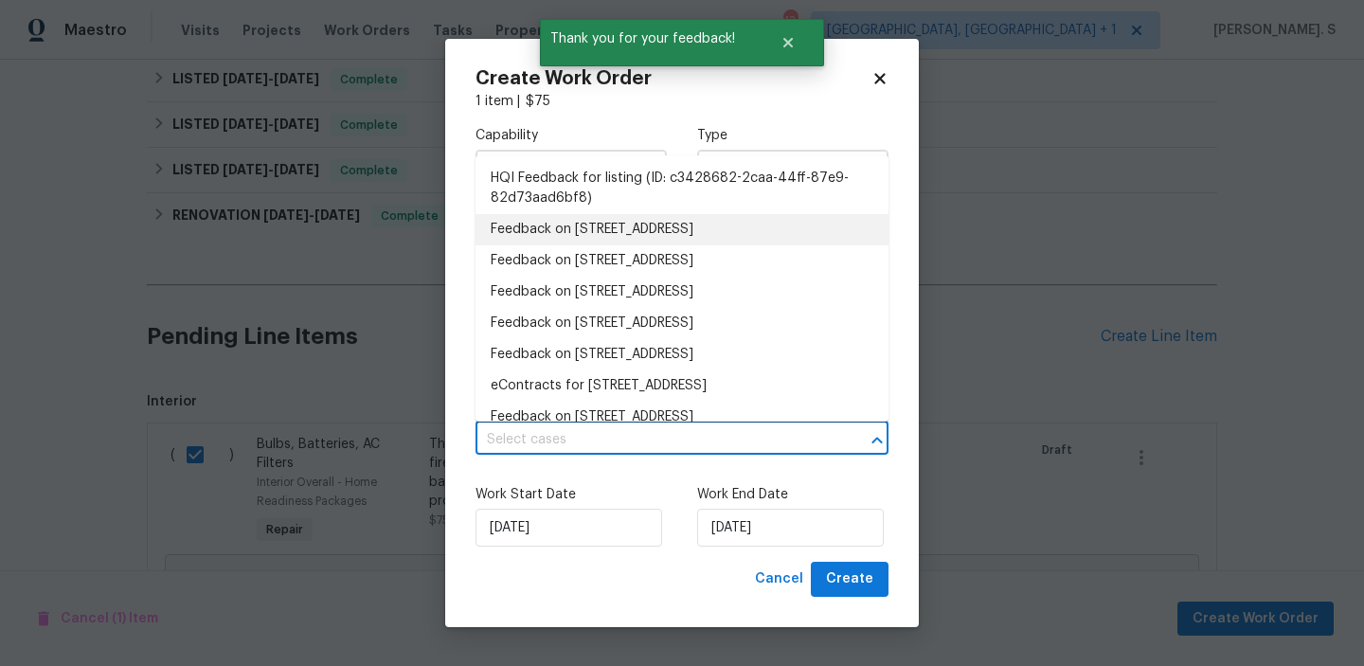
click at [545, 223] on li "Feedback on 4658 E 107th Ave, Thornton, CO 80233" at bounding box center [682, 229] width 413 height 31
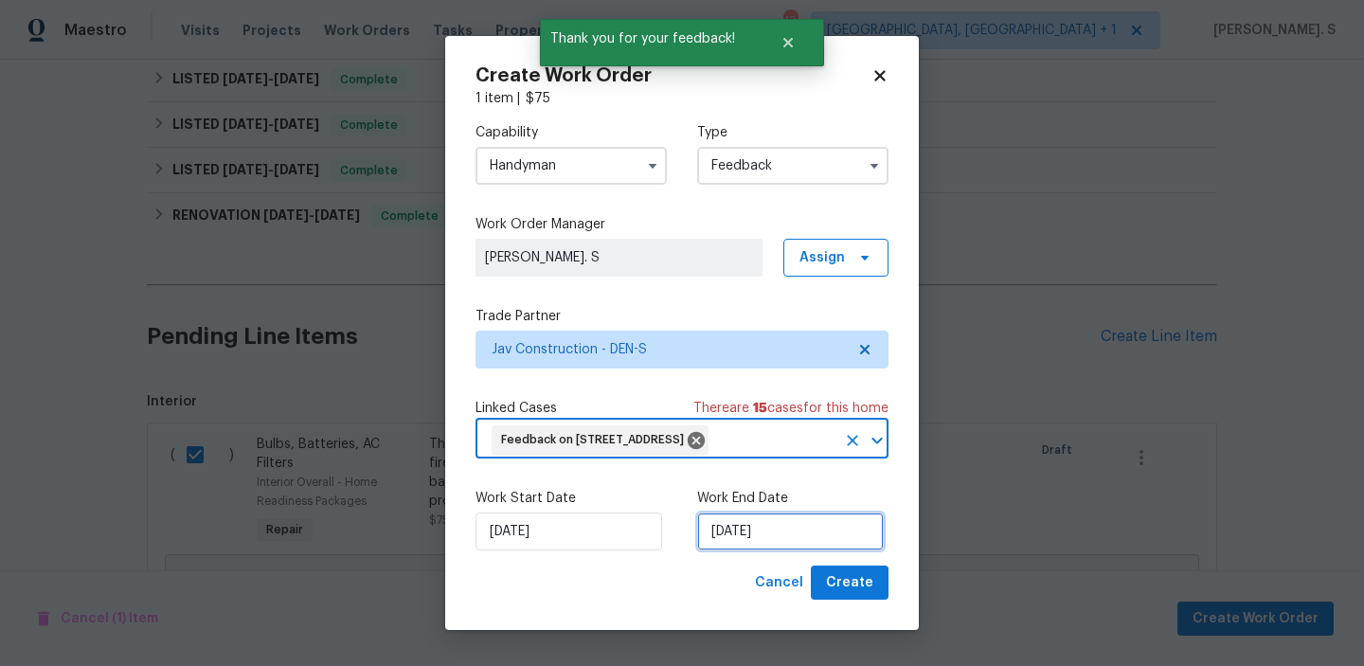
click at [734, 550] on input "8/28/2025" at bounding box center [790, 531] width 187 height 38
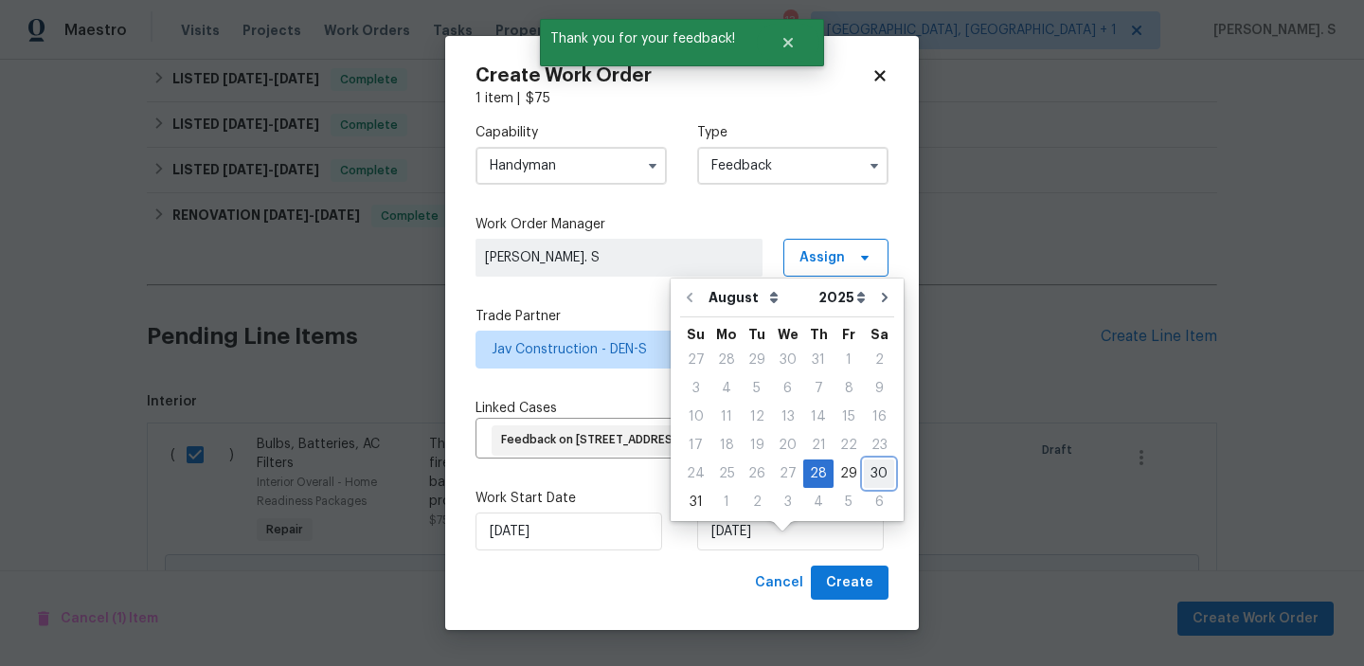
click at [865, 464] on div "30" at bounding box center [879, 473] width 30 height 27
type input "8/30/2025"
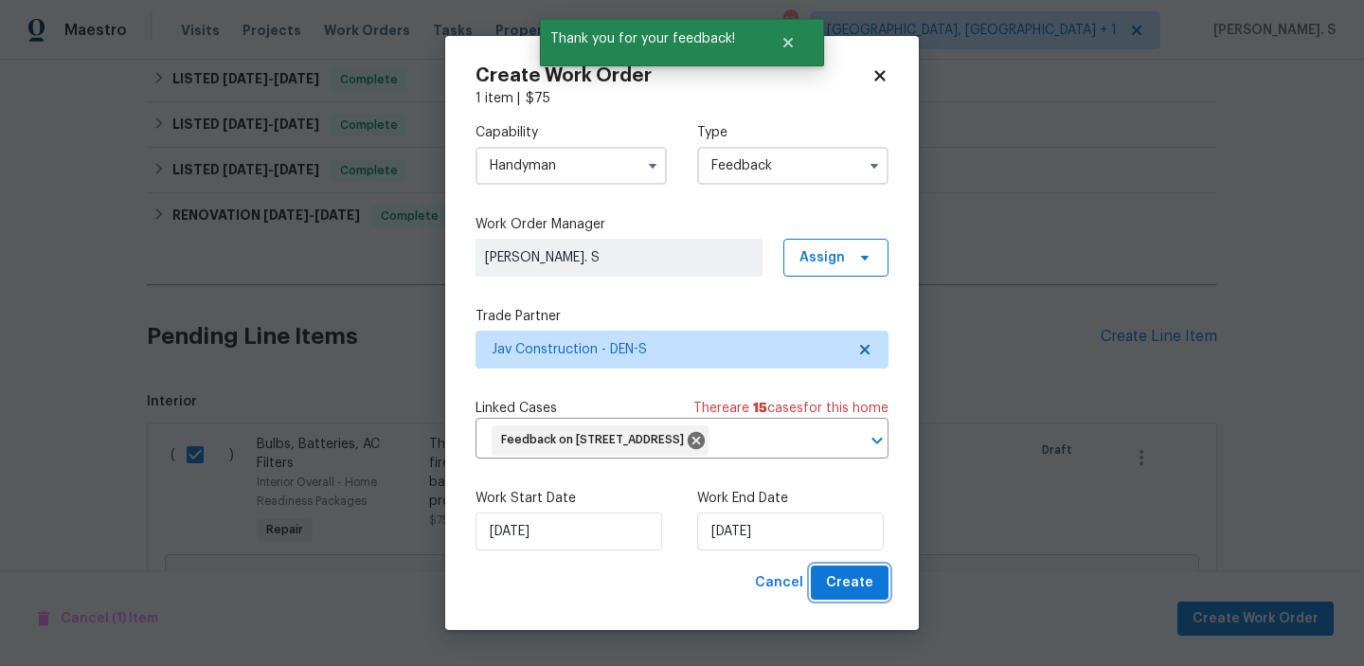
click at [847, 595] on span "Create" at bounding box center [849, 583] width 47 height 24
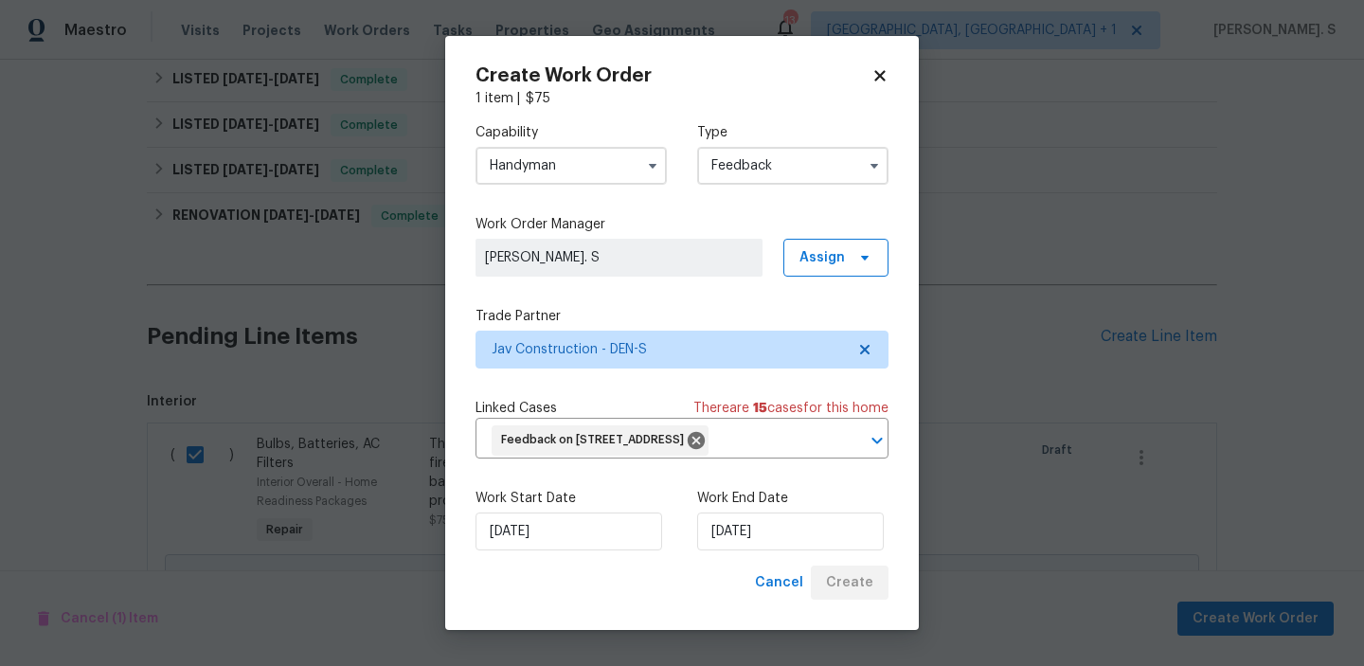
checkbox input "false"
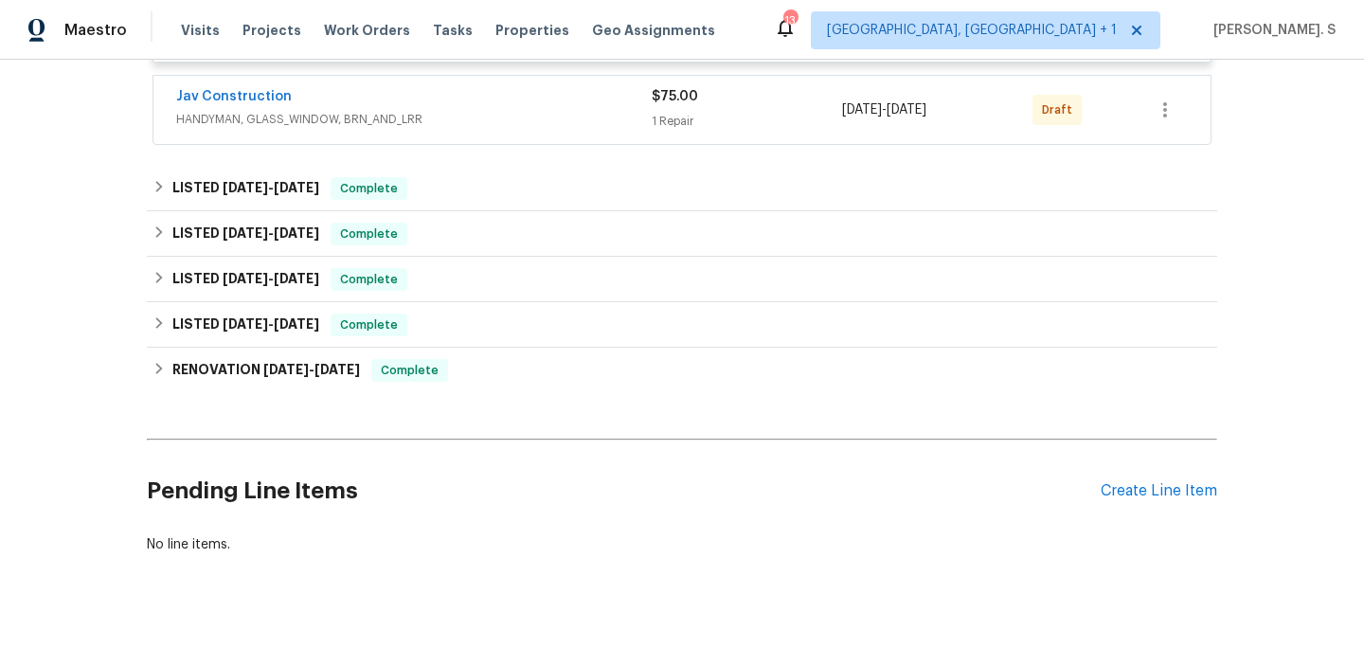
scroll to position [821, 0]
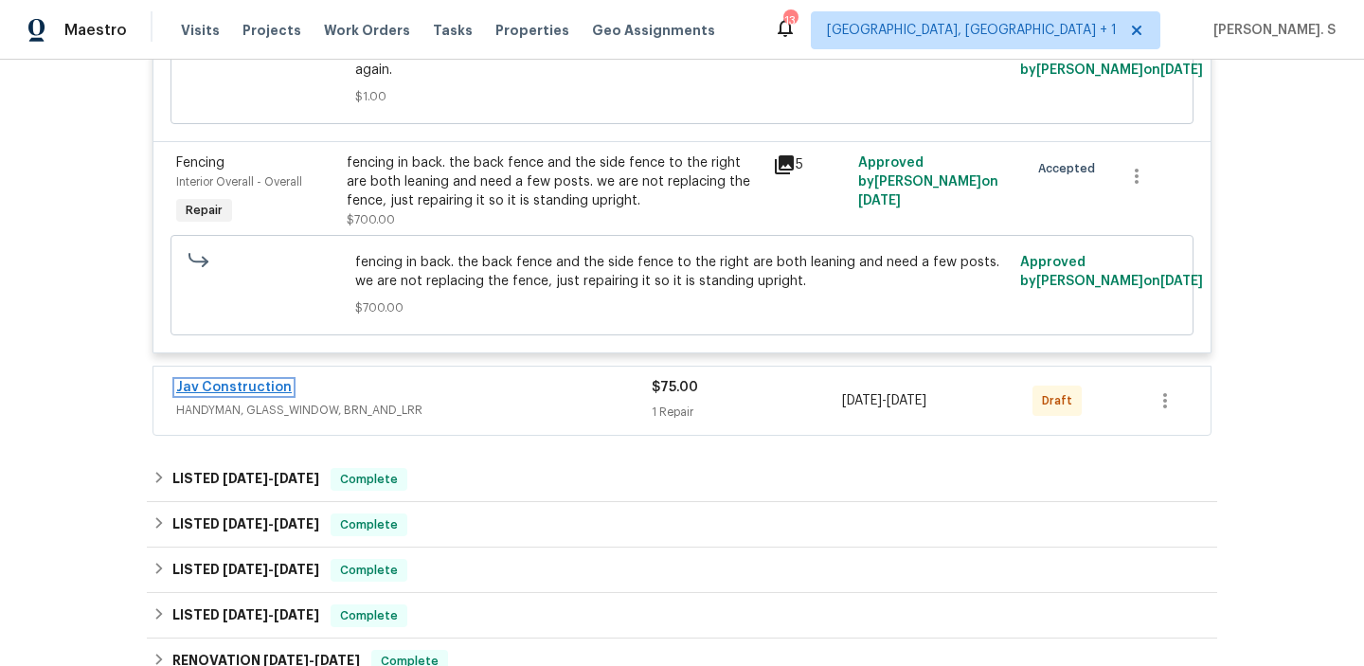
click at [246, 381] on link "Jav Construction" at bounding box center [234, 387] width 116 height 13
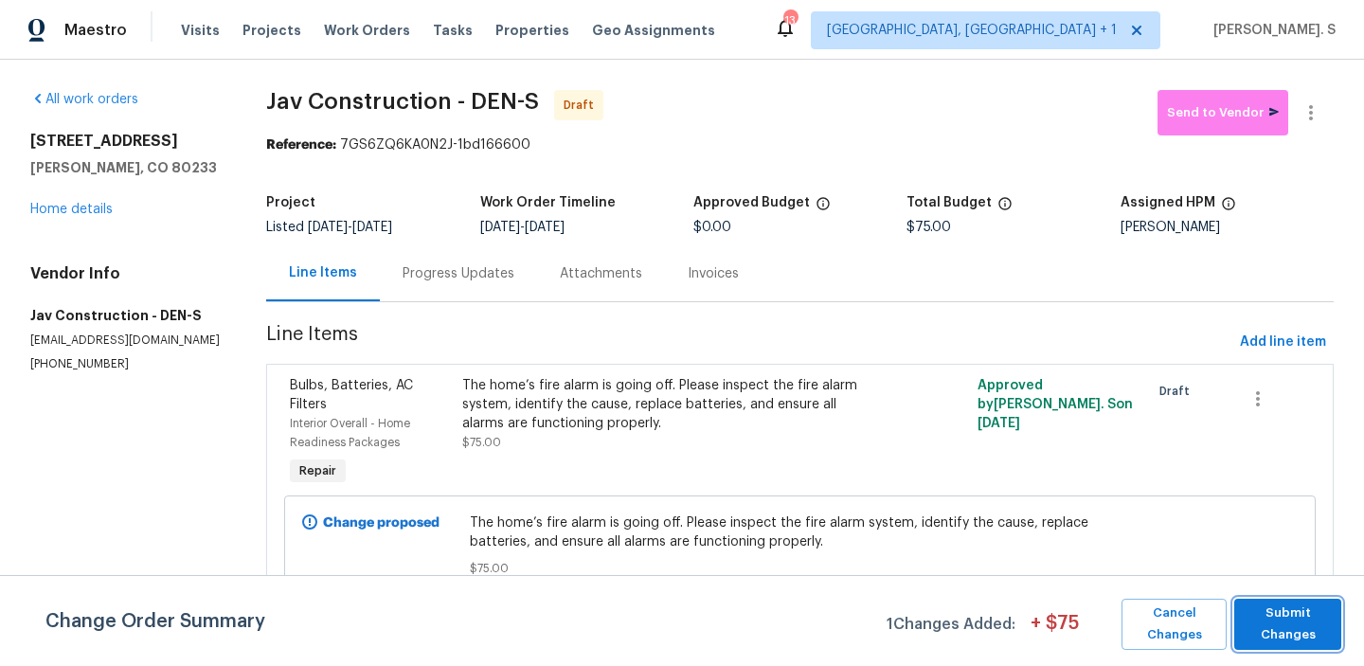
click at [1249, 611] on span "Submit Changes" at bounding box center [1288, 624] width 88 height 44
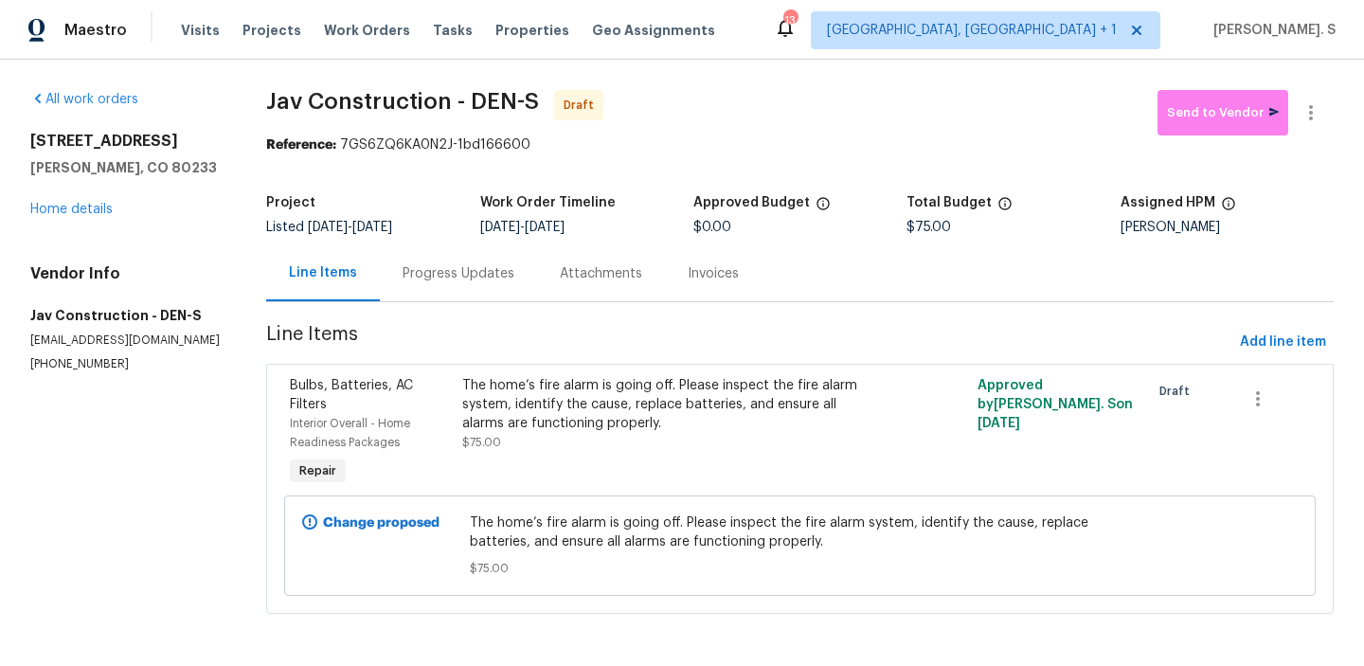
click at [455, 278] on div "Progress Updates" at bounding box center [459, 273] width 112 height 19
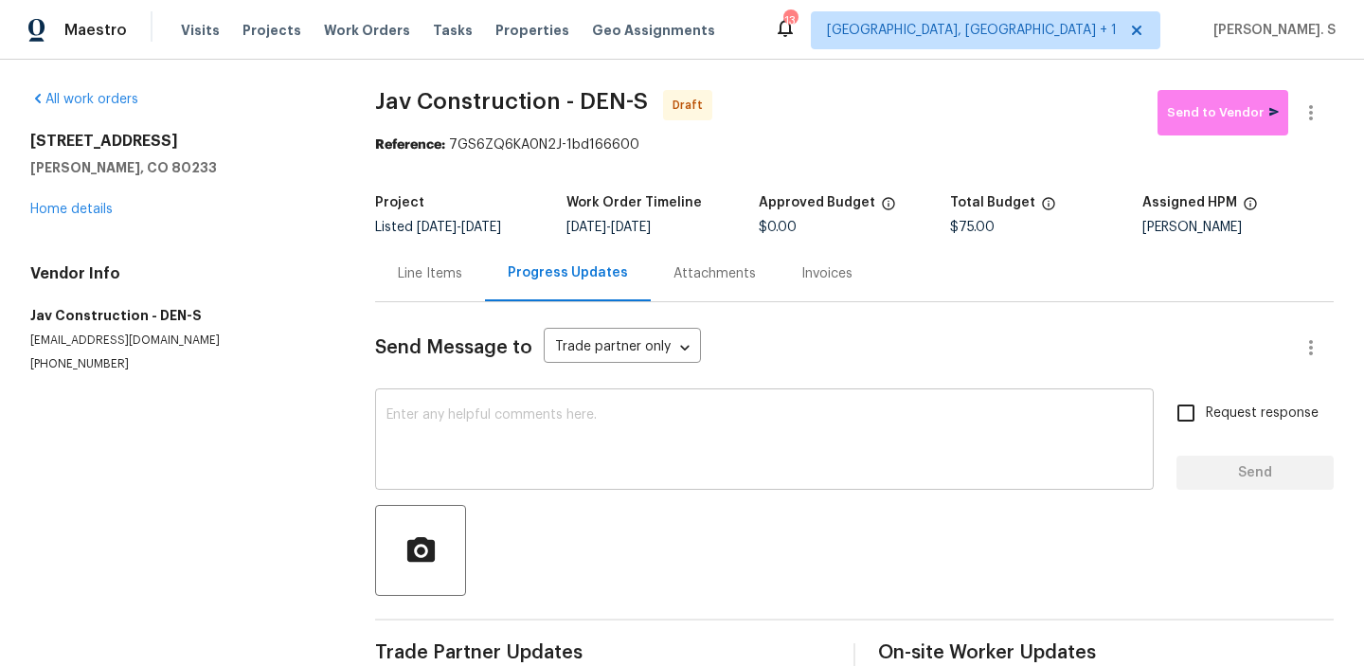
click at [497, 414] on textarea at bounding box center [764, 441] width 756 height 66
paste textarea "Hi, this is Glory with Opendoor. I’m confirming you received the WO for the pro…"
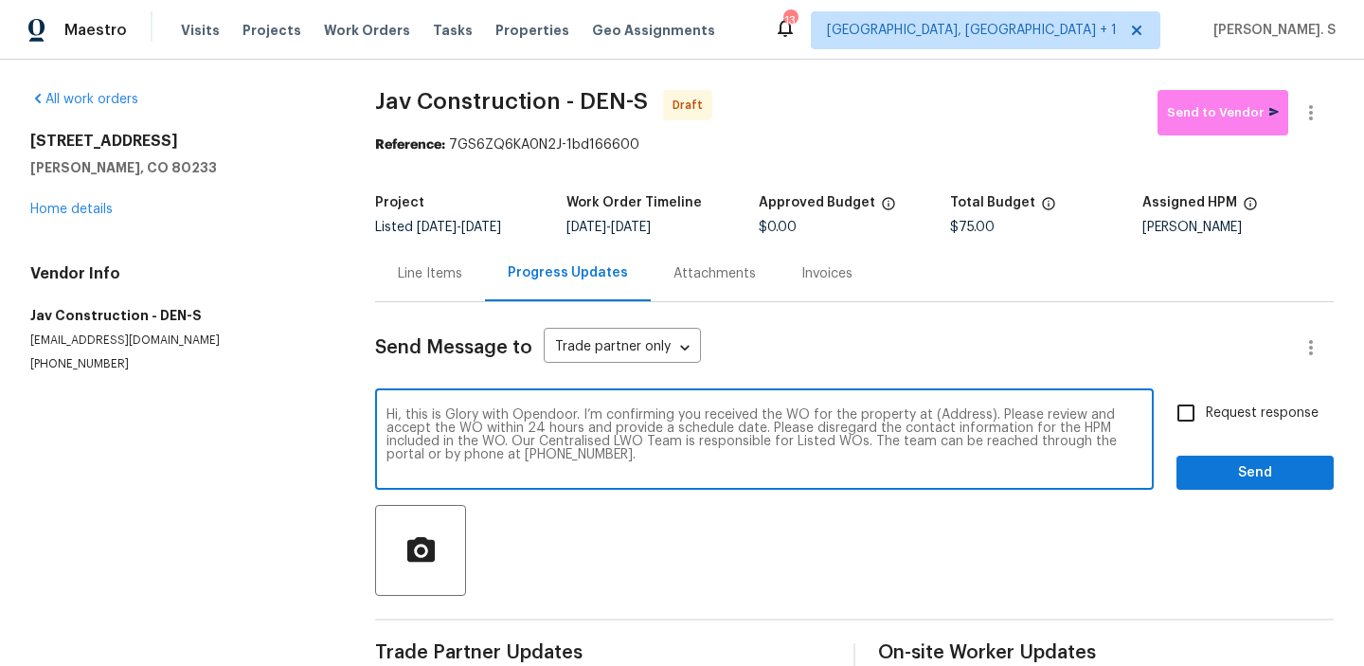
click at [963, 414] on textarea "Hi, this is Glory with Opendoor. I’m confirming you received the WO for the pro…" at bounding box center [764, 441] width 756 height 66
paste textarea "4658 E 107th Ave, Thornton, CO 80233"
type textarea "Hi, this is Glory with Opendoor. I’m confirming you received the WO for the pro…"
click at [1311, 113] on icon "button" at bounding box center [1311, 112] width 4 height 15
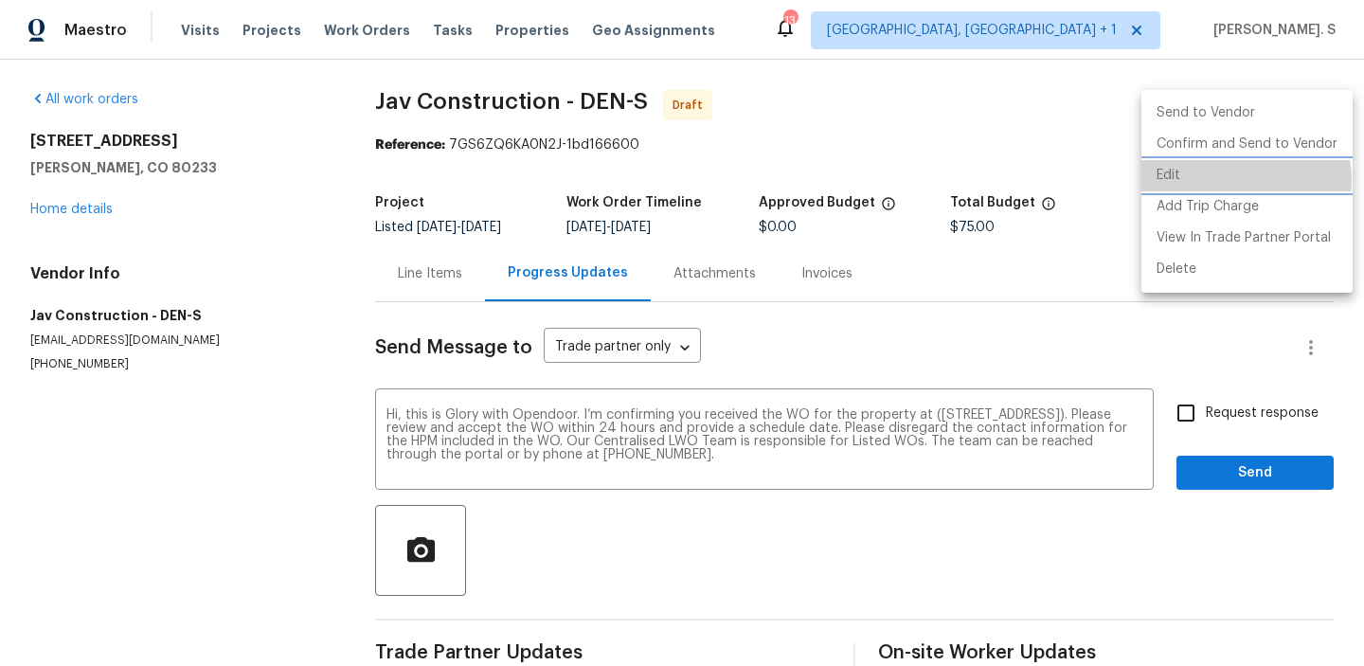
click at [1242, 180] on li "Edit" at bounding box center [1246, 175] width 211 height 31
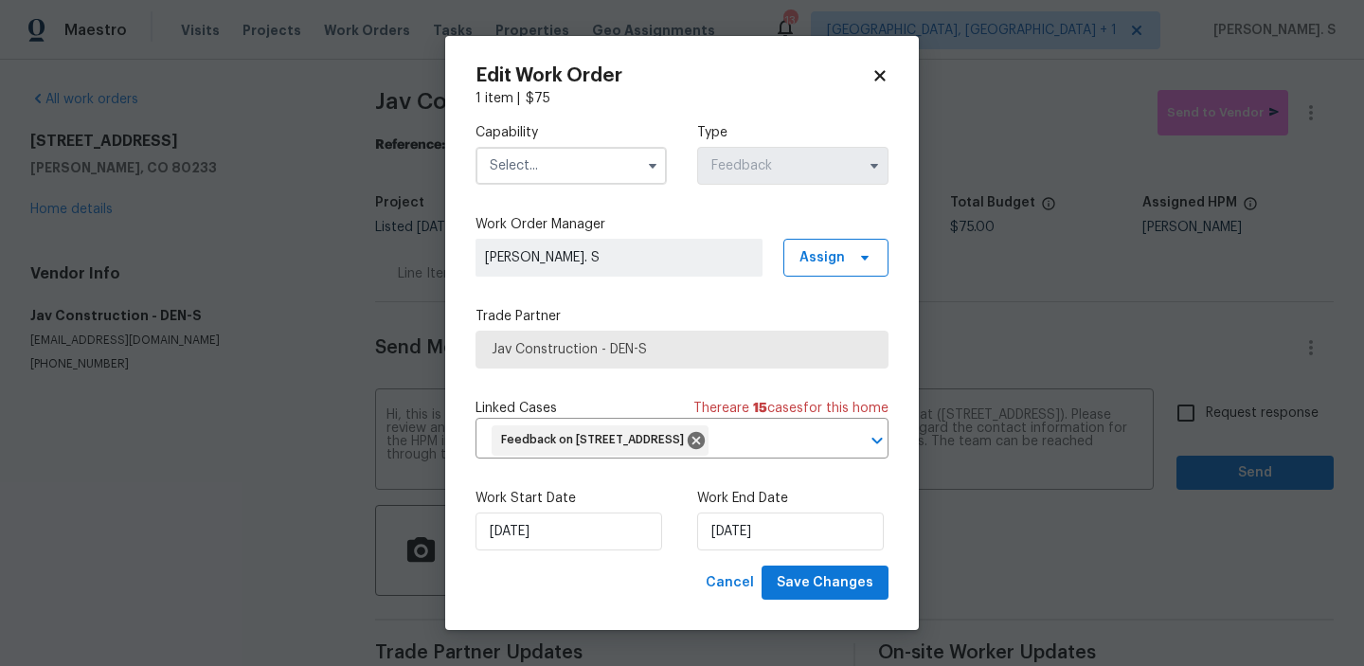
click at [597, 149] on input "text" at bounding box center [571, 166] width 191 height 38
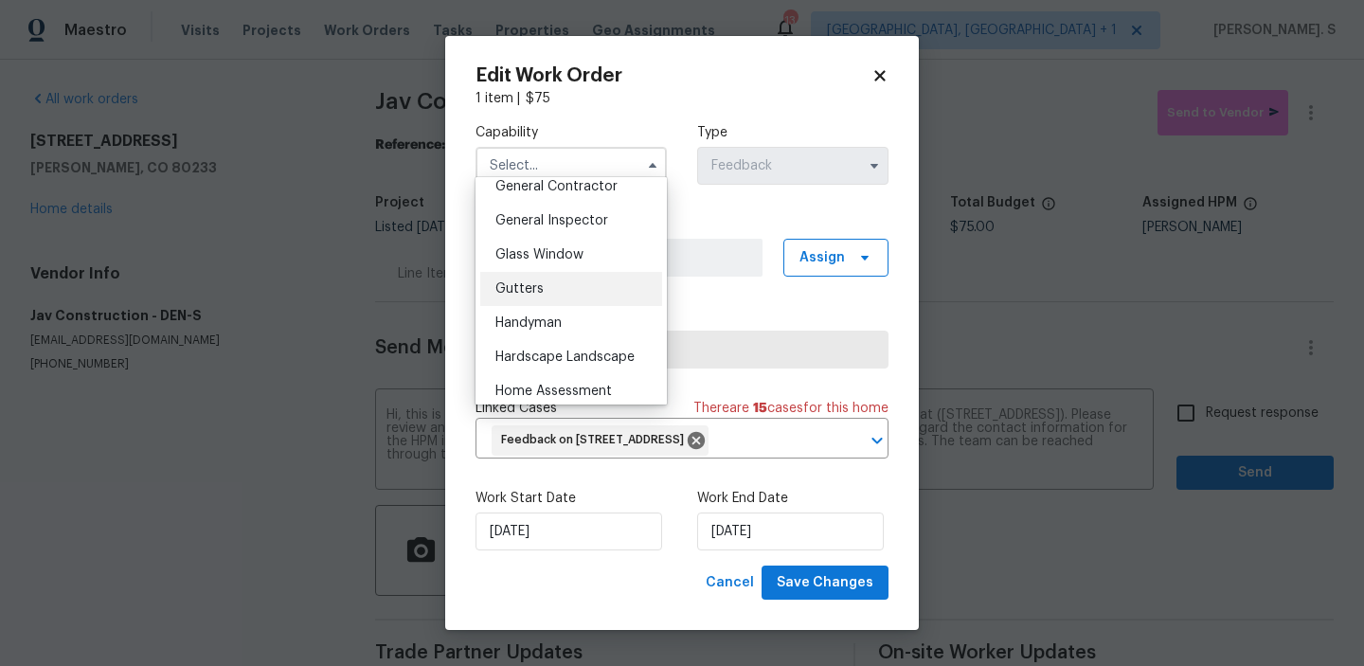
scroll to position [925, 0]
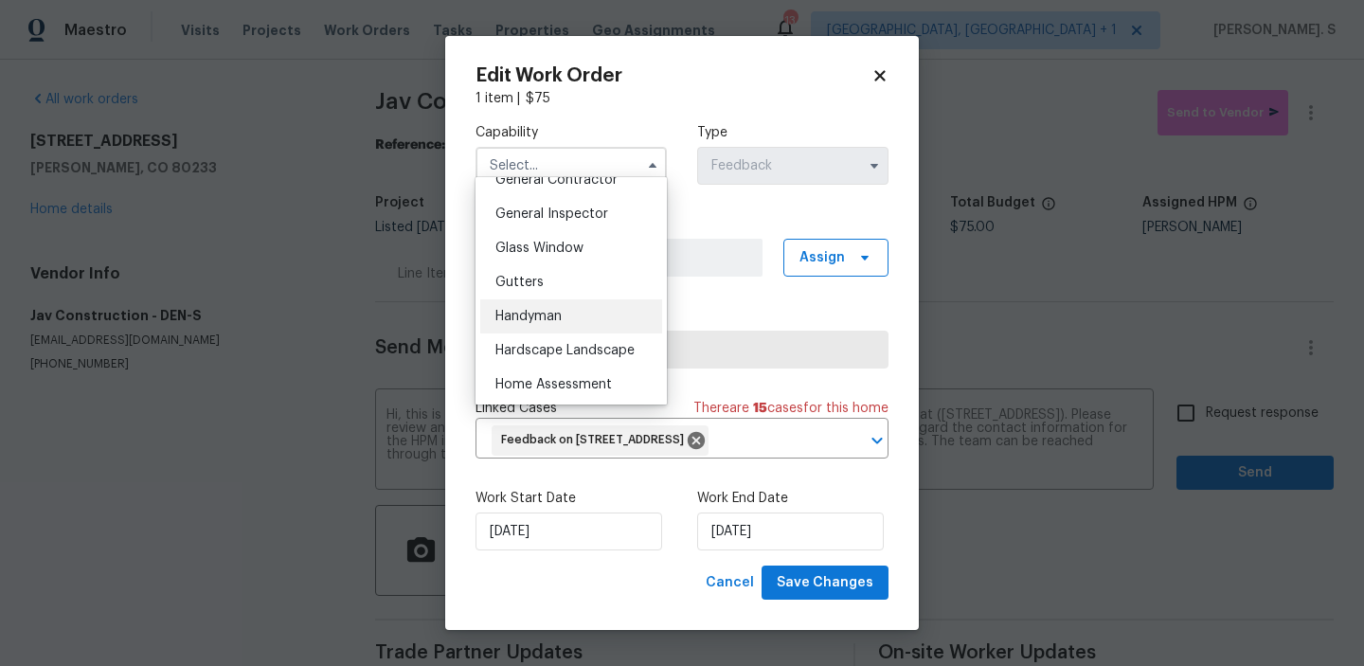
click at [566, 311] on div "Handyman" at bounding box center [571, 316] width 182 height 34
type input "Handyman"
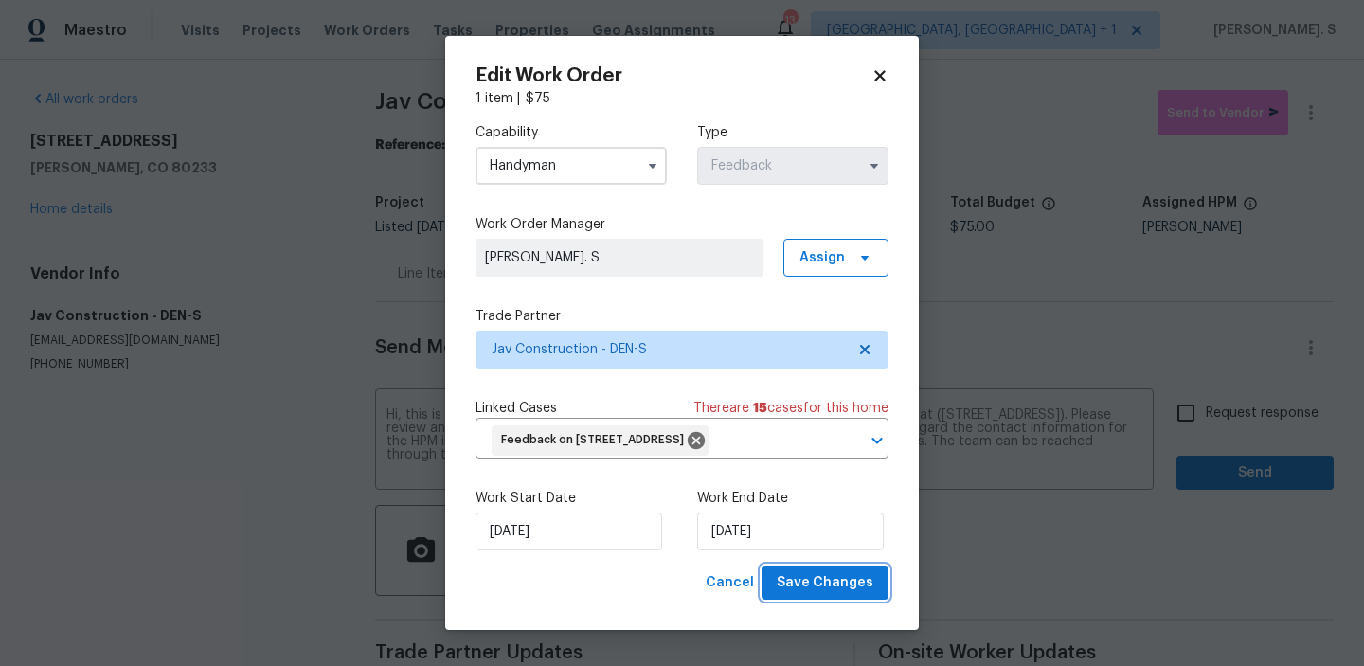
click at [834, 592] on button "Save Changes" at bounding box center [825, 583] width 127 height 35
click at [1242, 399] on body "Maestro Visits Projects Work Orders Tasks Properties Geo Assignments 13 Albuque…" at bounding box center [682, 333] width 1364 height 666
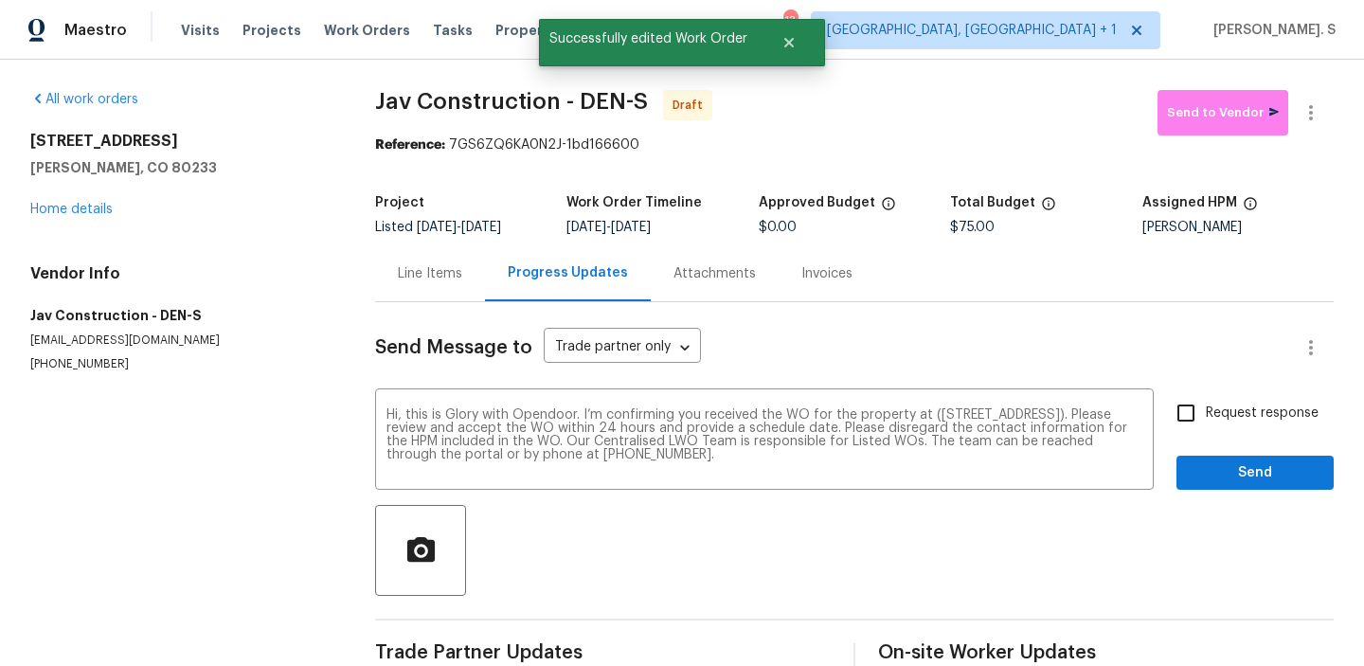
click at [1241, 413] on span "Request response" at bounding box center [1262, 414] width 113 height 20
click at [1206, 413] on input "Request response" at bounding box center [1186, 413] width 40 height 40
checkbox input "true"
click at [1240, 479] on span "Send" at bounding box center [1255, 473] width 127 height 24
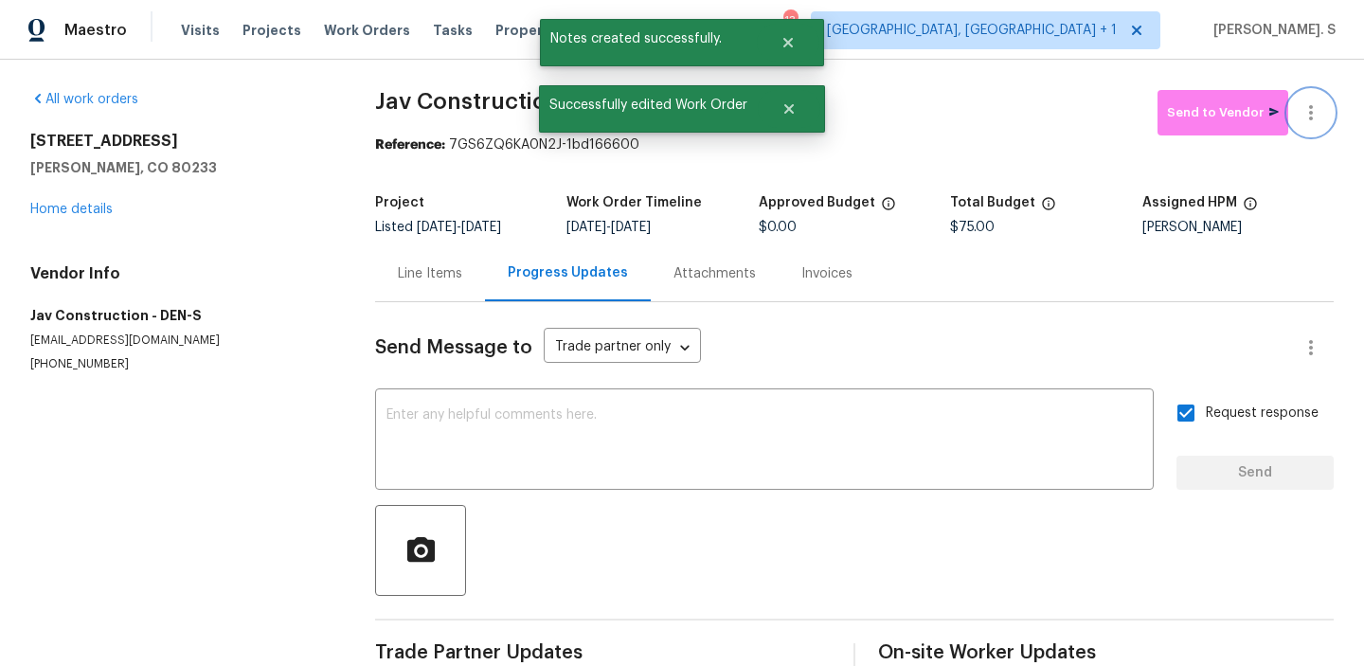
click at [1320, 102] on icon "button" at bounding box center [1311, 112] width 23 height 23
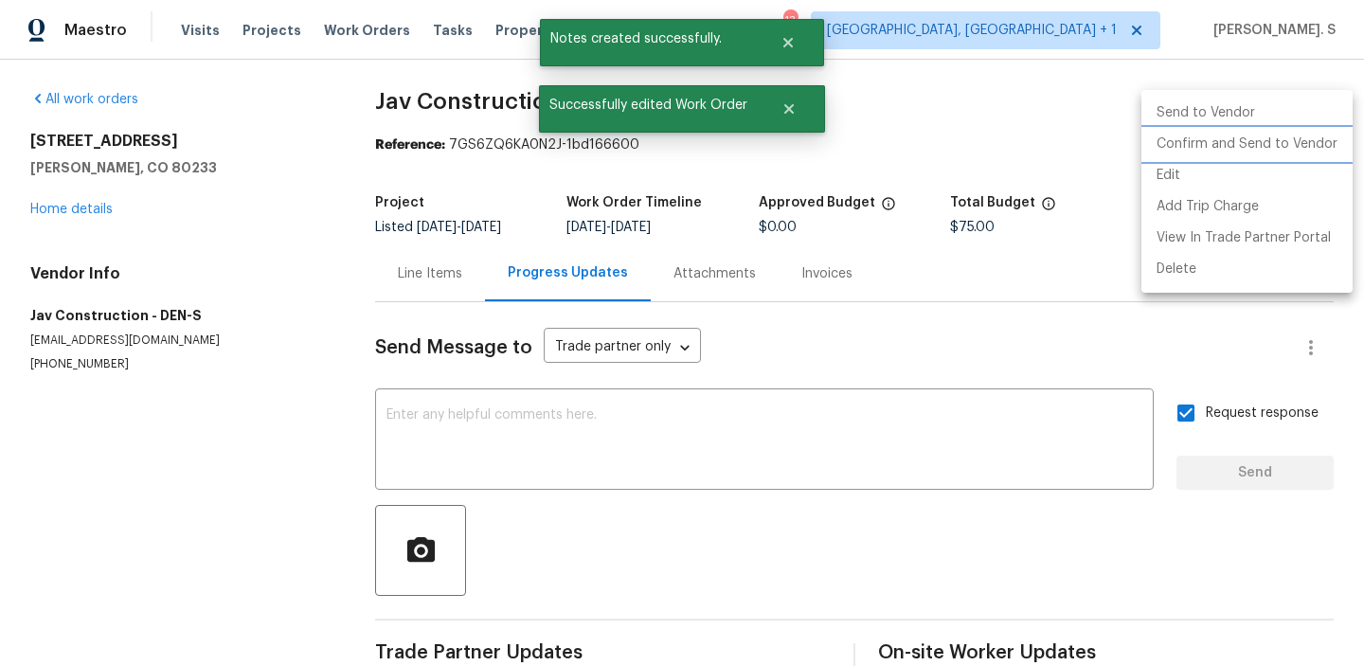
click at [1314, 130] on li "Confirm and Send to Vendor" at bounding box center [1246, 144] width 211 height 31
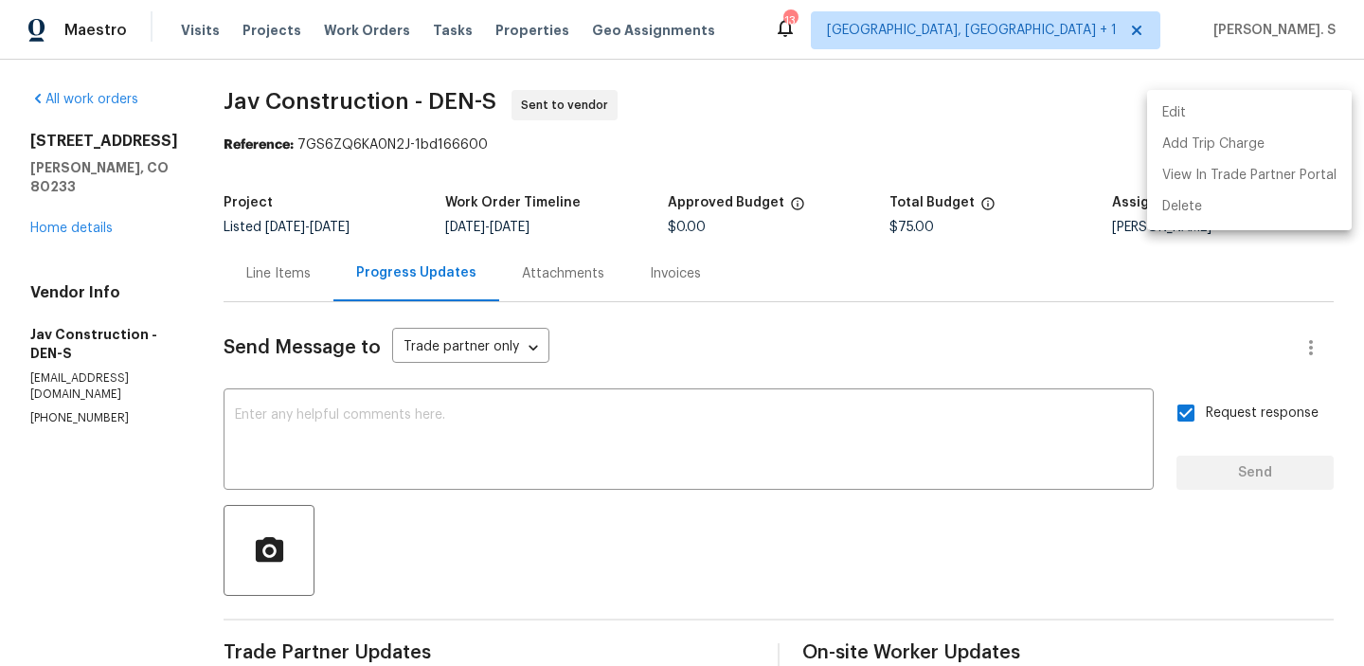
click at [326, 87] on div at bounding box center [682, 333] width 1364 height 666
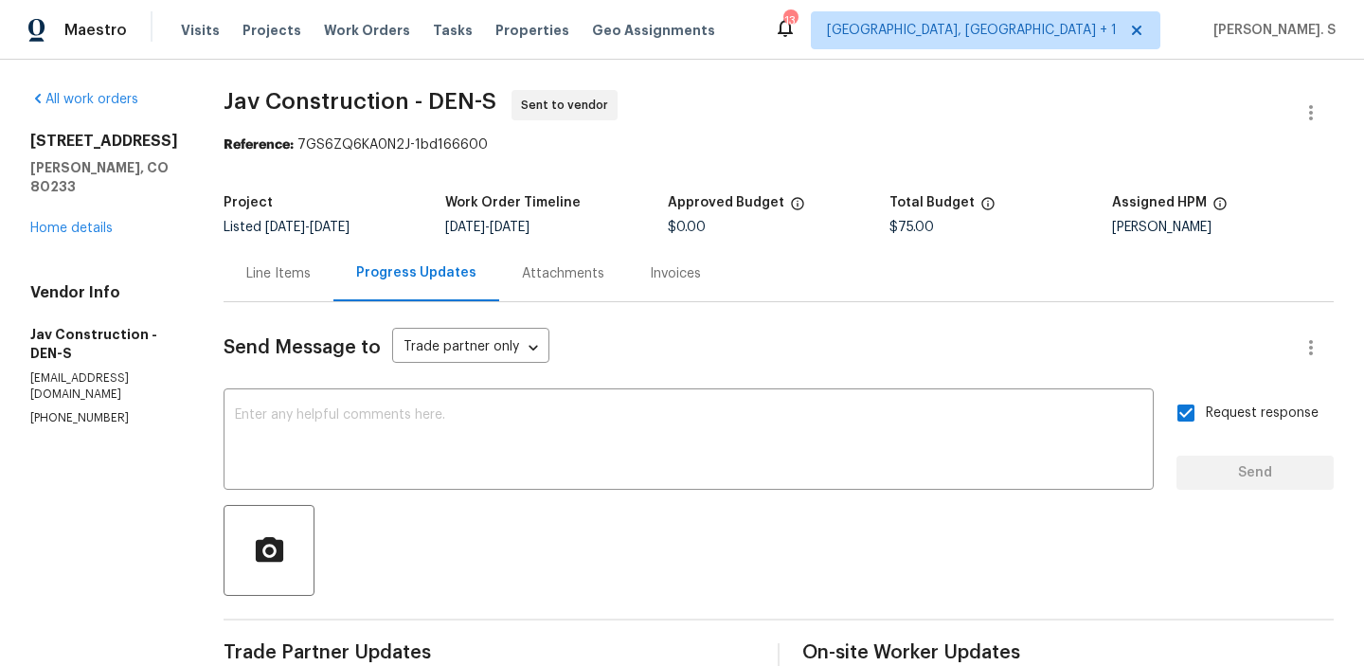
click at [326, 87] on div "Edit Add Trip Charge View In Trade Partner Portal Delete" at bounding box center [682, 333] width 1364 height 666
click at [326, 87] on div "All work orders 4658 E 107th Ave Thornton, CO 80233 Home details Vendor Info Ja…" at bounding box center [682, 457] width 1364 height 794
copy span "Jav Construction - DEN-S"
drag, startPoint x: 281, startPoint y: 148, endPoint x: 655, endPoint y: 148, distance: 373.2
click at [652, 148] on div "Reference: 7GS6ZQ6KA0N2J-1bd166600" at bounding box center [779, 144] width 1110 height 19
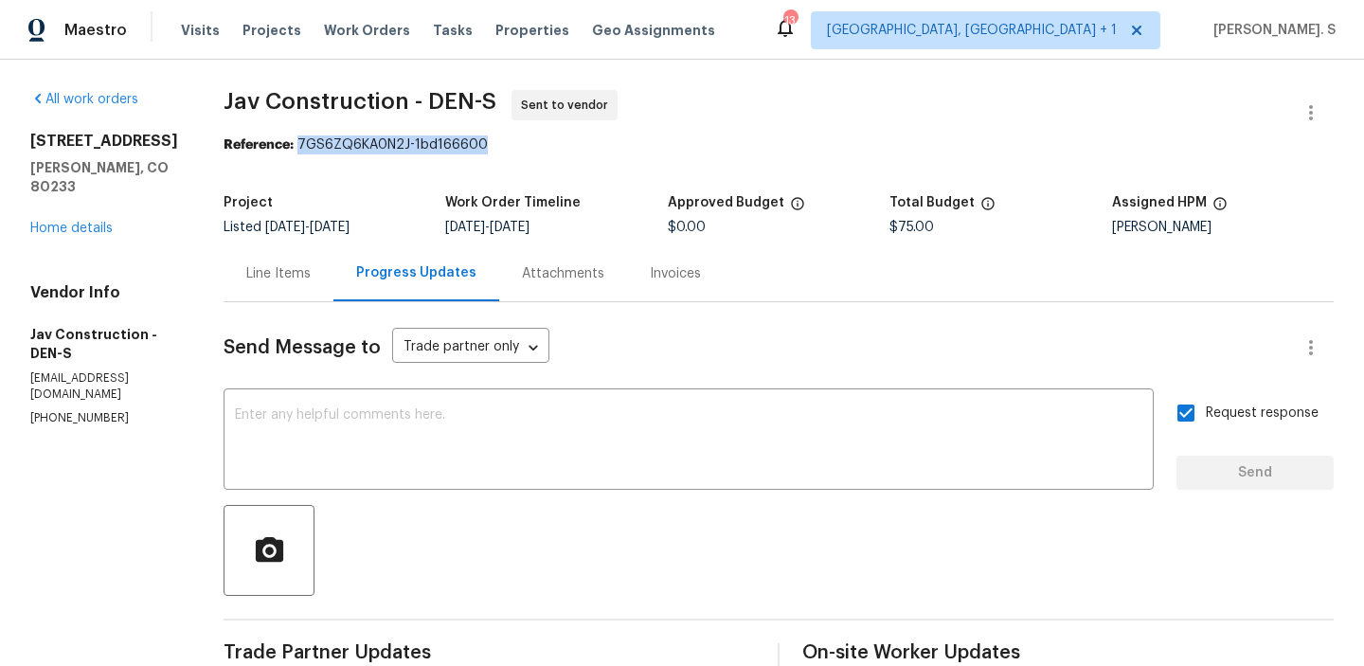
copy div "7GS6ZQ6KA0N2J-1bd166600"
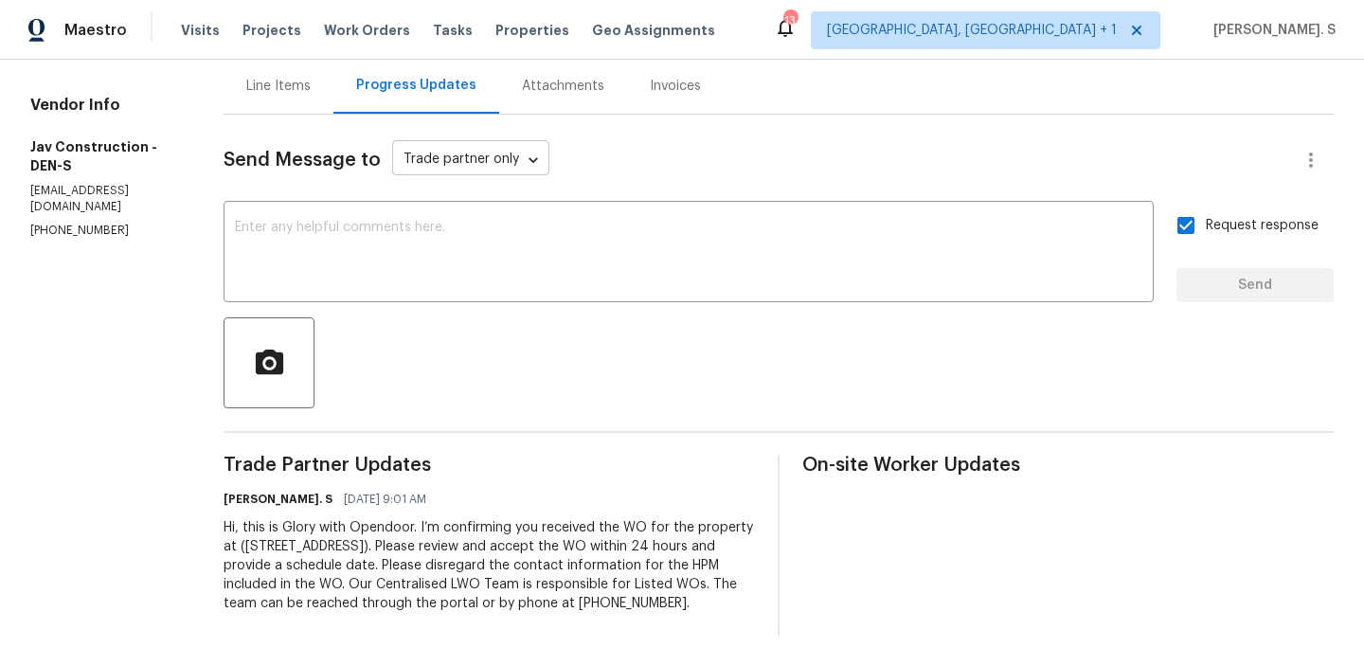
scroll to position [0, 0]
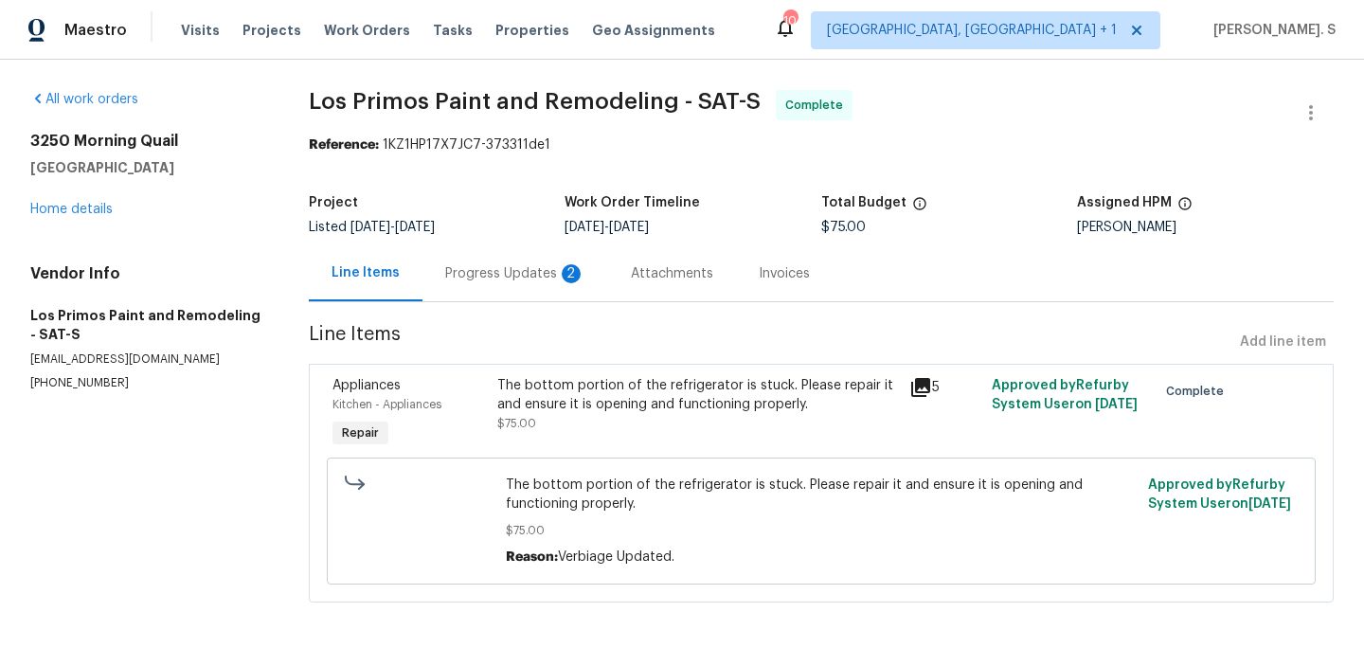
click at [509, 264] on div "Progress Updates 2" at bounding box center [515, 273] width 140 height 19
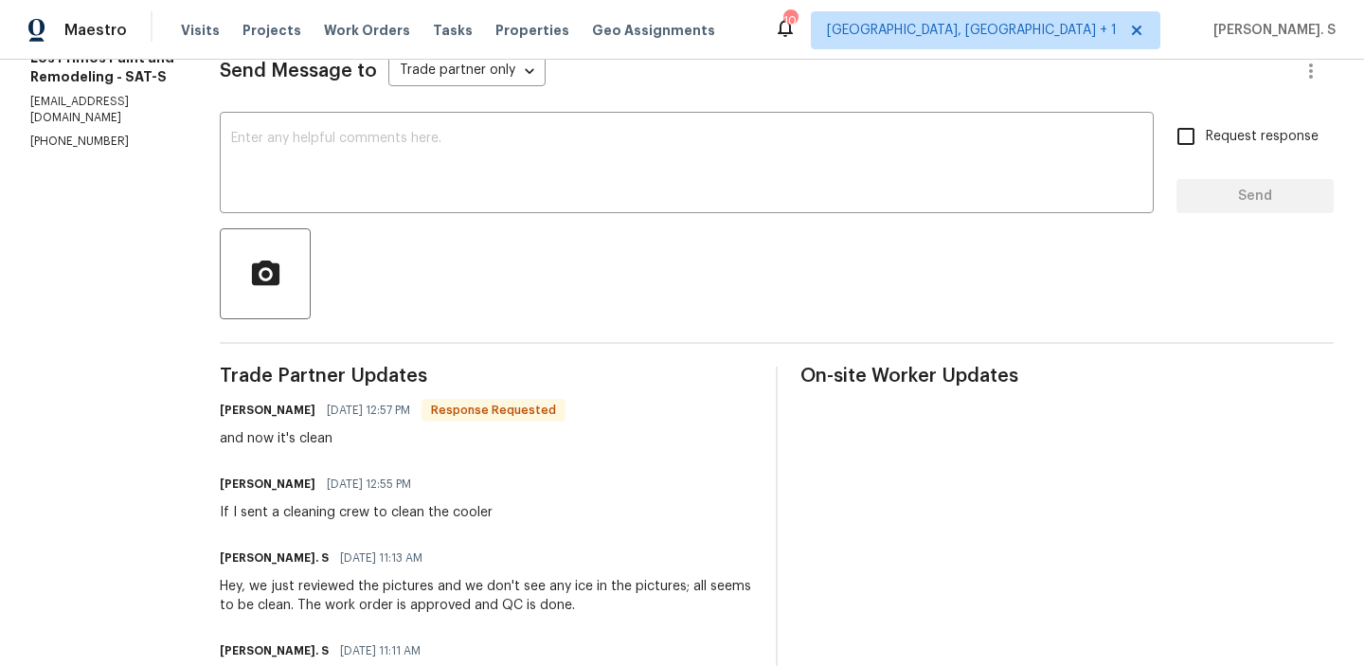
scroll to position [369, 0]
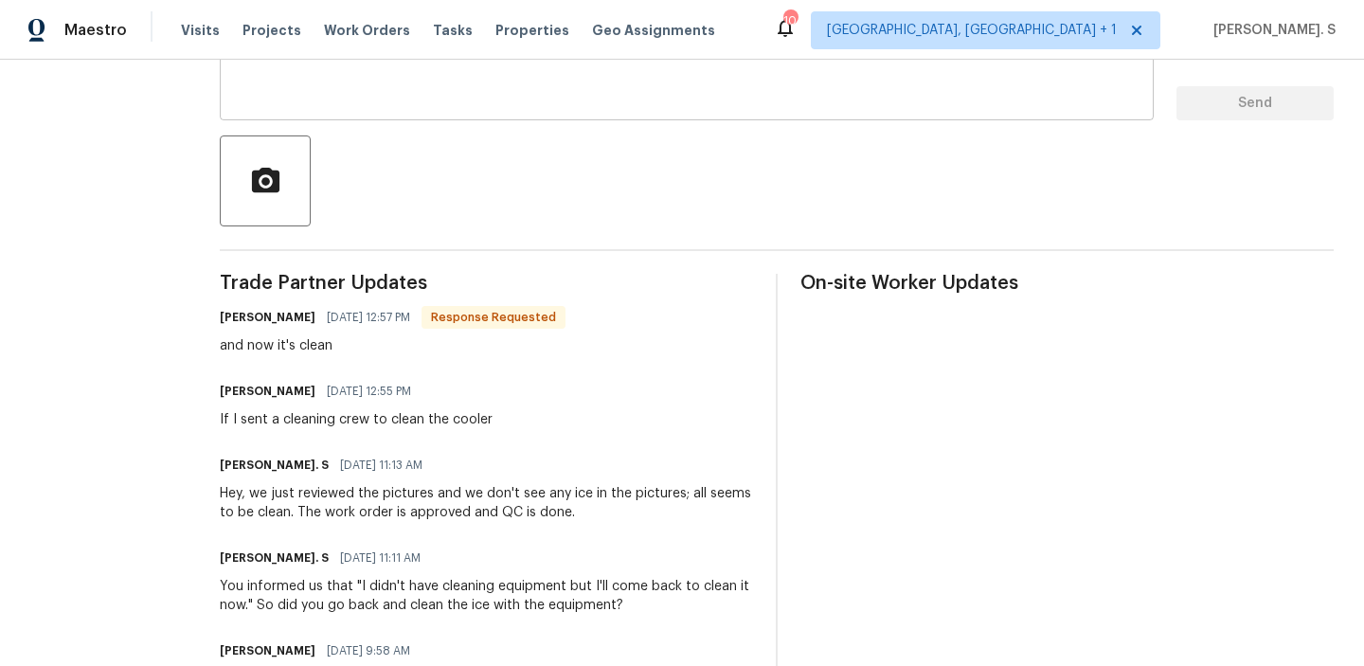
click at [445, 85] on textarea at bounding box center [686, 72] width 911 height 66
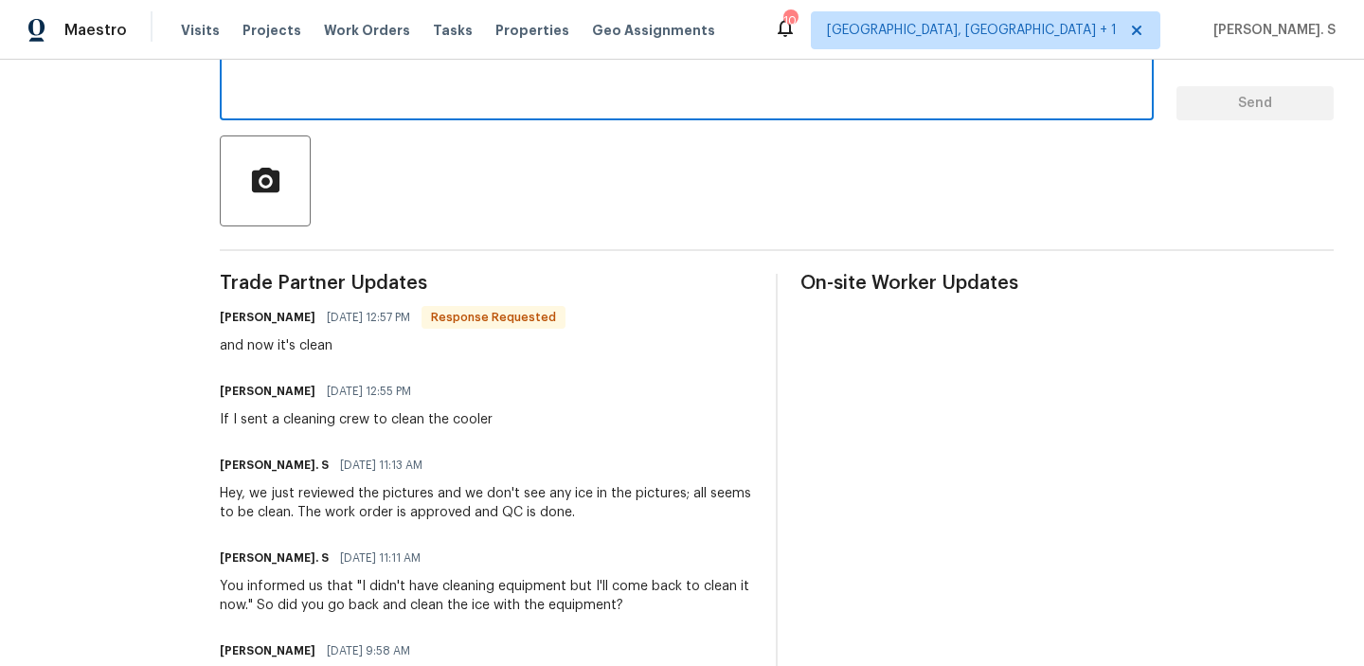
click at [445, 85] on textarea at bounding box center [686, 72] width 911 height 66
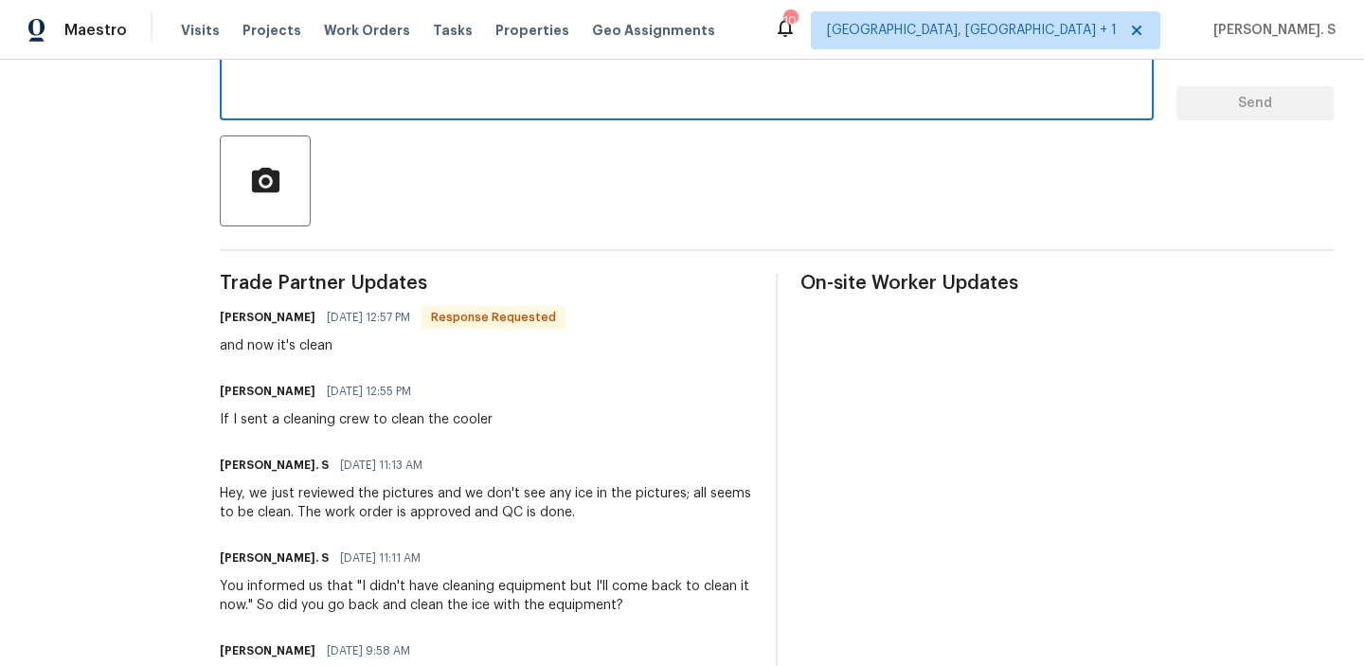
click at [445, 85] on textarea at bounding box center [686, 72] width 911 height 66
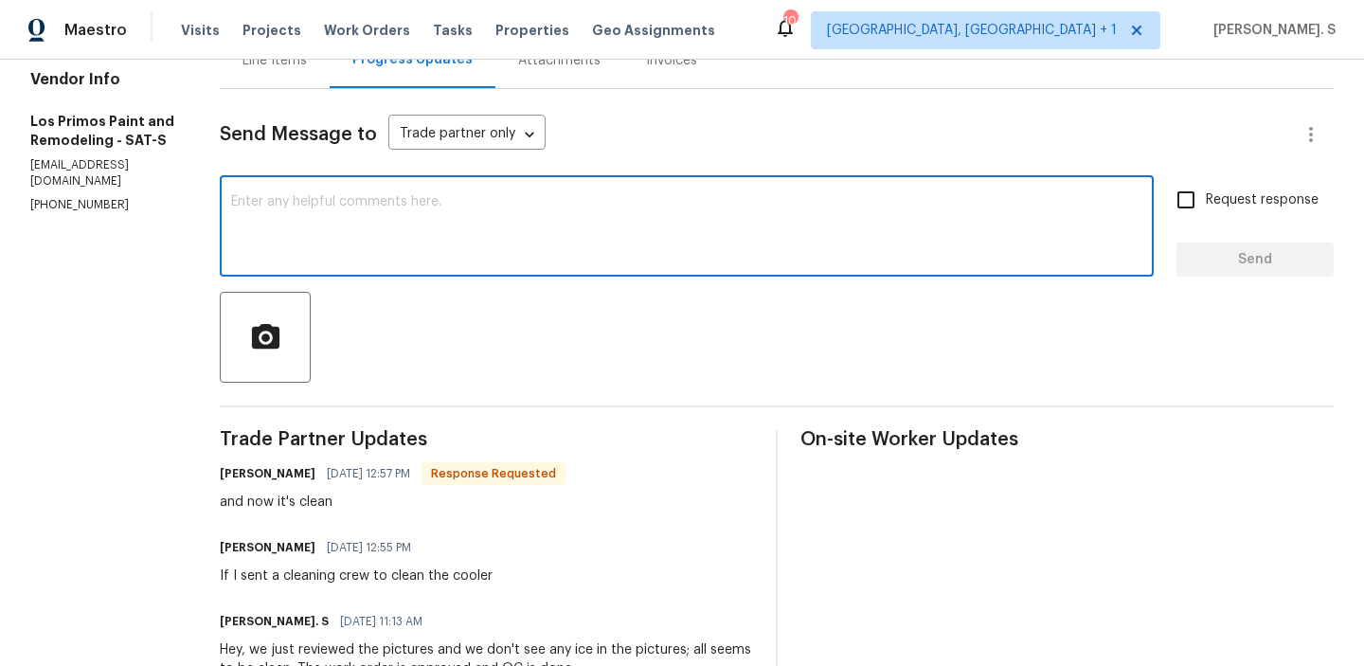
scroll to position [182, 0]
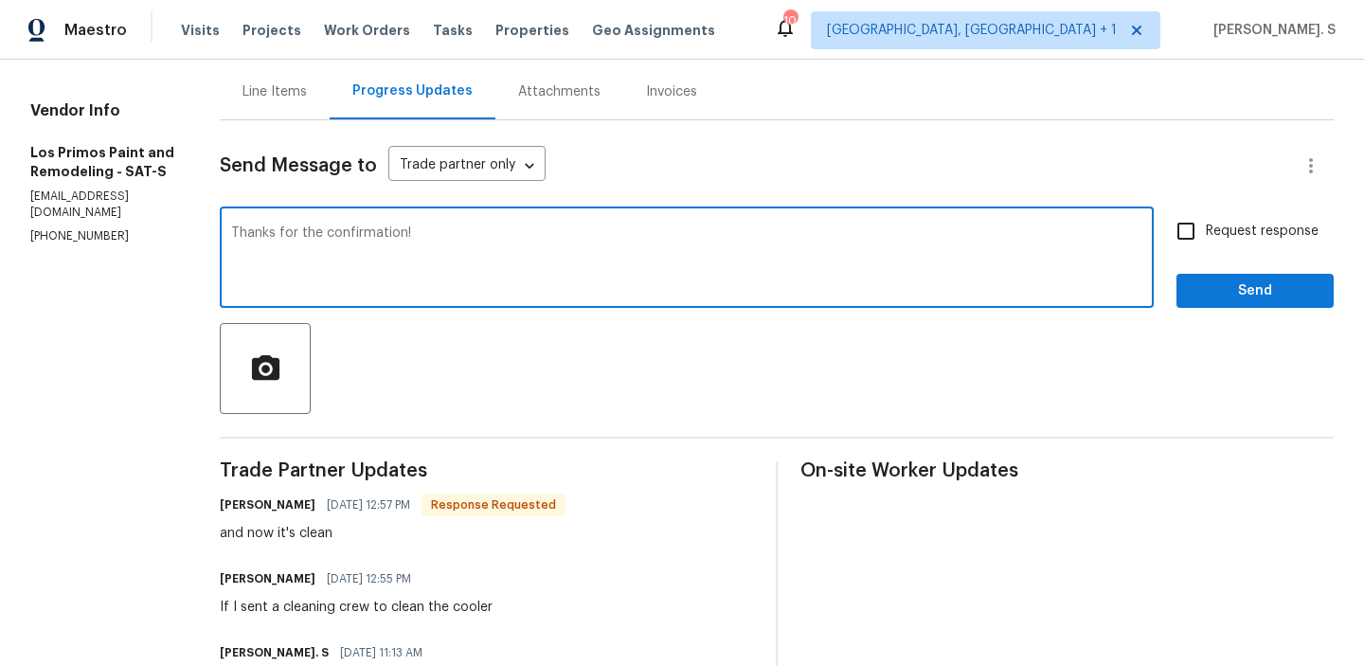
type textarea "Thanks for the confirmation!"
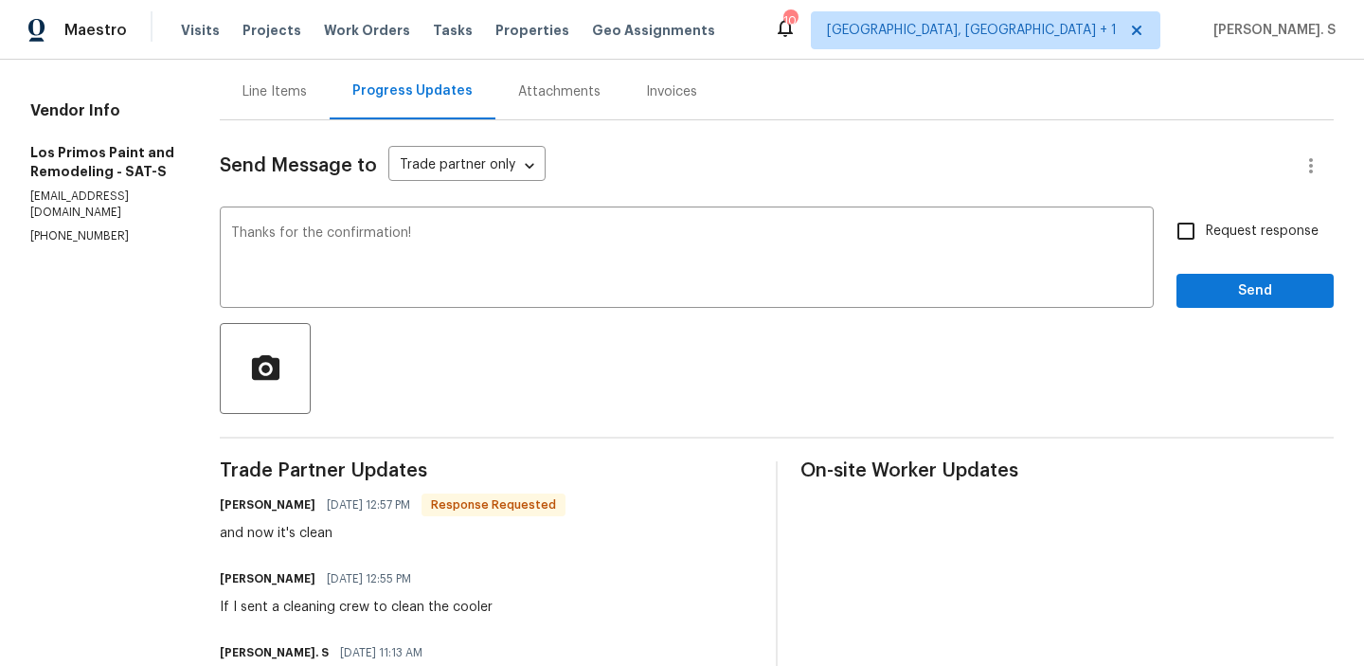
click at [1236, 250] on label "Request response" at bounding box center [1242, 231] width 153 height 40
click at [1206, 250] on input "Request response" at bounding box center [1186, 231] width 40 height 40
checkbox input "true"
click at [1221, 287] on span "Send" at bounding box center [1255, 291] width 127 height 24
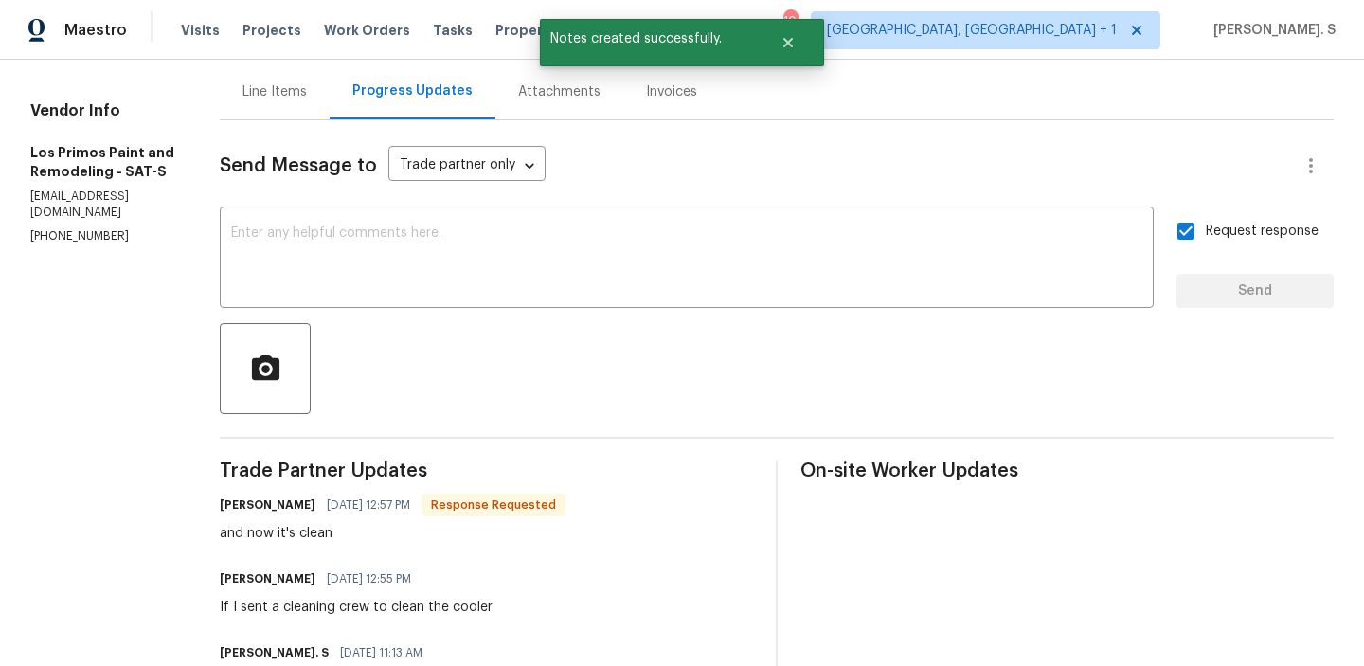
scroll to position [442, 0]
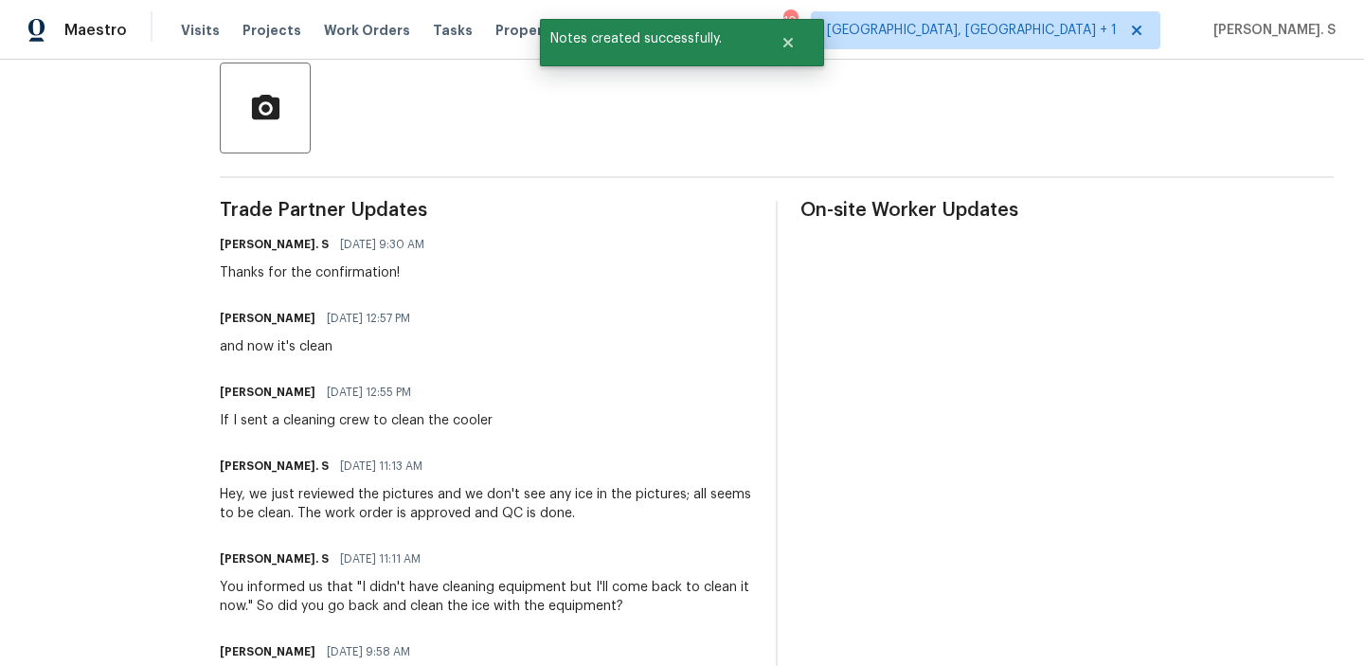
click at [313, 428] on div "If I sent a cleaning crew to clean the cooler" at bounding box center [356, 420] width 273 height 19
copy div "If I sent a cleaning crew to clean the cooler"
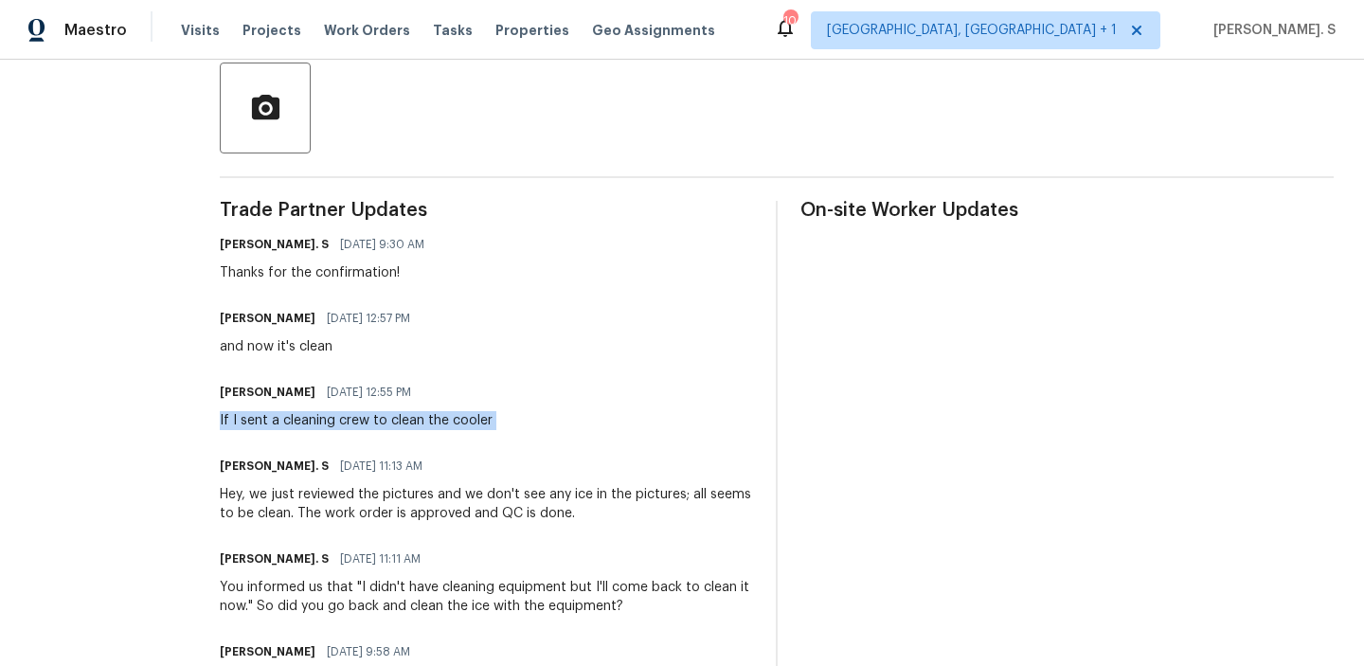
click at [272, 280] on div "Thanks for the confirmation!" at bounding box center [328, 272] width 216 height 19
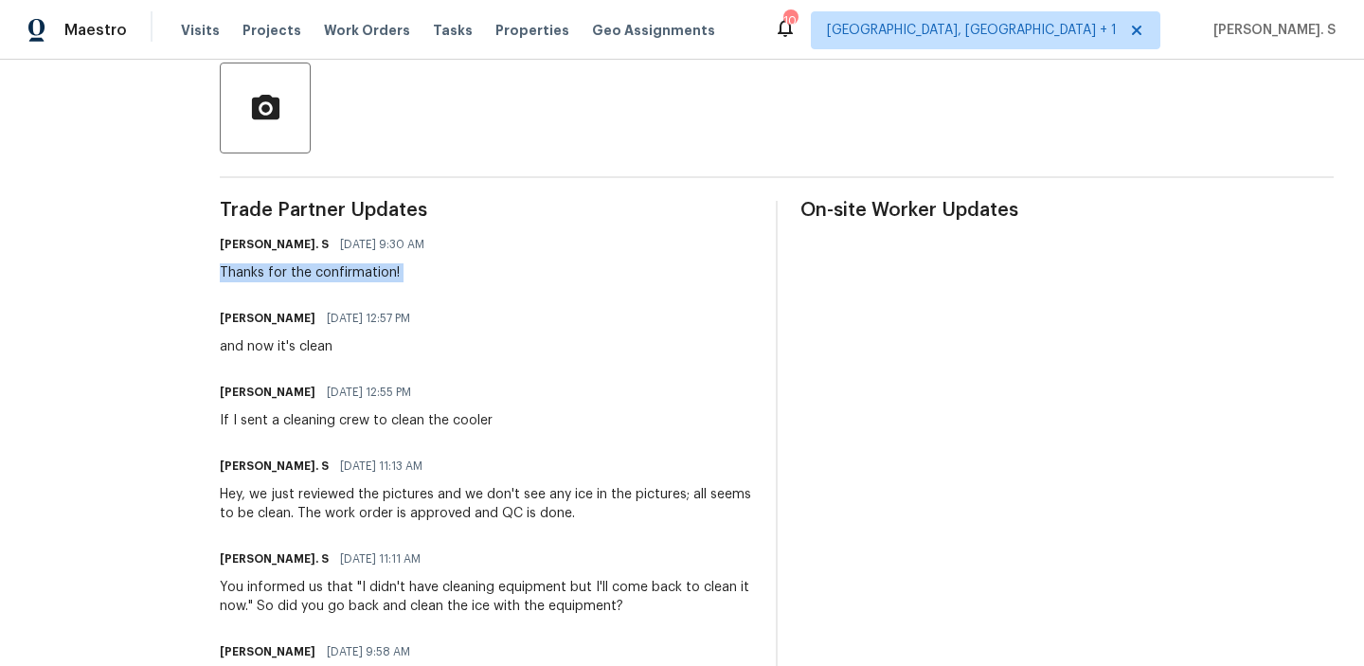
copy div "Thanks for the confirmation!"
